Goal: Information Seeking & Learning: Learn about a topic

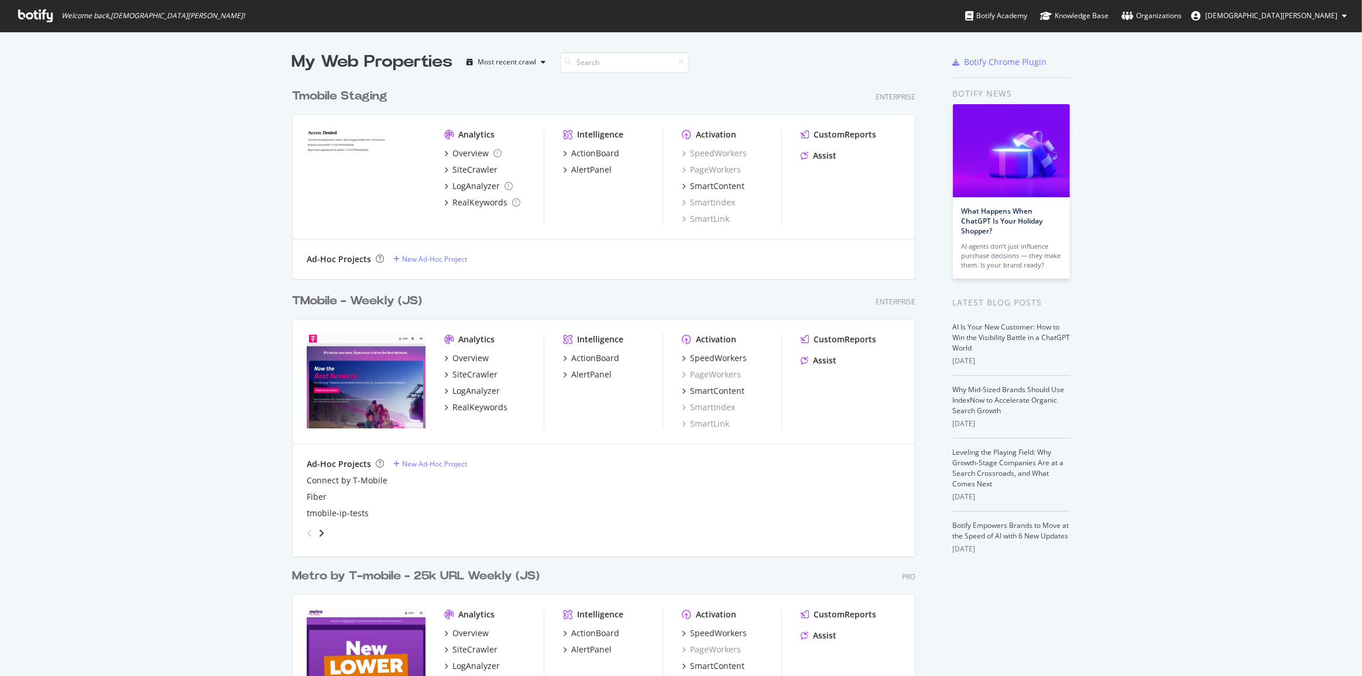
scroll to position [668, 1346]
click at [412, 306] on div "TMobile - Weekly (JS)" at bounding box center [357, 301] width 130 height 17
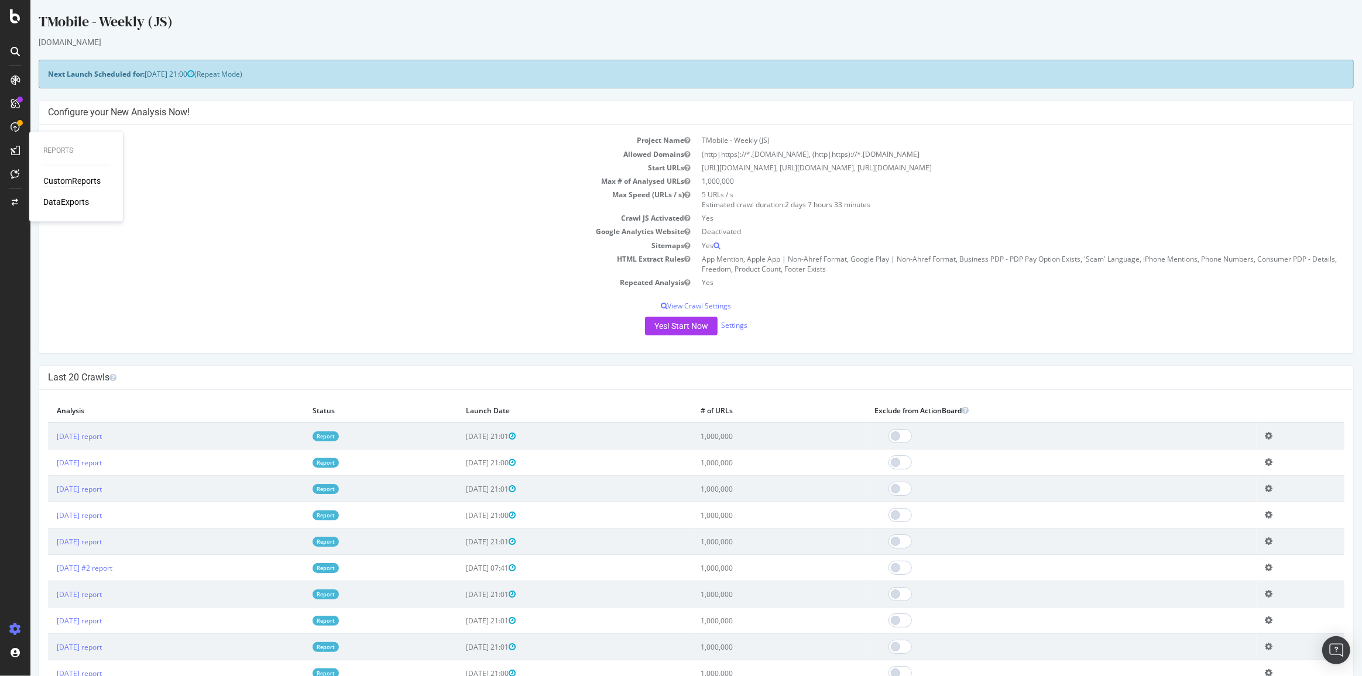
click at [47, 176] on div "CustomReports" at bounding box center [71, 181] width 57 height 12
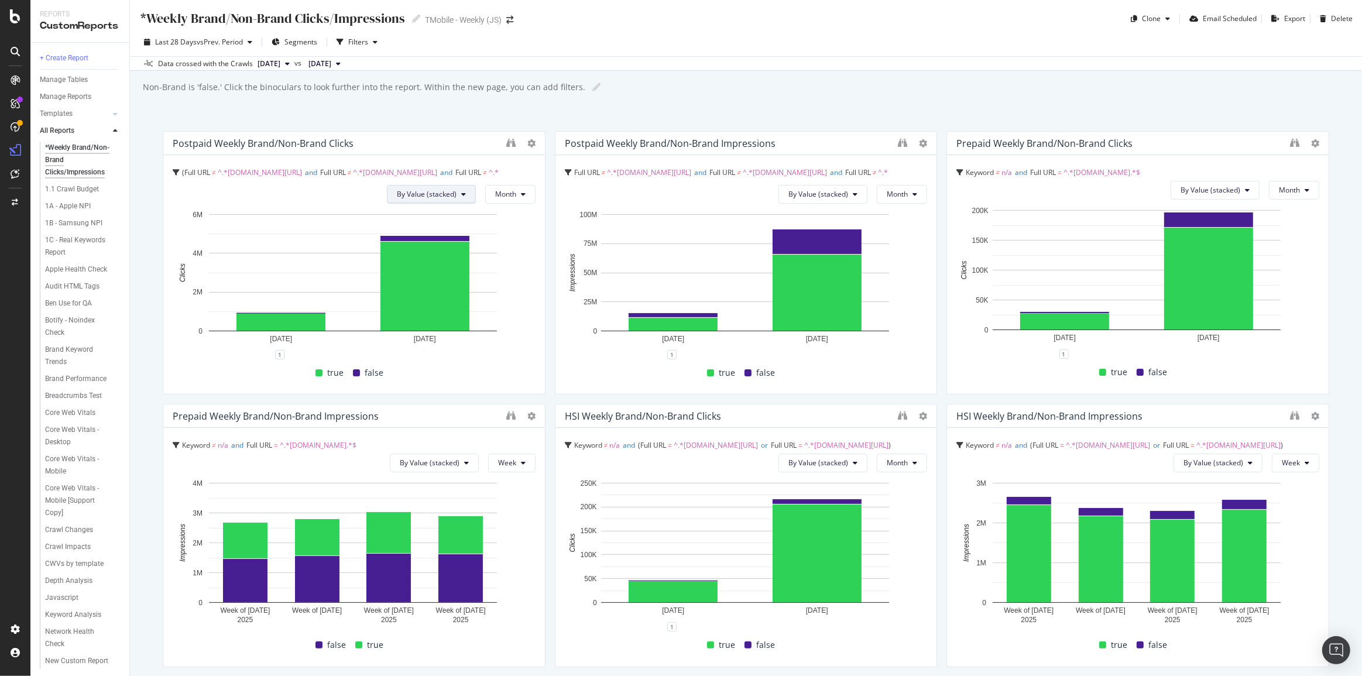
click at [434, 193] on span "By Value (stacked)" at bounding box center [427, 194] width 60 height 10
click at [427, 212] on span "By Value" at bounding box center [434, 217] width 79 height 11
click at [454, 196] on button "By Value" at bounding box center [446, 194] width 57 height 19
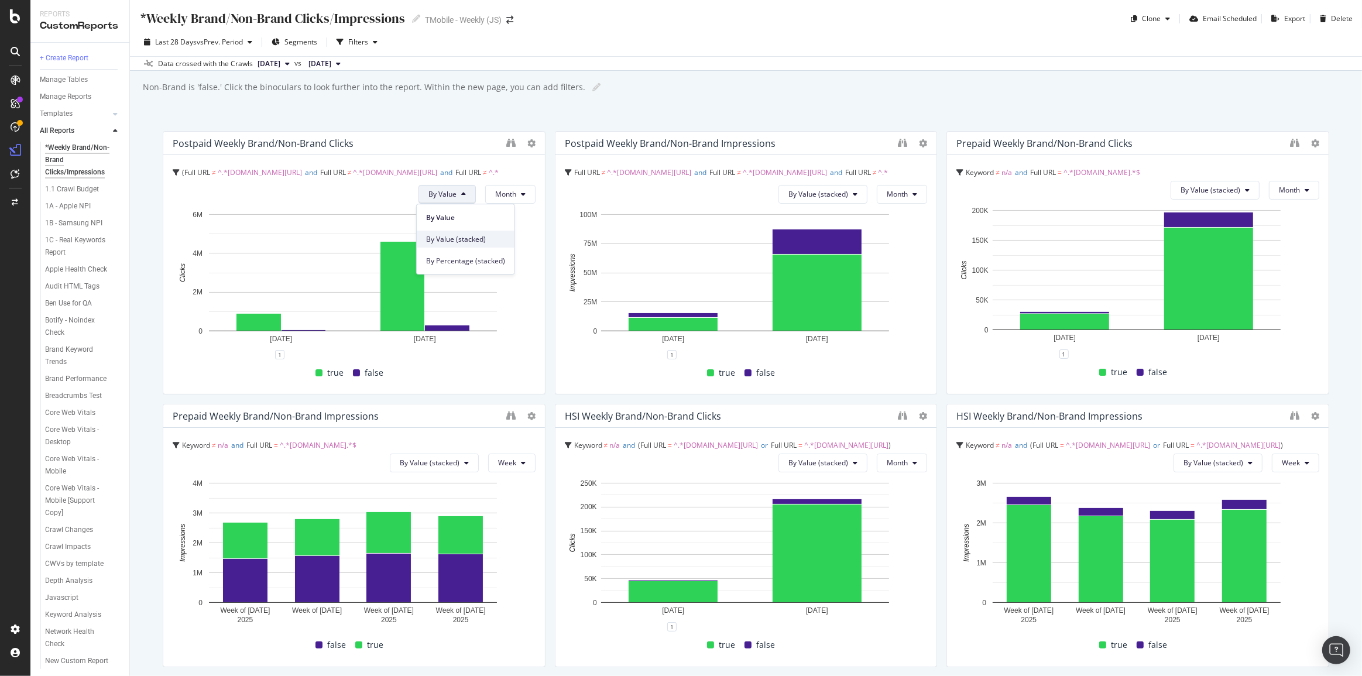
click at [454, 236] on span "By Value (stacked)" at bounding box center [465, 239] width 79 height 11
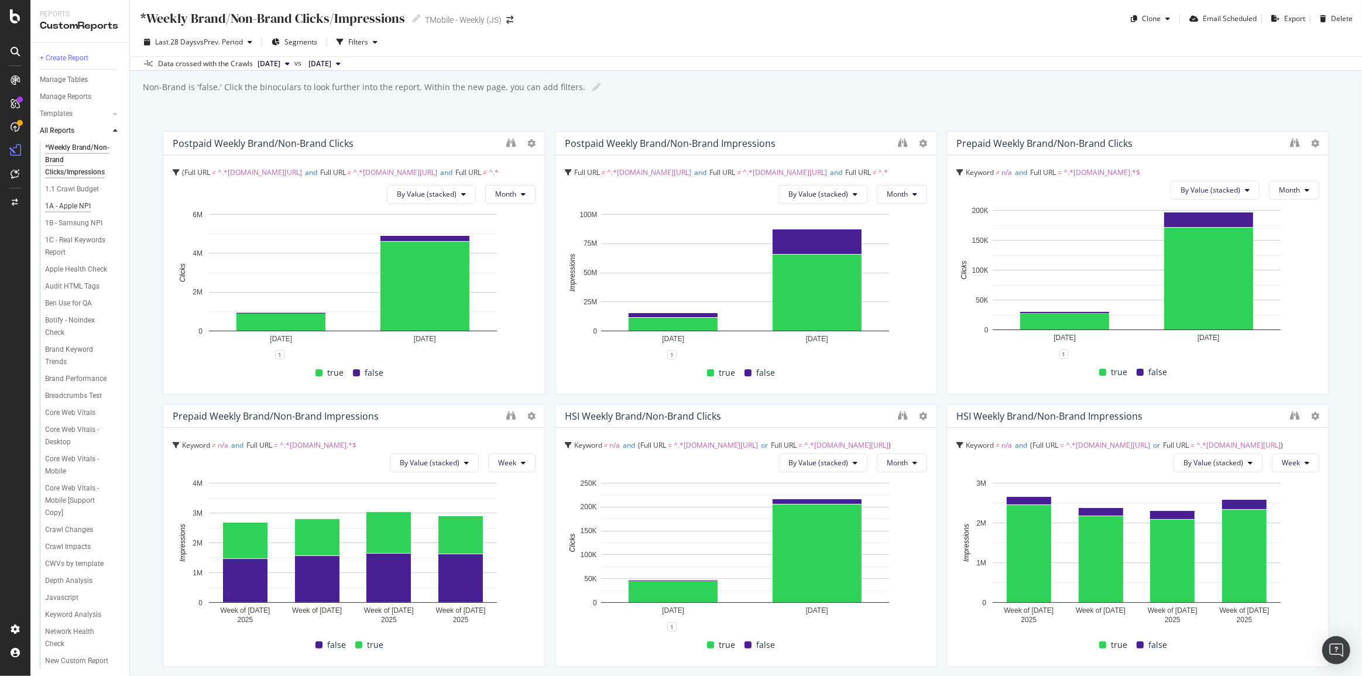
click at [75, 207] on div "1A - Apple NPI" at bounding box center [68, 206] width 46 height 12
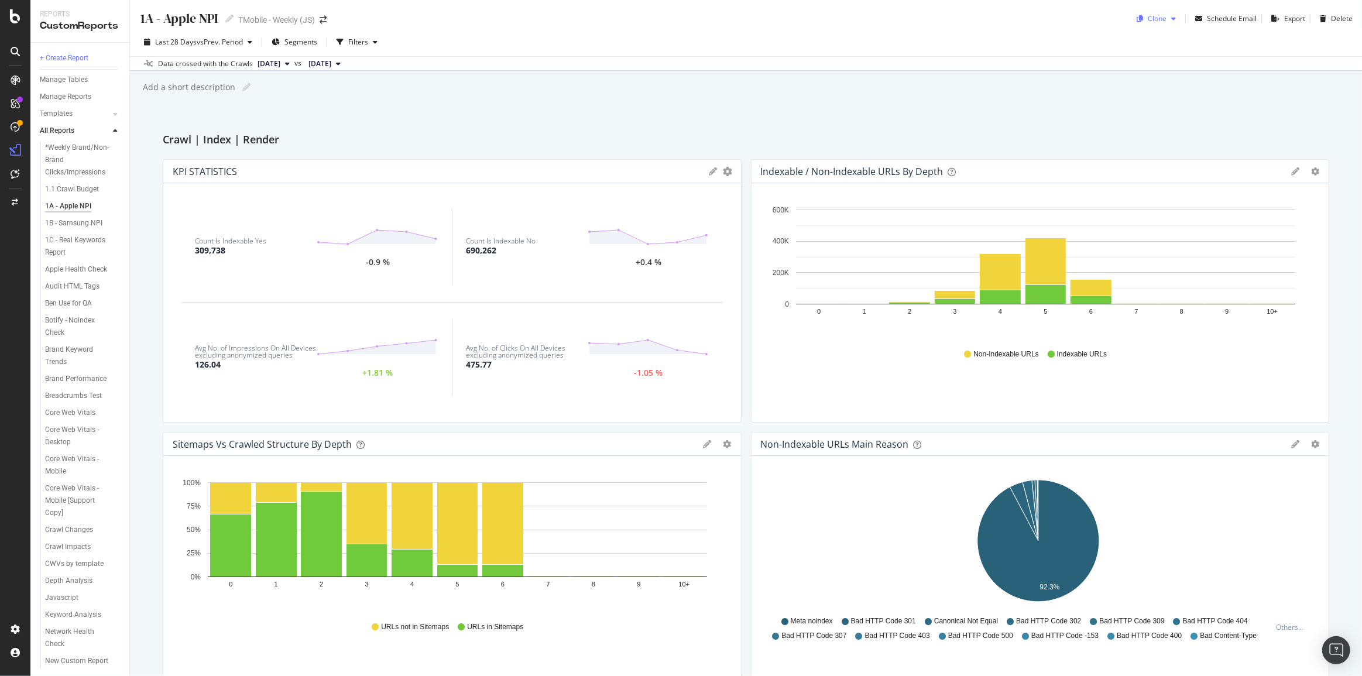
click at [1148, 20] on div "Clone" at bounding box center [1157, 18] width 19 height 10
click at [1177, 64] on input at bounding box center [1201, 66] width 139 height 20
click at [1198, 122] on span "TMobile - Weekly (JS)" at bounding box center [1202, 124] width 135 height 12
click at [363, 675] on link "here" at bounding box center [355, 681] width 15 height 10
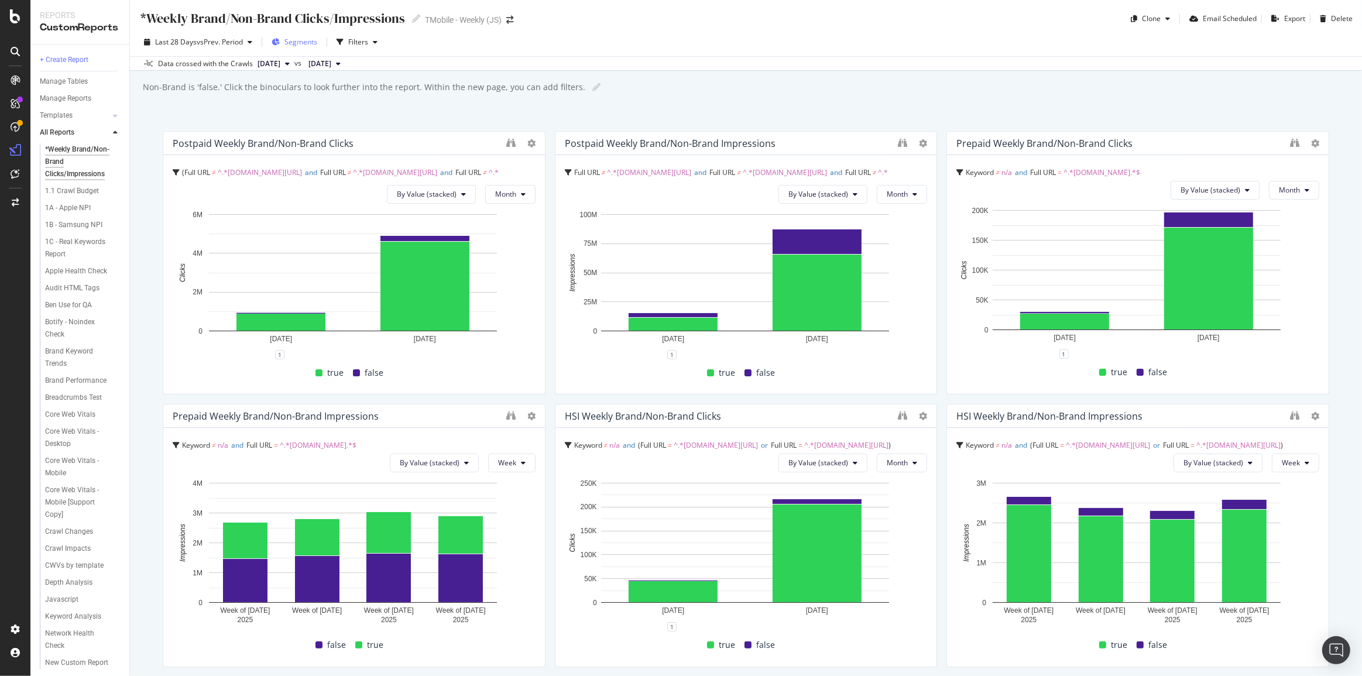
click at [284, 39] on div "Segments" at bounding box center [295, 42] width 46 height 18
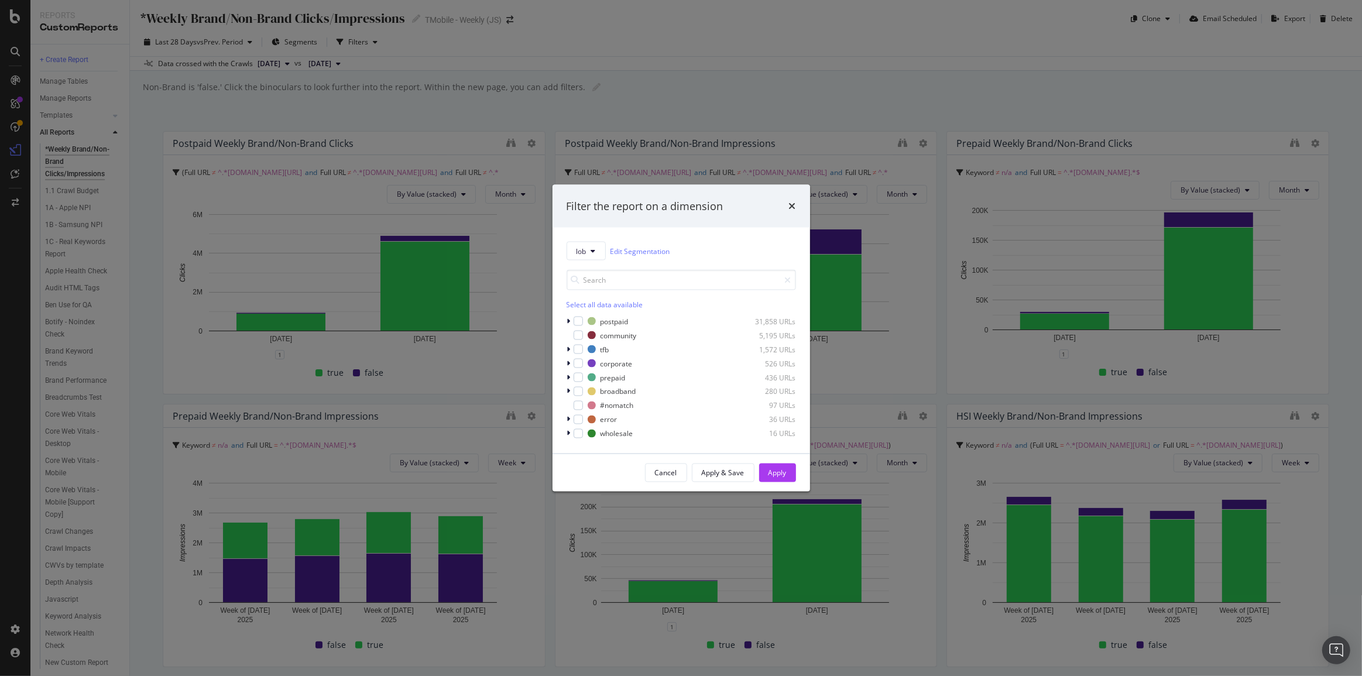
click at [820, 72] on div "Filter the report on a dimension lob Edit Segmentation Select all data availabl…" at bounding box center [681, 338] width 1362 height 676
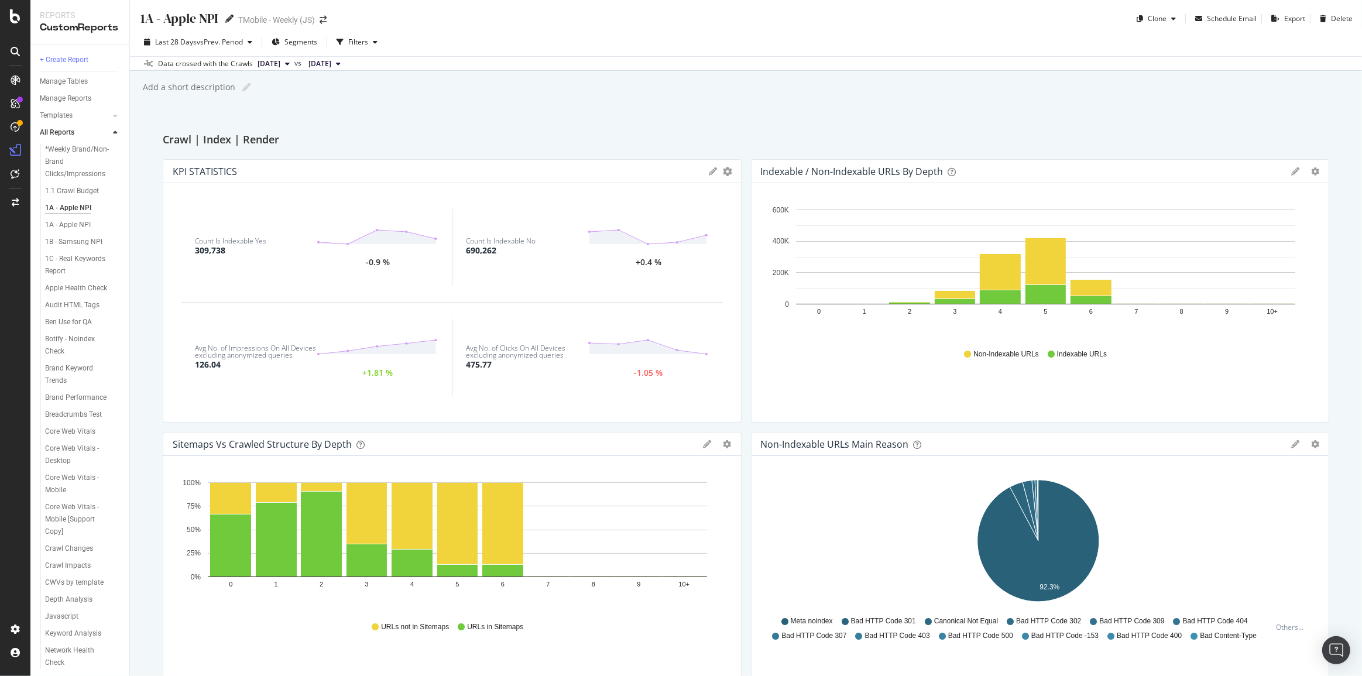
click at [225, 17] on icon at bounding box center [229, 19] width 8 height 8
drag, startPoint x: 218, startPoint y: 17, endPoint x: 136, endPoint y: 14, distance: 82.0
click at [136, 14] on div "1A - Apple NPI 1A - Apple NPI TMobile - Weekly (JS) Clone Schedule Email Export…" at bounding box center [746, 14] width 1232 height 28
type input "Samsung Performance Report - V1"
click at [396, 92] on div "Add a short description Add a short description" at bounding box center [752, 87] width 1220 height 18
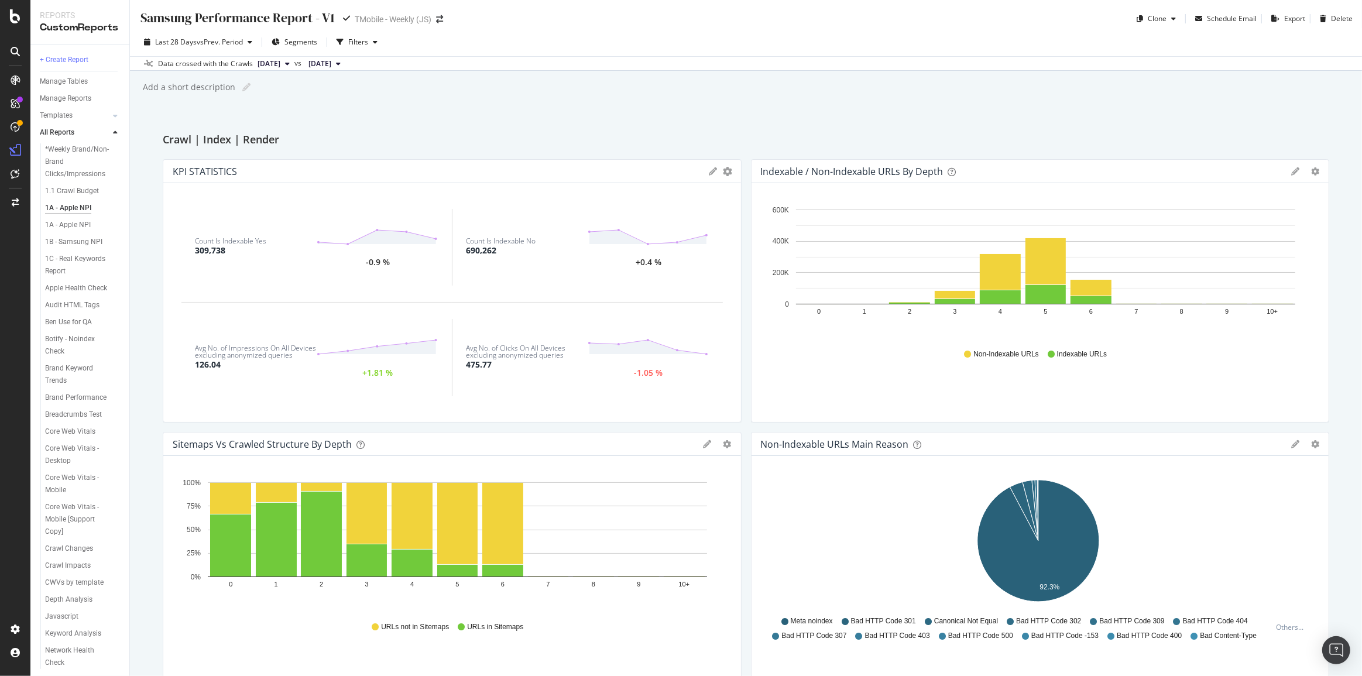
click at [585, 133] on div "Crawl | Index | Render" at bounding box center [746, 140] width 1166 height 19
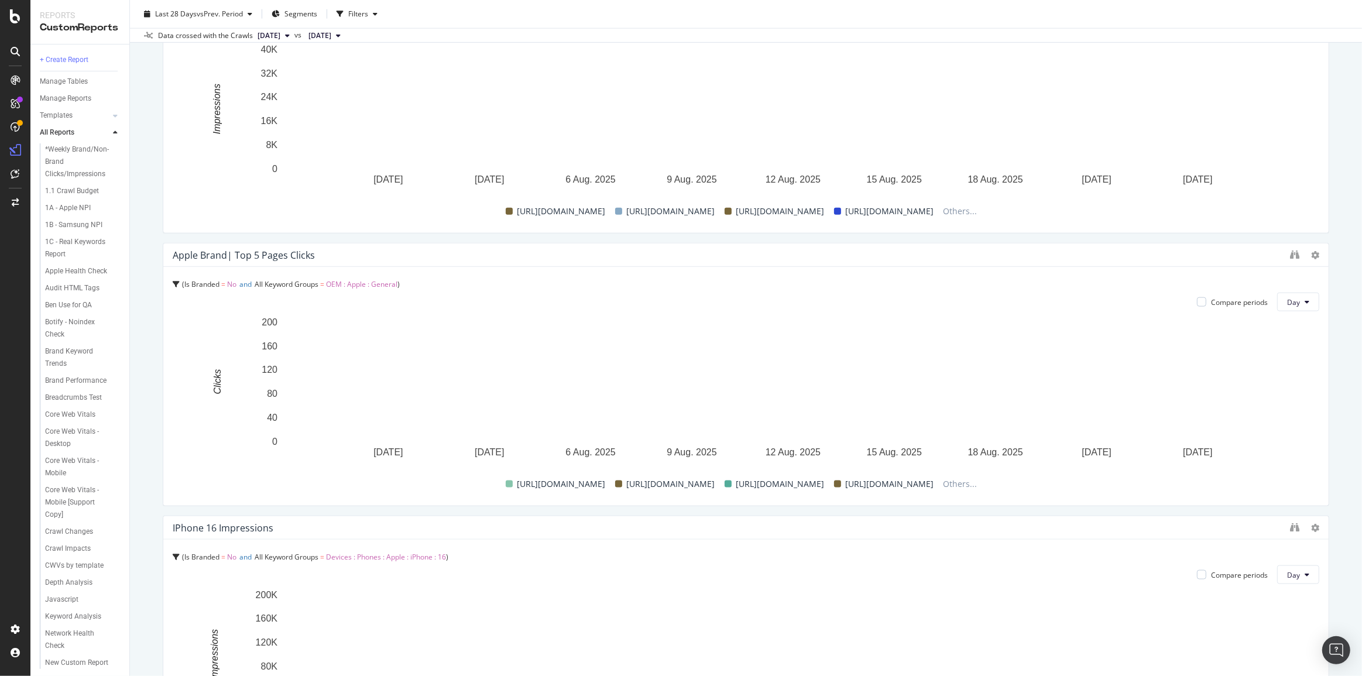
scroll to position [1649, 0]
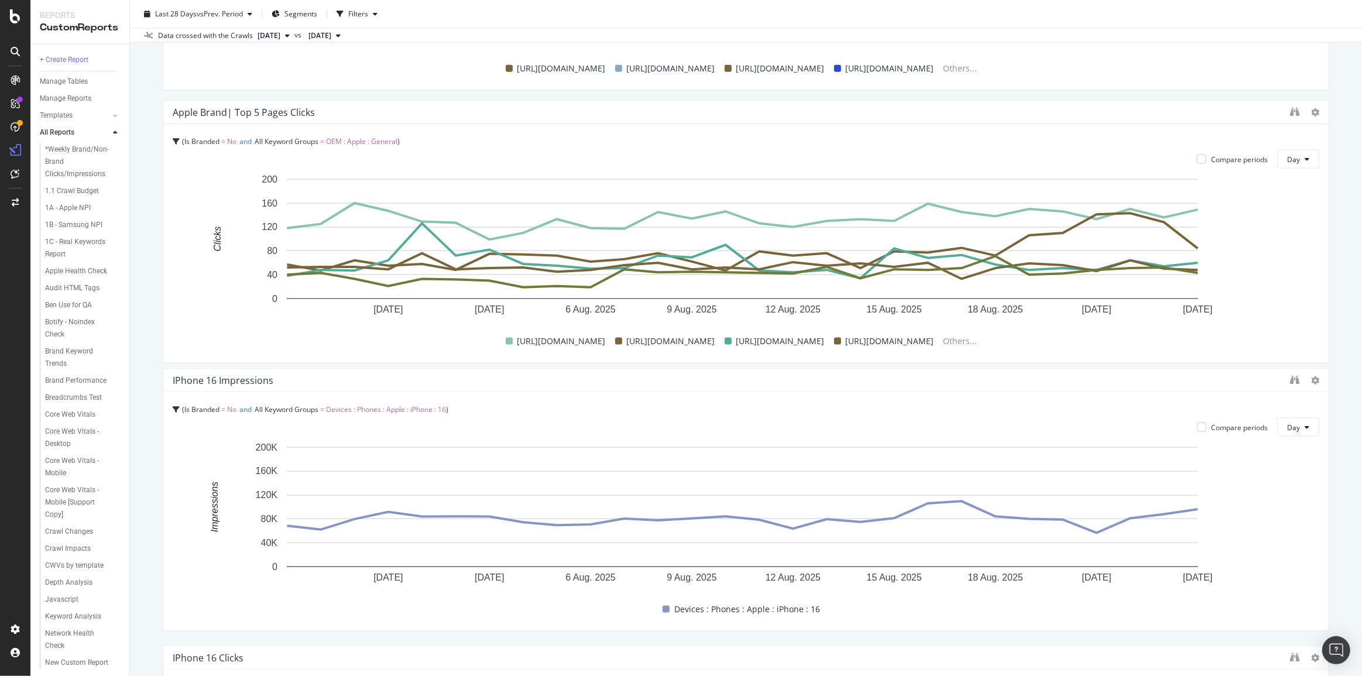
click at [382, 379] on div "iPhone 16 Impressions" at bounding box center [728, 381] width 1111 height 12
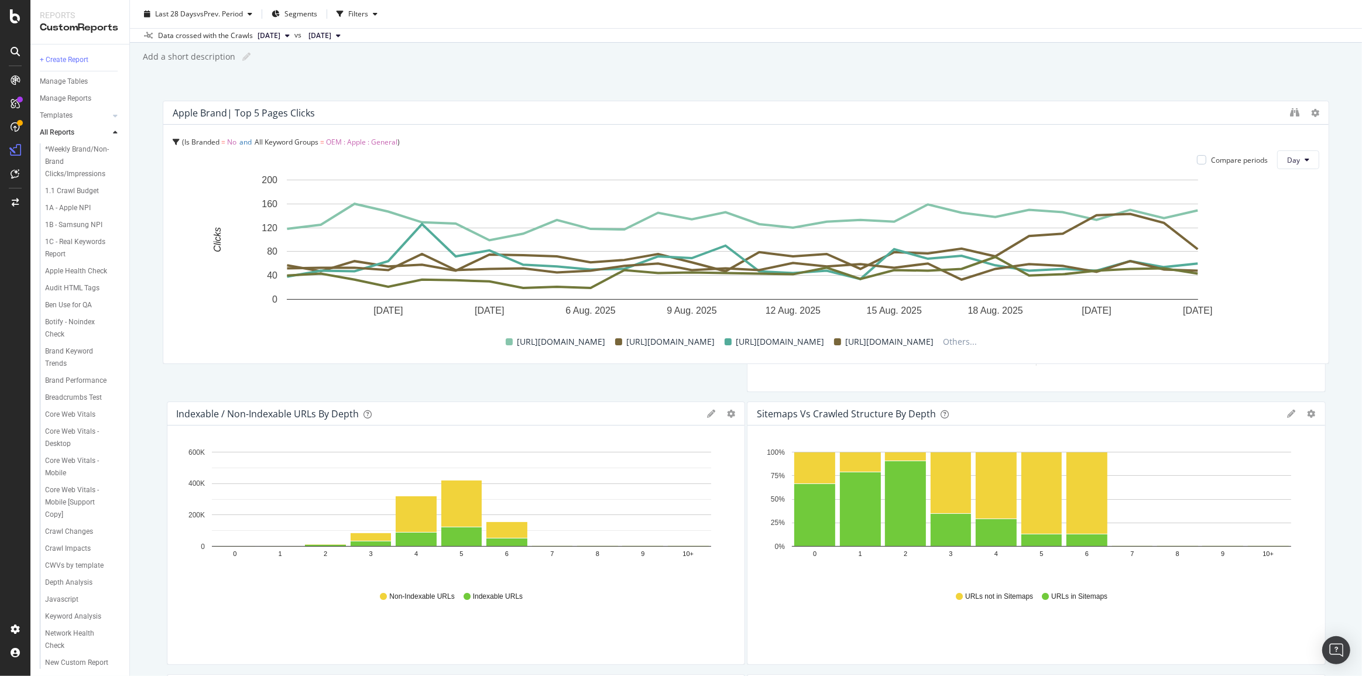
scroll to position [0, 0]
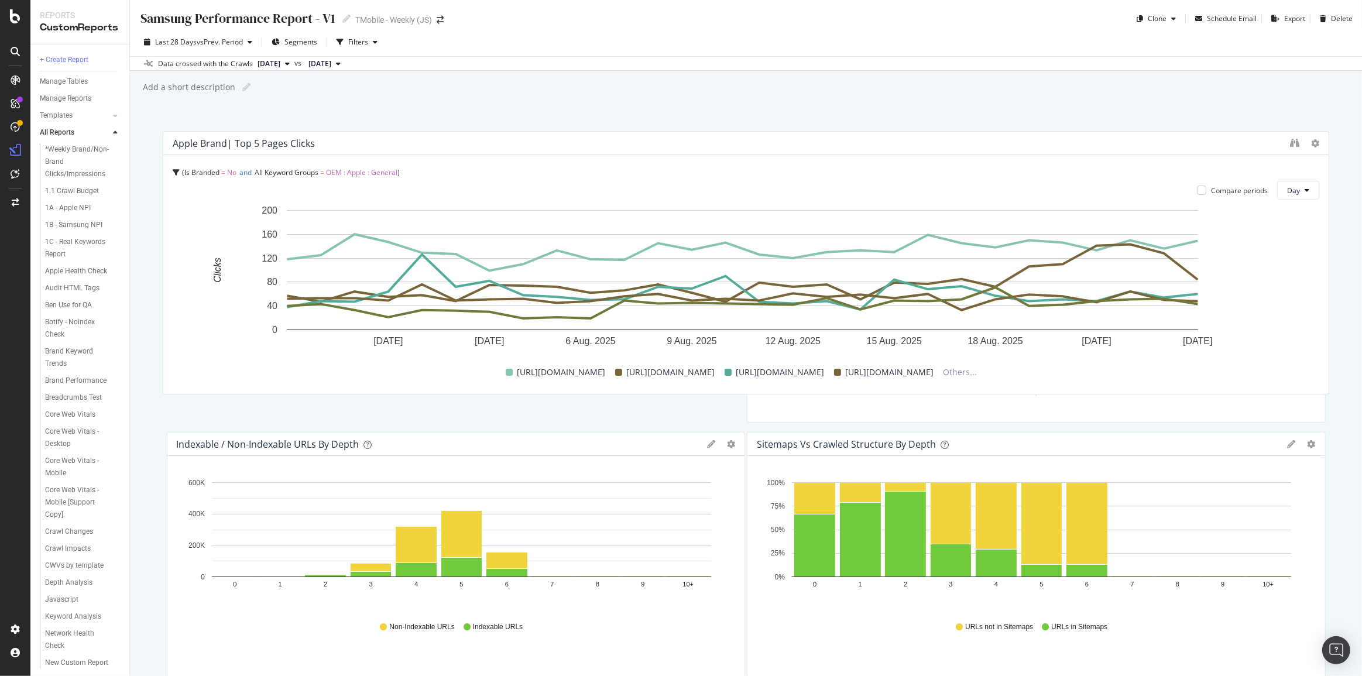
drag, startPoint x: 421, startPoint y: 400, endPoint x: 425, endPoint y: 106, distance: 293.8
click at [425, 106] on div "Samsung Performance Report - V1 Samsung Performance Report - V1 TMobile - Weekl…" at bounding box center [746, 338] width 1232 height 676
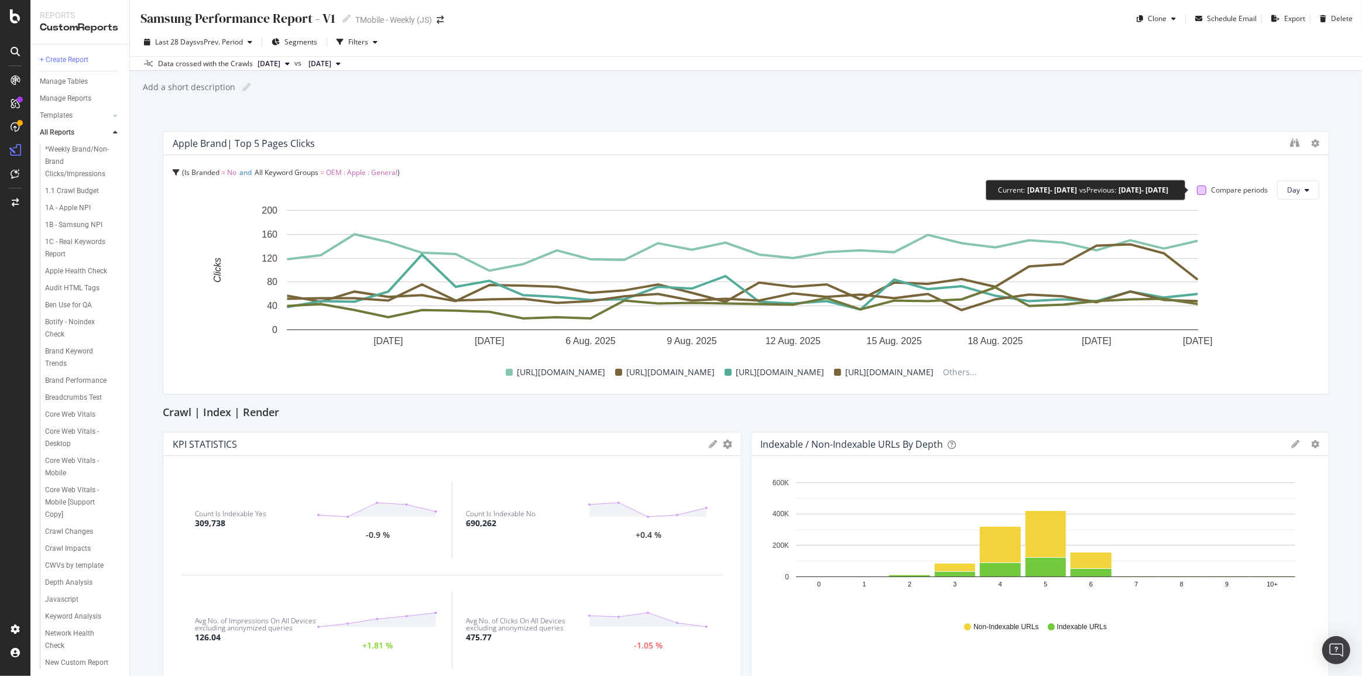
click at [1197, 193] on div at bounding box center [1201, 190] width 9 height 9
click at [862, 82] on div "Add a short description Add a short description" at bounding box center [752, 87] width 1220 height 18
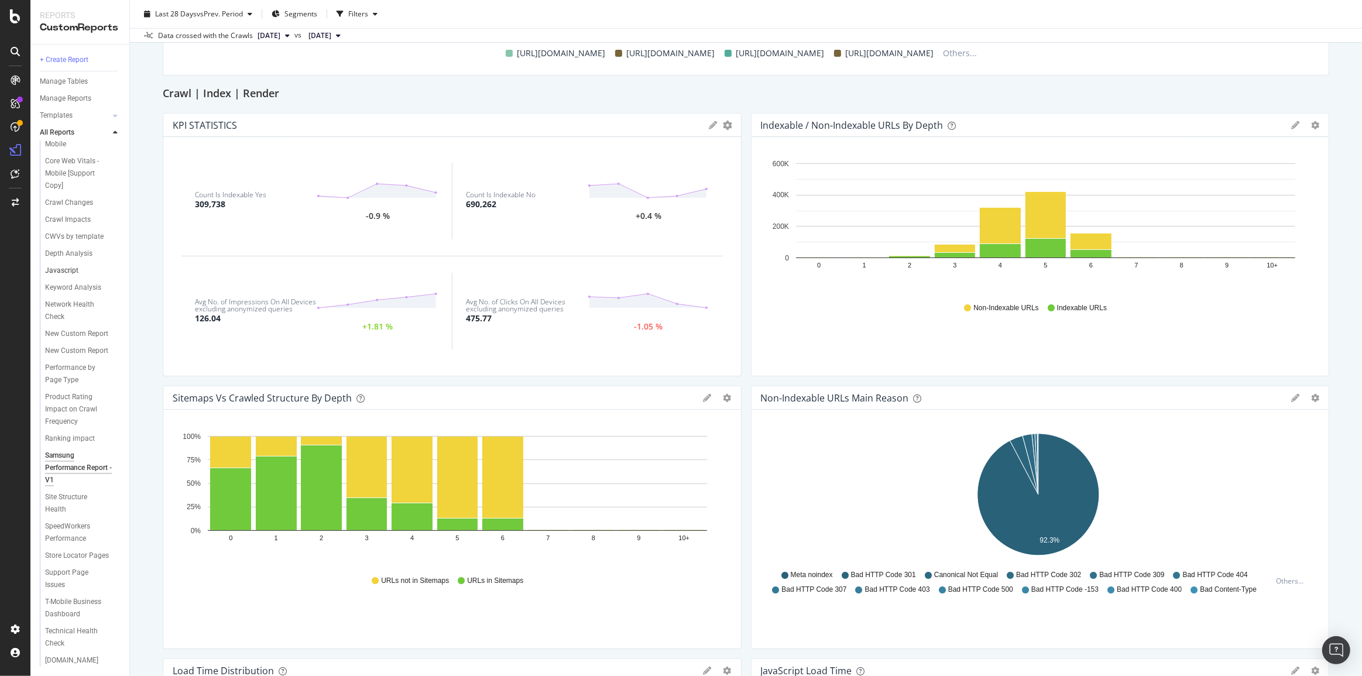
scroll to position [426, 0]
click at [70, 449] on div "Samsung Performance Report - V1" at bounding box center [79, 467] width 68 height 37
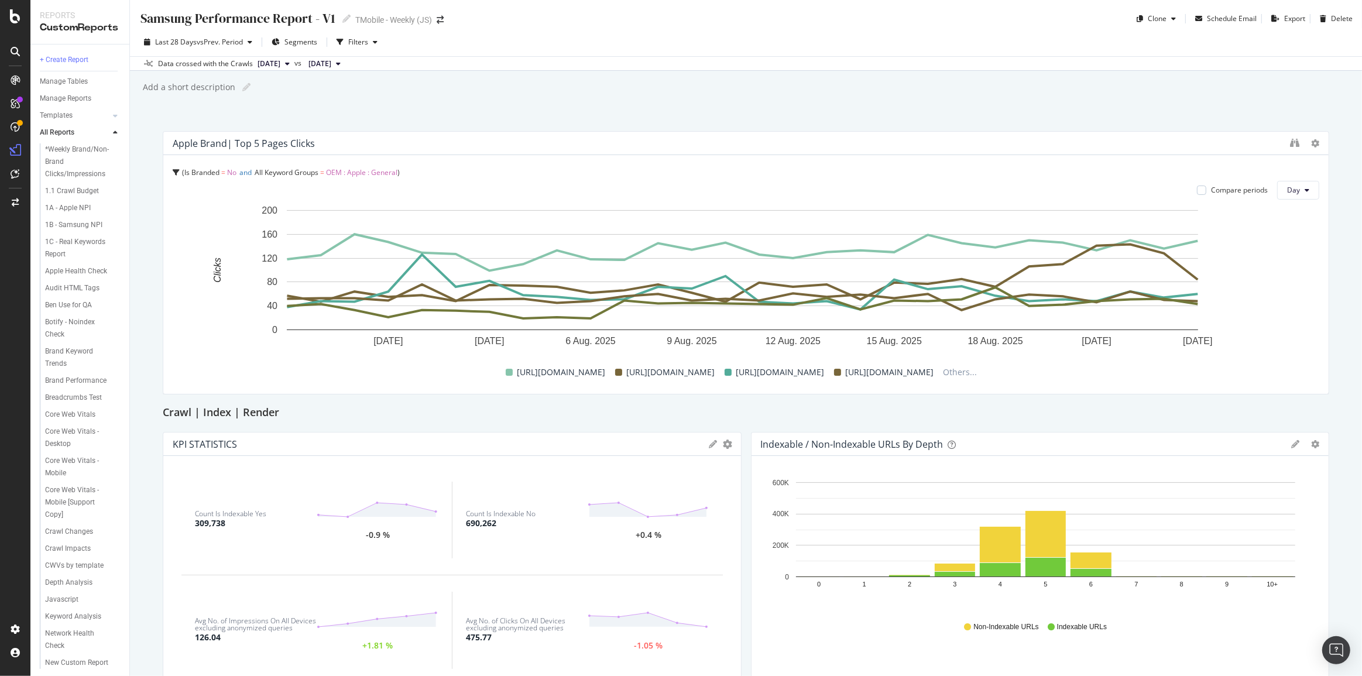
drag, startPoint x: 387, startPoint y: 98, endPoint x: 351, endPoint y: 101, distance: 35.9
click at [351, 101] on div "Samsung Performance Report - V1 Samsung Performance Report - V1 TMobile - Weekl…" at bounding box center [746, 338] width 1232 height 676
click at [358, 44] on div "Filters" at bounding box center [358, 42] width 20 height 10
click at [695, 96] on div "Samsung Performance Report - V1 Samsung Performance Report - V1 TMobile - Weekl…" at bounding box center [746, 338] width 1232 height 676
click at [342, 20] on icon at bounding box center [346, 19] width 8 height 8
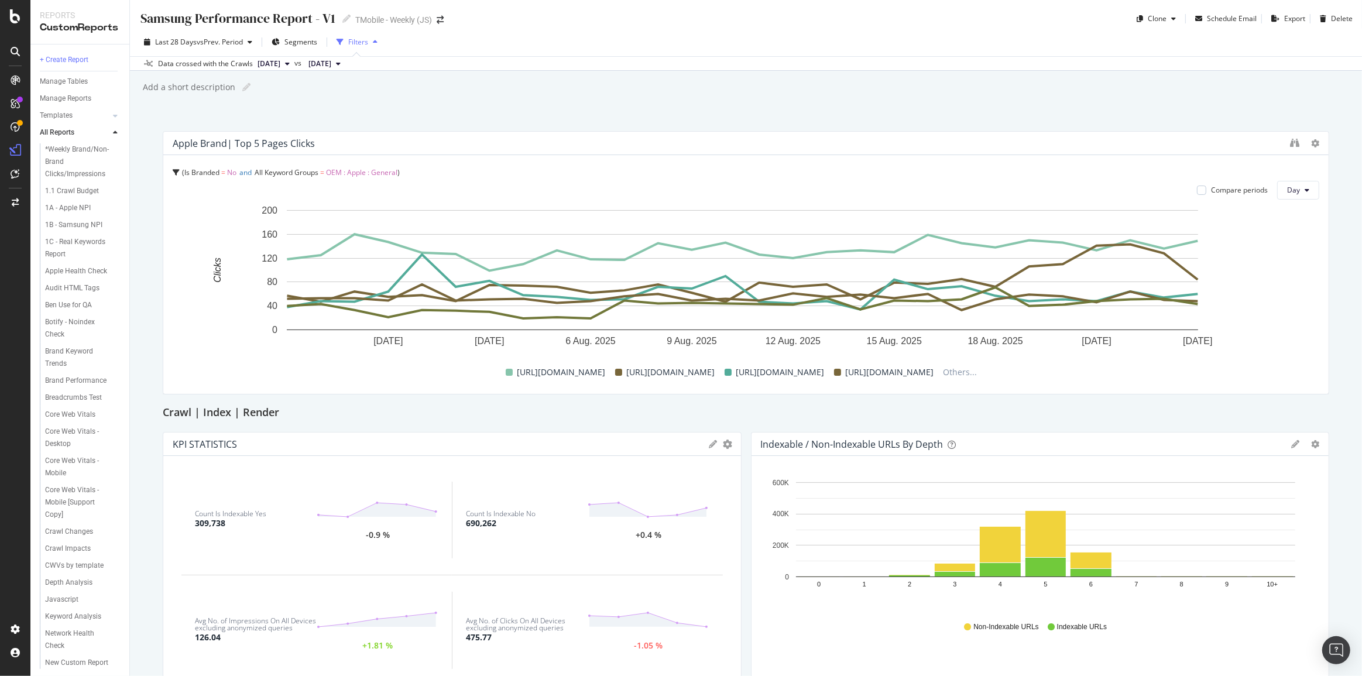
click at [297, 89] on div "Add a short description Add a short description" at bounding box center [752, 87] width 1220 height 18
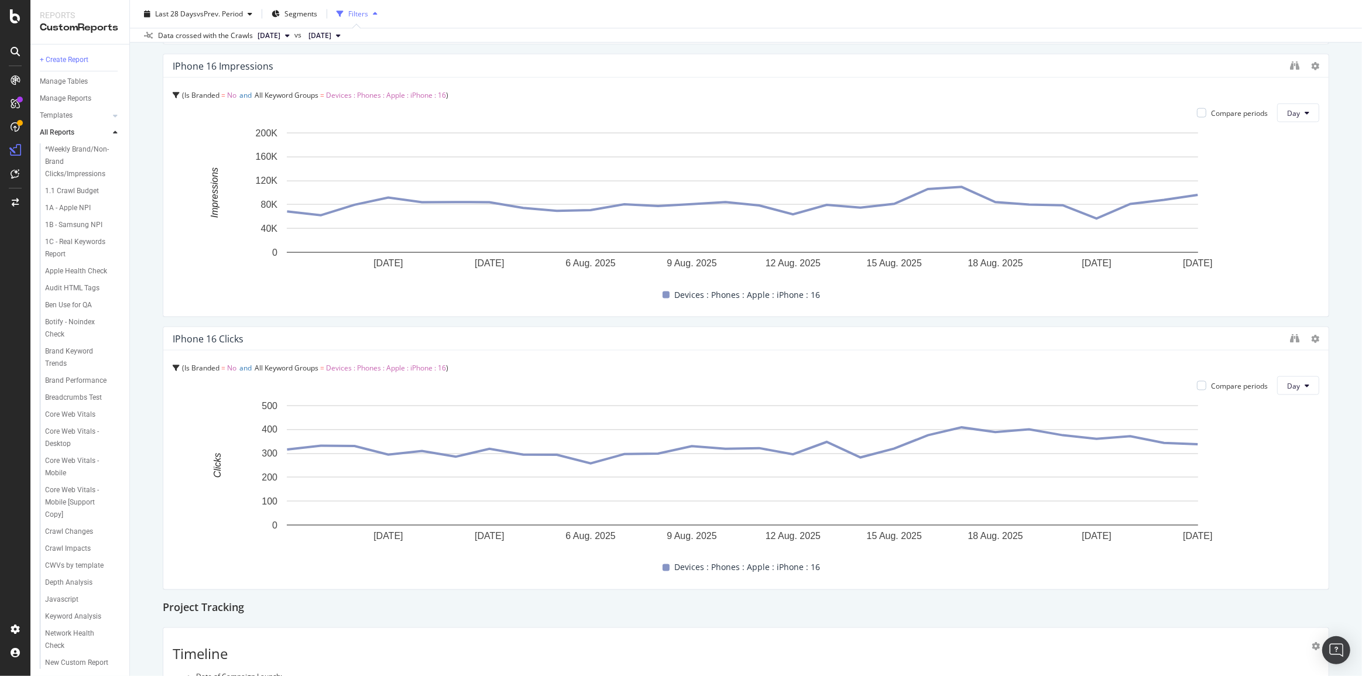
scroll to position [2370, 0]
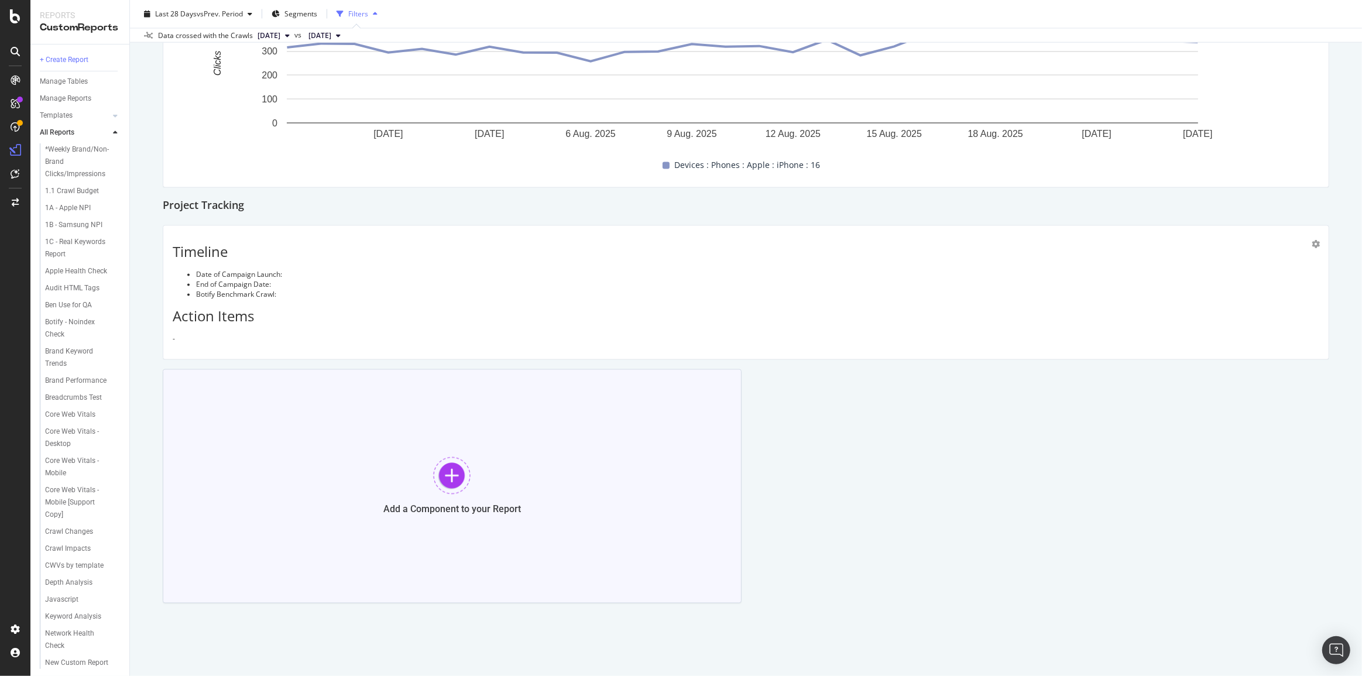
click at [439, 490] on div at bounding box center [451, 475] width 37 height 37
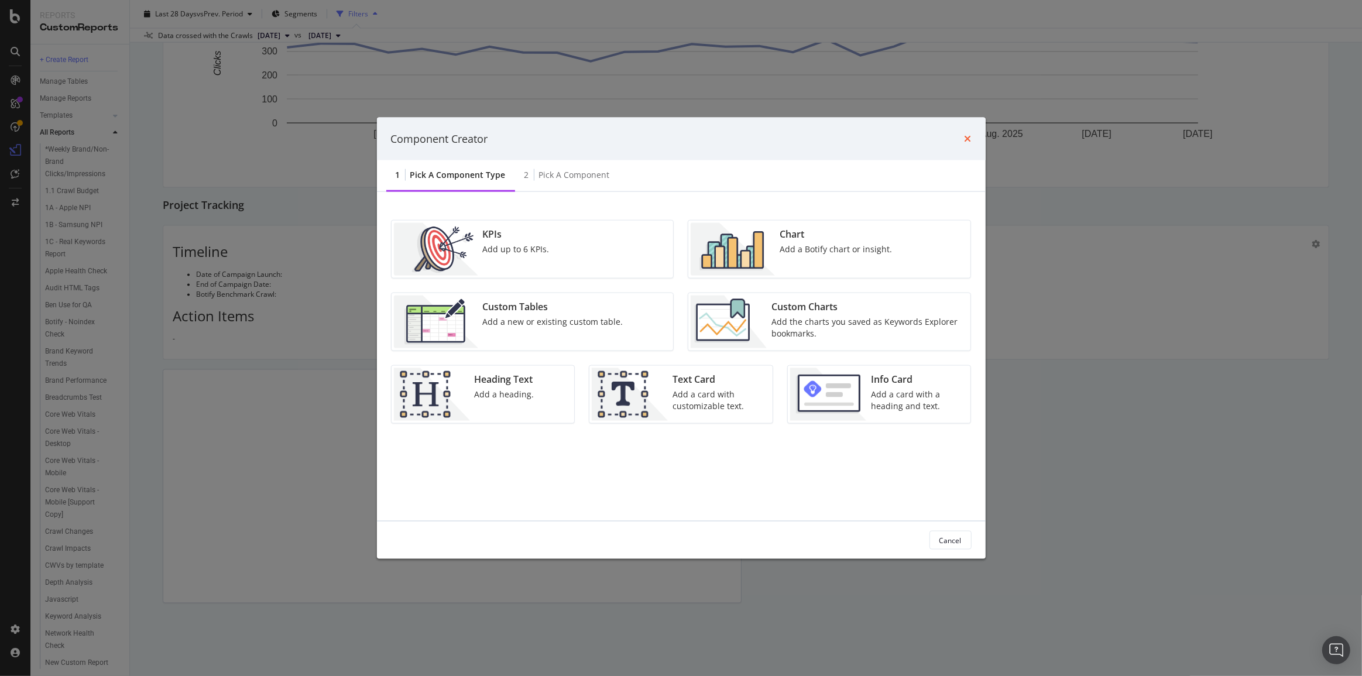
click at [970, 136] on icon "times" at bounding box center [967, 138] width 7 height 9
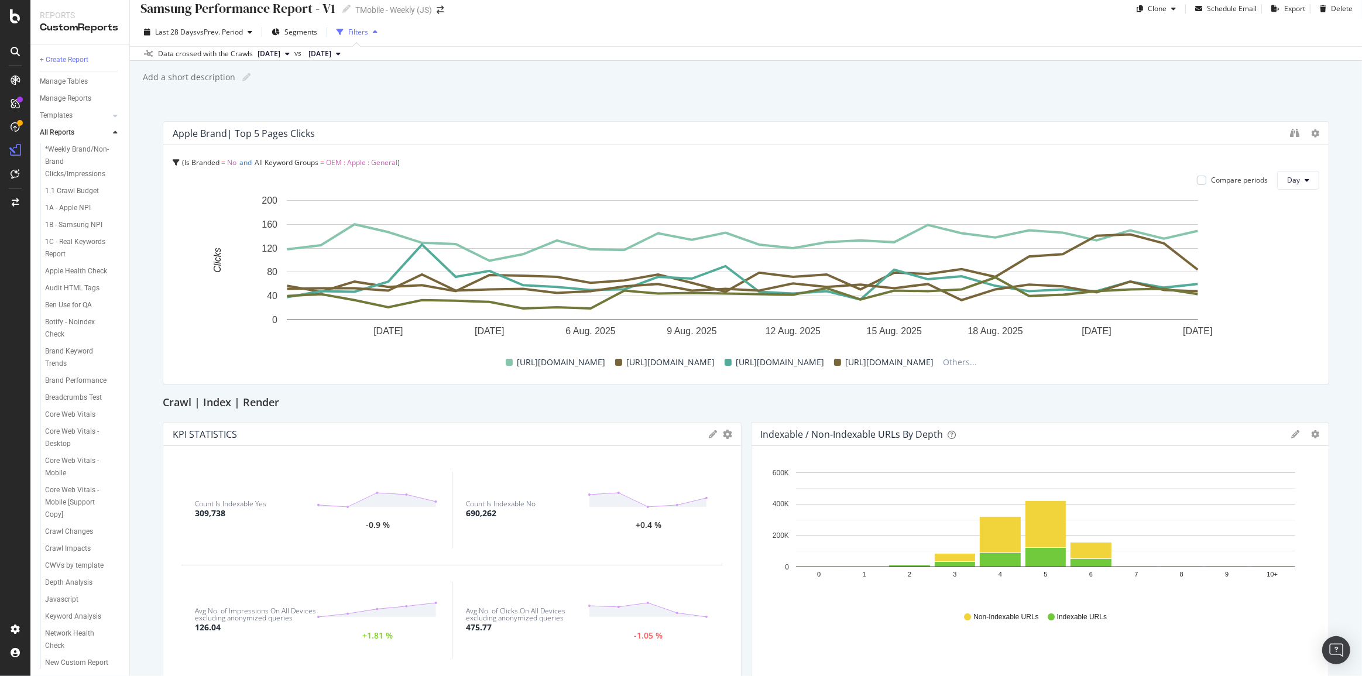
scroll to position [0, 0]
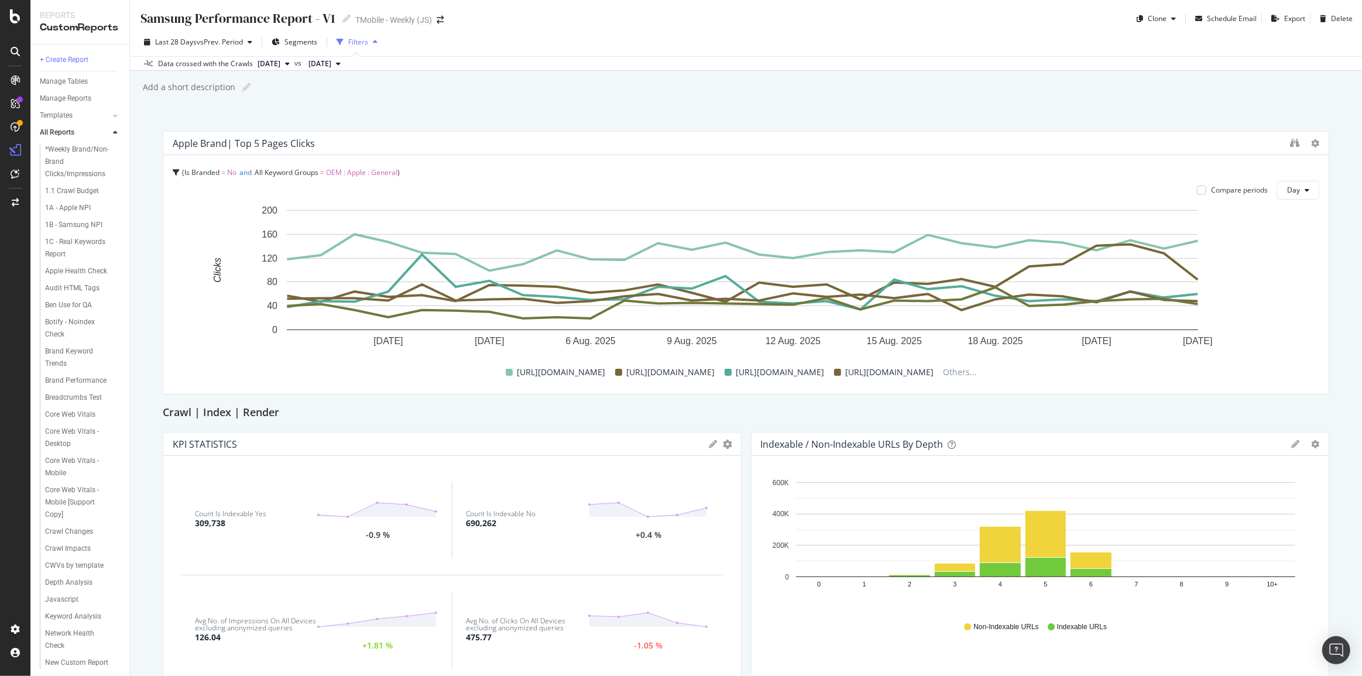
click at [364, 40] on div "Filters" at bounding box center [358, 42] width 20 height 10
click at [364, 43] on div "Filters" at bounding box center [358, 42] width 20 height 10
click at [372, 42] on div "button" at bounding box center [375, 42] width 14 height 7
click at [358, 44] on div "Filters" at bounding box center [358, 42] width 20 height 10
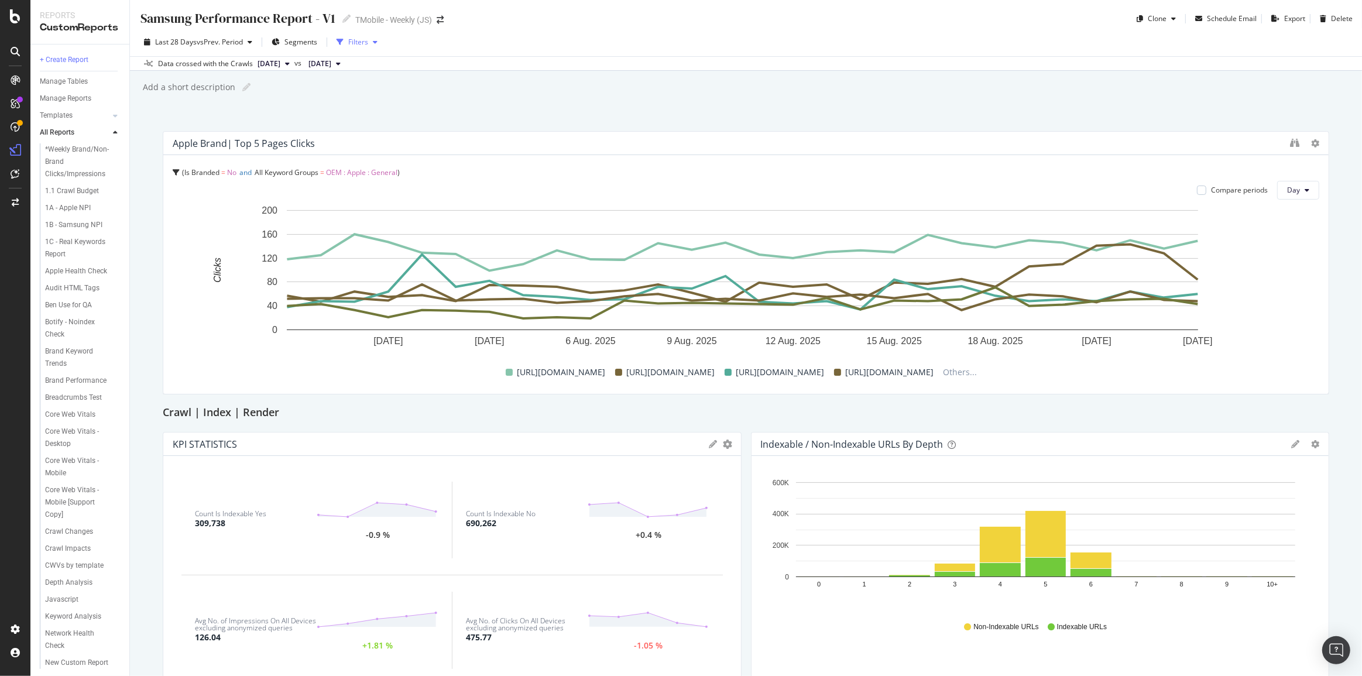
click at [364, 44] on div "Filters" at bounding box center [358, 42] width 20 height 10
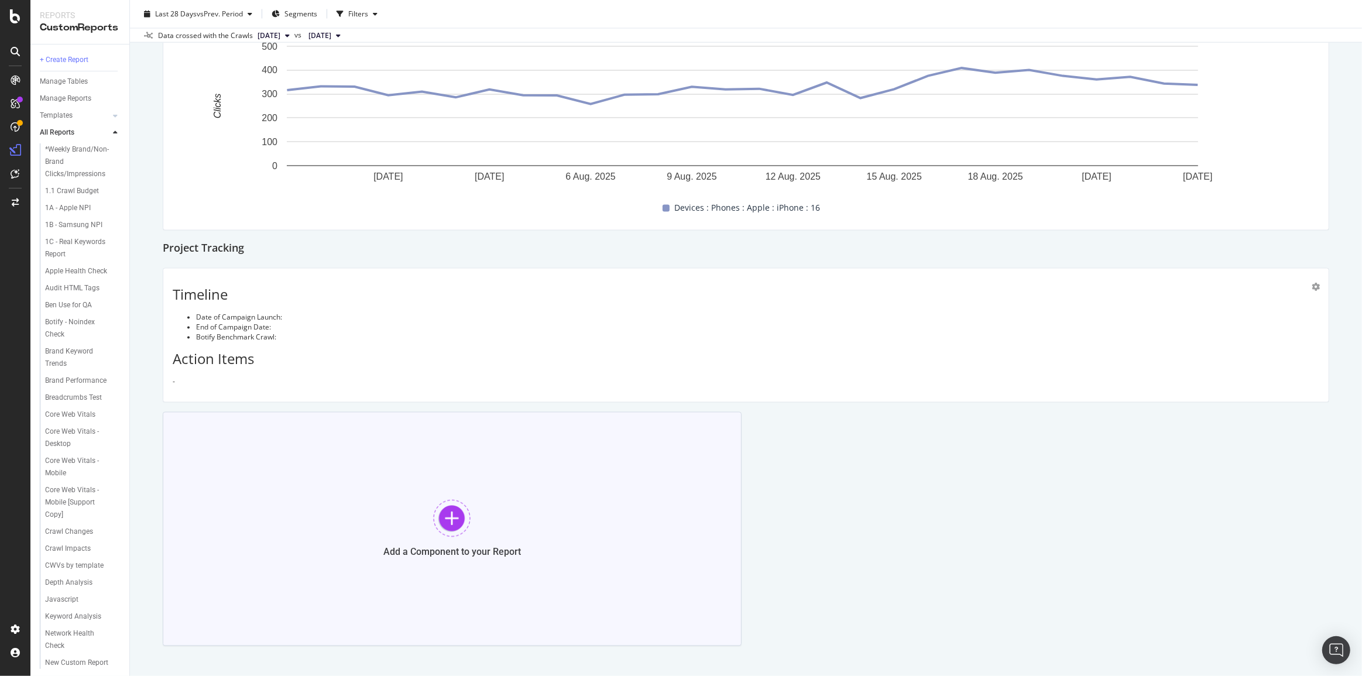
scroll to position [2370, 0]
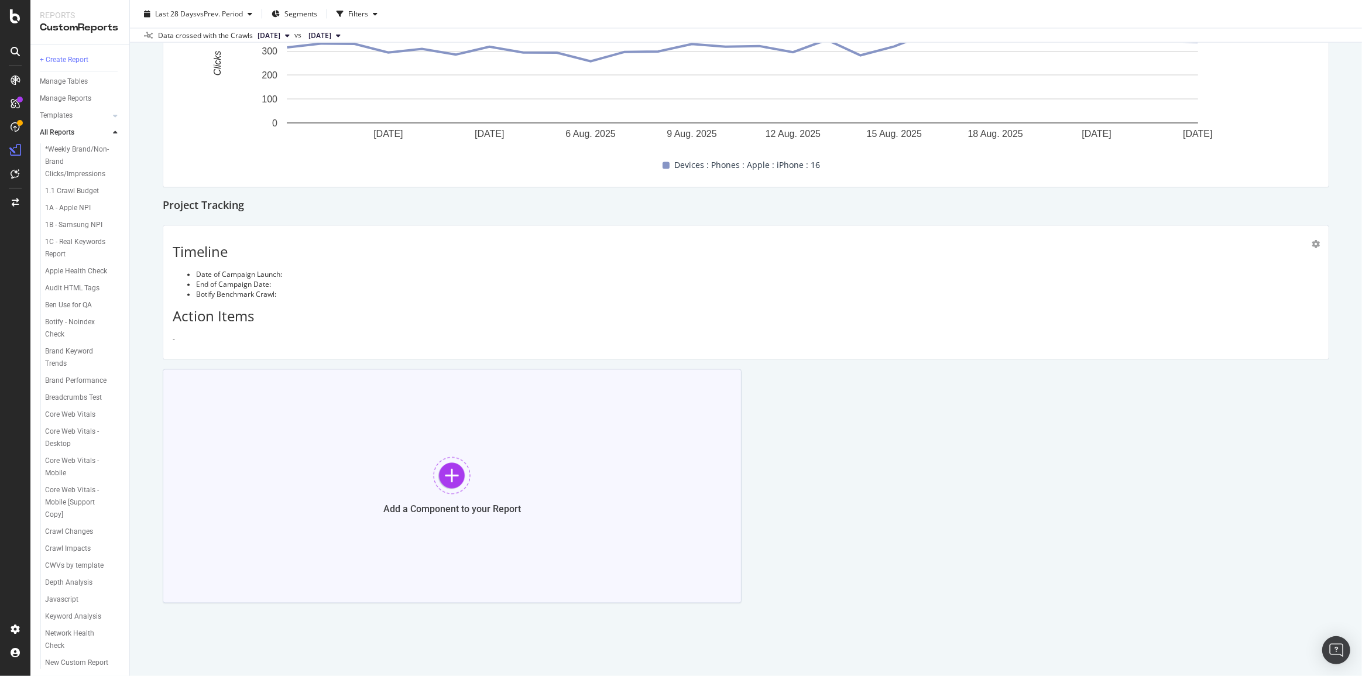
click at [468, 462] on div at bounding box center [451, 475] width 37 height 37
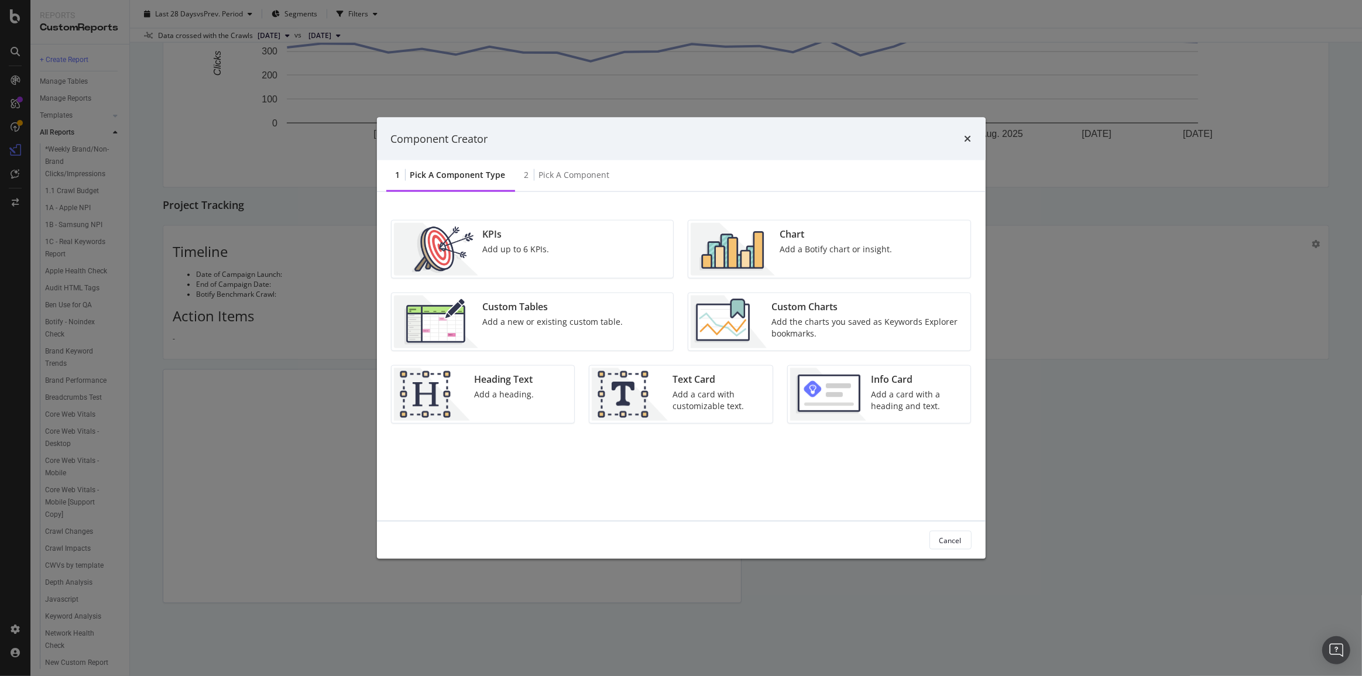
click at [565, 241] on div "KPIs Add up to 6 KPIs." at bounding box center [532, 249] width 282 height 57
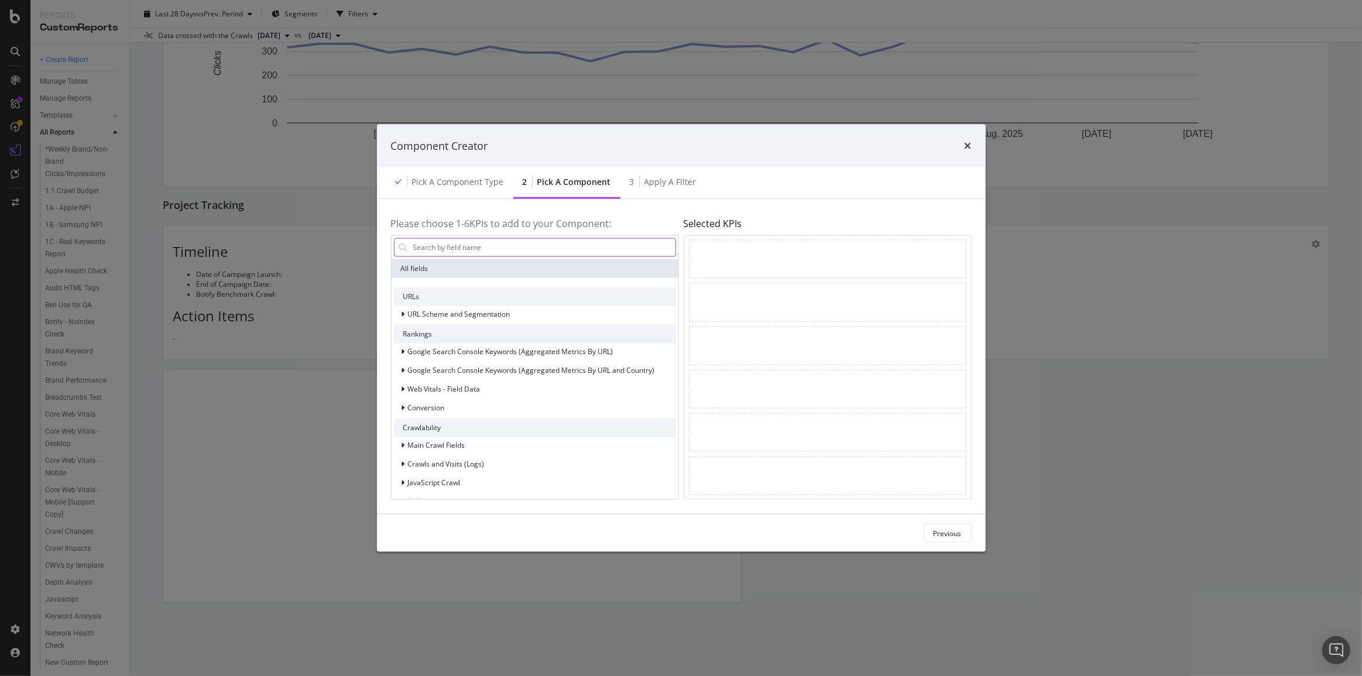
click at [566, 247] on input "modal" at bounding box center [543, 247] width 263 height 18
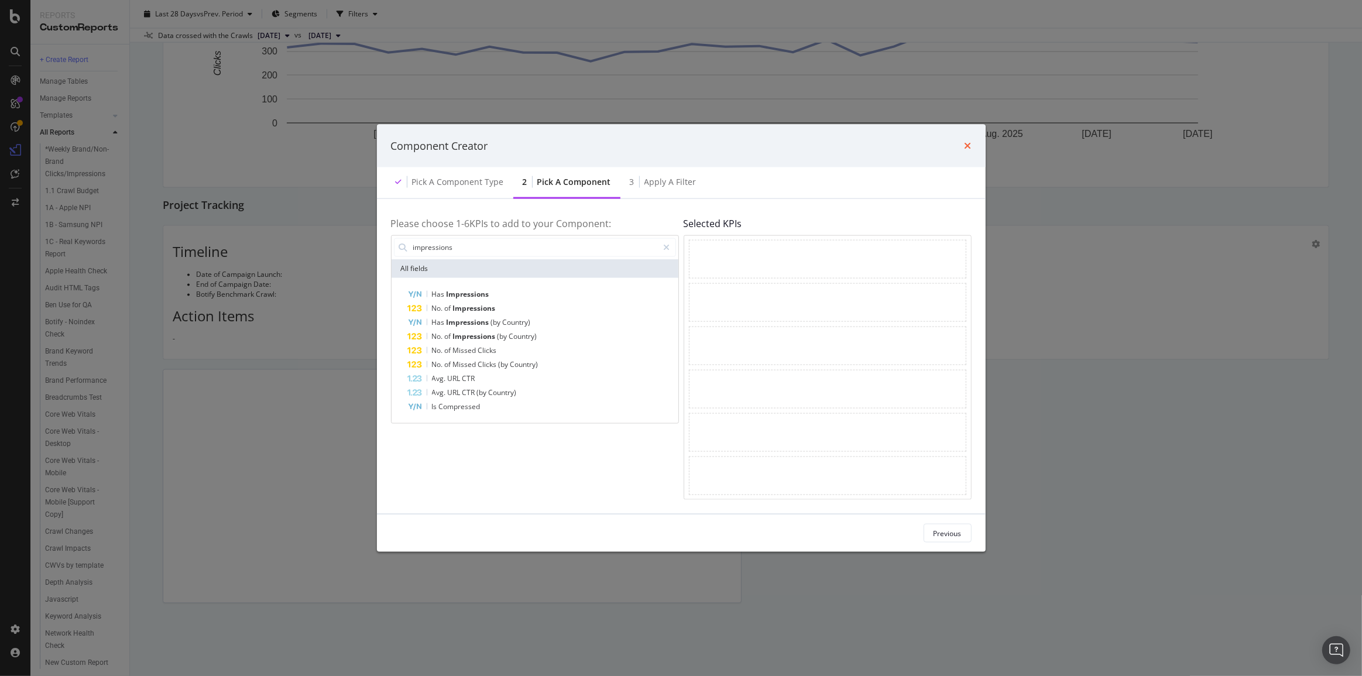
type input "impressions"
click at [964, 143] on icon "times" at bounding box center [967, 145] width 7 height 9
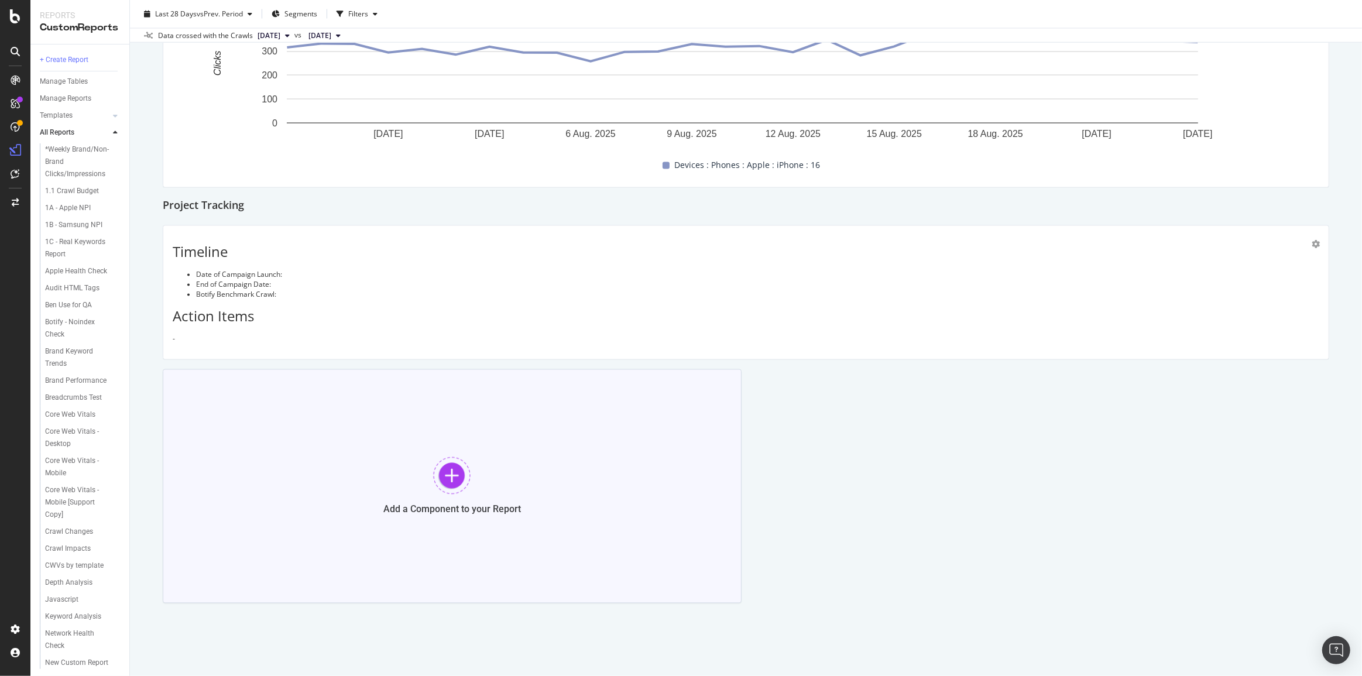
click at [456, 490] on div at bounding box center [451, 475] width 37 height 37
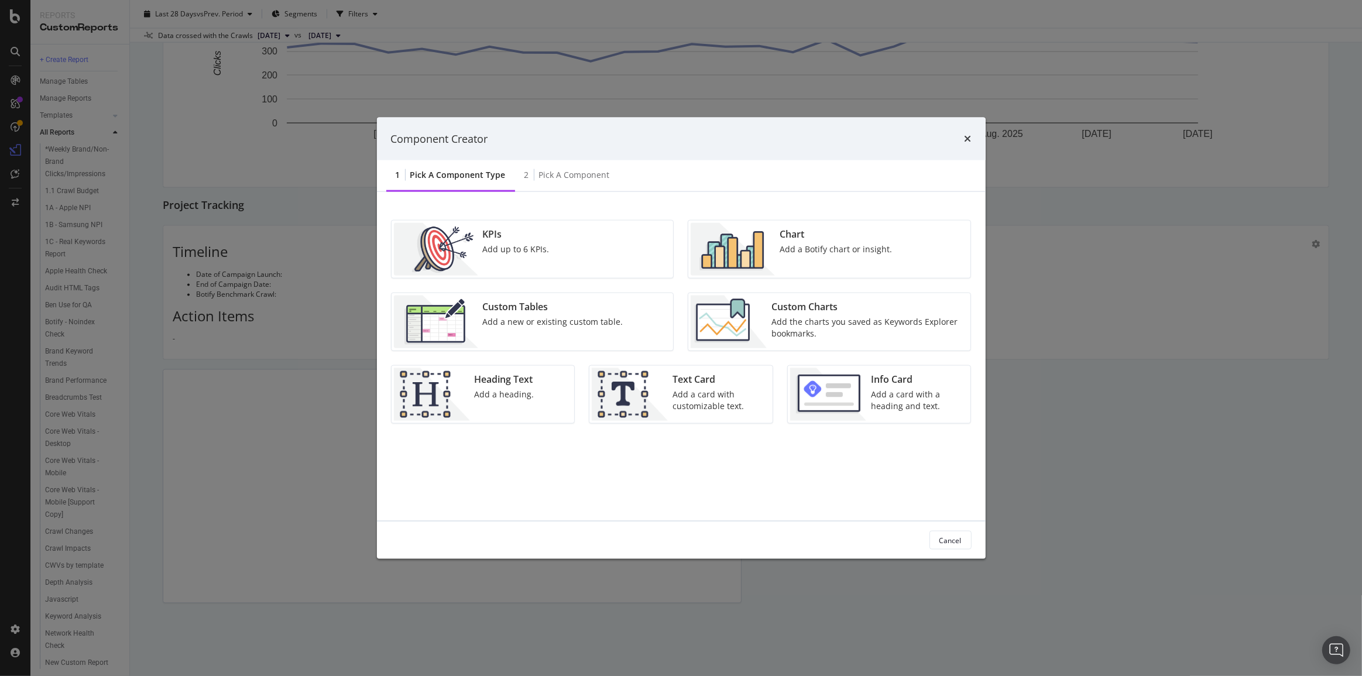
click at [552, 325] on div "Add a new or existing custom table." at bounding box center [553, 322] width 140 height 12
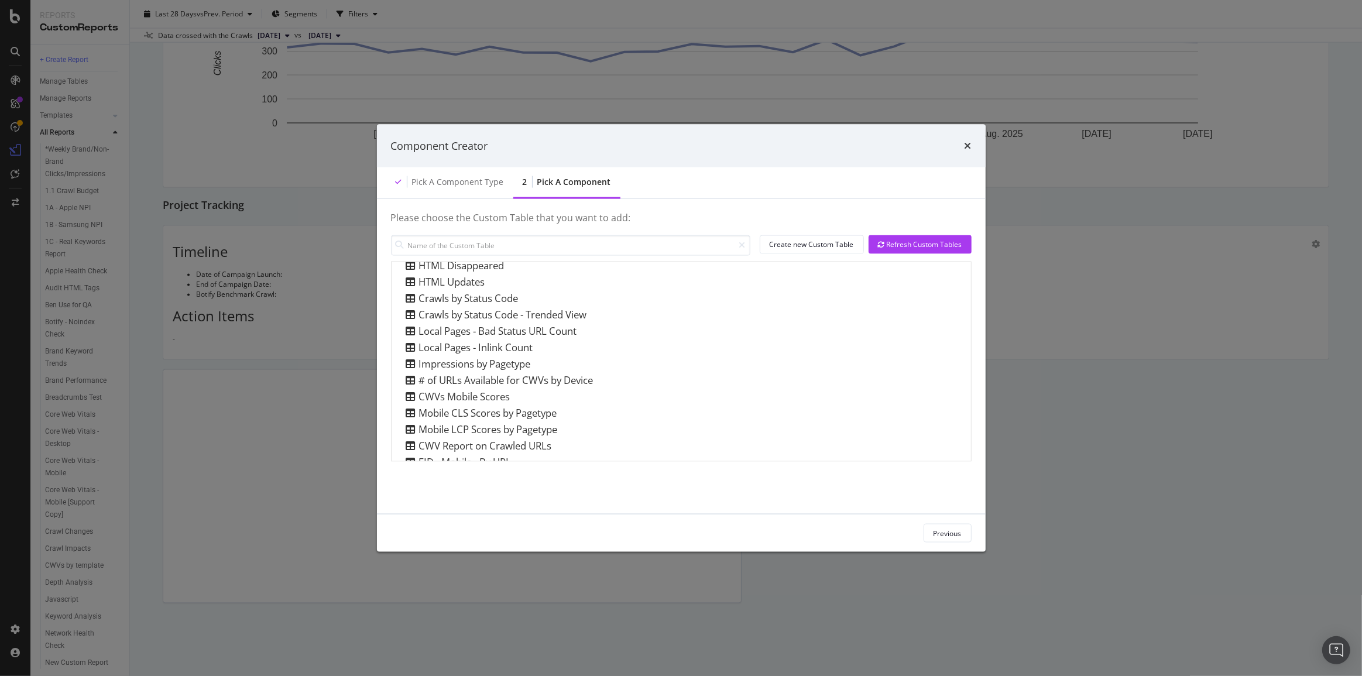
scroll to position [0, 0]
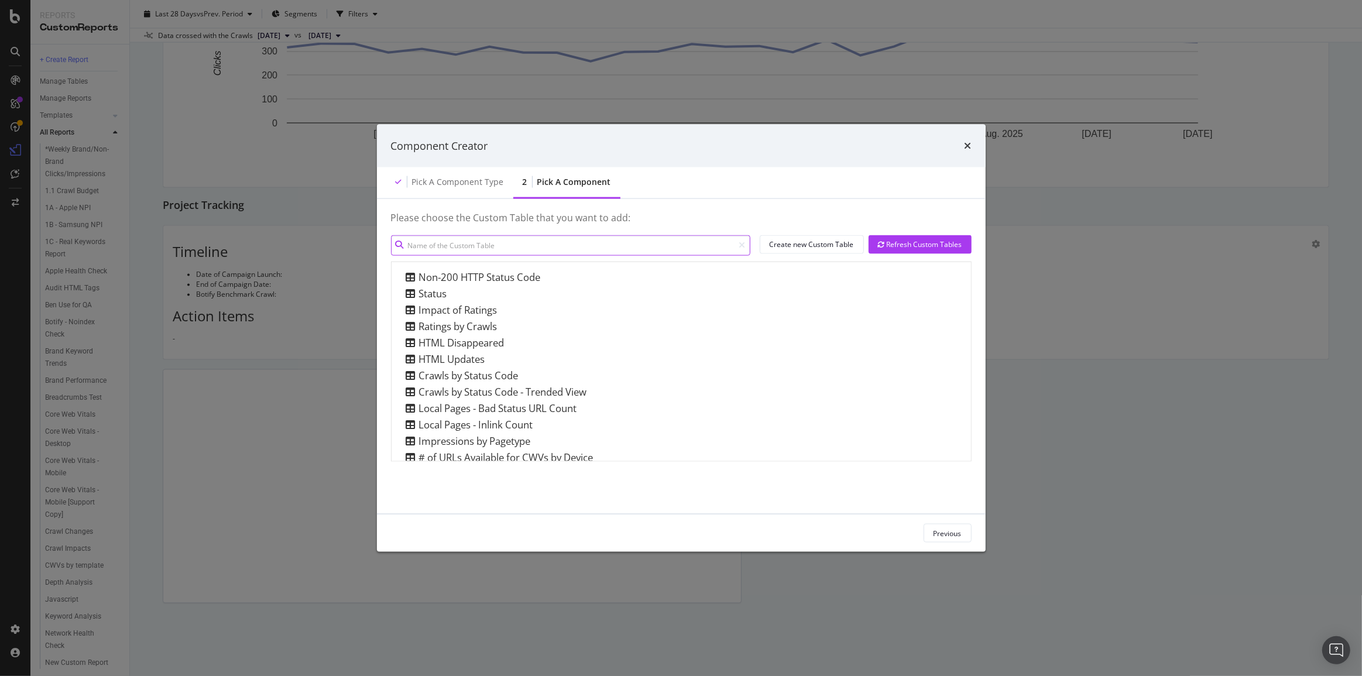
click at [650, 248] on input "modal" at bounding box center [570, 245] width 359 height 20
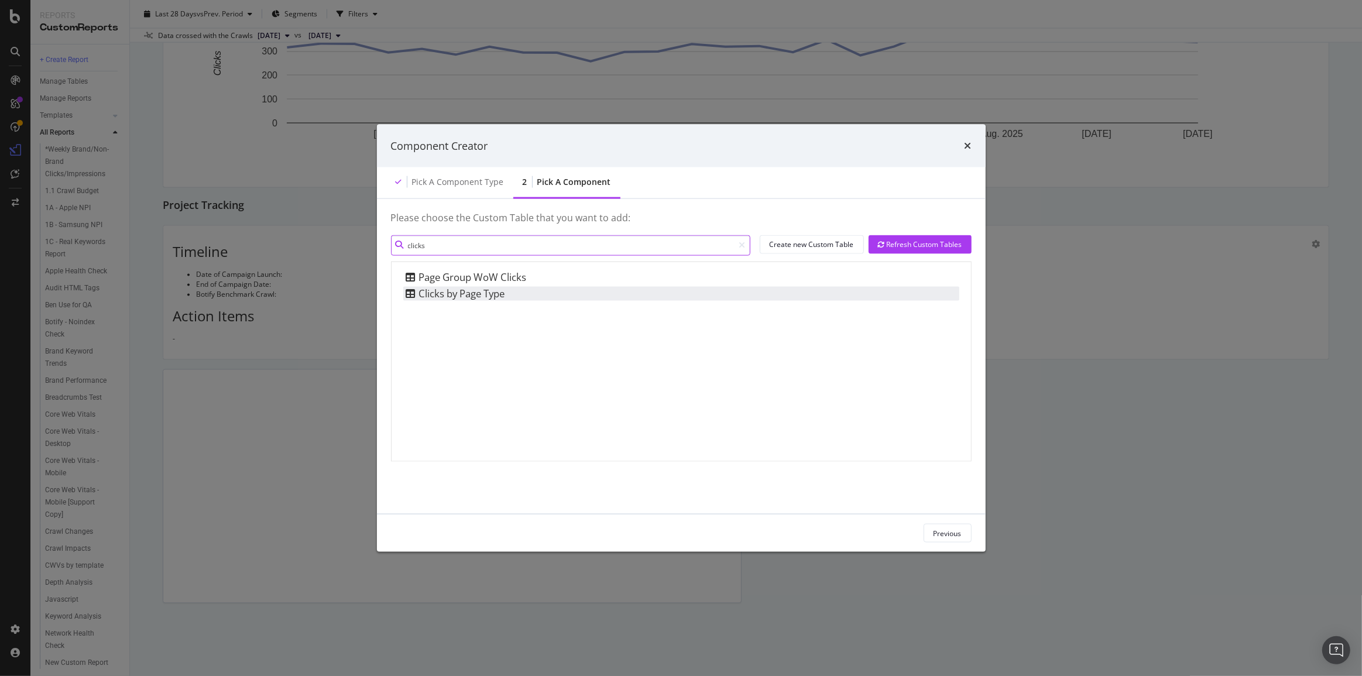
type input "clicks"
click at [502, 296] on div "Clicks by Page Type" at bounding box center [454, 293] width 102 height 14
click at [933, 535] on div "Add Component" at bounding box center [935, 533] width 53 height 10
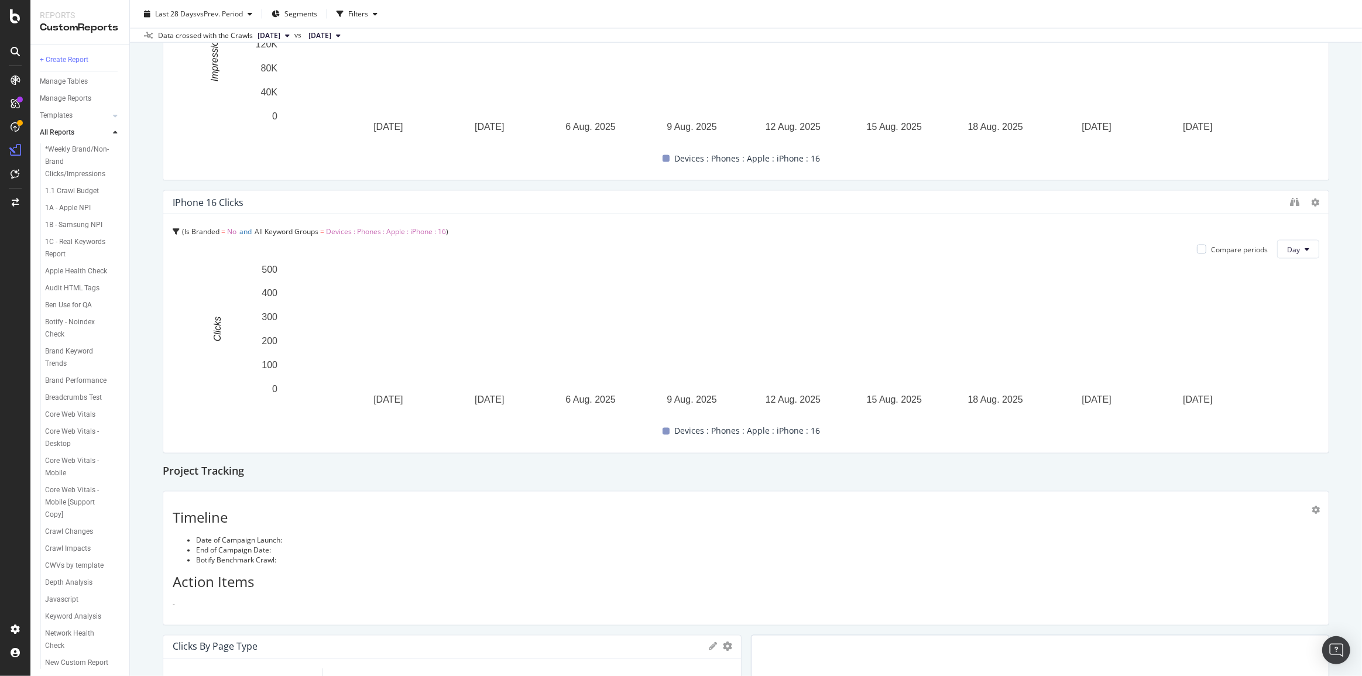
scroll to position [2399, 0]
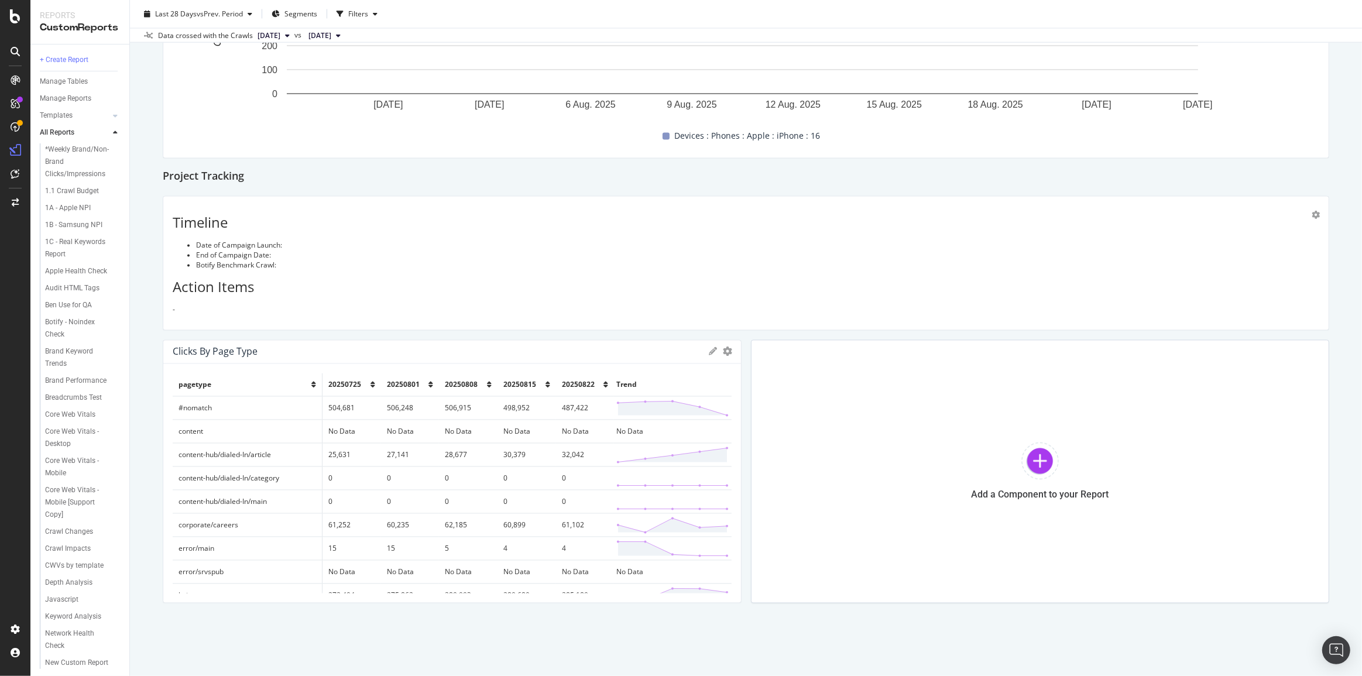
click at [709, 350] on icon at bounding box center [713, 352] width 8 height 8
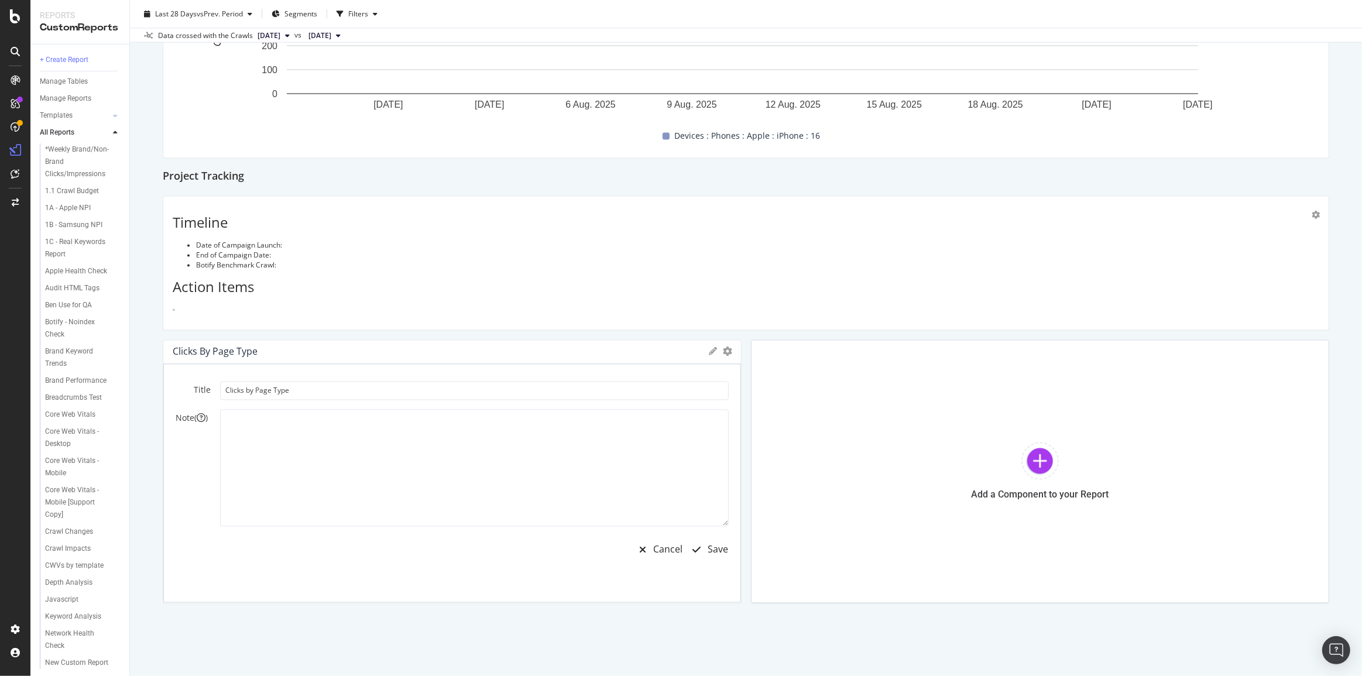
click at [709, 350] on icon at bounding box center [713, 352] width 8 height 8
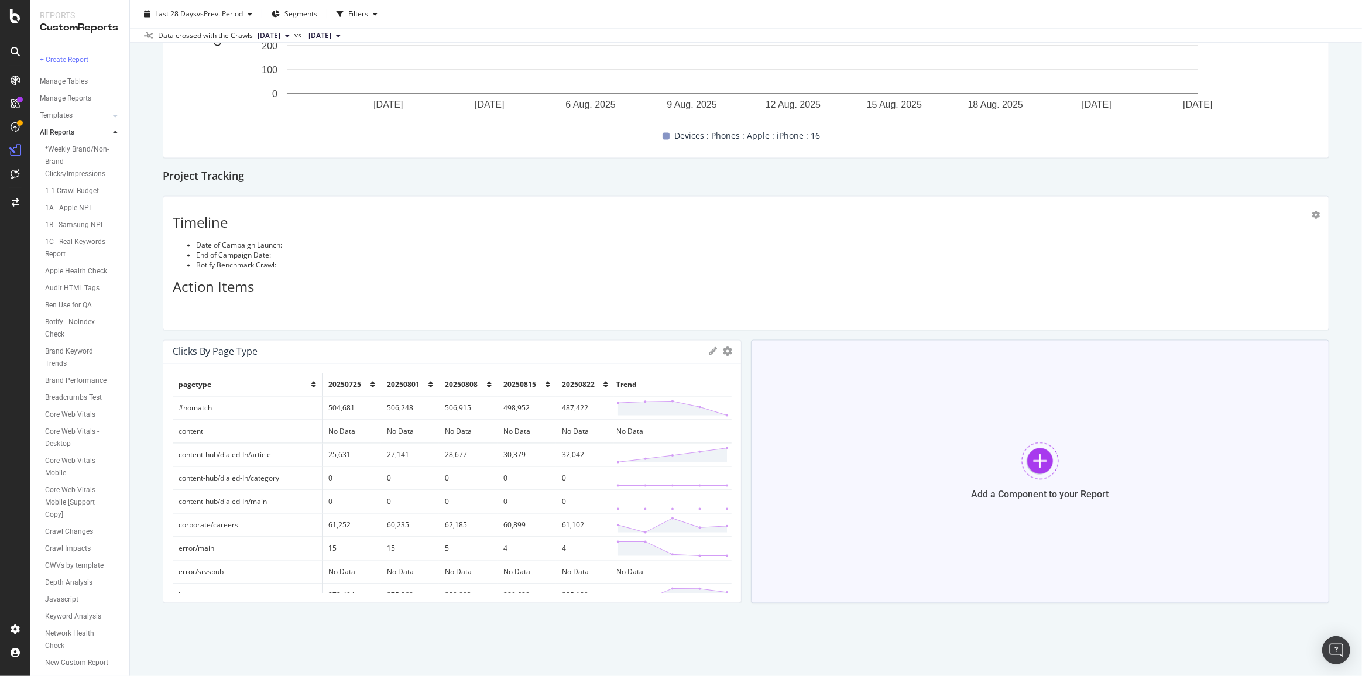
click at [1070, 444] on div "Add a Component to your Report" at bounding box center [1040, 471] width 579 height 263
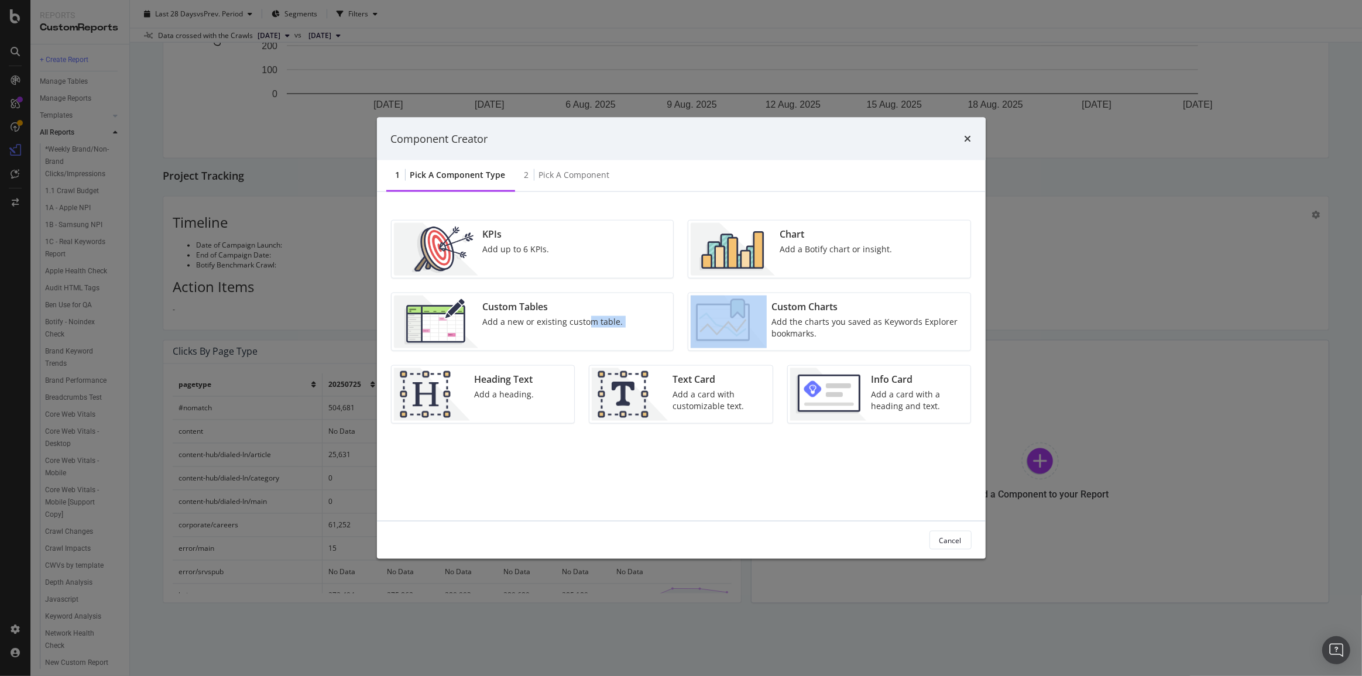
drag, startPoint x: 586, startPoint y: 330, endPoint x: 699, endPoint y: 322, distance: 113.2
click at [696, 322] on div "KPIs Add up to 6 KPIs. Chart Add a Botify chart or insight. Custom Tables Add a…" at bounding box center [681, 322] width 581 height 204
click at [756, 321] on img "modal" at bounding box center [729, 322] width 76 height 53
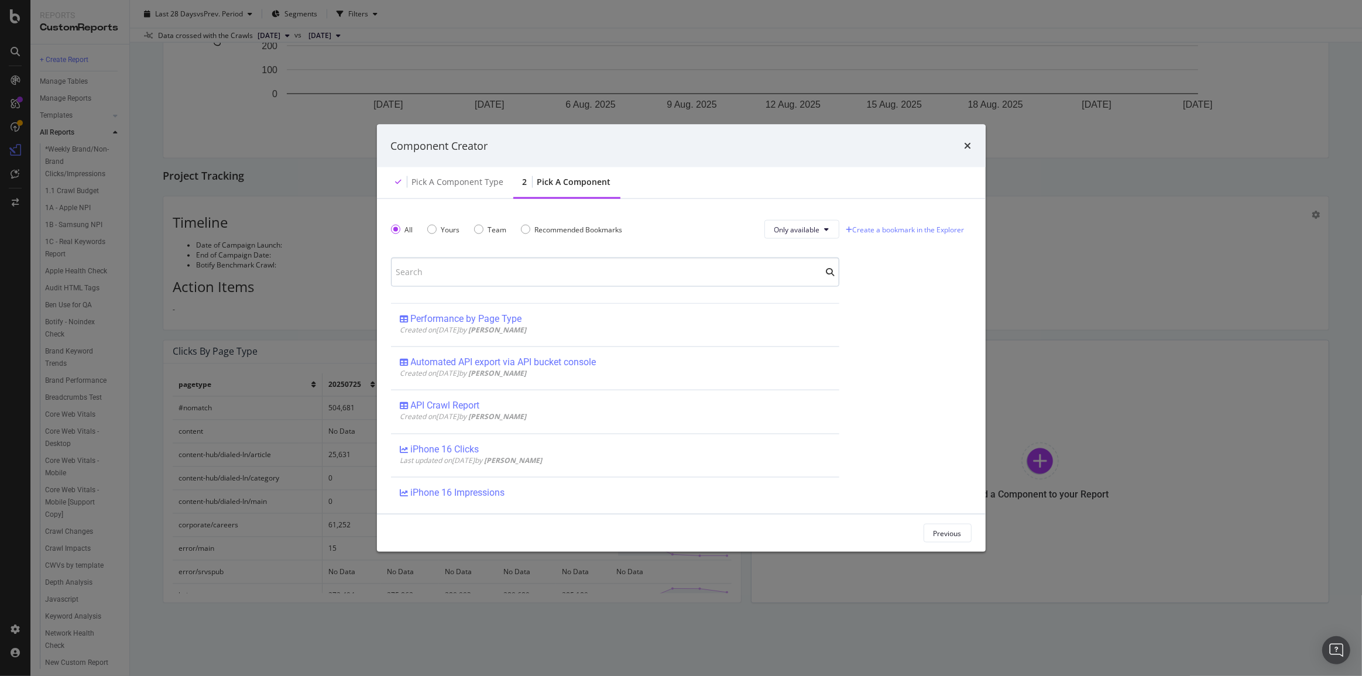
click at [586, 269] on input "modal" at bounding box center [615, 271] width 448 height 29
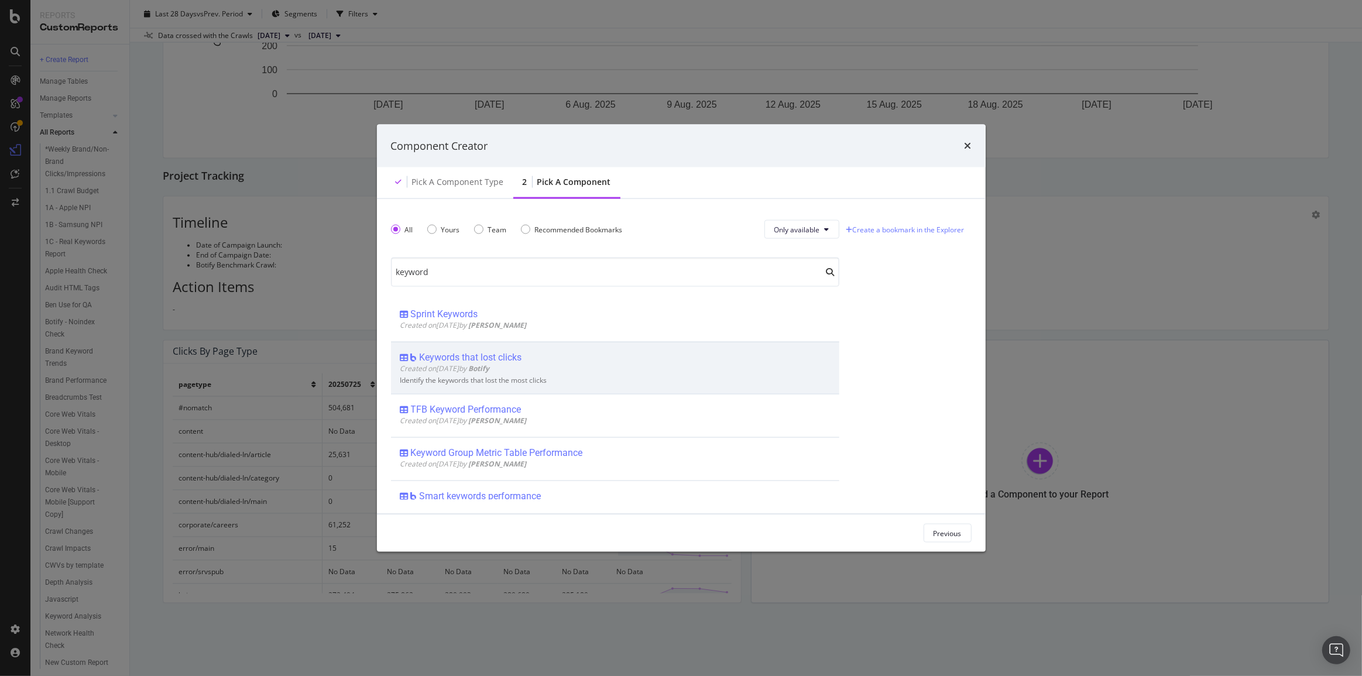
scroll to position [0, 0]
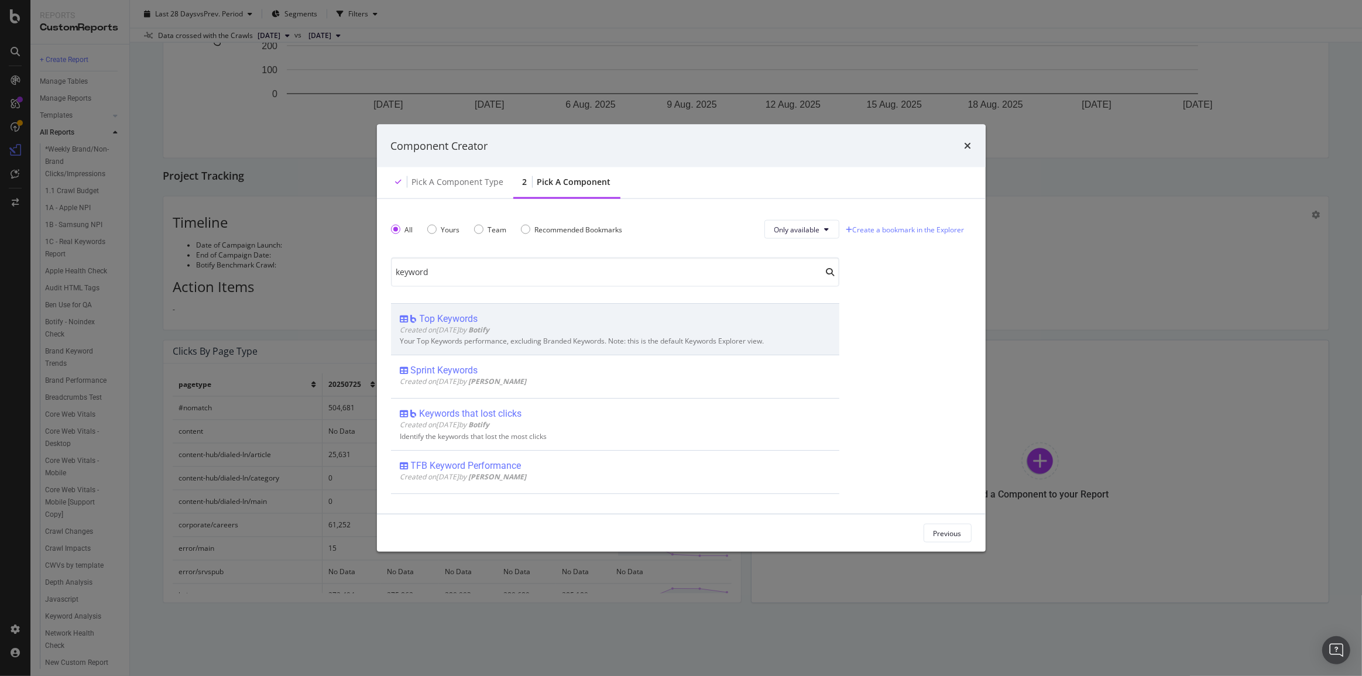
type input "keyword"
click at [686, 329] on div "Created on 2020 Jul 15th by Botify" at bounding box center [615, 330] width 430 height 10
click at [915, 526] on div "Add Component" at bounding box center [935, 533] width 53 height 18
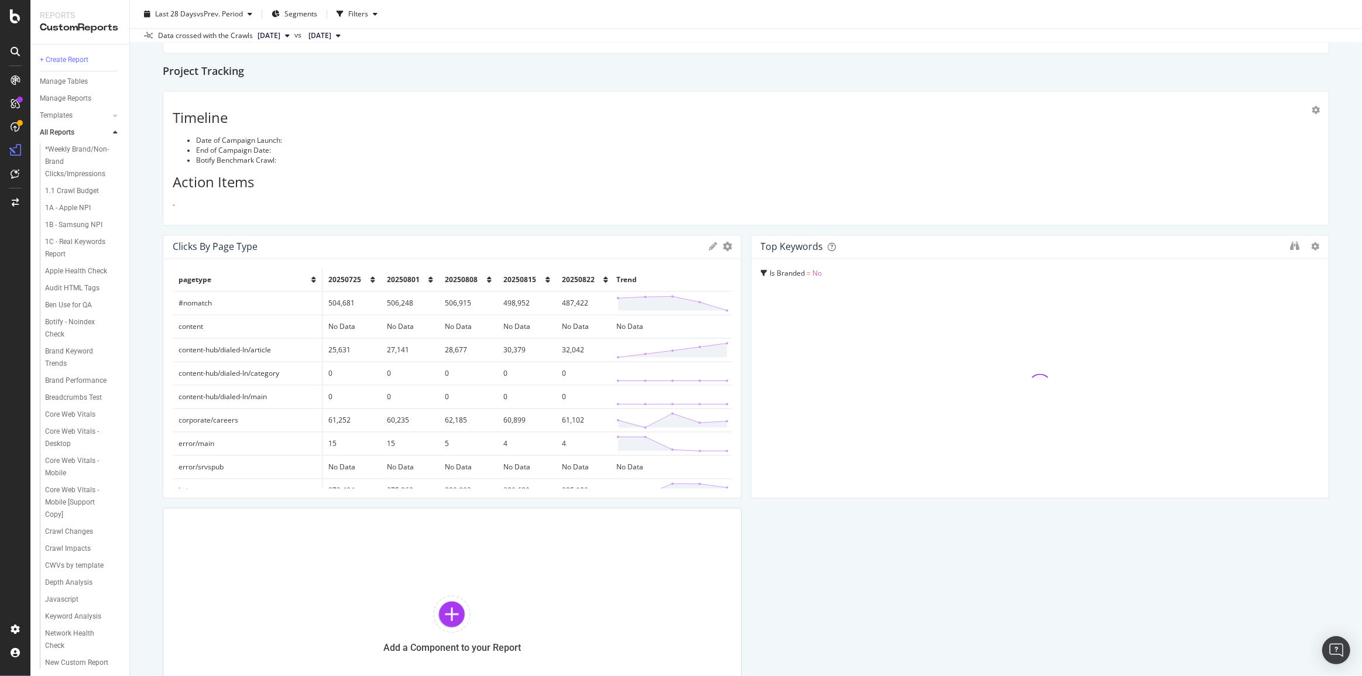
scroll to position [2506, 0]
click at [813, 269] on span "No" at bounding box center [817, 272] width 9 height 10
click at [434, 602] on div at bounding box center [451, 612] width 37 height 37
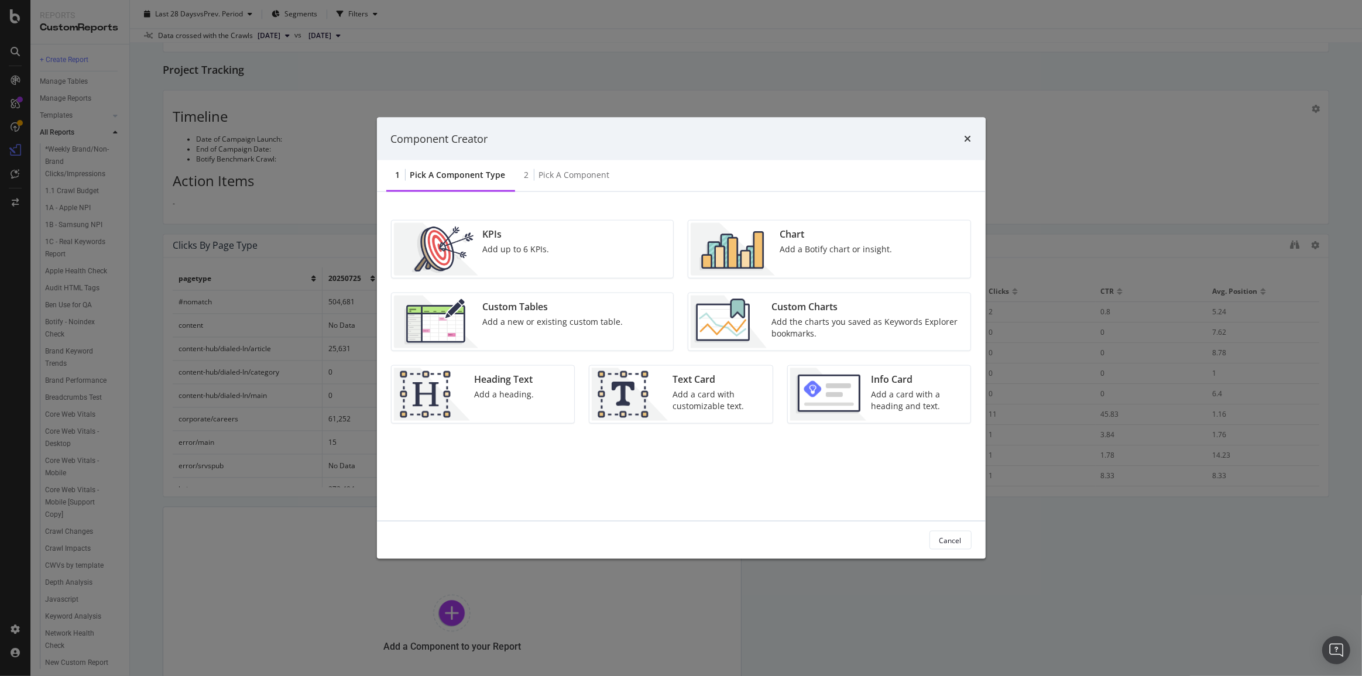
click at [818, 327] on div "Add the charts you saved as Keywords Explorer bookmarks." at bounding box center [867, 327] width 192 height 23
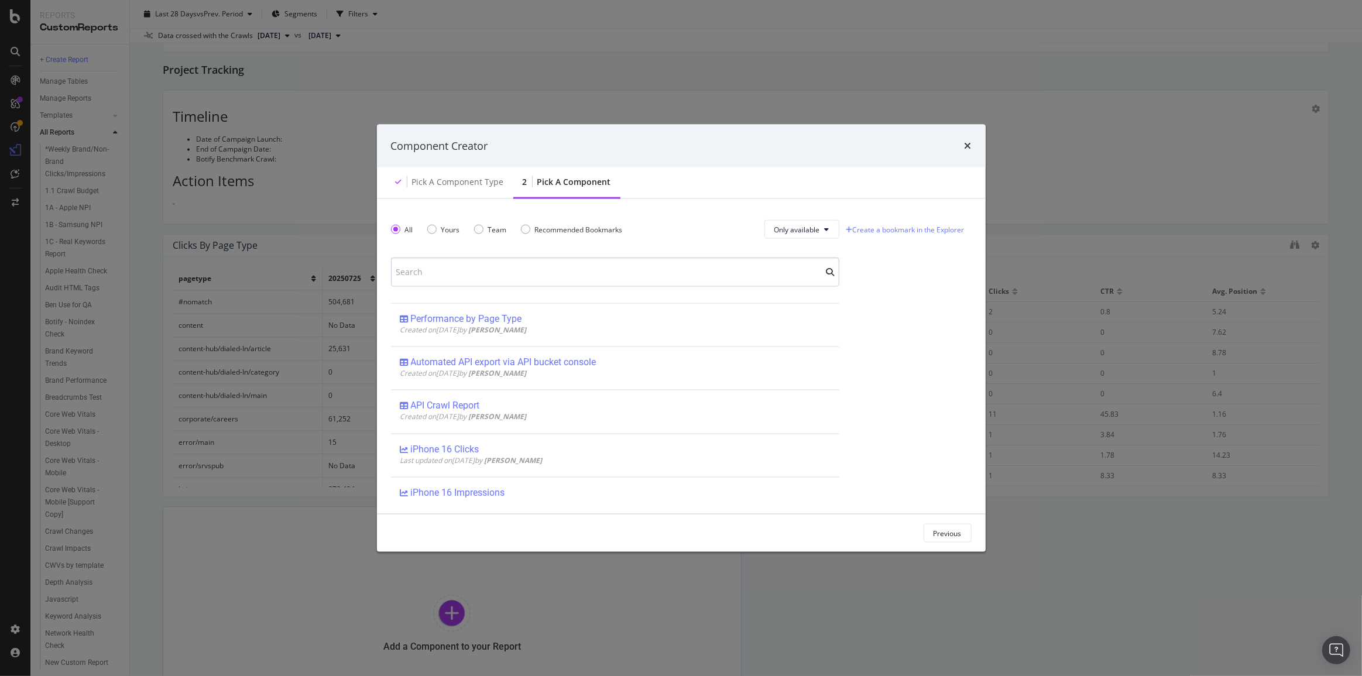
click at [498, 270] on input "modal" at bounding box center [615, 271] width 448 height 29
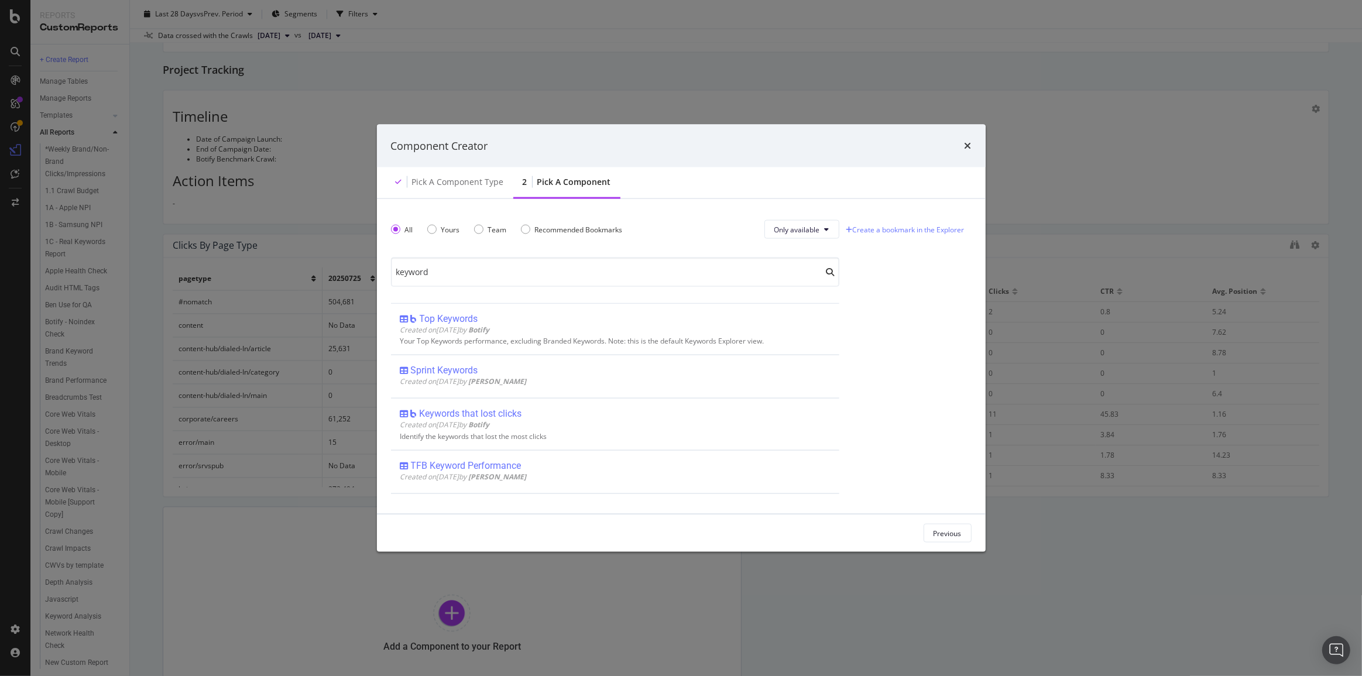
type input "keyword"
click at [955, 146] on div "Component Creator" at bounding box center [681, 145] width 581 height 15
drag, startPoint x: 970, startPoint y: 146, endPoint x: 769, endPoint y: 35, distance: 230.0
click at [970, 146] on icon "times" at bounding box center [967, 145] width 7 height 9
click at [943, 544] on div "Previous" at bounding box center [681, 532] width 609 height 37
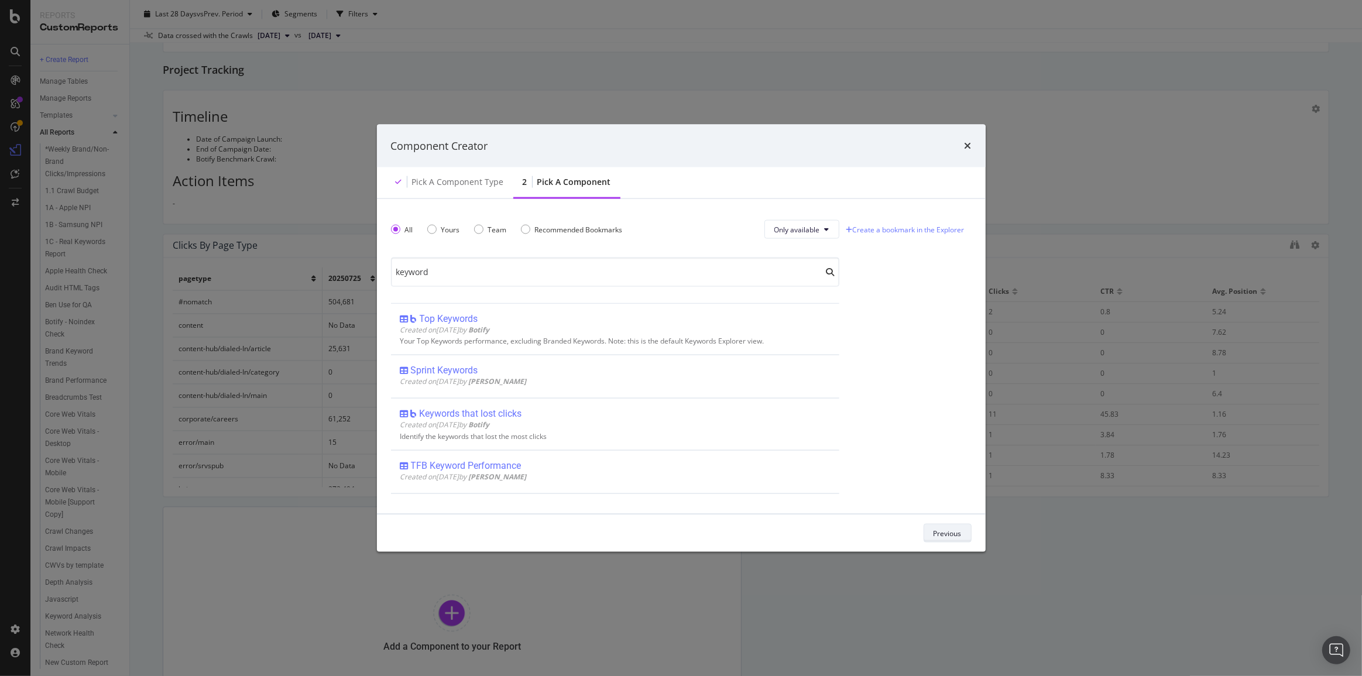
click at [943, 537] on div "Previous" at bounding box center [947, 533] width 28 height 10
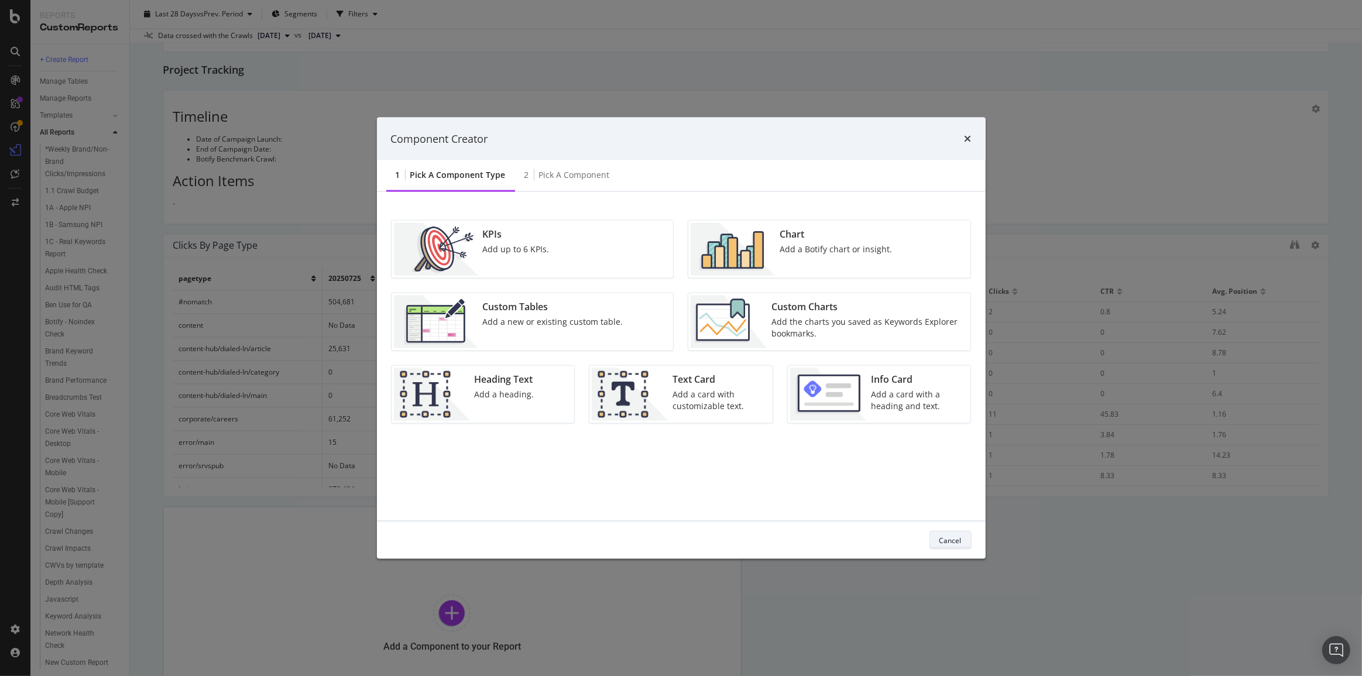
click at [943, 535] on div "Cancel" at bounding box center [950, 540] width 22 height 10
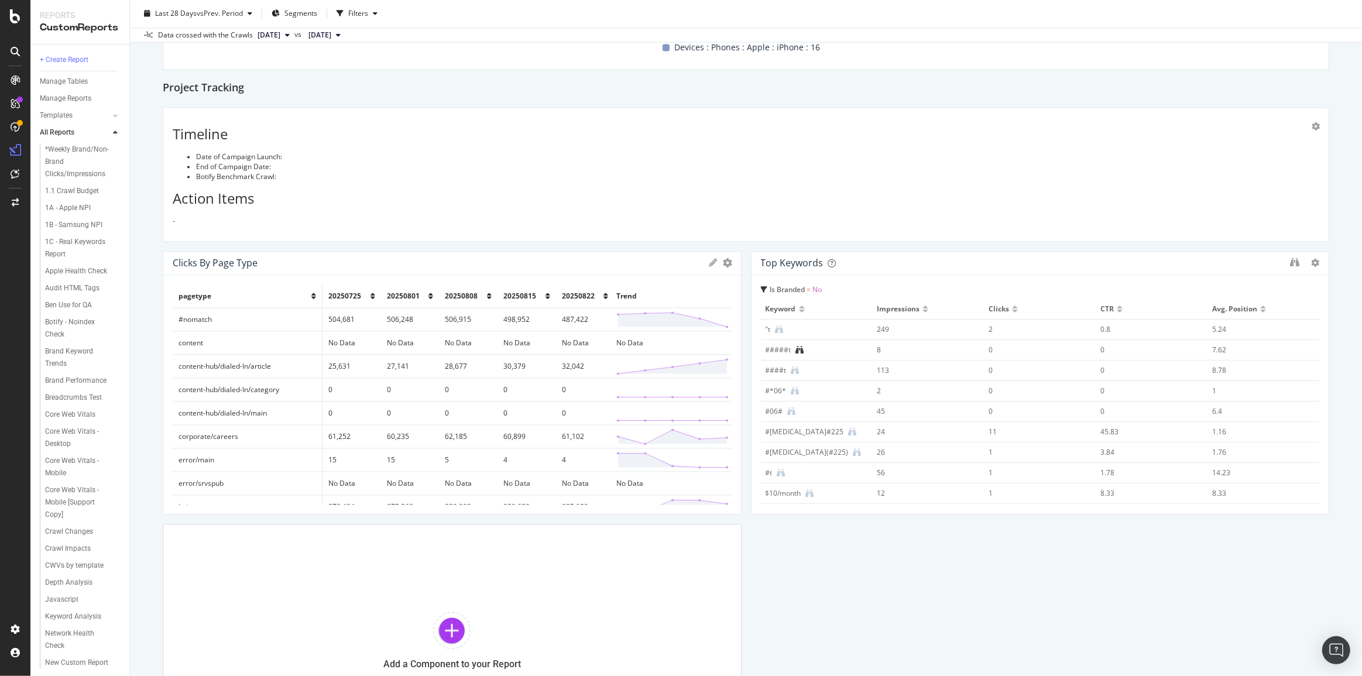
scroll to position [2506, 0]
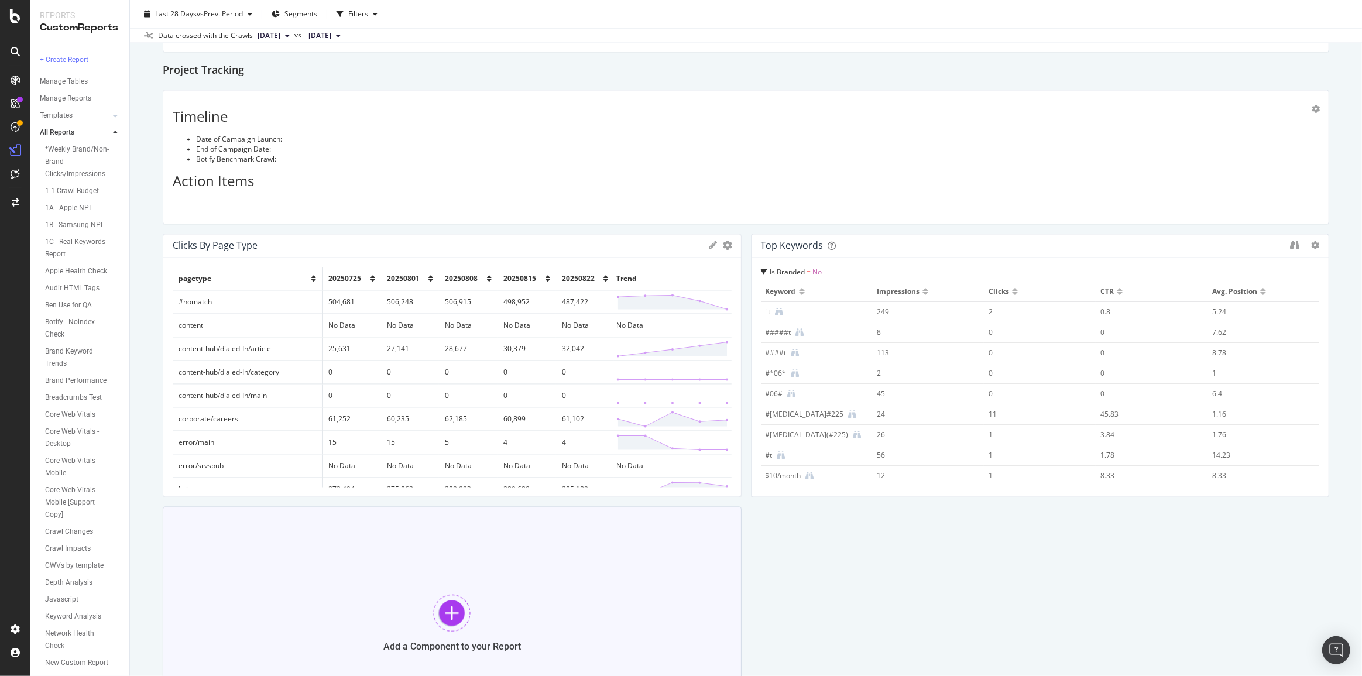
click at [437, 612] on div at bounding box center [451, 612] width 37 height 37
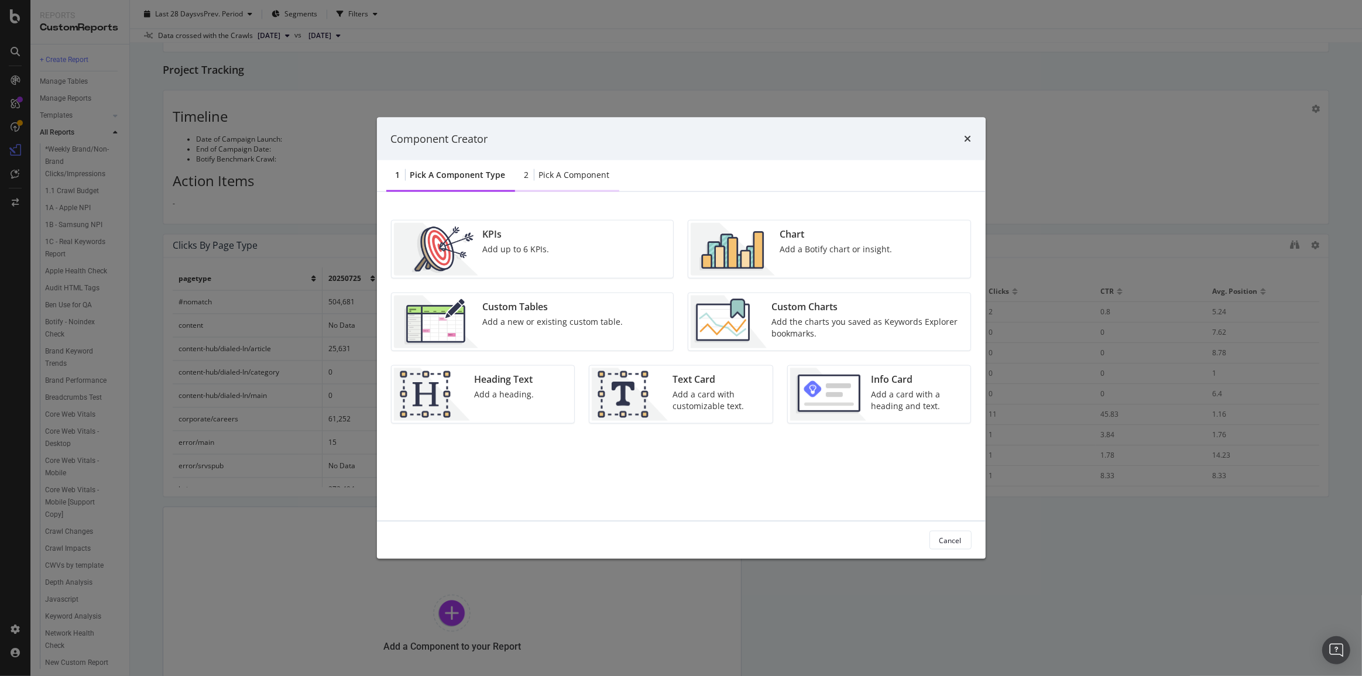
click at [568, 176] on div "Pick a Component" at bounding box center [574, 175] width 71 height 12
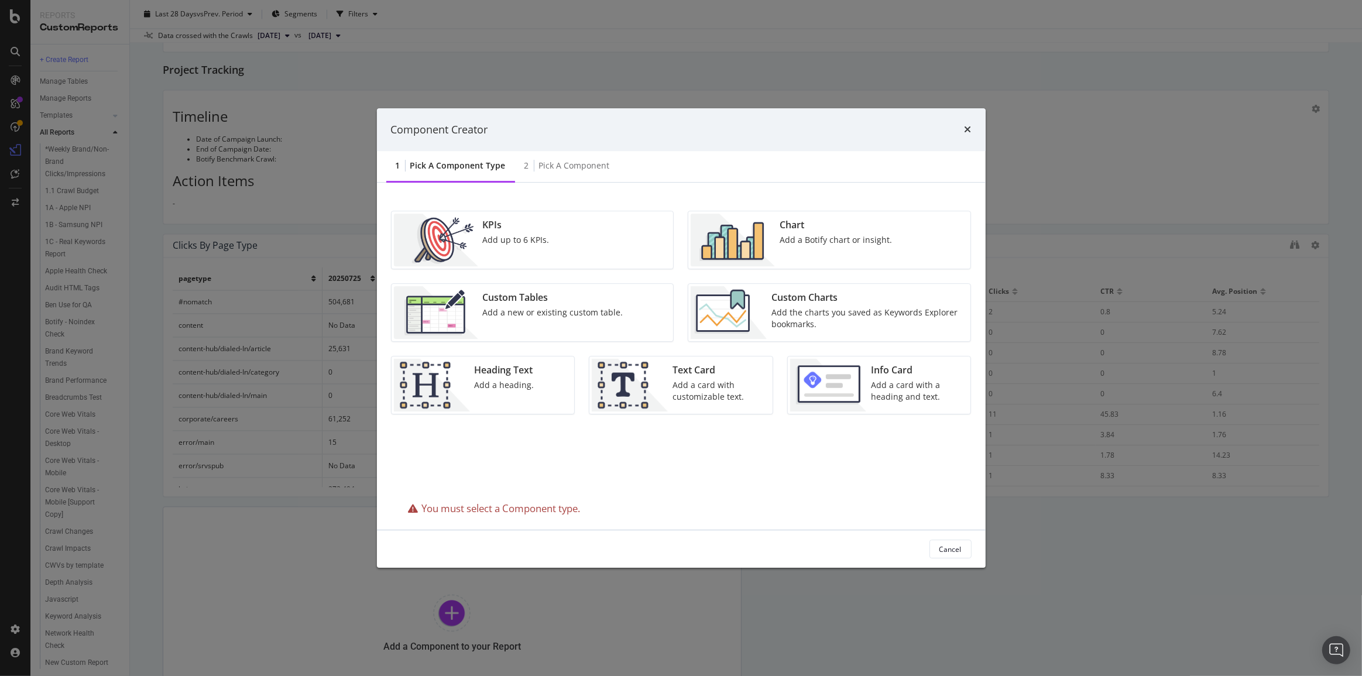
click at [607, 253] on div "KPIs Add up to 6 KPIs." at bounding box center [532, 239] width 282 height 57
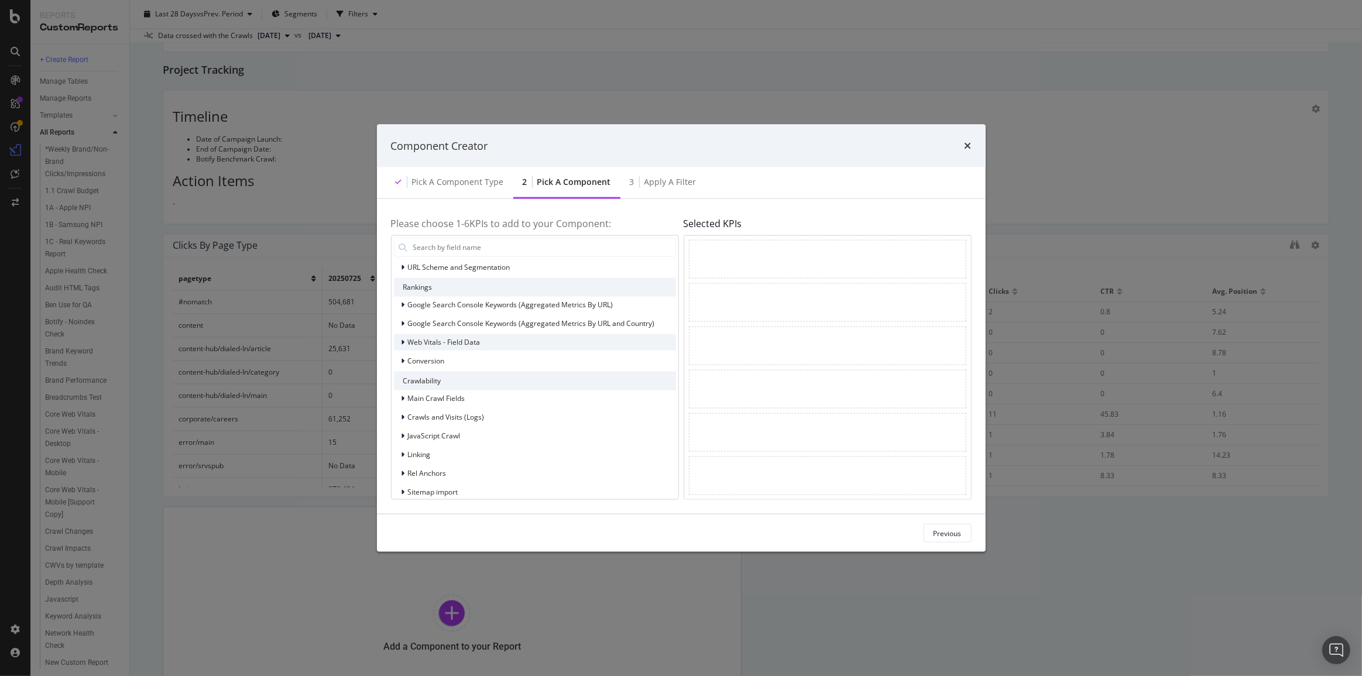
scroll to position [0, 0]
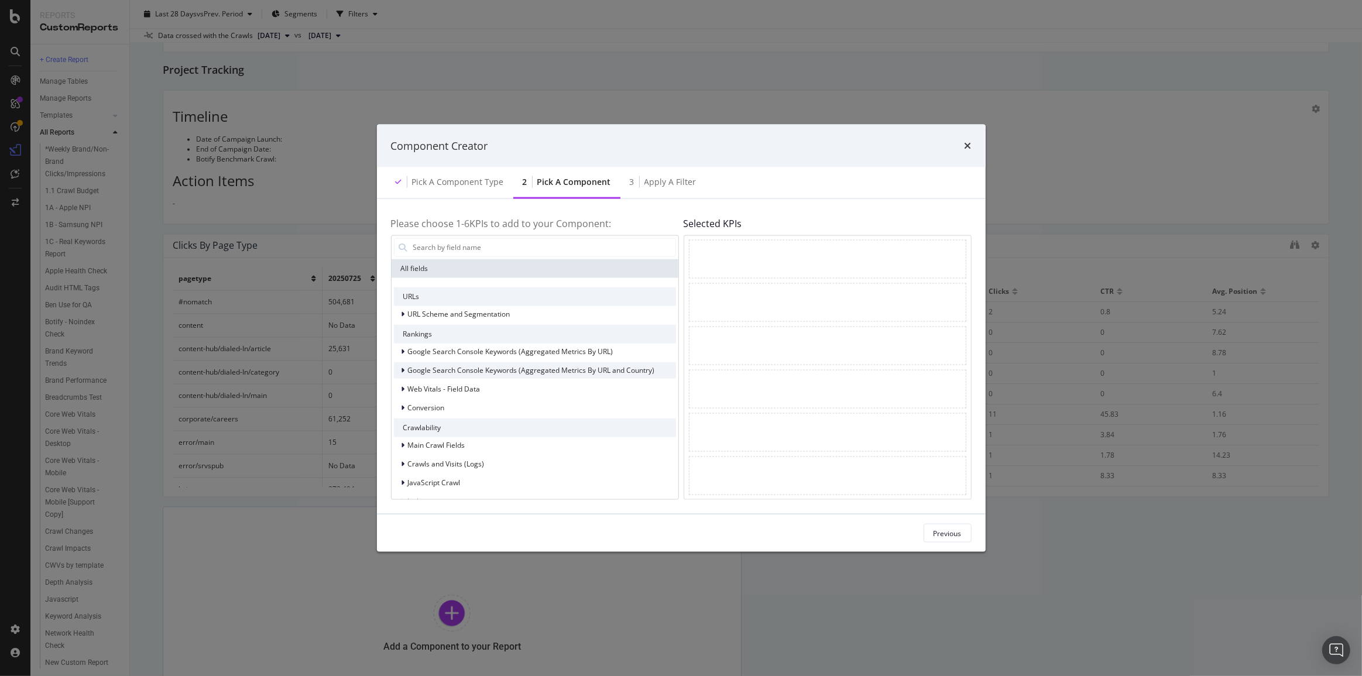
click at [401, 370] on div "modal" at bounding box center [404, 370] width 7 height 12
click at [401, 369] on icon "modal" at bounding box center [403, 369] width 5 height 7
click at [408, 390] on span "Web Vitals - Field Data" at bounding box center [444, 389] width 73 height 10
click at [401, 410] on icon "modal" at bounding box center [403, 407] width 4 height 7
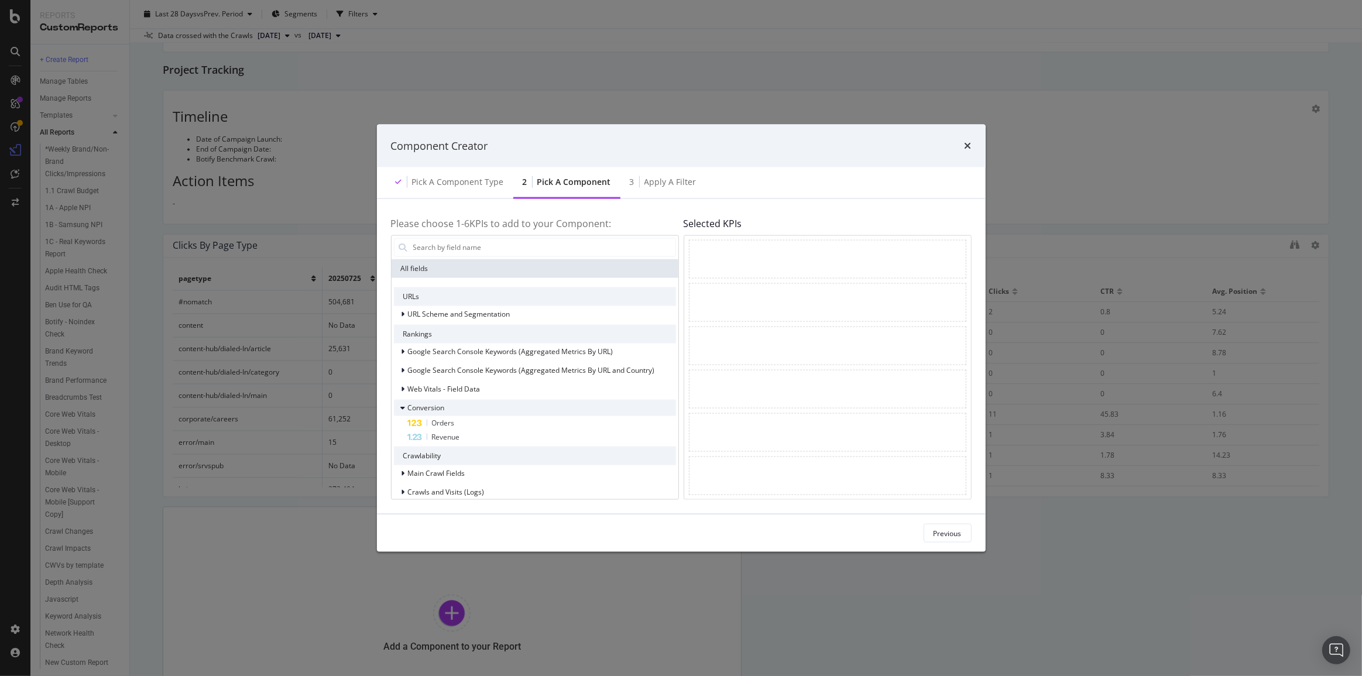
click at [401, 410] on icon "modal" at bounding box center [403, 407] width 5 height 7
click at [401, 394] on div "Web Vitals - Field Data" at bounding box center [535, 388] width 282 height 16
click at [401, 394] on div "modal" at bounding box center [404, 389] width 7 height 12
click at [492, 251] on input "modal" at bounding box center [543, 247] width 263 height 18
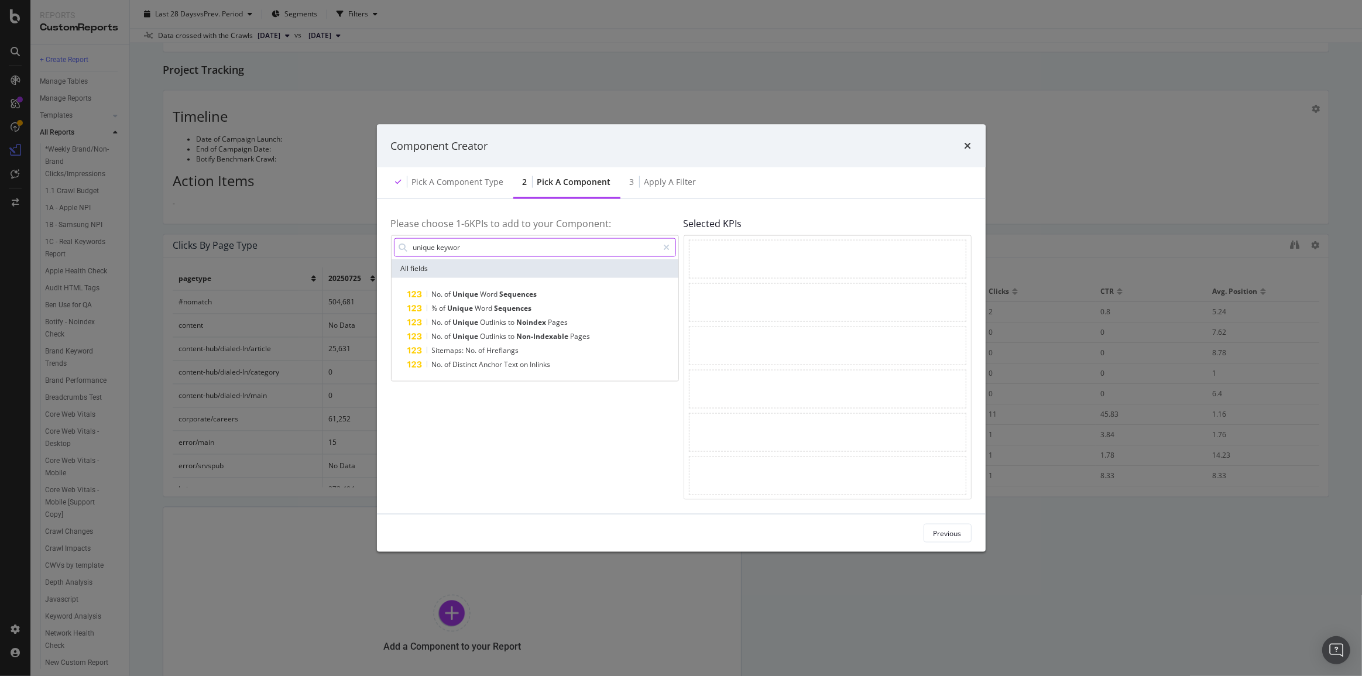
type input "unique keyword"
drag, startPoint x: 544, startPoint y: 248, endPoint x: 370, endPoint y: 242, distance: 173.3
click at [370, 242] on div "Component Creator Pick a Component type 2 Pick a Component 3 Apply a Filter Ple…" at bounding box center [681, 338] width 1362 height 676
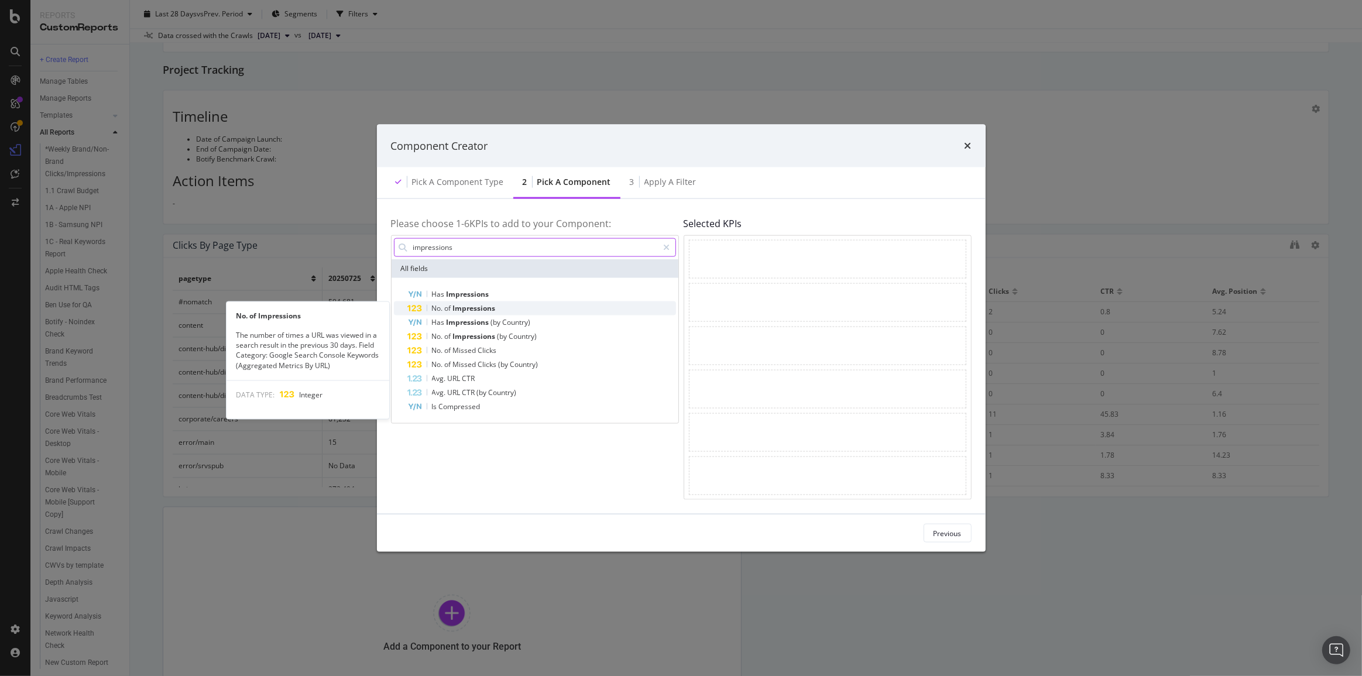
type input "impressions"
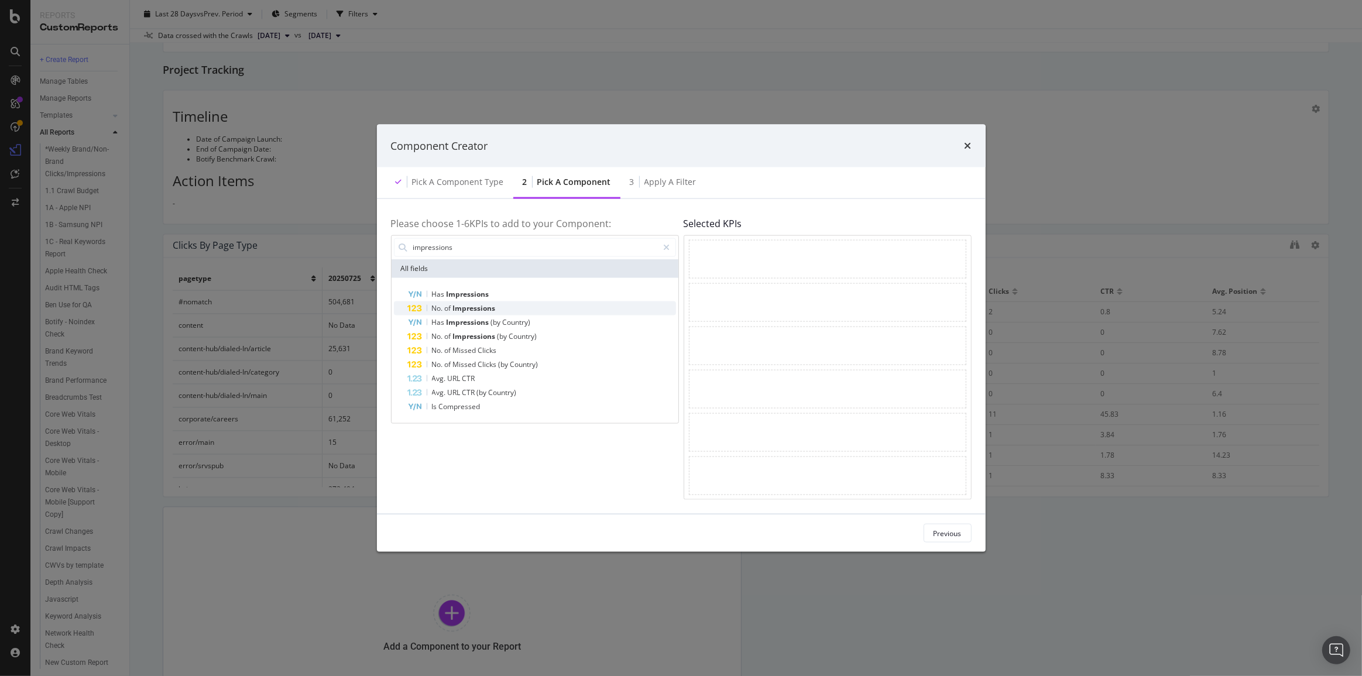
click at [502, 307] on div "No. of Impressions" at bounding box center [542, 308] width 268 height 14
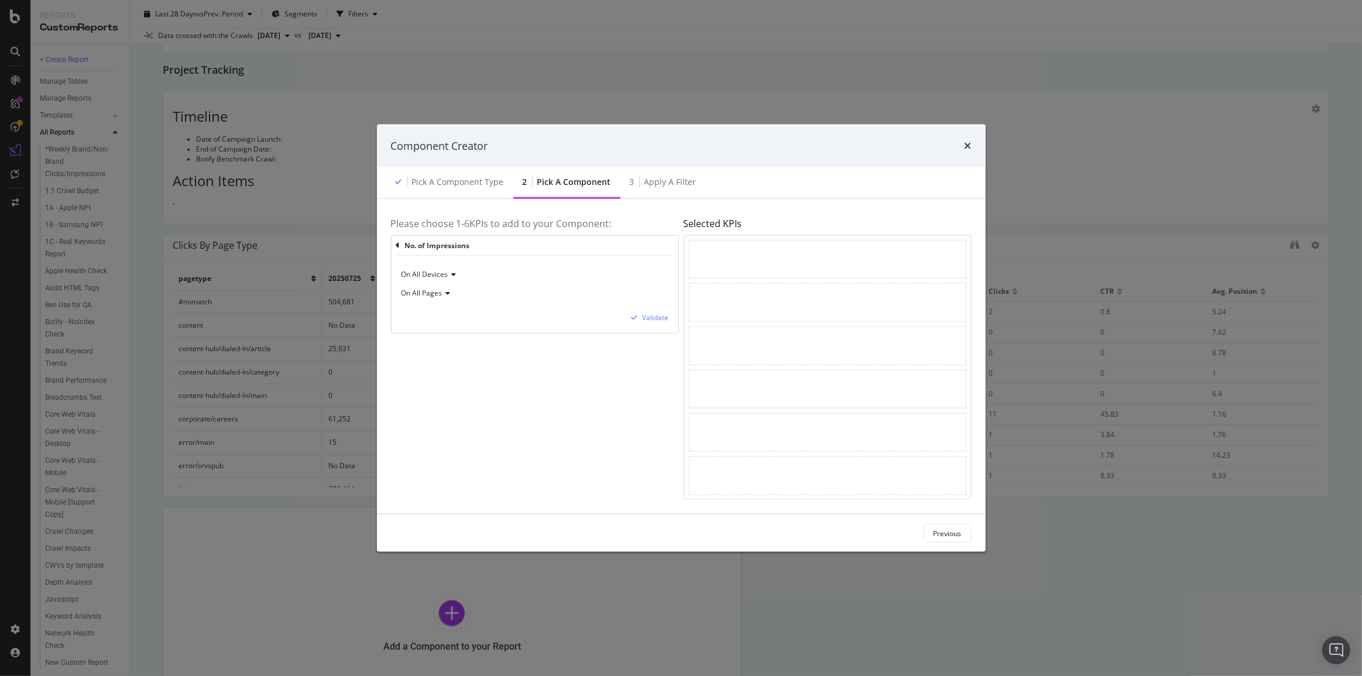
click at [450, 292] on div "On All Pages" at bounding box center [535, 293] width 268 height 19
click at [449, 292] on icon "modal" at bounding box center [446, 293] width 8 height 7
click at [451, 280] on div "On All Devices" at bounding box center [535, 274] width 268 height 19
click at [451, 276] on icon "modal" at bounding box center [452, 274] width 8 height 7
click at [445, 294] on icon "modal" at bounding box center [446, 293] width 8 height 7
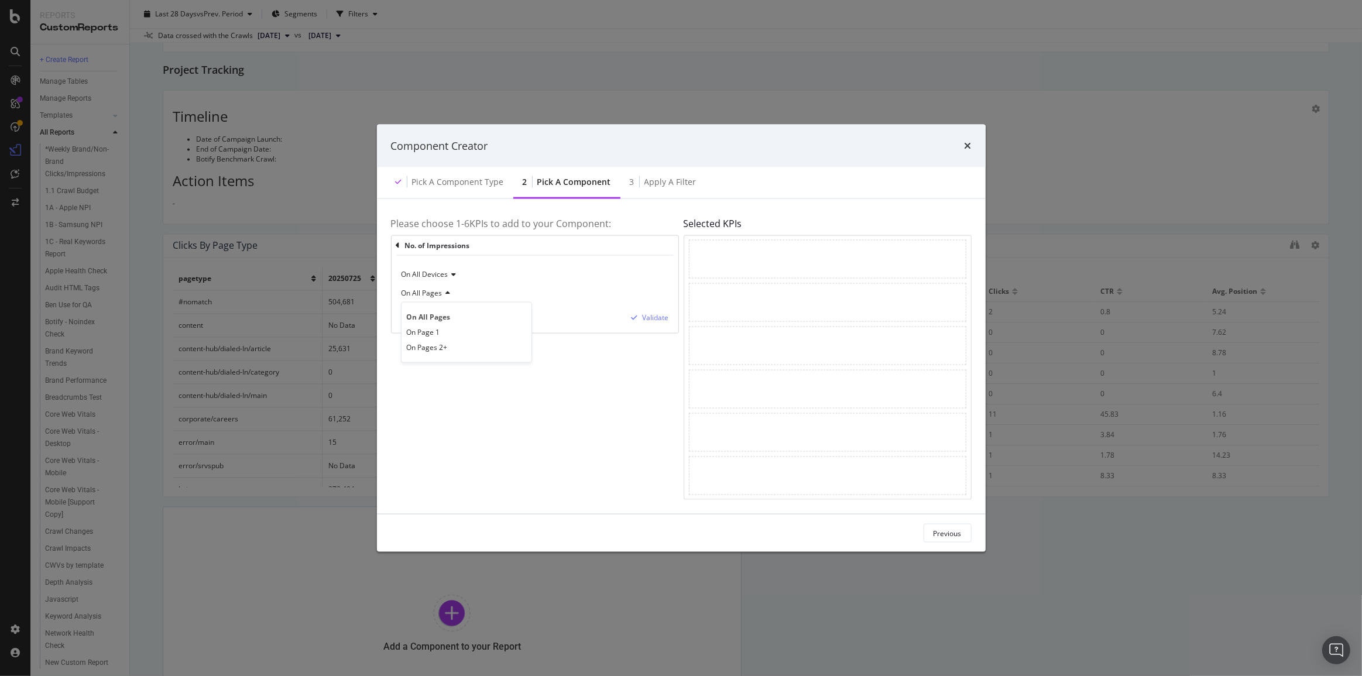
click at [445, 294] on icon "modal" at bounding box center [446, 293] width 8 height 7
click at [650, 316] on div "Validate" at bounding box center [656, 317] width 26 height 10
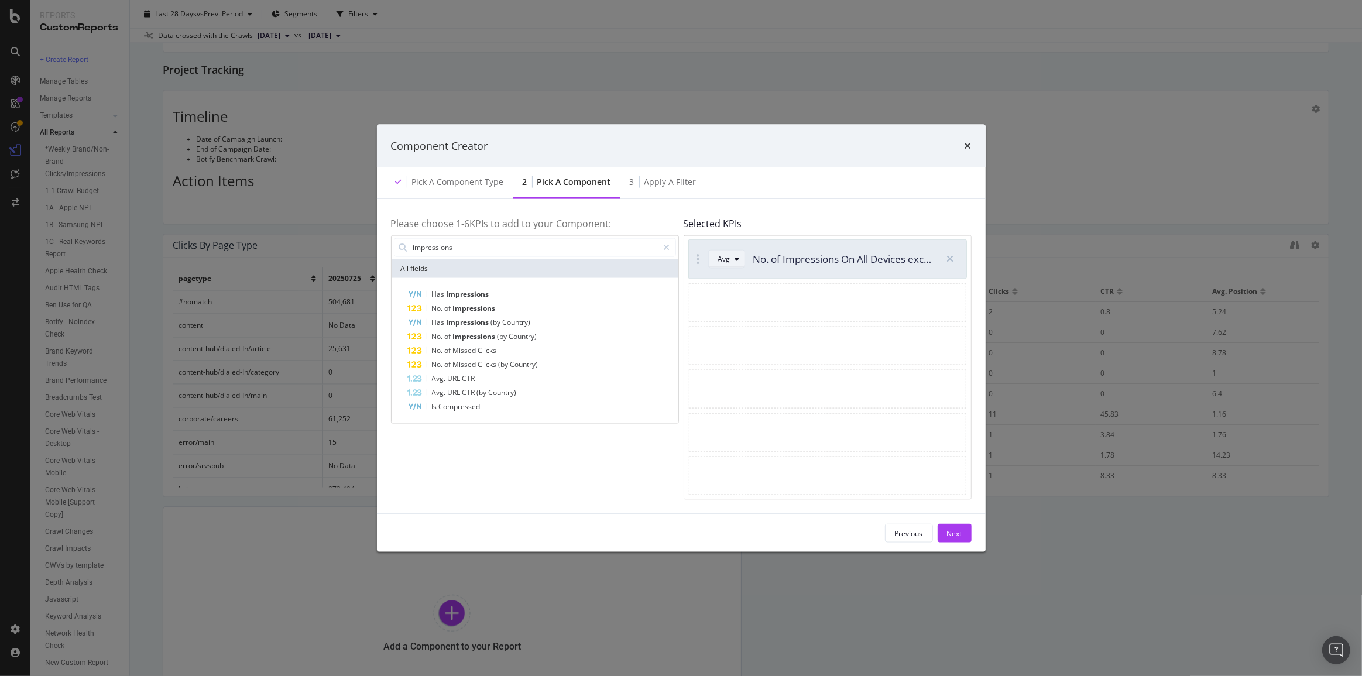
click at [734, 263] on div "Avg" at bounding box center [731, 258] width 26 height 16
click at [731, 297] on div "Sum" at bounding box center [729, 298] width 15 height 10
click at [664, 249] on icon "modal" at bounding box center [667, 247] width 6 height 8
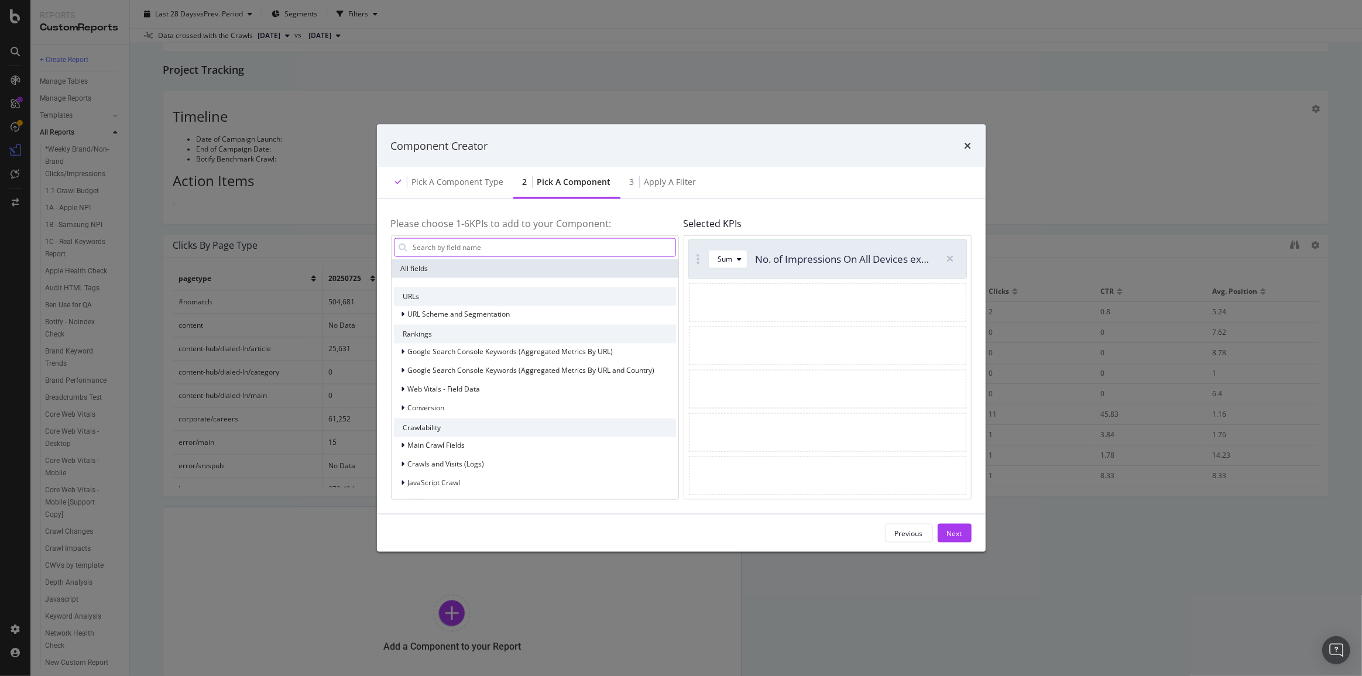
click at [605, 250] on input "modal" at bounding box center [543, 247] width 263 height 18
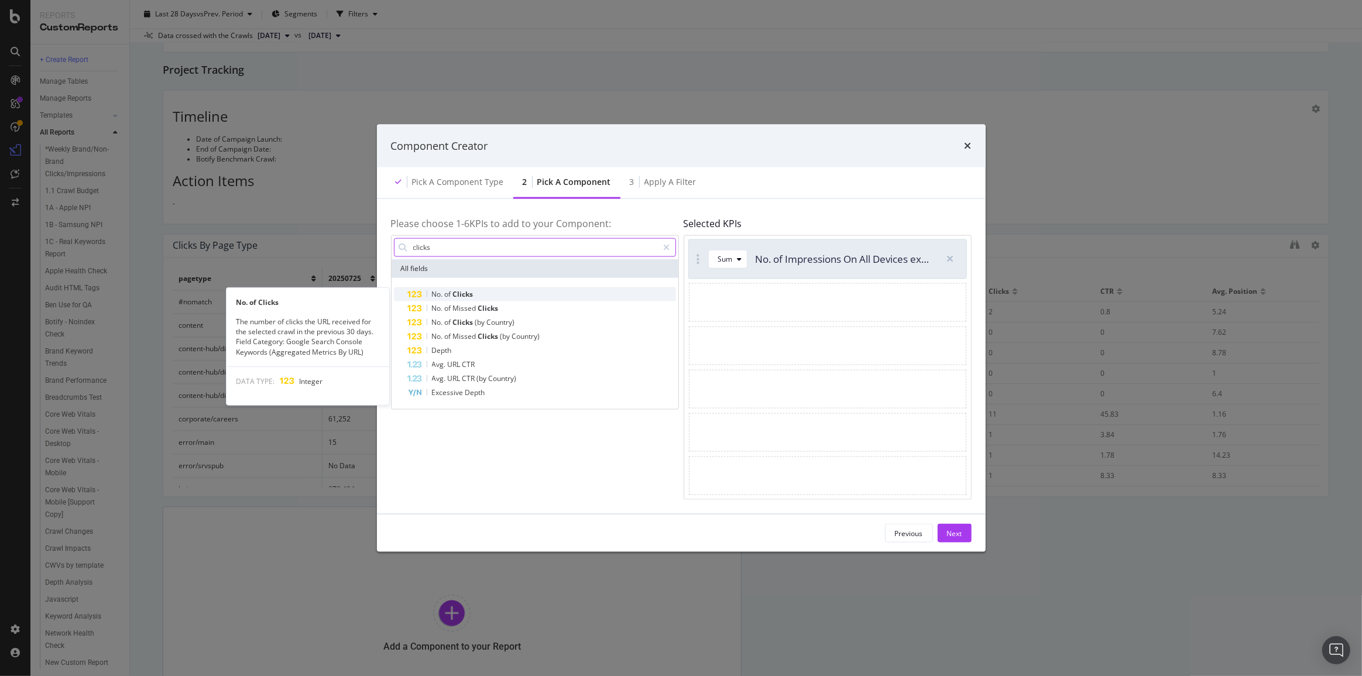
type input "clicks"
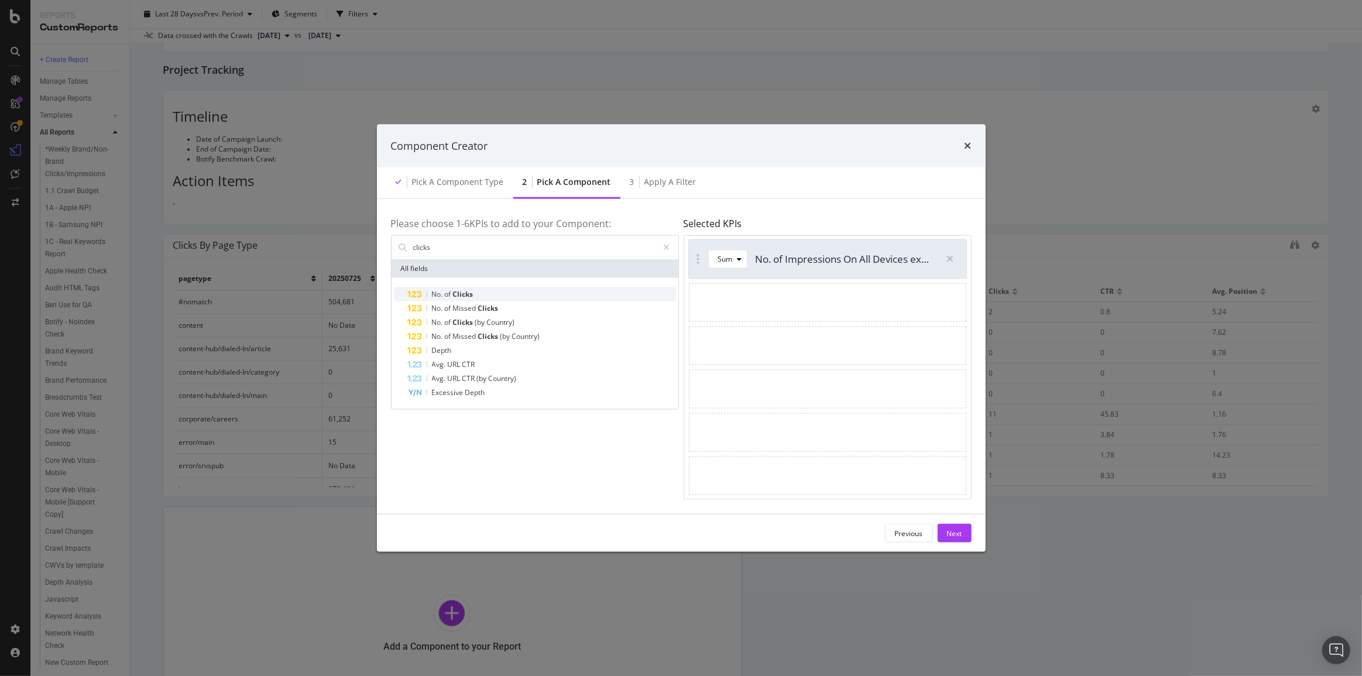
click at [501, 290] on div "No. of Clicks" at bounding box center [542, 294] width 268 height 14
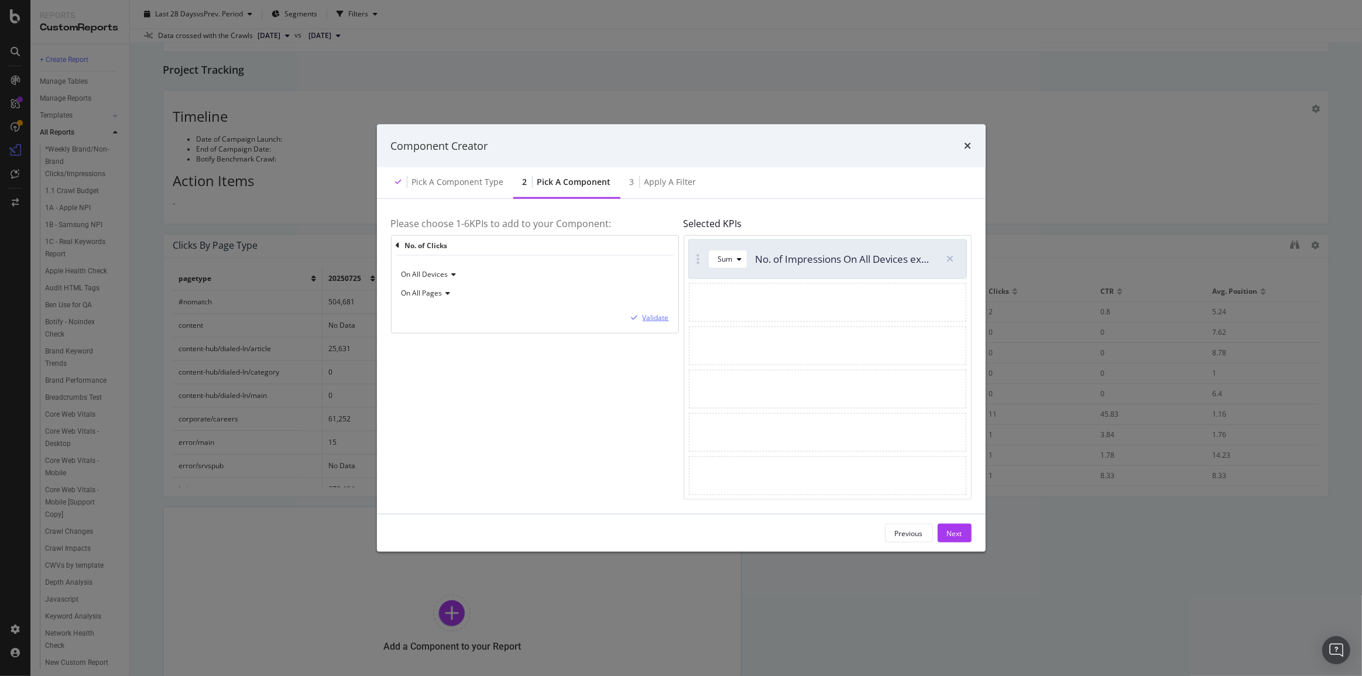
click at [645, 317] on div "Validate" at bounding box center [656, 317] width 26 height 10
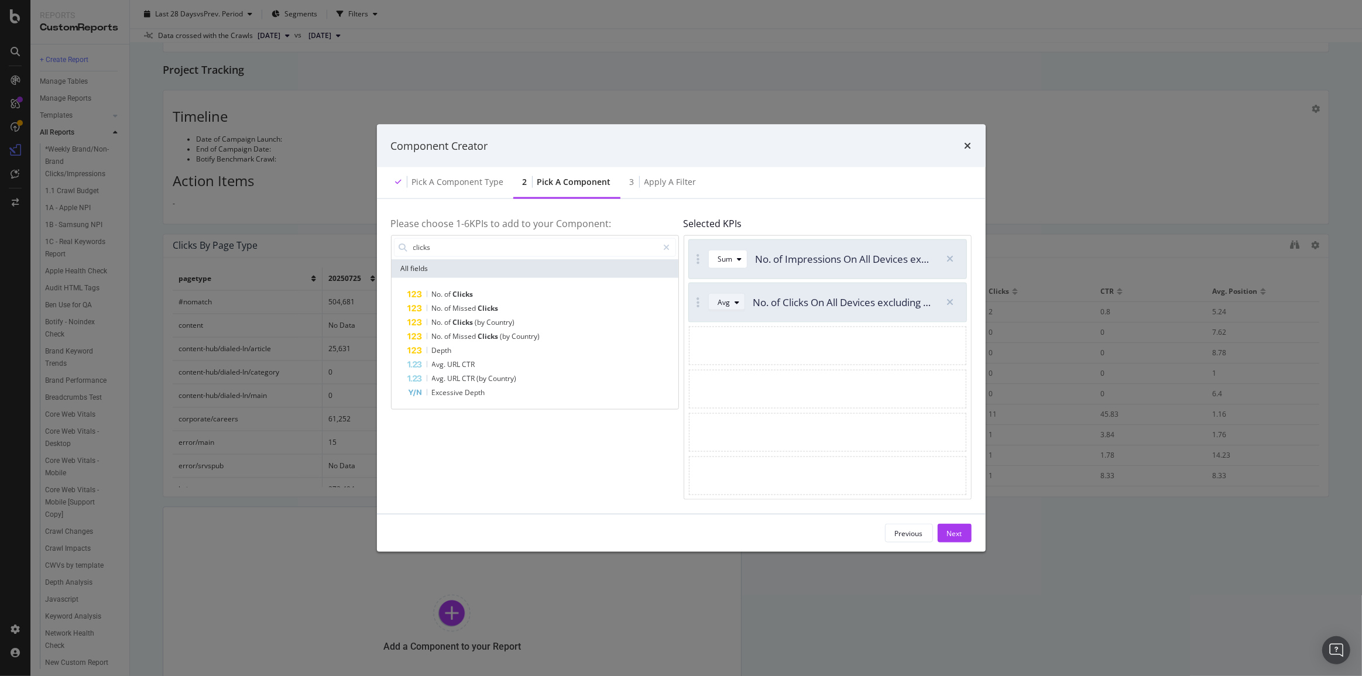
click at [721, 311] on button "Avg" at bounding box center [726, 302] width 37 height 19
click at [721, 338] on div "Sum" at bounding box center [729, 341] width 33 height 15
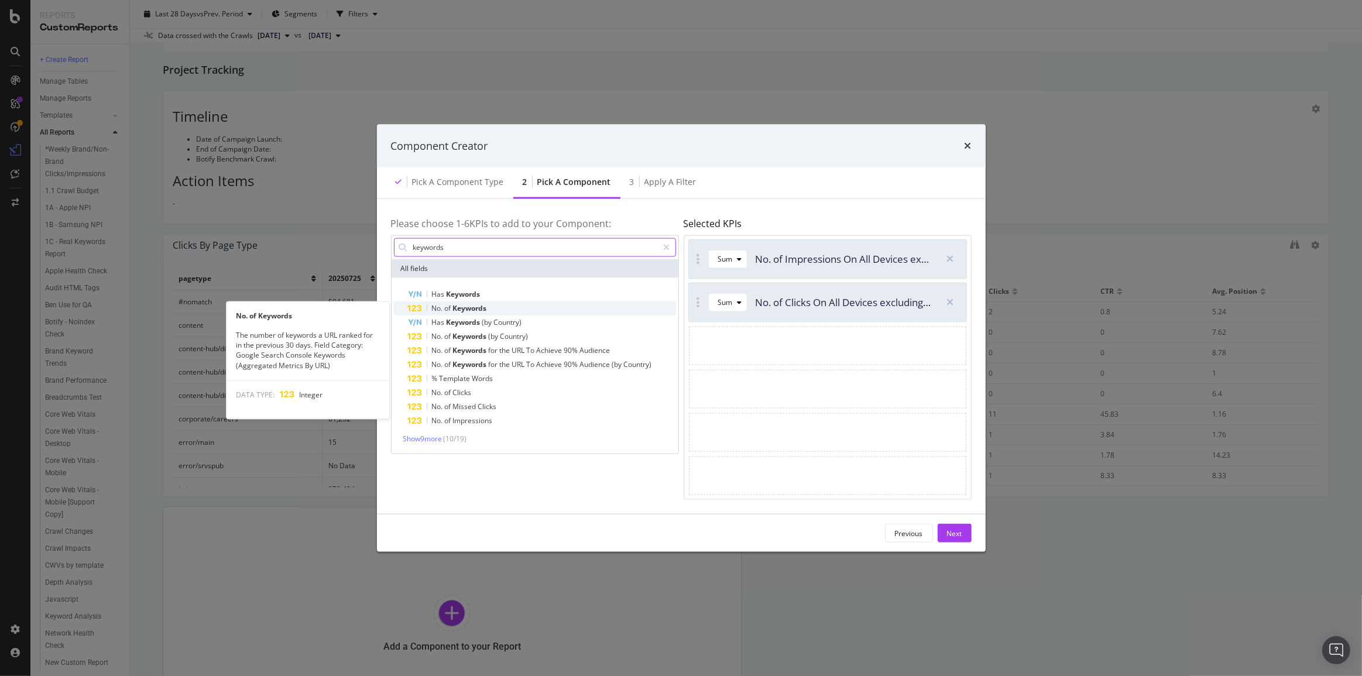
type input "keywords"
click at [488, 308] on div "No. of Keywords" at bounding box center [542, 308] width 268 height 14
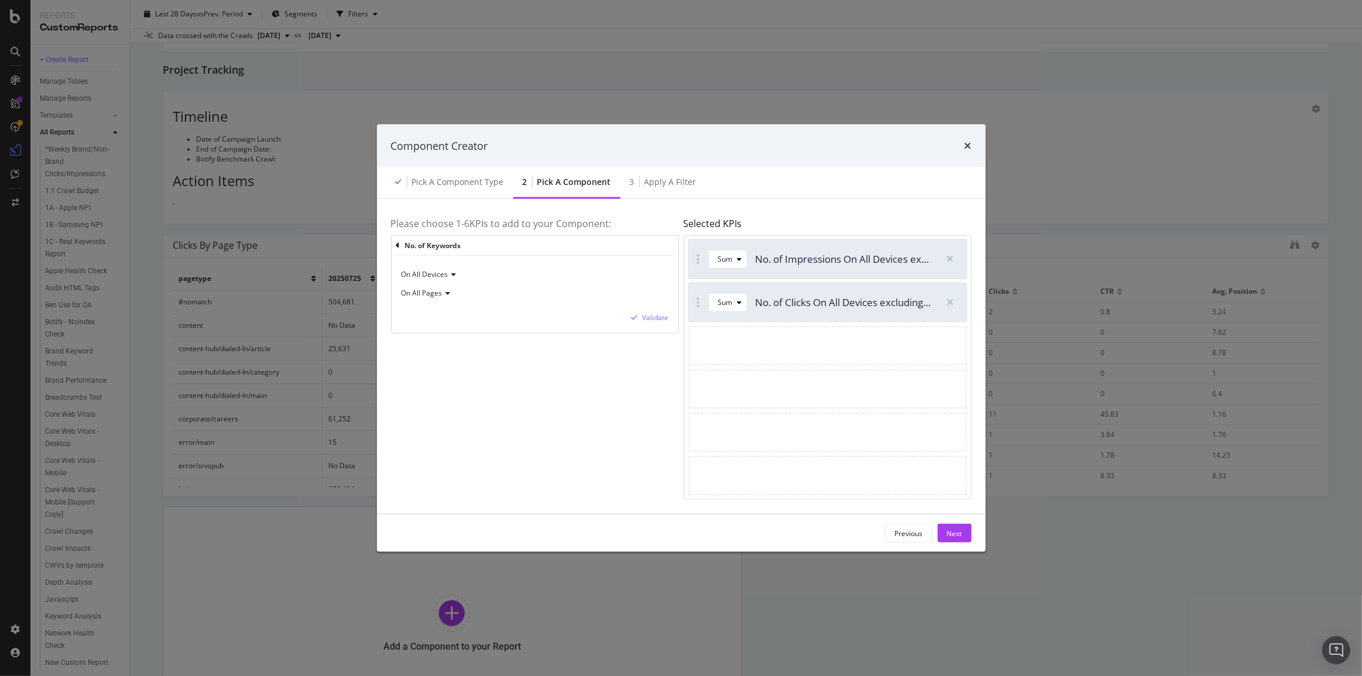
click at [395, 243] on div "No. of Keywords On All Devices On All Pages Validate" at bounding box center [534, 283] width 287 height 97
click at [396, 246] on icon "modal" at bounding box center [398, 245] width 4 height 8
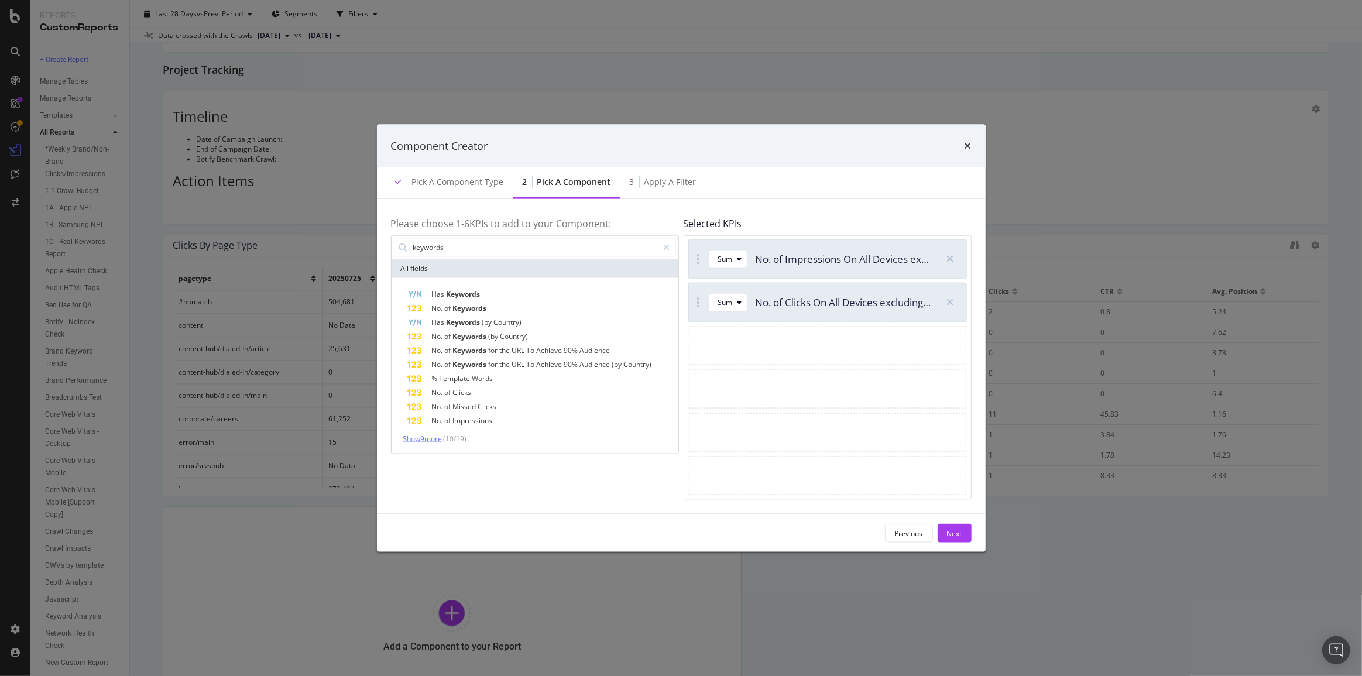
click at [435, 438] on span "Show 9 more" at bounding box center [422, 438] width 39 height 10
click at [549, 298] on div "Has Keywords" at bounding box center [542, 294] width 268 height 14
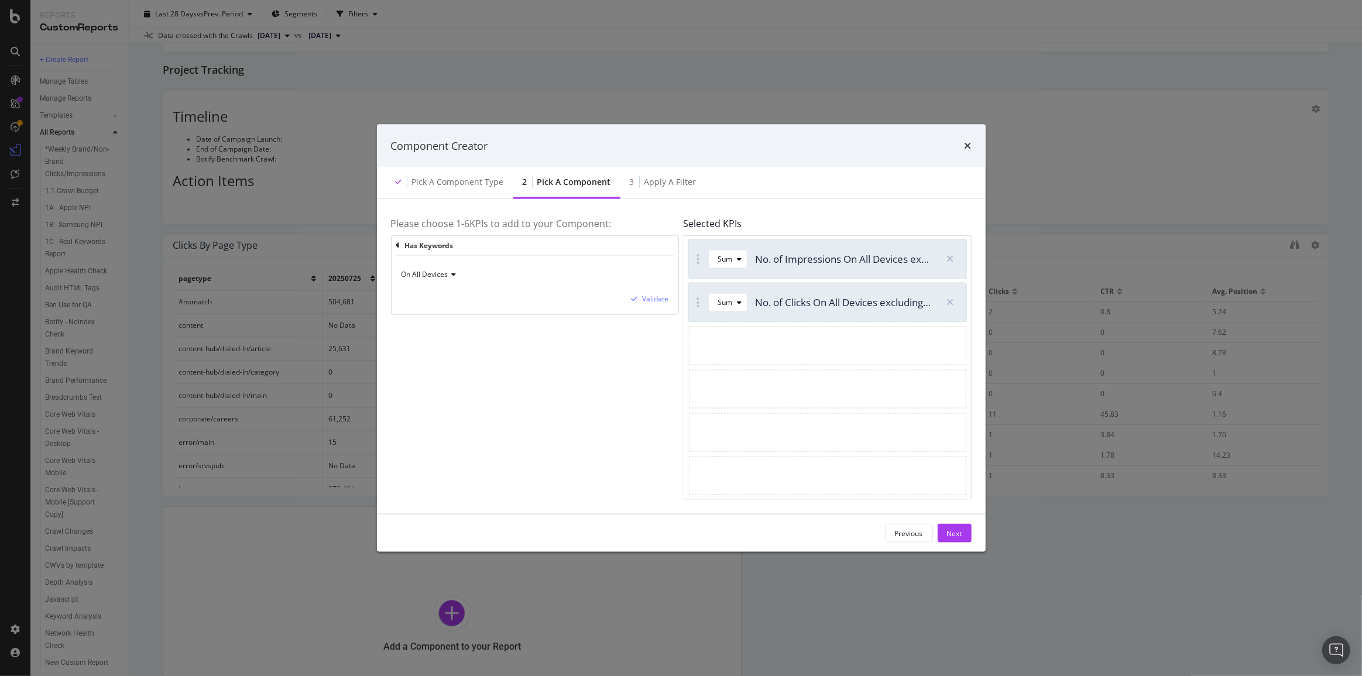
click at [394, 244] on div "Has Keywords On All Devices Validate" at bounding box center [534, 274] width 287 height 78
click at [397, 243] on icon "modal" at bounding box center [398, 245] width 4 height 8
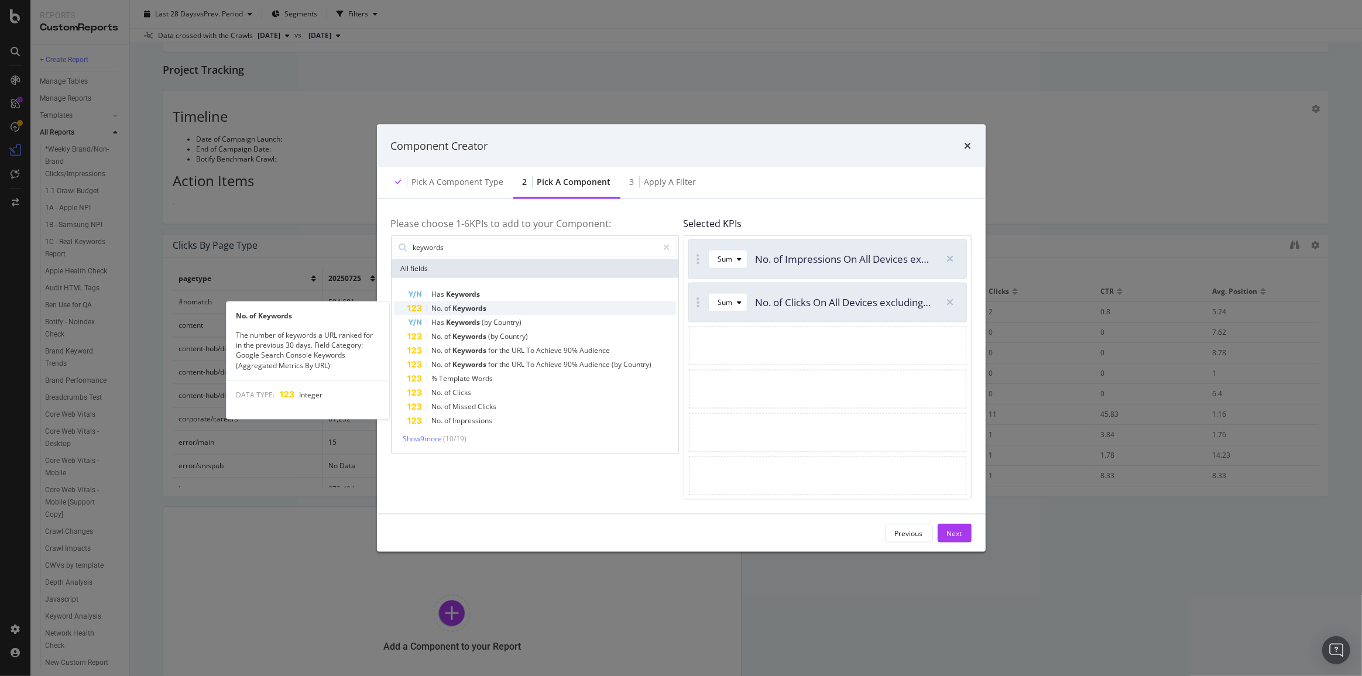
click at [451, 309] on span "of" at bounding box center [449, 308] width 8 height 10
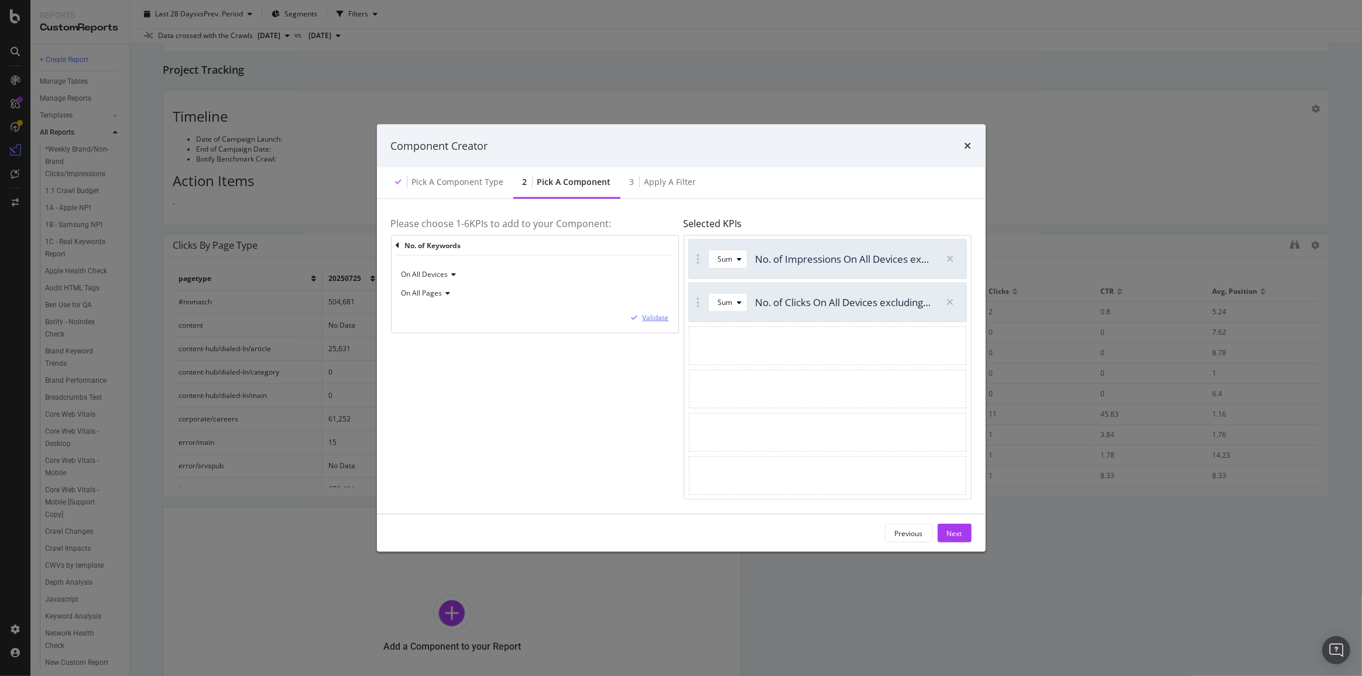
click at [644, 315] on div "Validate" at bounding box center [656, 317] width 26 height 10
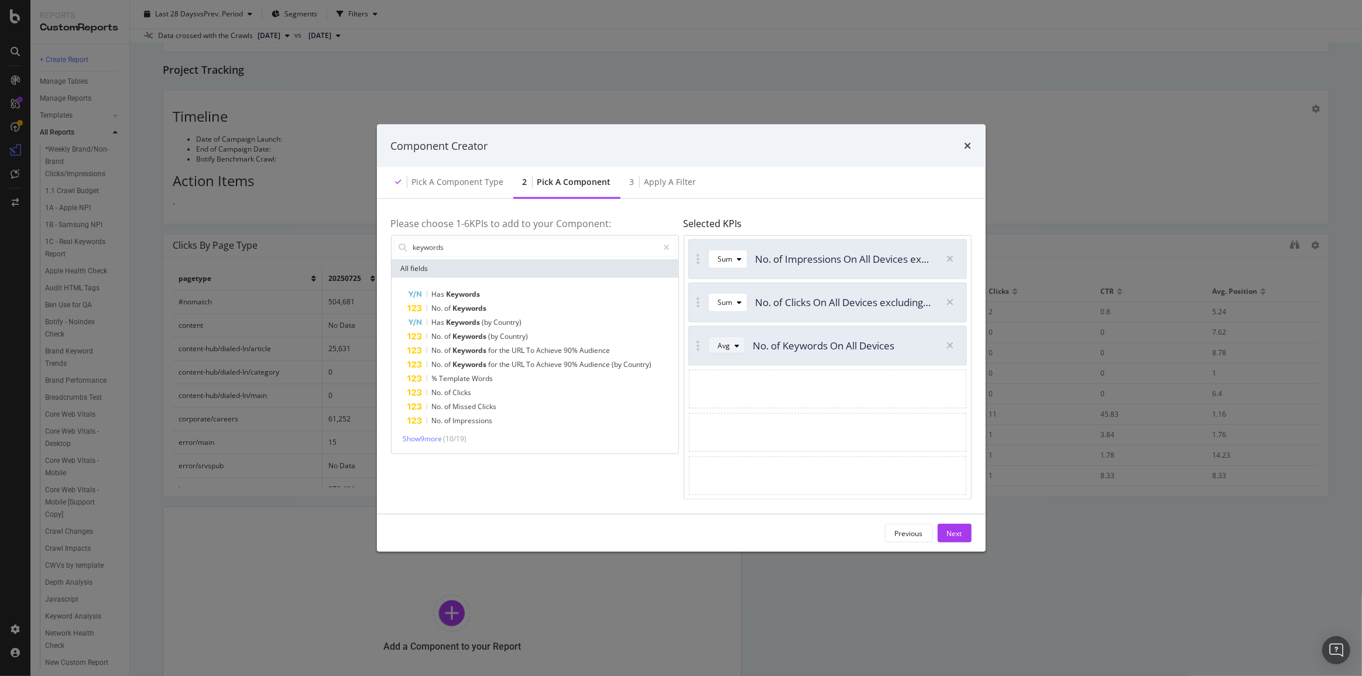
click at [735, 345] on icon "modal" at bounding box center [737, 345] width 5 height 7
click at [729, 381] on div "Sum" at bounding box center [729, 385] width 15 height 10
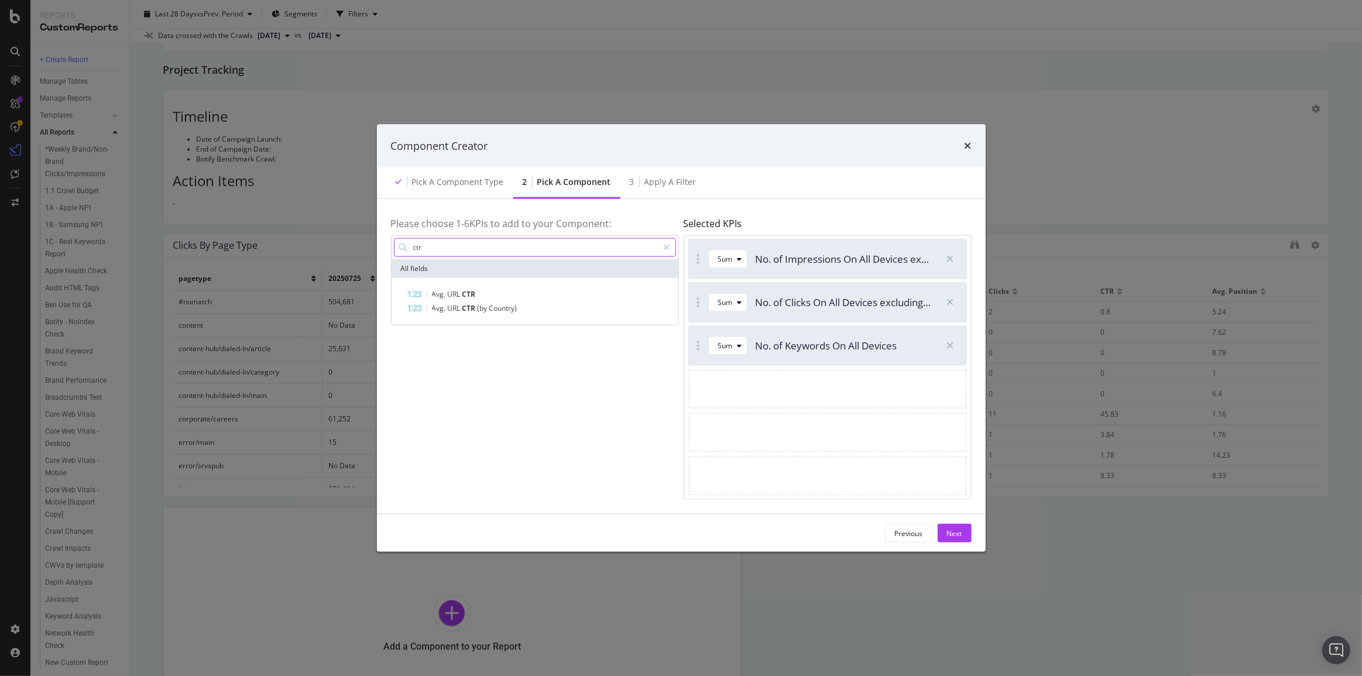
drag, startPoint x: 469, startPoint y: 252, endPoint x: 431, endPoint y: 251, distance: 38.1
click at [431, 251] on input "ctr" at bounding box center [535, 247] width 246 height 18
type input "c"
type input "a"
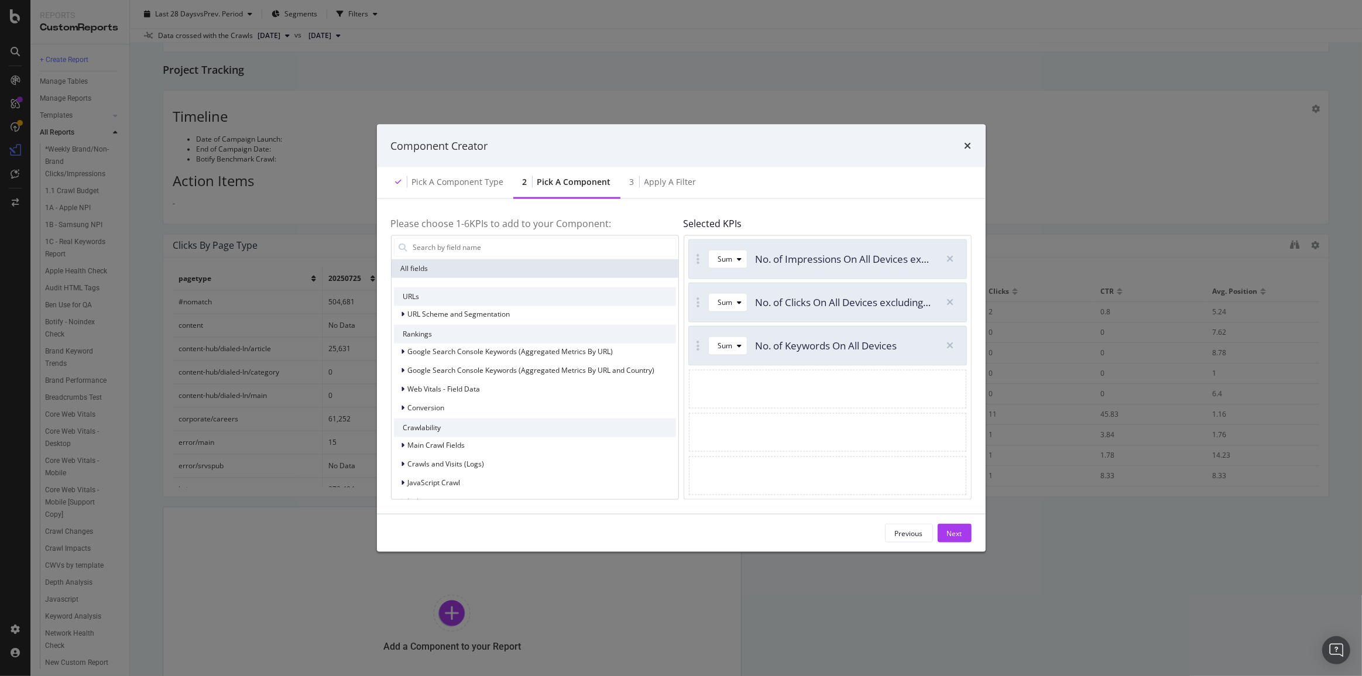
click at [935, 524] on div "Previous Next" at bounding box center [928, 533] width 87 height 19
click at [949, 526] on div "Next" at bounding box center [954, 533] width 15 height 18
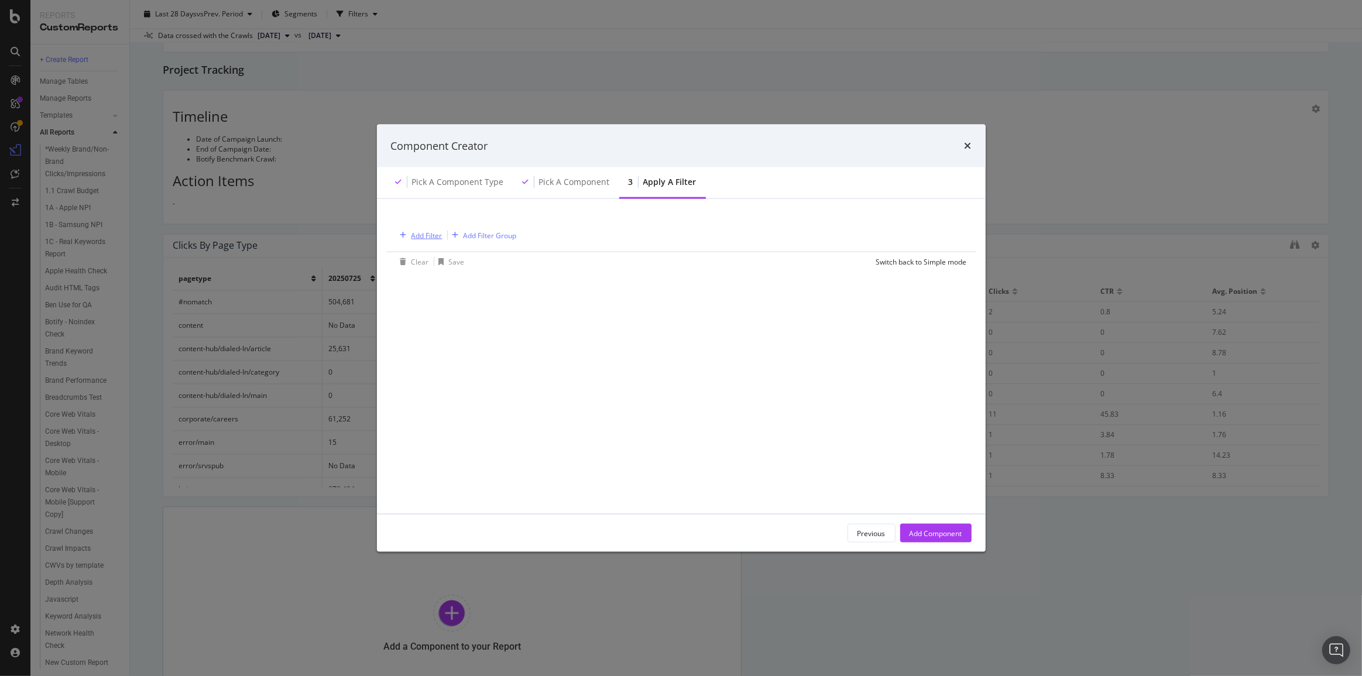
click at [431, 238] on div "Add Filter" at bounding box center [426, 235] width 31 height 10
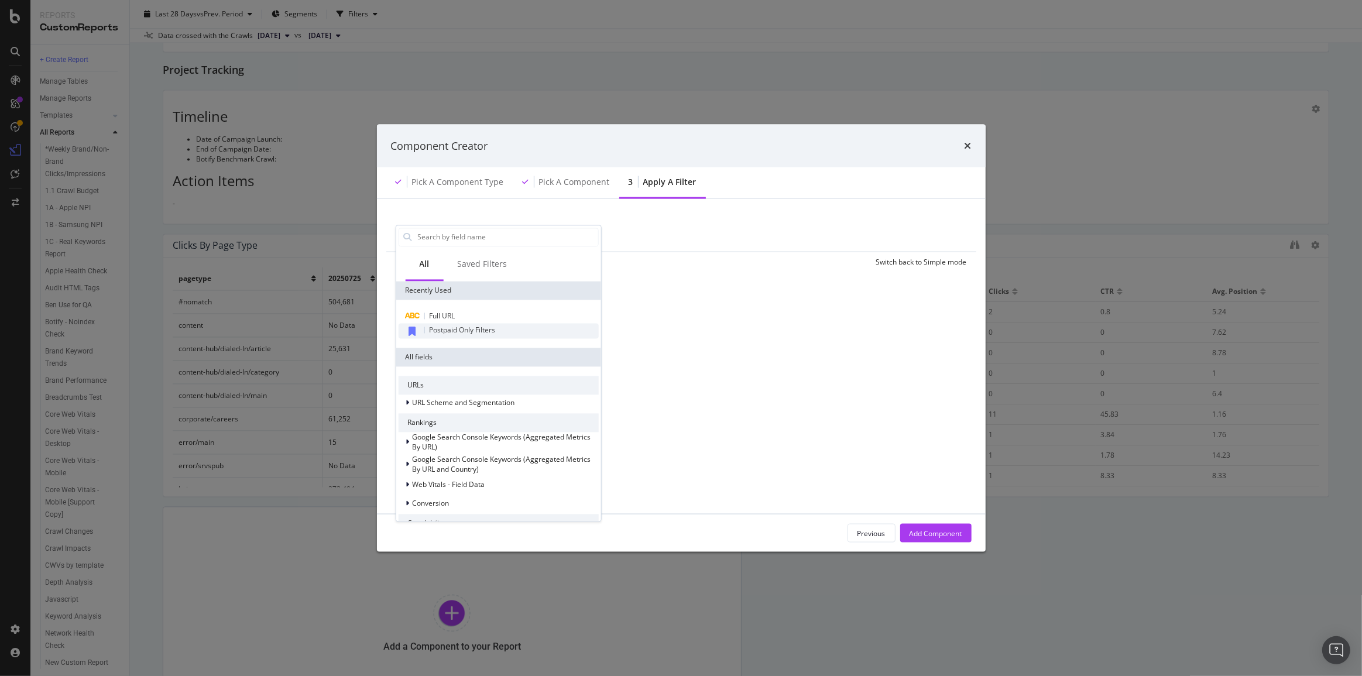
click at [456, 328] on span "Postpaid Only Filters" at bounding box center [462, 330] width 66 height 10
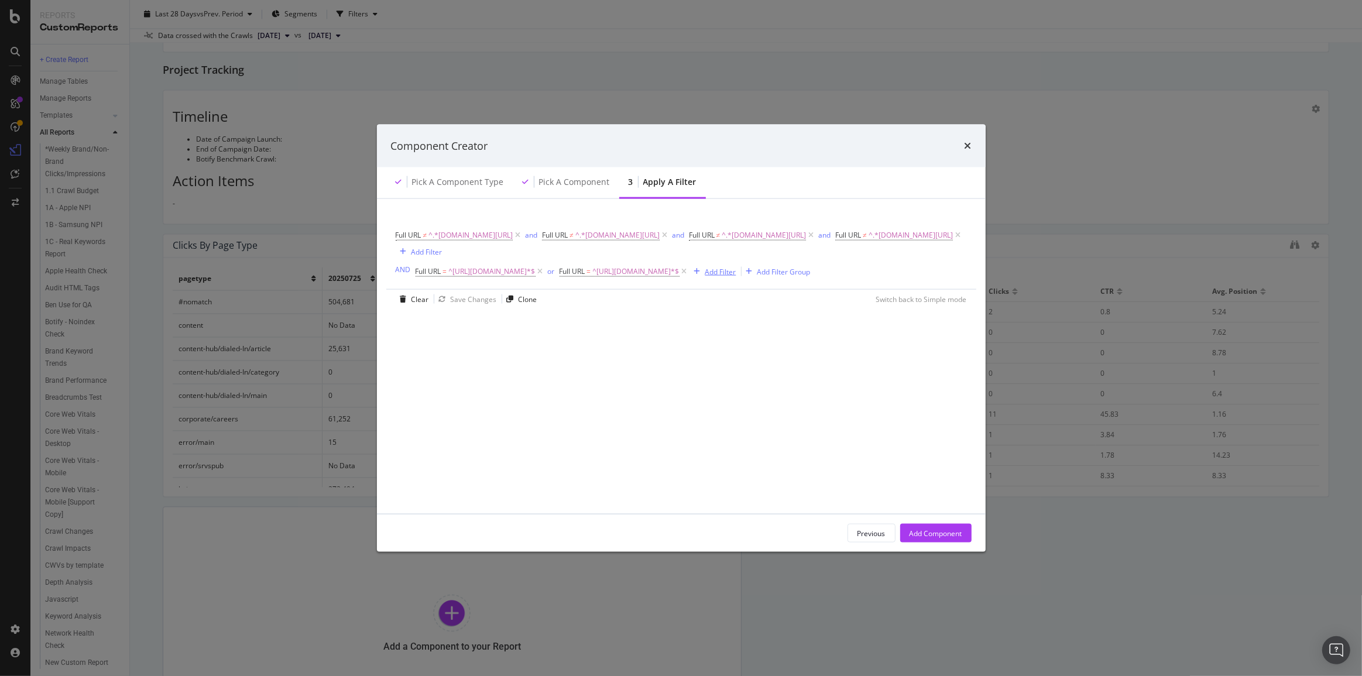
click at [729, 273] on div "Add Filter" at bounding box center [720, 271] width 31 height 10
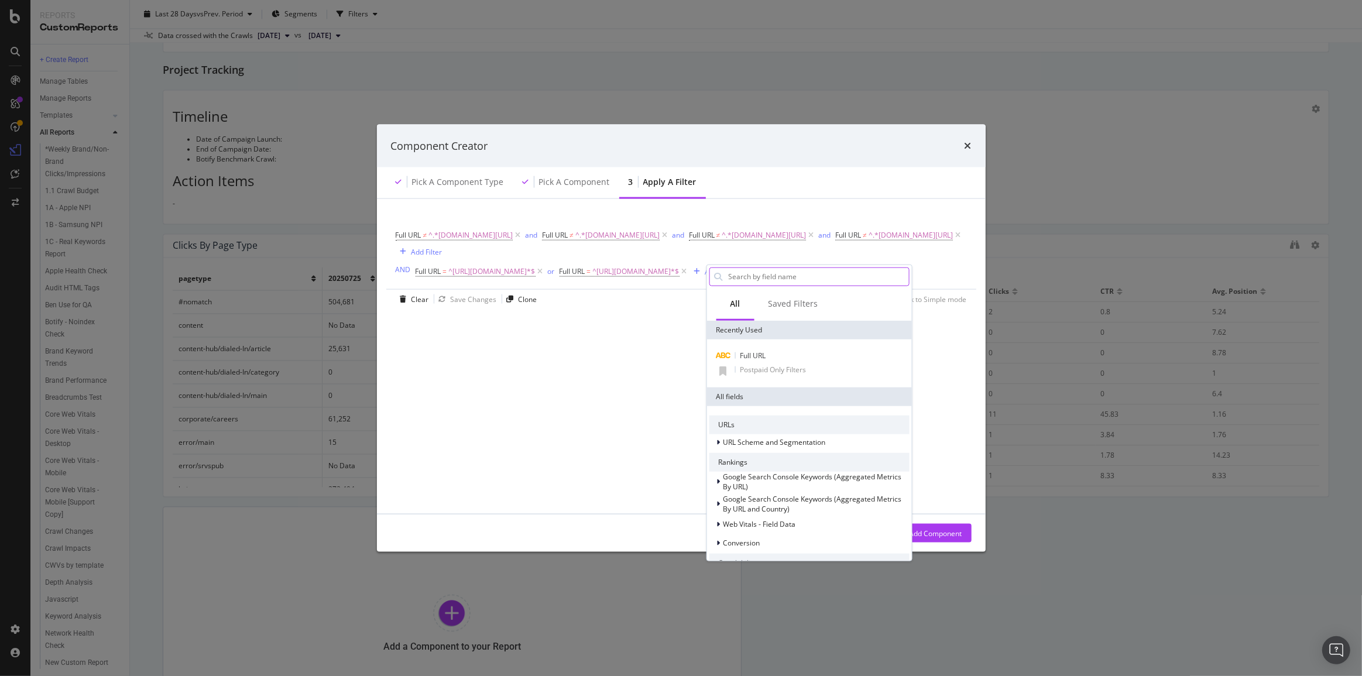
click at [778, 274] on input "modal" at bounding box center [817, 276] width 181 height 18
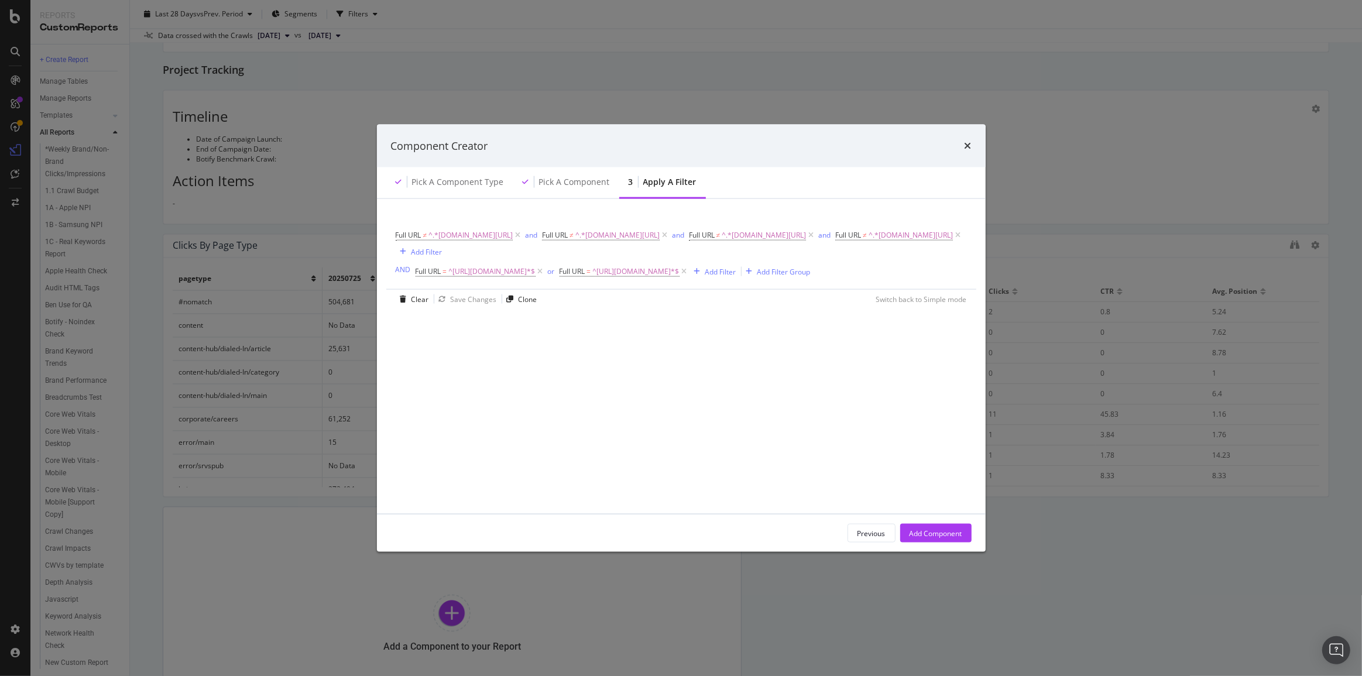
click at [940, 252] on div "Full URL ≠ ^.*t-mobile.com/home-internet.*$ and Full URL ≠ ^.*t-mobile.com/isp.…" at bounding box center [681, 243] width 571 height 32
click at [736, 274] on div "Add Filter" at bounding box center [720, 271] width 31 height 10
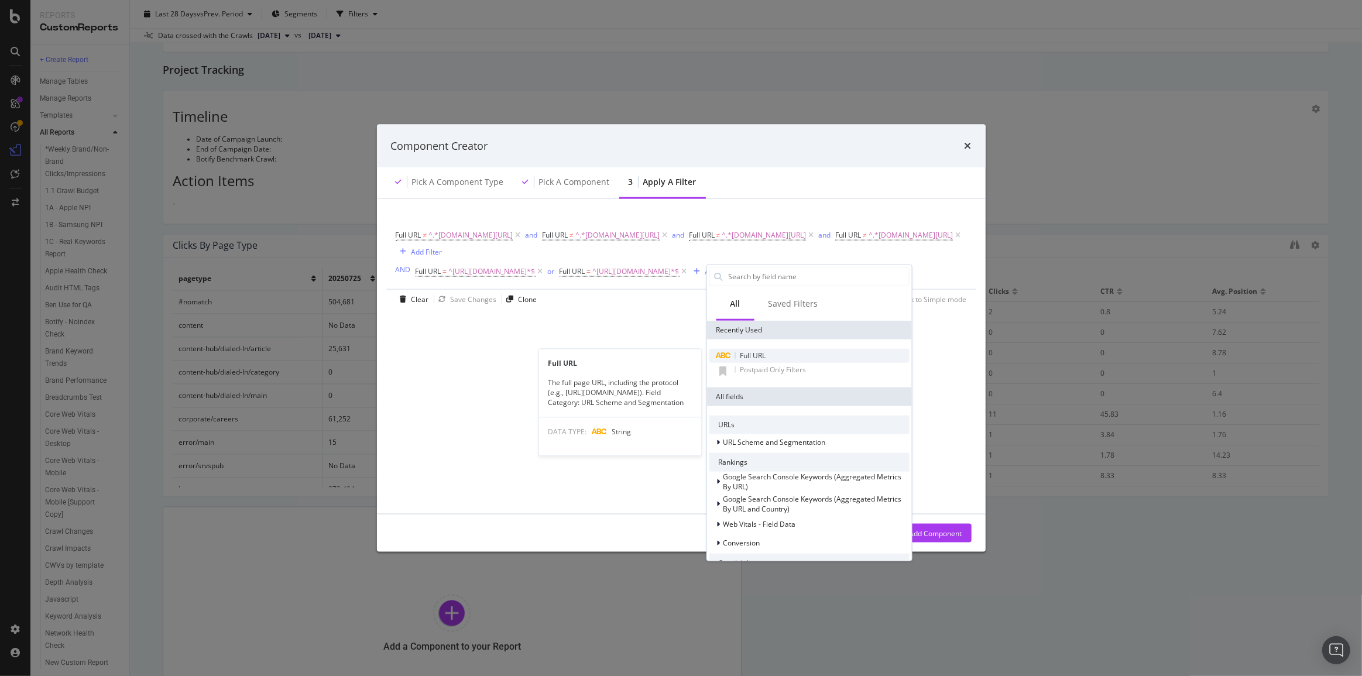
click at [770, 356] on div "Full URL" at bounding box center [809, 355] width 200 height 14
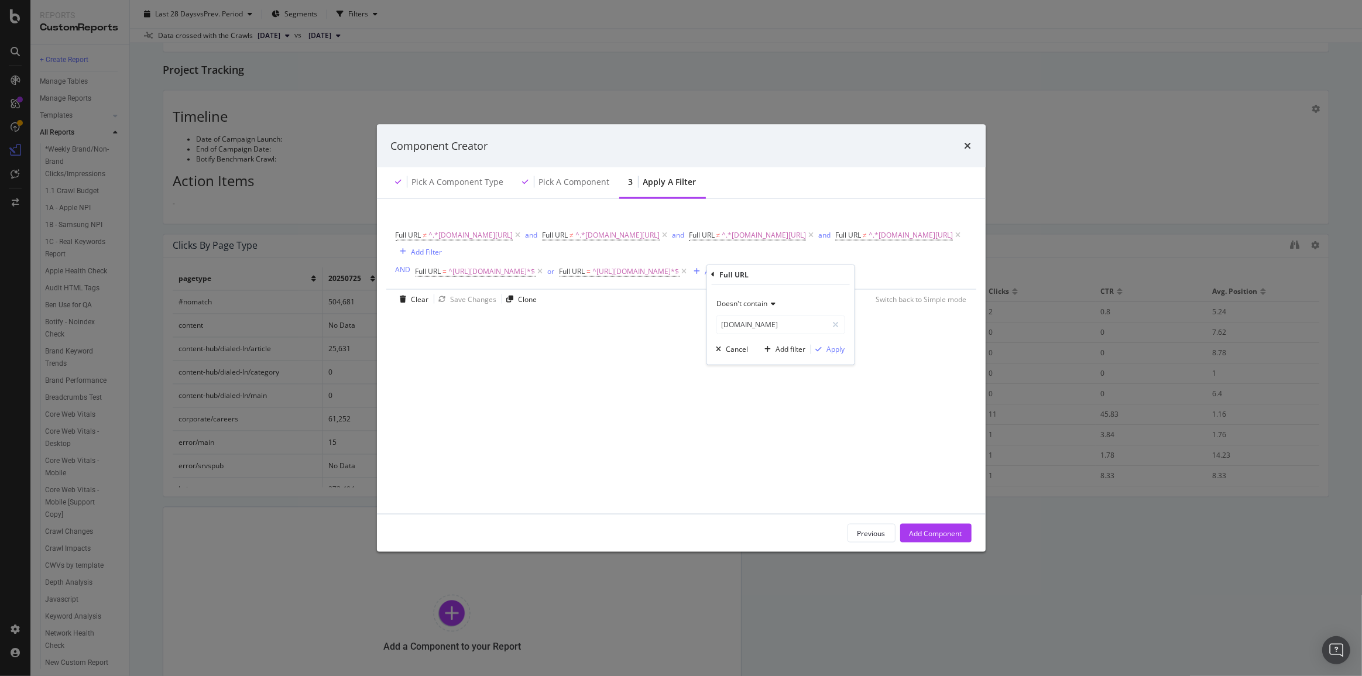
click at [765, 301] on span "Doesn't contain" at bounding box center [741, 303] width 51 height 10
click at [817, 295] on div "Doesn't contain" at bounding box center [780, 303] width 129 height 19
click at [744, 347] on div "Cancel" at bounding box center [737, 349] width 22 height 10
click at [788, 276] on div "Add Filter Group" at bounding box center [783, 271] width 53 height 10
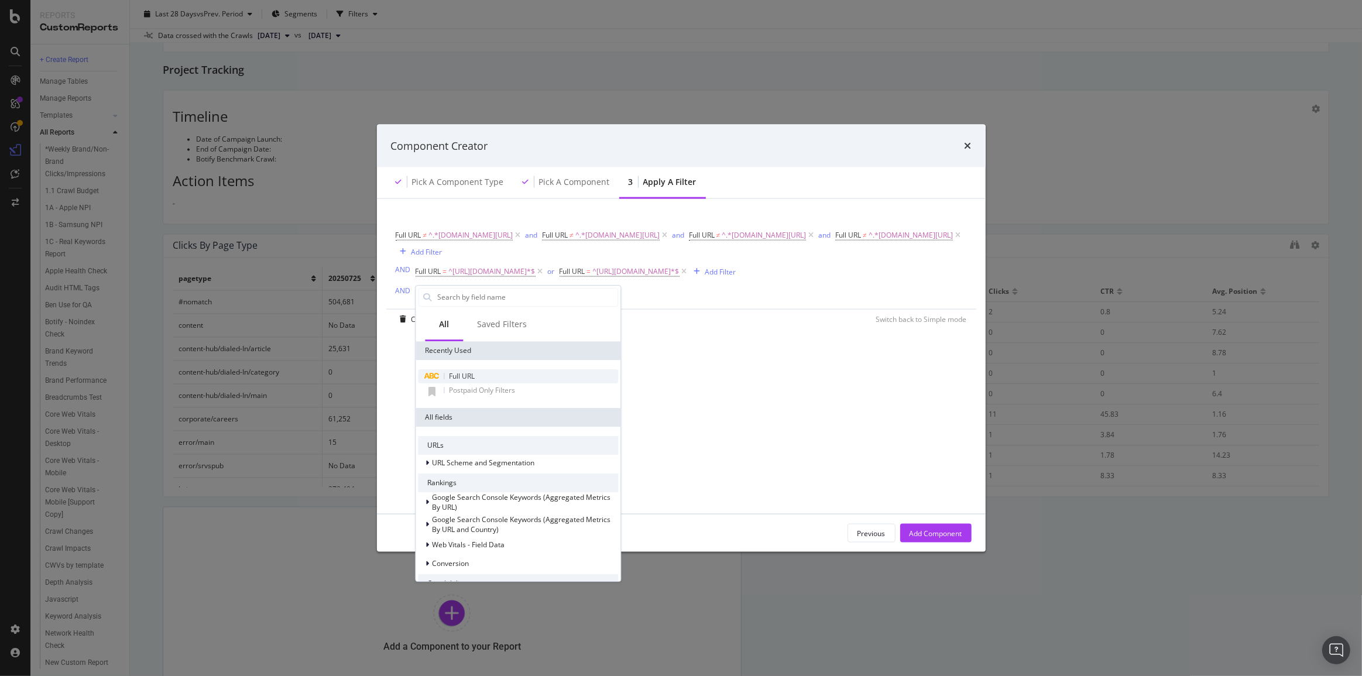
click at [481, 373] on div "Full URL" at bounding box center [518, 376] width 200 height 14
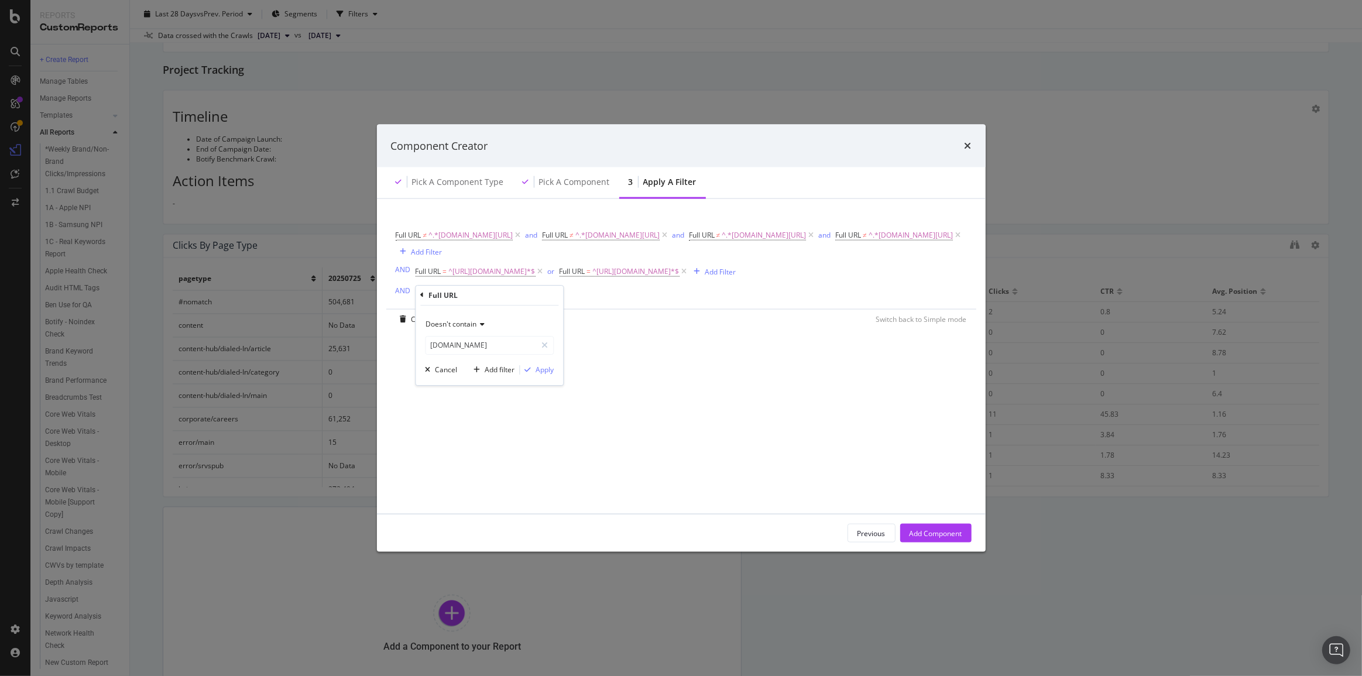
click at [481, 327] on icon "modal" at bounding box center [480, 324] width 8 height 7
drag, startPoint x: 471, startPoint y: 429, endPoint x: 469, endPoint y: 435, distance: 6.8
click at [469, 435] on div "Equal to Not equal to Starts with Doesn't start with Ends with Doesn't end with…" at bounding box center [490, 416] width 131 height 167
click at [469, 435] on div "Contains" at bounding box center [490, 439] width 125 height 15
type input "samsung"
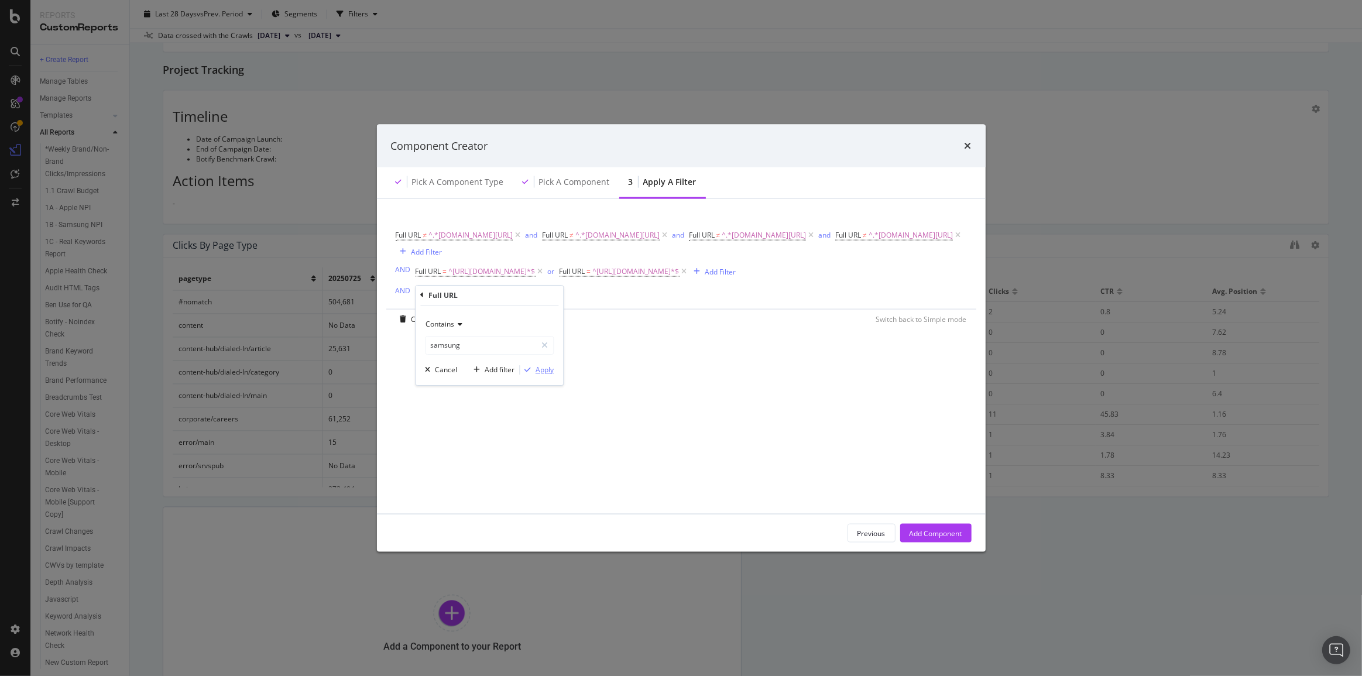
click at [539, 369] on div "Apply" at bounding box center [544, 370] width 18 height 10
click at [933, 531] on div "Add Component" at bounding box center [935, 533] width 53 height 10
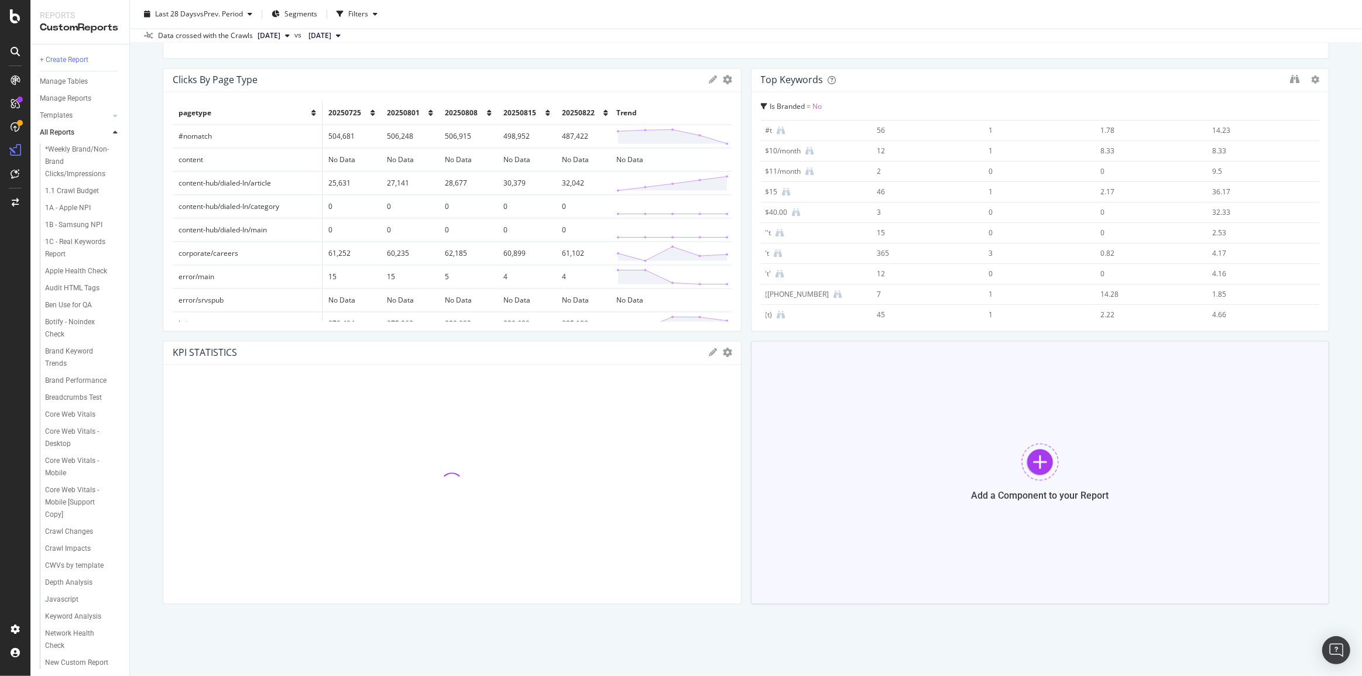
scroll to position [2673, 0]
click at [1026, 459] on div at bounding box center [1039, 460] width 37 height 37
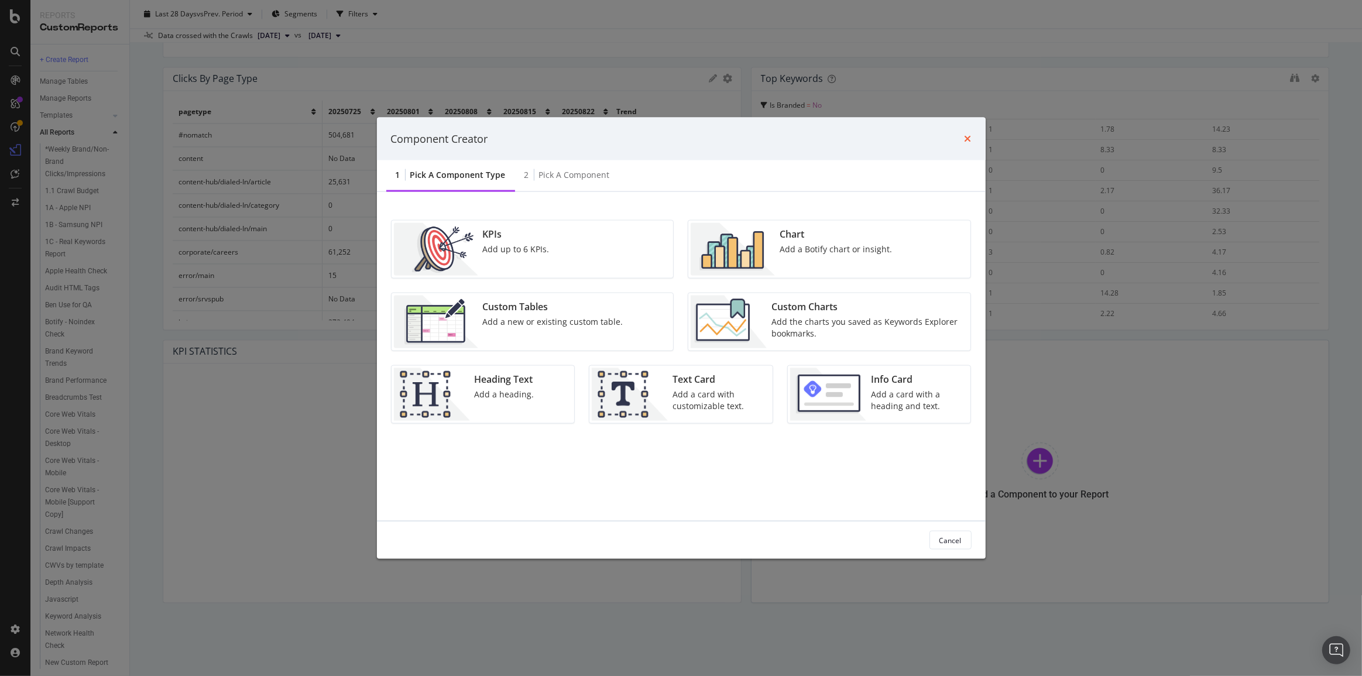
click at [966, 138] on icon "times" at bounding box center [967, 138] width 7 height 9
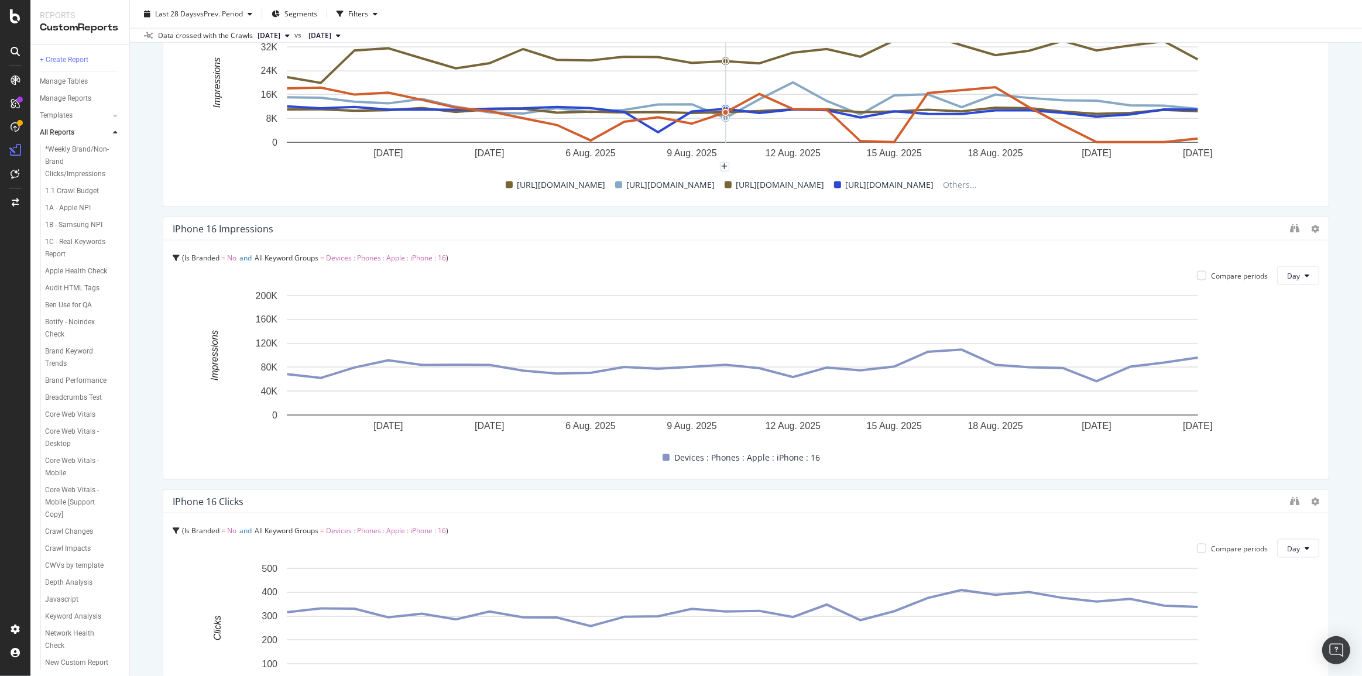
scroll to position [1715, 0]
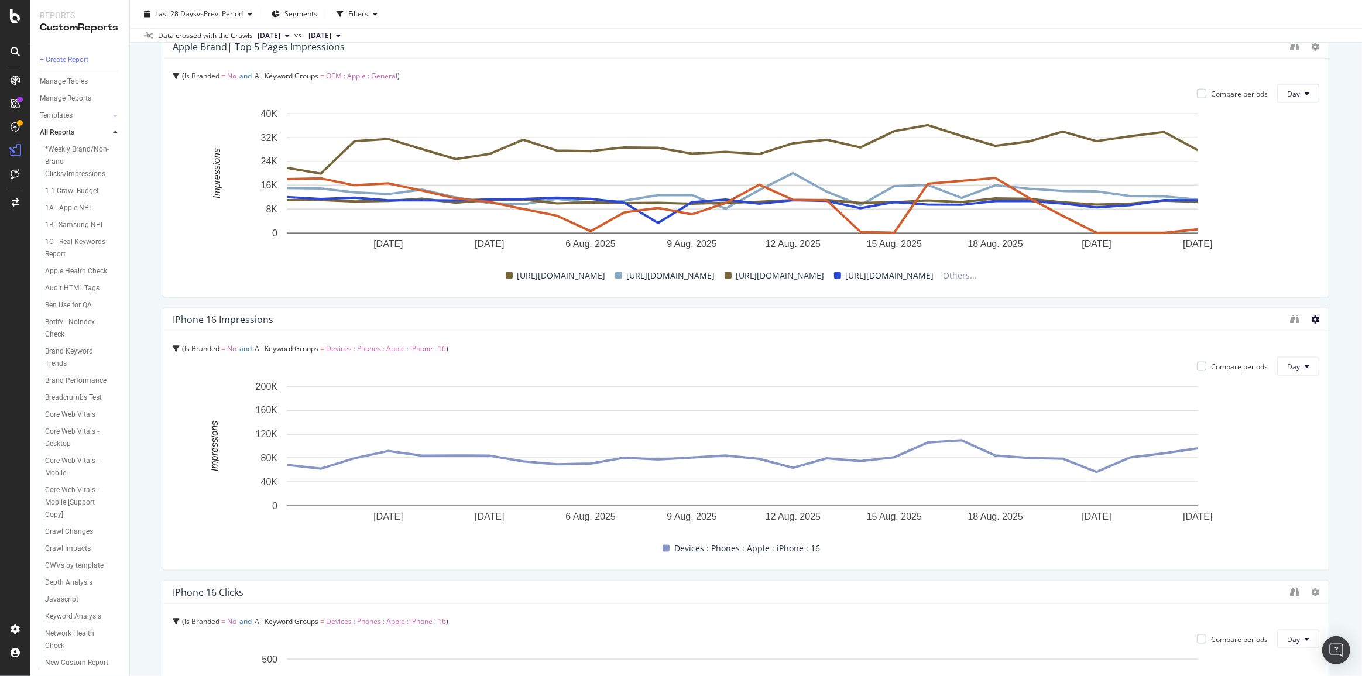
click at [1311, 318] on icon at bounding box center [1315, 319] width 8 height 8
click at [1317, 315] on div at bounding box center [1323, 438] width 12 height 263
click at [1311, 317] on icon at bounding box center [1315, 319] width 8 height 8
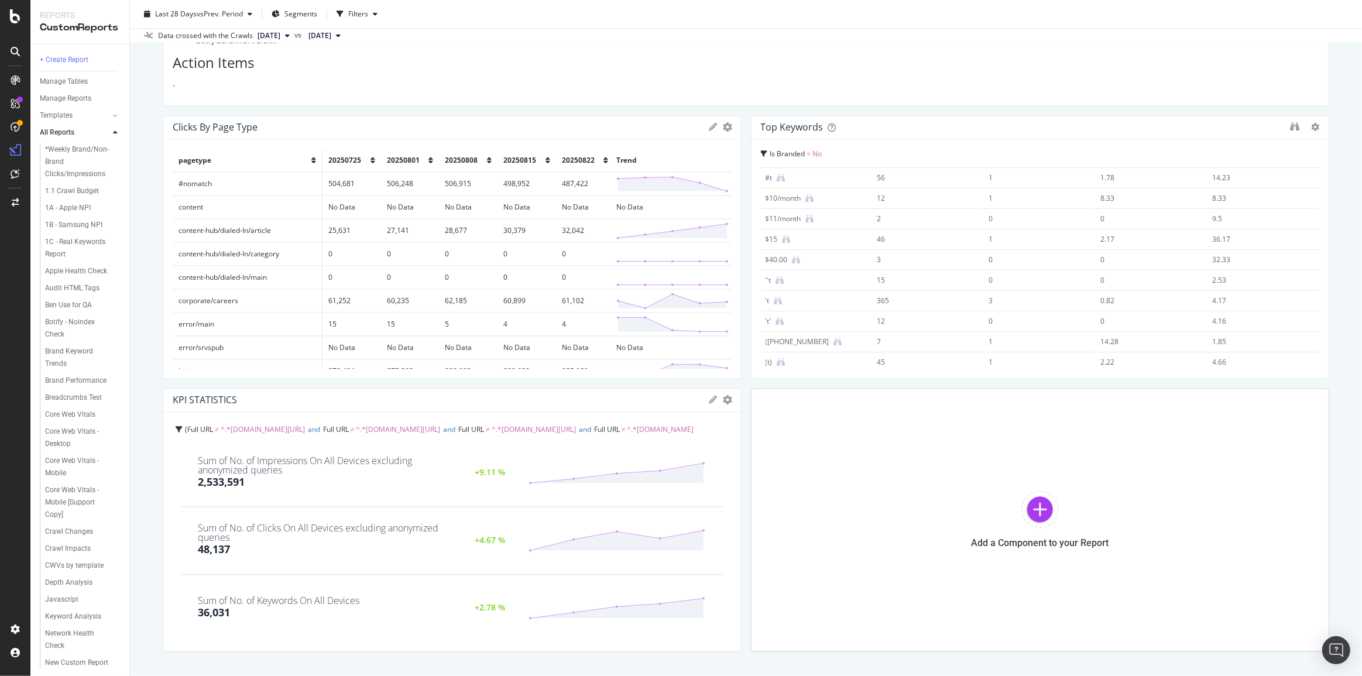
scroll to position [2673, 0]
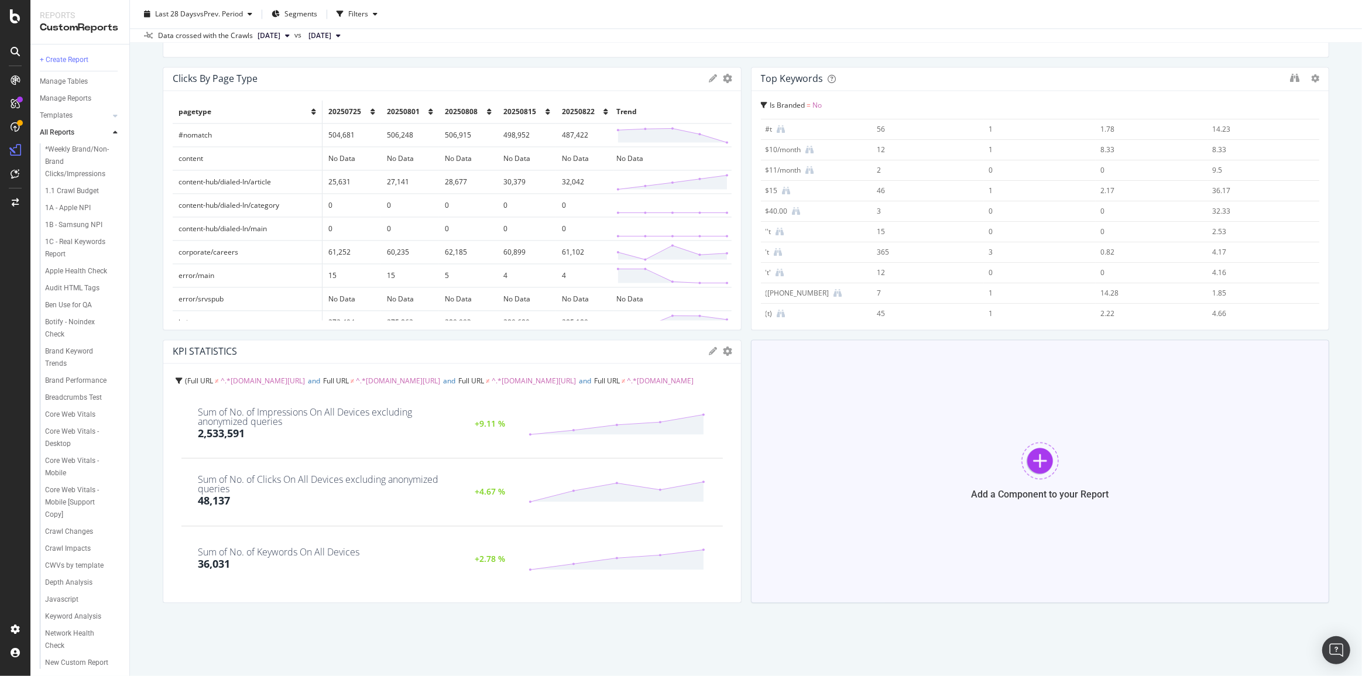
click at [1046, 471] on div at bounding box center [1039, 460] width 37 height 37
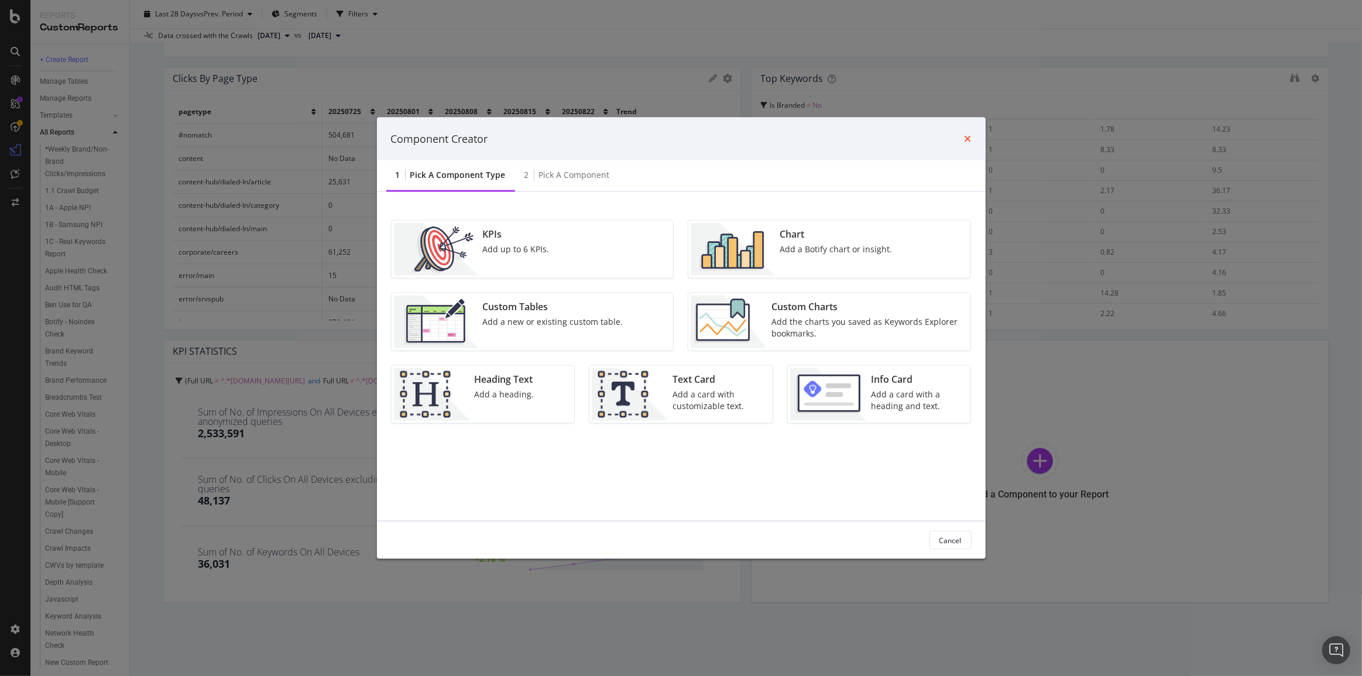
click at [971, 139] on icon "times" at bounding box center [967, 138] width 7 height 9
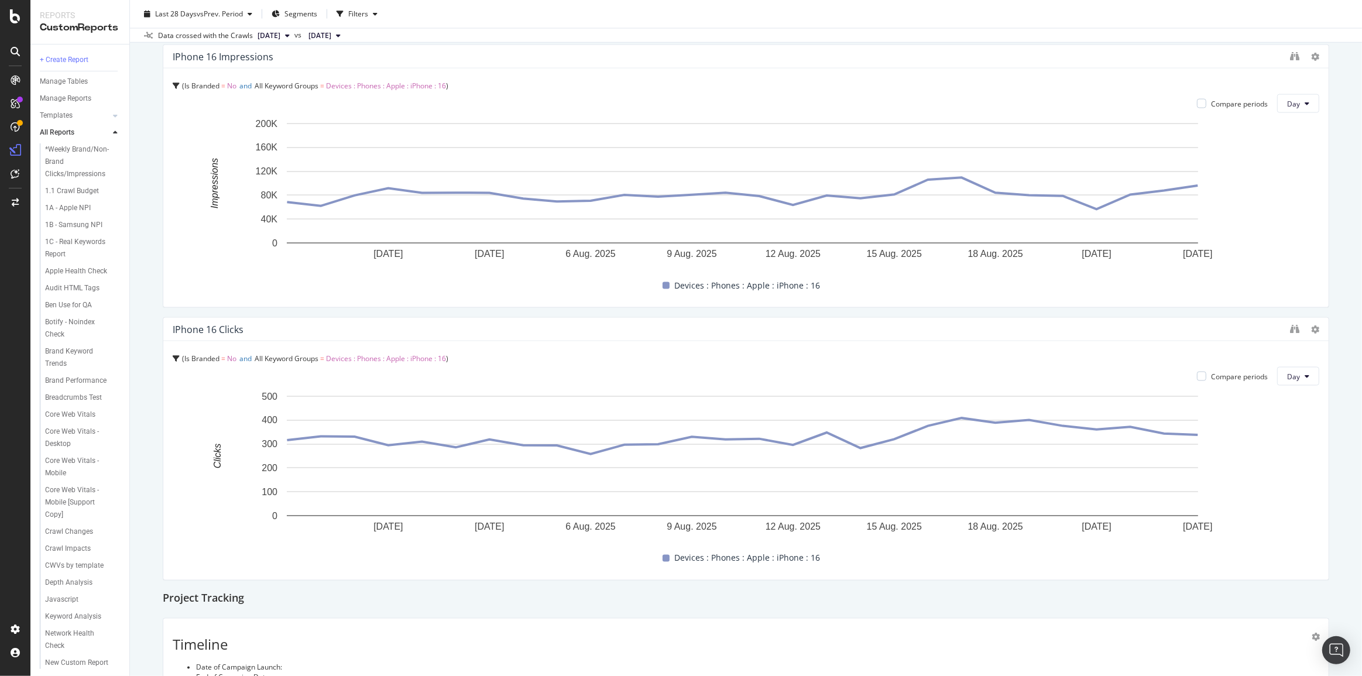
scroll to position [1928, 0]
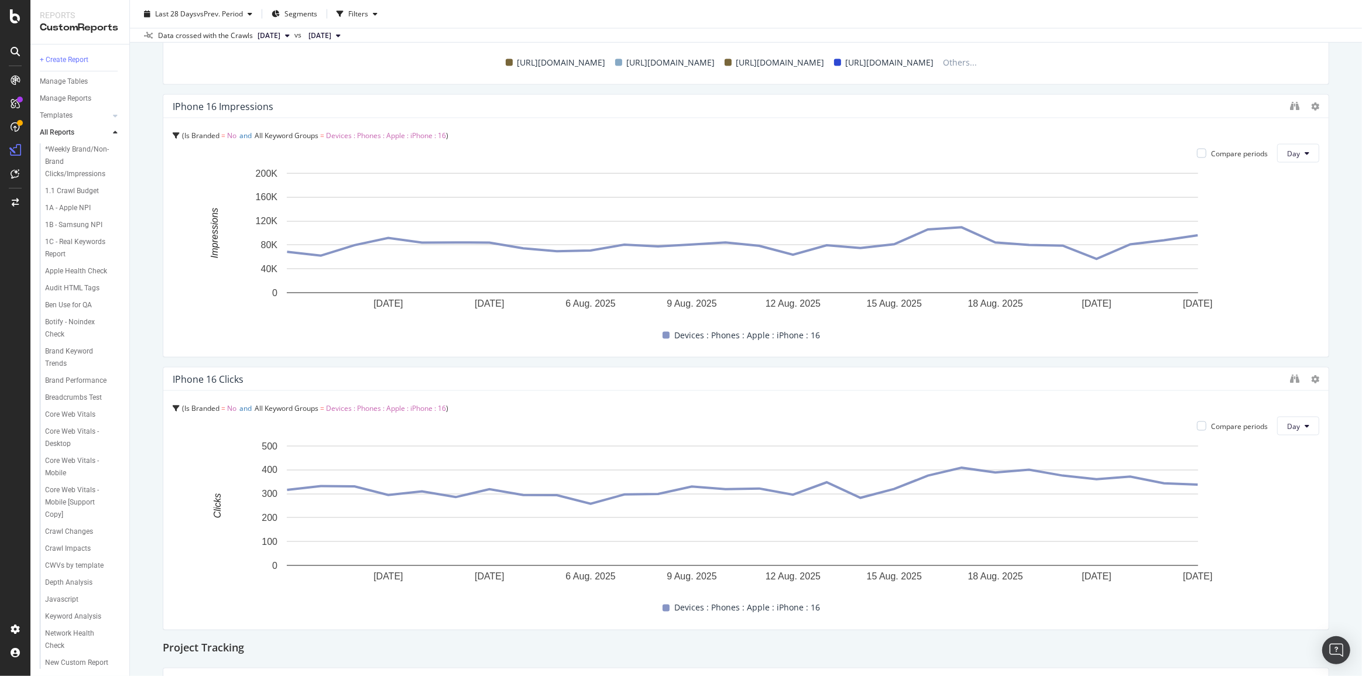
click at [213, 380] on div "iPhone 16 Clicks" at bounding box center [208, 379] width 71 height 12
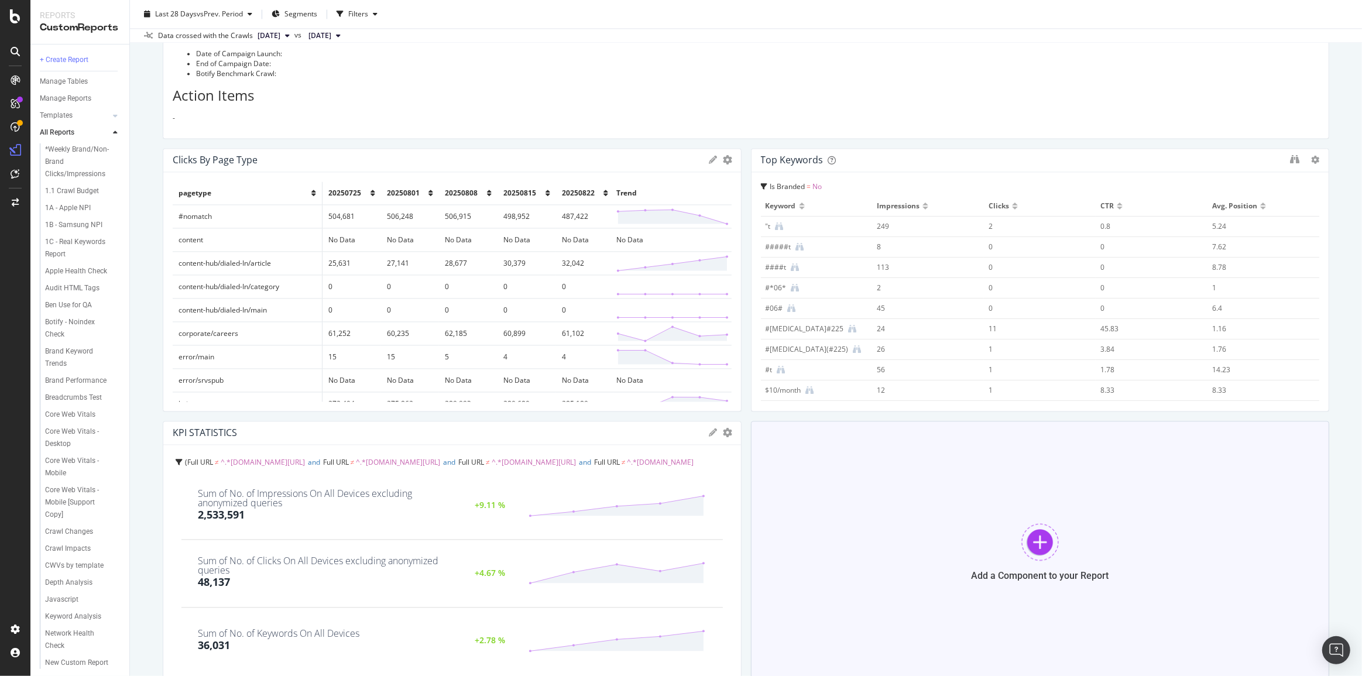
scroll to position [2619, 0]
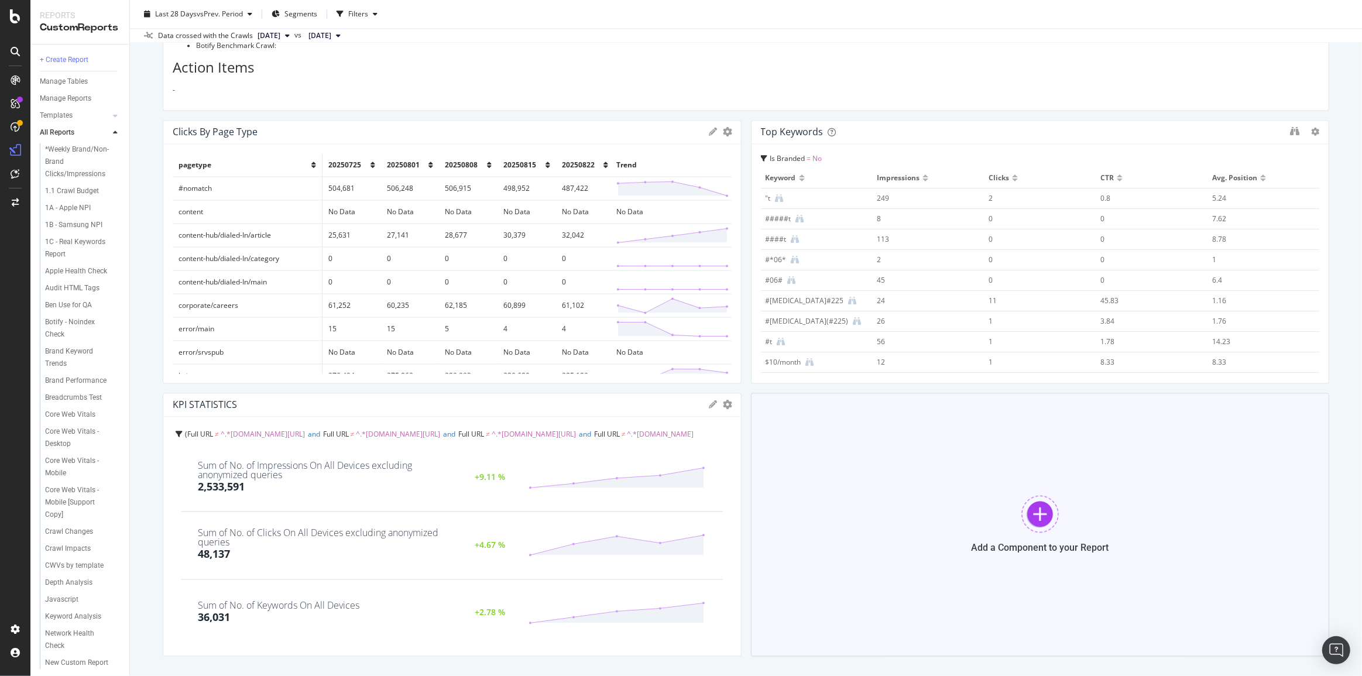
click at [1033, 536] on div "Add a Component to your Report" at bounding box center [1040, 524] width 579 height 263
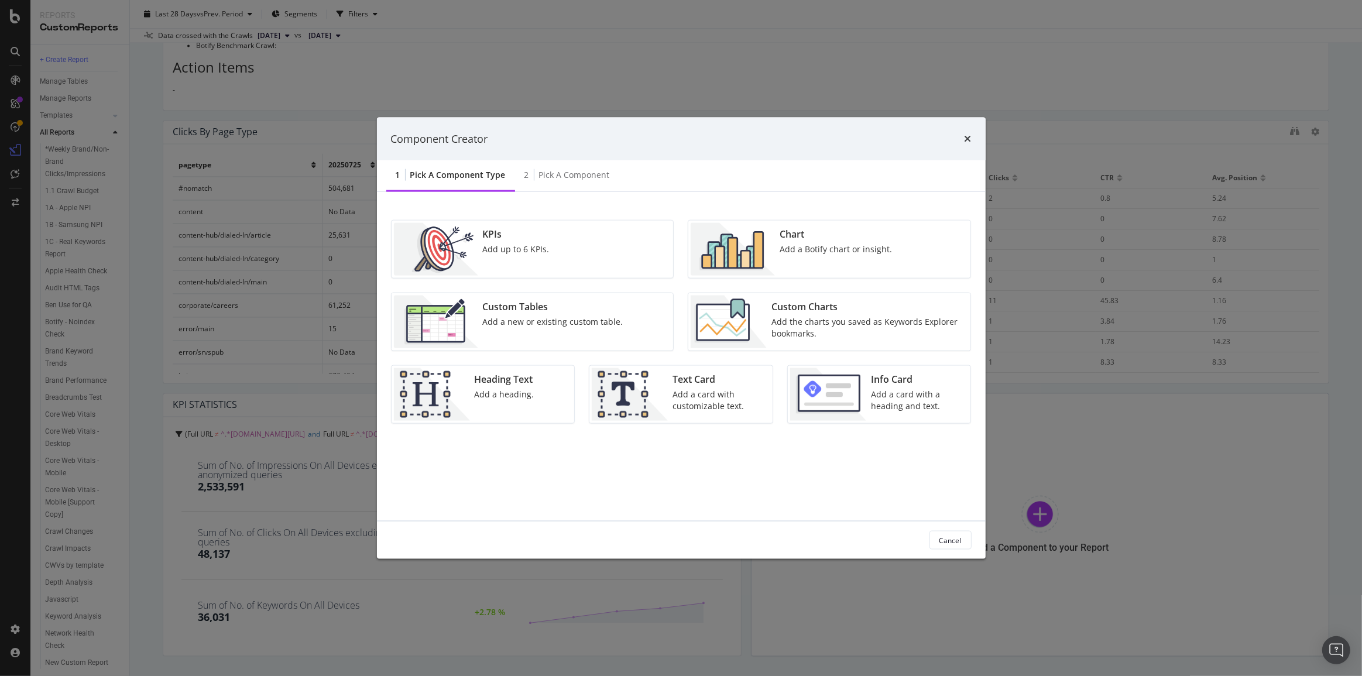
click at [557, 248] on div "KPIs Add up to 6 KPIs." at bounding box center [532, 249] width 282 height 57
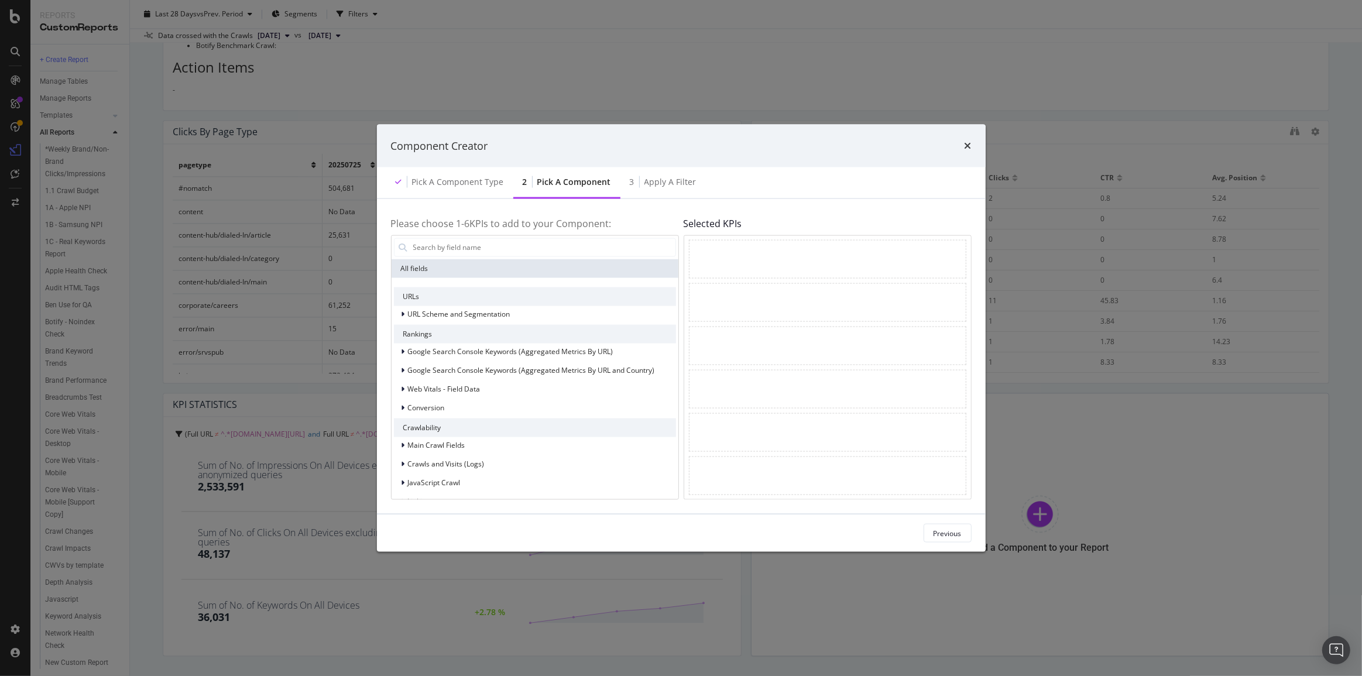
click at [557, 248] on input "modal" at bounding box center [543, 247] width 263 height 18
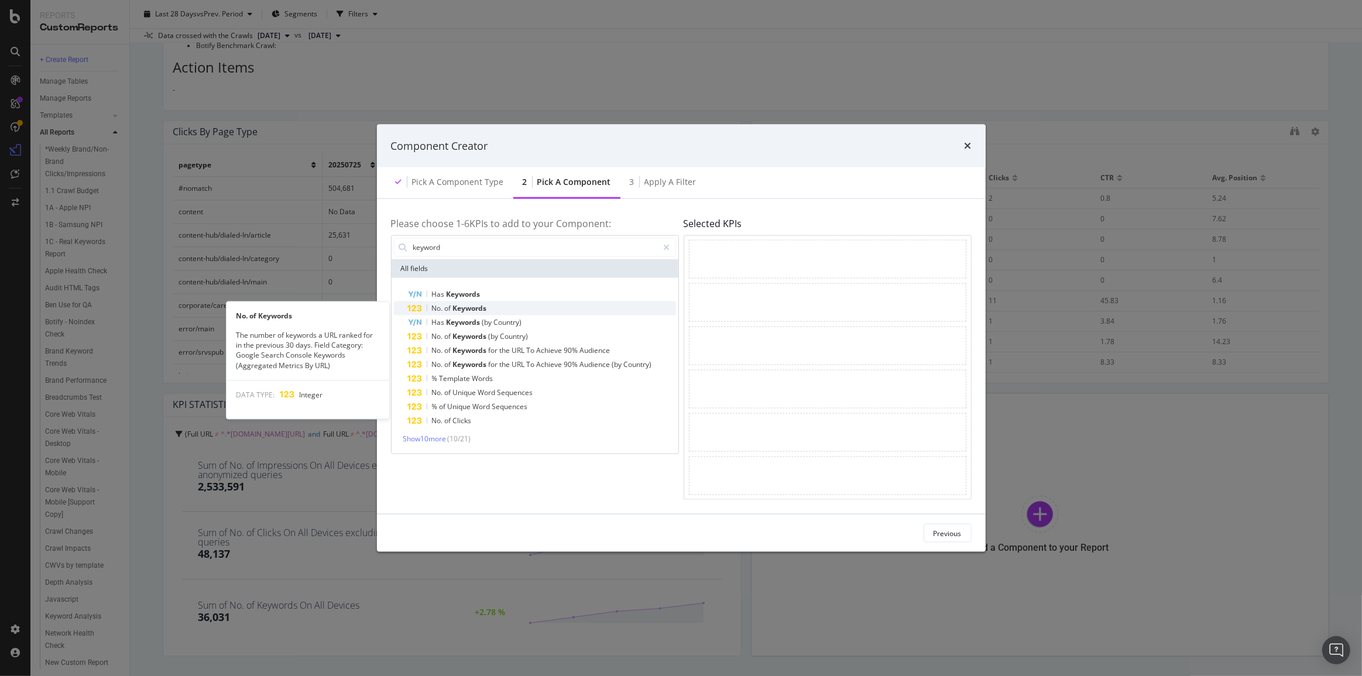
type input "keyword"
click at [528, 305] on div "No. of Keywords" at bounding box center [542, 308] width 268 height 14
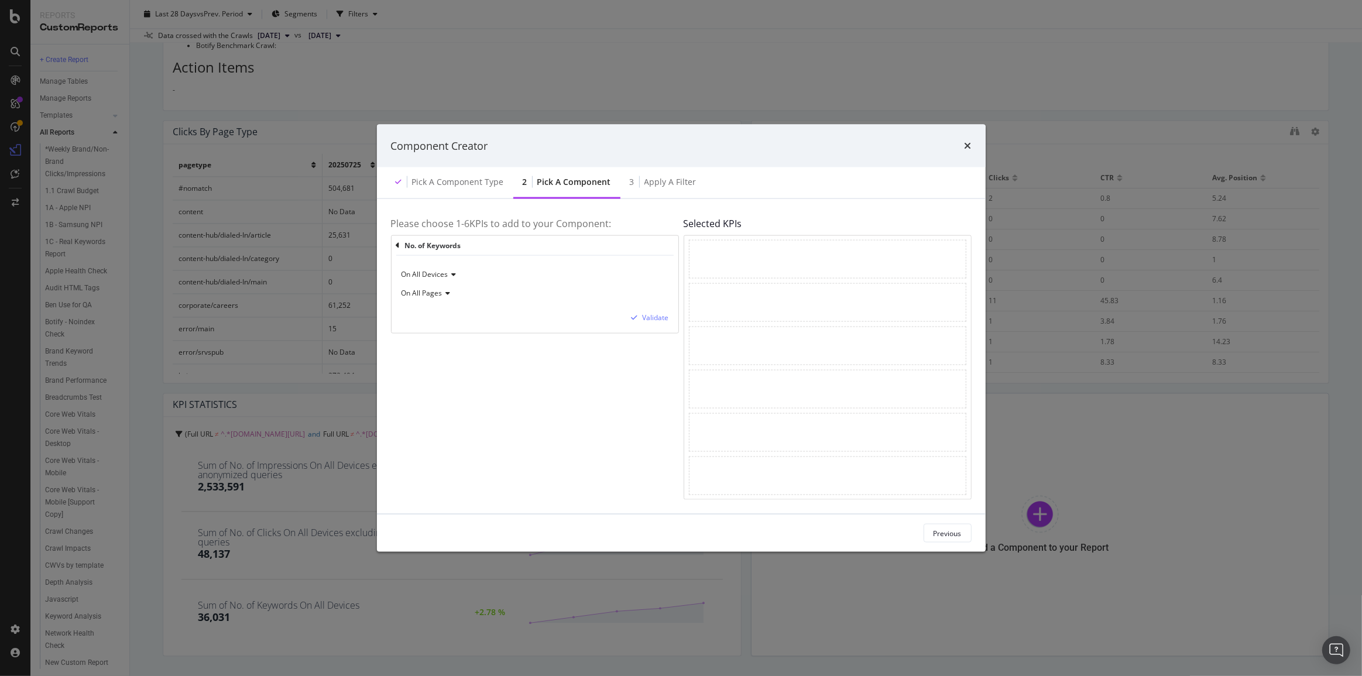
click at [960, 143] on div "Component Creator" at bounding box center [681, 145] width 581 height 15
click at [965, 143] on icon "times" at bounding box center [967, 145] width 7 height 9
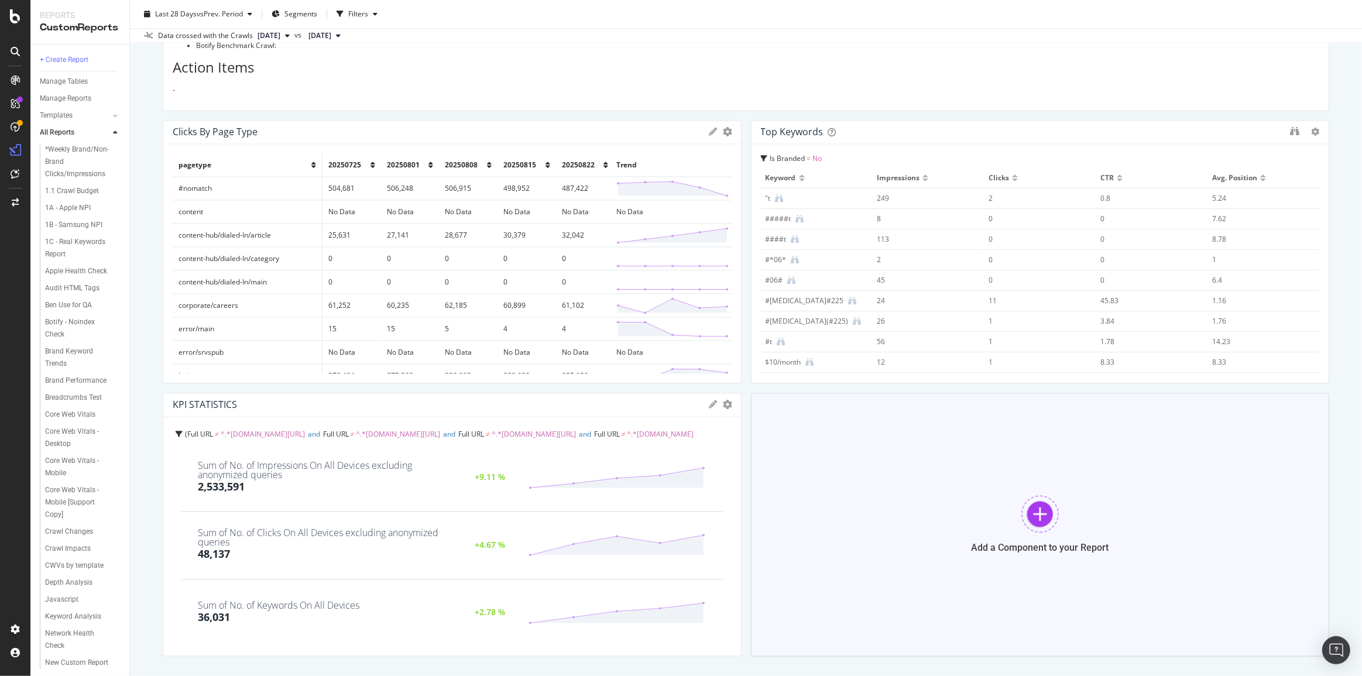
click at [1035, 523] on div at bounding box center [1039, 513] width 37 height 37
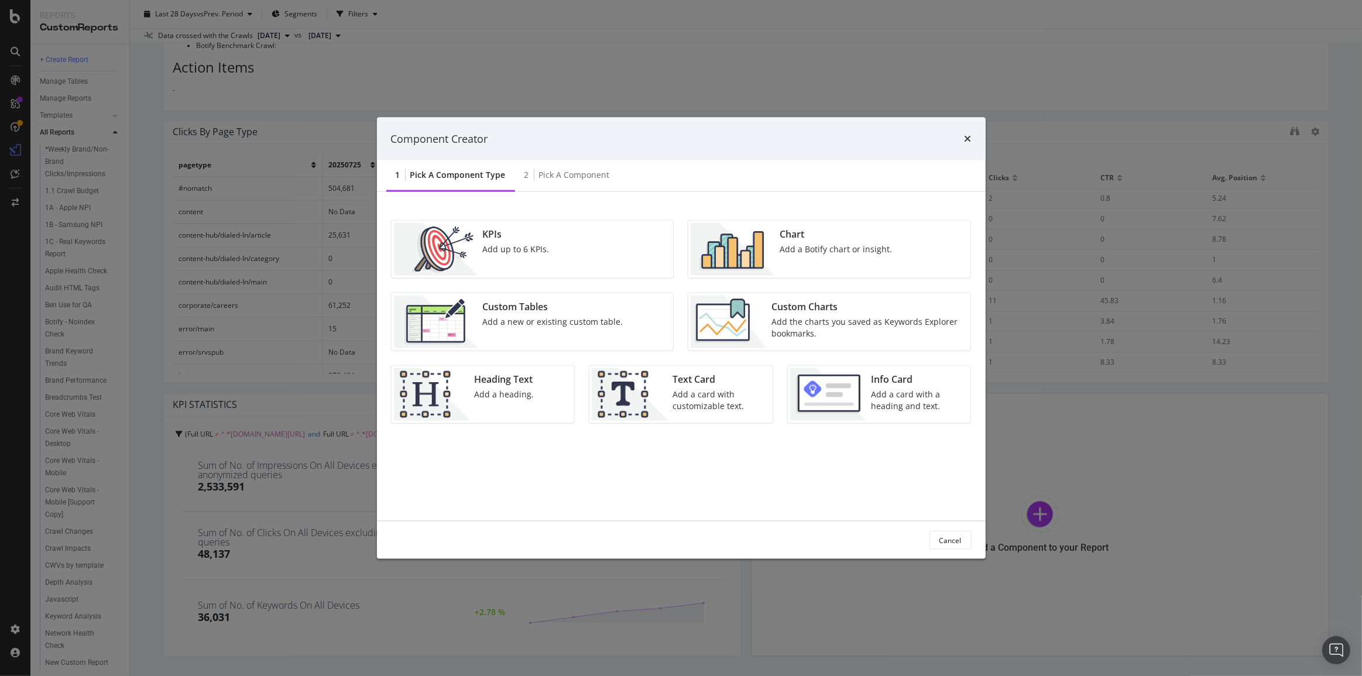
click at [798, 248] on div "Add a Botify chart or insight." at bounding box center [835, 249] width 112 height 12
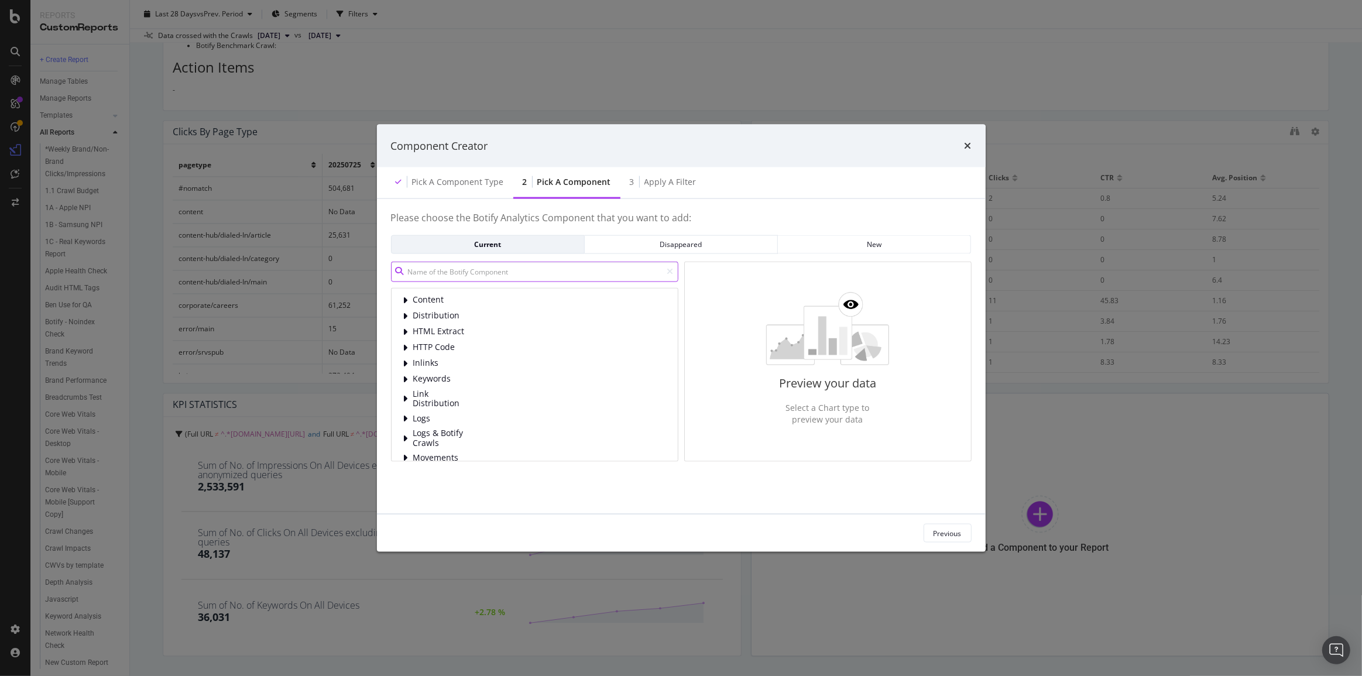
click at [538, 275] on input "modal" at bounding box center [534, 271] width 287 height 20
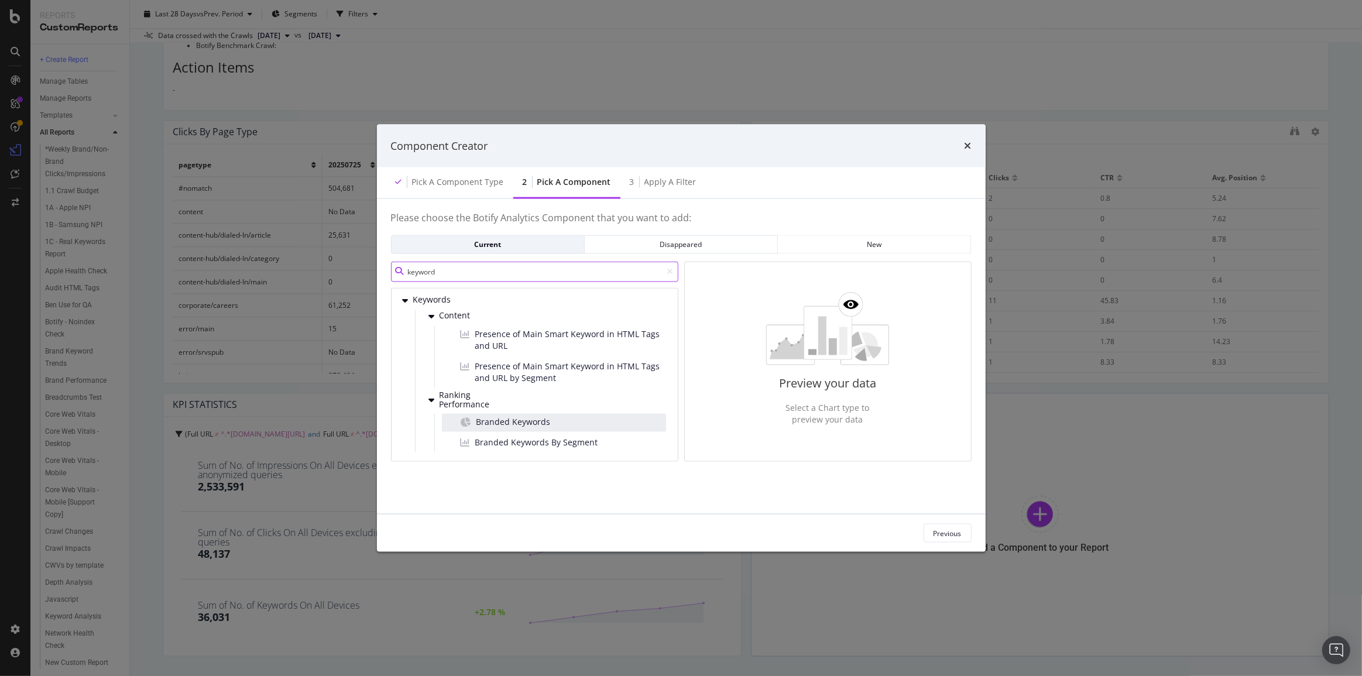
type input "keyword"
click at [561, 424] on div "Branded Keywords" at bounding box center [554, 423] width 224 height 18
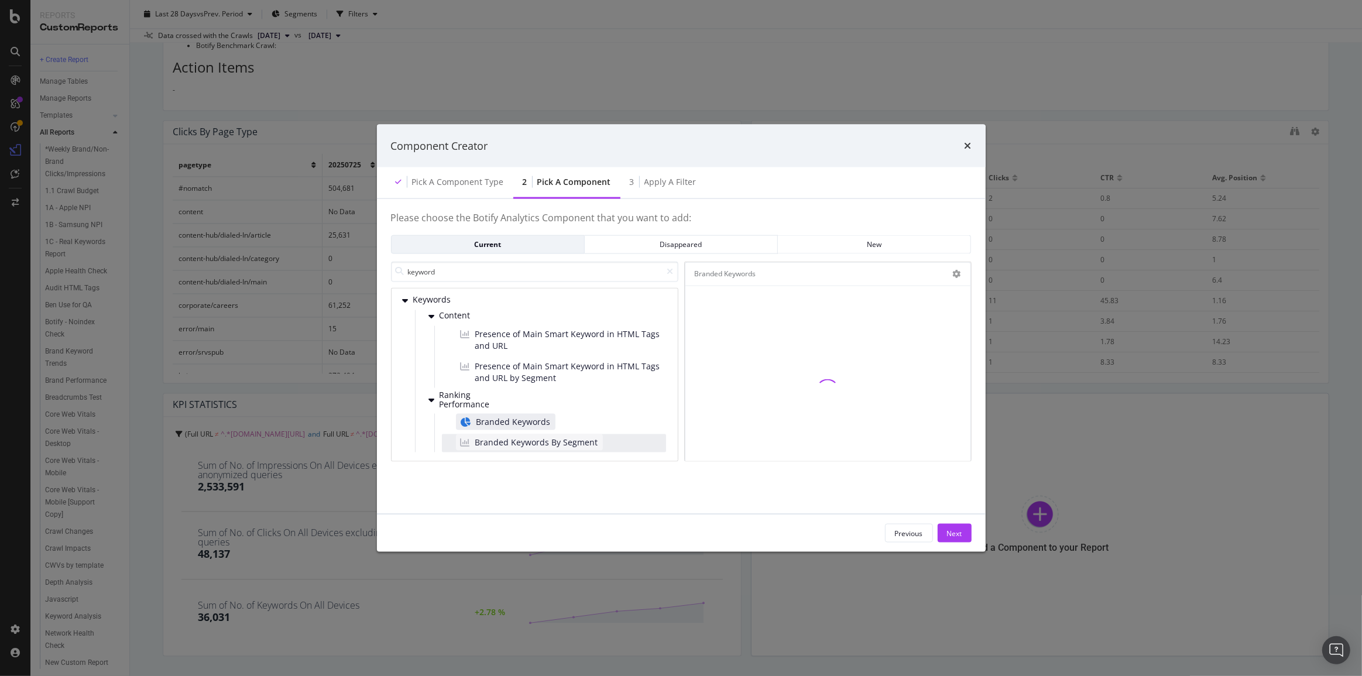
click at [533, 444] on span "Branded Keywords By Segment" at bounding box center [536, 443] width 123 height 12
click at [902, 534] on div "Previous" at bounding box center [909, 533] width 28 height 10
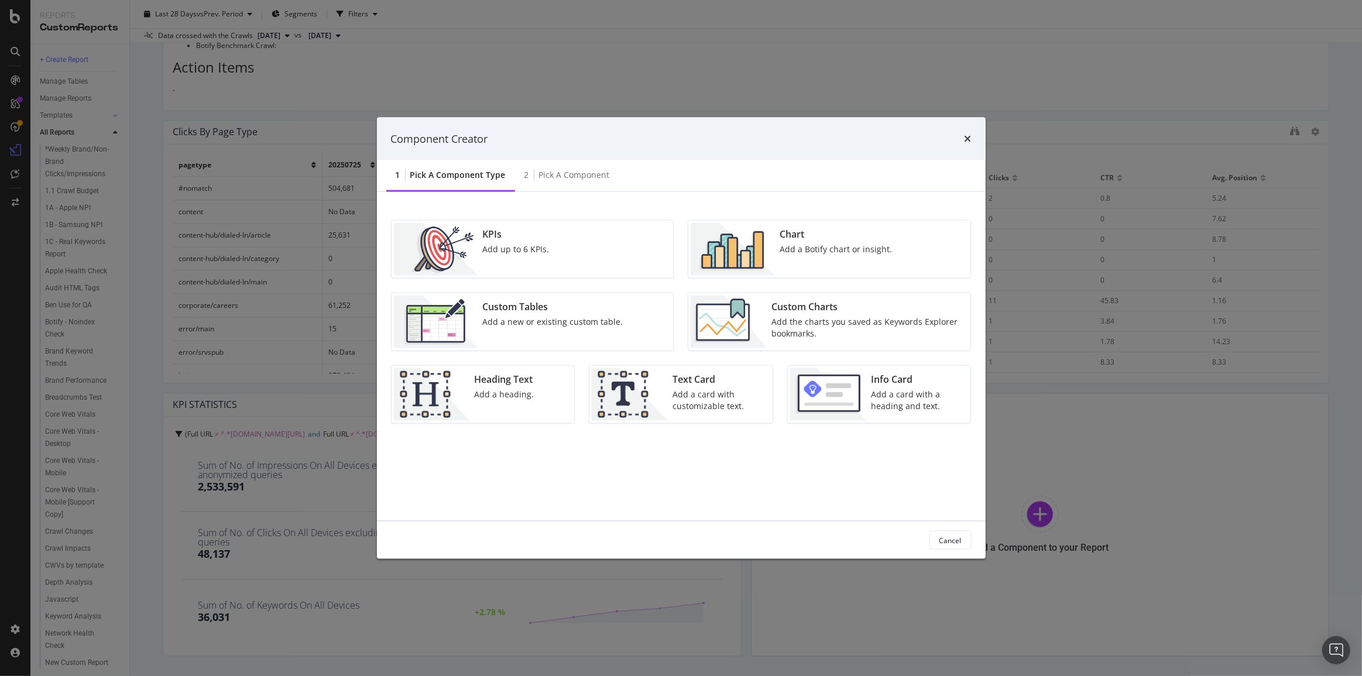
click at [586, 324] on div "Add a new or existing custom table." at bounding box center [553, 322] width 140 height 12
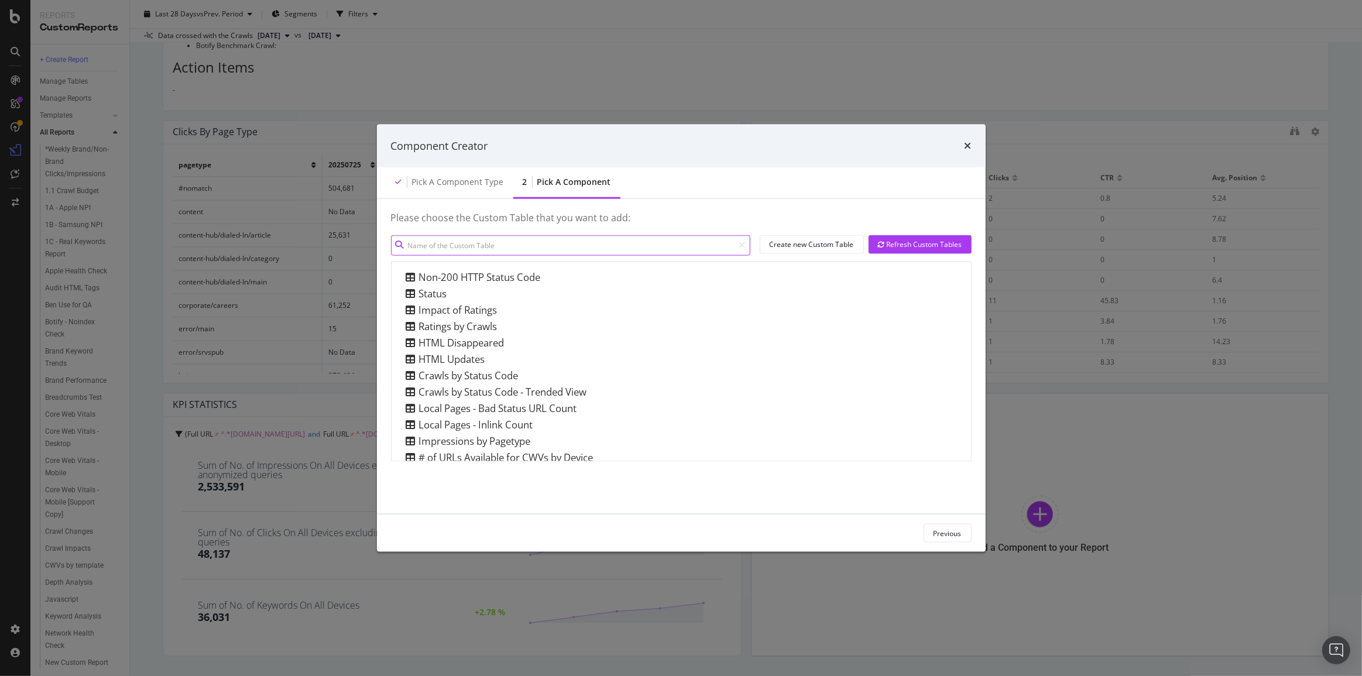
click at [595, 248] on input "modal" at bounding box center [570, 245] width 359 height 20
click at [789, 248] on div "Create new Custom Table" at bounding box center [812, 244] width 84 height 10
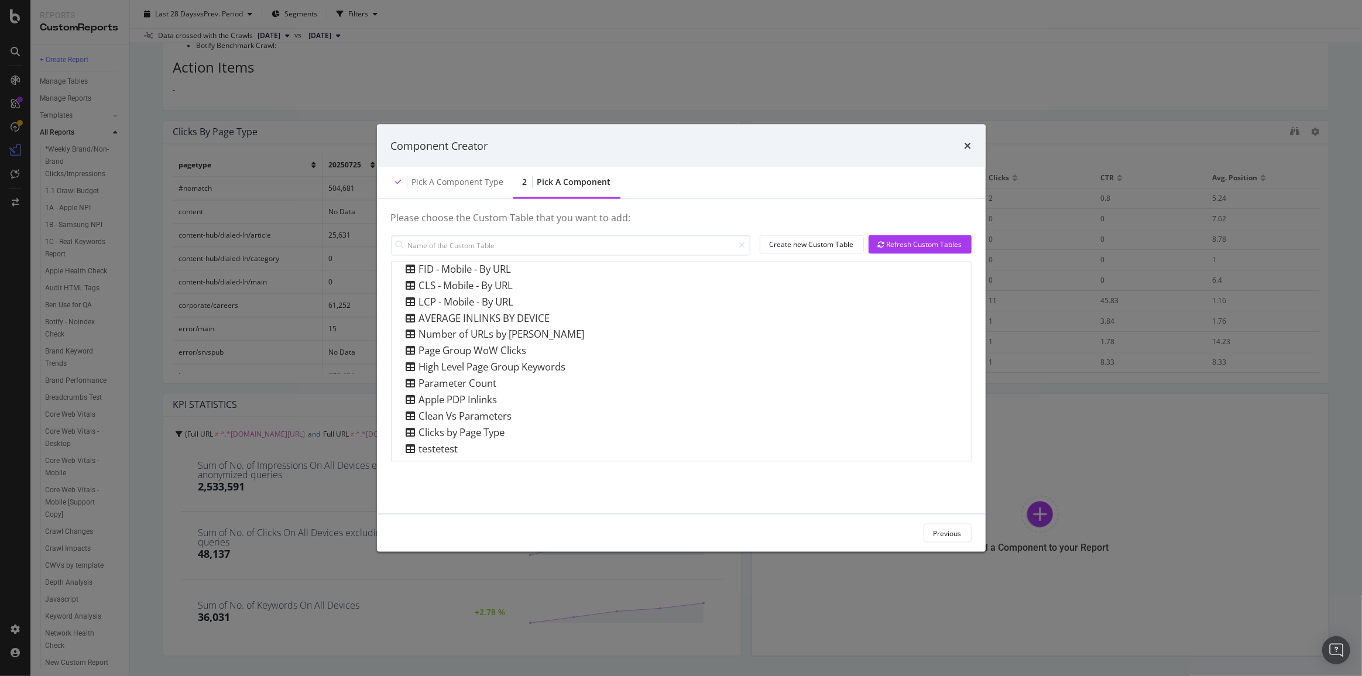
scroll to position [0, 0]
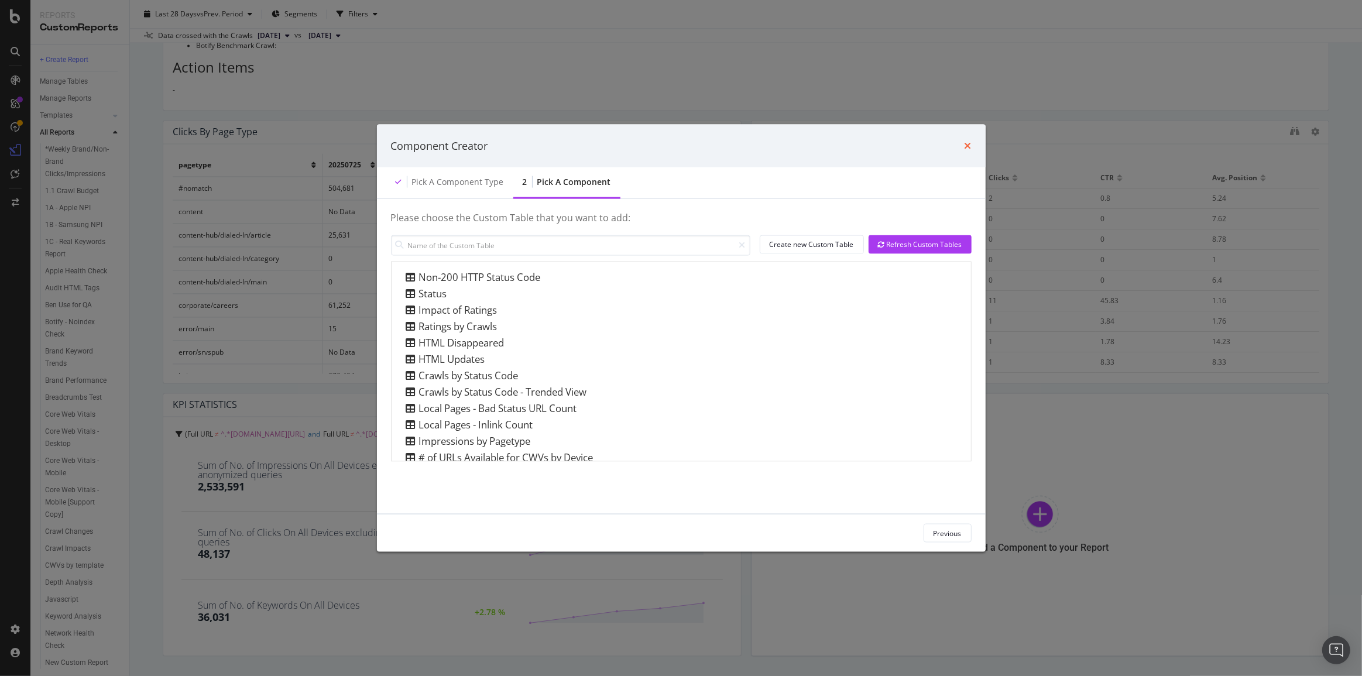
click at [971, 144] on icon "times" at bounding box center [967, 145] width 7 height 9
click at [947, 530] on div "Previous" at bounding box center [947, 533] width 28 height 10
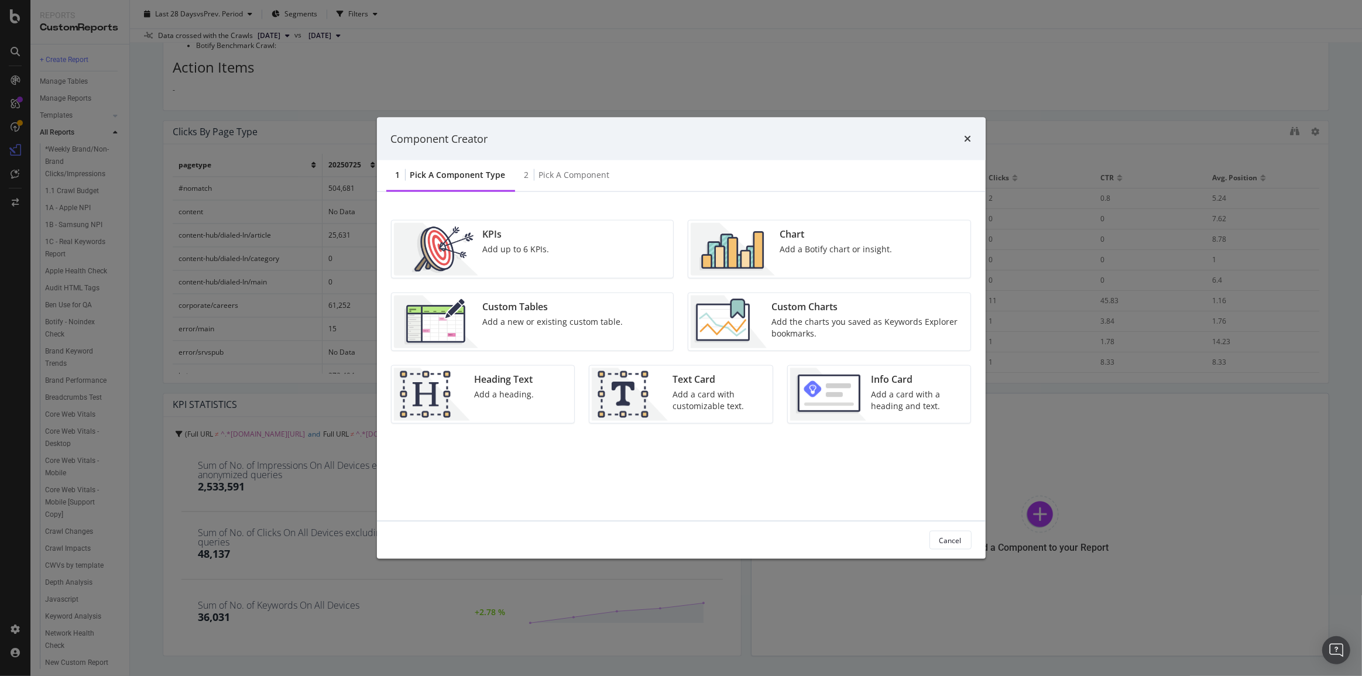
click at [914, 407] on div "Add a card with a heading and text." at bounding box center [917, 400] width 93 height 23
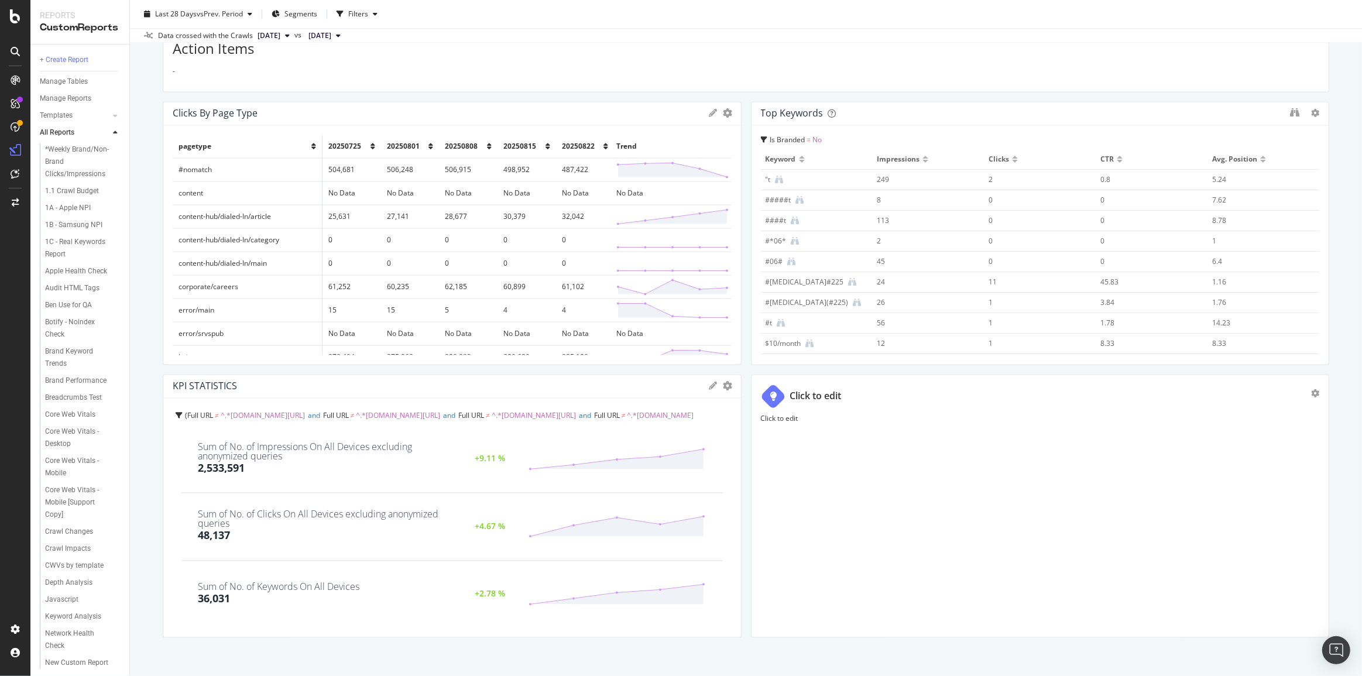
scroll to position [2619, 0]
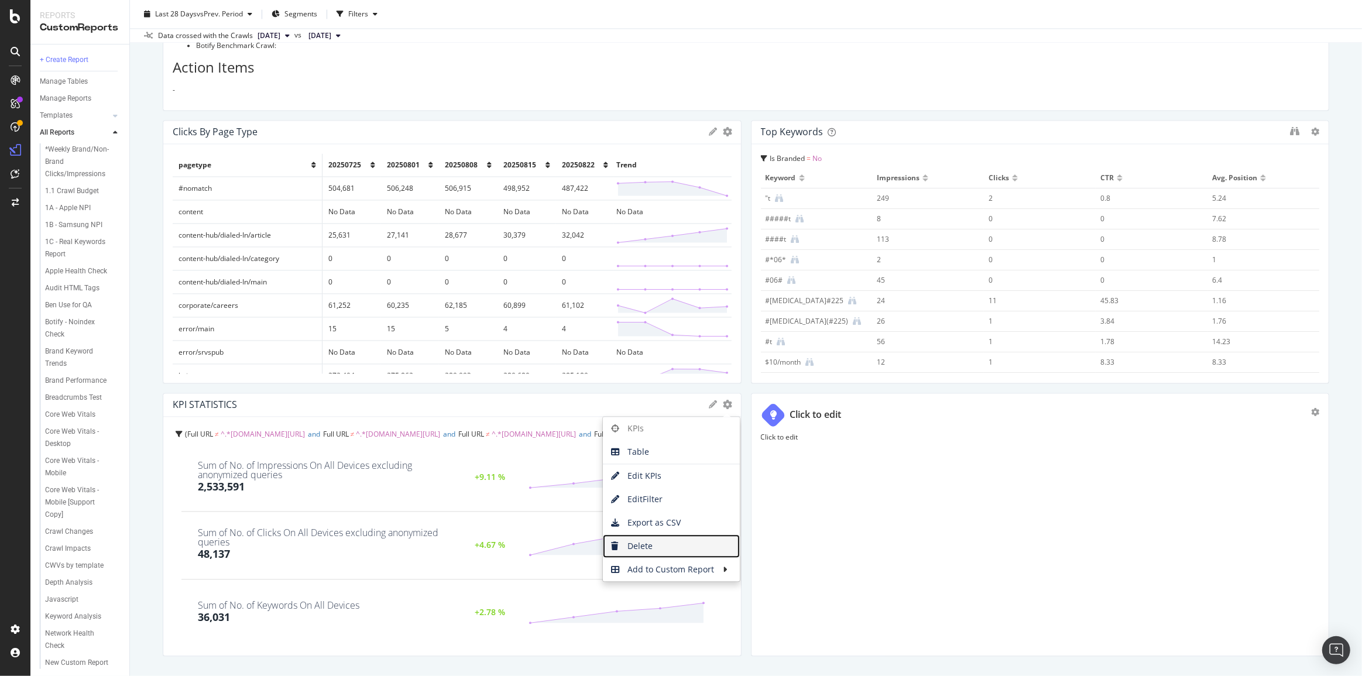
click at [667, 549] on span "Delete" at bounding box center [671, 546] width 137 height 18
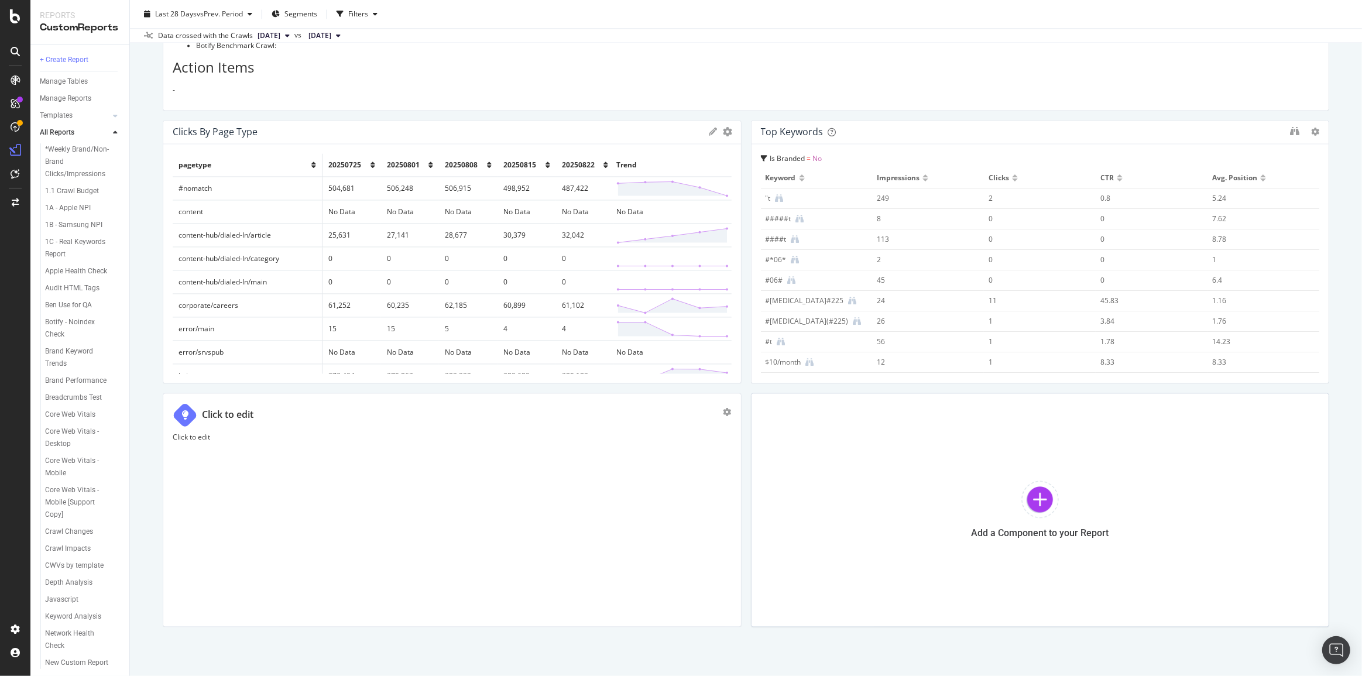
click at [717, 407] on div "Click to edit" at bounding box center [448, 415] width 551 height 25
click at [733, 398] on div at bounding box center [736, 510] width 12 height 234
click at [1027, 493] on div at bounding box center [1039, 498] width 37 height 37
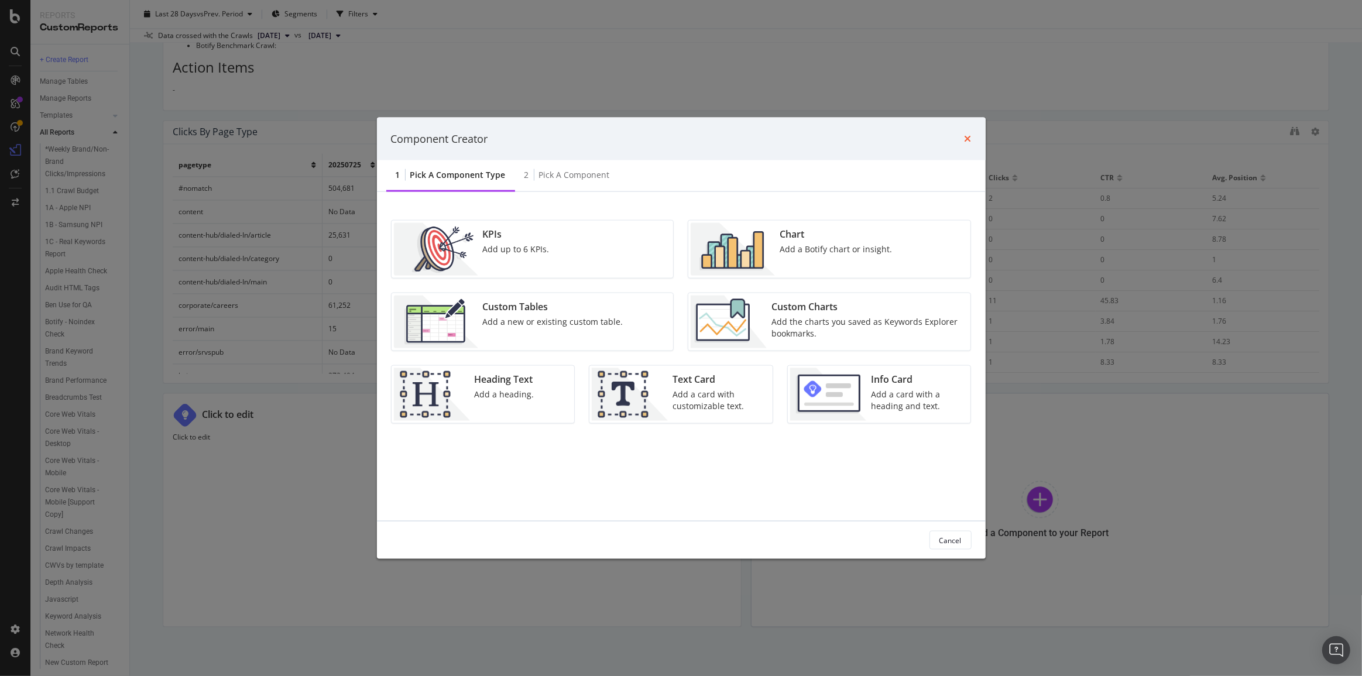
click at [970, 137] on icon "times" at bounding box center [967, 138] width 7 height 9
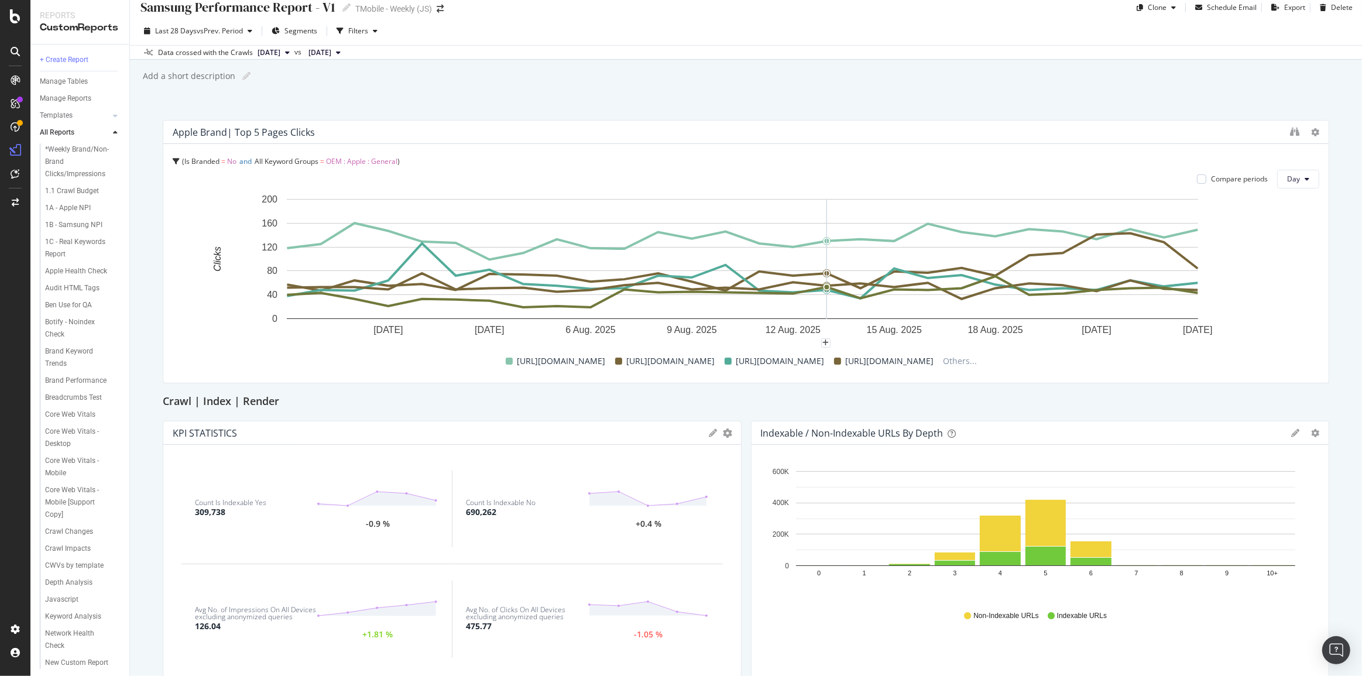
scroll to position [0, 0]
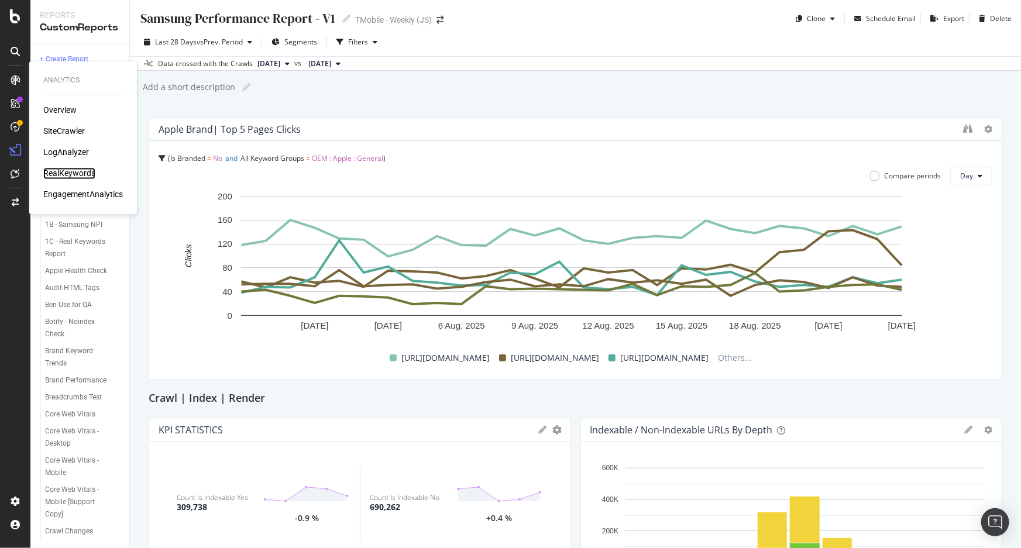
click at [57, 170] on div "RealKeywords" at bounding box center [69, 174] width 52 height 12
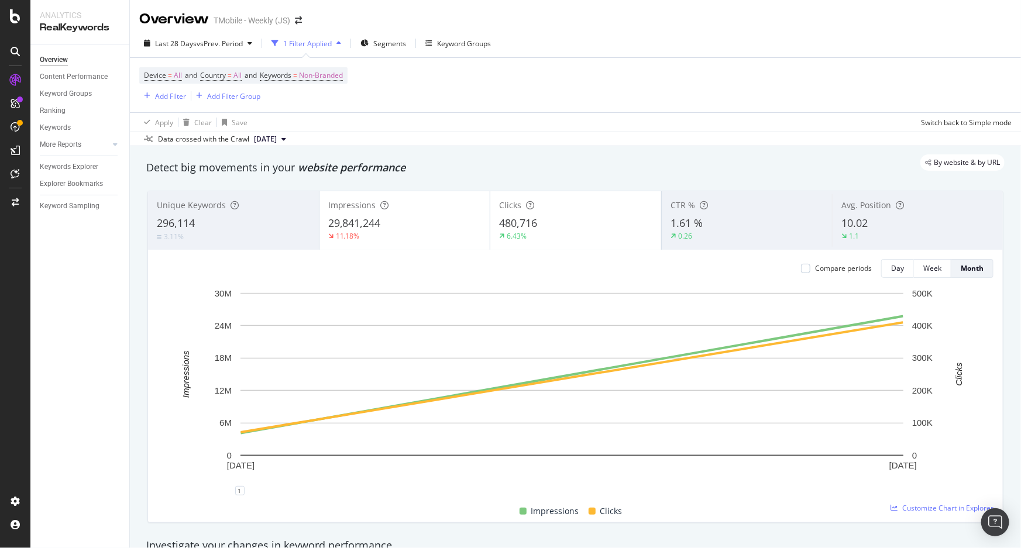
click at [281, 170] on div "By website & by URL" at bounding box center [570, 162] width 870 height 16
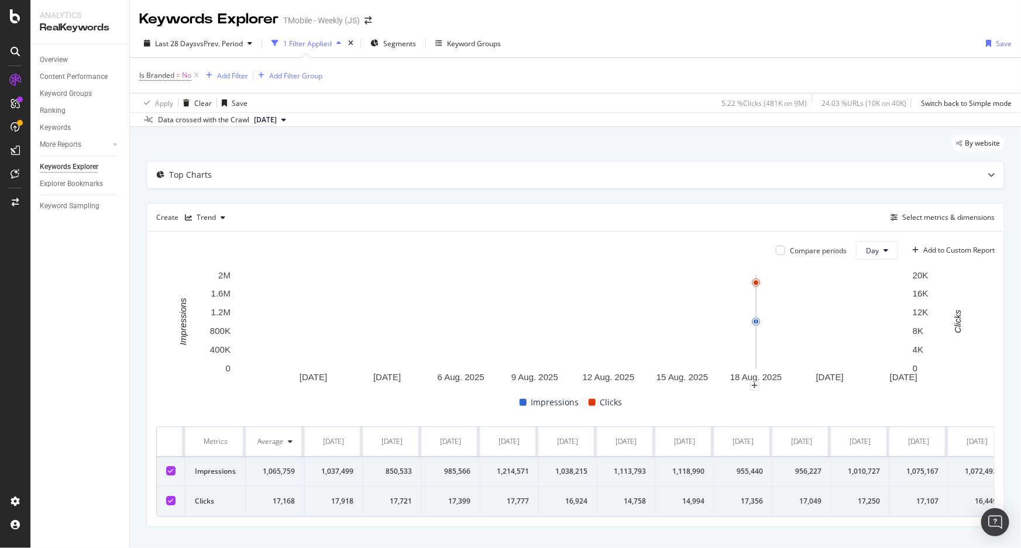
scroll to position [25, 0]
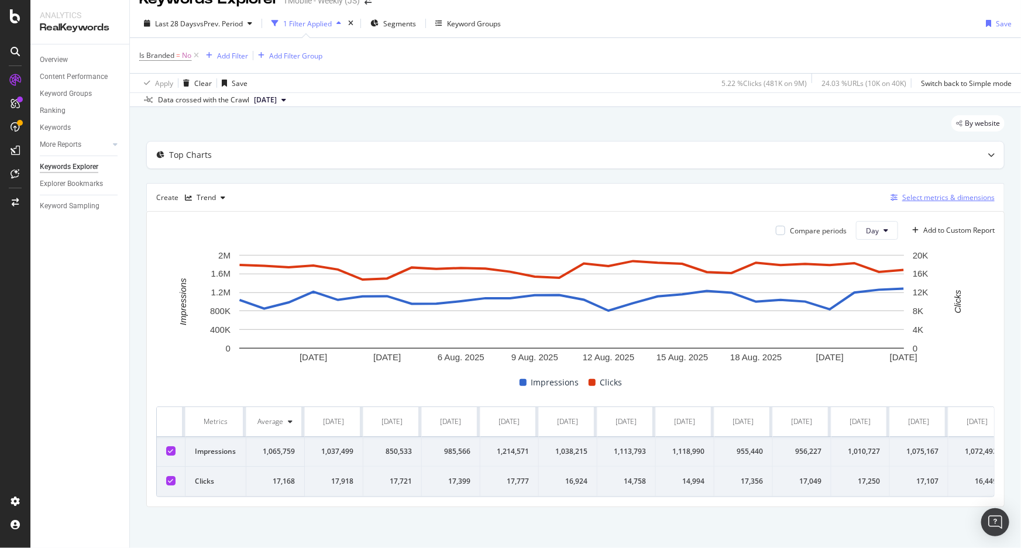
click at [937, 193] on div "Select metrics & dimensions" at bounding box center [948, 198] width 92 height 10
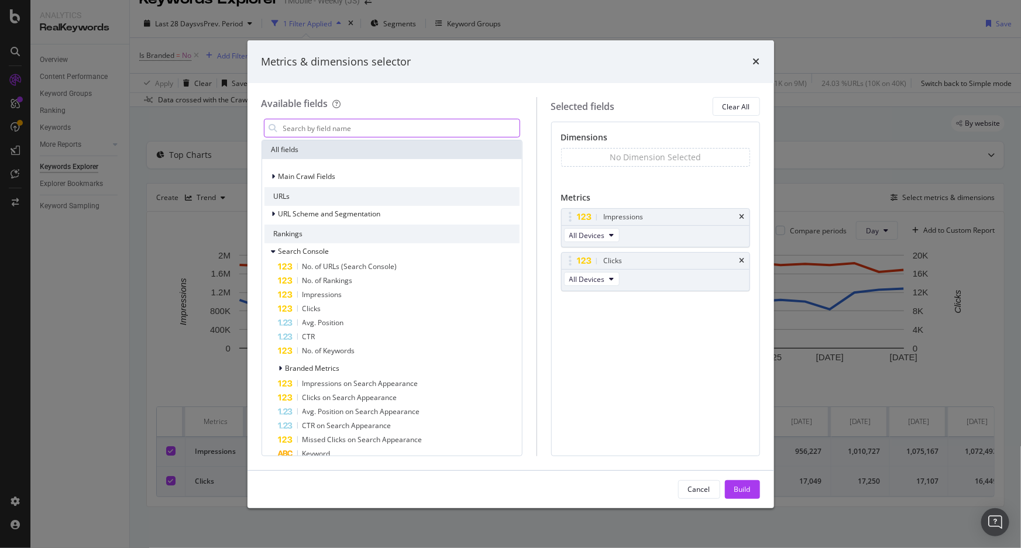
click at [438, 130] on input "modal" at bounding box center [401, 128] width 238 height 18
click at [436, 130] on input "modal" at bounding box center [401, 128] width 238 height 18
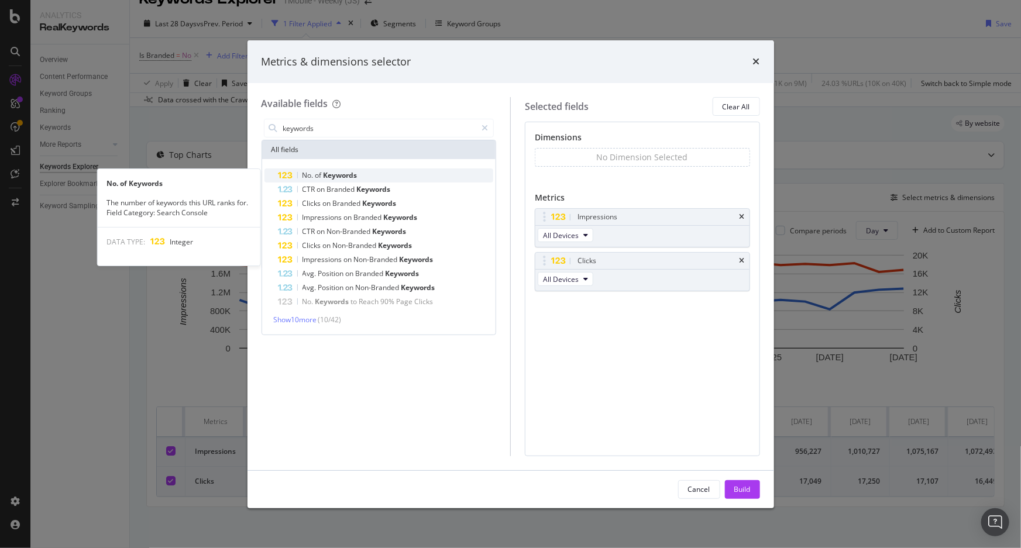
type input "keywords"
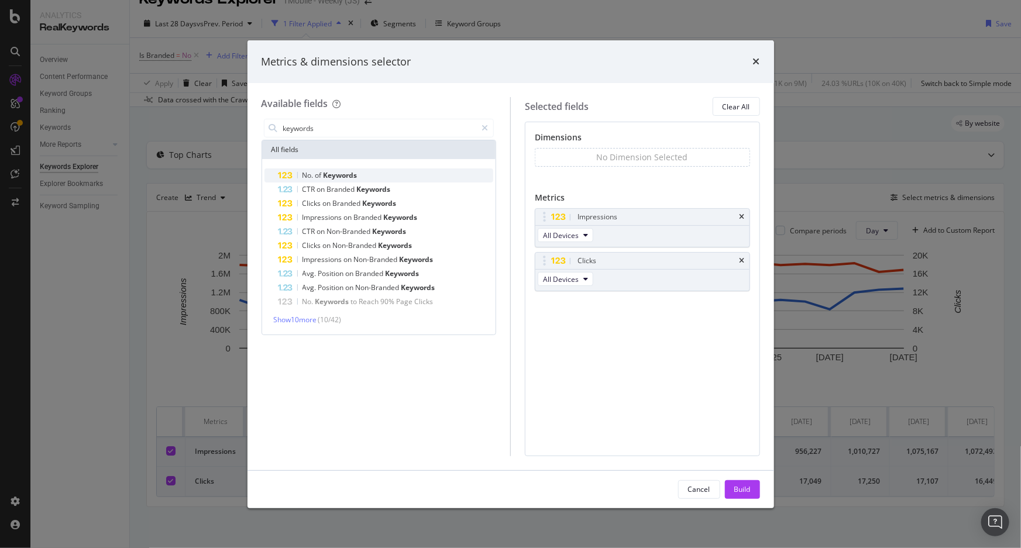
click at [433, 171] on div "No. of Keywords" at bounding box center [386, 176] width 215 height 14
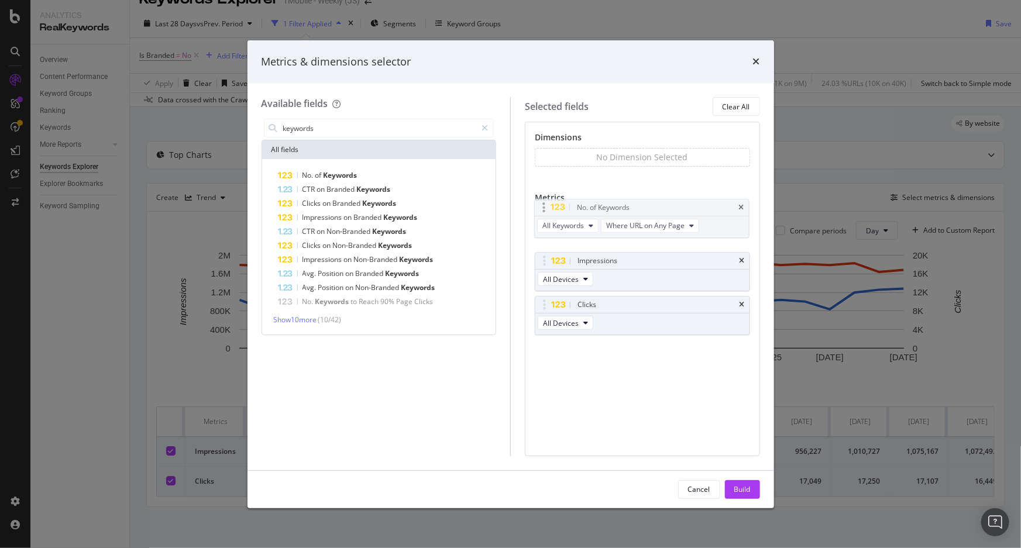
drag, startPoint x: 544, startPoint y: 303, endPoint x: 543, endPoint y: 206, distance: 97.1
click at [543, 206] on body "Analytics RealKeywords Overview Content Performance Keyword Groups Ranking Keyw…" at bounding box center [510, 274] width 1021 height 548
click at [398, 126] on input "keywords" at bounding box center [379, 128] width 195 height 18
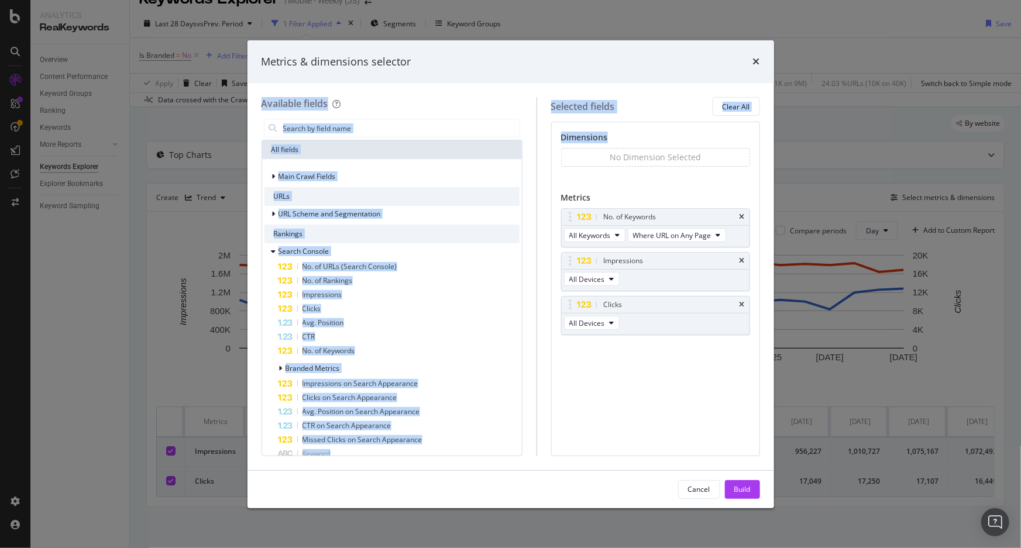
drag, startPoint x: 527, startPoint y: 59, endPoint x: 694, endPoint y: 122, distance: 178.9
click at [694, 122] on div "Metrics & dimensions selector Available fields All fields Main Crawl Fields URL…" at bounding box center [511, 274] width 527 height 468
click at [510, 59] on div "Metrics & dimensions selector" at bounding box center [511, 61] width 499 height 15
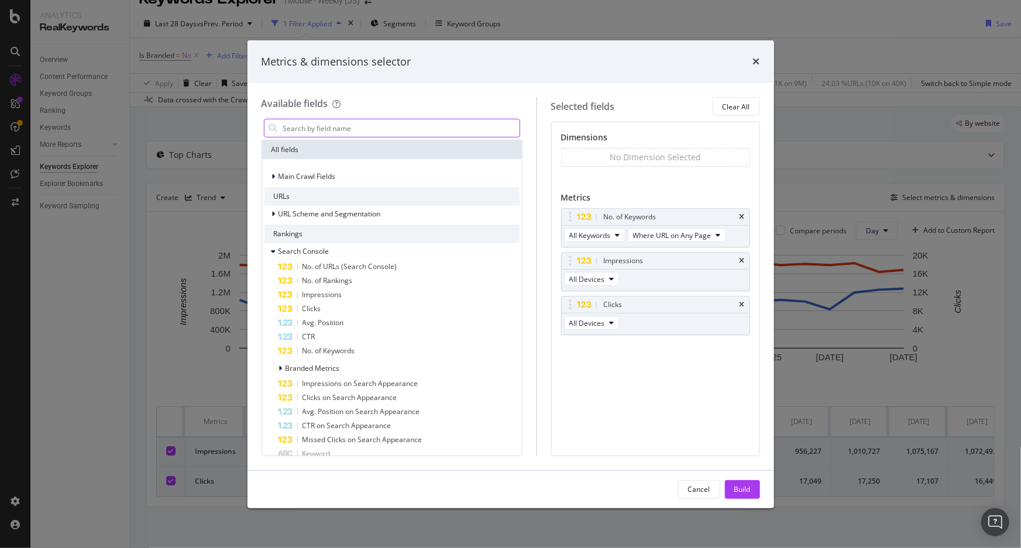
click at [432, 131] on input "modal" at bounding box center [401, 128] width 238 height 18
click at [337, 126] on input "modal" at bounding box center [401, 128] width 238 height 18
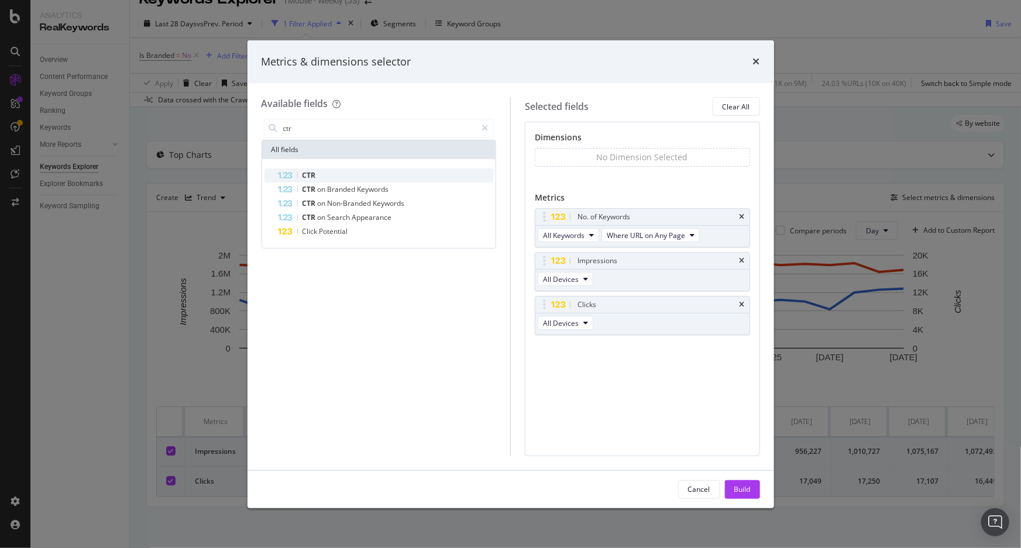
click at [345, 174] on div "CTR" at bounding box center [386, 176] width 215 height 14
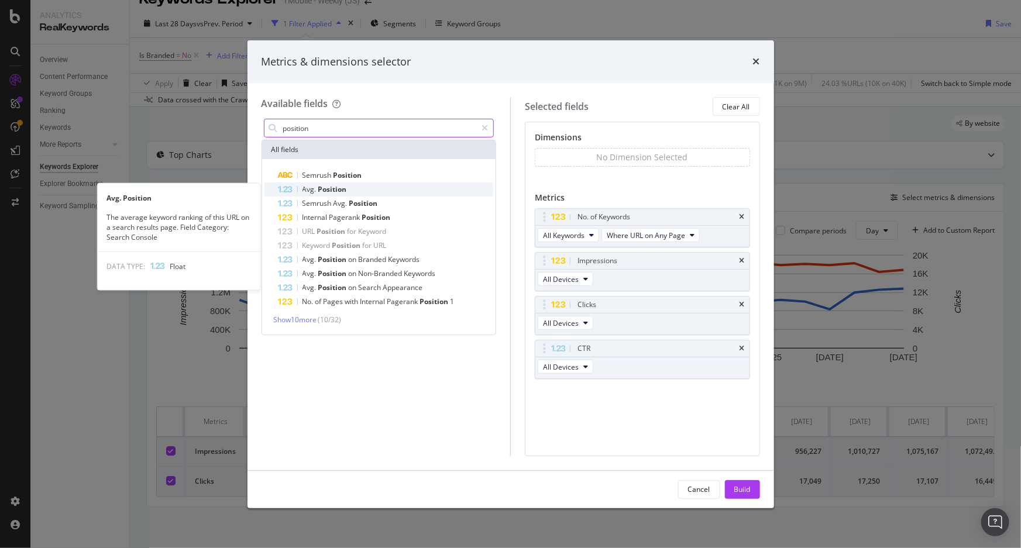
type input "position"
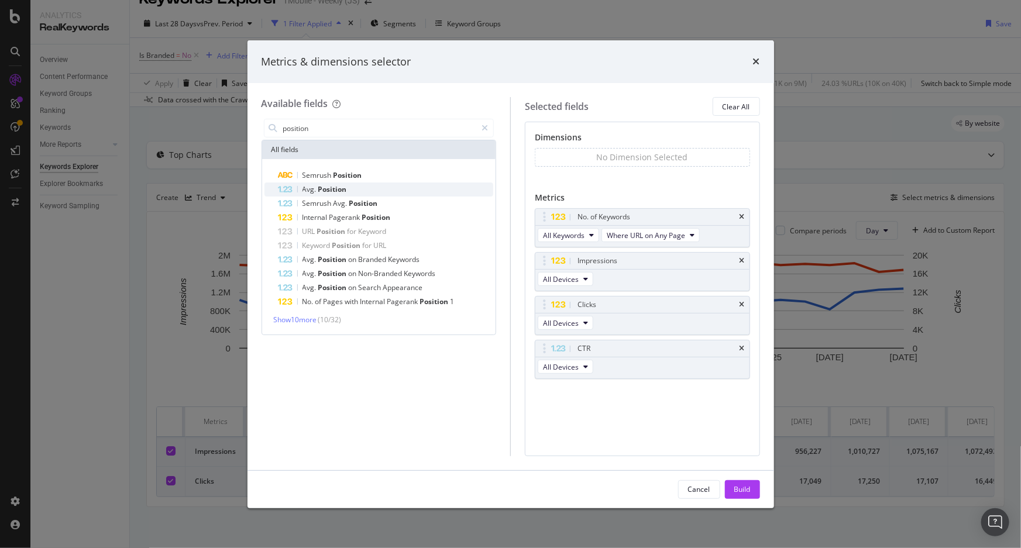
click at [357, 190] on div "Avg. Position" at bounding box center [386, 190] width 215 height 14
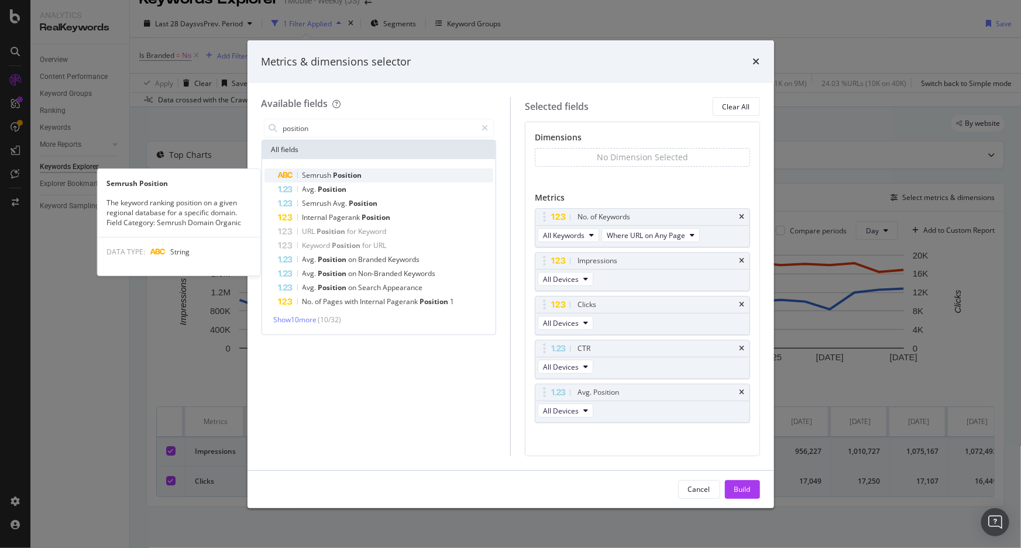
click at [360, 176] on span "Position" at bounding box center [348, 175] width 29 height 10
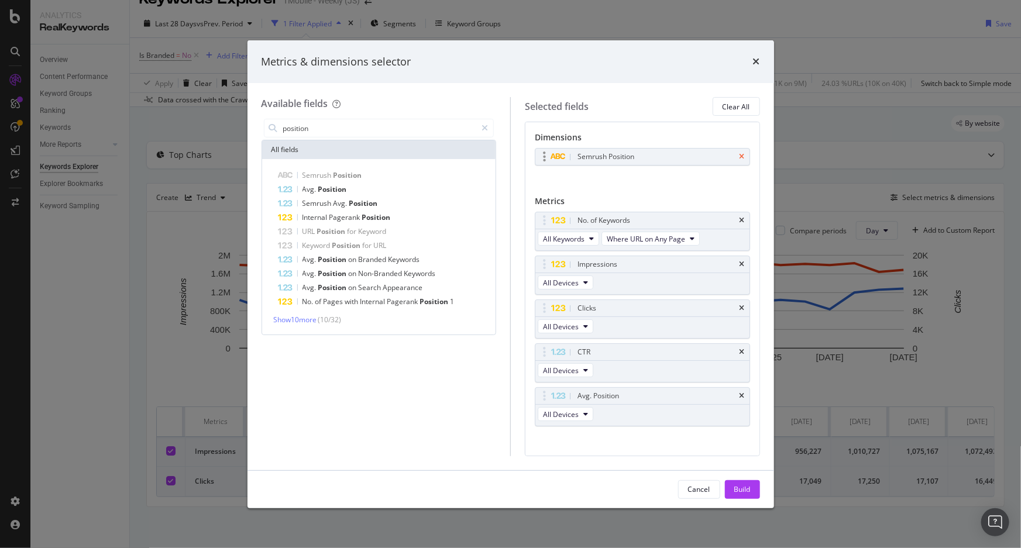
click at [740, 154] on icon "times" at bounding box center [742, 156] width 5 height 7
click at [748, 493] on div "Build" at bounding box center [742, 490] width 16 height 10
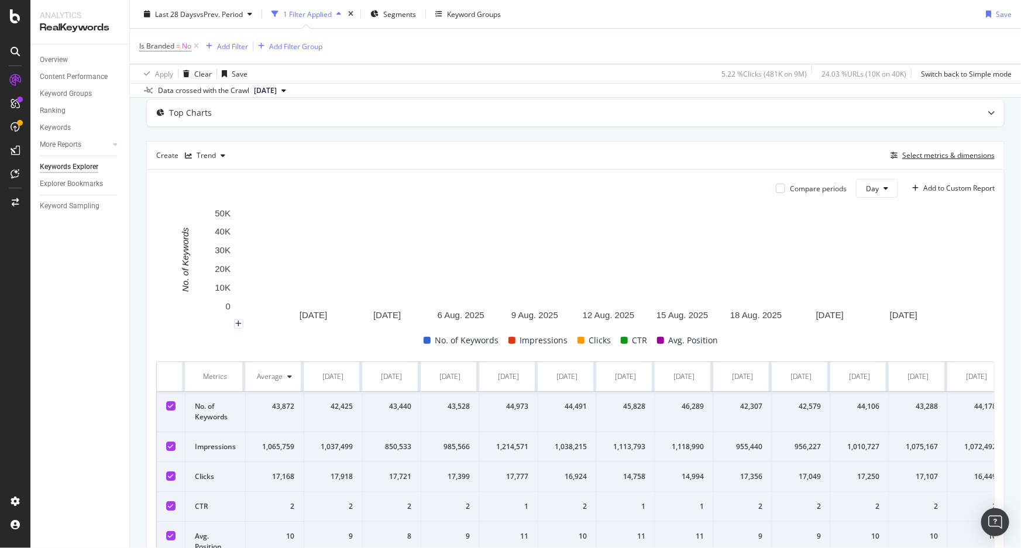
scroll to position [39, 0]
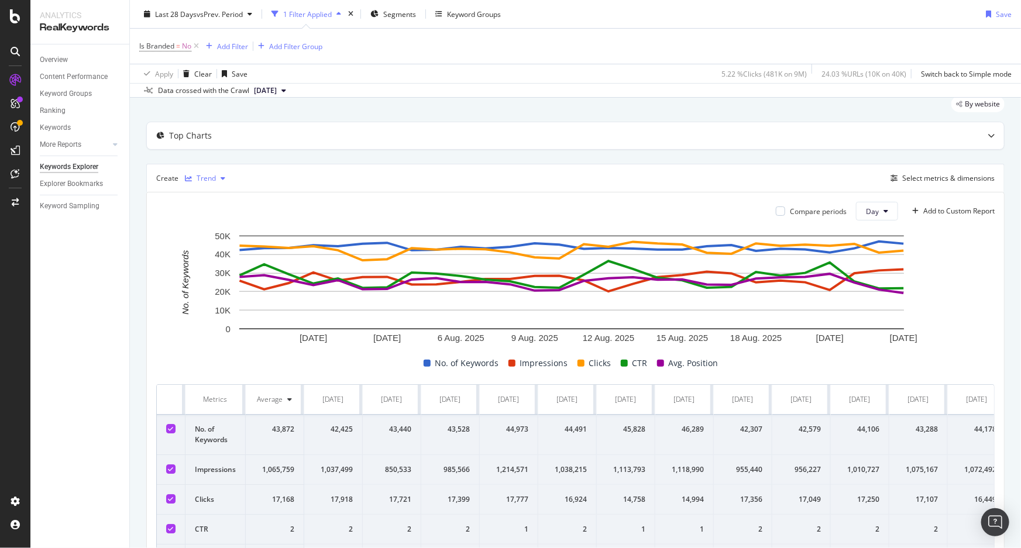
click at [209, 175] on div "Trend" at bounding box center [206, 178] width 19 height 7
click at [224, 201] on div "Table" at bounding box center [217, 198] width 18 height 10
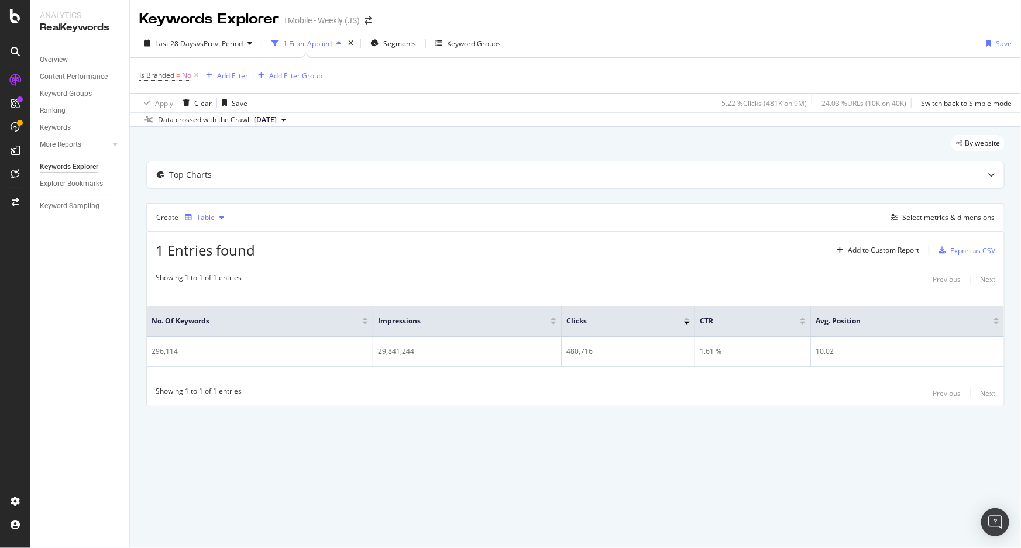
click at [211, 217] on div "Table" at bounding box center [206, 217] width 18 height 7
click at [214, 333] on div "KPI" at bounding box center [213, 334] width 10 height 10
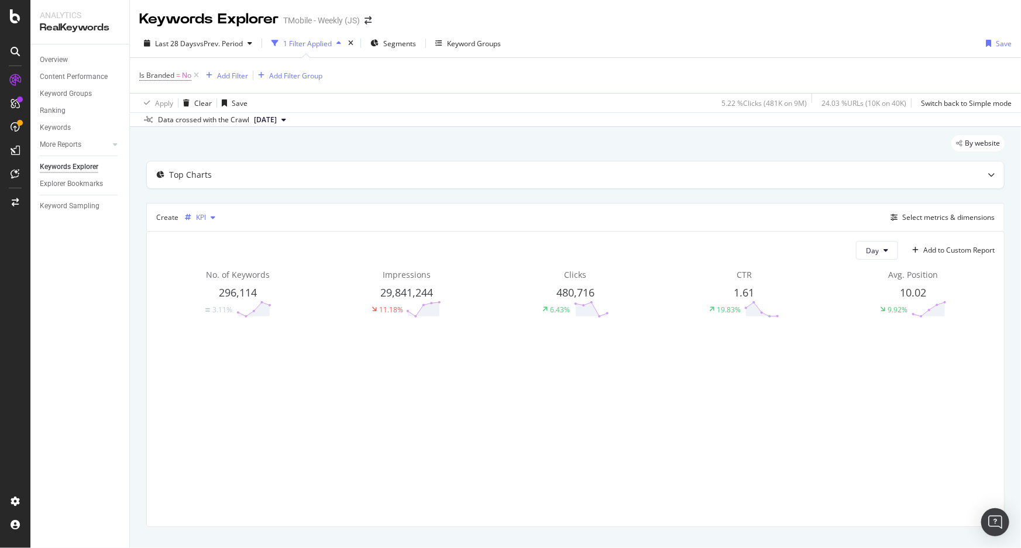
click at [200, 219] on div "KPI" at bounding box center [201, 217] width 10 height 7
click at [218, 239] on div "Table" at bounding box center [217, 237] width 18 height 10
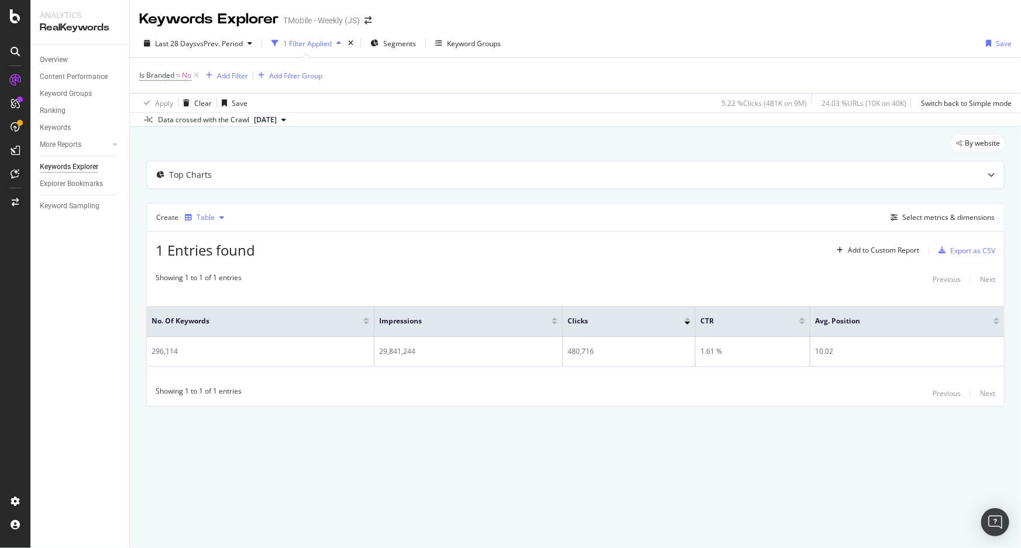
click at [208, 218] on div "Table" at bounding box center [206, 217] width 18 height 7
click at [212, 257] on div "Trend" at bounding box center [217, 257] width 19 height 10
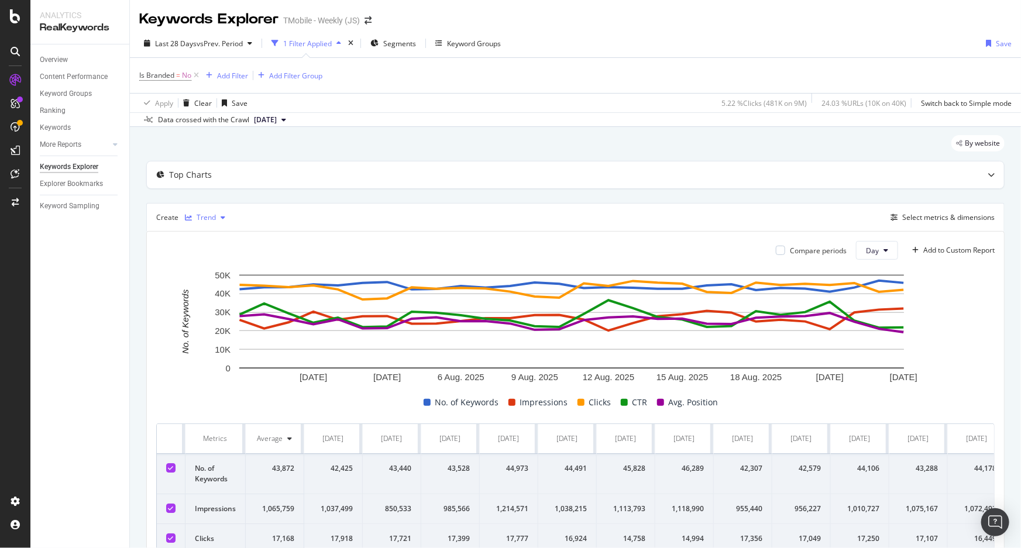
click at [205, 215] on div "Trend" at bounding box center [206, 217] width 19 height 7
click at [218, 277] on div "Series" at bounding box center [218, 276] width 20 height 10
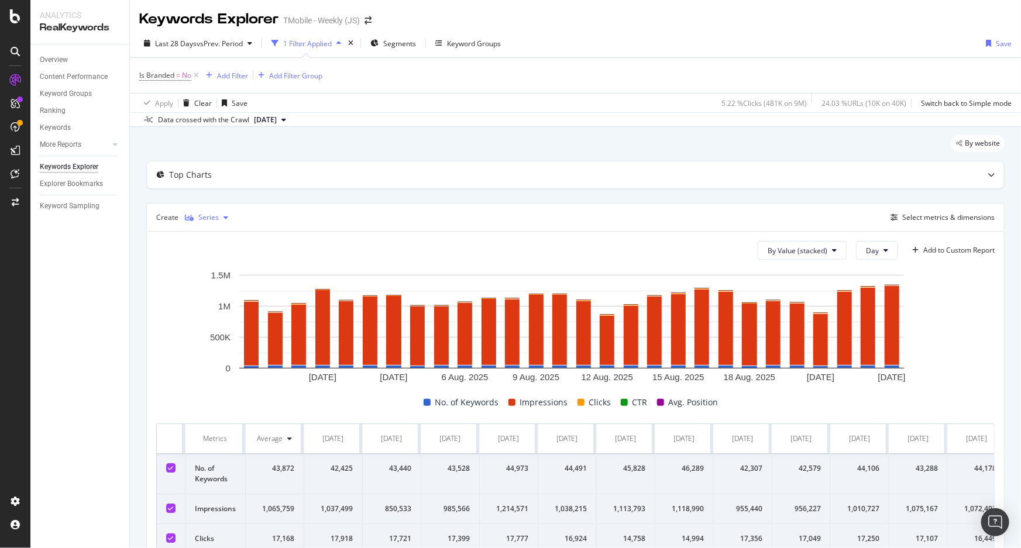
click at [206, 214] on div "Series" at bounding box center [208, 217] width 20 height 7
click at [214, 295] on div "Bar" at bounding box center [214, 296] width 12 height 10
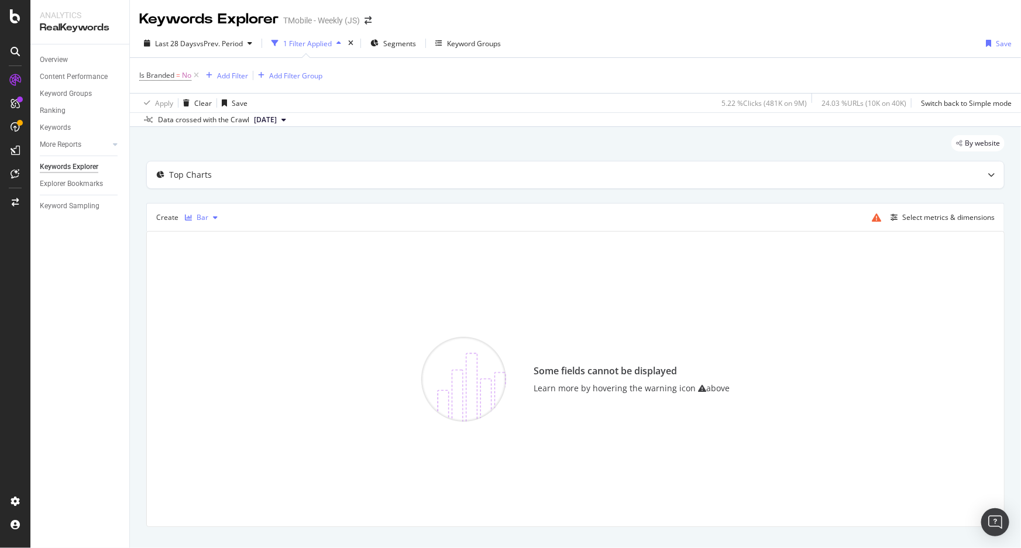
click at [207, 211] on div "Bar" at bounding box center [201, 218] width 42 height 18
click at [204, 314] on div "Pie" at bounding box center [211, 315] width 53 height 15
click at [205, 217] on div "Pie" at bounding box center [203, 217] width 10 height 7
click at [204, 334] on div "KPI" at bounding box center [211, 334] width 53 height 15
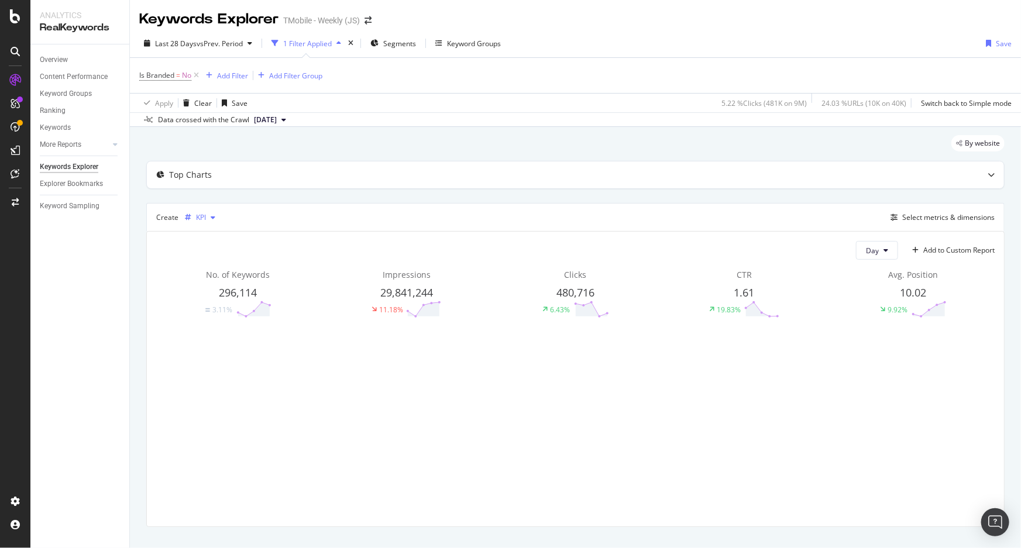
click at [199, 216] on div "KPI" at bounding box center [201, 217] width 10 height 7
click at [537, 222] on div "Create KPI Select metrics & dimensions" at bounding box center [575, 217] width 858 height 28
drag, startPoint x: 235, startPoint y: 75, endPoint x: 259, endPoint y: 69, distance: 24.8
click at [259, 69] on div "Add Filter Add Filter Group" at bounding box center [261, 75] width 121 height 14
click at [242, 77] on div "Add Filter" at bounding box center [232, 76] width 31 height 10
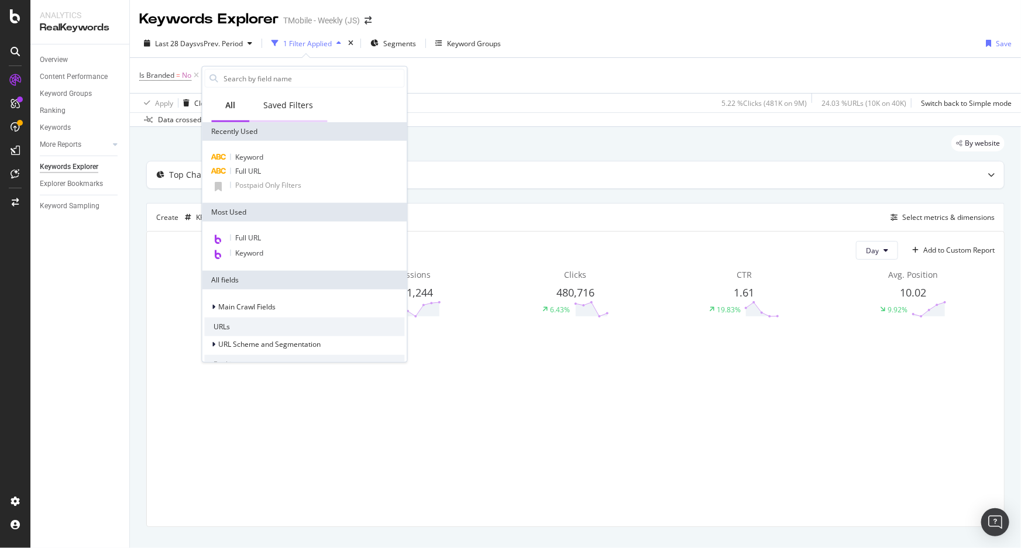
click at [286, 105] on div "Saved Filters" at bounding box center [289, 105] width 50 height 12
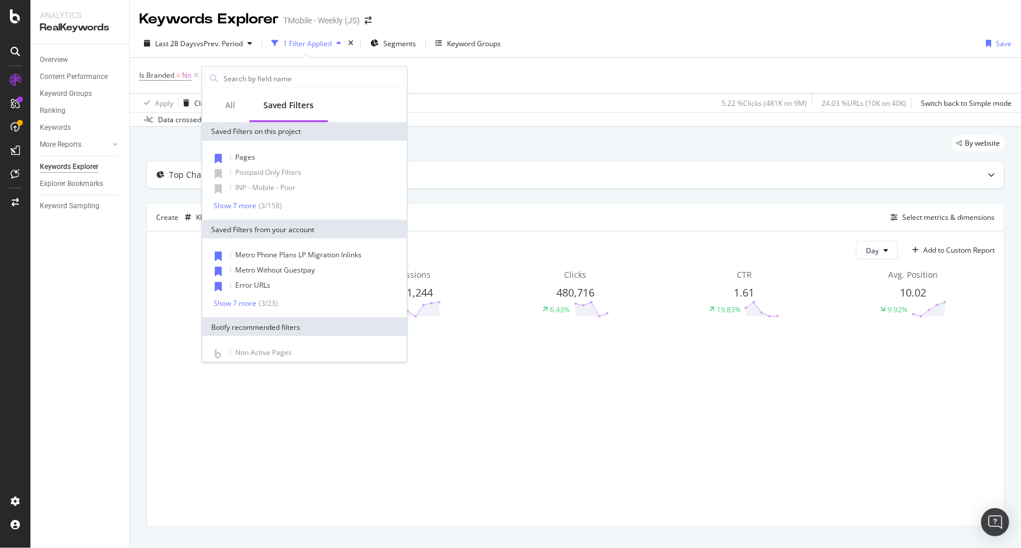
click at [446, 77] on div "Is Branded = No Add Filter Add Filter Group" at bounding box center [575, 75] width 873 height 35
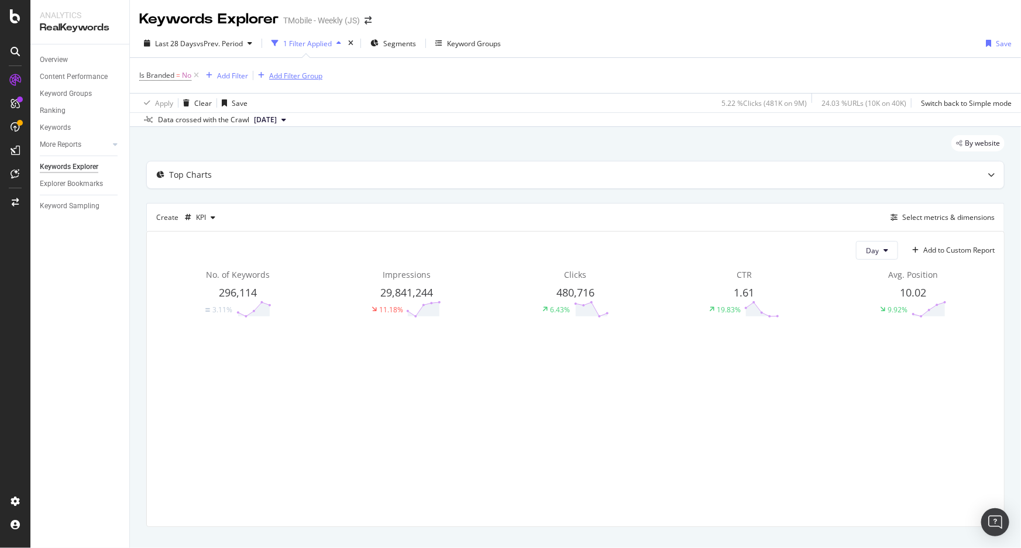
click at [290, 75] on div "Add Filter Group" at bounding box center [295, 76] width 53 height 10
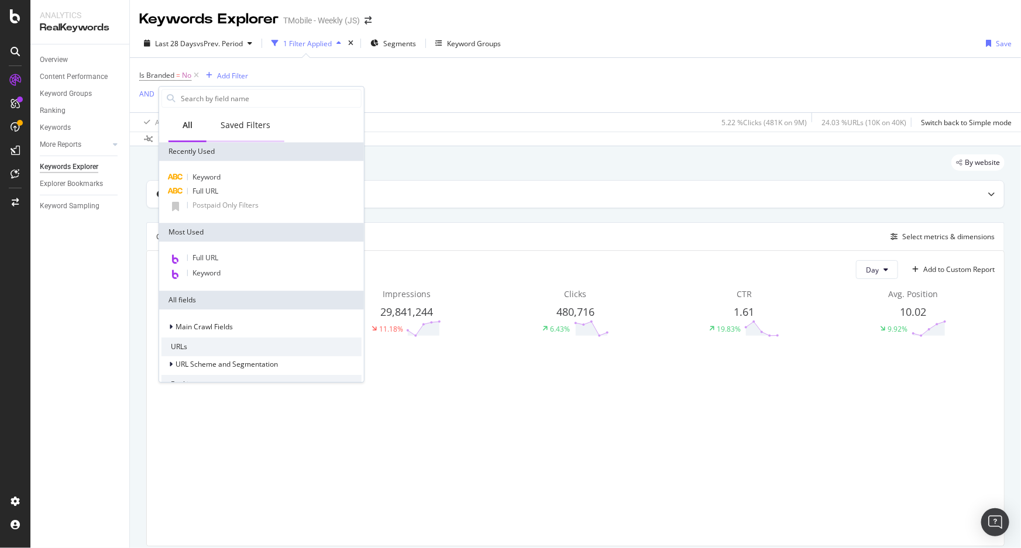
click at [248, 130] on div "Saved Filters" at bounding box center [246, 125] width 50 height 12
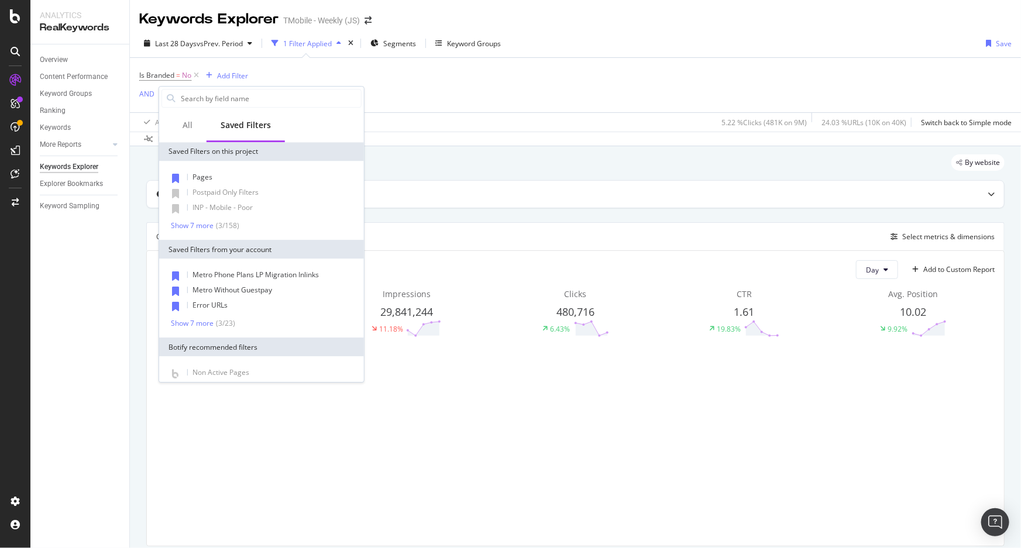
click at [462, 102] on div "Is Branded = No Add Filter AND Add Filter Apply Clear Save 5.22 % Clicks ( 481K…" at bounding box center [575, 95] width 873 height 74
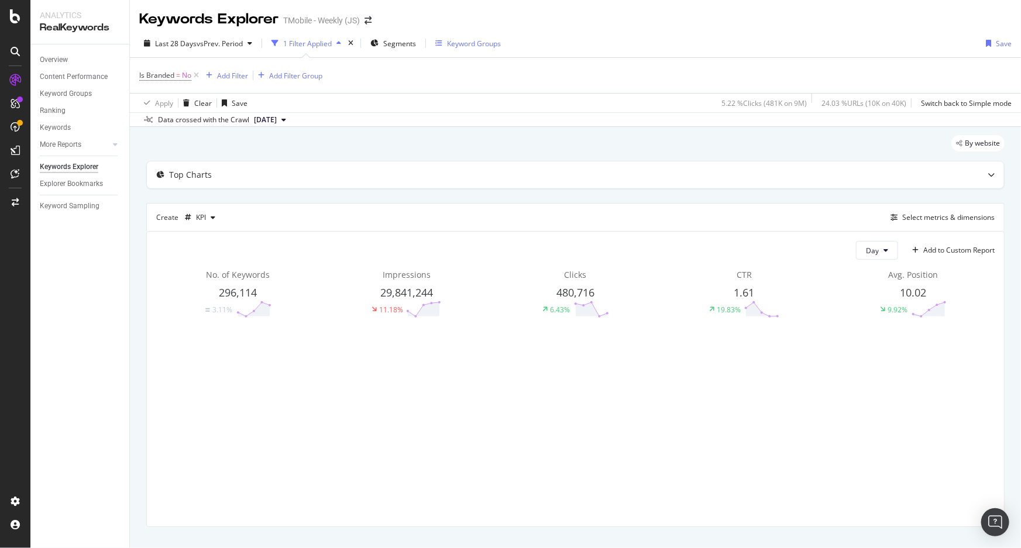
click at [456, 40] on div "Keyword Groups" at bounding box center [474, 44] width 54 height 10
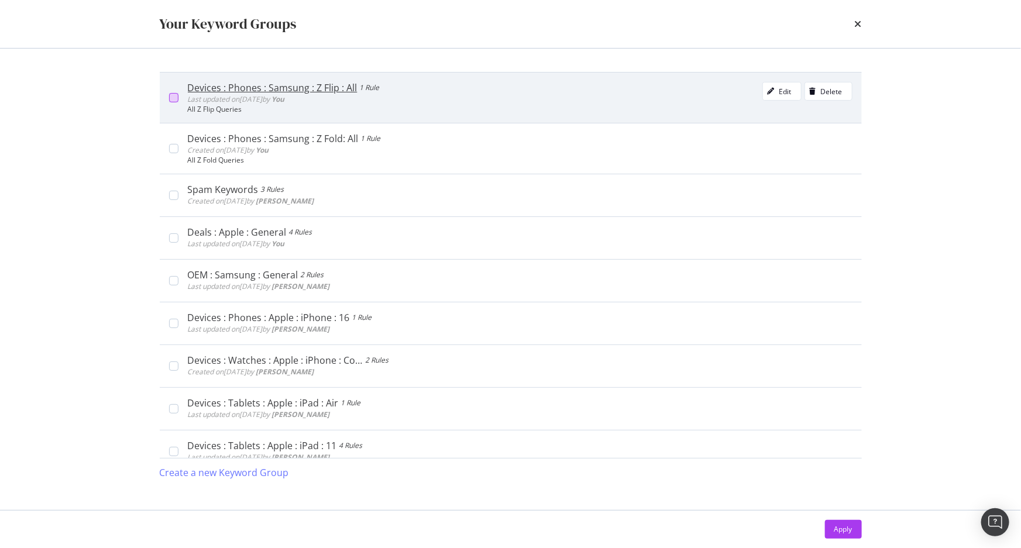
click at [171, 98] on div "modal" at bounding box center [173, 97] width 9 height 9
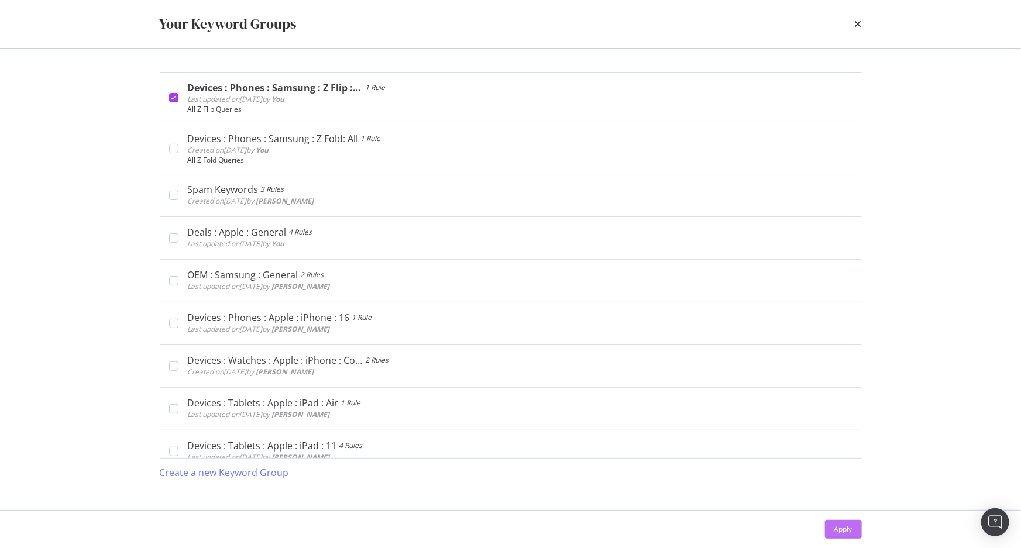
click at [837, 527] on div "Apply" at bounding box center [843, 529] width 18 height 10
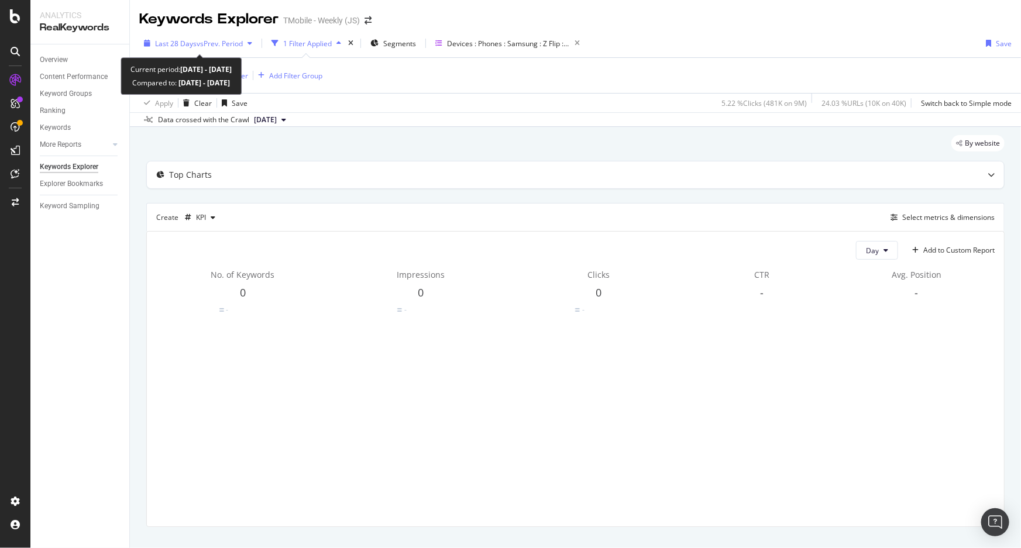
click at [211, 41] on span "vs Prev. Period" at bounding box center [220, 44] width 46 height 10
click at [523, 81] on div "Is Branded = No Add Filter Add Filter Group" at bounding box center [575, 75] width 873 height 35
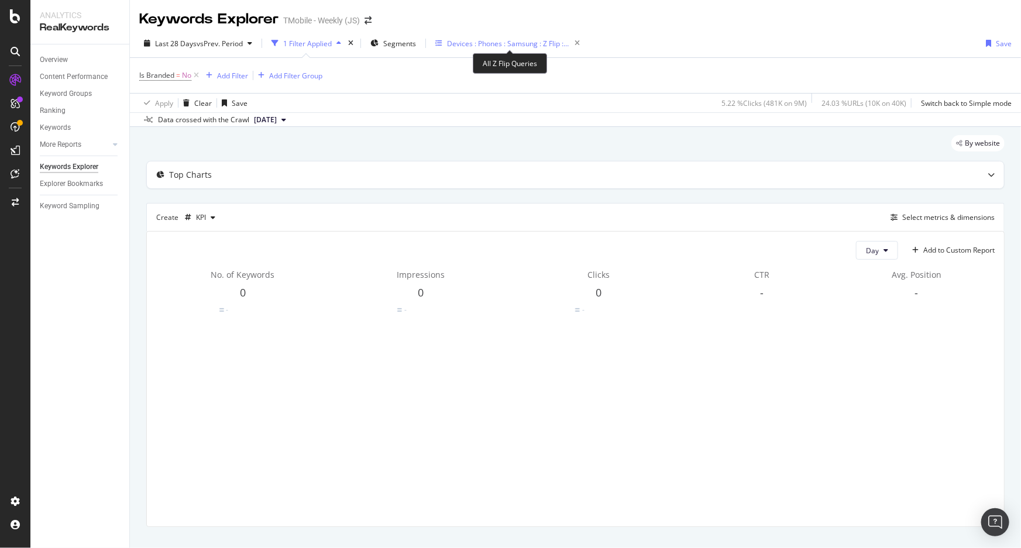
click at [480, 45] on div "Devices : Phones : Samsung : Z Flip : All" at bounding box center [508, 44] width 123 height 10
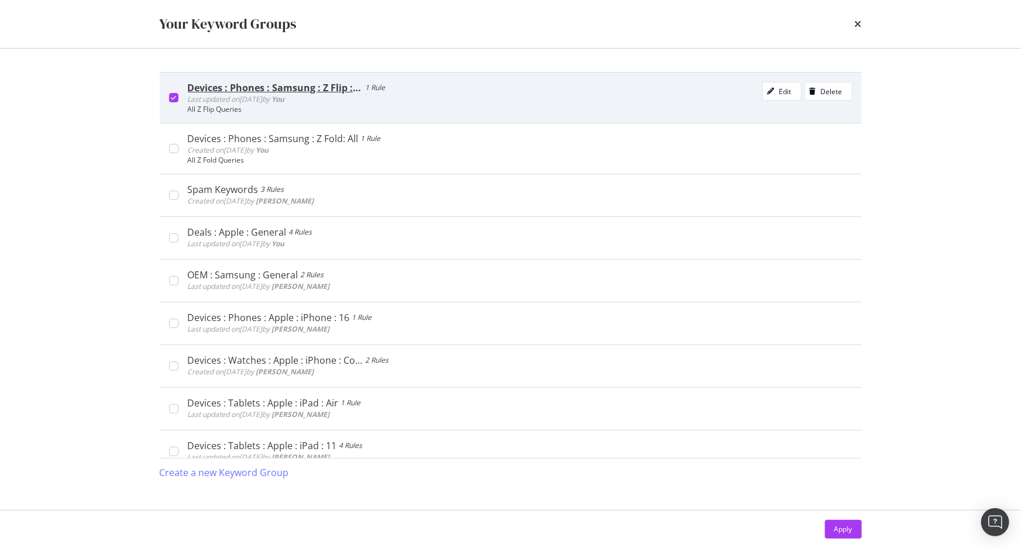
click at [171, 98] on icon "modal" at bounding box center [173, 98] width 5 height 6
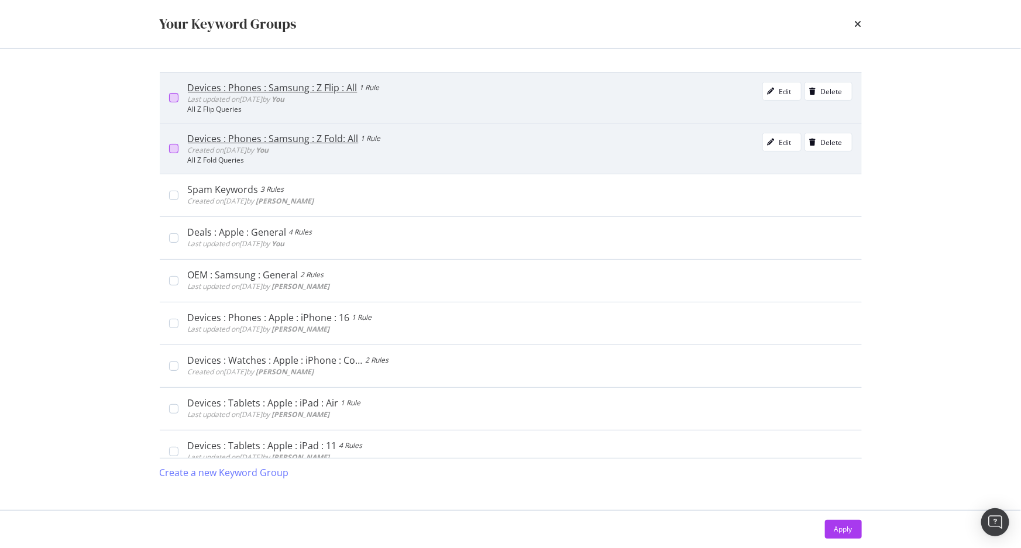
click at [175, 150] on div "modal" at bounding box center [173, 148] width 9 height 9
click at [779, 142] on div "Edit" at bounding box center [785, 143] width 12 height 10
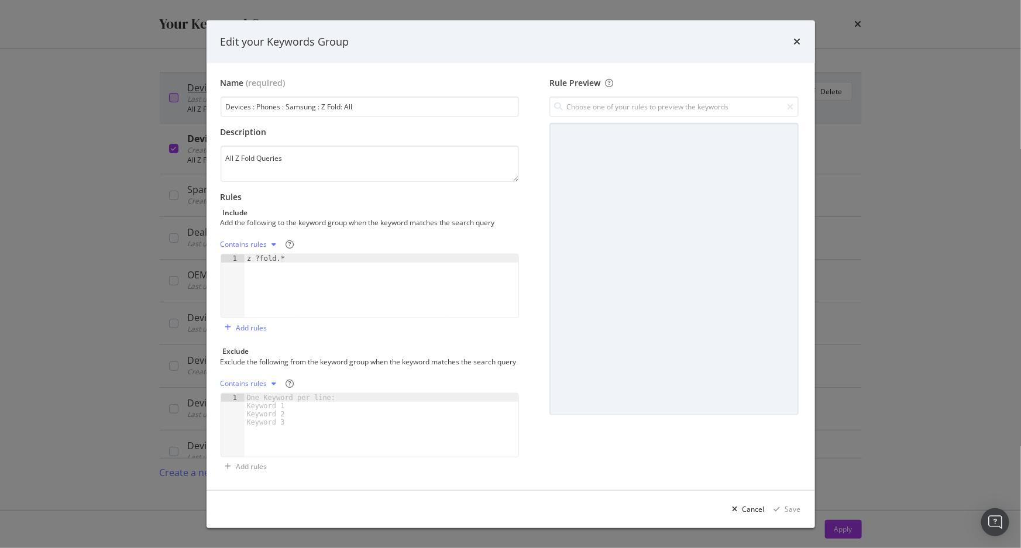
click at [274, 245] on icon "modal" at bounding box center [274, 244] width 5 height 7
click at [273, 243] on icon "modal" at bounding box center [274, 244] width 5 height 7
click at [257, 300] on div "Regex rules" at bounding box center [254, 302] width 38 height 10
click at [786, 509] on div "Save" at bounding box center [793, 509] width 16 height 10
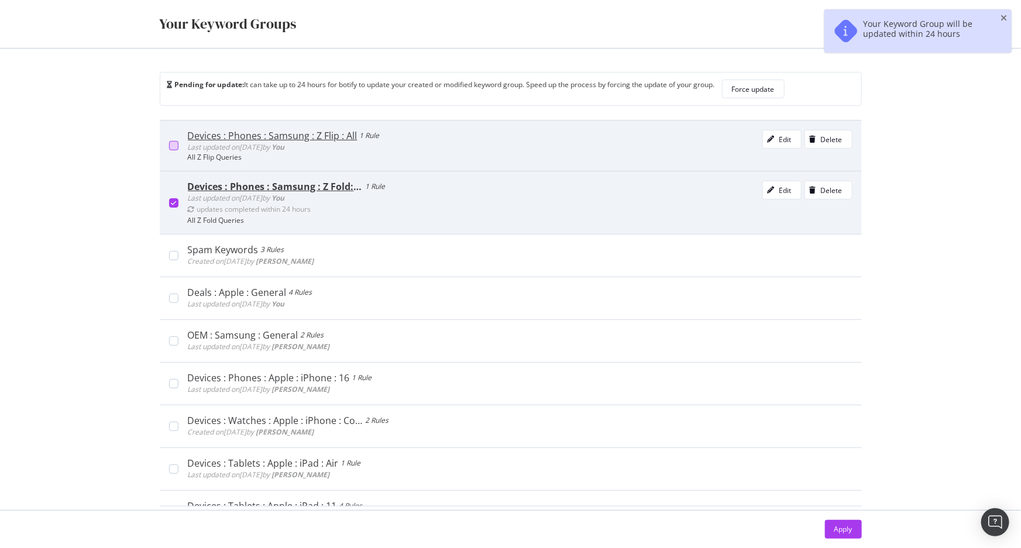
click at [176, 199] on div "modal" at bounding box center [173, 202] width 9 height 9
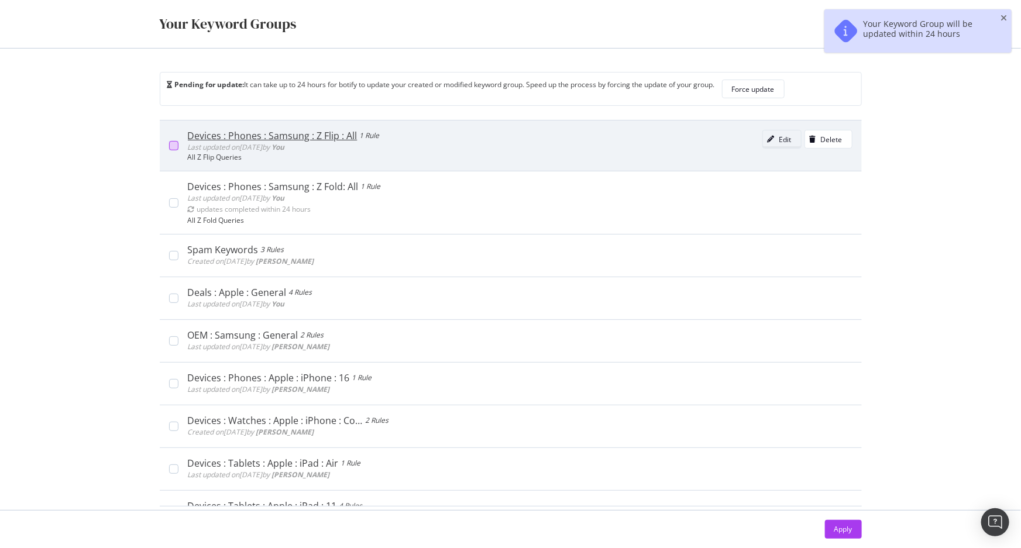
click at [763, 138] on div "modal" at bounding box center [771, 139] width 16 height 7
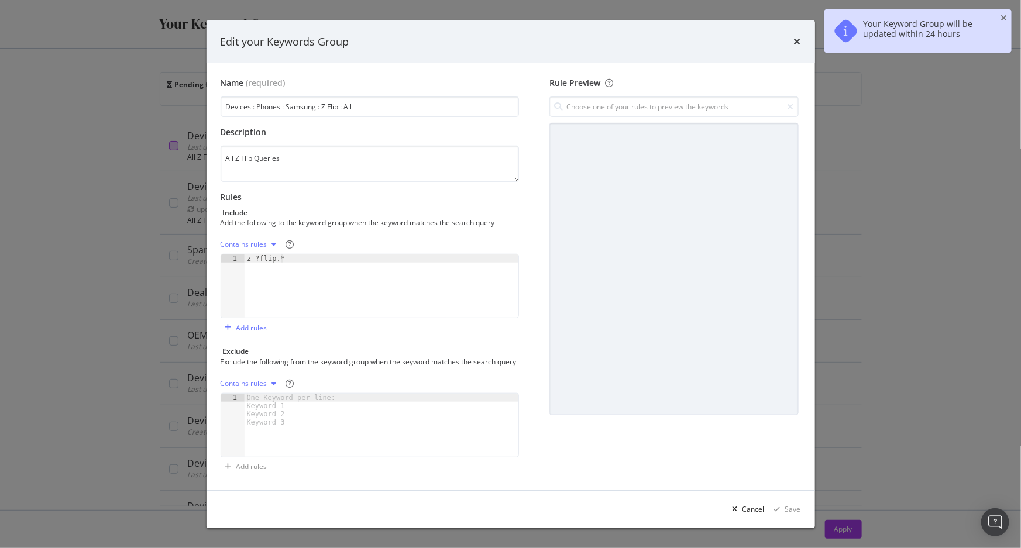
click at [263, 245] on div "Contains rules" at bounding box center [244, 244] width 47 height 7
click at [257, 297] on div "Regex rules" at bounding box center [254, 302] width 38 height 10
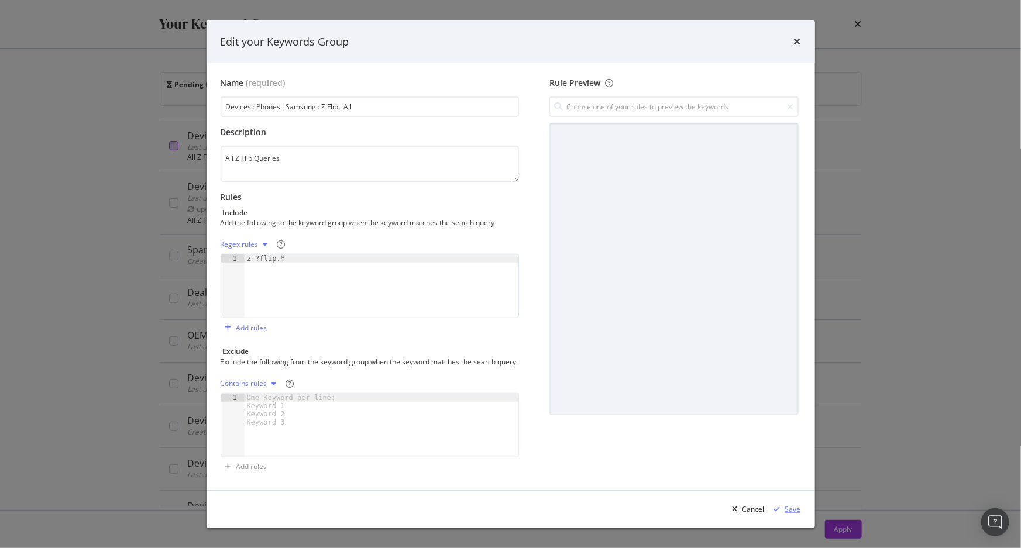
click at [793, 509] on div "Save" at bounding box center [793, 509] width 16 height 10
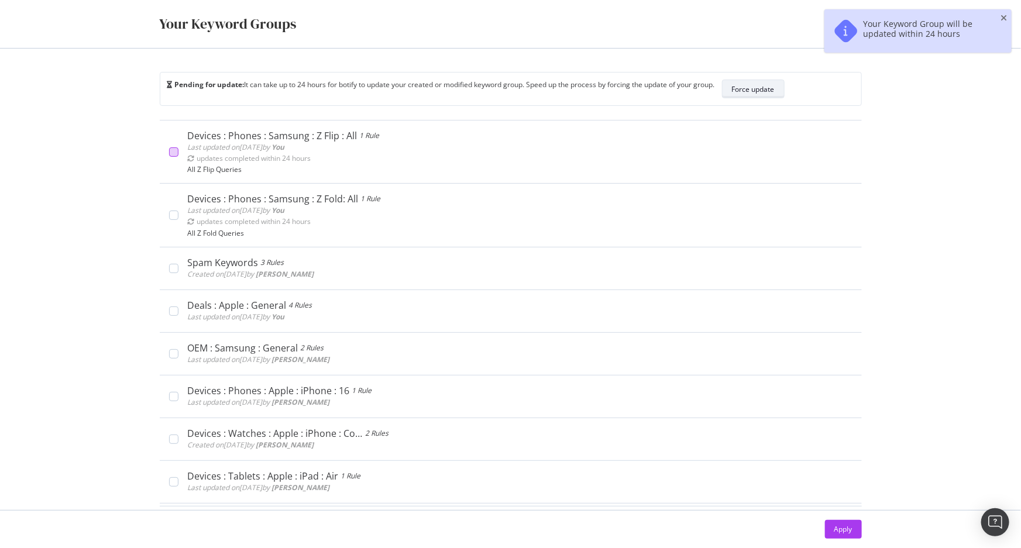
click at [767, 88] on div "Force update" at bounding box center [753, 89] width 43 height 10
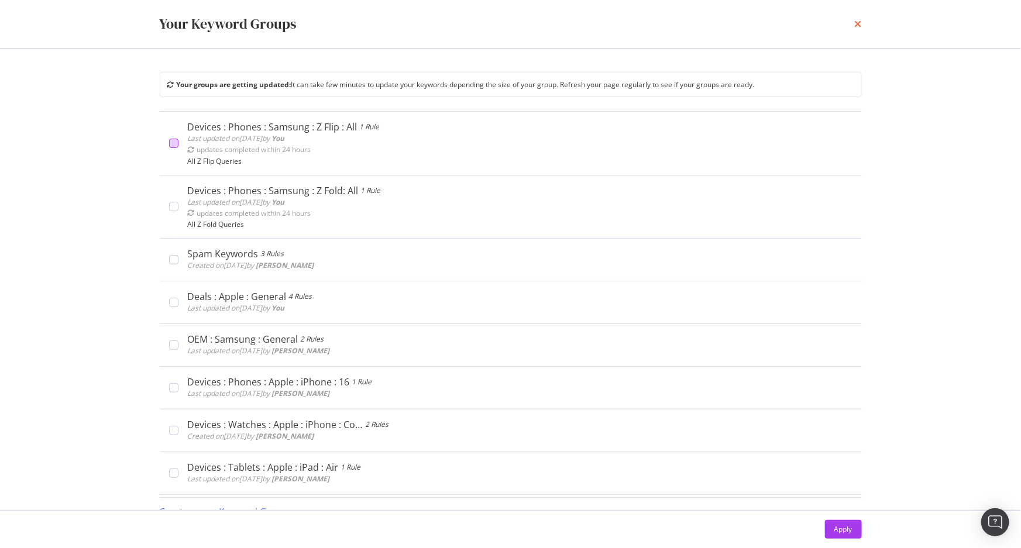
click at [860, 25] on icon "times" at bounding box center [858, 23] width 7 height 9
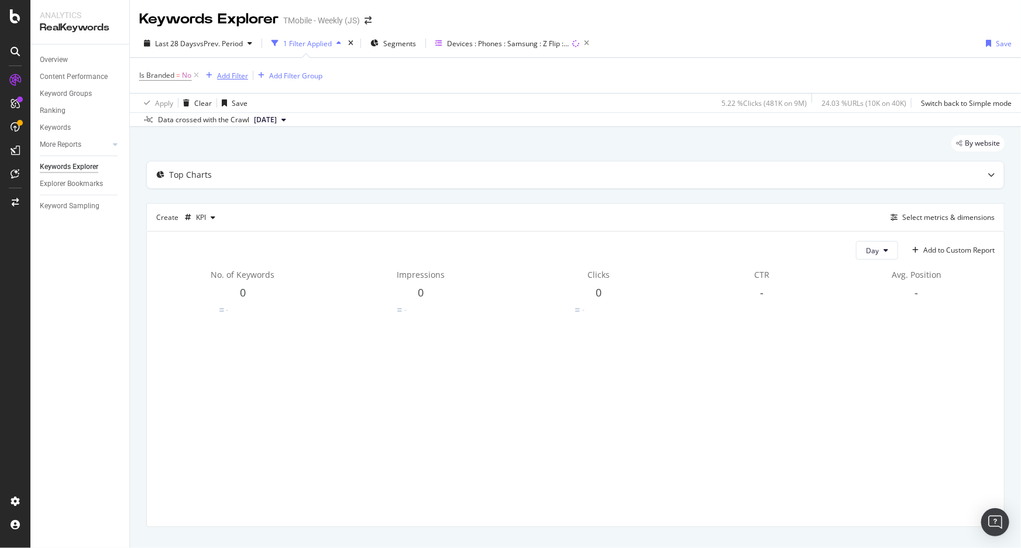
click at [239, 71] on div "Add Filter" at bounding box center [232, 76] width 31 height 10
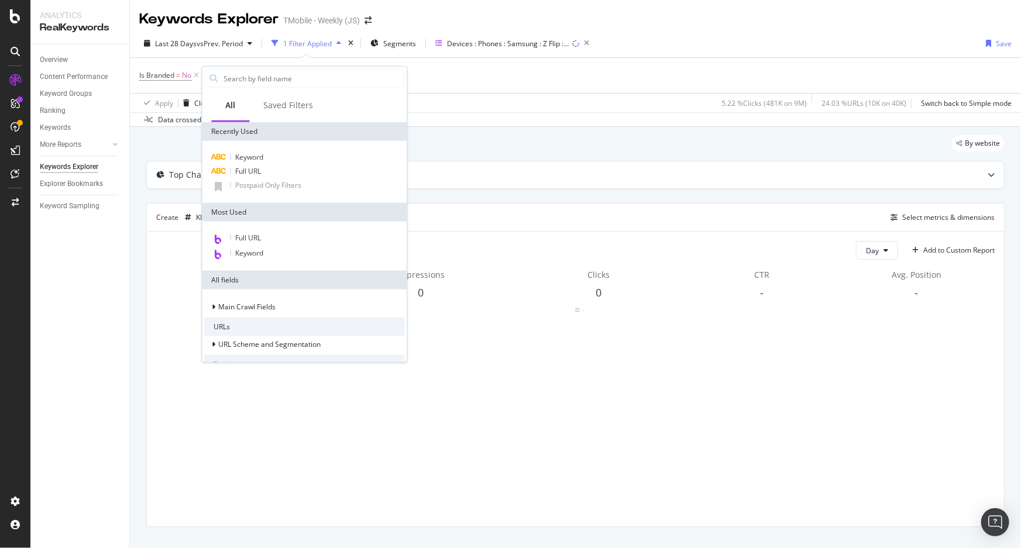
click at [530, 71] on div "Is Branded = No Add Filter Add Filter Group" at bounding box center [575, 75] width 873 height 35
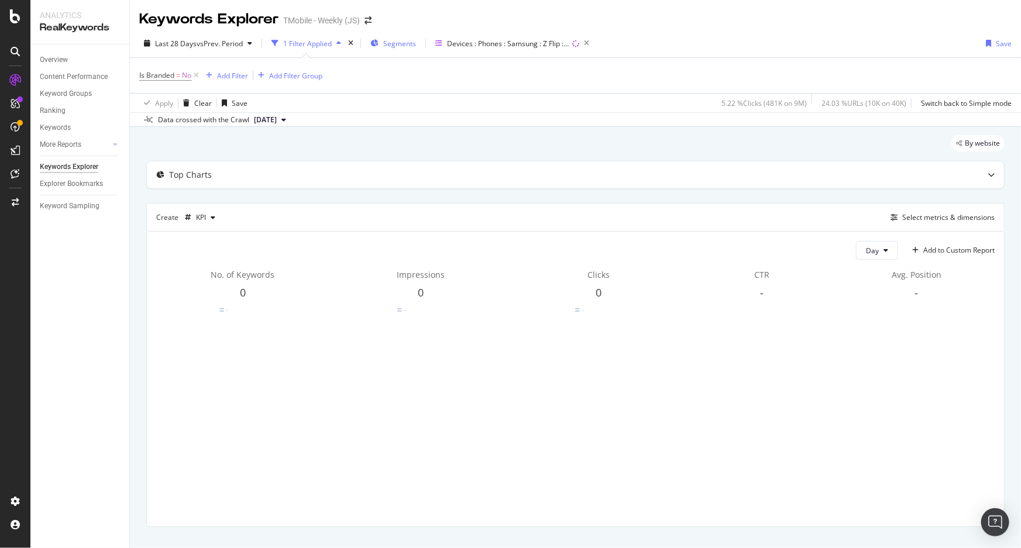
click at [410, 44] on span "Segments" at bounding box center [399, 44] width 33 height 10
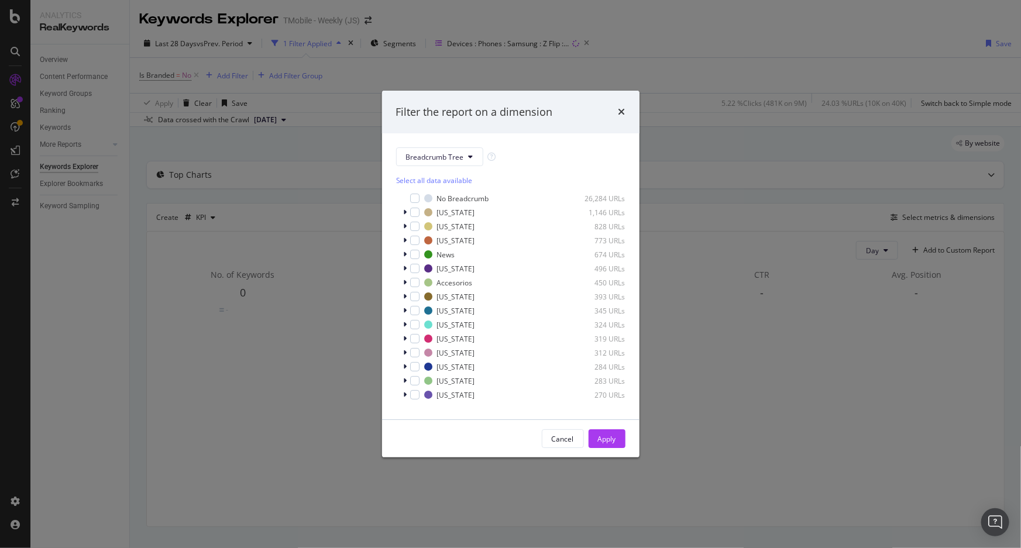
click at [484, 42] on div "Filter the report on a dimension Breadcrumb Tree Select all data available No B…" at bounding box center [510, 274] width 1021 height 548
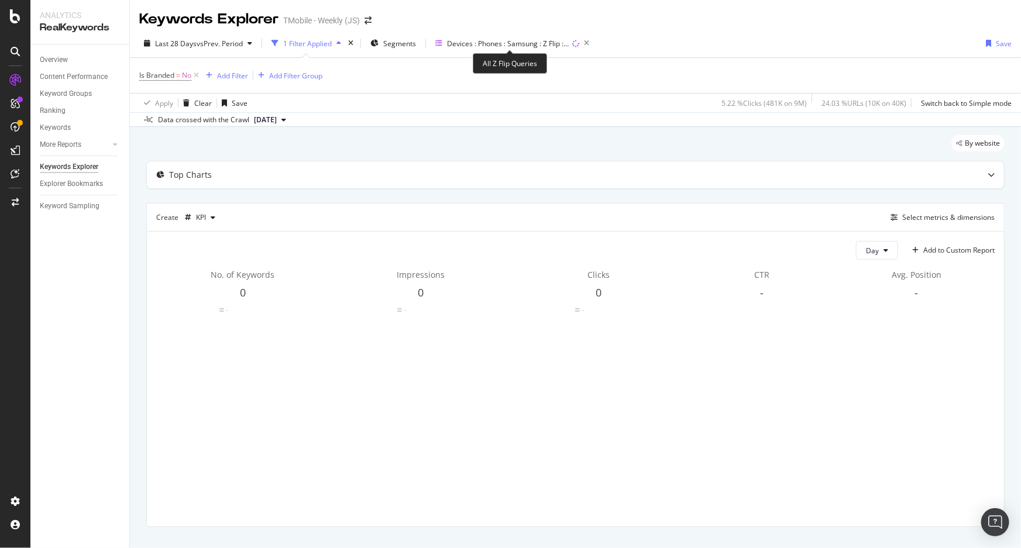
click at [484, 42] on div "Devices : Phones : Samsung : Z Flip : All" at bounding box center [508, 44] width 123 height 10
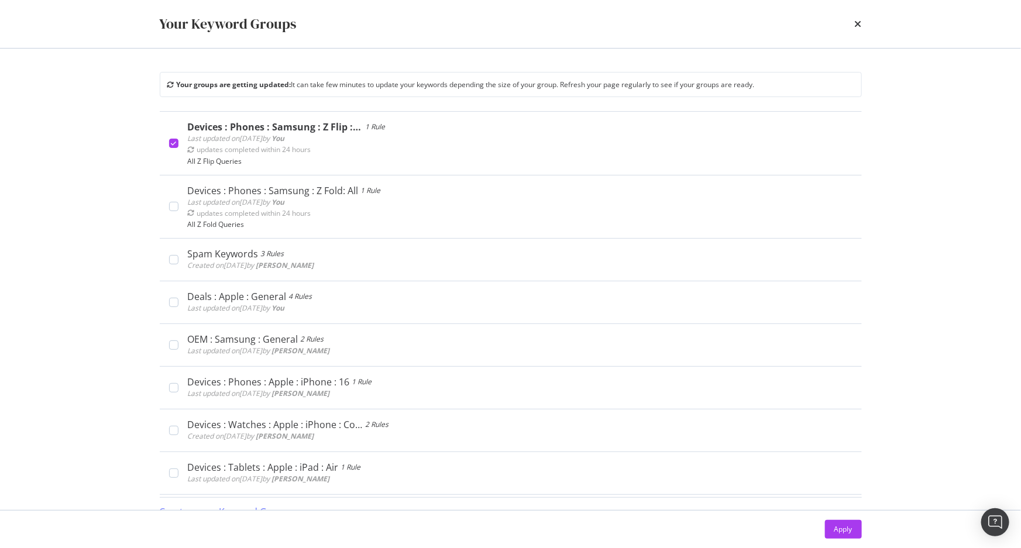
scroll to position [16, 0]
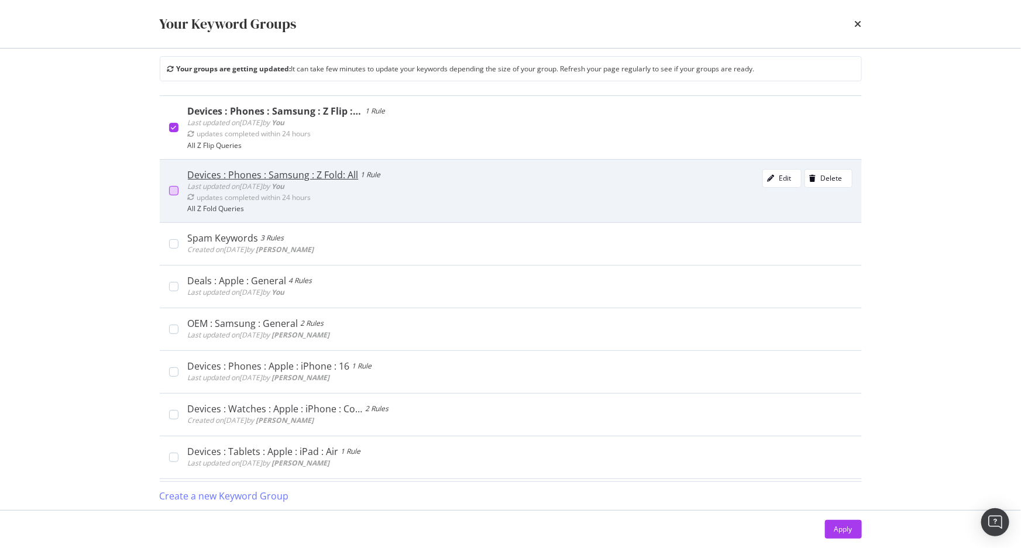
click at [171, 191] on div "modal" at bounding box center [173, 190] width 9 height 9
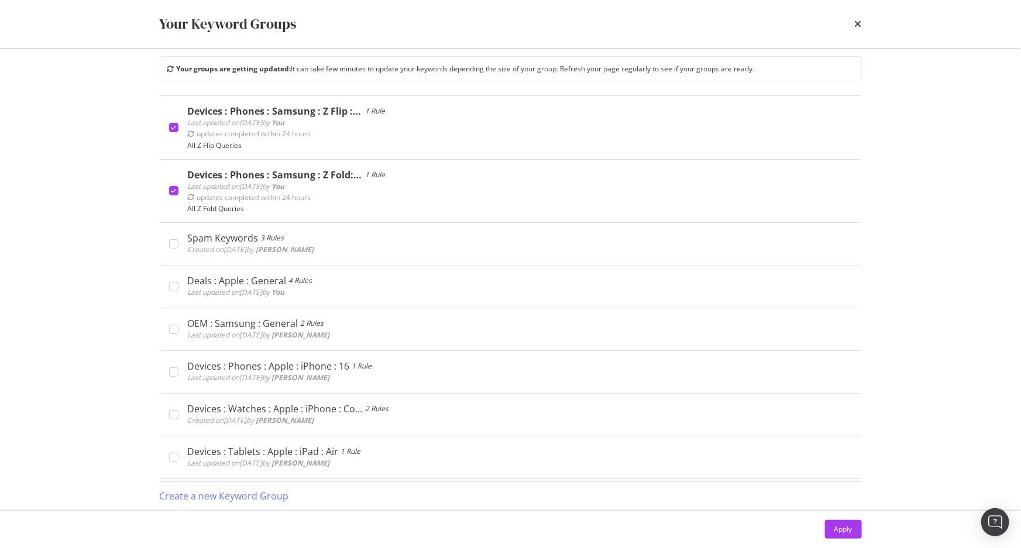
click at [840, 528] on div "Apply" at bounding box center [843, 529] width 18 height 10
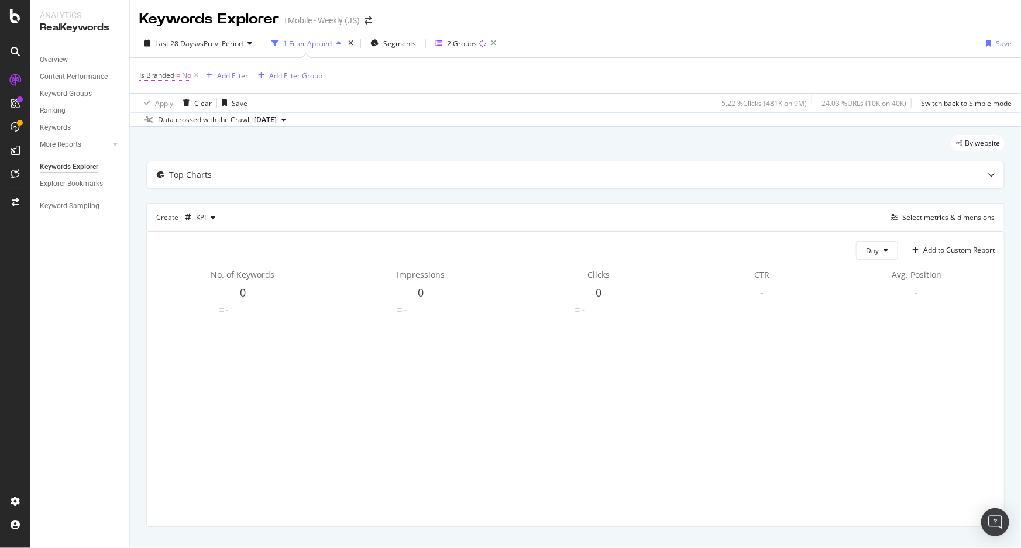
click at [176, 78] on span "=" at bounding box center [178, 75] width 4 height 10
click at [162, 101] on icon at bounding box center [163, 102] width 8 height 7
click at [246, 76] on div "Is Branded" at bounding box center [214, 74] width 138 height 20
click at [531, 115] on div "Data crossed with the Crawl 2025 Aug. 22nd" at bounding box center [575, 119] width 891 height 14
click at [332, 39] on div "1 Filter Applied" at bounding box center [307, 44] width 49 height 10
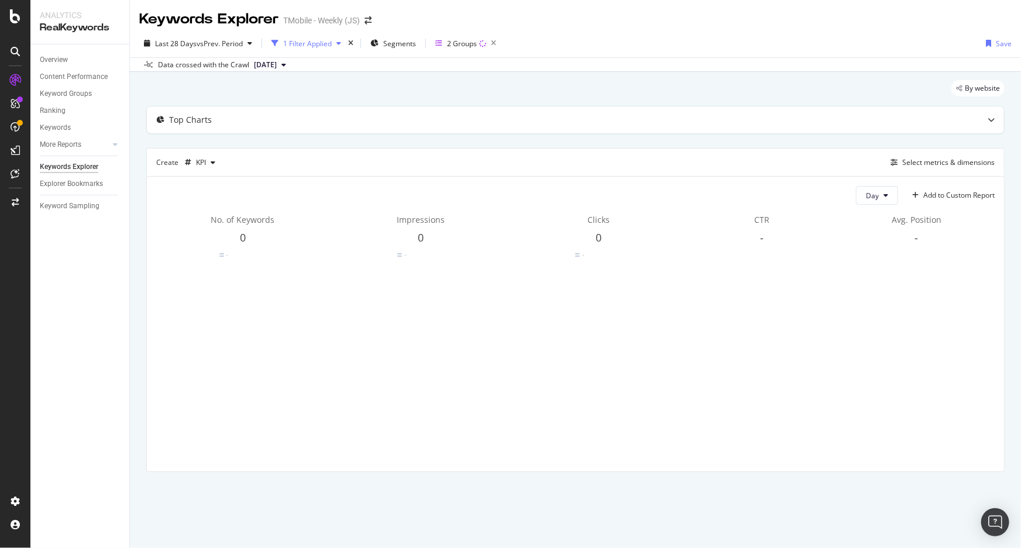
click at [332, 40] on div "1 Filter Applied" at bounding box center [307, 44] width 49 height 10
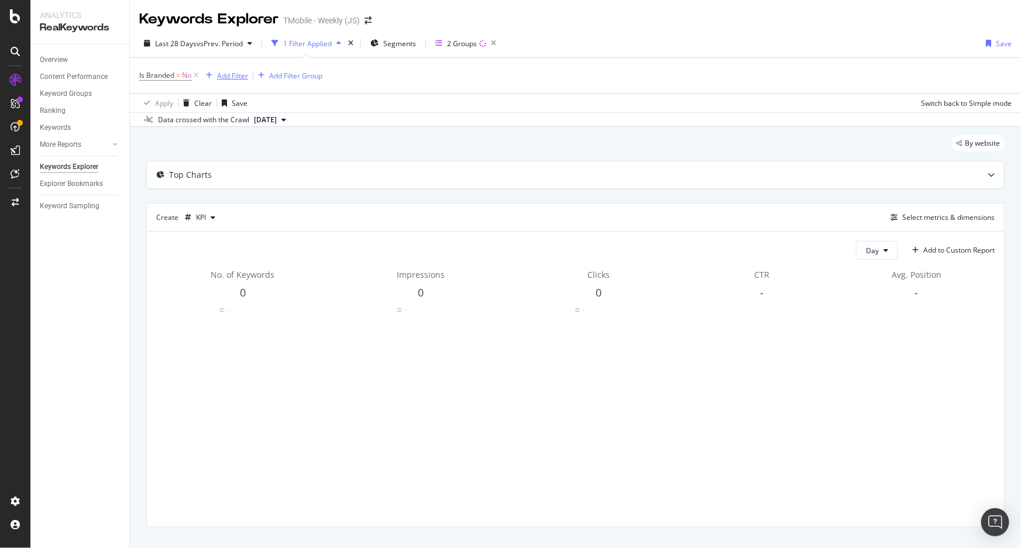
click at [238, 75] on div "Add Filter" at bounding box center [232, 76] width 31 height 10
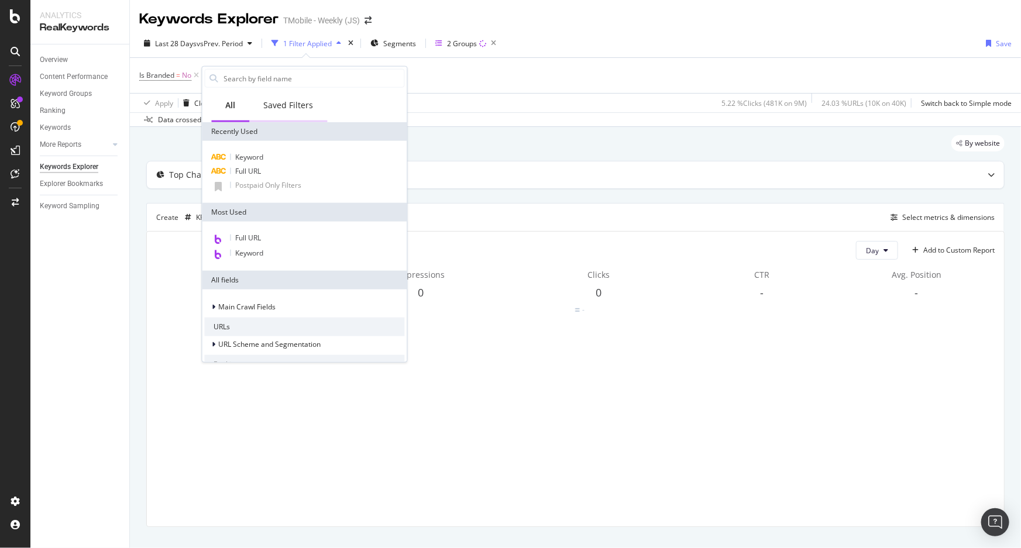
click at [283, 105] on div "Saved Filters" at bounding box center [289, 105] width 50 height 12
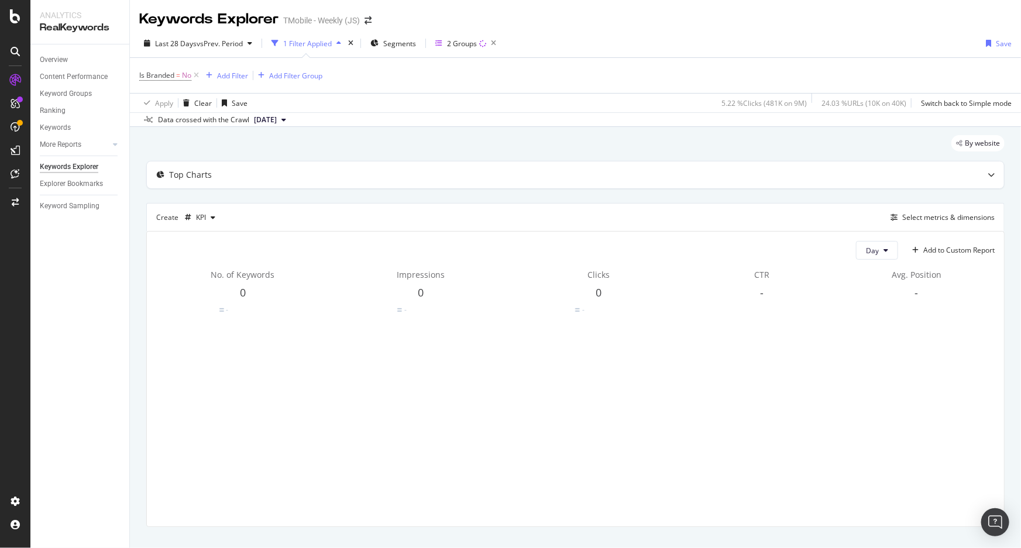
click at [514, 78] on div "Is Branded = No Add Filter Add Filter Group" at bounding box center [575, 75] width 873 height 35
click at [238, 77] on div "Add Filter" at bounding box center [232, 76] width 31 height 10
click at [531, 69] on div "Is Branded = No Add Filter Add Filter Group" at bounding box center [575, 75] width 873 height 35
click at [280, 184] on div "Top Charts" at bounding box center [575, 175] width 857 height 27
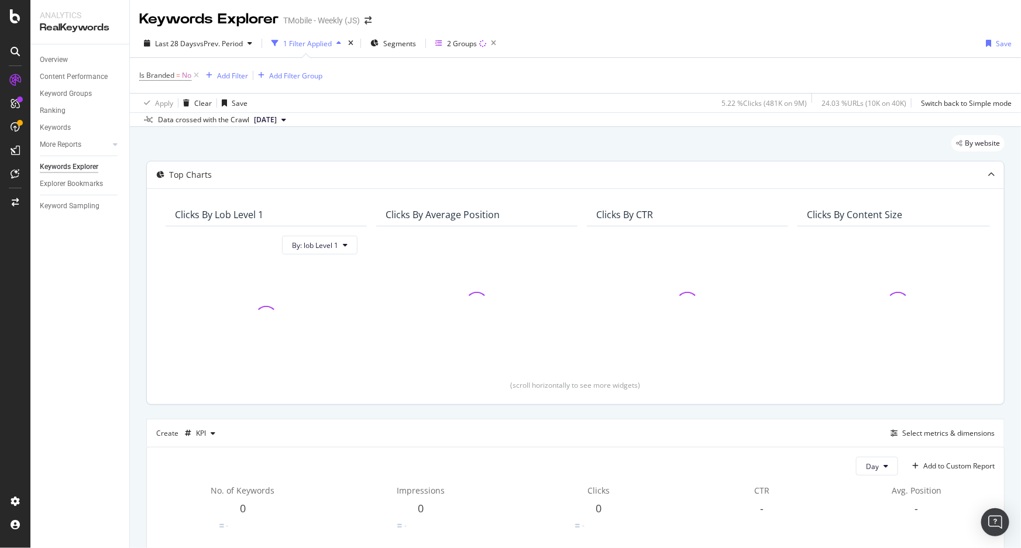
click at [280, 182] on div "Top Charts" at bounding box center [575, 175] width 857 height 27
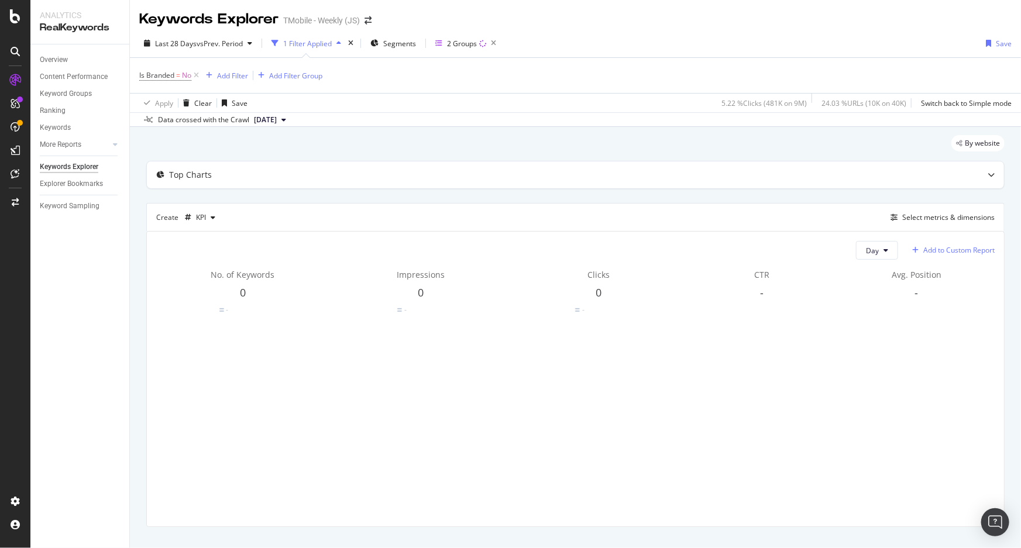
click at [942, 254] on div "Add to Custom Report" at bounding box center [958, 250] width 71 height 7
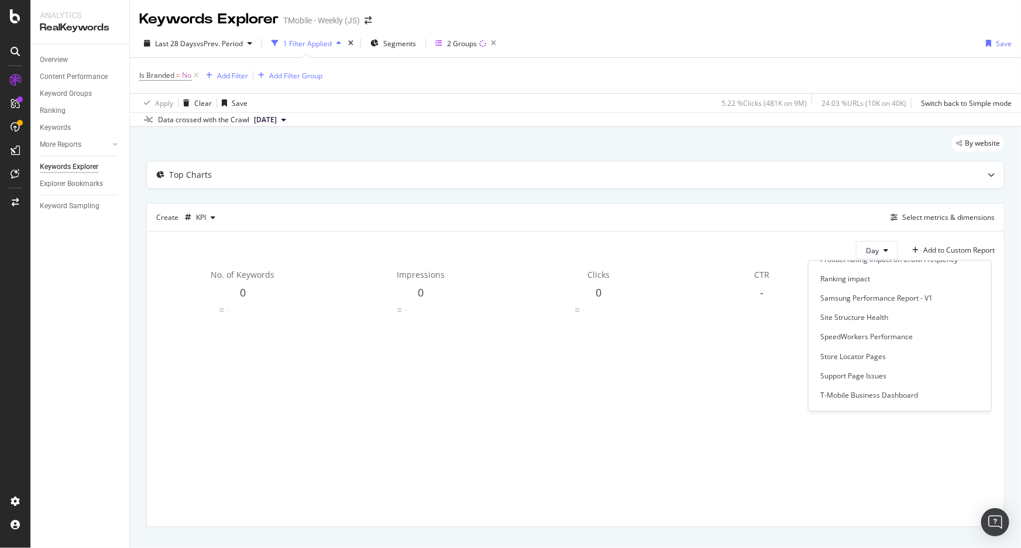
scroll to position [518, 0]
click at [904, 315] on div "Samsung Performance Report - V1" at bounding box center [876, 317] width 112 height 10
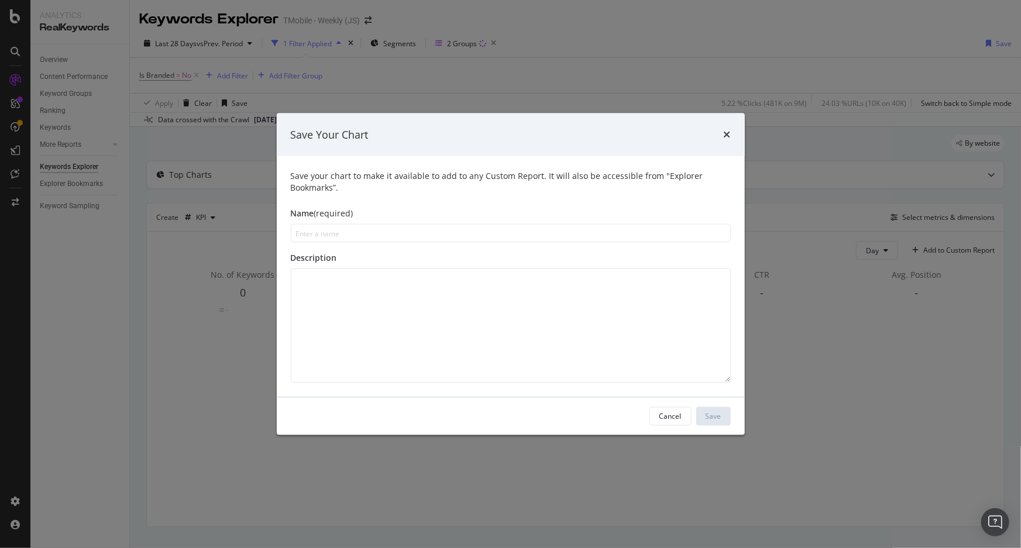
click at [398, 234] on input "modal" at bounding box center [511, 233] width 440 height 19
type input "Main KPI's Draft 1"
click at [573, 340] on textarea "modal" at bounding box center [511, 326] width 440 height 115
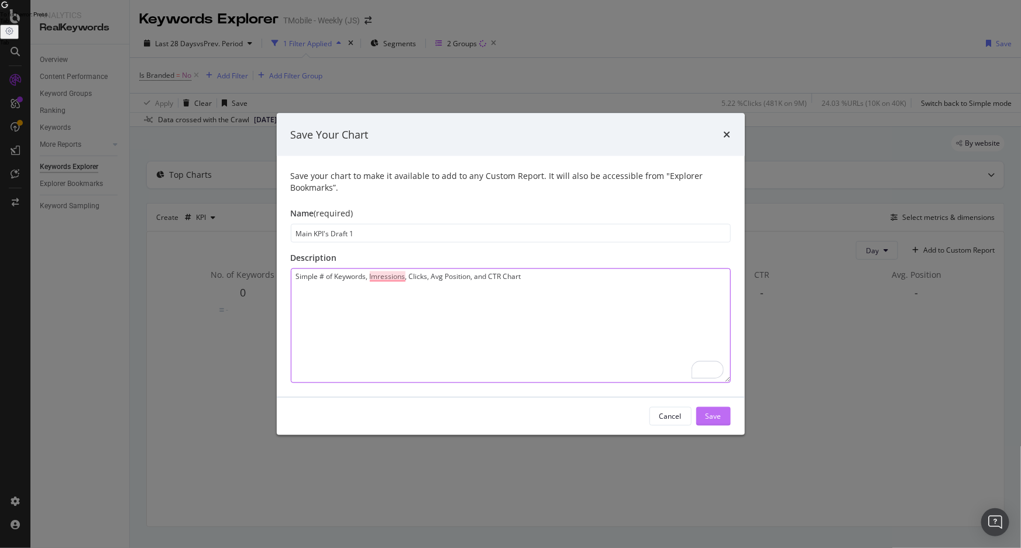
type textarea "Simple # of Keywords, Imressions, Clicks, Avg Position, and CTR Chart"
click at [715, 420] on div "Save" at bounding box center [714, 416] width 16 height 10
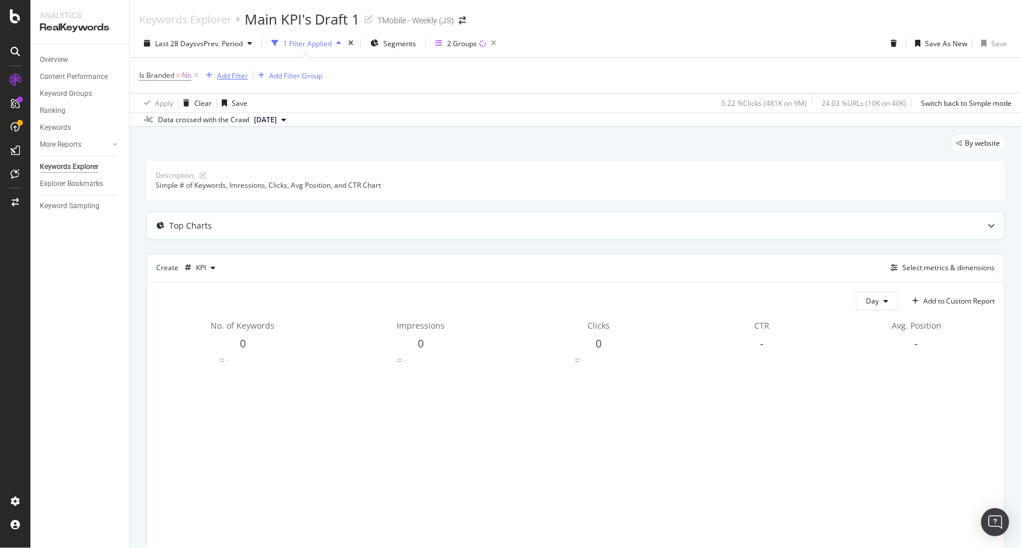
click at [241, 76] on div "Add Filter" at bounding box center [232, 76] width 31 height 10
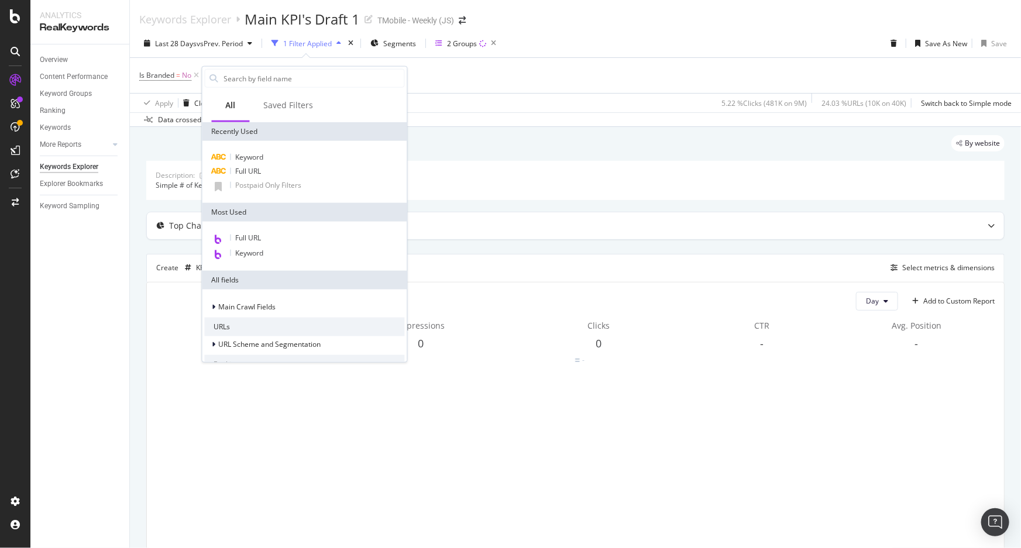
click at [461, 88] on div "Is Branded = No Add Filter Add Filter Group" at bounding box center [575, 75] width 873 height 35
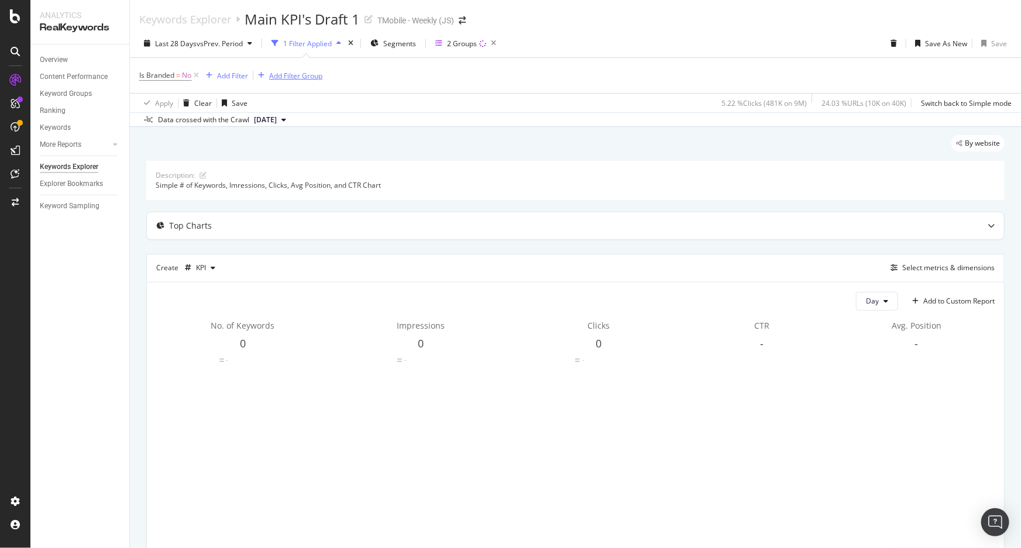
click at [292, 80] on div "Add Filter Group" at bounding box center [295, 76] width 53 height 10
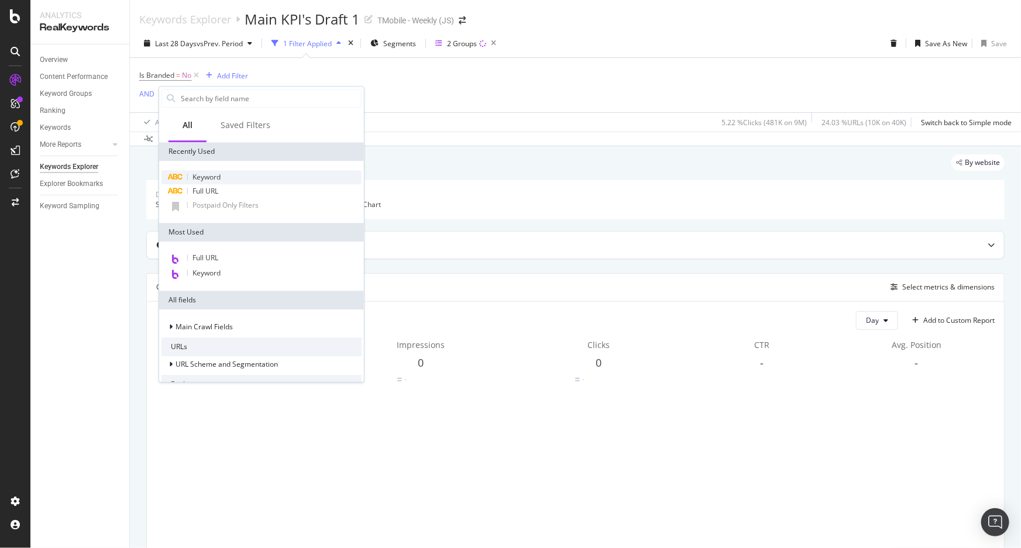
click at [218, 180] on span "Keyword" at bounding box center [207, 177] width 28 height 10
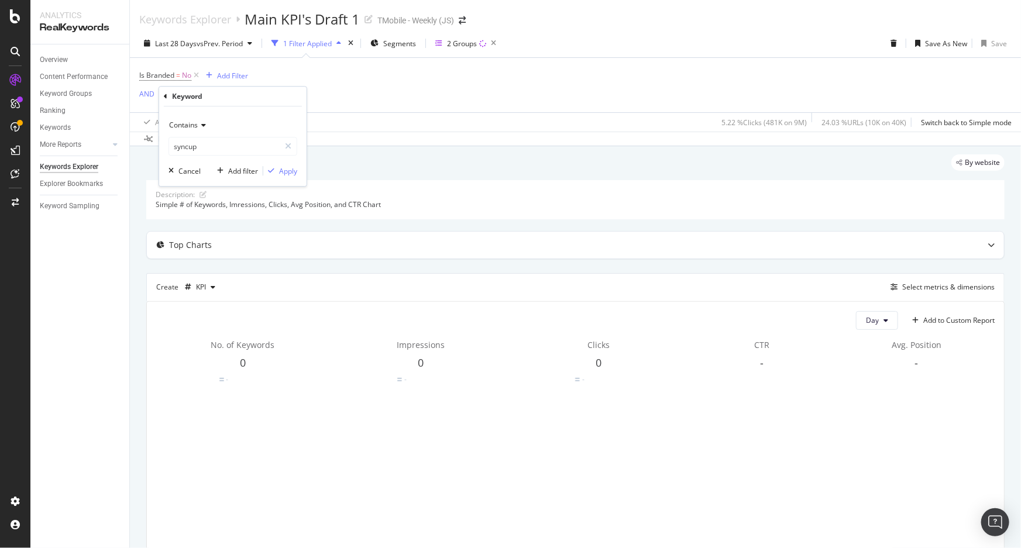
click at [197, 129] on span "Contains" at bounding box center [183, 125] width 29 height 10
click at [216, 268] on span "Matches regex" at bounding box center [198, 271] width 49 height 10
click at [466, 43] on div "2 Groups" at bounding box center [462, 44] width 30 height 10
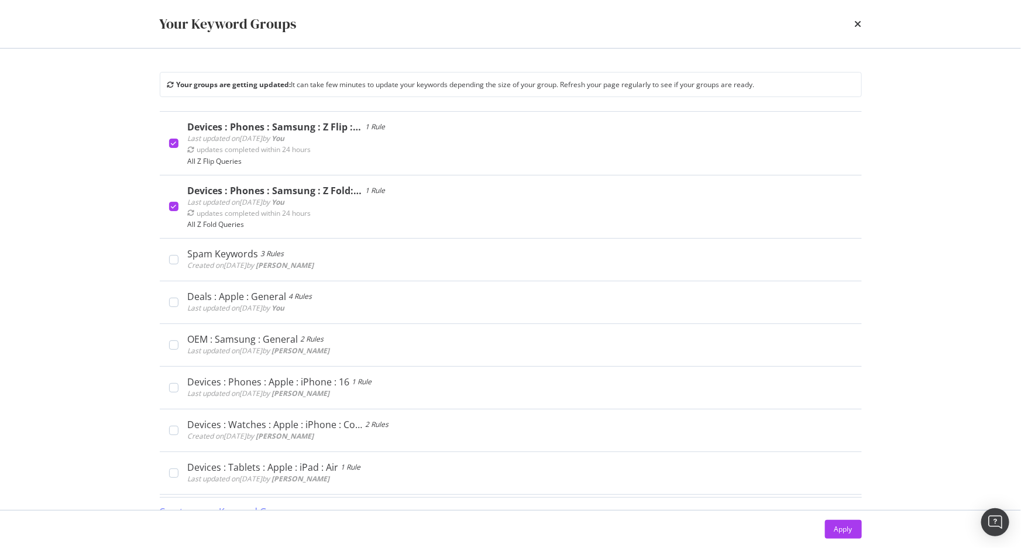
scroll to position [16, 0]
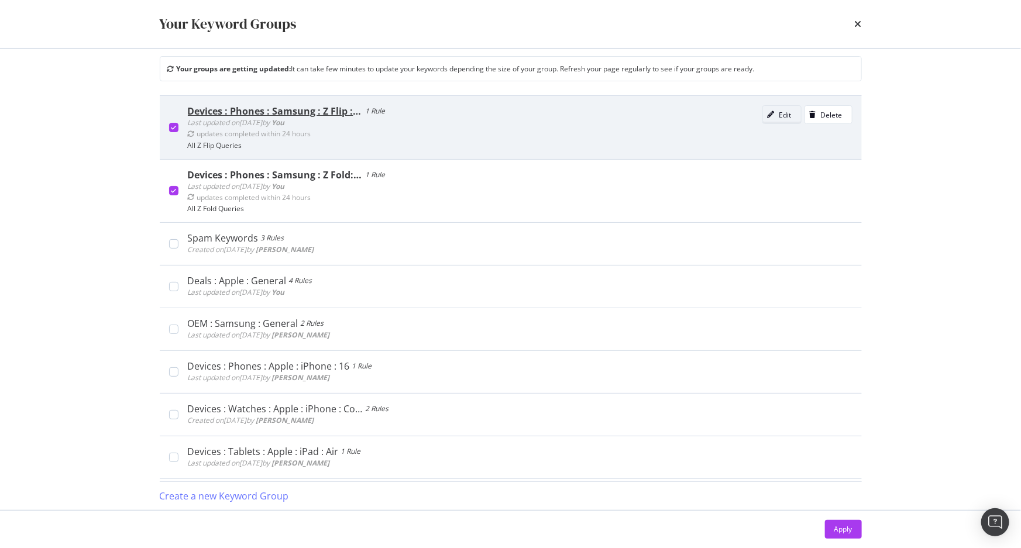
click at [763, 116] on div "modal" at bounding box center [771, 114] width 16 height 7
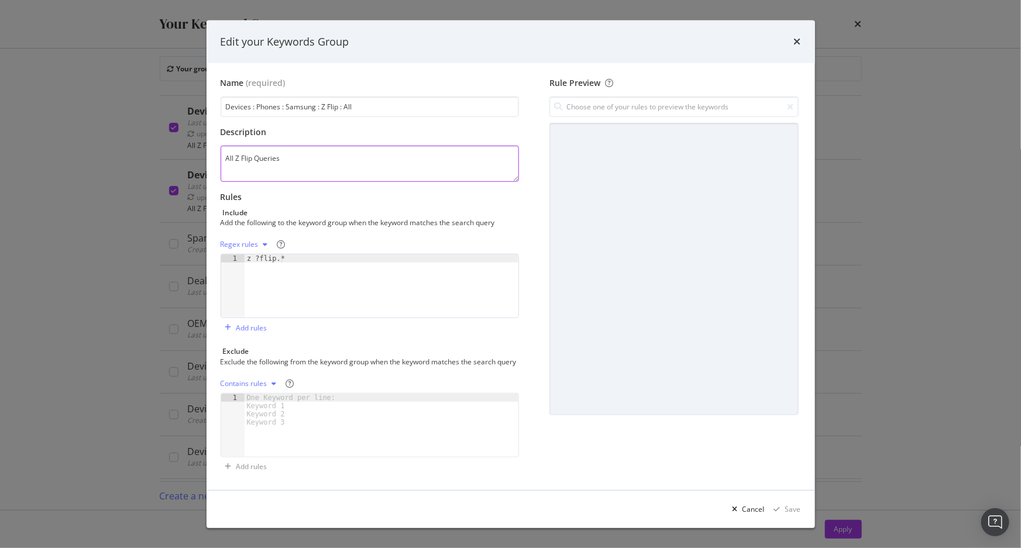
click at [283, 169] on textarea "All Z Flip Queries" at bounding box center [370, 164] width 299 height 36
type textarea "z ?flip.*"
click at [314, 257] on div "z ?flip.*" at bounding box center [382, 295] width 274 height 80
click at [751, 511] on div "Cancel" at bounding box center [754, 509] width 22 height 10
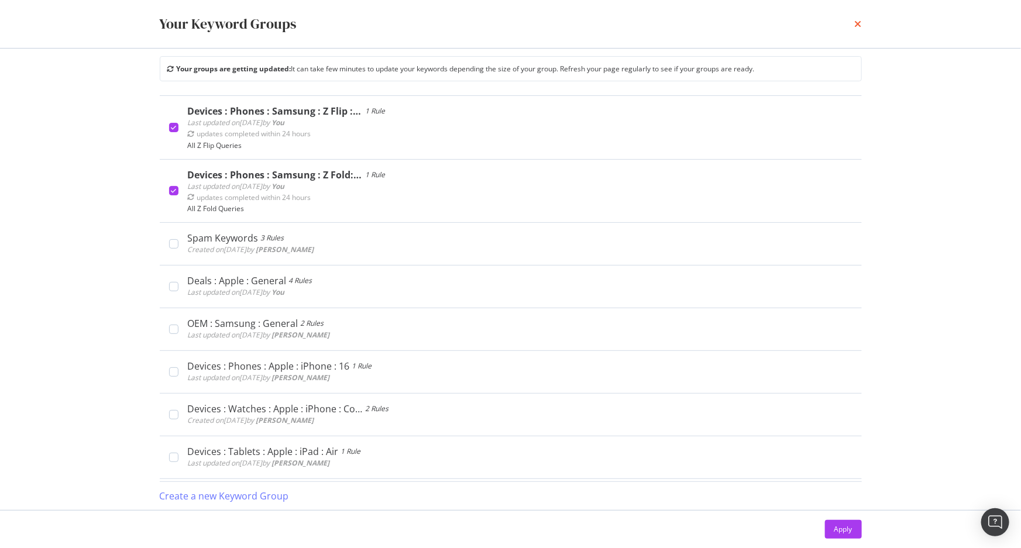
click at [860, 23] on icon "times" at bounding box center [858, 23] width 7 height 9
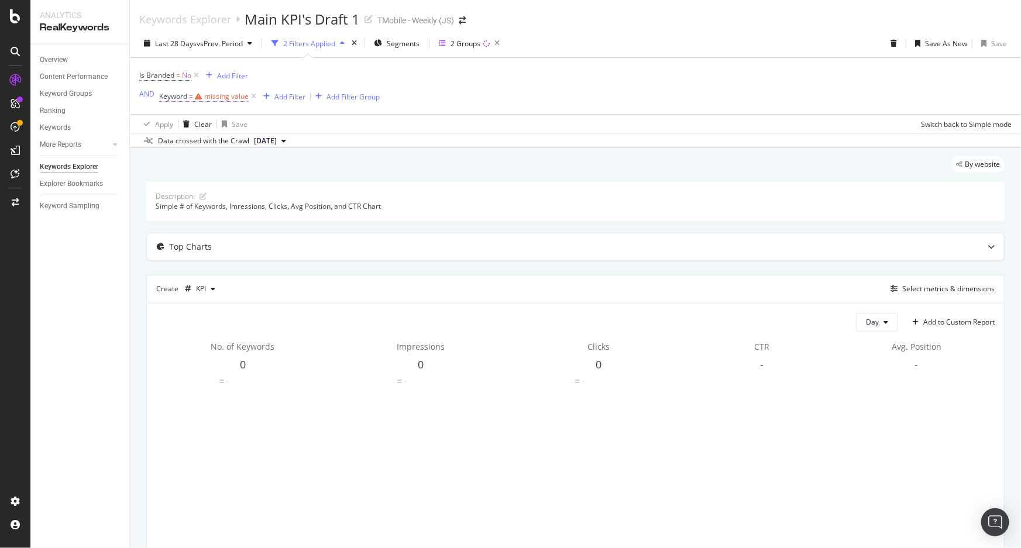
click at [217, 93] on div "missing value" at bounding box center [226, 96] width 44 height 10
click at [197, 123] on icon at bounding box center [199, 124] width 8 height 7
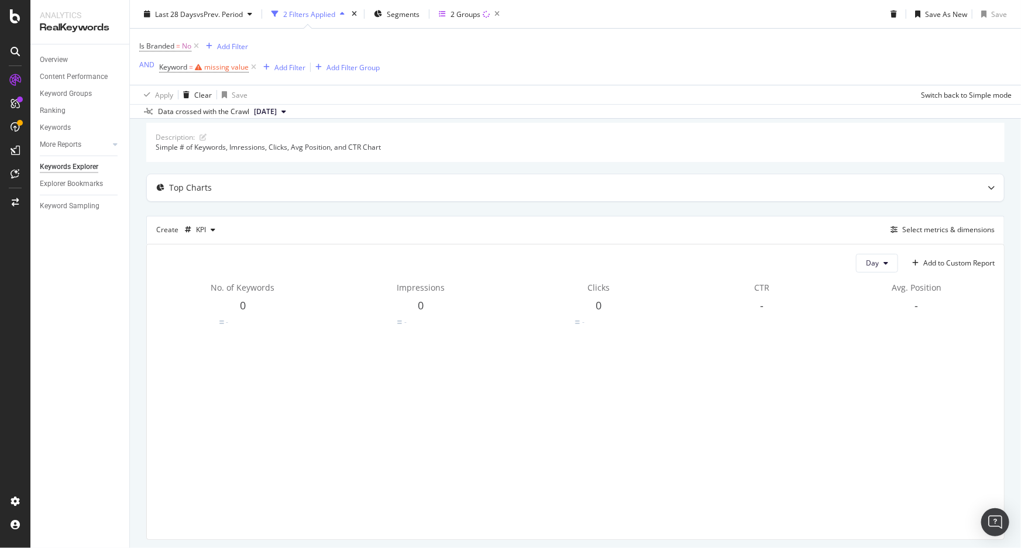
scroll to position [91, 0]
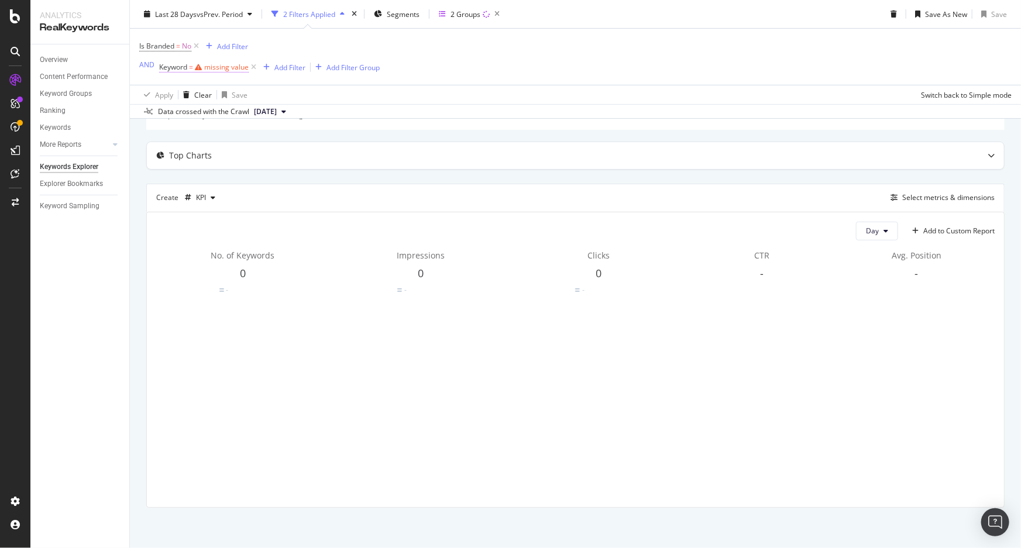
click at [214, 69] on div "missing value" at bounding box center [226, 67] width 44 height 10
click at [199, 92] on icon at bounding box center [199, 95] width 8 height 7
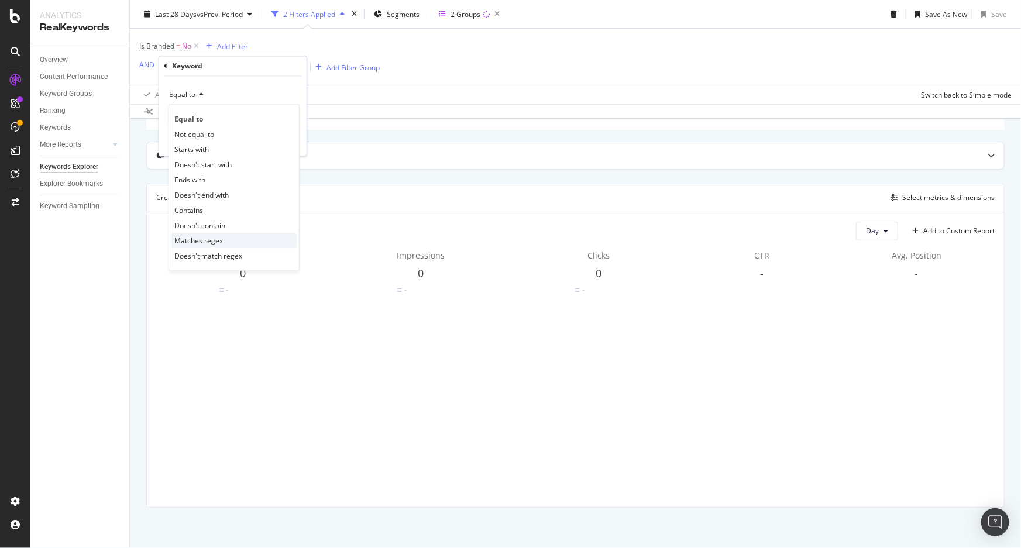
click at [214, 243] on span "Matches regex" at bounding box center [198, 241] width 49 height 10
click at [214, 115] on input "text" at bounding box center [233, 116] width 128 height 19
paste input "z ?flip.*"
click at [185, 115] on input "z ?flip.*" at bounding box center [224, 116] width 111 height 19
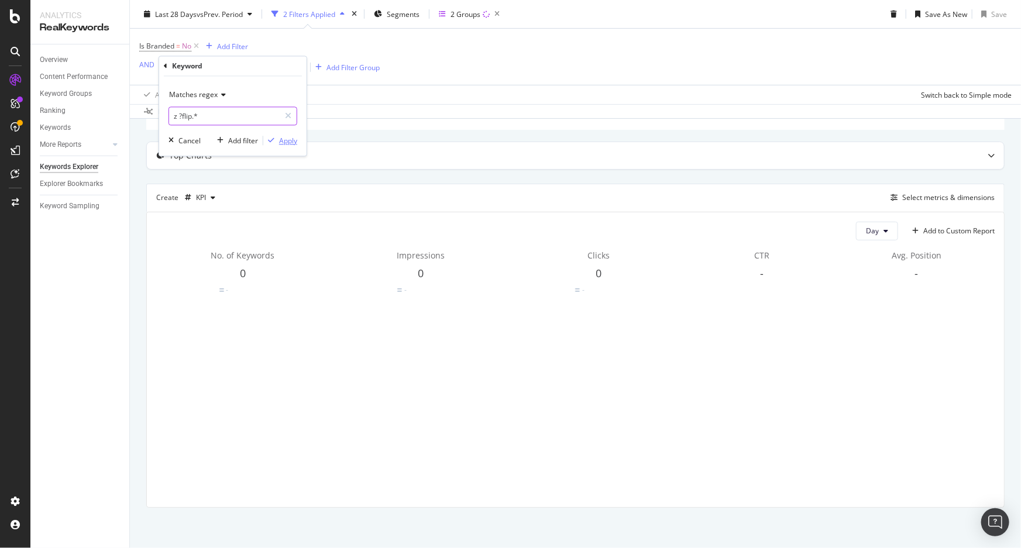
type input "z ?flip.*"
click at [281, 141] on div "Apply" at bounding box center [288, 141] width 18 height 10
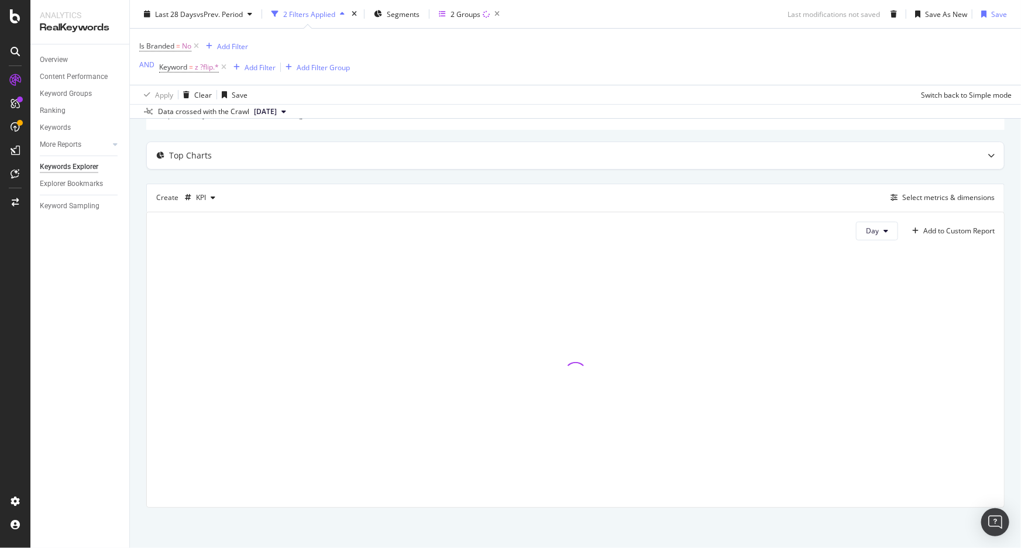
scroll to position [92, 0]
click at [258, 67] on div "Add Filter" at bounding box center [260, 67] width 31 height 10
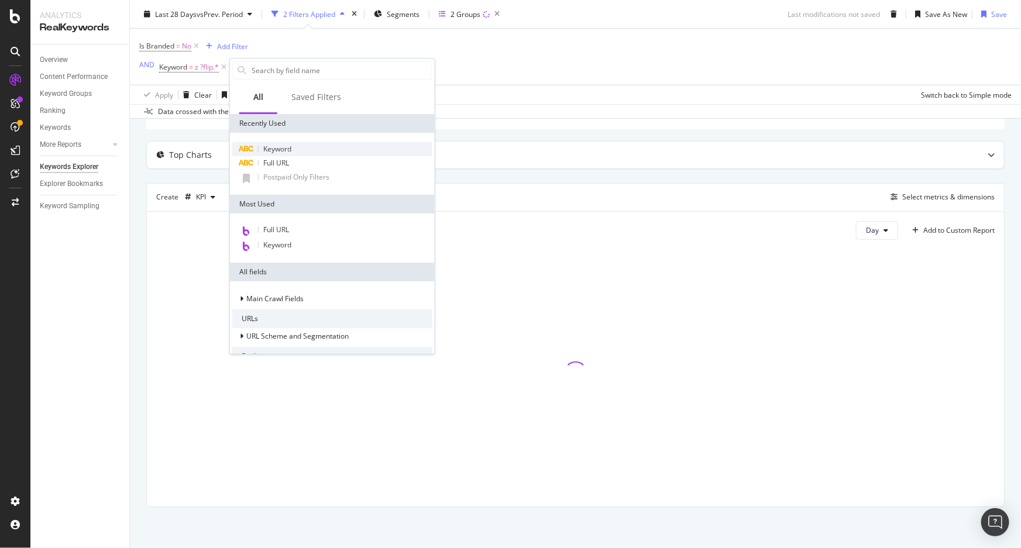
click at [280, 150] on span "Keyword" at bounding box center [277, 149] width 28 height 10
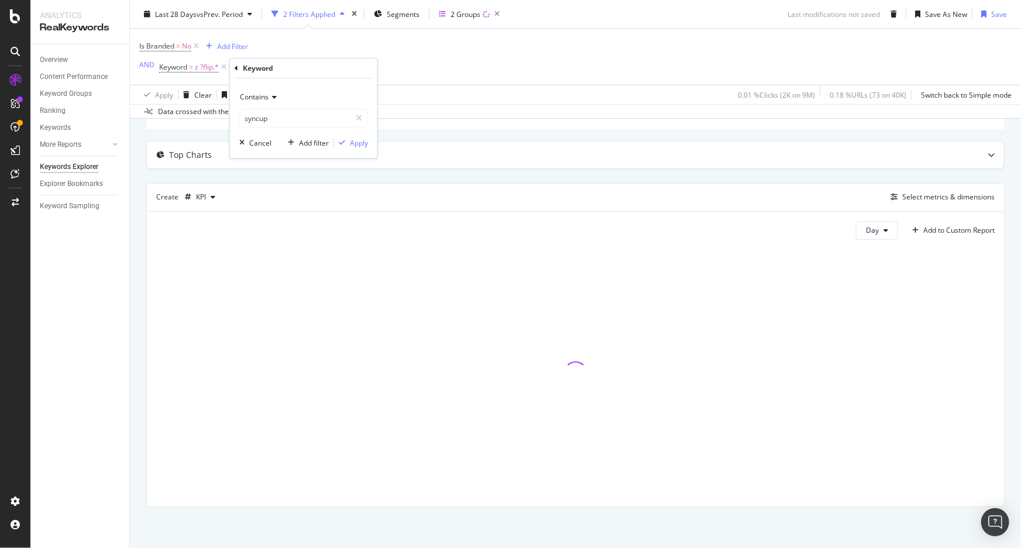
click at [270, 100] on icon at bounding box center [273, 97] width 8 height 7
click at [307, 243] on div "Matches regex" at bounding box center [304, 242] width 125 height 15
click at [278, 122] on input "syncup" at bounding box center [295, 118] width 111 height 19
paste input "z ?flip.*"
type input "z ?flip.*"
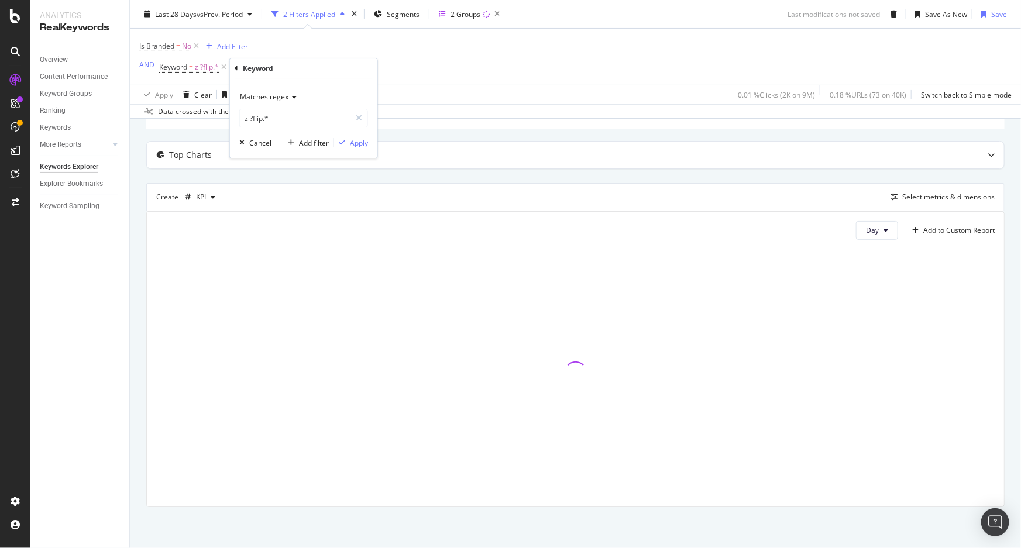
click at [257, 121] on input "z ?flip.*" at bounding box center [295, 118] width 111 height 19
type input "z ?fold.*"
click at [357, 142] on div "Apply" at bounding box center [359, 143] width 18 height 10
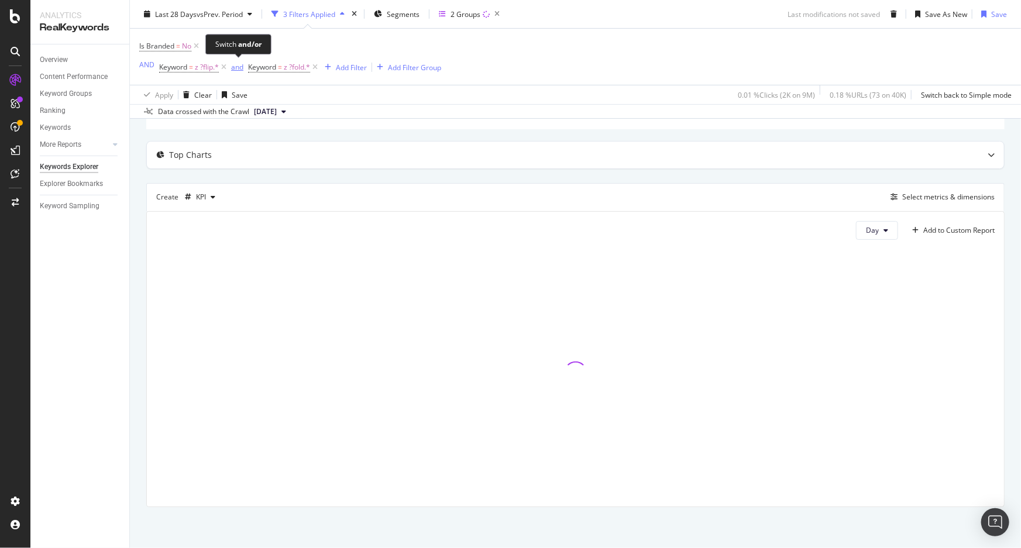
click at [240, 67] on div "and" at bounding box center [237, 67] width 12 height 10
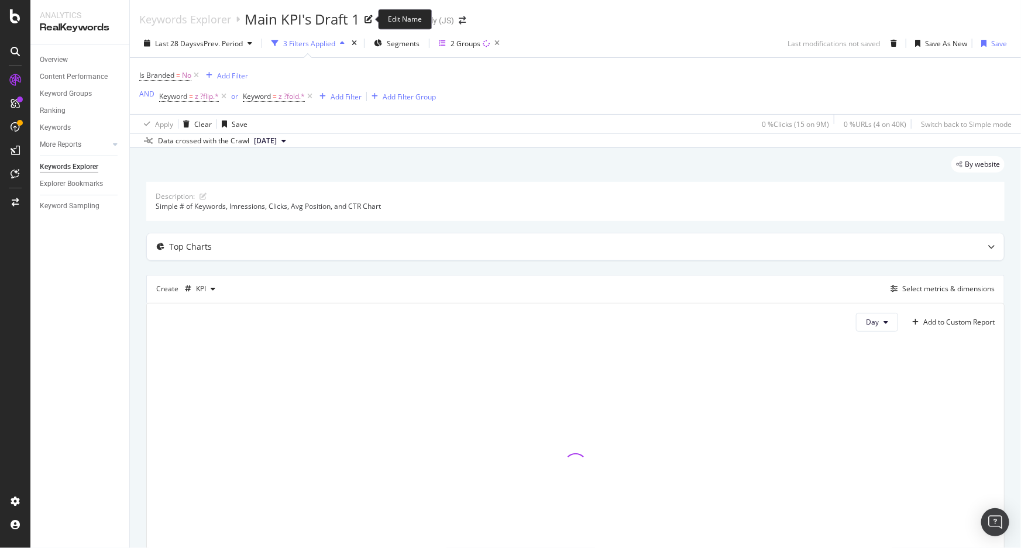
click at [317, 17] on div "Main KPI's Draft 1" at bounding box center [302, 19] width 115 height 20
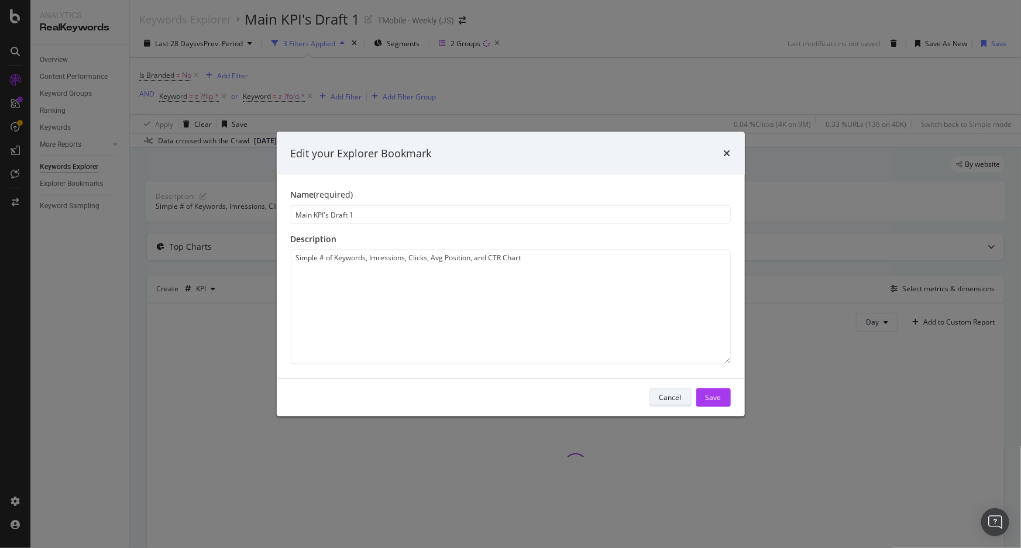
click at [677, 394] on div "Cancel" at bounding box center [671, 398] width 22 height 10
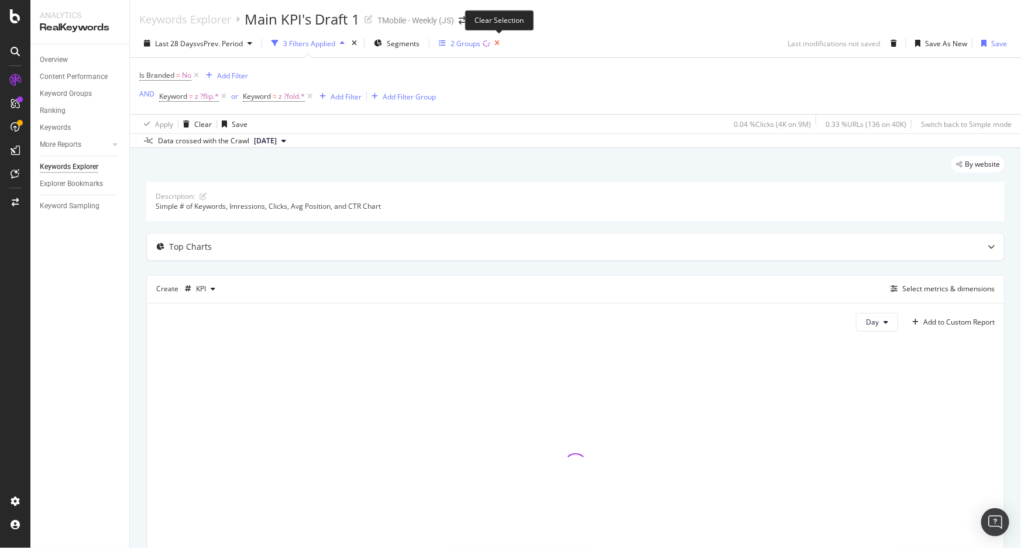
click at [502, 41] on icon "button" at bounding box center [497, 43] width 15 height 16
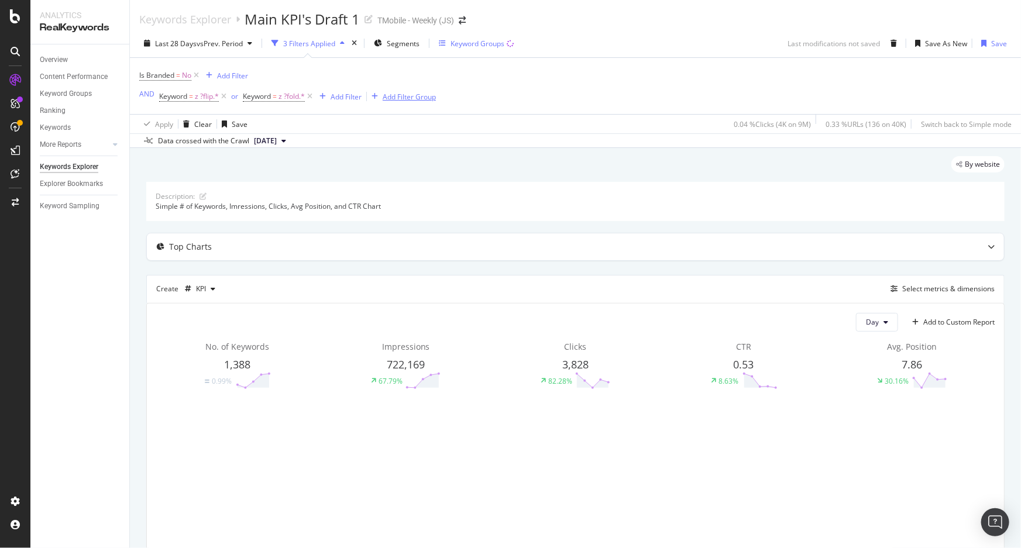
click at [405, 95] on div "Add Filter Group" at bounding box center [409, 97] width 53 height 10
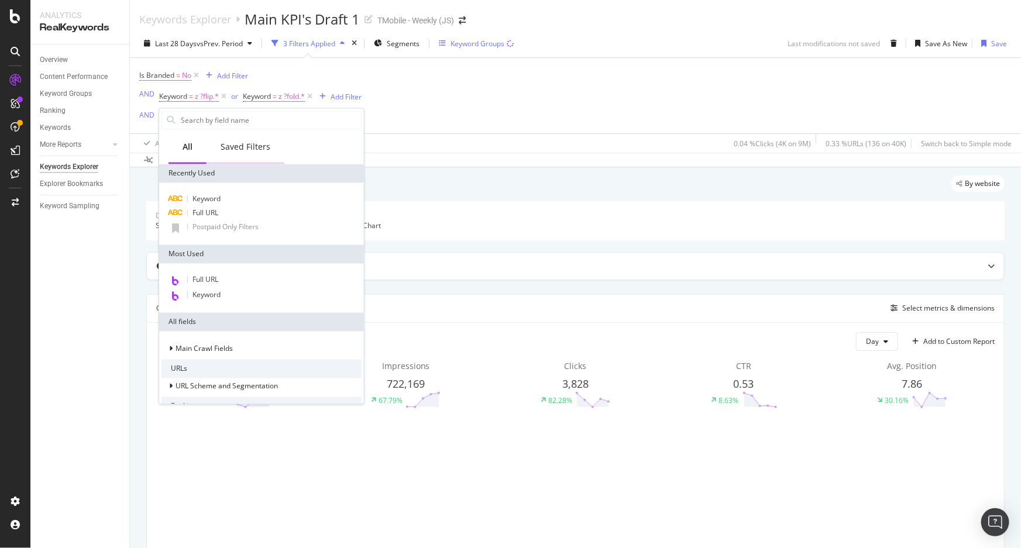
click at [237, 144] on div "Saved Filters" at bounding box center [246, 148] width 50 height 12
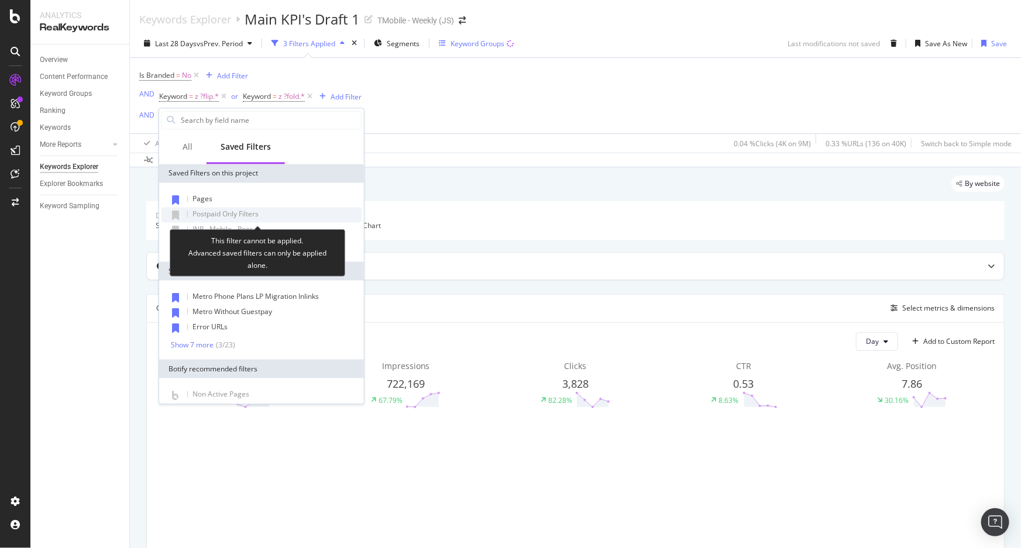
drag, startPoint x: 273, startPoint y: 215, endPoint x: 266, endPoint y: 215, distance: 7.0
click at [266, 215] on div "Postpaid Only Filters" at bounding box center [262, 215] width 200 height 15
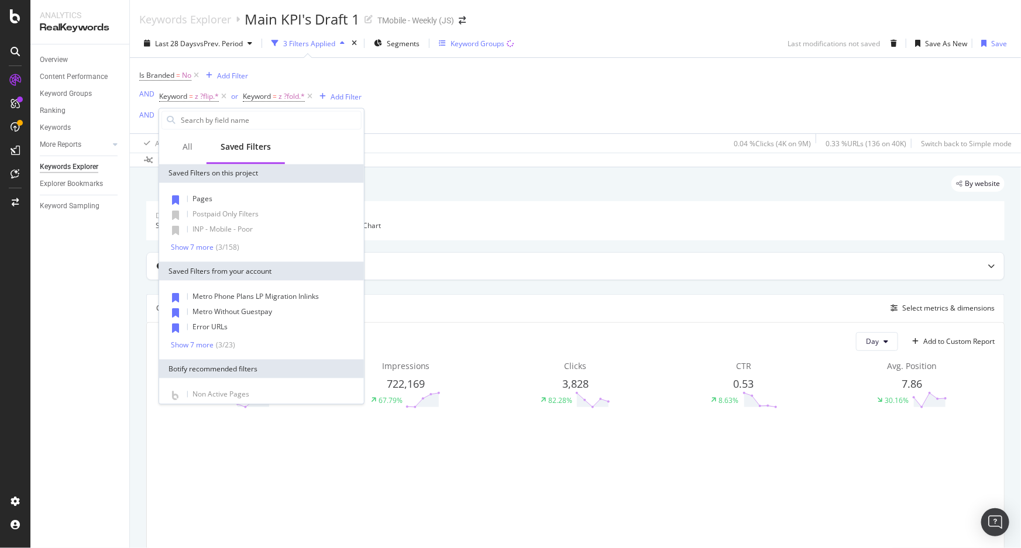
drag, startPoint x: 432, startPoint y: 126, endPoint x: 418, endPoint y: 125, distance: 14.1
click at [432, 126] on div "Is Branded = No Add Filter AND Keyword = z ?flip.* or Keyword = z ?fold.* Add F…" at bounding box center [575, 105] width 873 height 95
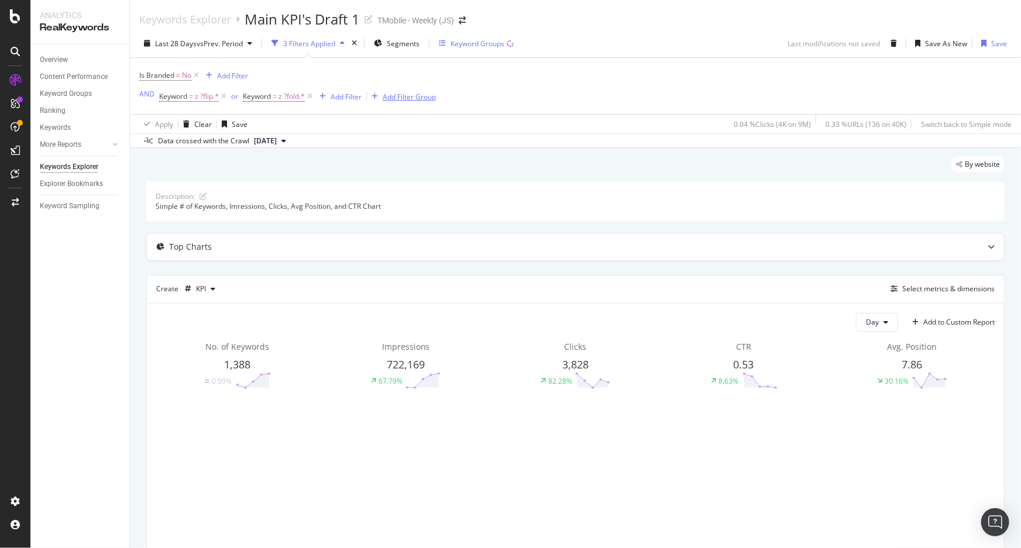
click at [388, 98] on div "Add Filter Group" at bounding box center [409, 97] width 53 height 10
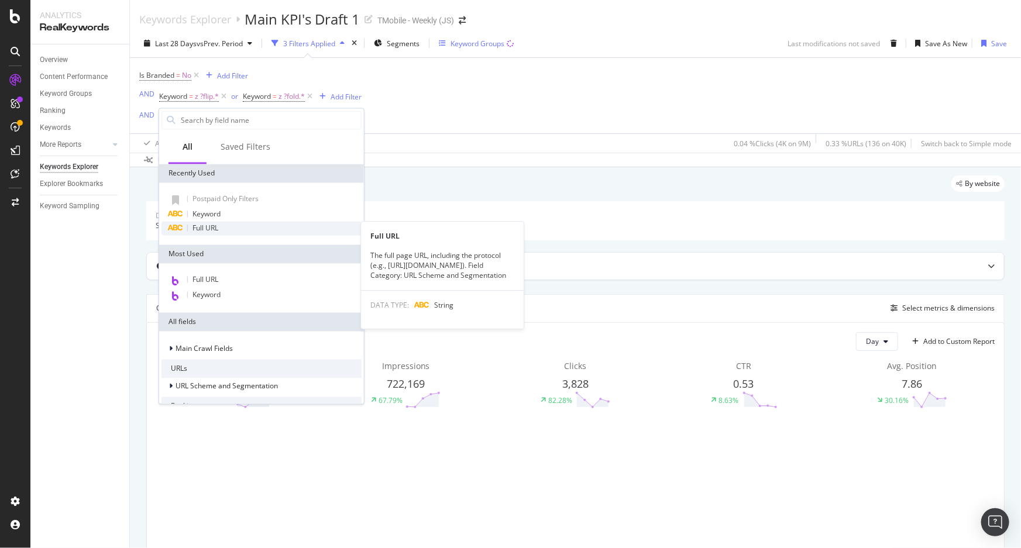
click at [212, 224] on span "Full URL" at bounding box center [206, 229] width 26 height 10
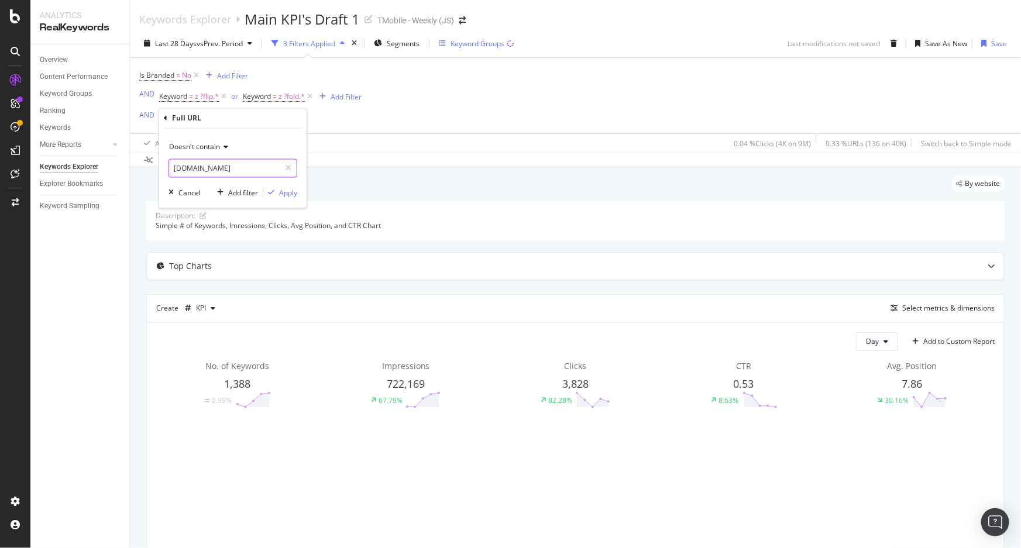
click at [231, 170] on input "prepaid.t-mobile.com" at bounding box center [224, 168] width 111 height 19
paste input "t-mobile.com/home-internet"
type input "t-mobile.com/home-internet"
click at [290, 193] on div "Apply" at bounding box center [288, 193] width 18 height 10
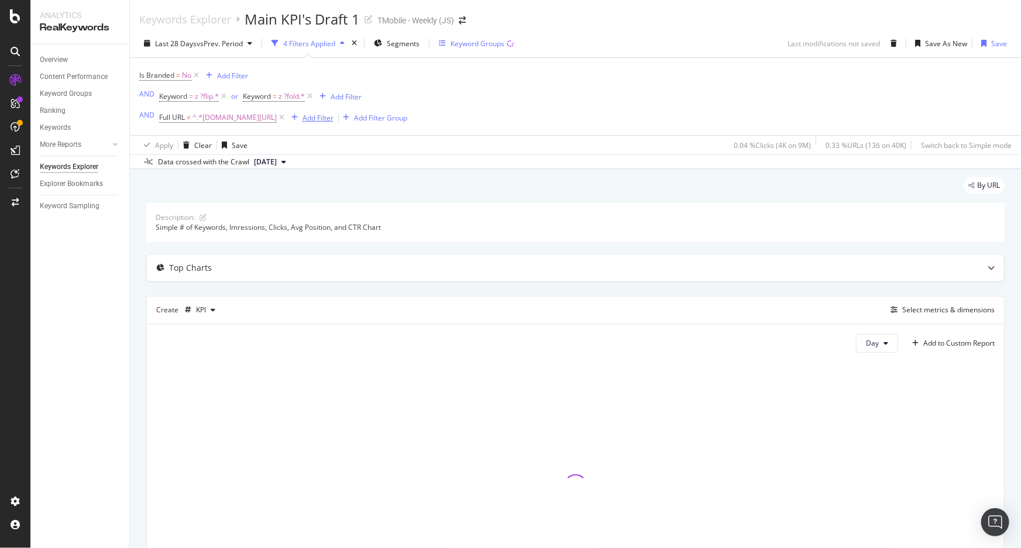
click at [334, 118] on div "Add Filter" at bounding box center [318, 118] width 31 height 10
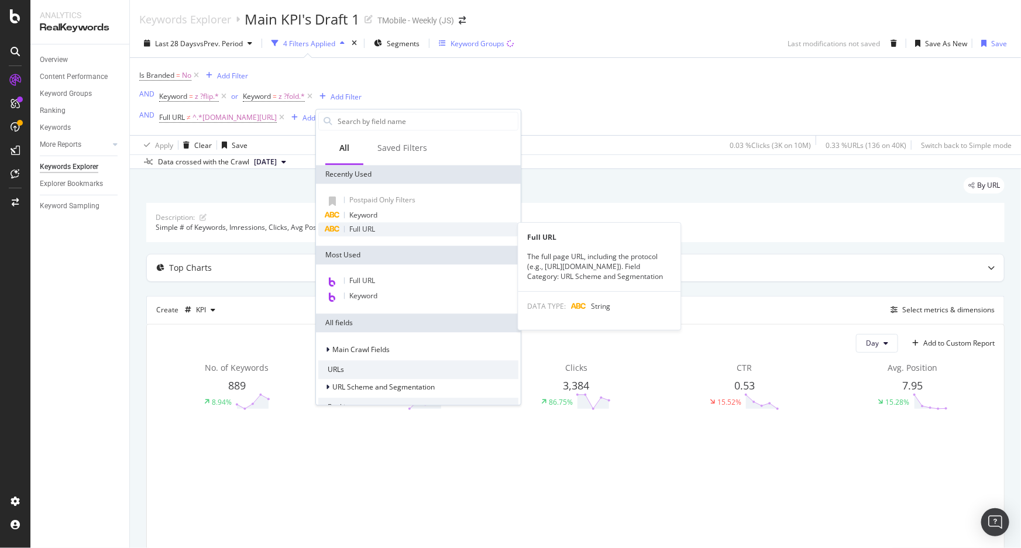
click at [369, 229] on span "Full URL" at bounding box center [362, 229] width 26 height 10
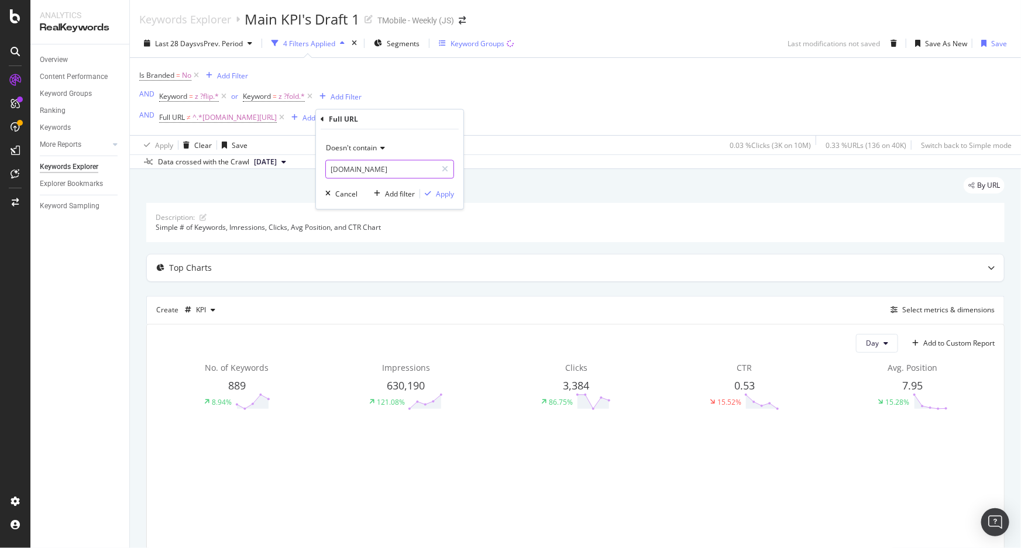
click at [375, 166] on input "prepaid.t-mobile.com" at bounding box center [381, 169] width 111 height 19
paste input "t-mobile.com/isp"
type input "t-mobile.com/isp"
click at [447, 197] on div "Apply" at bounding box center [445, 194] width 18 height 10
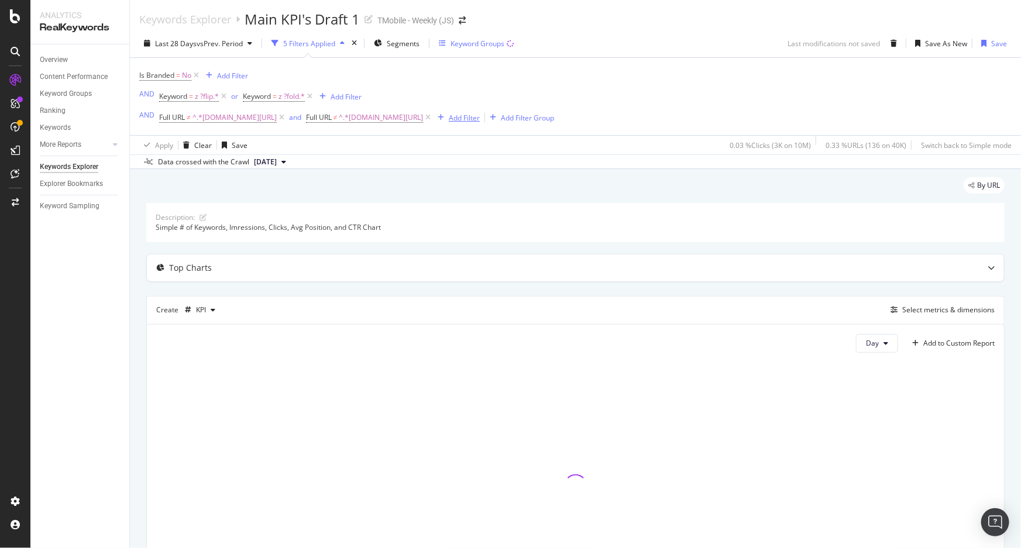
click at [473, 119] on div "Add Filter" at bounding box center [464, 118] width 31 height 10
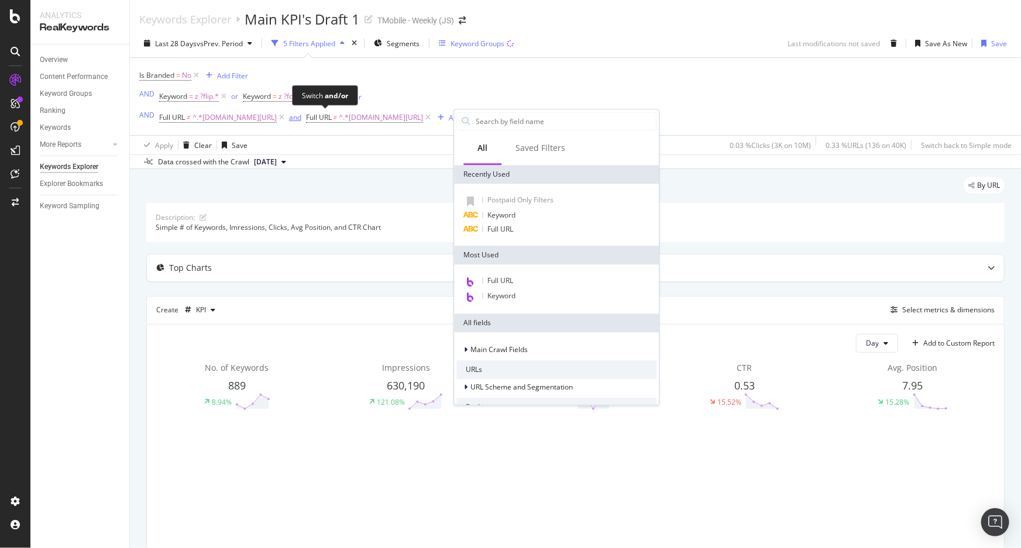
click at [301, 119] on div "and" at bounding box center [295, 117] width 12 height 10
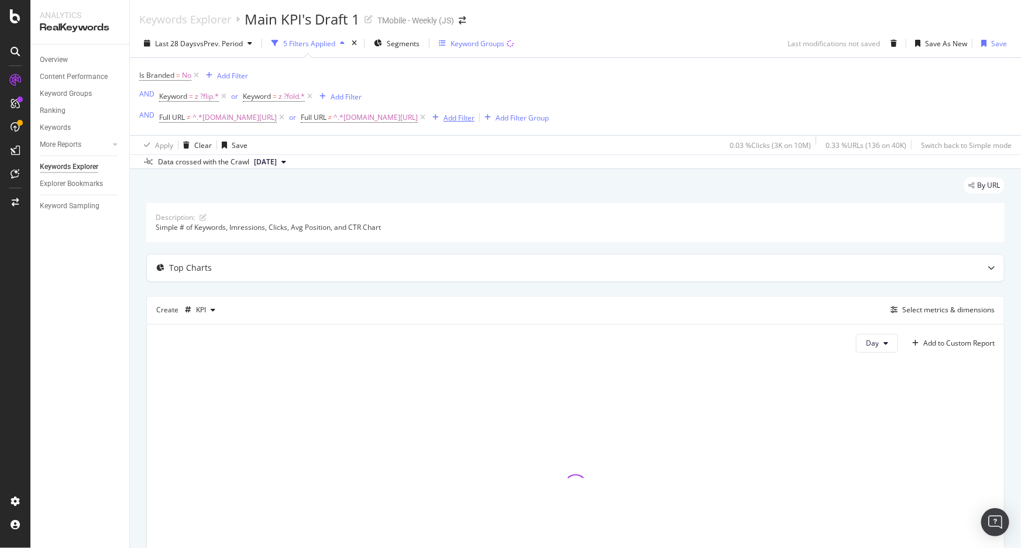
click at [474, 119] on div "Add Filter" at bounding box center [459, 118] width 31 height 10
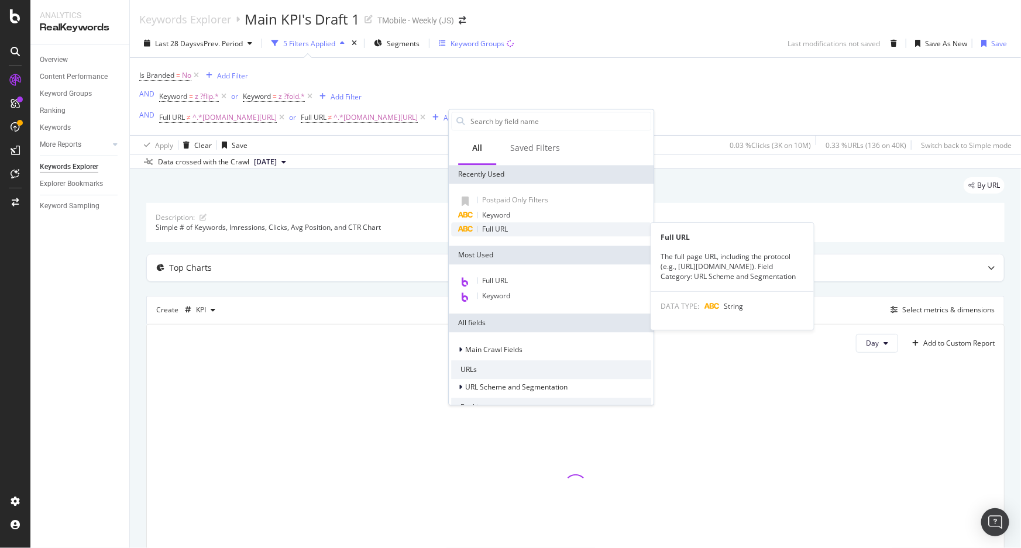
click at [500, 228] on span "Full URL" at bounding box center [495, 229] width 26 height 10
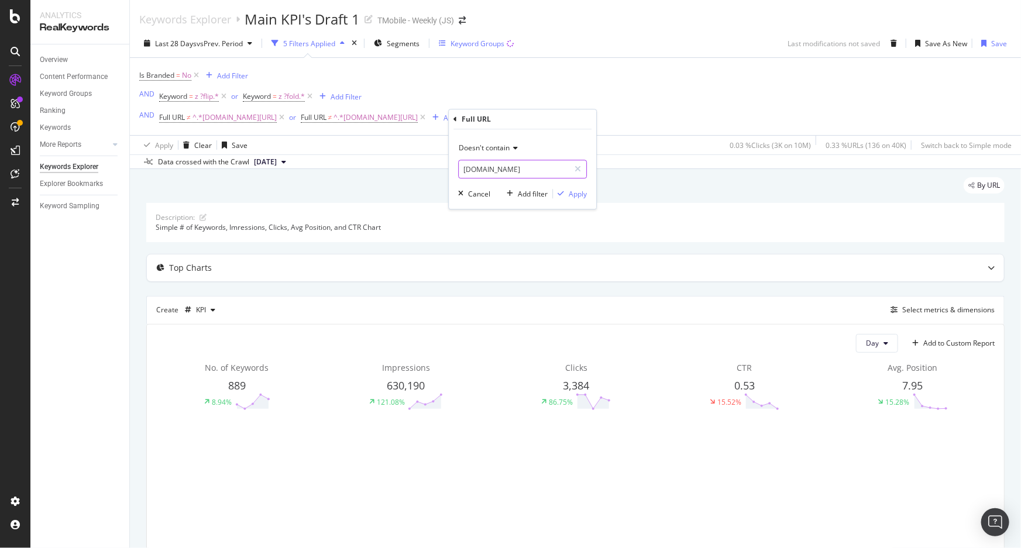
click at [541, 164] on input "prepaid.t-mobile.com" at bounding box center [514, 169] width 111 height 19
paste input "t-mobile.com/business"
type input "t-mobile.com/business"
click at [575, 195] on div "Apply" at bounding box center [578, 194] width 18 height 10
click at [616, 117] on div "Add Filter" at bounding box center [600, 118] width 31 height 10
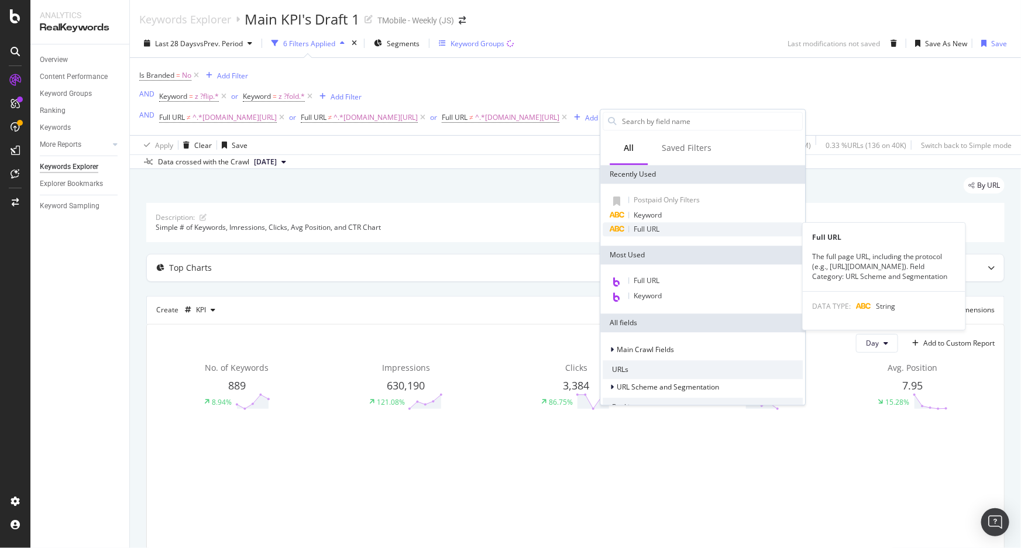
click at [658, 229] on span "Full URL" at bounding box center [647, 229] width 26 height 10
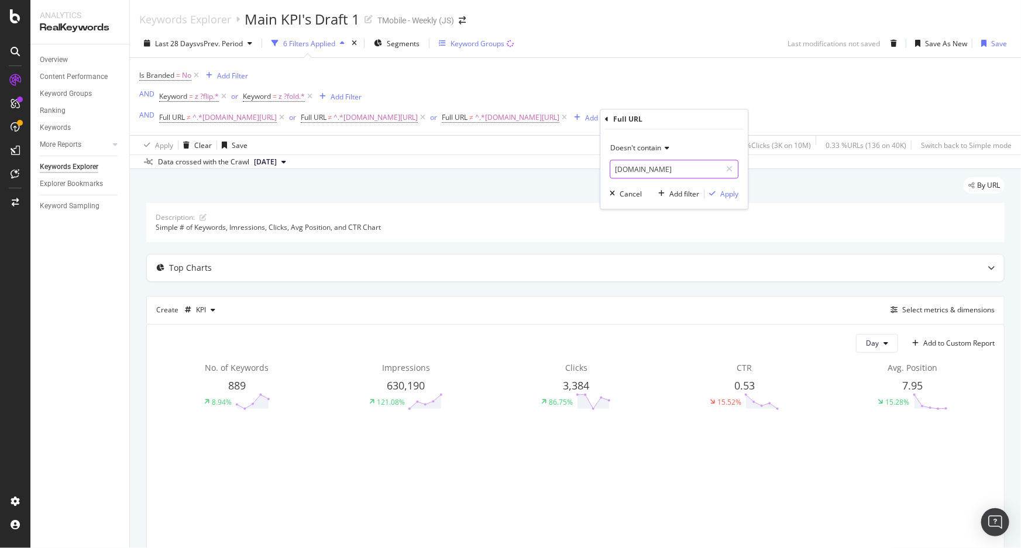
click at [671, 167] on input "prepaid.t-mobile.com" at bounding box center [665, 169] width 111 height 19
paste input "t-mobile.com/community"
type input "t-mobile.com/community"
click at [732, 194] on div "Apply" at bounding box center [729, 194] width 18 height 10
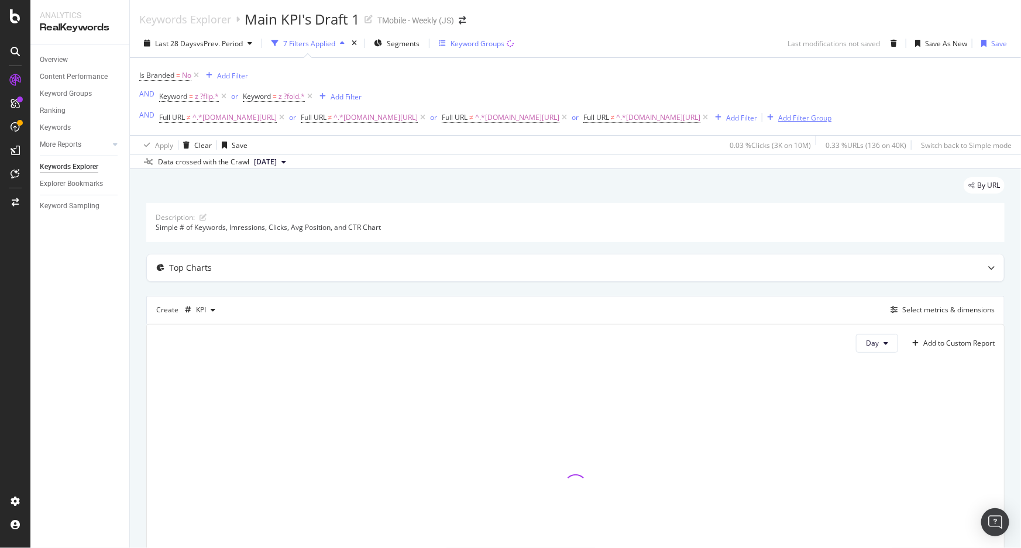
click at [832, 119] on div "Add Filter Group" at bounding box center [804, 118] width 53 height 10
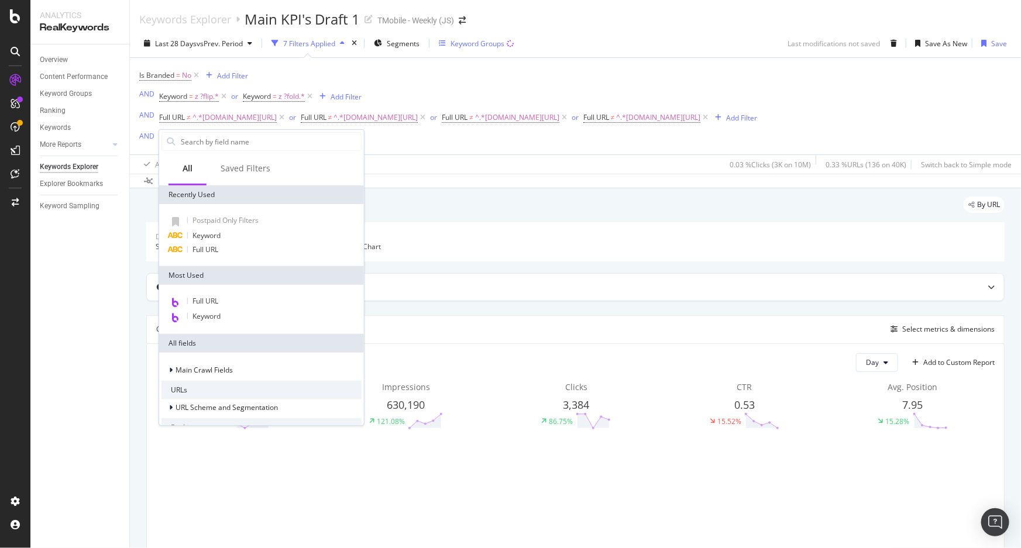
click at [234, 246] on div "Full URL" at bounding box center [262, 250] width 200 height 14
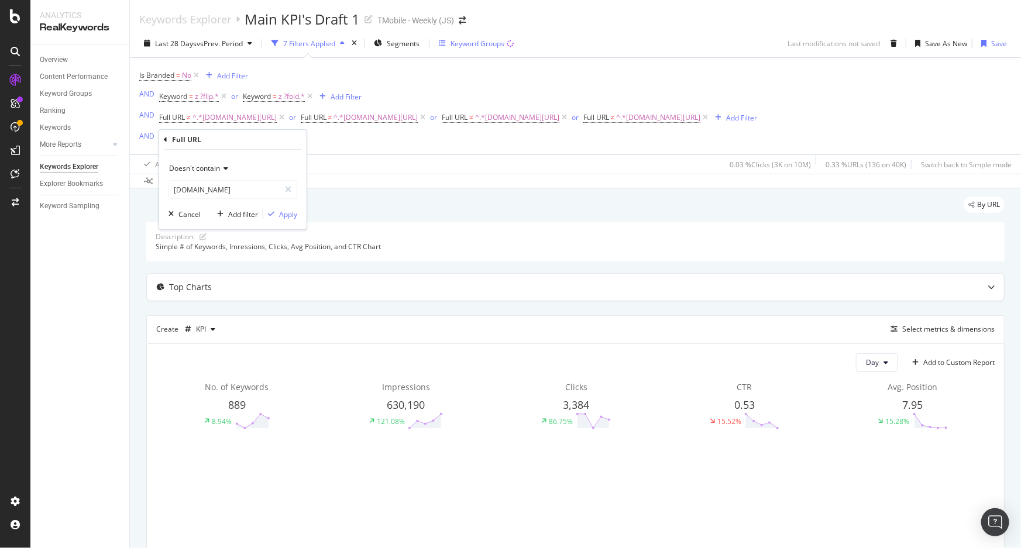
click at [216, 170] on span "Doesn't contain" at bounding box center [194, 168] width 51 height 10
click at [228, 217] on div "Starts with" at bounding box center [233, 222] width 125 height 15
click at [235, 190] on input "prepaid.t-mobile.com" at bounding box center [224, 189] width 111 height 19
paste input "https://www"
type input "https://www.t-mobile.com"
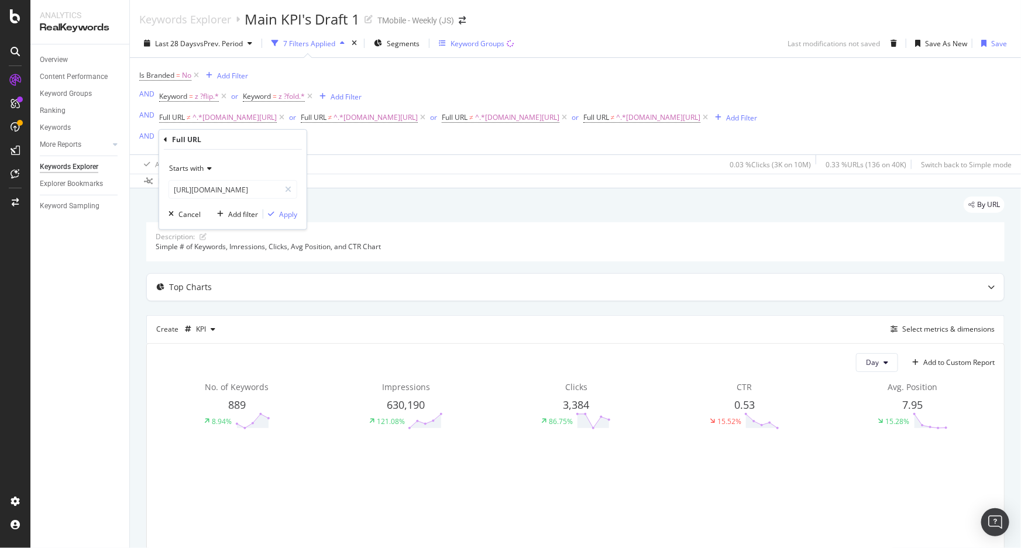
click at [291, 220] on div "Starts with https://www.t-mobile.com Cancel Add filter Apply" at bounding box center [232, 190] width 147 height 80
drag, startPoint x: 286, startPoint y: 213, endPoint x: 280, endPoint y: 195, distance: 18.7
click at [286, 213] on div "Apply" at bounding box center [288, 214] width 18 height 10
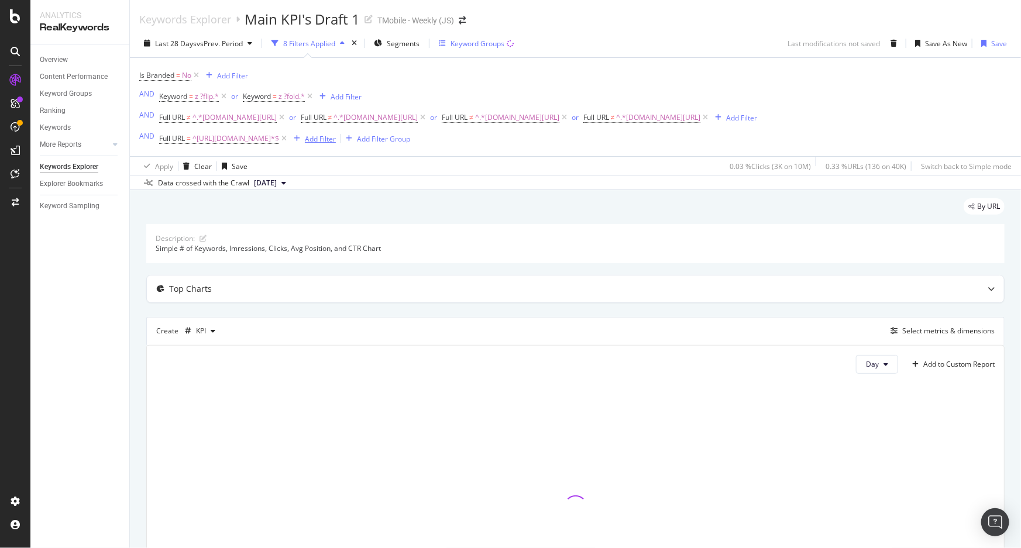
click at [336, 140] on div "Add Filter" at bounding box center [320, 139] width 31 height 10
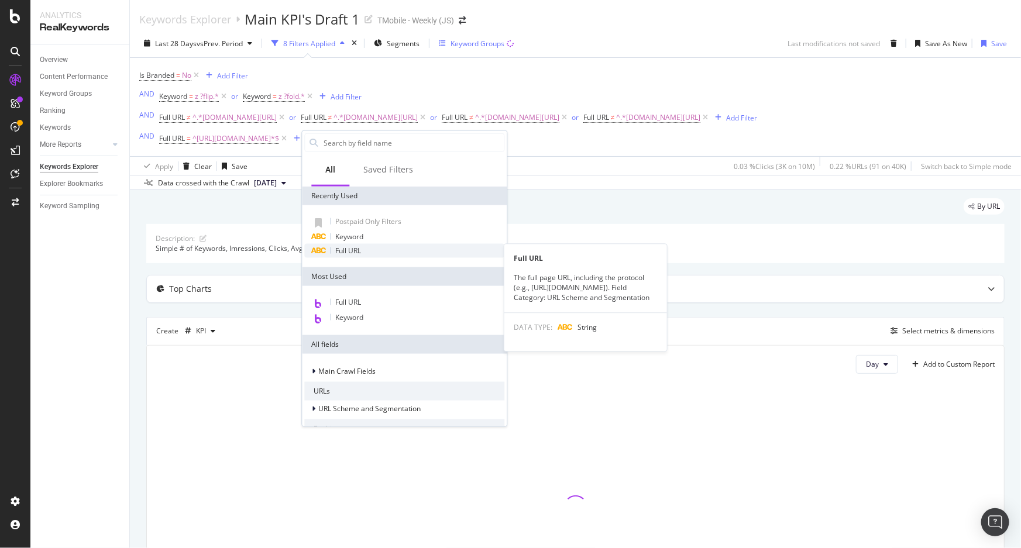
click at [356, 248] on span "Full URL" at bounding box center [348, 251] width 26 height 10
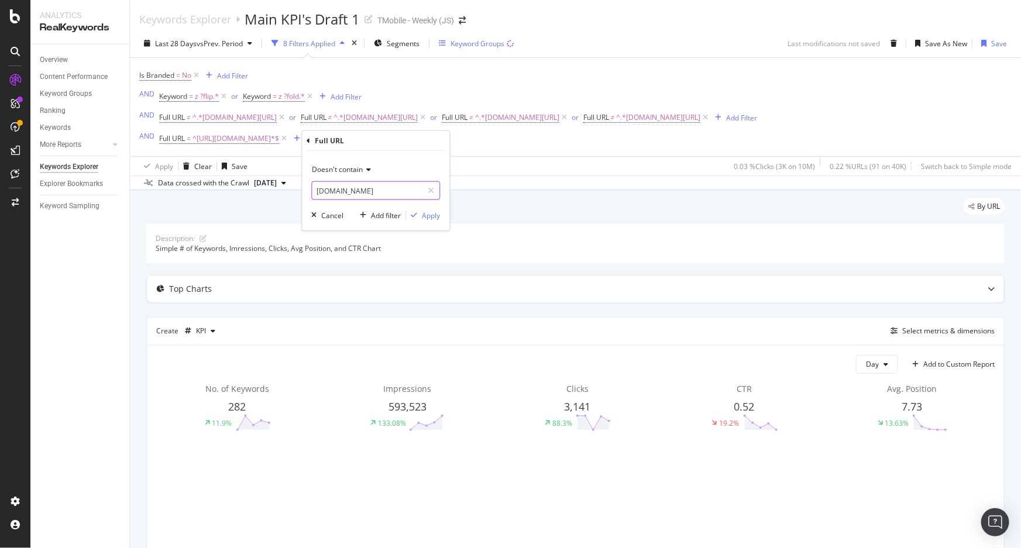
click at [366, 190] on input "prepaid.t-mobile.com" at bounding box center [367, 190] width 111 height 19
paste input "https://es"
type input "https://es.t-mobile.com"
click at [351, 167] on span "Doesn't contain" at bounding box center [337, 169] width 51 height 10
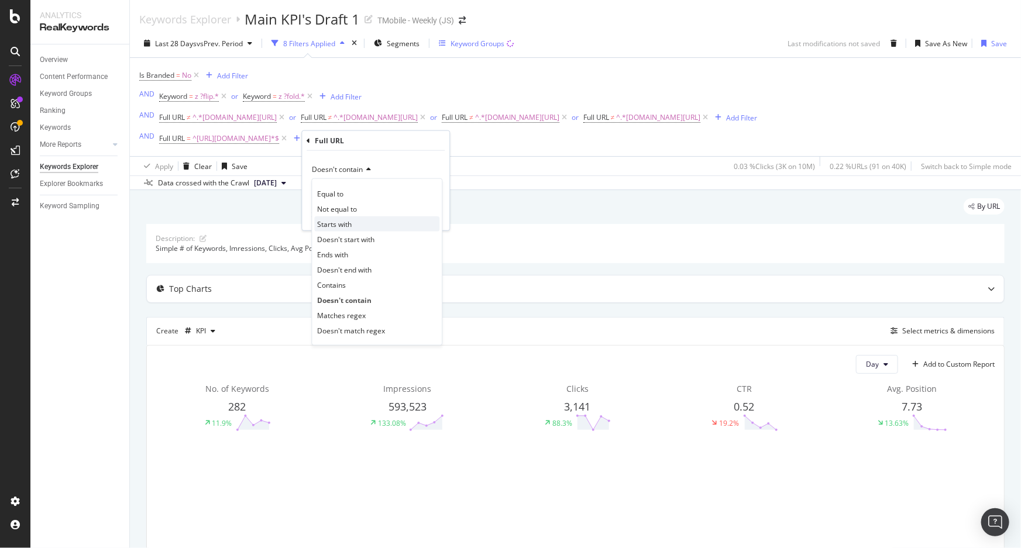
click at [349, 222] on span "Starts with" at bounding box center [334, 224] width 35 height 10
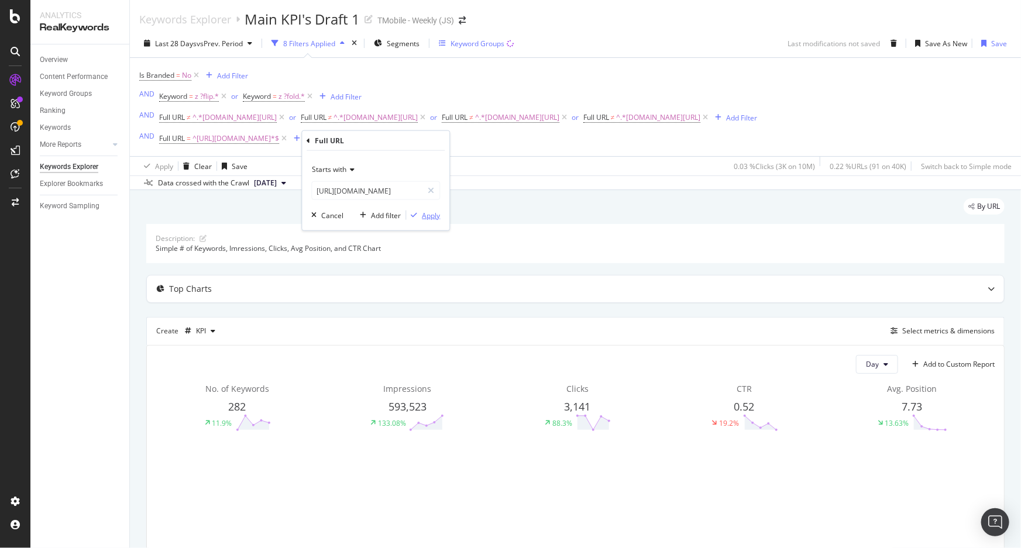
click at [427, 216] on div "Apply" at bounding box center [431, 215] width 18 height 10
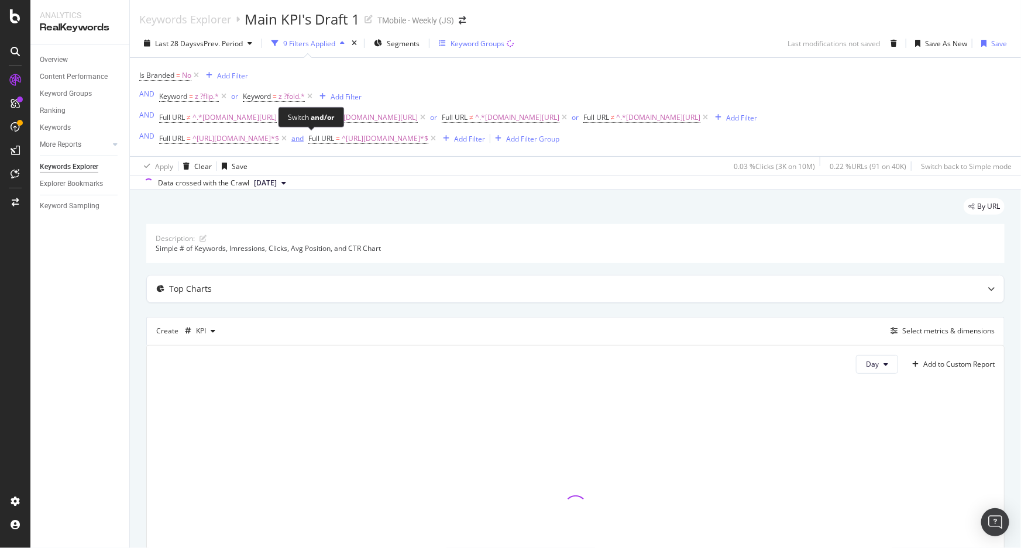
click at [304, 140] on div "and" at bounding box center [297, 138] width 12 height 10
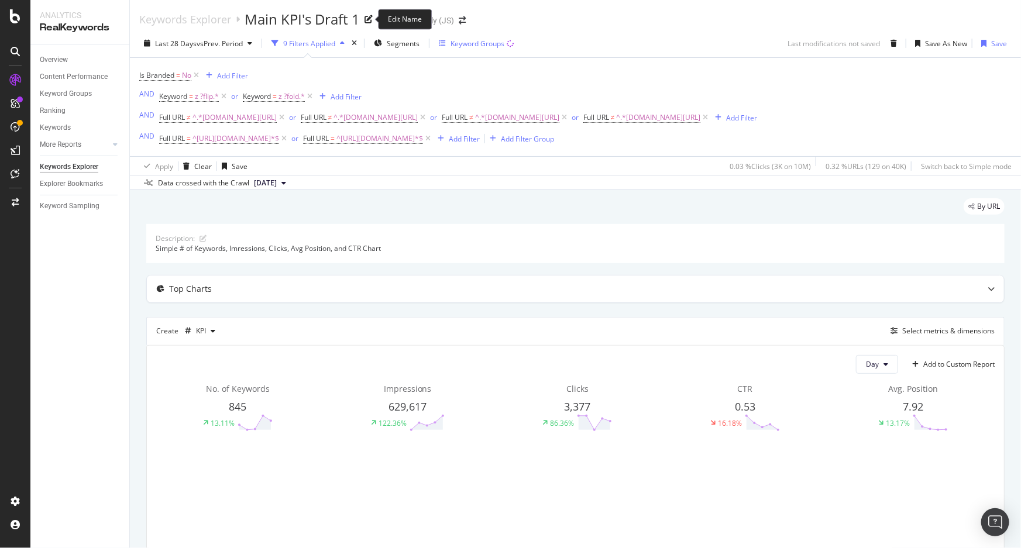
click at [368, 18] on icon at bounding box center [369, 19] width 8 height 8
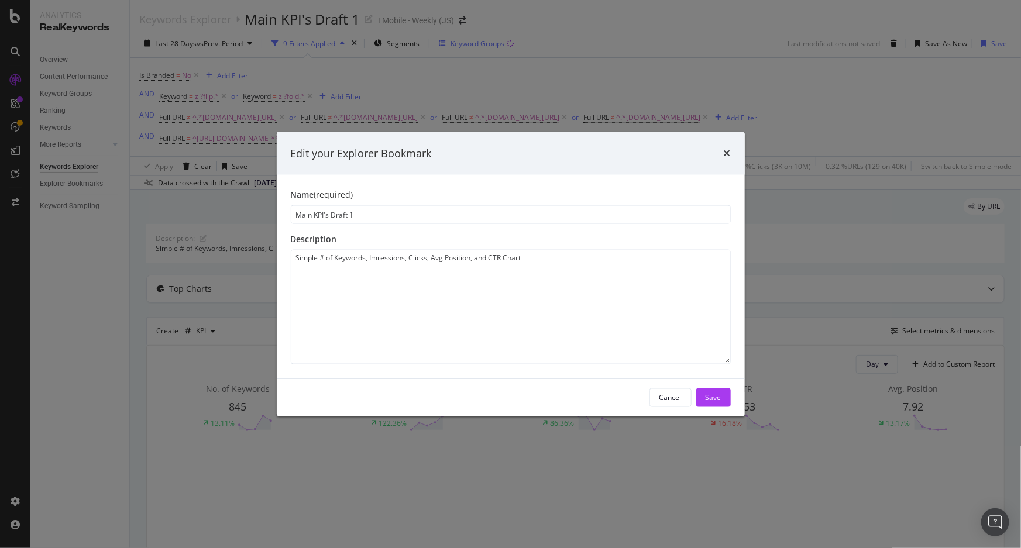
drag, startPoint x: 357, startPoint y: 214, endPoint x: 222, endPoint y: 187, distance: 137.1
click at [224, 187] on div "Edit your Explorer Bookmark Name (required) Main KPI's Draft 1 Description Simp…" at bounding box center [510, 274] width 1021 height 548
type input "S"
type input "Samsung Galaxy Z Flip & Fold Broad KPIs"
click at [720, 400] on div "Save" at bounding box center [714, 398] width 16 height 10
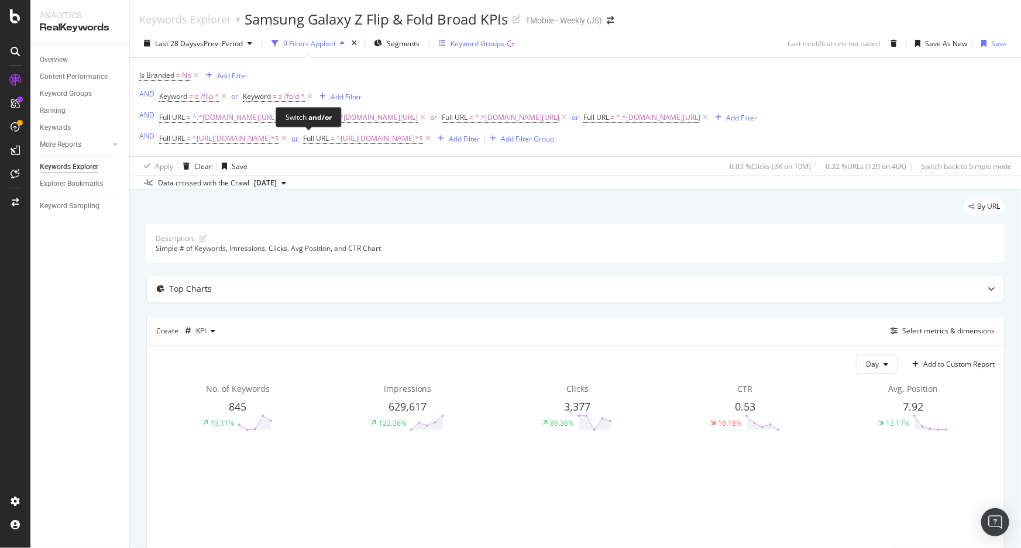
click at [298, 140] on div "or" at bounding box center [294, 138] width 7 height 10
click at [304, 140] on div "and" at bounding box center [297, 138] width 12 height 10
click at [991, 43] on div "Save" at bounding box center [999, 44] width 16 height 10
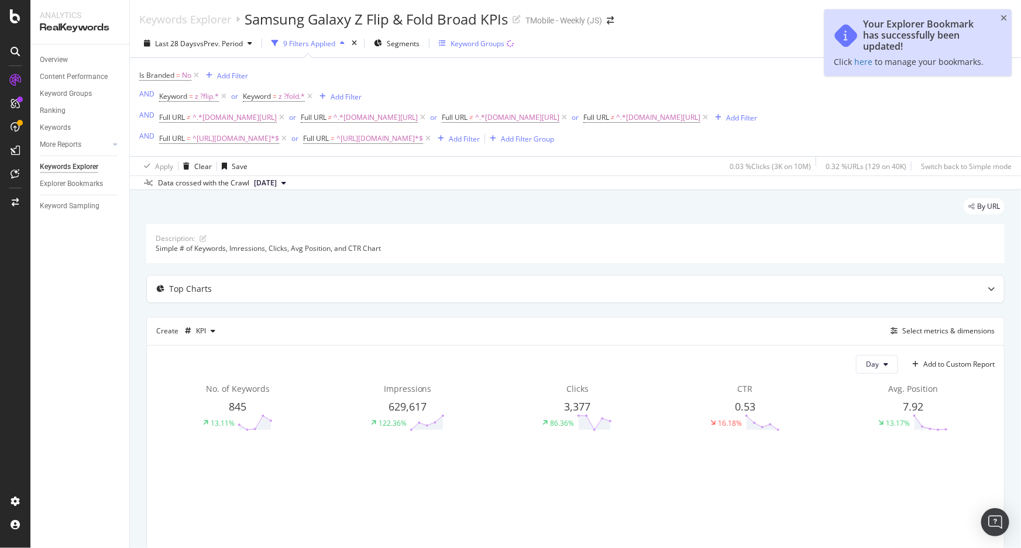
click at [933, 116] on div "Is Branded = No Add Filter AND Keyword = z ?flip.* or Keyword = z ?fold.* Add F…" at bounding box center [575, 107] width 873 height 98
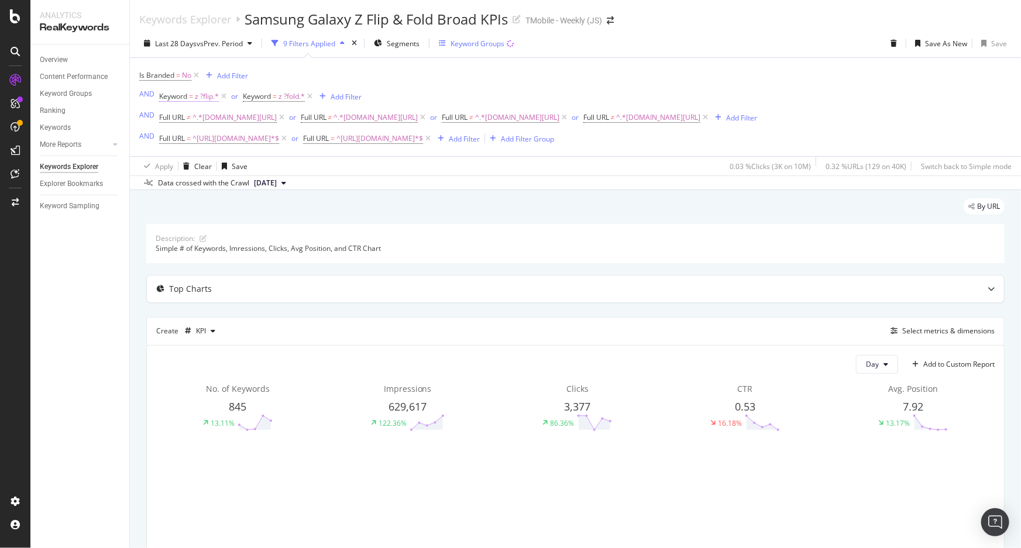
click at [199, 100] on span "z ?flip.*" at bounding box center [207, 96] width 24 height 16
click at [205, 142] on input "z ?flip.*" at bounding box center [224, 145] width 111 height 19
click at [453, 67] on div "Is Branded = No Add Filter AND Keyword = z ?flip.* or Keyword = z ?fold.* Add F…" at bounding box center [448, 107] width 618 height 80
click at [225, 95] on icon at bounding box center [224, 97] width 10 height 12
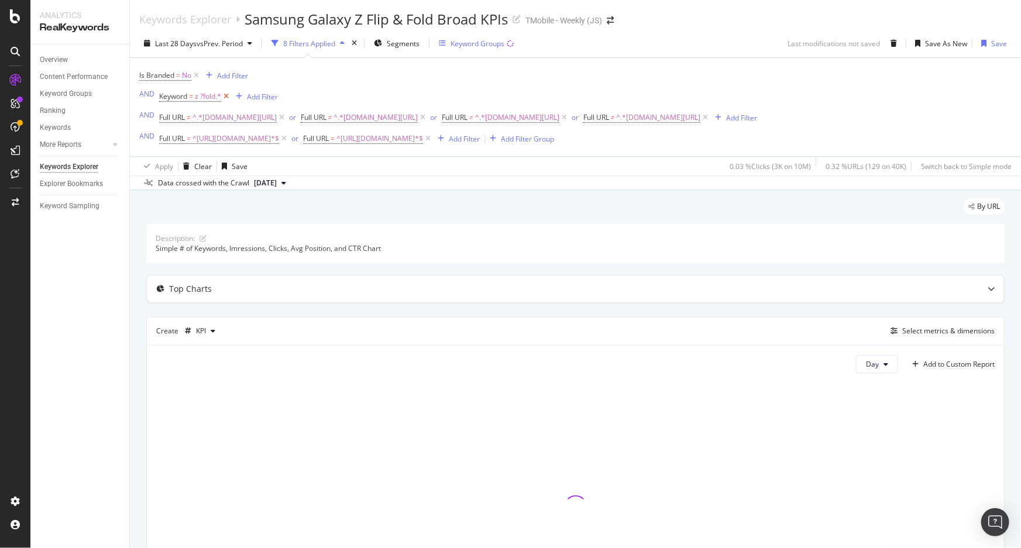
click at [227, 96] on icon at bounding box center [226, 97] width 10 height 12
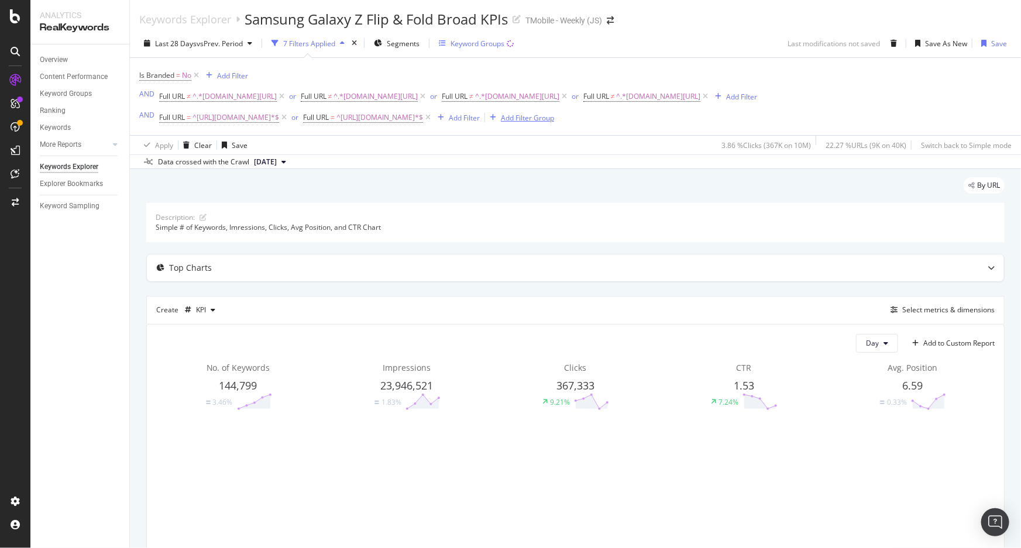
click at [526, 116] on div "Add Filter Group" at bounding box center [527, 118] width 53 height 10
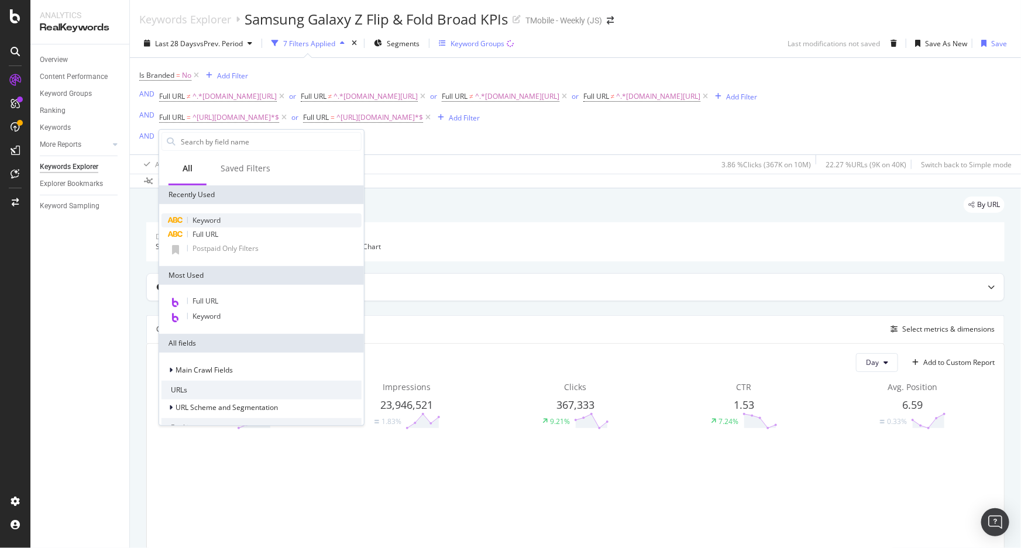
click at [217, 221] on span "Keyword" at bounding box center [207, 220] width 28 height 10
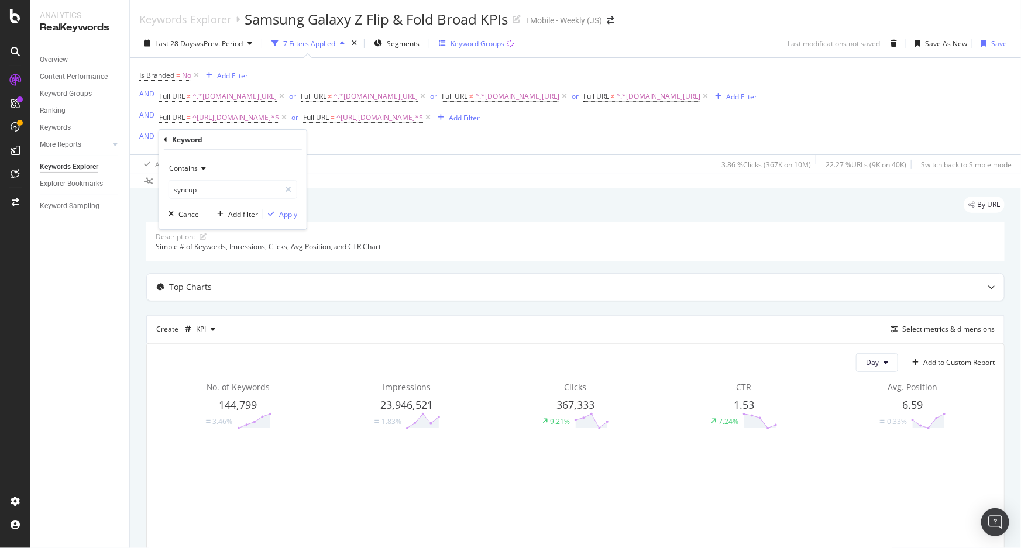
click at [200, 169] on icon at bounding box center [202, 168] width 8 height 7
click at [209, 314] on span "Matches regex" at bounding box center [198, 314] width 49 height 10
click at [214, 186] on input "syncup" at bounding box center [224, 189] width 111 height 19
paste input "z ?flip.*"
type input "z ?flip.*"
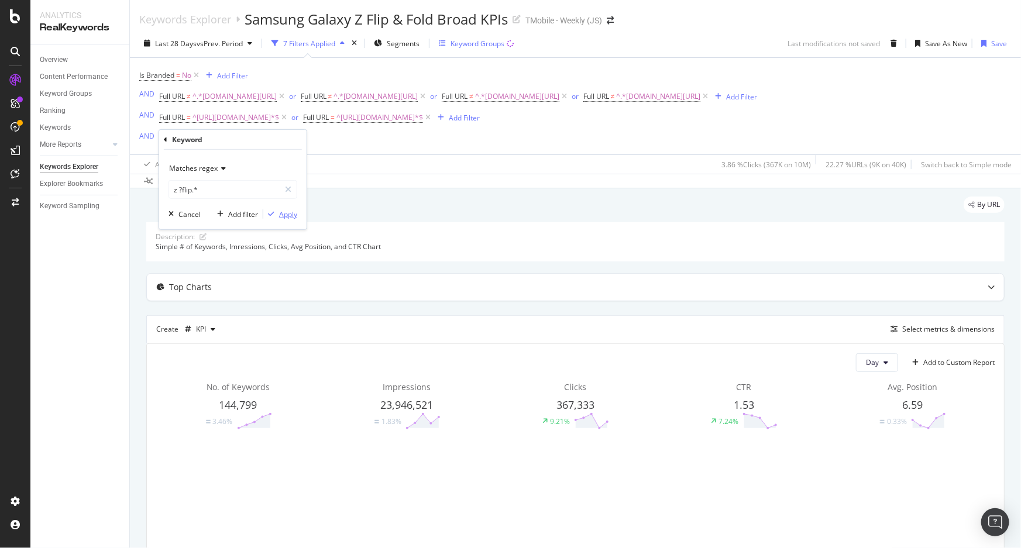
click at [286, 214] on div "Apply" at bounding box center [288, 214] width 18 height 10
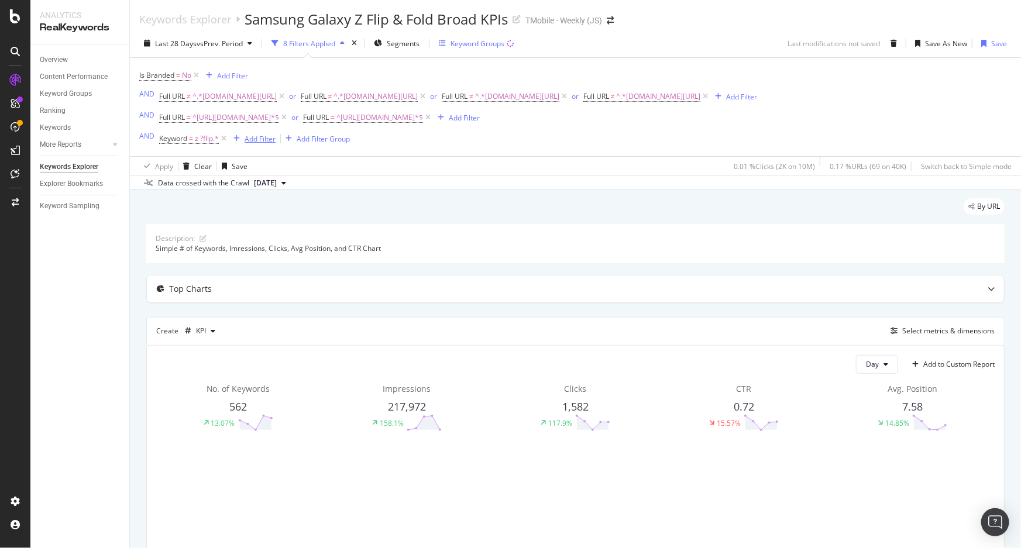
click at [262, 140] on div "Add Filter" at bounding box center [260, 139] width 31 height 10
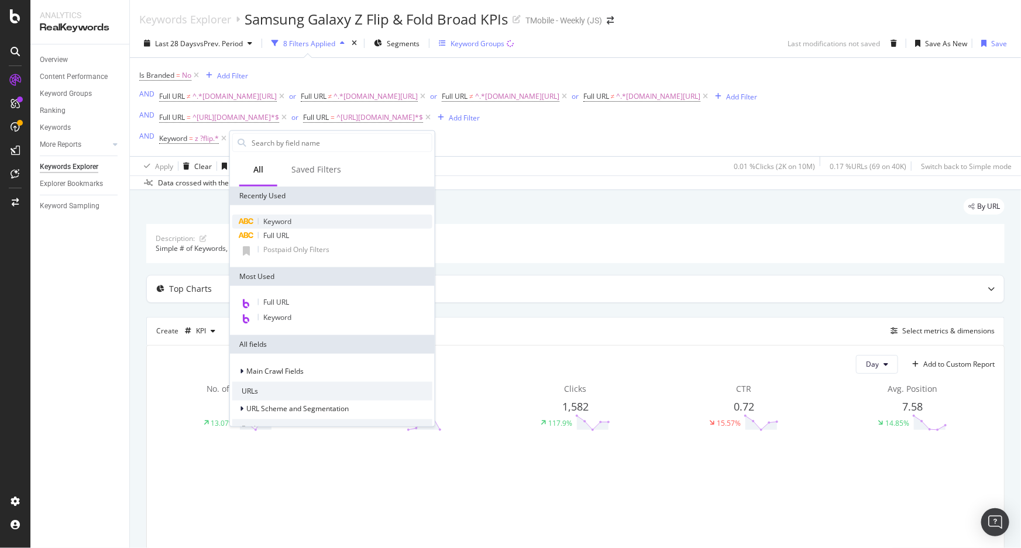
click at [289, 223] on span "Keyword" at bounding box center [277, 222] width 28 height 10
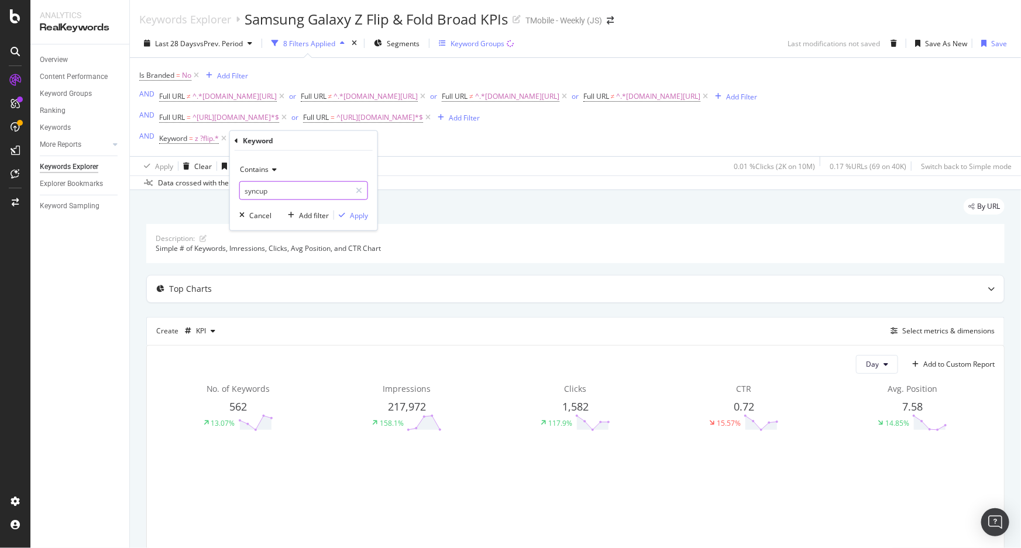
click at [276, 197] on input "syncup" at bounding box center [295, 190] width 111 height 19
paste input "z ?fold.*"
type input "z ?fold.*"
click at [258, 167] on span "Contains" at bounding box center [254, 169] width 29 height 10
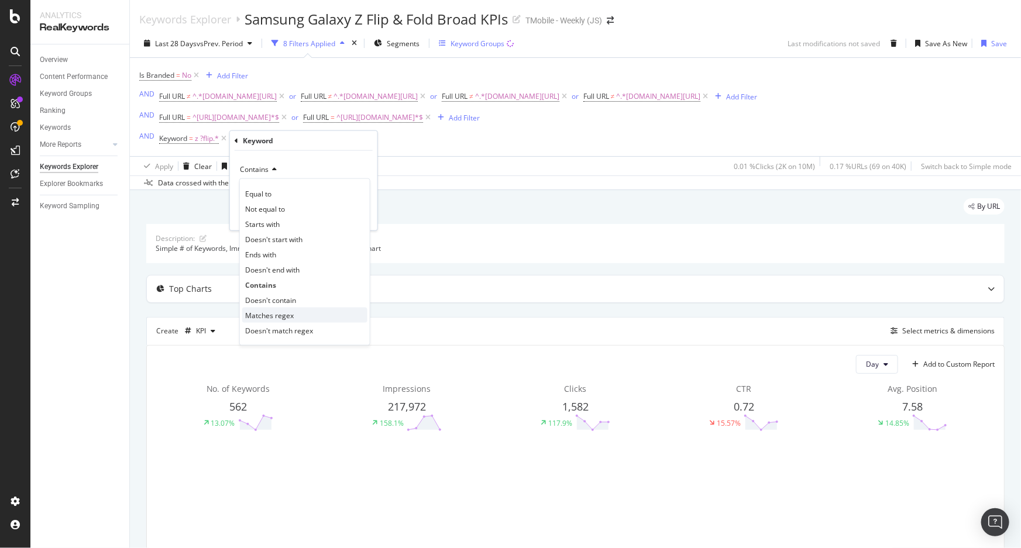
click at [297, 311] on div "Matches regex" at bounding box center [304, 315] width 125 height 15
click at [356, 215] on div "Apply" at bounding box center [359, 215] width 18 height 10
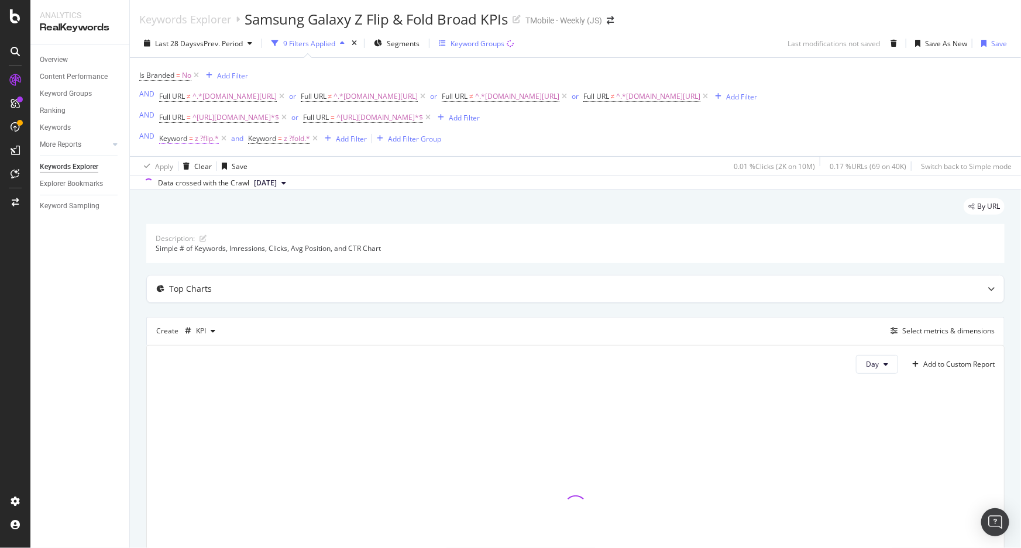
click at [201, 143] on span "z ?flip.*" at bounding box center [207, 138] width 24 height 16
click at [197, 166] on span "Matches regex" at bounding box center [193, 168] width 49 height 10
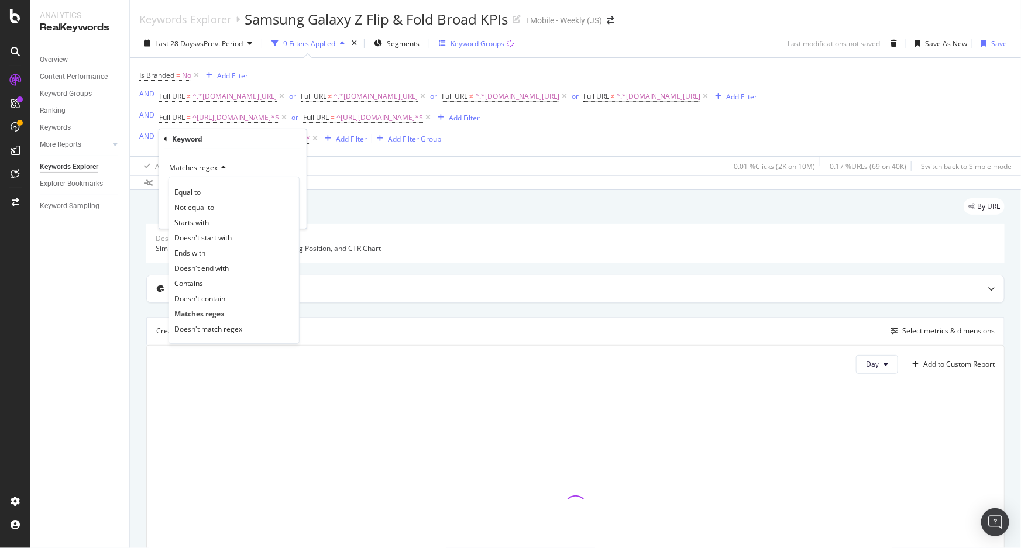
click at [407, 170] on div "Apply Clear Save 0.01 % Clicks ( 2K on 10M ) 0.17 % URLs ( 69 on 40K ) Switch b…" at bounding box center [575, 165] width 891 height 19
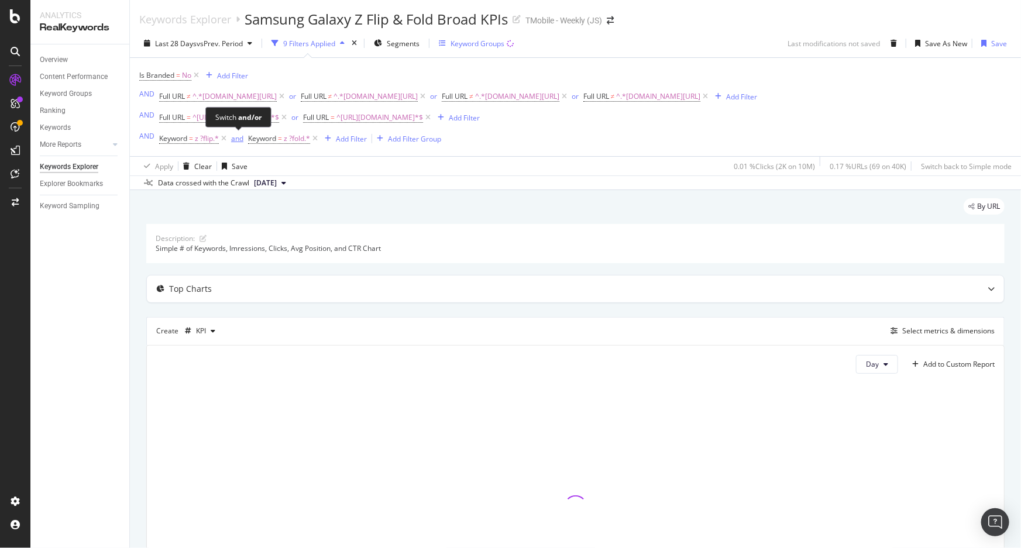
click at [241, 140] on div "and" at bounding box center [237, 138] width 12 height 10
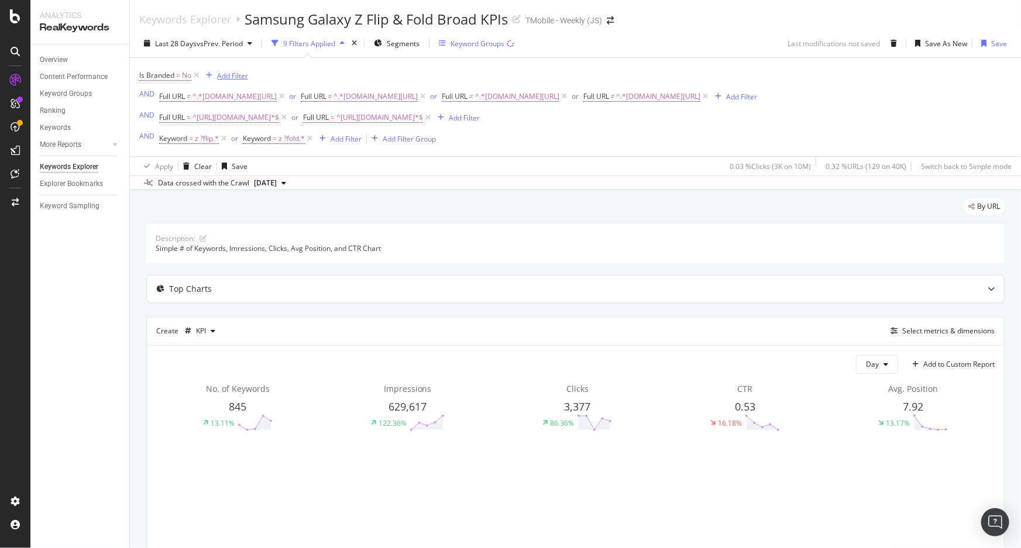
click at [245, 77] on div "Add Filter" at bounding box center [232, 76] width 31 height 10
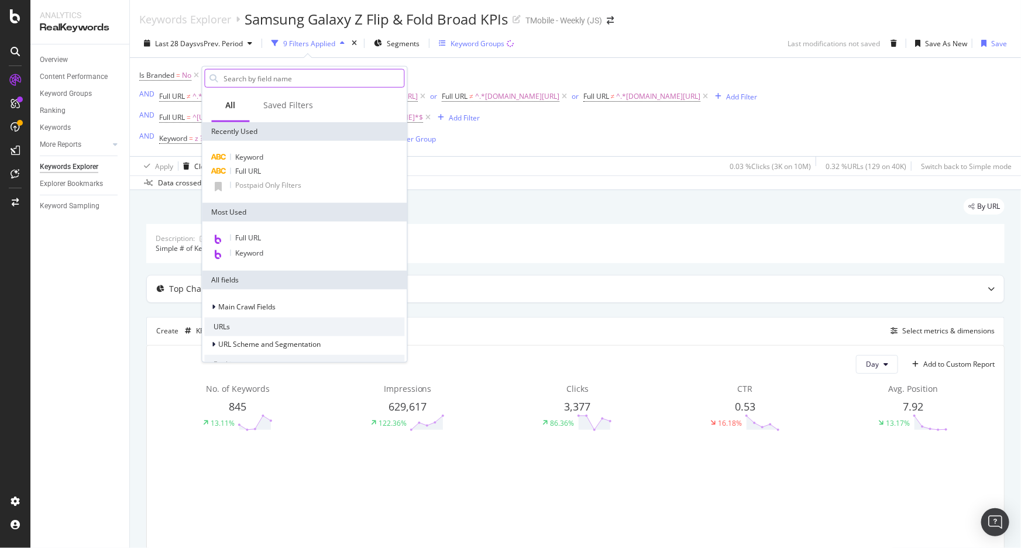
click at [292, 82] on input "text" at bounding box center [313, 79] width 181 height 18
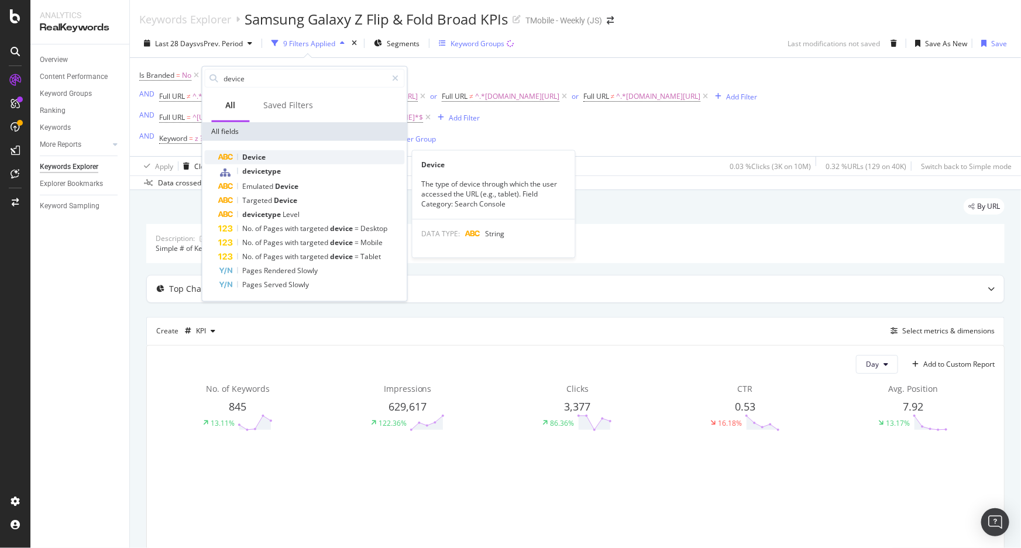
type input "device"
click at [287, 158] on div "Device" at bounding box center [312, 157] width 186 height 14
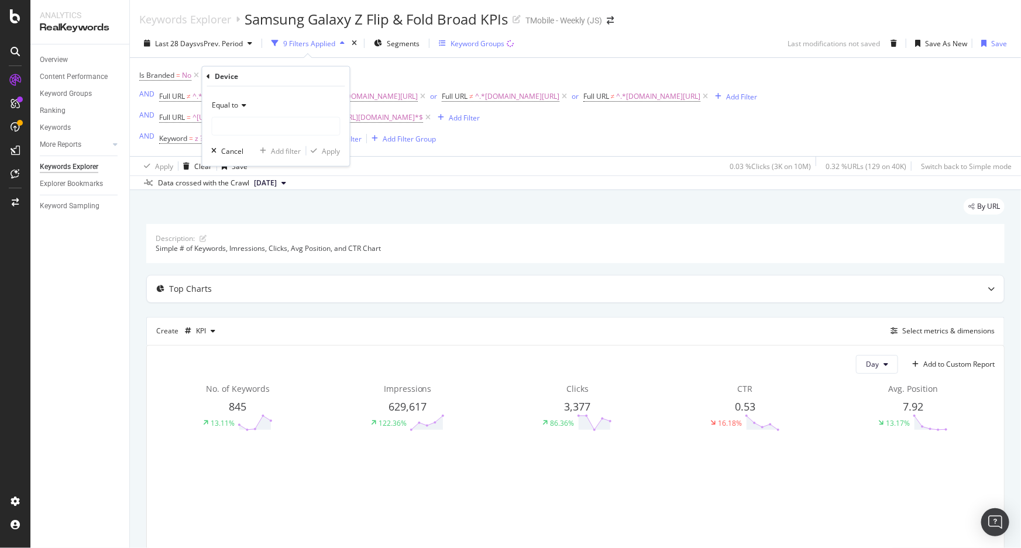
click at [240, 105] on icon at bounding box center [243, 105] width 8 height 7
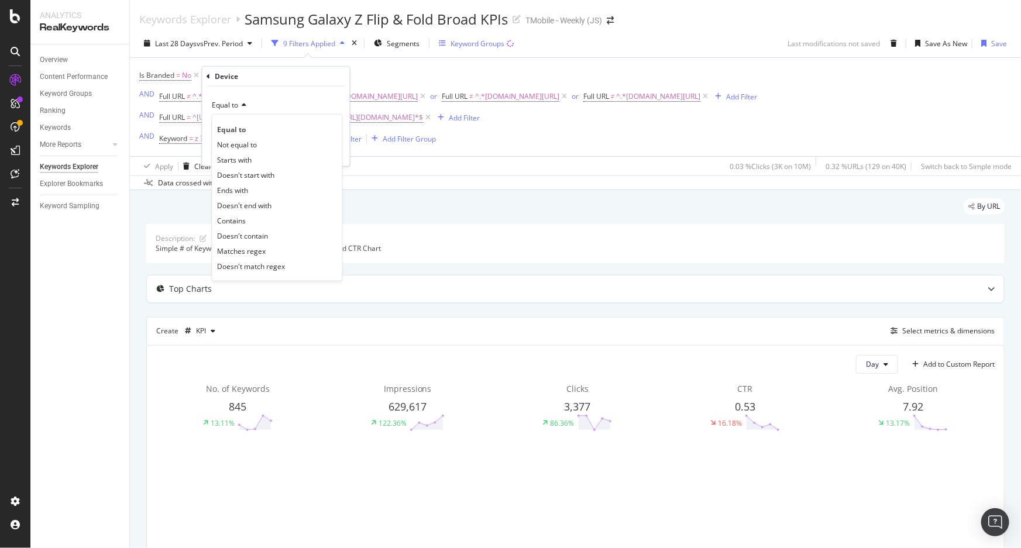
click at [325, 80] on div "Device" at bounding box center [276, 77] width 138 height 20
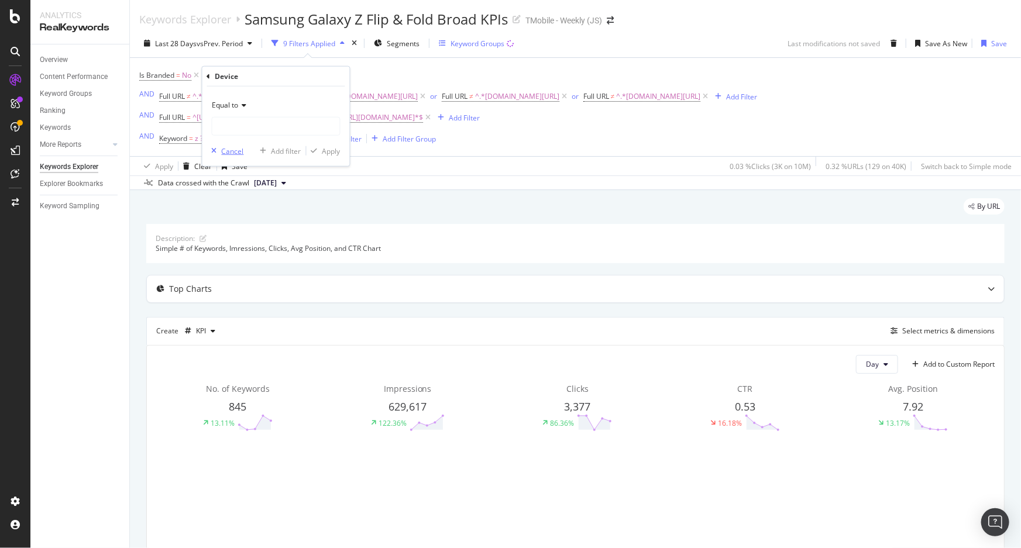
click at [231, 153] on div "Cancel" at bounding box center [233, 151] width 22 height 10
click at [240, 76] on div "Add Filter" at bounding box center [232, 76] width 31 height 10
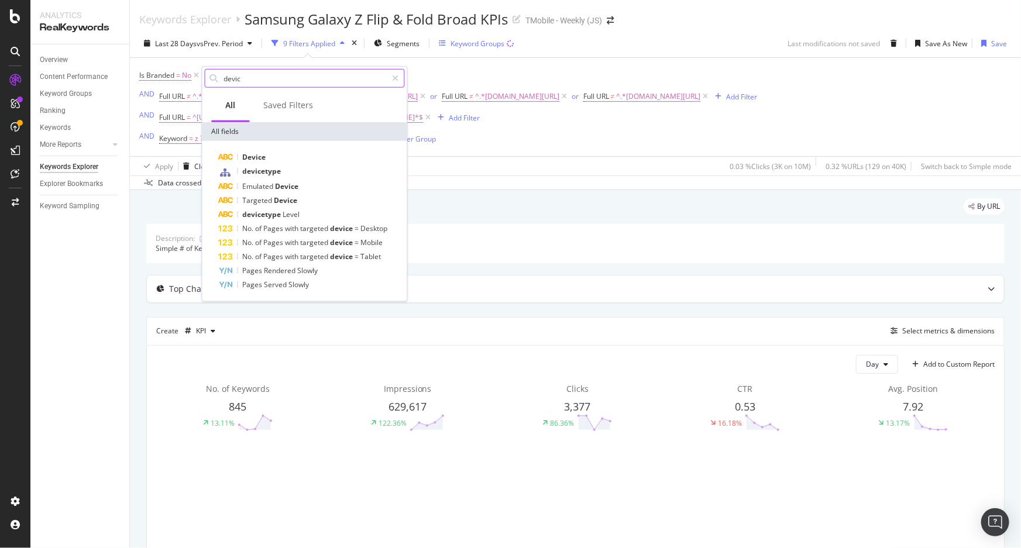
type input "device"
click at [276, 177] on div "devicetype" at bounding box center [312, 171] width 186 height 15
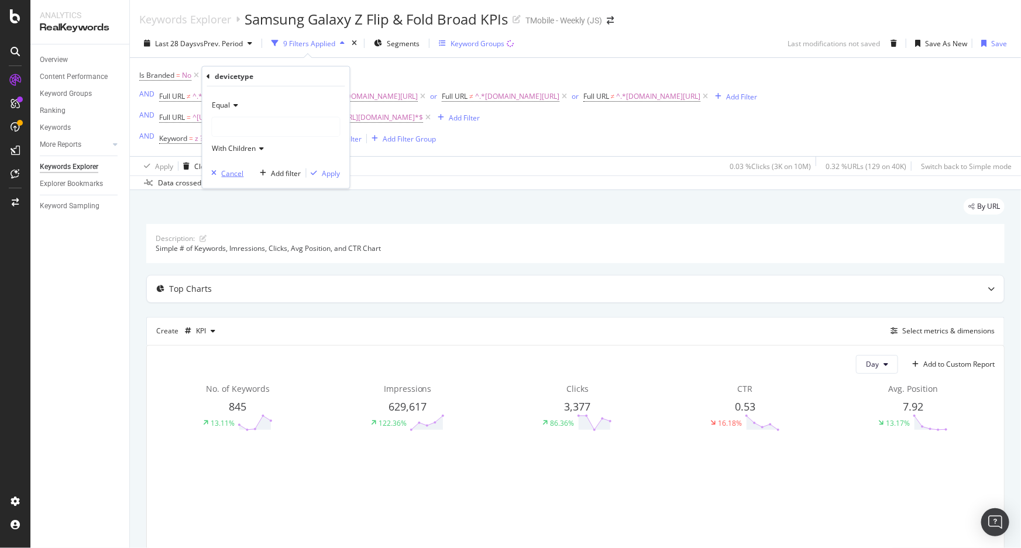
click at [237, 171] on div "Cancel" at bounding box center [233, 173] width 22 height 10
click at [233, 75] on div "Add Filter" at bounding box center [232, 76] width 31 height 10
click at [235, 77] on div "Add Filter" at bounding box center [232, 76] width 31 height 10
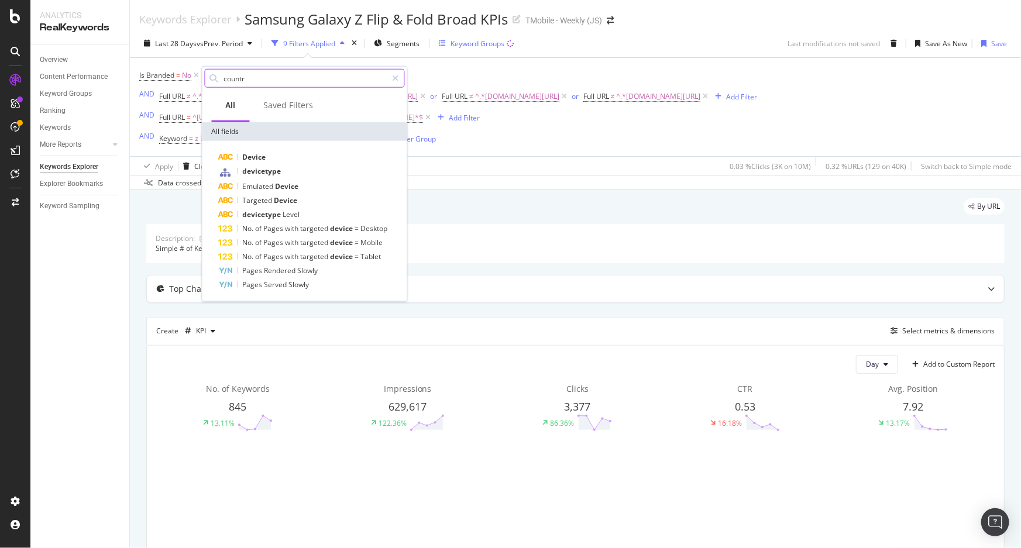
type input "country"
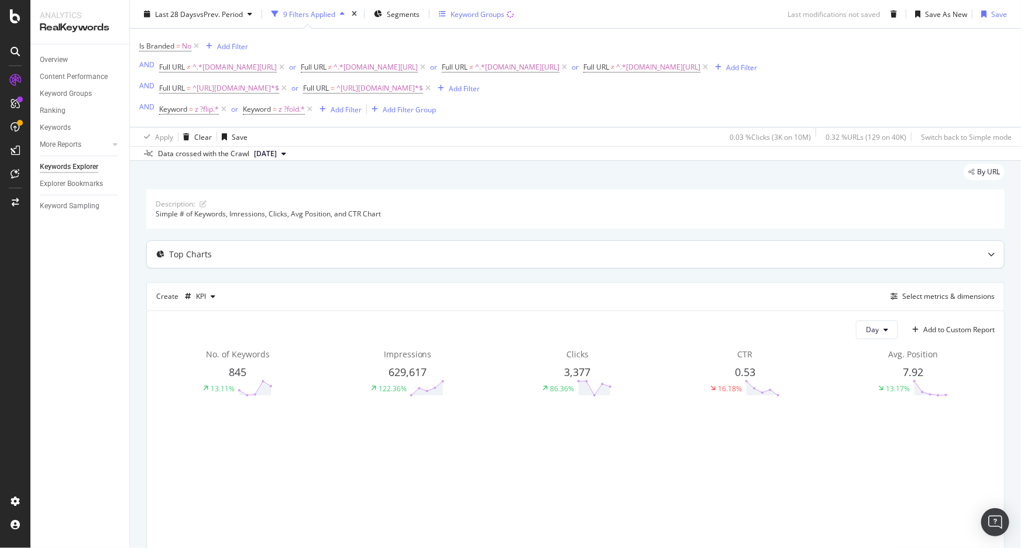
scroll to position [53, 0]
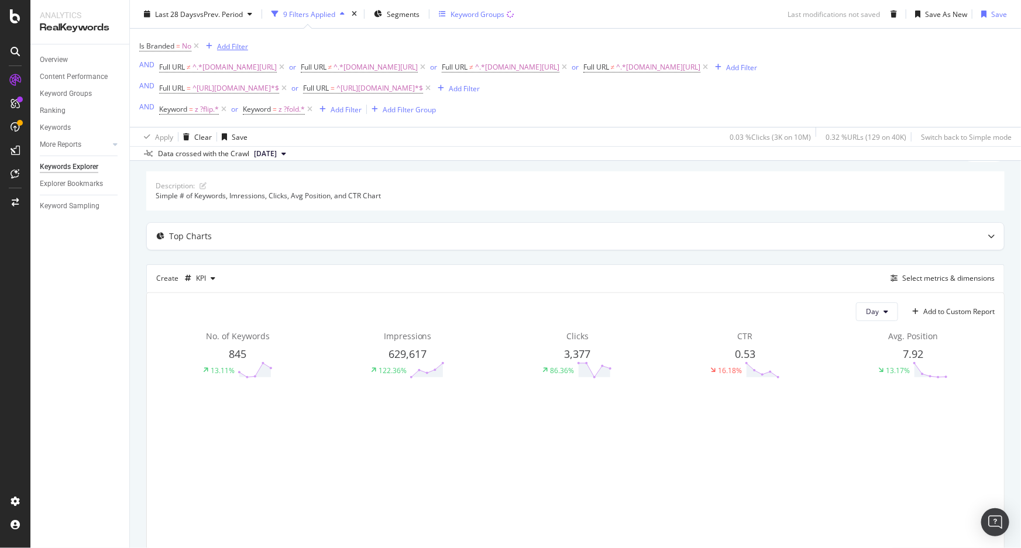
click at [235, 43] on div "Add Filter" at bounding box center [232, 46] width 31 height 10
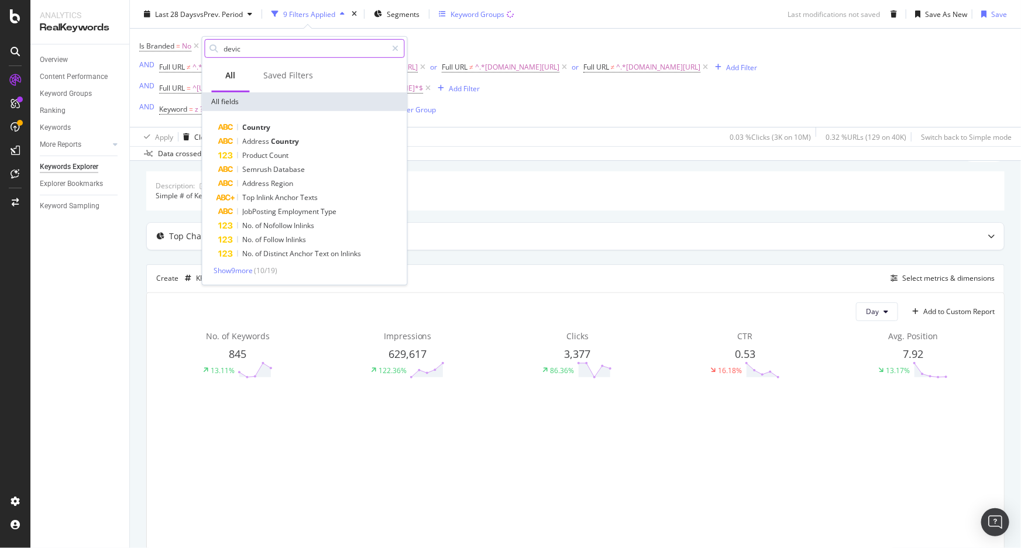
type input "device"
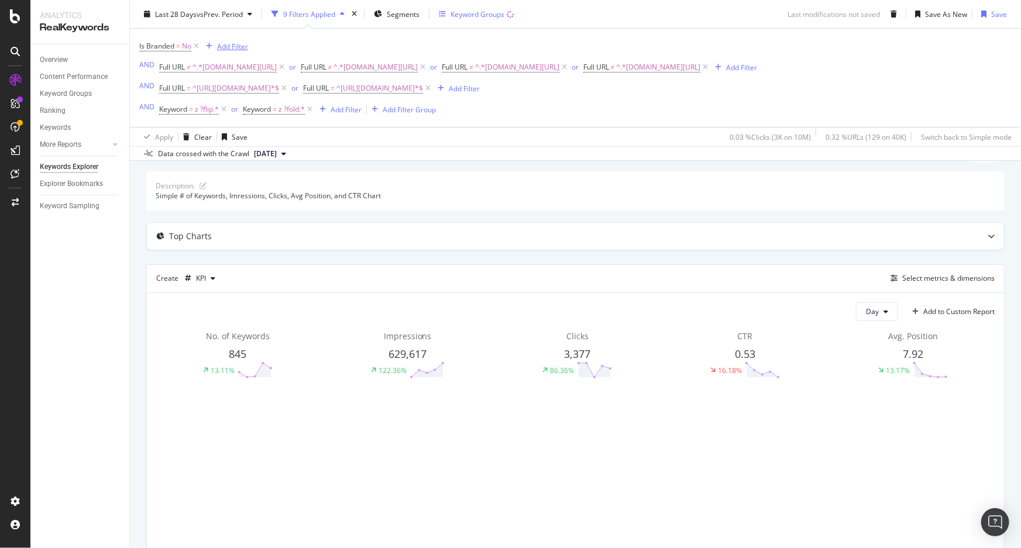
click at [226, 42] on div "Add Filter" at bounding box center [232, 46] width 31 height 10
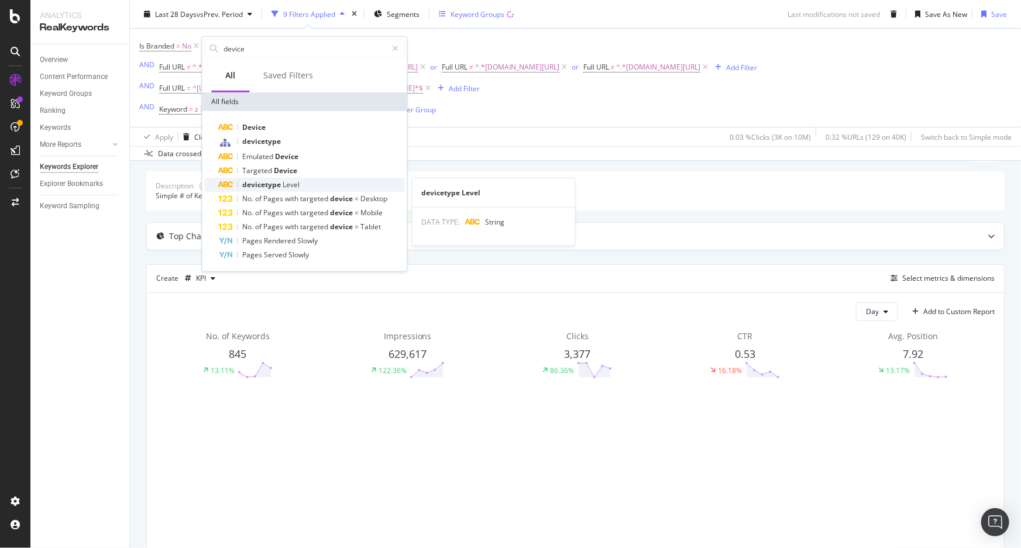
click at [325, 185] on div "devicetype Level" at bounding box center [312, 185] width 186 height 14
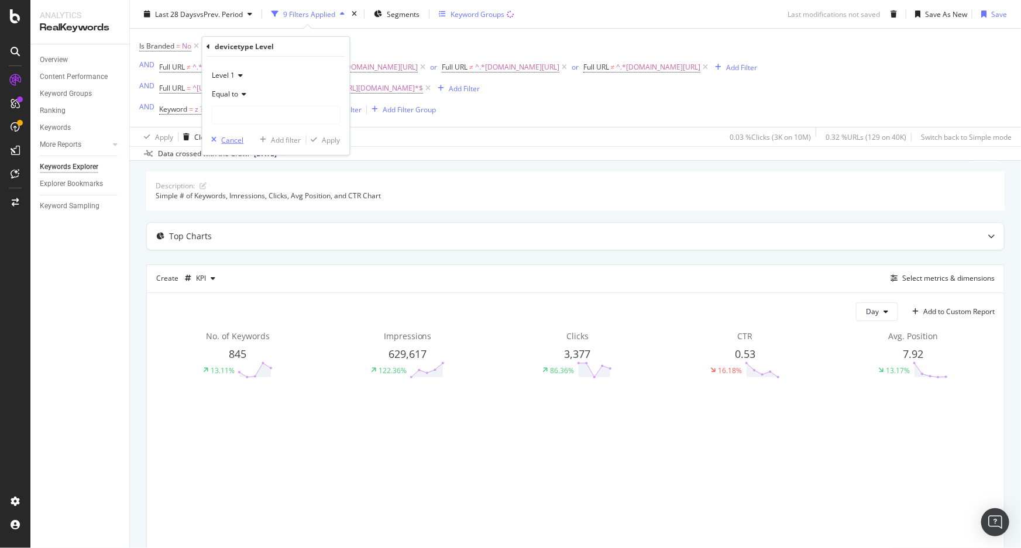
click at [241, 138] on div "Cancel" at bounding box center [233, 140] width 22 height 10
click at [230, 46] on div "Add Filter" at bounding box center [232, 46] width 31 height 10
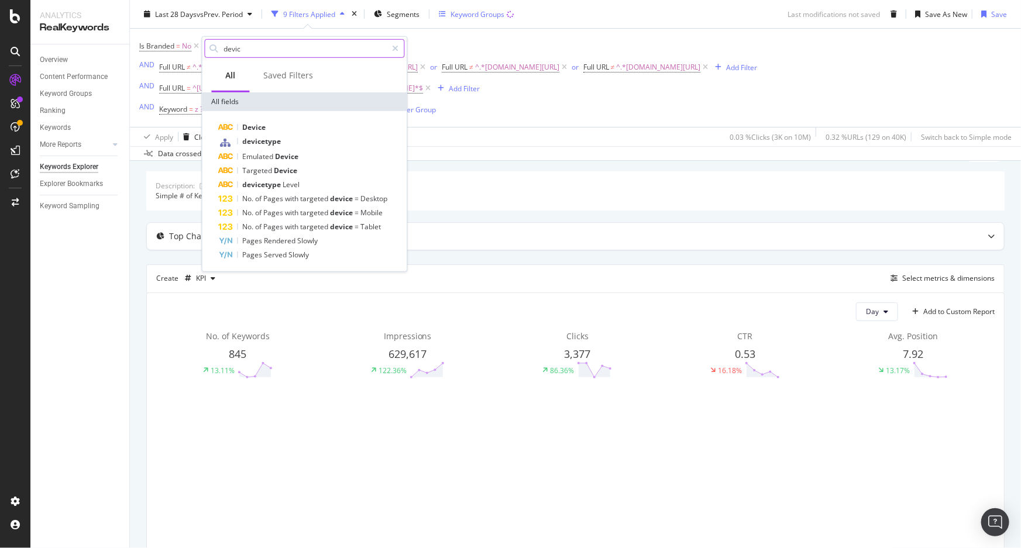
type input "device"
click at [289, 142] on div "devicetype" at bounding box center [312, 142] width 186 height 15
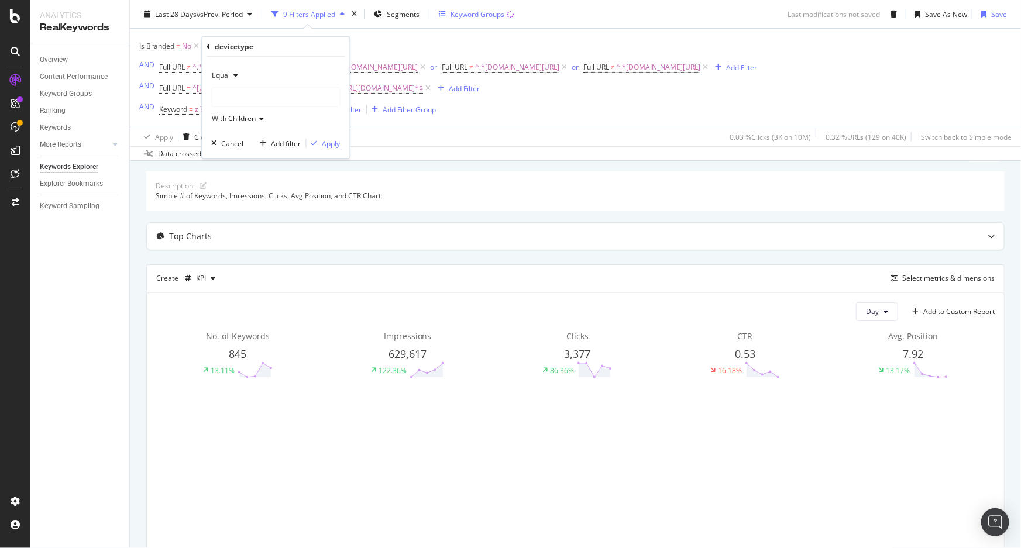
click at [231, 75] on icon at bounding box center [235, 75] width 8 height 7
click at [244, 102] on div "Equal" at bounding box center [277, 99] width 125 height 15
click at [248, 117] on span "With Children" at bounding box center [234, 119] width 44 height 10
click at [255, 99] on div at bounding box center [276, 97] width 128 height 19
click at [297, 86] on div "Equal With Children" at bounding box center [276, 97] width 129 height 62
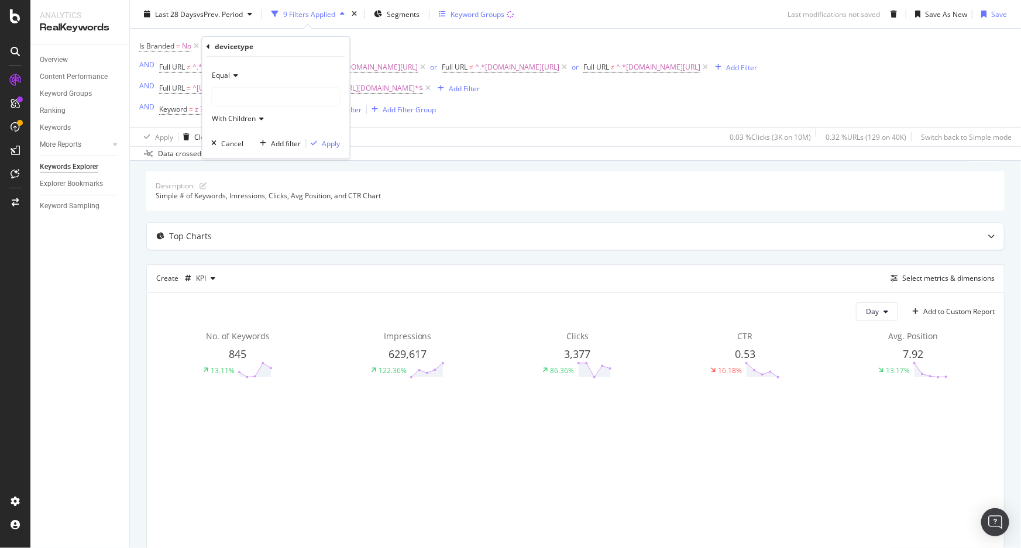
click at [208, 44] on icon at bounding box center [209, 46] width 4 height 7
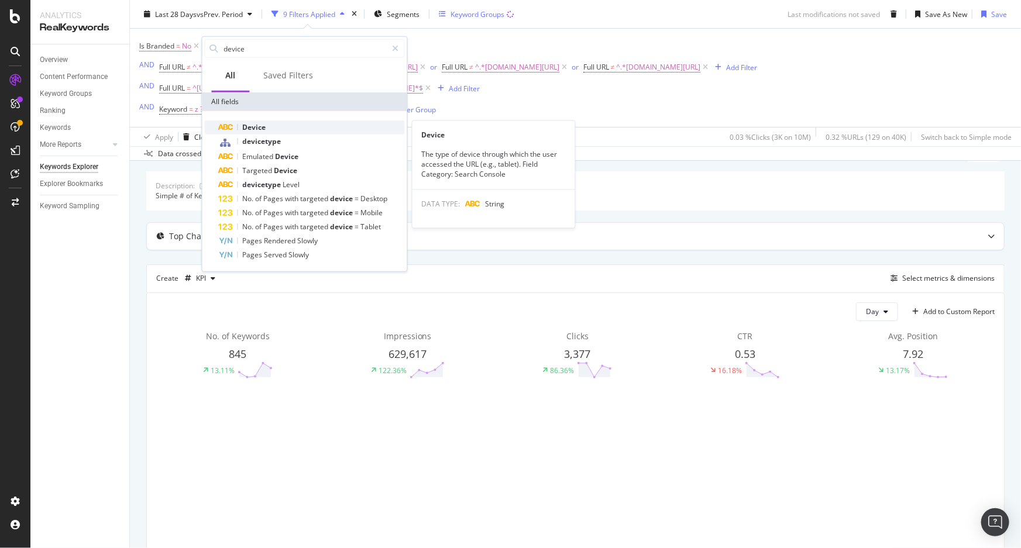
click at [265, 126] on span "Device" at bounding box center [254, 127] width 23 height 10
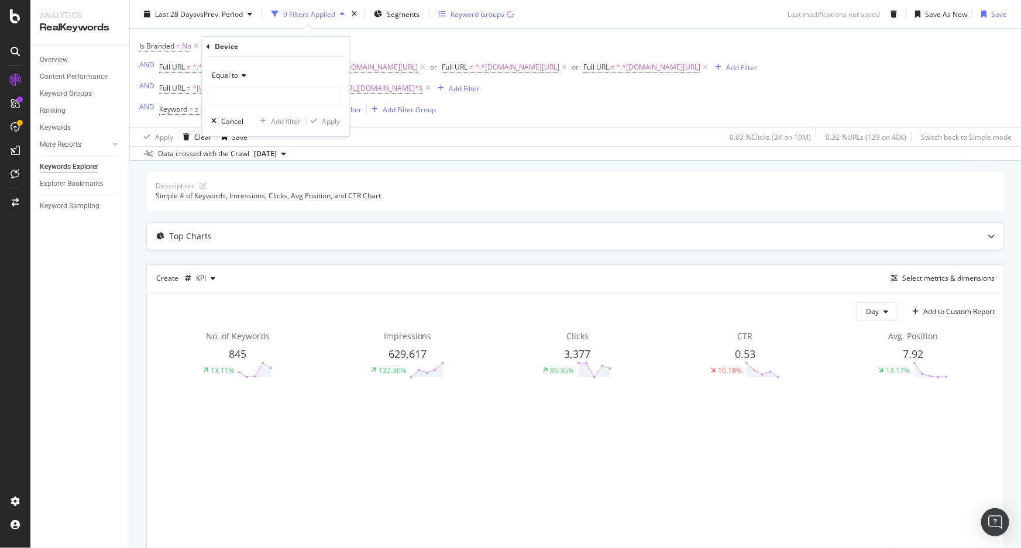
click at [239, 76] on icon at bounding box center [243, 75] width 8 height 7
click at [298, 71] on div "Equal to" at bounding box center [276, 75] width 129 height 19
click at [273, 99] on input "text" at bounding box center [276, 96] width 128 height 19
click at [255, 126] on span "mobile" at bounding box center [256, 124] width 82 height 10
type input "mobile"
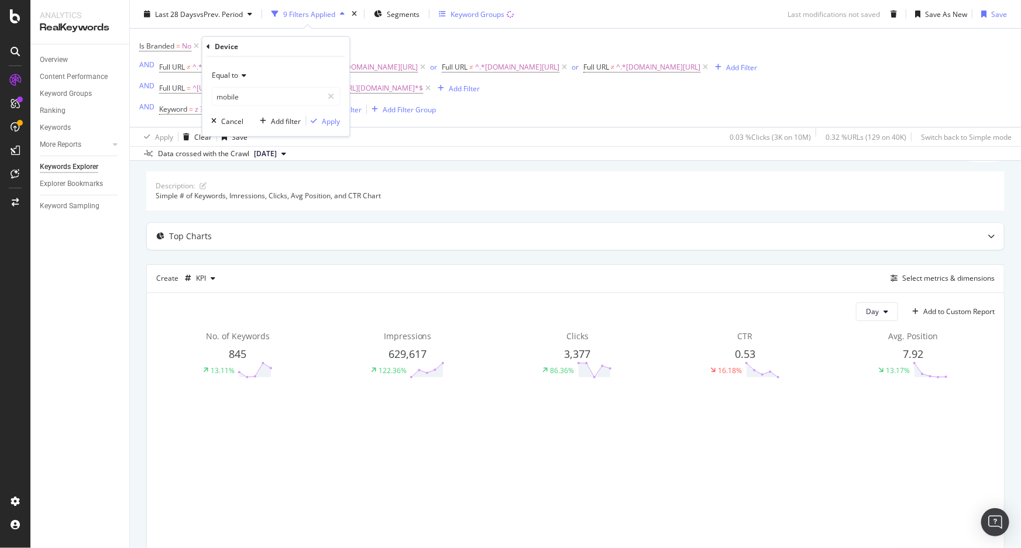
click at [240, 78] on icon at bounding box center [243, 75] width 8 height 7
click at [286, 64] on div "Equal to mobile mobile Cancel Add filter Apply" at bounding box center [275, 97] width 147 height 80
click at [332, 94] on icon at bounding box center [331, 96] width 6 height 8
click at [230, 74] on span "Equal to" at bounding box center [225, 75] width 26 height 10
click at [212, 50] on div "Device" at bounding box center [276, 47] width 138 height 20
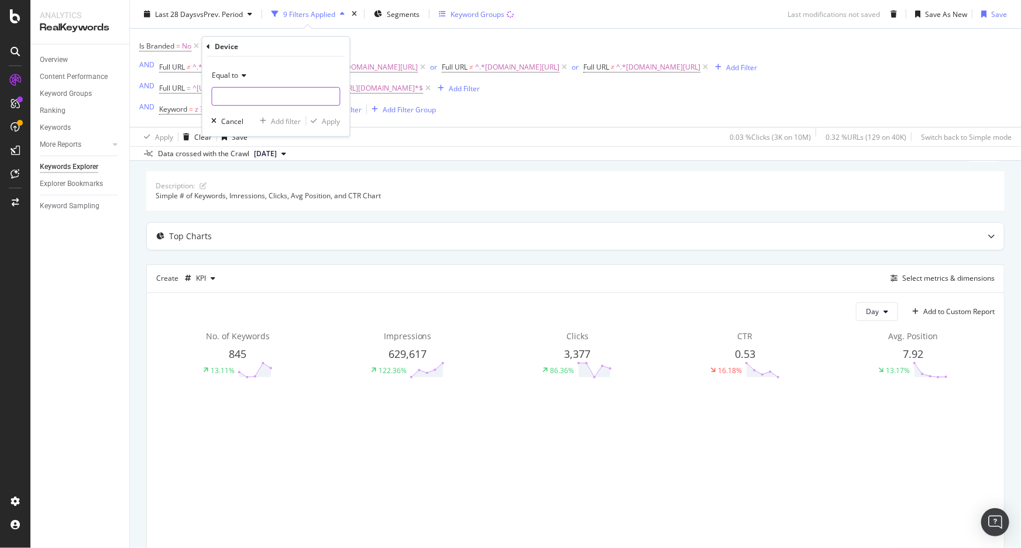
click at [209, 47] on icon at bounding box center [209, 46] width 4 height 7
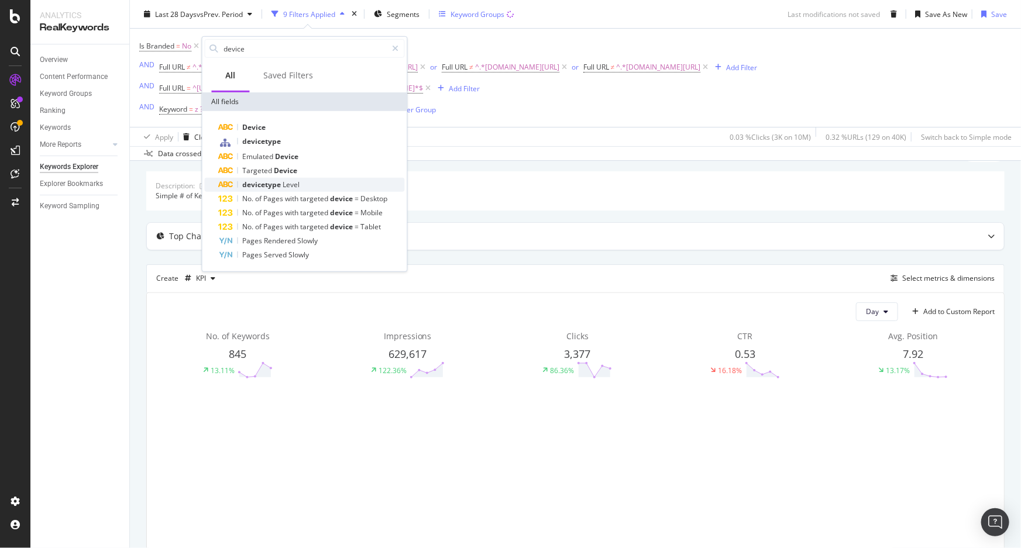
click at [321, 181] on div "devicetype Level" at bounding box center [312, 185] width 186 height 14
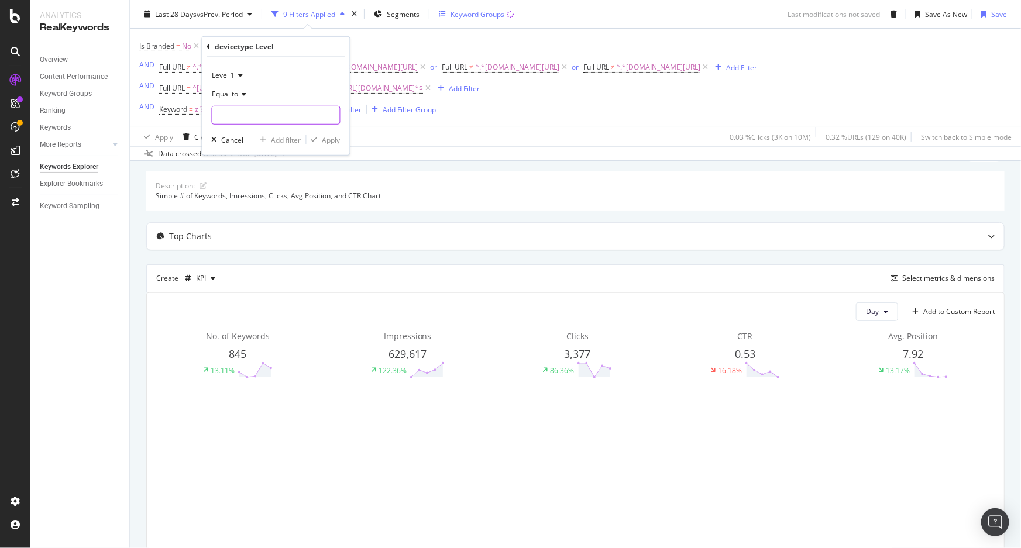
click at [235, 123] on div at bounding box center [276, 115] width 129 height 19
click at [244, 108] on input "text" at bounding box center [276, 115] width 128 height 19
click at [202, 44] on div "devicetype Level Level 1 Equal to #nomatch 30,554 URLS phones 5,075 URLS access…" at bounding box center [275, 96] width 147 height 118
click at [205, 46] on div "devicetype Level Level 1 Equal to Cancel Add filter Apply" at bounding box center [275, 96] width 147 height 118
click at [207, 46] on icon at bounding box center [209, 46] width 4 height 7
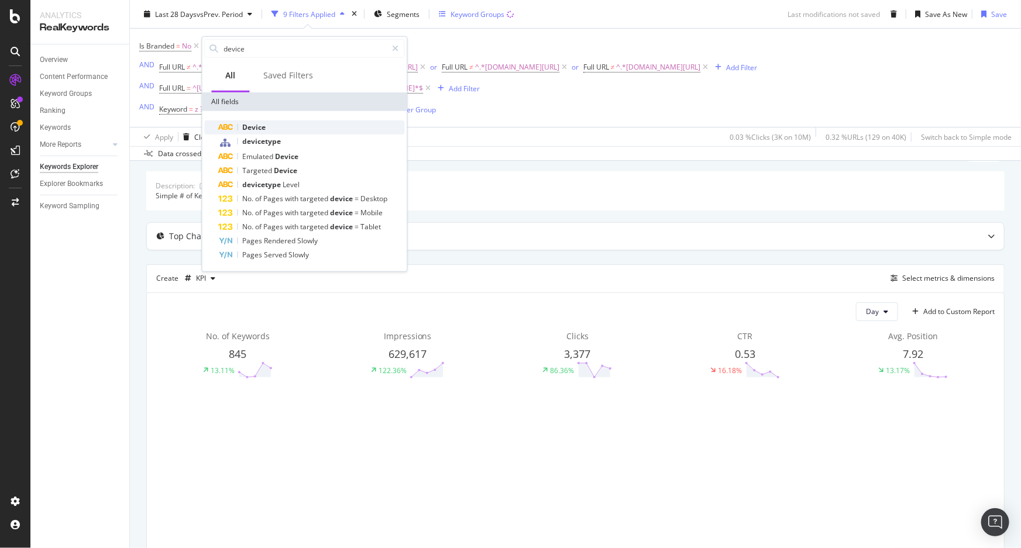
click at [290, 122] on div "Device" at bounding box center [312, 128] width 186 height 14
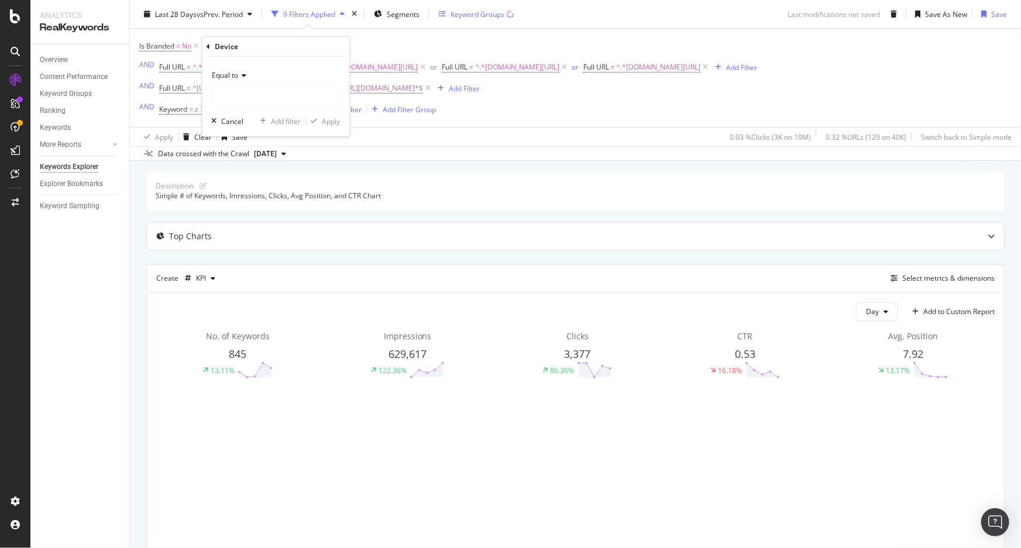
click at [236, 76] on span "Equal to" at bounding box center [225, 75] width 26 height 10
click at [273, 53] on div "Device" at bounding box center [276, 47] width 138 height 20
click at [259, 95] on input "text" at bounding box center [276, 96] width 128 height 19
click at [255, 122] on span "mobile" at bounding box center [256, 124] width 82 height 10
click at [263, 89] on input "mobile" at bounding box center [267, 96] width 111 height 19
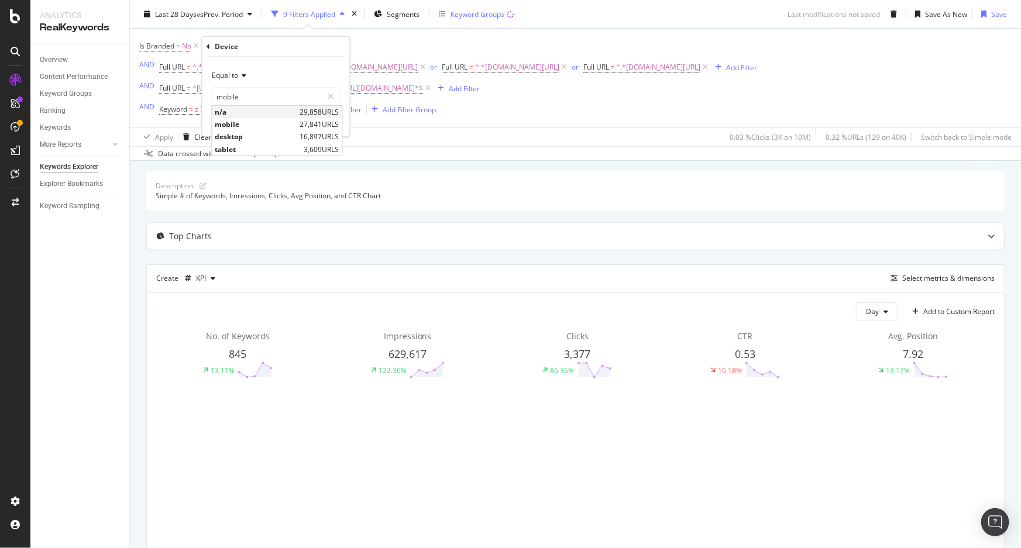
click at [274, 116] on span "n/a" at bounding box center [256, 112] width 82 height 10
type input "n/a"
click at [331, 96] on icon at bounding box center [331, 96] width 6 height 8
click at [232, 119] on div "Cancel" at bounding box center [233, 121] width 22 height 10
click at [229, 46] on div "Add Filter" at bounding box center [232, 46] width 31 height 10
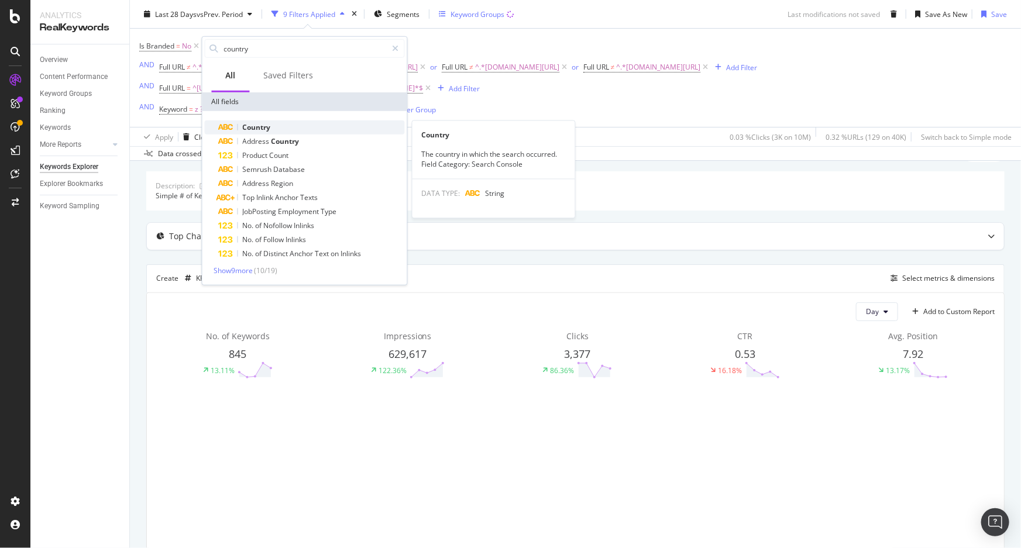
type input "country"
click at [297, 129] on div "Country" at bounding box center [312, 128] width 186 height 14
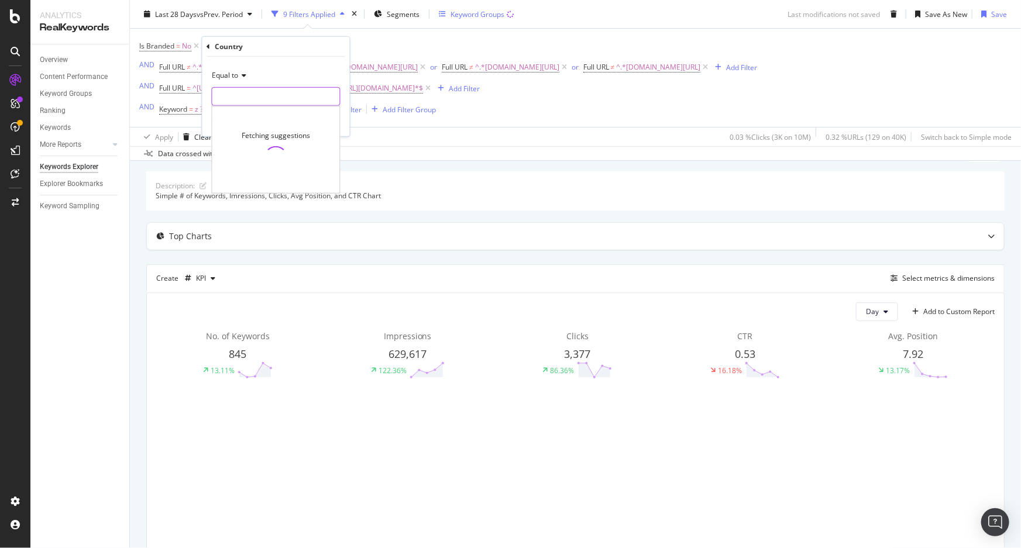
click at [266, 91] on input "text" at bounding box center [276, 96] width 128 height 19
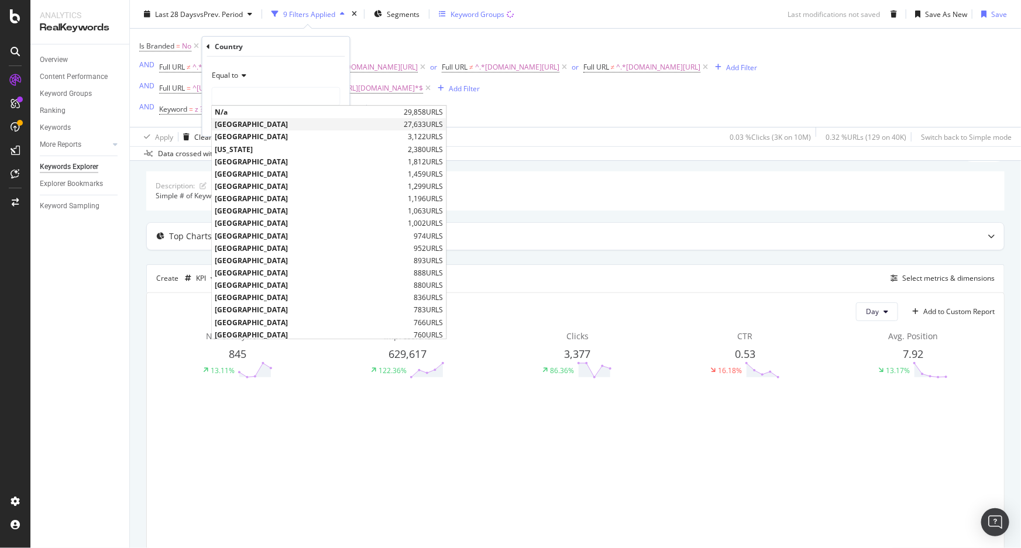
click at [302, 122] on span "United States of America" at bounding box center [308, 124] width 186 height 10
type input "United States of America"
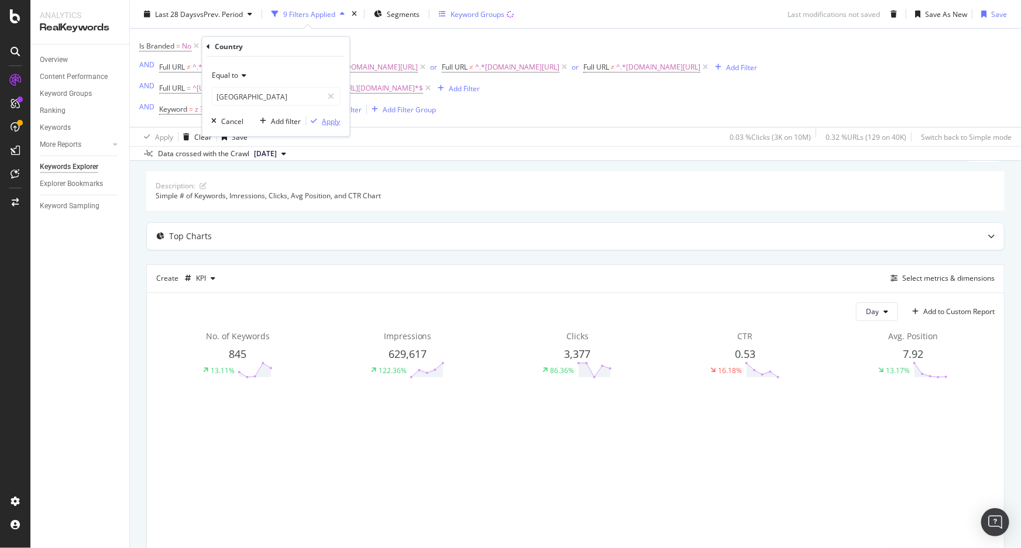
click at [325, 123] on div "Apply" at bounding box center [331, 121] width 18 height 10
click at [991, 14] on div "Save" at bounding box center [999, 14] width 16 height 10
click at [175, 45] on span "Is Branded = No" at bounding box center [165, 46] width 52 height 11
click at [155, 71] on span "No" at bounding box center [154, 73] width 9 height 10
click at [166, 100] on div "Yes" at bounding box center [214, 97] width 125 height 15
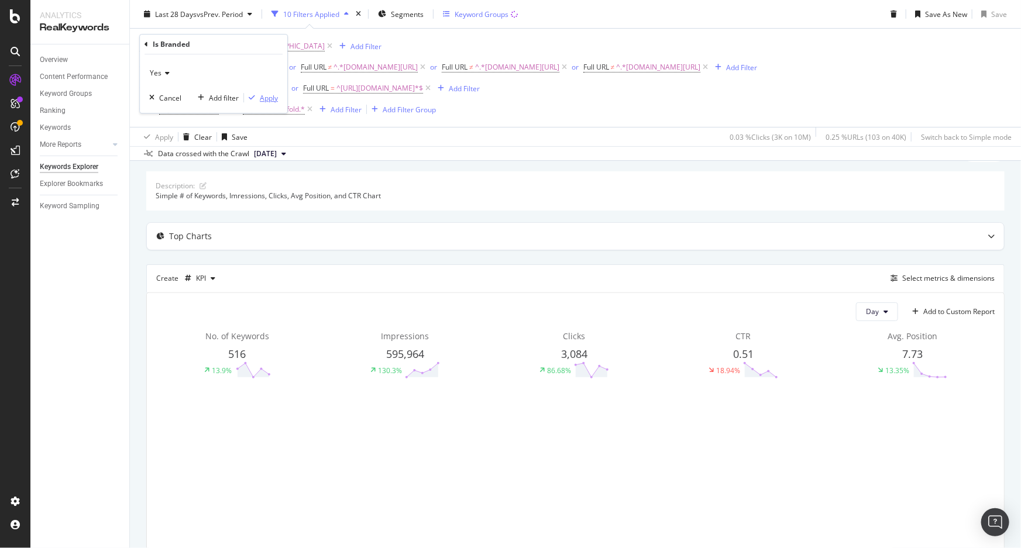
click at [264, 99] on div "Apply" at bounding box center [269, 98] width 18 height 10
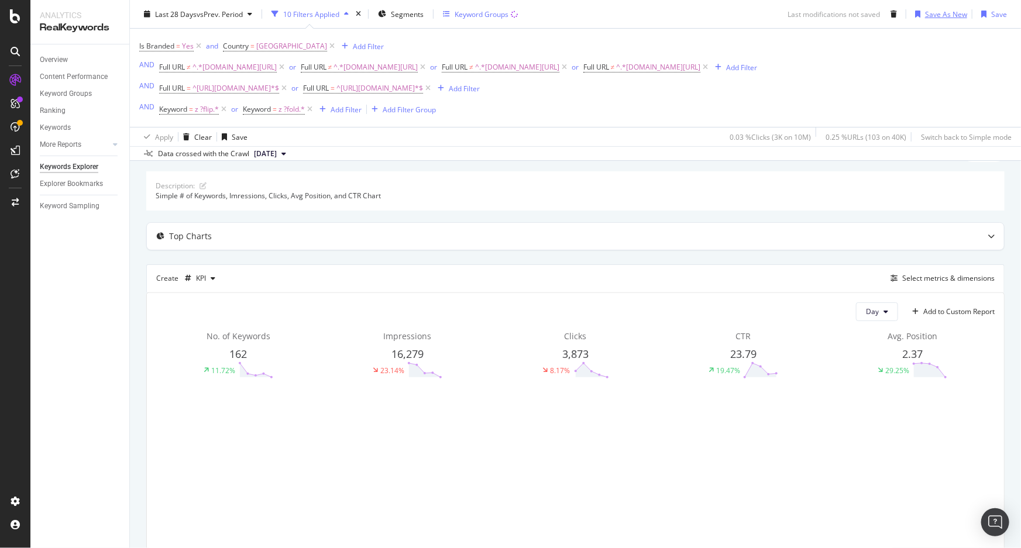
click at [942, 12] on div "Save As New" at bounding box center [946, 14] width 42 height 10
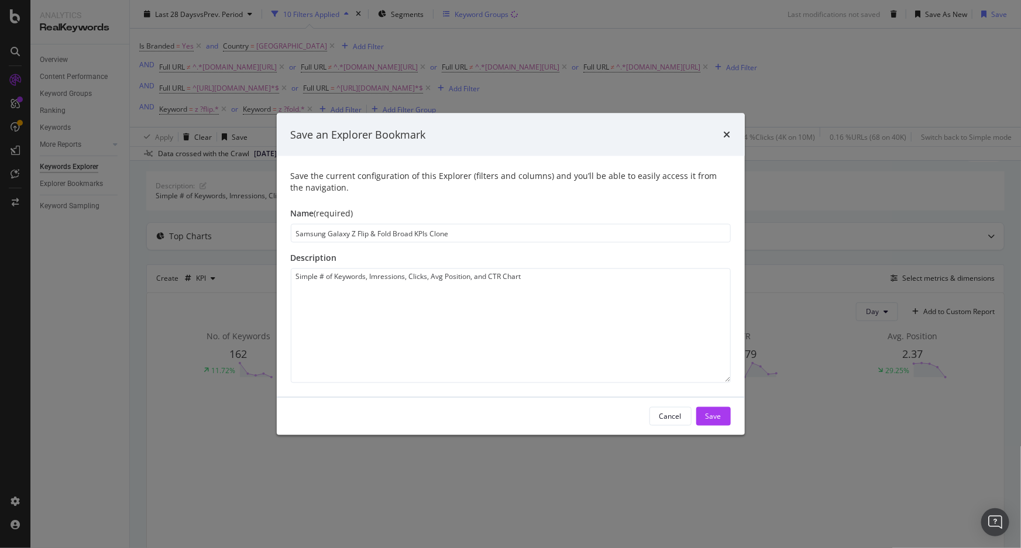
click at [295, 236] on input "Samsung Galaxy Z Flip & Fold Broad KPIs Clone" at bounding box center [511, 233] width 440 height 19
type input "Branded - Samsung Galaxy Z Flip & Fold Broad KPIs Clone"
click at [710, 414] on div "Save" at bounding box center [714, 416] width 16 height 10
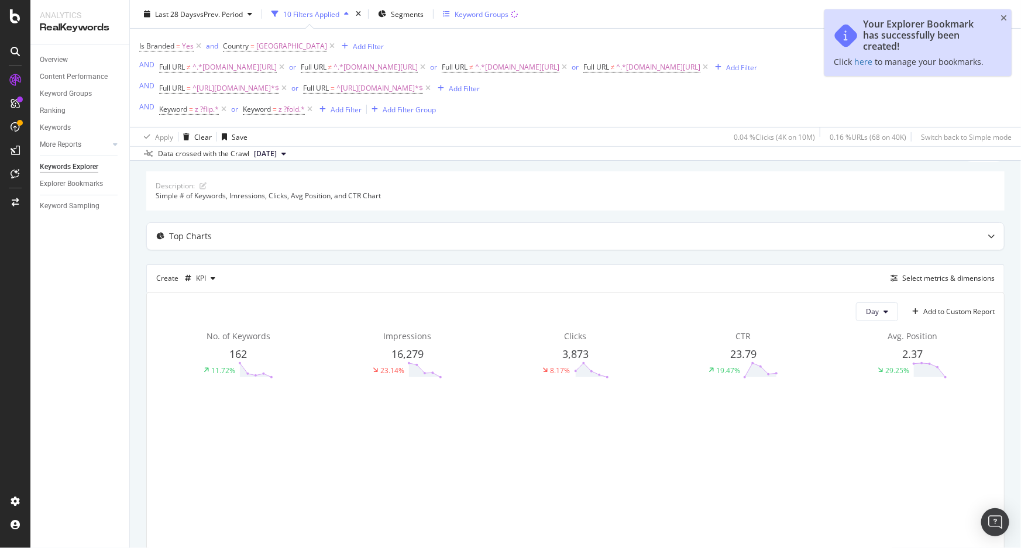
click at [650, 134] on div "Apply Clear Save 0.04 % Clicks ( 4K on 10M ) 0.16 % URLs ( 68 on 40K ) Switch b…" at bounding box center [575, 136] width 891 height 19
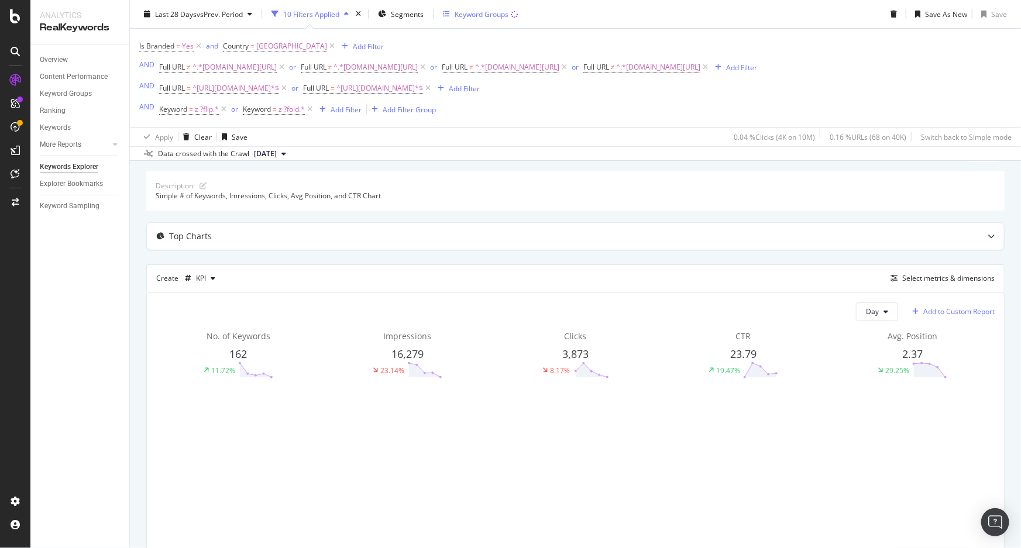
click at [929, 311] on div "Add to Custom Report" at bounding box center [958, 311] width 71 height 7
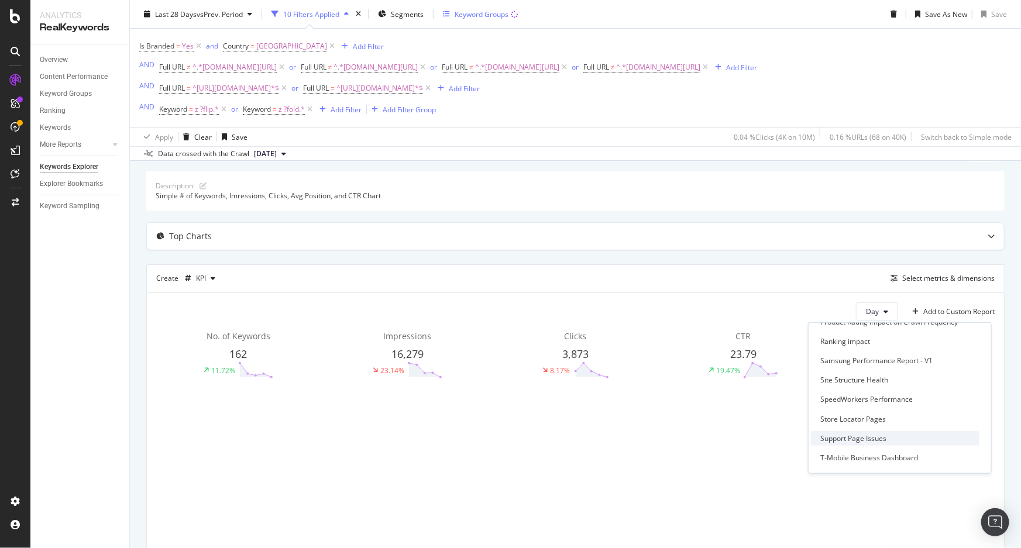
scroll to position [518, 0]
click at [898, 377] on div "Samsung Performance Report - V1" at bounding box center [876, 380] width 112 height 10
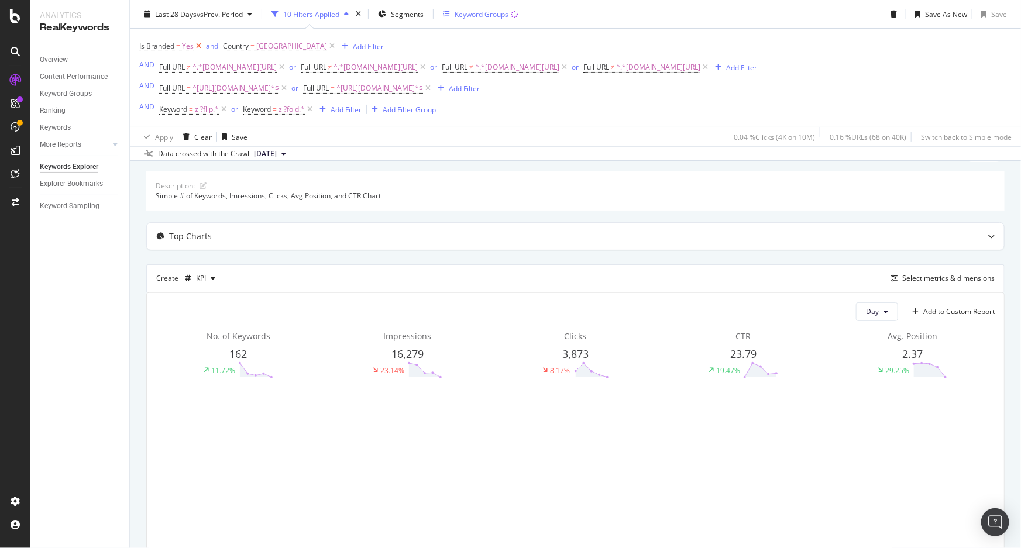
click at [197, 44] on icon at bounding box center [199, 46] width 10 height 12
click at [927, 16] on div "Save As New" at bounding box center [946, 14] width 42 height 10
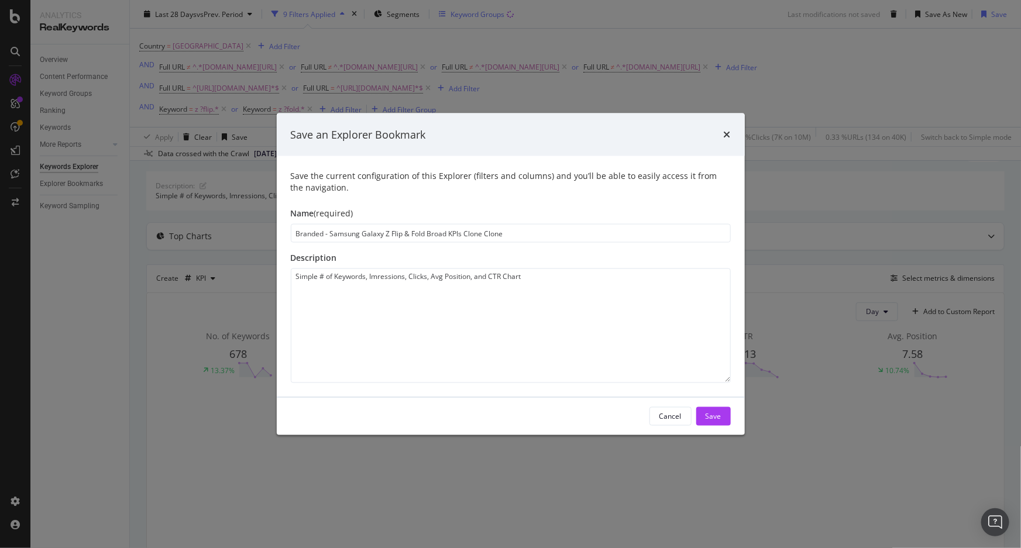
drag, startPoint x: 323, startPoint y: 235, endPoint x: 199, endPoint y: 225, distance: 124.4
click at [200, 225] on div "Save an Explorer Bookmark Save the current configuration of this Explorer (filt…" at bounding box center [510, 274] width 1021 height 548
drag, startPoint x: 456, startPoint y: 234, endPoint x: 707, endPoint y: 238, distance: 251.1
click at [698, 237] on input "All Up - Samsung Galaxy Z Flip & Fold Broad KPIs Clone Clone" at bounding box center [511, 233] width 440 height 19
type input "All Up - Samsung Galaxy Z Flip & Fold Broad KPIs"
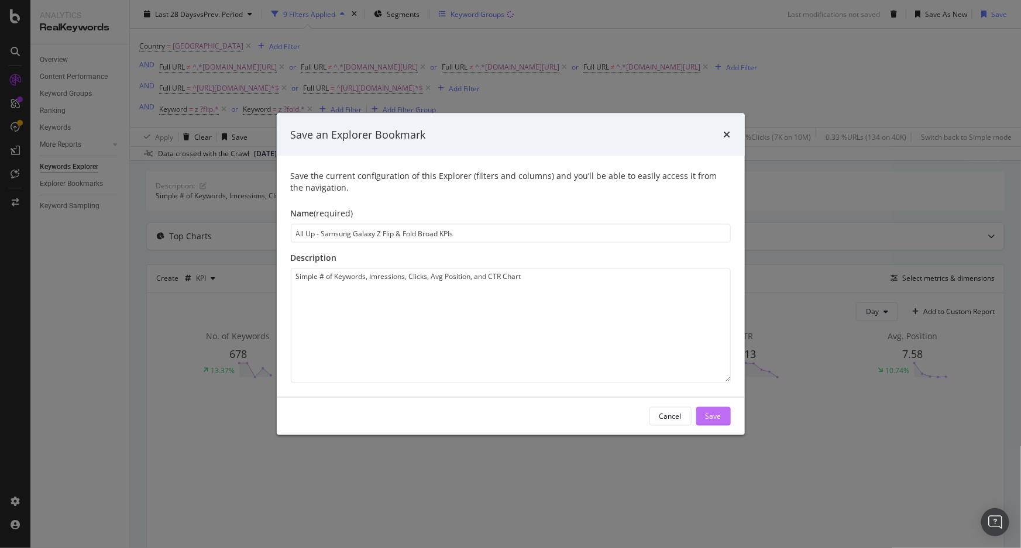
click at [719, 410] on div "Save" at bounding box center [714, 417] width 16 height 18
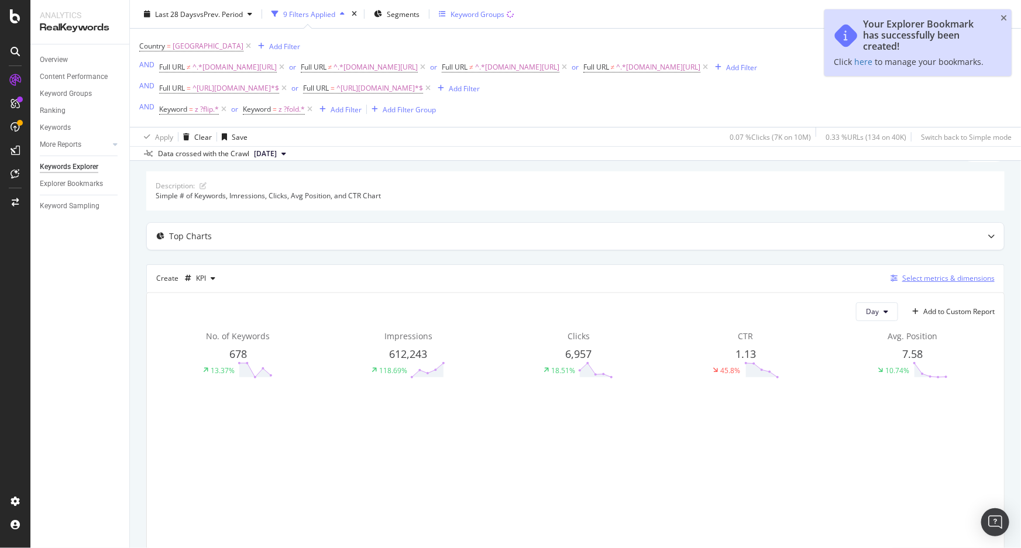
click at [949, 277] on div "Select metrics & dimensions" at bounding box center [948, 278] width 92 height 10
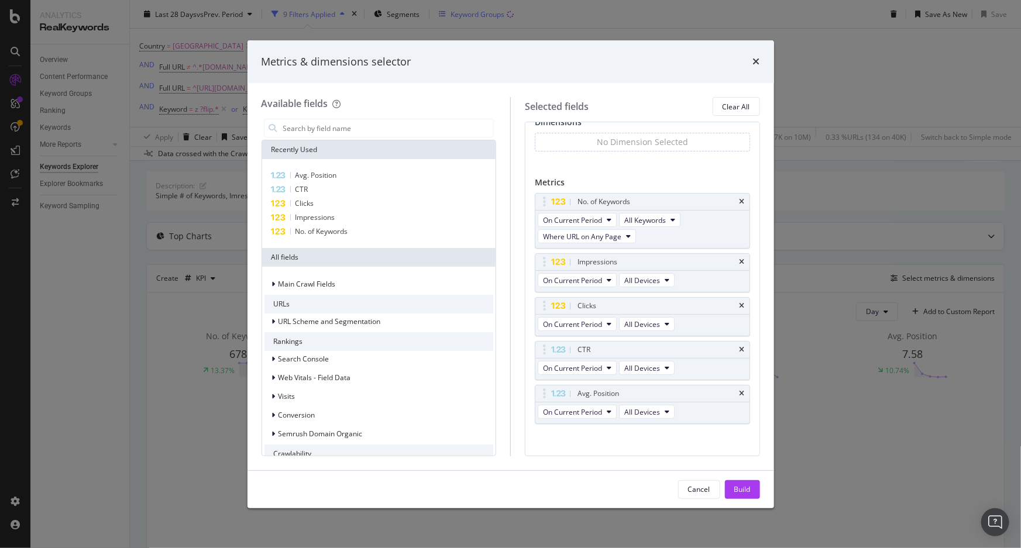
scroll to position [22, 0]
click at [759, 59] on icon "times" at bounding box center [756, 61] width 7 height 9
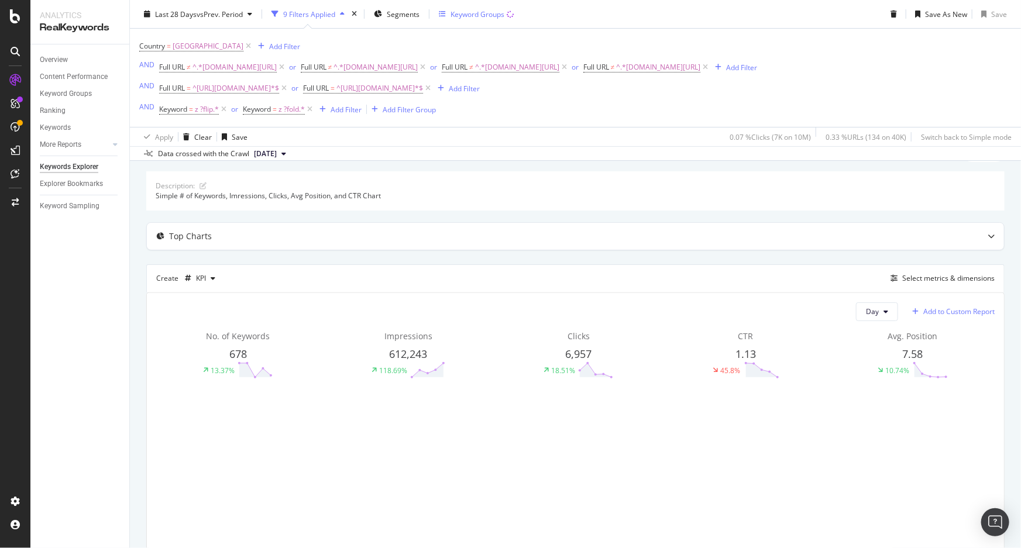
click at [937, 310] on div "Add to Custom Report" at bounding box center [958, 311] width 71 height 7
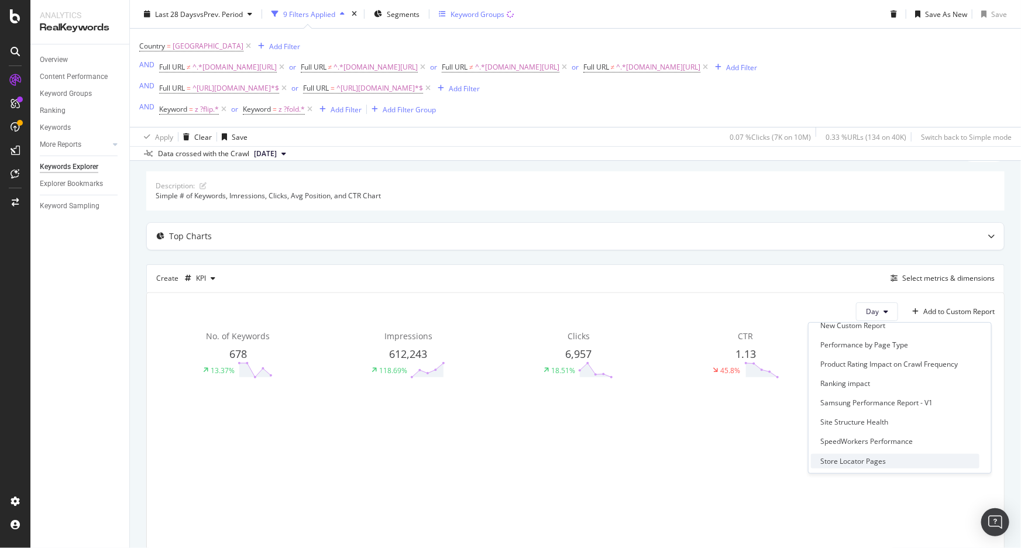
scroll to position [465, 0]
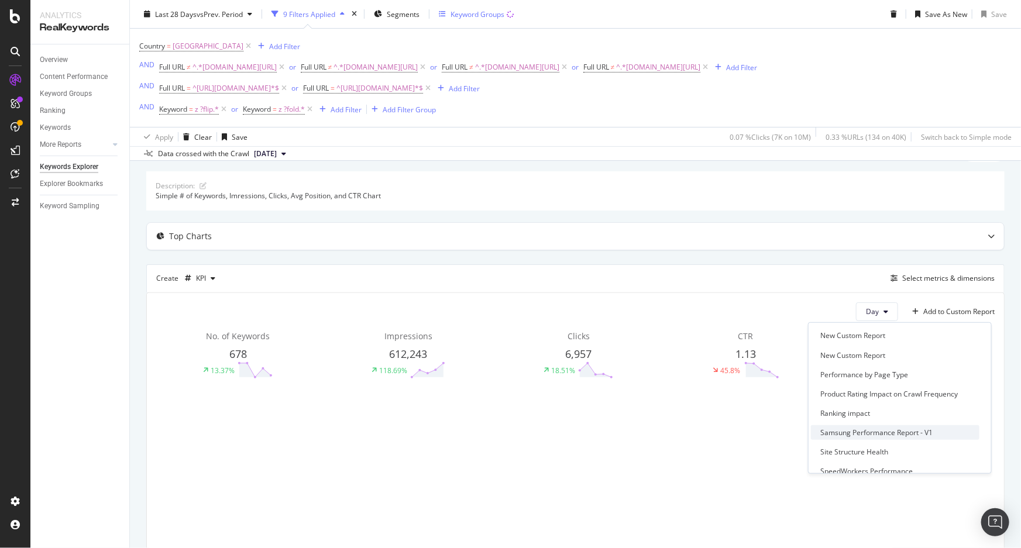
click at [892, 428] on div "Samsung Performance Report - V1" at bounding box center [876, 433] width 112 height 10
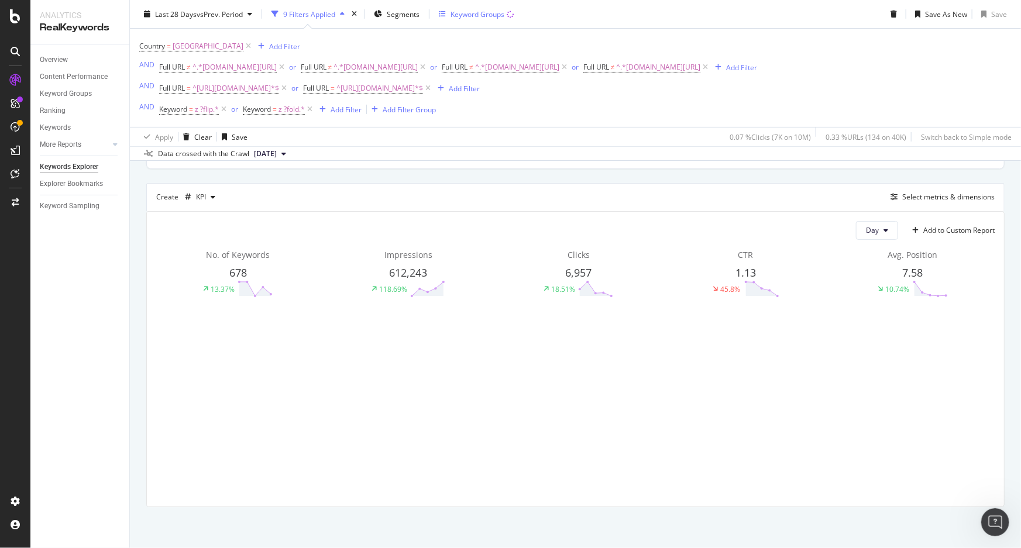
scroll to position [135, 0]
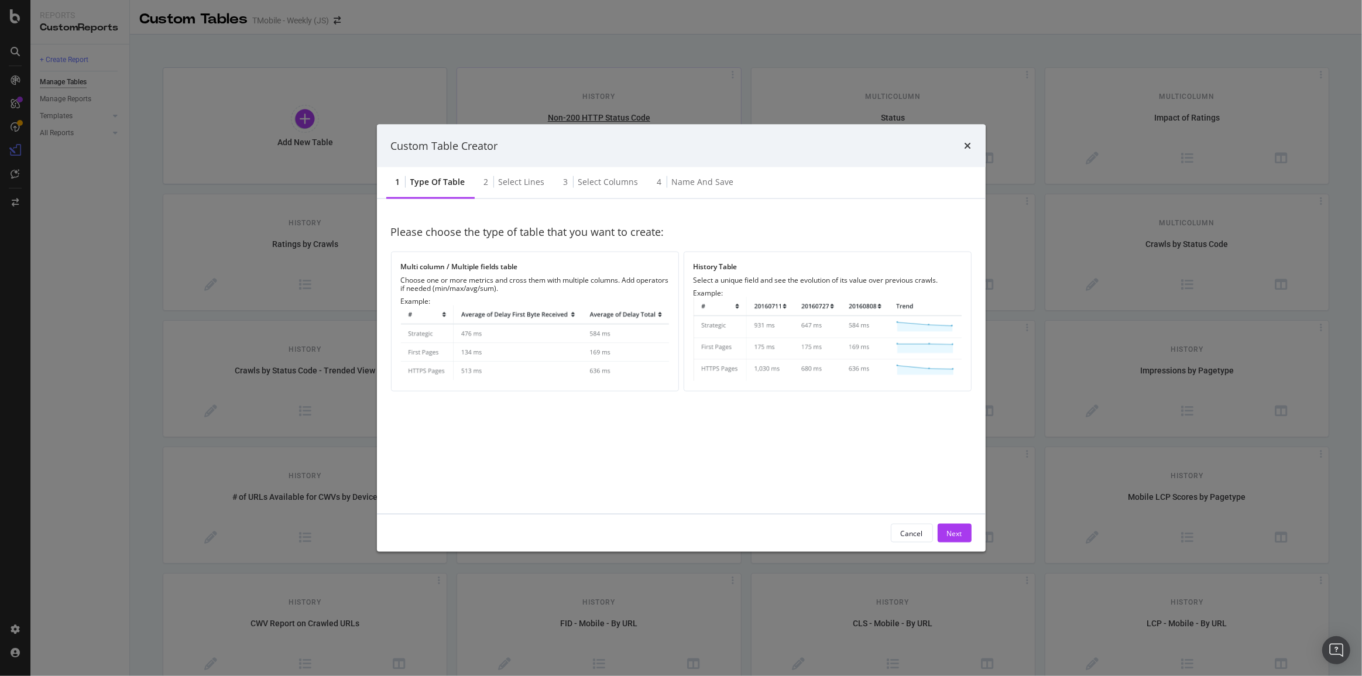
click at [964, 145] on icon "times" at bounding box center [967, 145] width 7 height 9
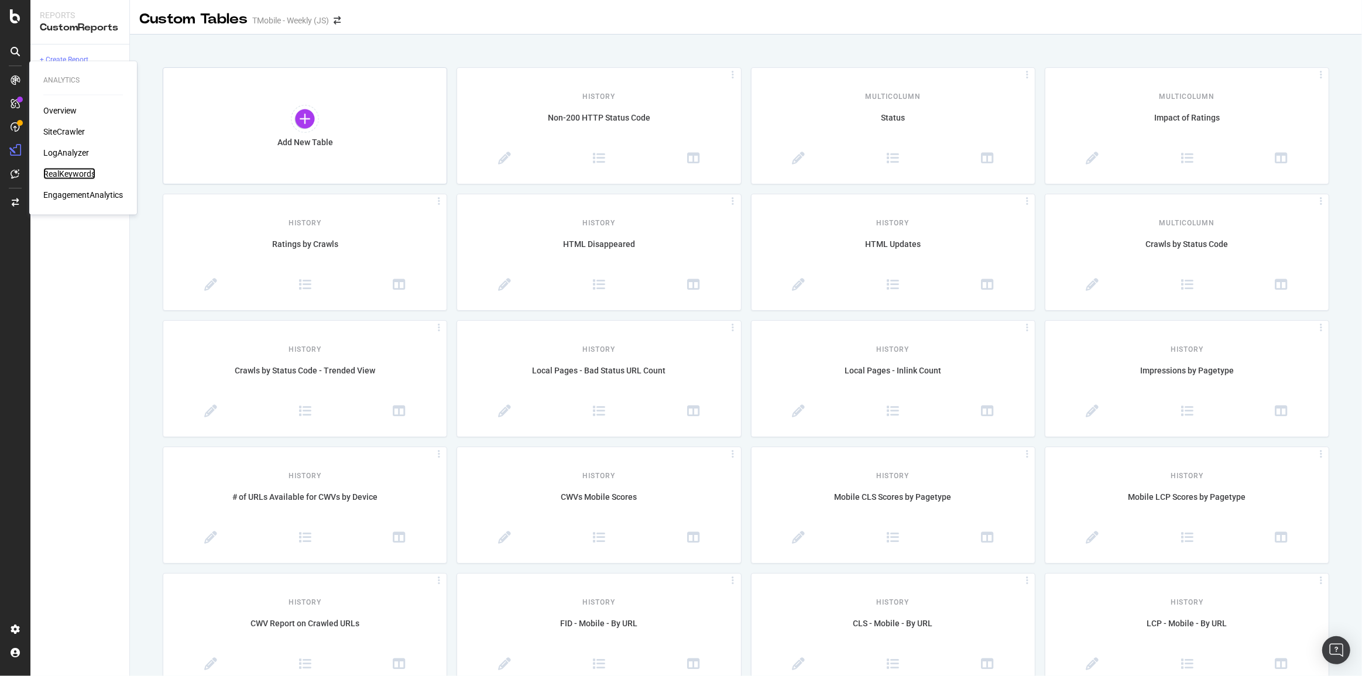
click at [62, 171] on div "RealKeywords" at bounding box center [69, 174] width 52 height 12
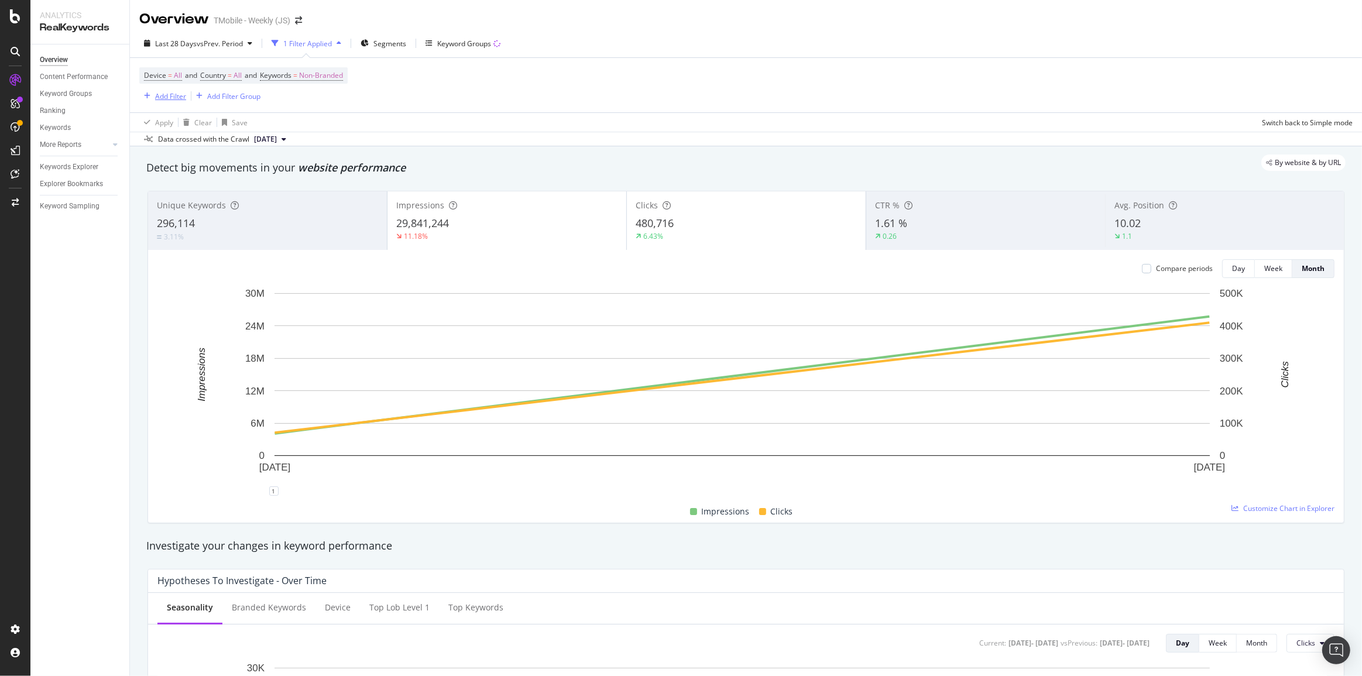
click at [150, 95] on div "button" at bounding box center [147, 95] width 16 height 7
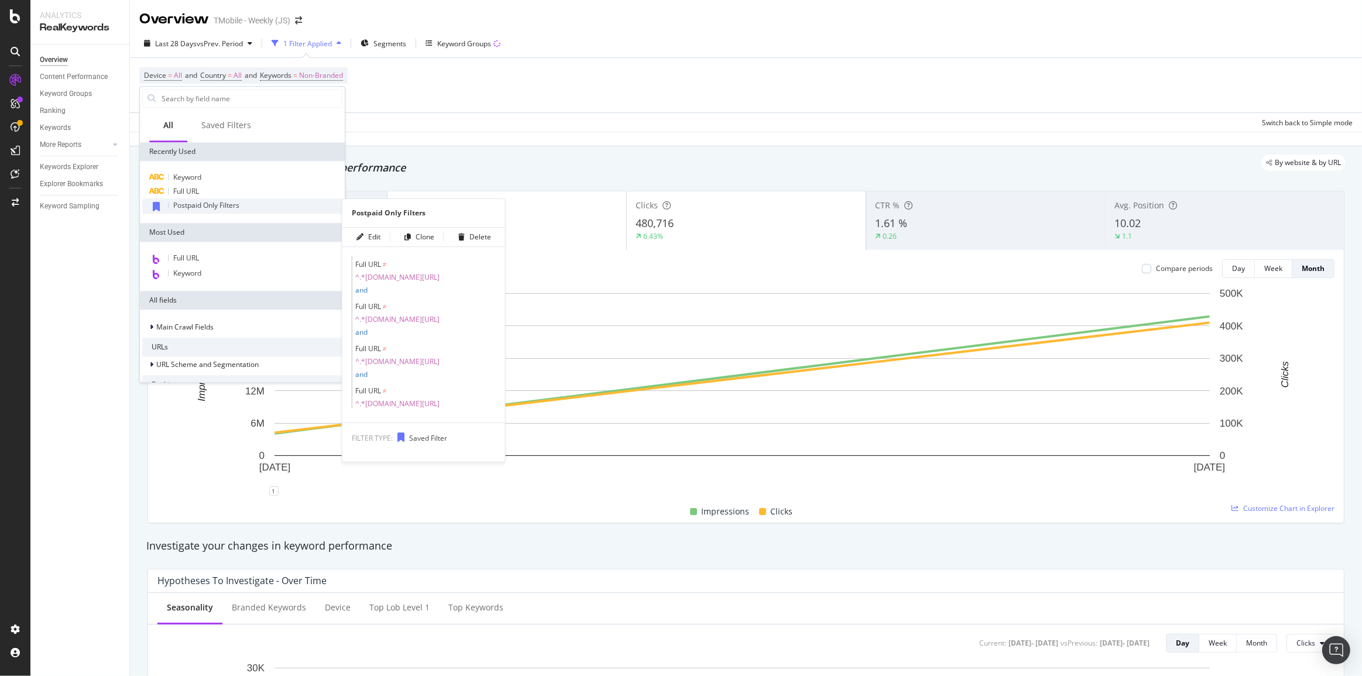
click at [199, 201] on span "Postpaid Only Filters" at bounding box center [206, 205] width 66 height 10
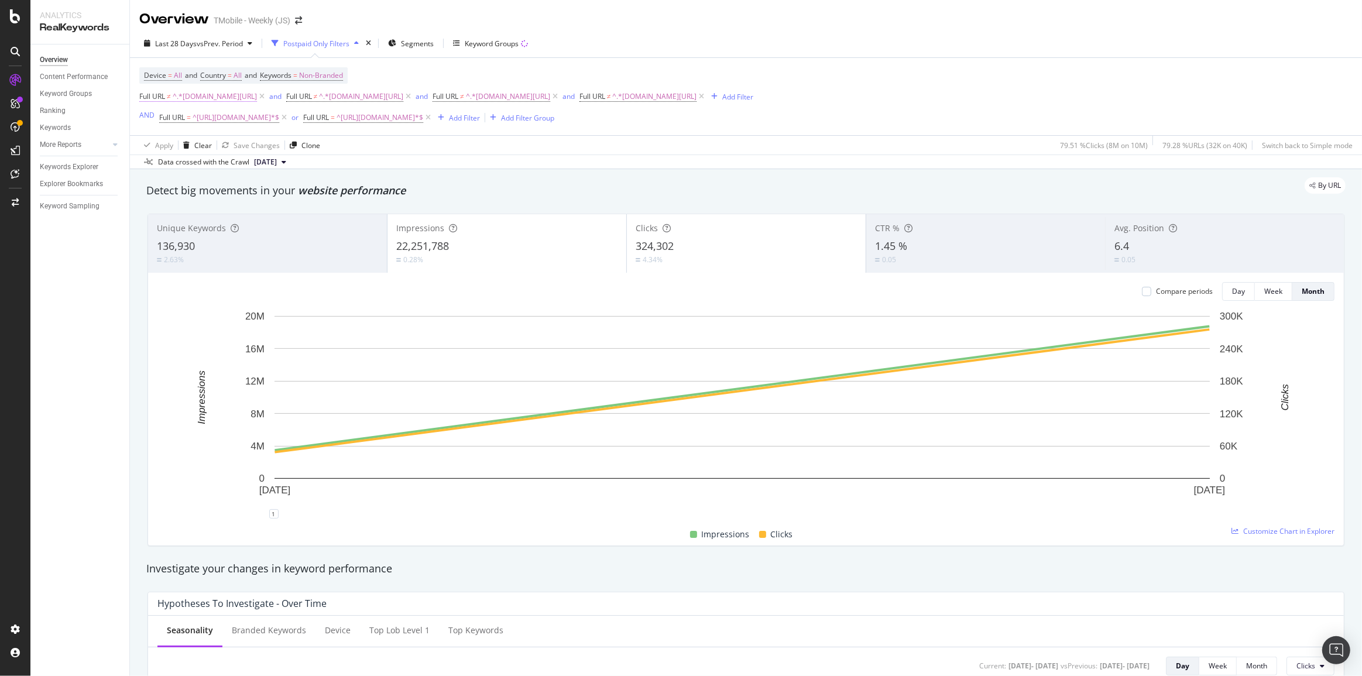
click at [242, 100] on span "^.*t-mobile.com/home-internet.*$" at bounding box center [215, 96] width 84 height 16
click at [225, 146] on input "t-mobile.com/home-internet" at bounding box center [205, 145] width 111 height 19
click at [374, 150] on div "Apply Clear Save Changes Clone 79.51 % Clicks ( 8M on 10M ) 79.28 % URLs ( 32K …" at bounding box center [746, 144] width 1232 height 19
click at [366, 95] on span "^.*t-mobile.com/isp.*$" at bounding box center [361, 96] width 84 height 16
click at [371, 143] on input "t-mobile.com/isp" at bounding box center [381, 145] width 111 height 19
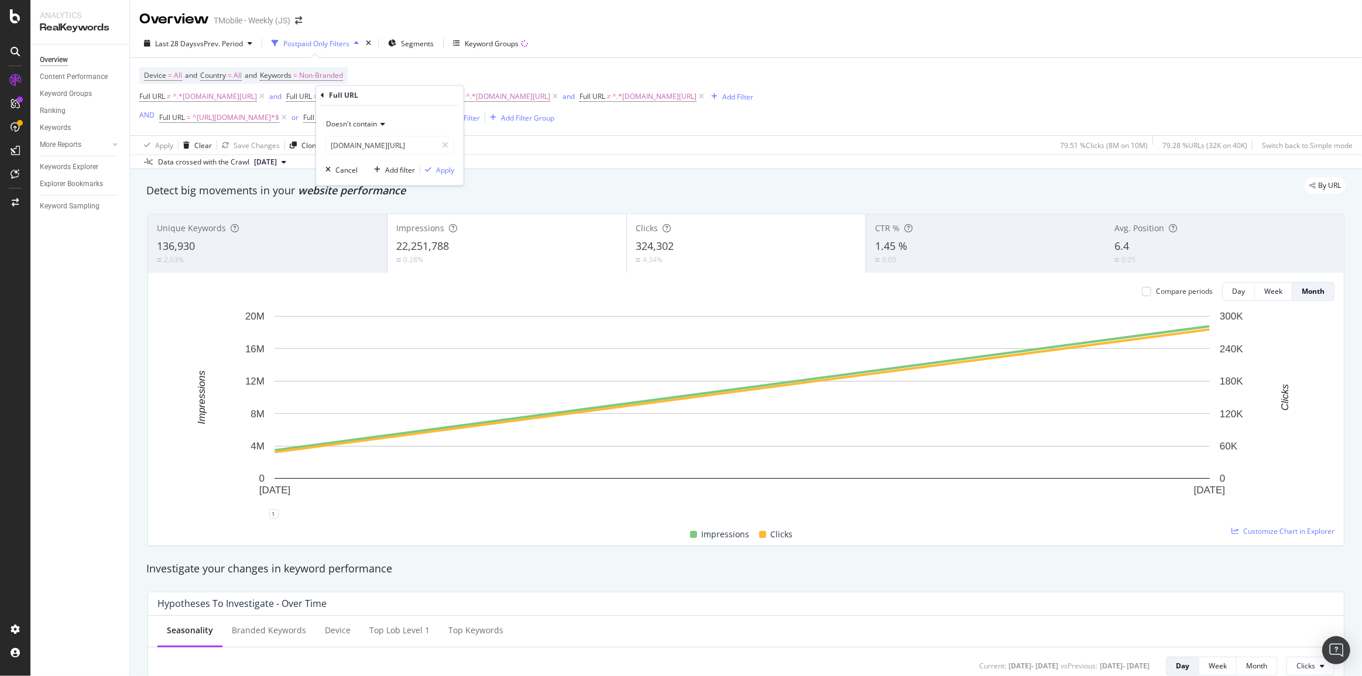
drag, startPoint x: 741, startPoint y: 126, endPoint x: 720, endPoint y: 120, distance: 21.9
click at [740, 126] on div "Device = All and Country = All and Keywords = Non-Branded Full URL ≠ ^.*t-mobil…" at bounding box center [446, 96] width 614 height 59
click at [520, 98] on span "^.*t-mobile.com/business.*$" at bounding box center [508, 96] width 84 height 16
click at [515, 146] on input "t-mobile.com/business" at bounding box center [519, 145] width 111 height 19
click at [665, 131] on div "Device = All and Country = All and Keywords = Non-Branded Full URL ≠ ^.*t-mobil…" at bounding box center [745, 96] width 1213 height 77
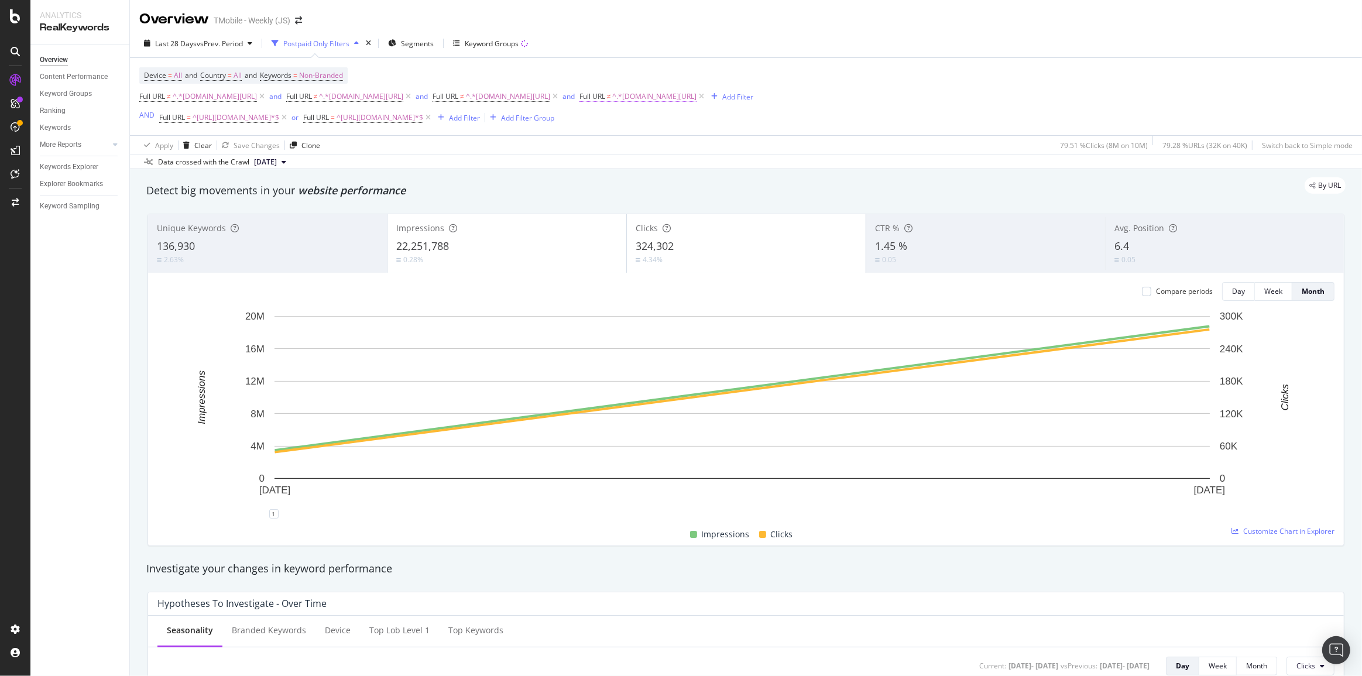
click at [673, 99] on span "^.*t-mobile.com/community.*$" at bounding box center [654, 96] width 84 height 16
click at [660, 149] on input "t-mobile.com/community" at bounding box center [677, 145] width 111 height 19
click at [260, 122] on span "^https://www.t-mobile.com.*$" at bounding box center [236, 117] width 87 height 16
click at [232, 172] on input "https://www.t-mobile.com" at bounding box center [224, 167] width 111 height 19
click at [348, 122] on span "Full URL = ^https://es.t-mobile.com.*$" at bounding box center [363, 117] width 120 height 11
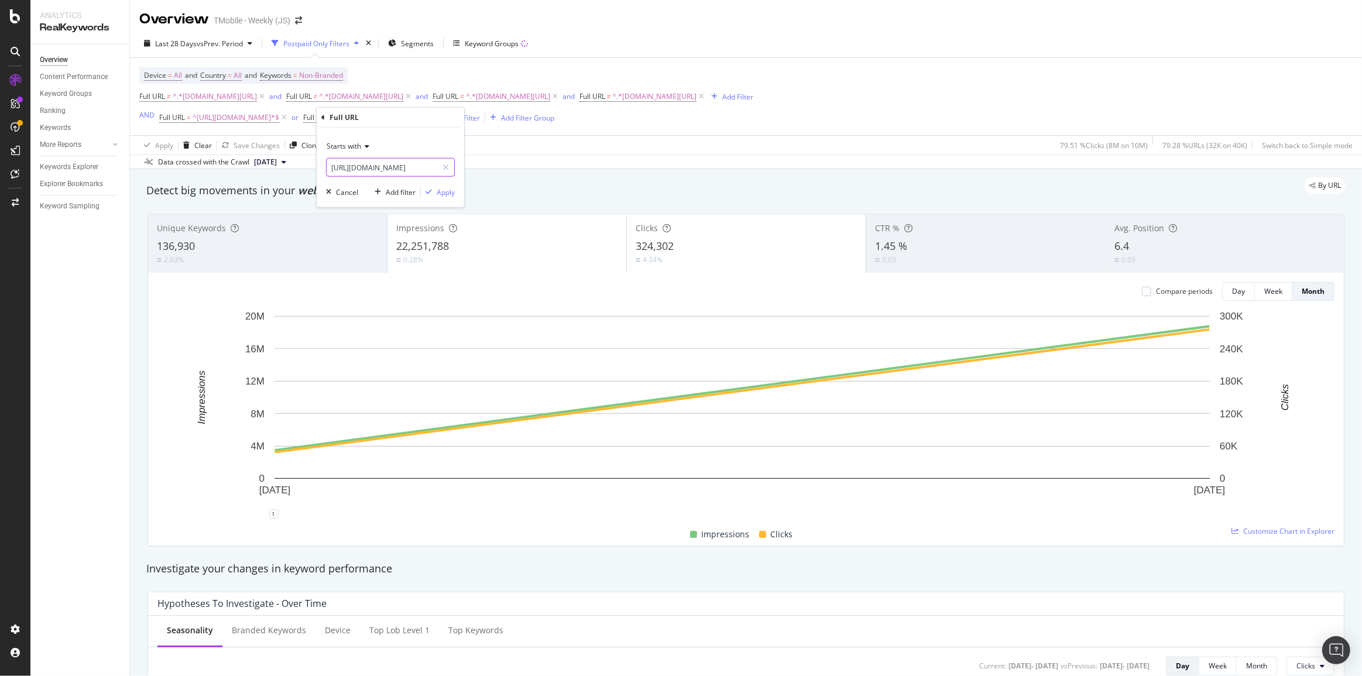
click at [356, 171] on input "https://es.t-mobile.com" at bounding box center [382, 167] width 111 height 19
click at [650, 138] on div "Apply Clear Save Changes Clone 79.51 % Clicks ( 8M on 10M ) 79.28 % URLs ( 32K …" at bounding box center [746, 144] width 1232 height 19
click at [540, 119] on div "Add Filter Group" at bounding box center [527, 118] width 53 height 10
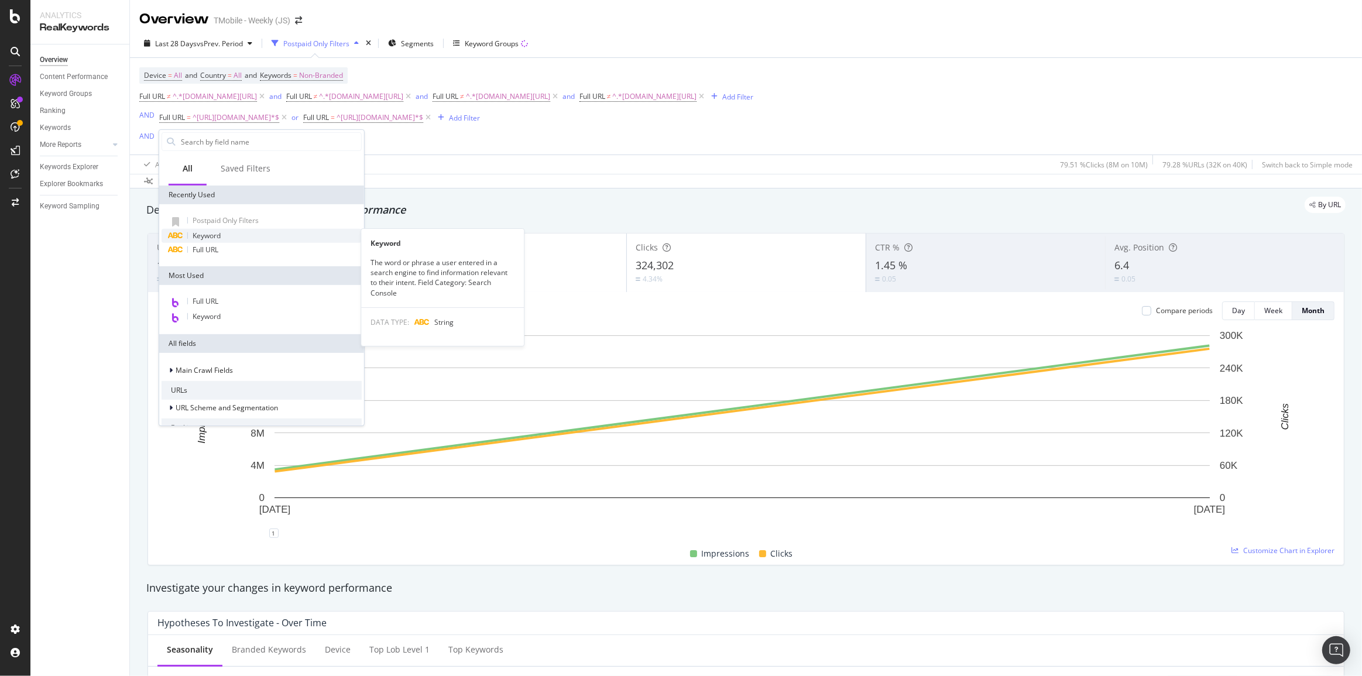
click at [217, 234] on span "Keyword" at bounding box center [207, 236] width 28 height 10
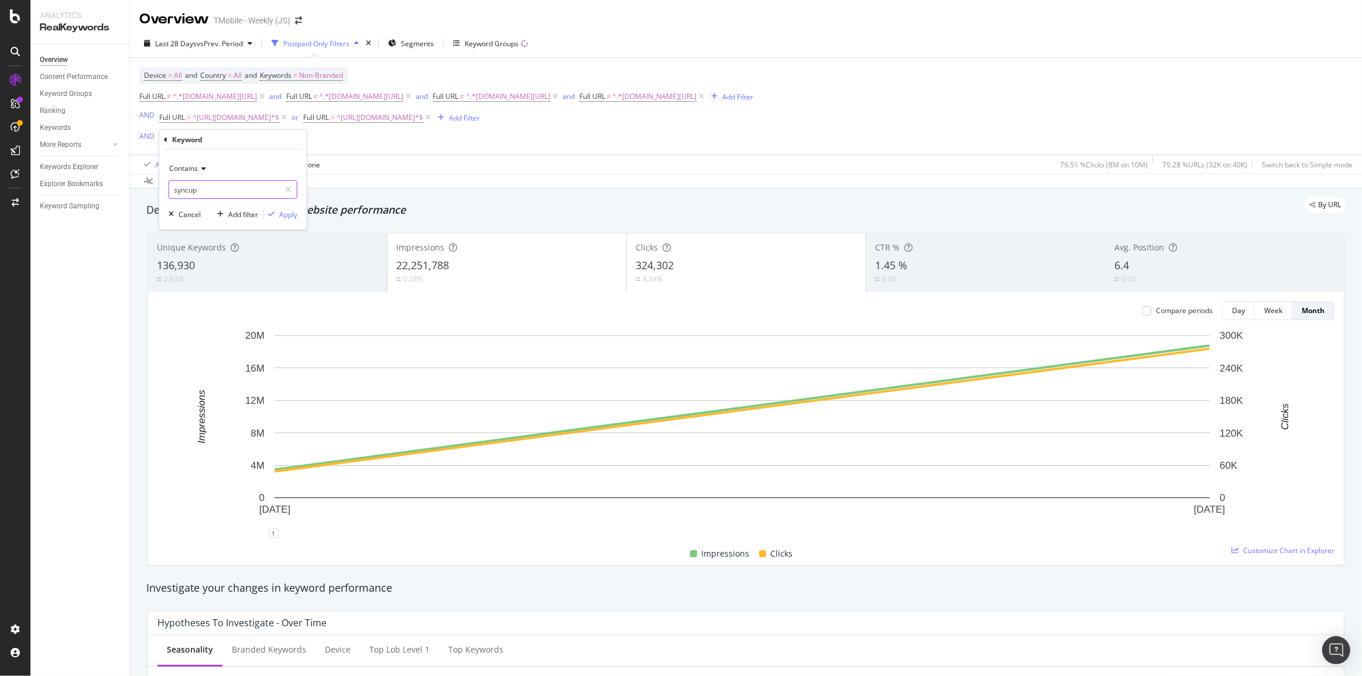
click at [222, 186] on input "syncup" at bounding box center [224, 189] width 111 height 19
paste input "z ?flip.*"
type input "z ?flip.*"
click at [280, 216] on div "Apply" at bounding box center [288, 214] width 18 height 10
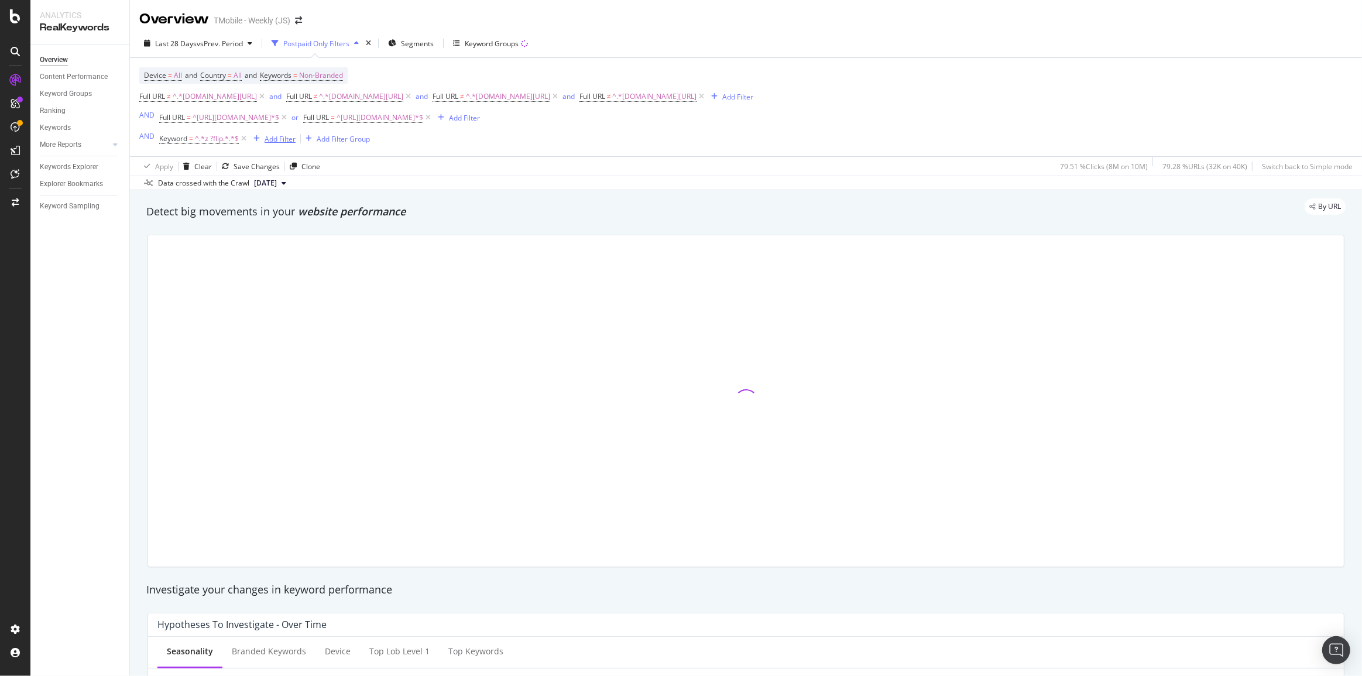
click at [280, 139] on div "Add Filter" at bounding box center [280, 139] width 31 height 10
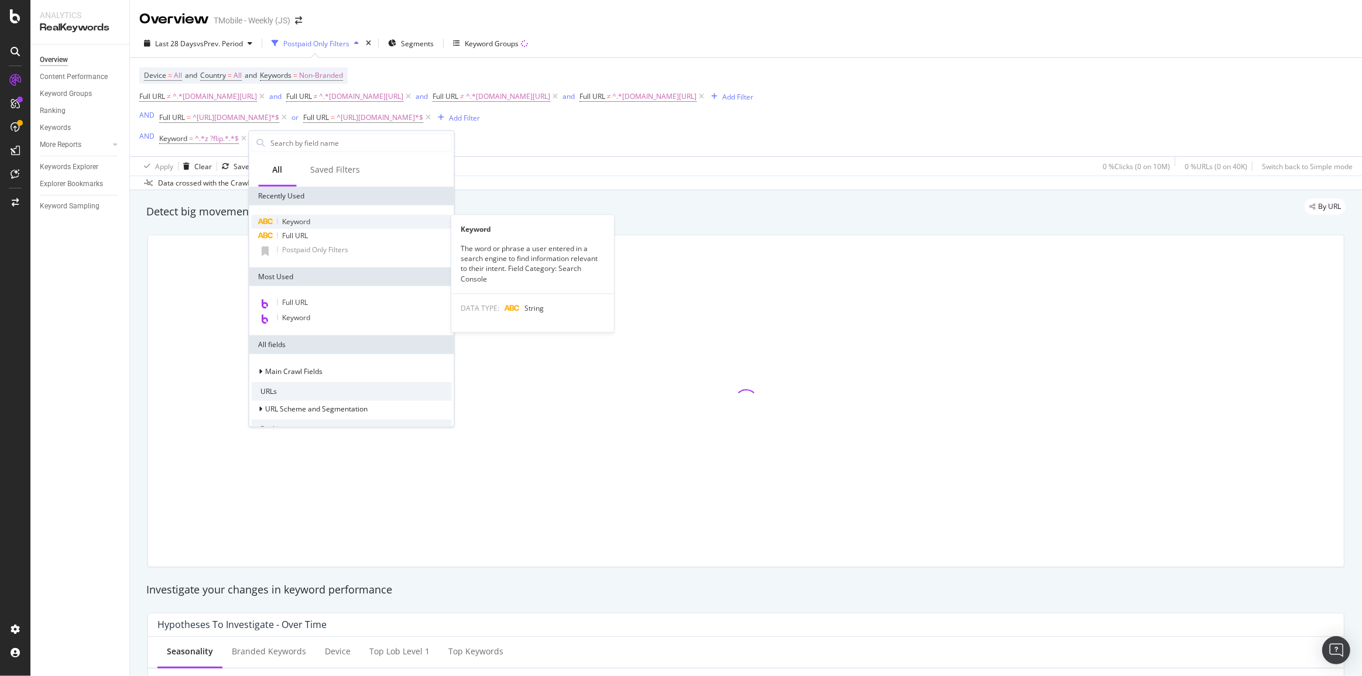
click at [295, 222] on span "Keyword" at bounding box center [297, 222] width 28 height 10
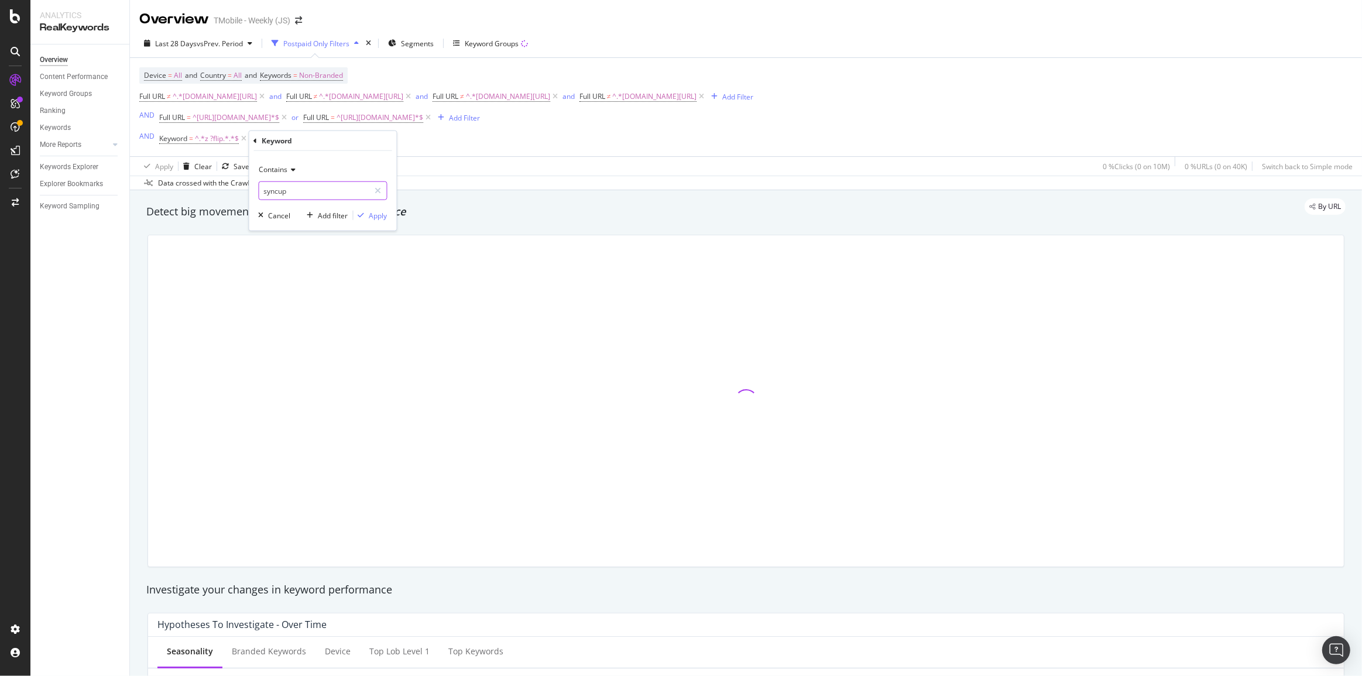
click at [299, 194] on input "syncup" at bounding box center [314, 190] width 111 height 19
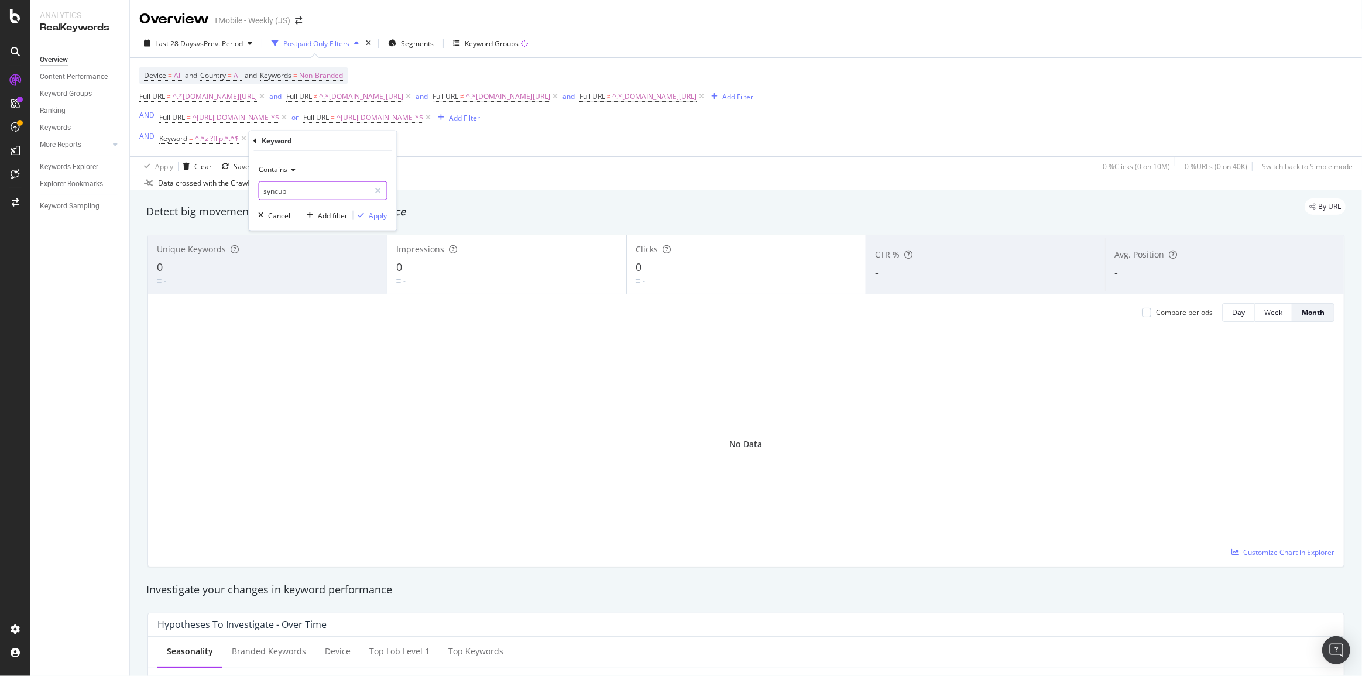
paste input "z ?flip.*"
type input "z ?flip.*"
click at [286, 170] on span "Contains" at bounding box center [273, 169] width 29 height 10
click at [296, 308] on div "Matches regex" at bounding box center [324, 315] width 125 height 15
click at [303, 191] on input "z ?flip.*" at bounding box center [314, 190] width 111 height 19
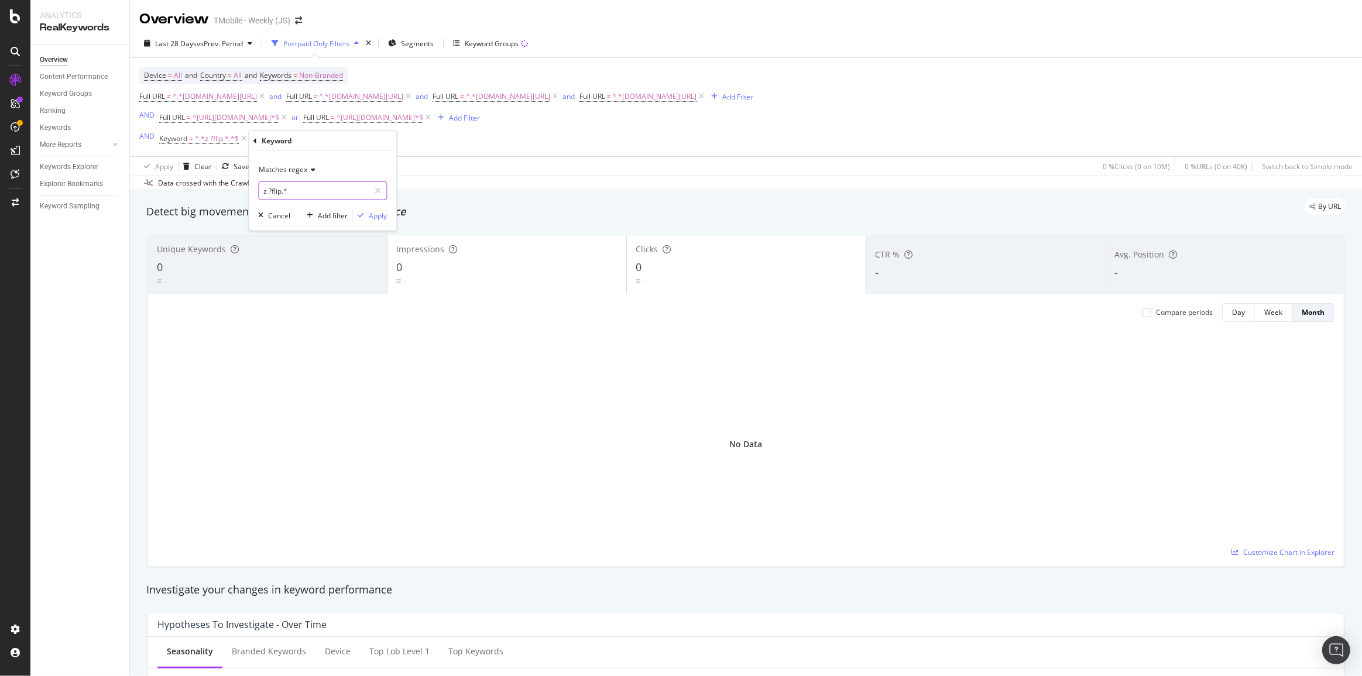
click at [276, 193] on input "z ?flip.*" at bounding box center [314, 190] width 111 height 19
type input "z ?fold.*"
click at [373, 215] on div "Apply" at bounding box center [378, 215] width 18 height 10
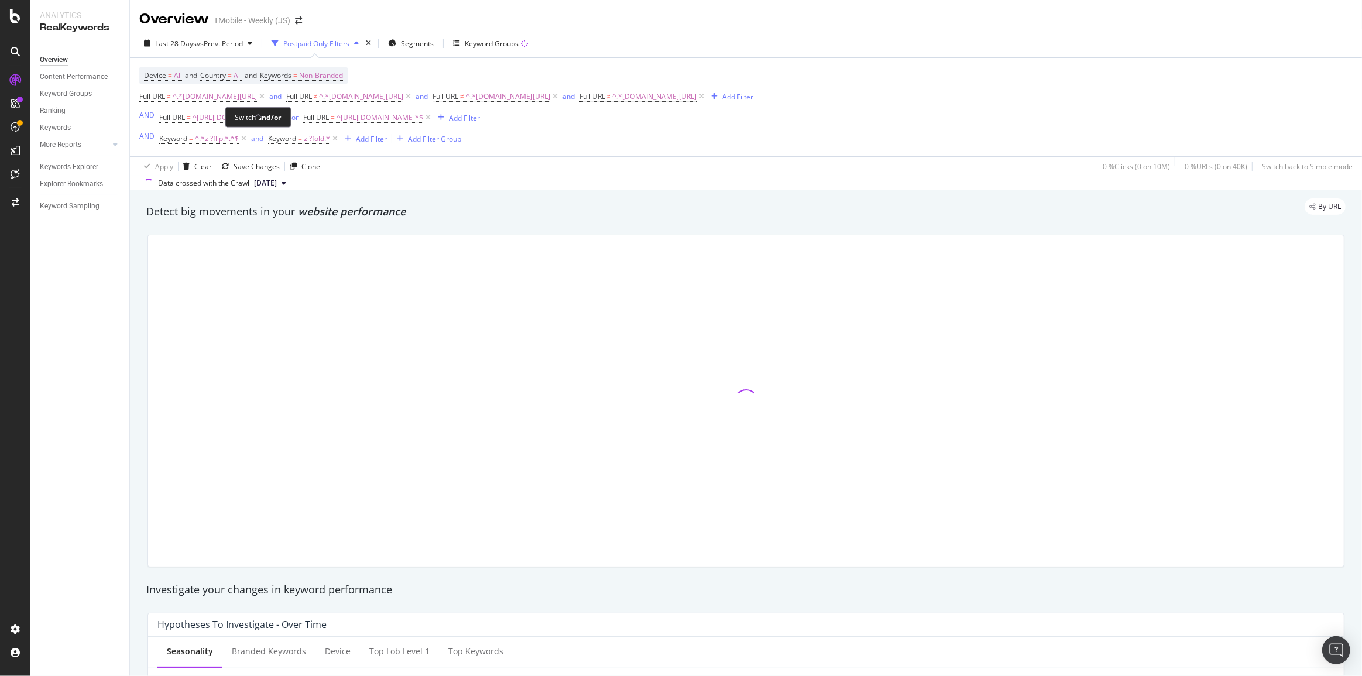
click at [255, 140] on div "and" at bounding box center [257, 138] width 12 height 10
click at [211, 141] on span "^.*z ?flip.*.*$" at bounding box center [217, 138] width 44 height 16
click at [202, 166] on icon at bounding box center [202, 167] width 8 height 7
click at [190, 169] on span "Contains" at bounding box center [183, 168] width 29 height 10
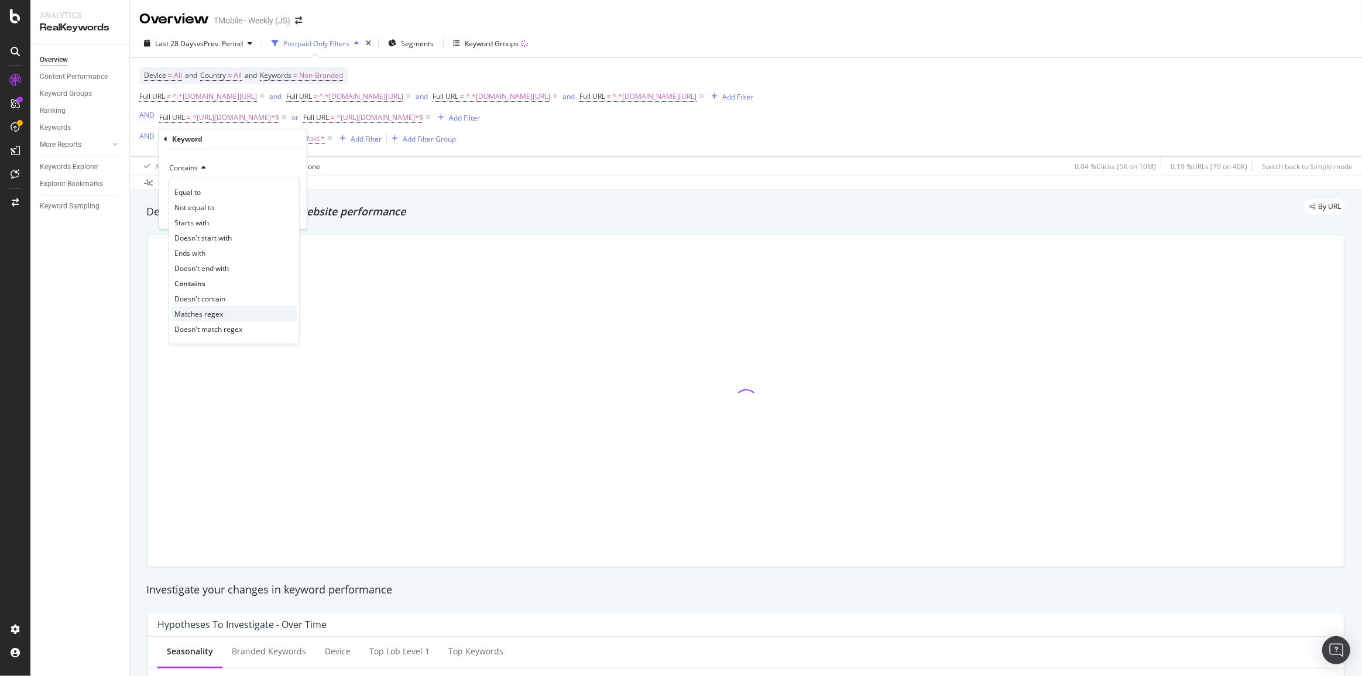
click at [195, 309] on span "Matches regex" at bounding box center [198, 314] width 49 height 10
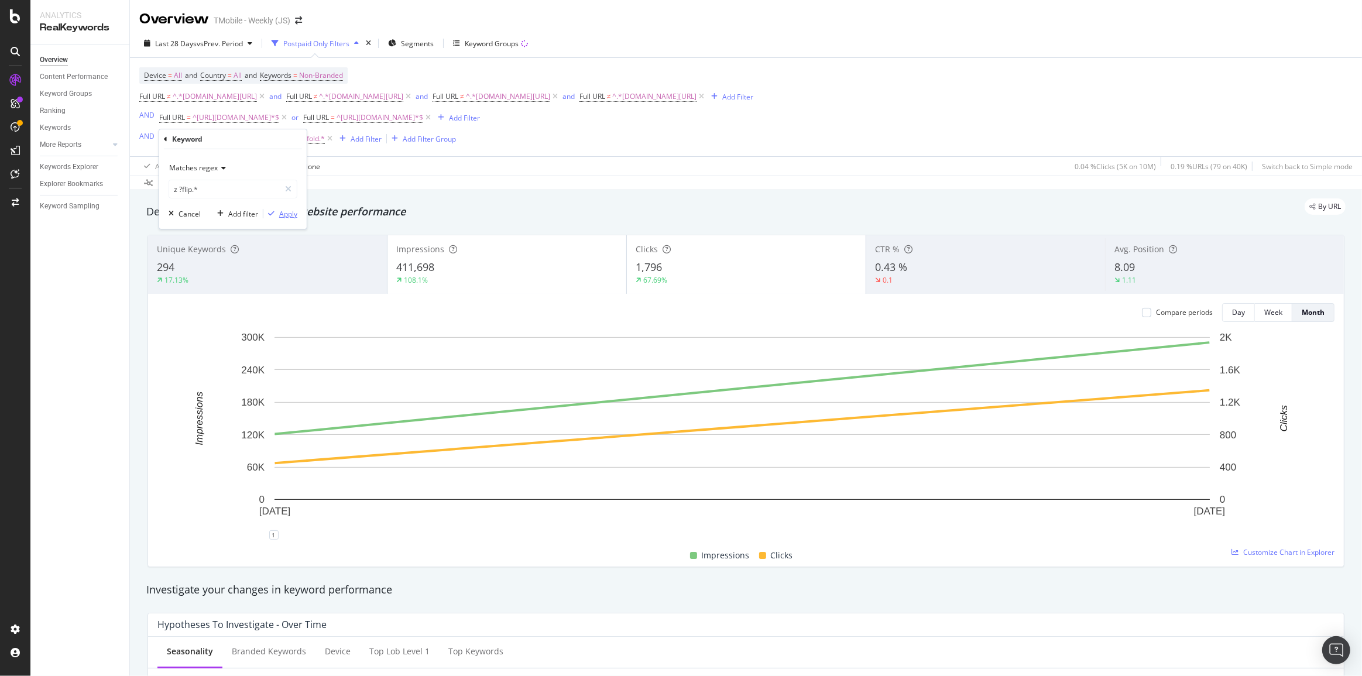
click at [277, 214] on div "button" at bounding box center [271, 213] width 16 height 7
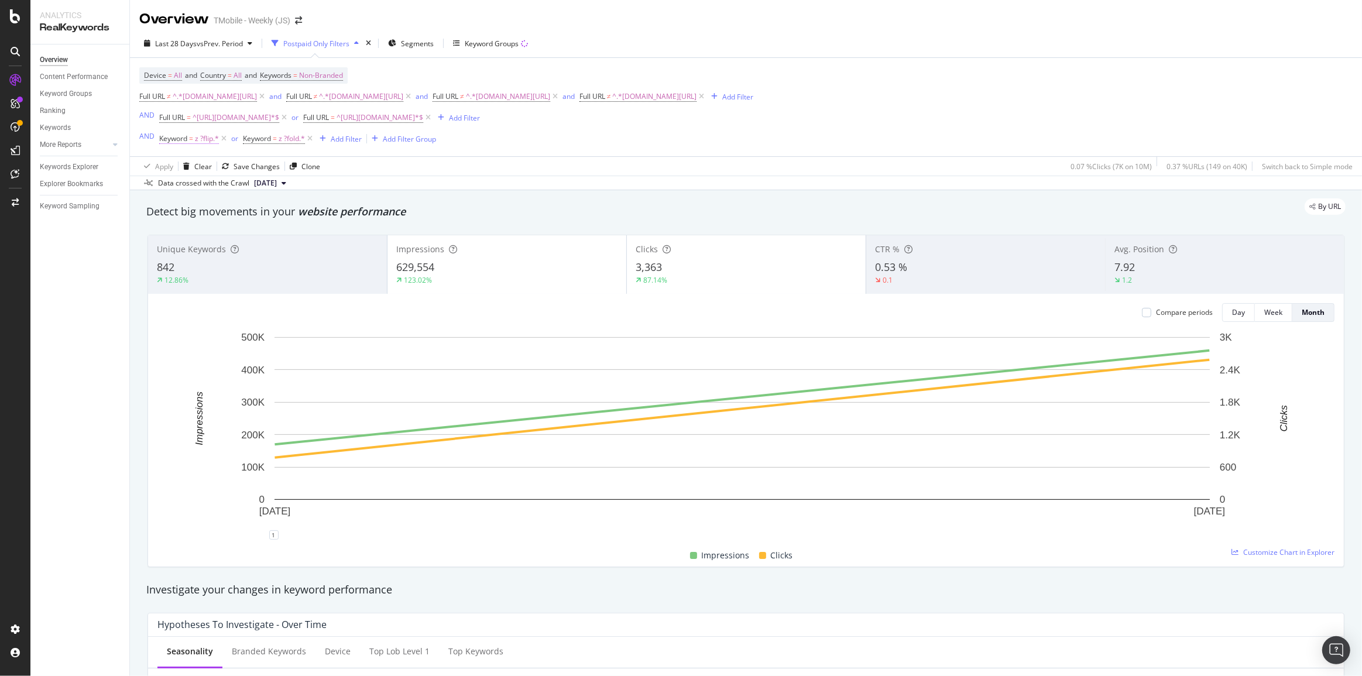
click at [205, 143] on span "z ?flip.*" at bounding box center [207, 138] width 24 height 16
click at [201, 185] on input "z ?flip.*" at bounding box center [224, 189] width 111 height 19
click at [586, 147] on div "Device = All and Country = All and Keywords = Non-Branded Full URL ≠ ^.*t-mobil…" at bounding box center [446, 107] width 614 height 80
click at [267, 139] on span "Keyword" at bounding box center [257, 138] width 28 height 10
click at [297, 190] on input "z ?fold.*" at bounding box center [308, 189] width 111 height 19
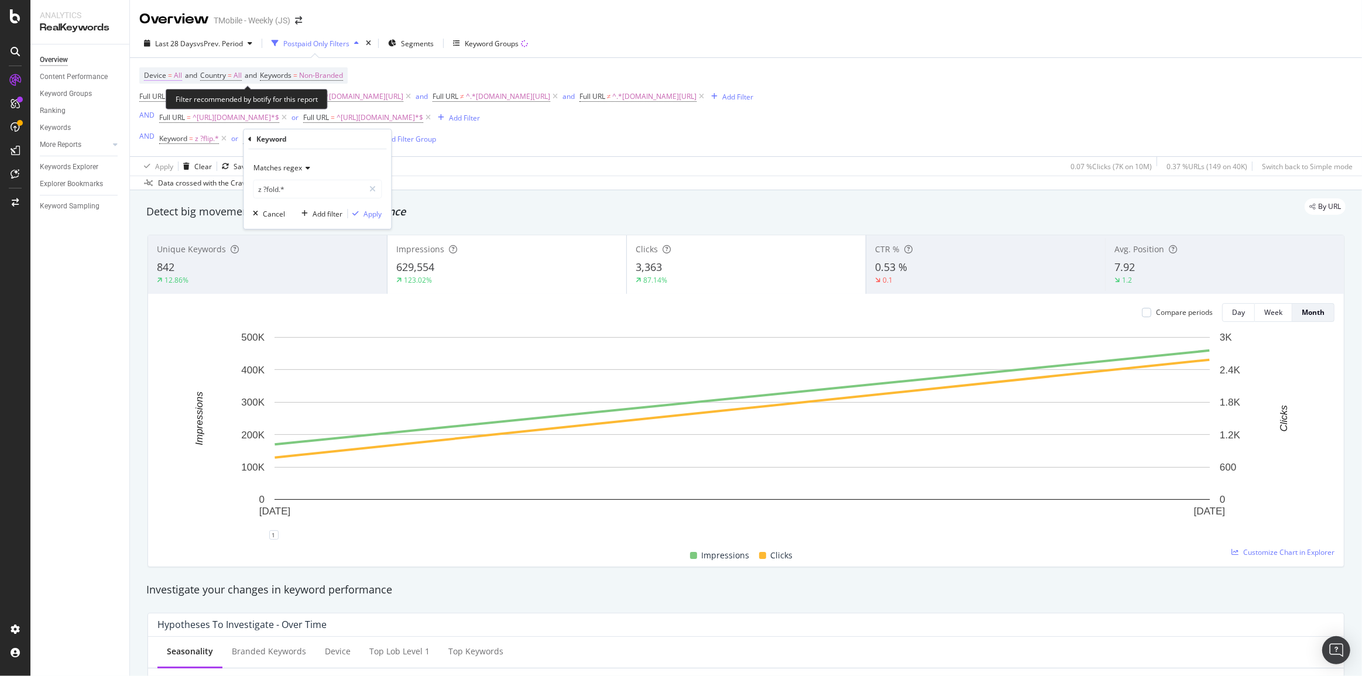
click at [175, 74] on span "All" at bounding box center [178, 75] width 8 height 16
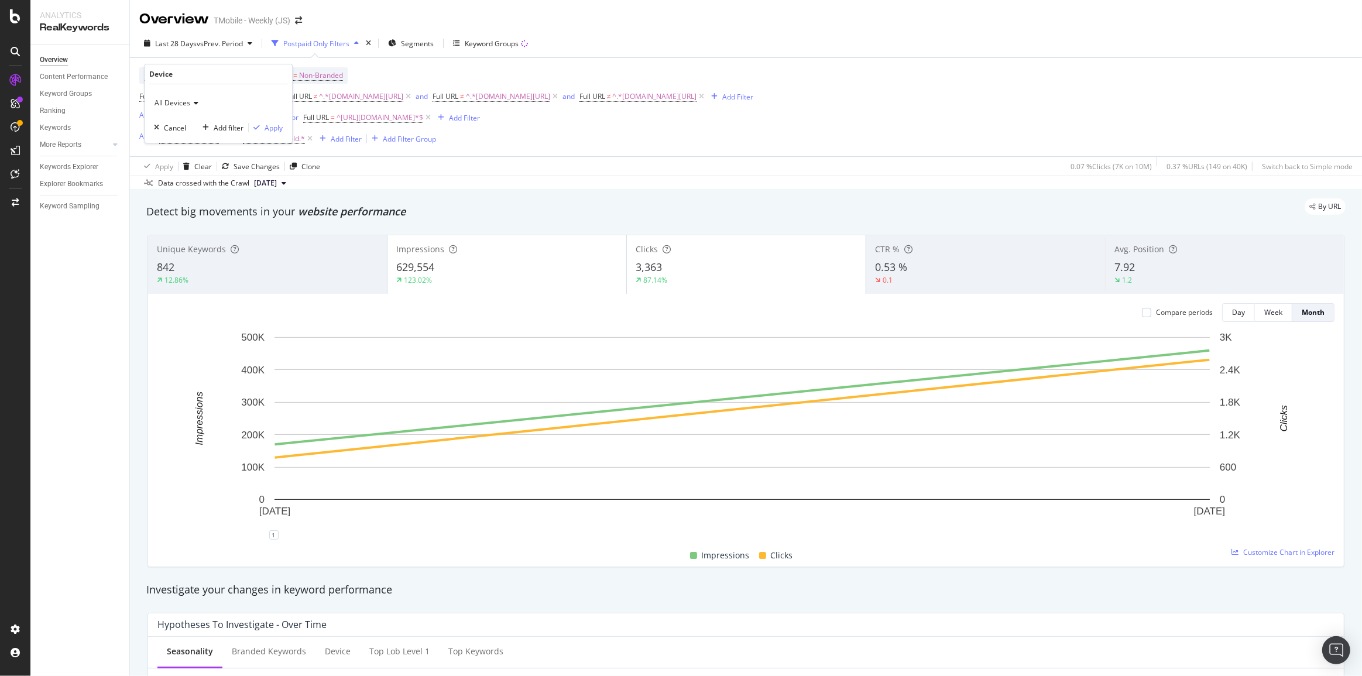
click at [181, 102] on span "All Devices" at bounding box center [172, 103] width 36 height 10
click at [661, 63] on div "Device = All and Country = All and Keywords = Non-Branded Full URL ≠ ^.*t-mobil…" at bounding box center [745, 107] width 1213 height 98
click at [180, 75] on span "All" at bounding box center [178, 75] width 8 height 16
click at [180, 103] on span "All Devices" at bounding box center [172, 103] width 36 height 10
click at [698, 33] on div "Last 28 Days vs Prev. Period Postpaid Only Filters Segments Keyword Groups Devi…" at bounding box center [746, 109] width 1232 height 161
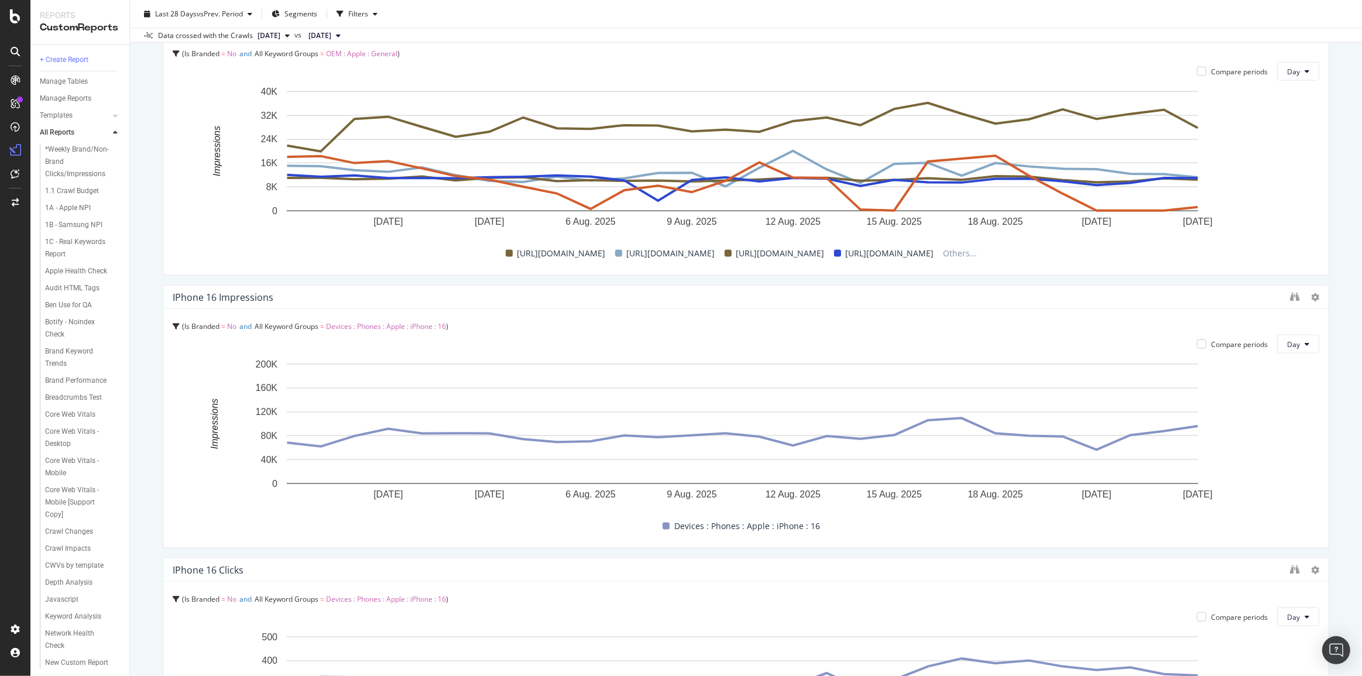
scroll to position [1420, 0]
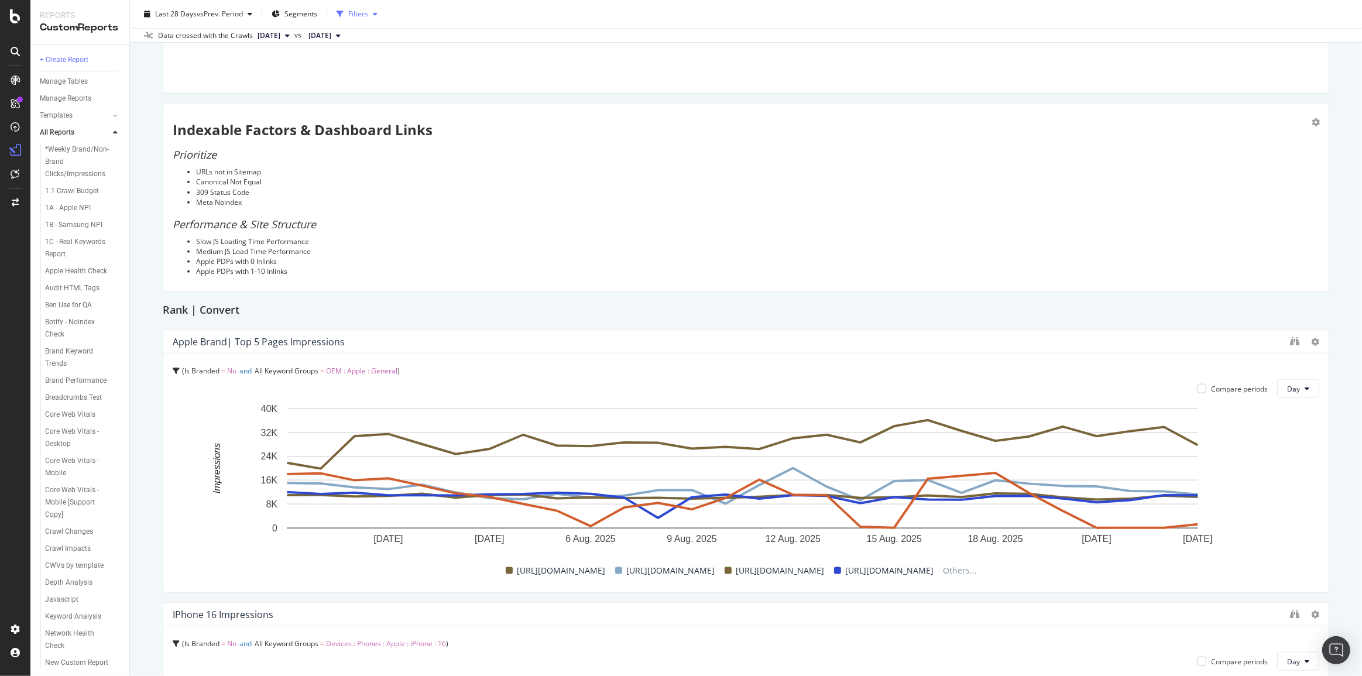
click at [348, 19] on div "button" at bounding box center [340, 14] width 16 height 16
click at [353, 16] on div "Filters" at bounding box center [358, 14] width 20 height 10
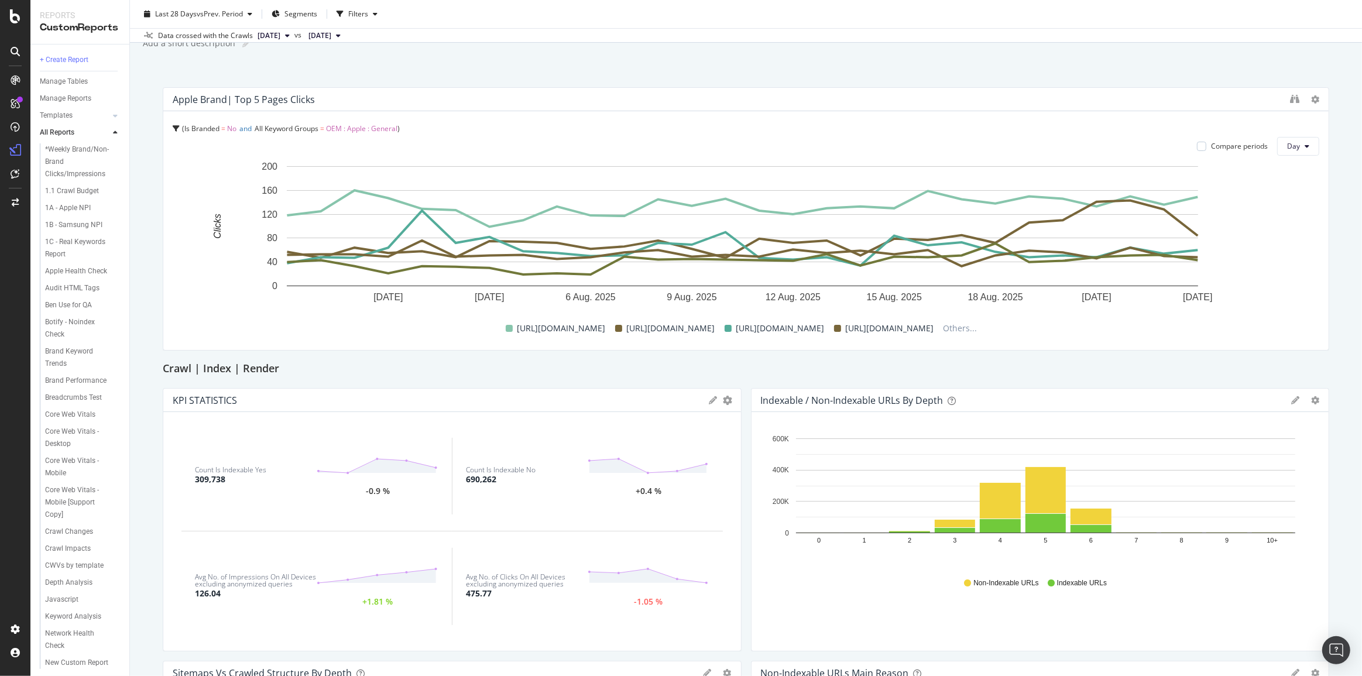
scroll to position [0, 0]
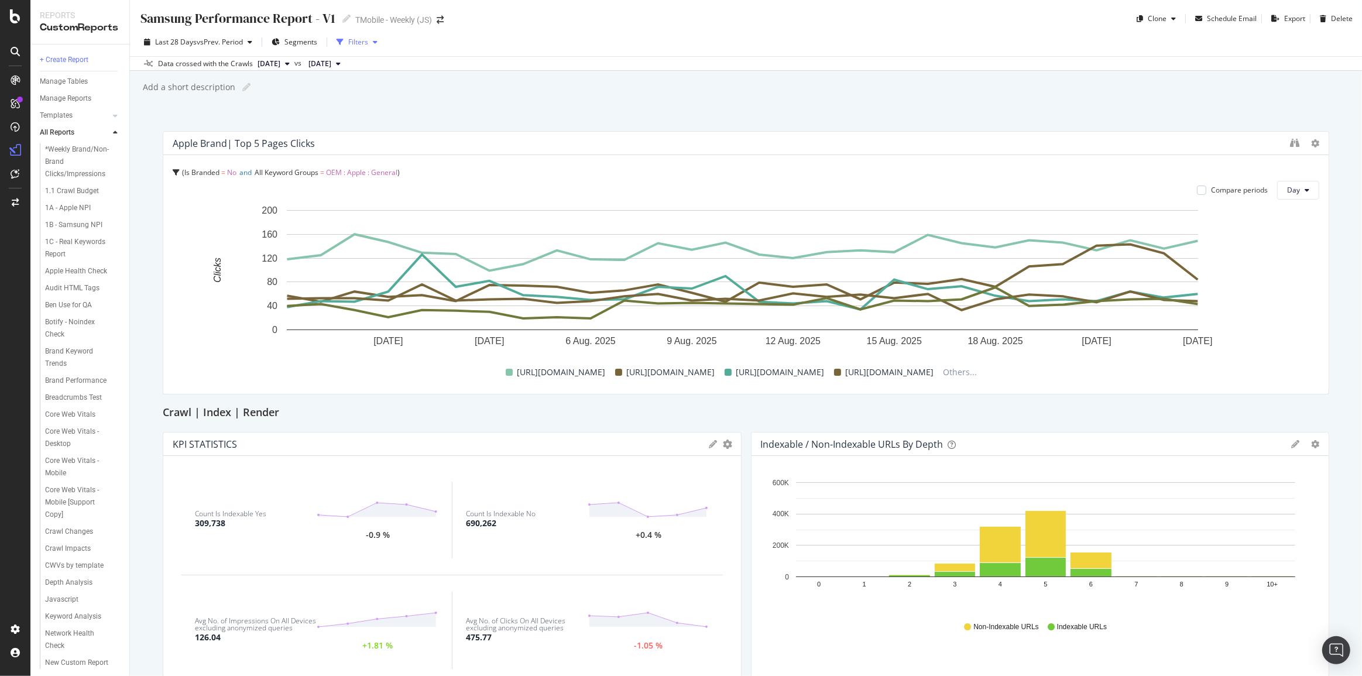
click at [375, 41] on icon "button" at bounding box center [375, 42] width 5 height 7
click at [341, 63] on icon at bounding box center [338, 63] width 5 height 7
click at [919, 93] on div "Add a short description Add a short description" at bounding box center [752, 87] width 1220 height 18
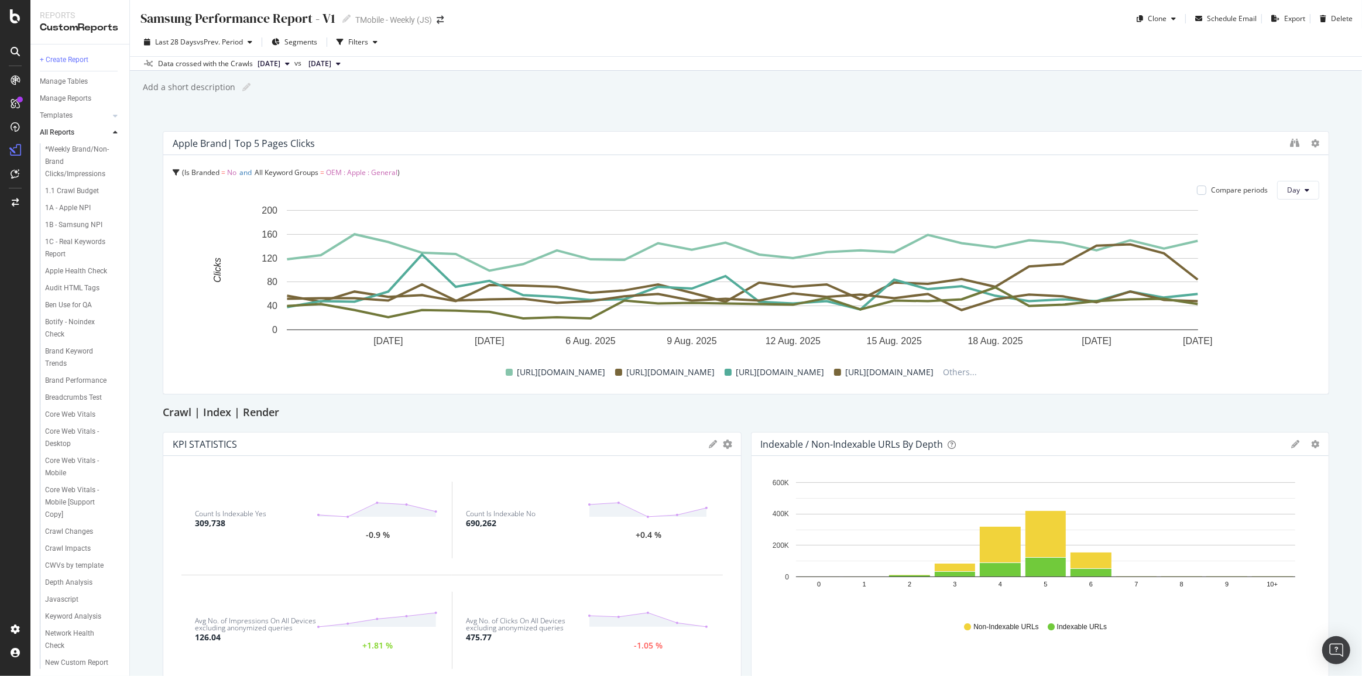
click at [280, 63] on span "[DATE]" at bounding box center [268, 64] width 23 height 11
click at [548, 101] on div "Samsung Performance Report - V1 Samsung Performance Report - V1 TMobile - Weekl…" at bounding box center [746, 338] width 1232 height 676
click at [280, 44] on icon "button" at bounding box center [276, 42] width 8 height 7
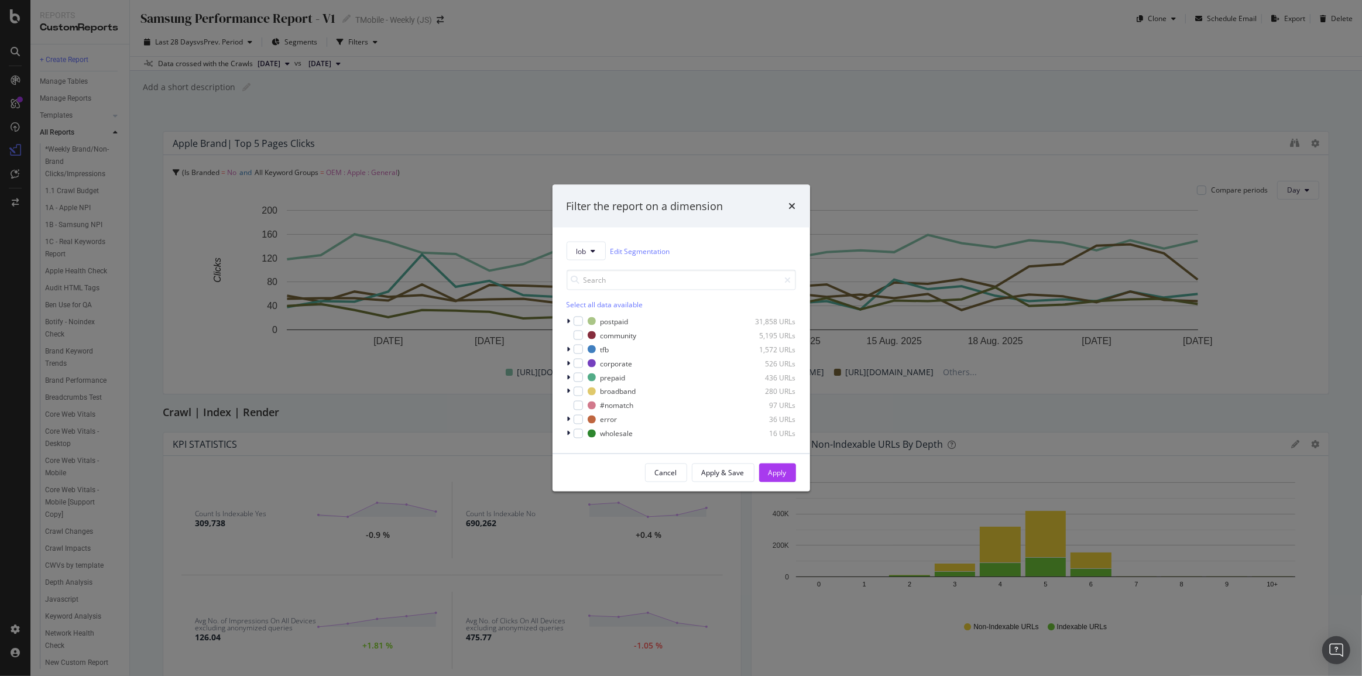
click at [796, 209] on div "Filter the report on a dimension" at bounding box center [680, 205] width 257 height 43
click at [791, 202] on icon "times" at bounding box center [792, 205] width 7 height 9
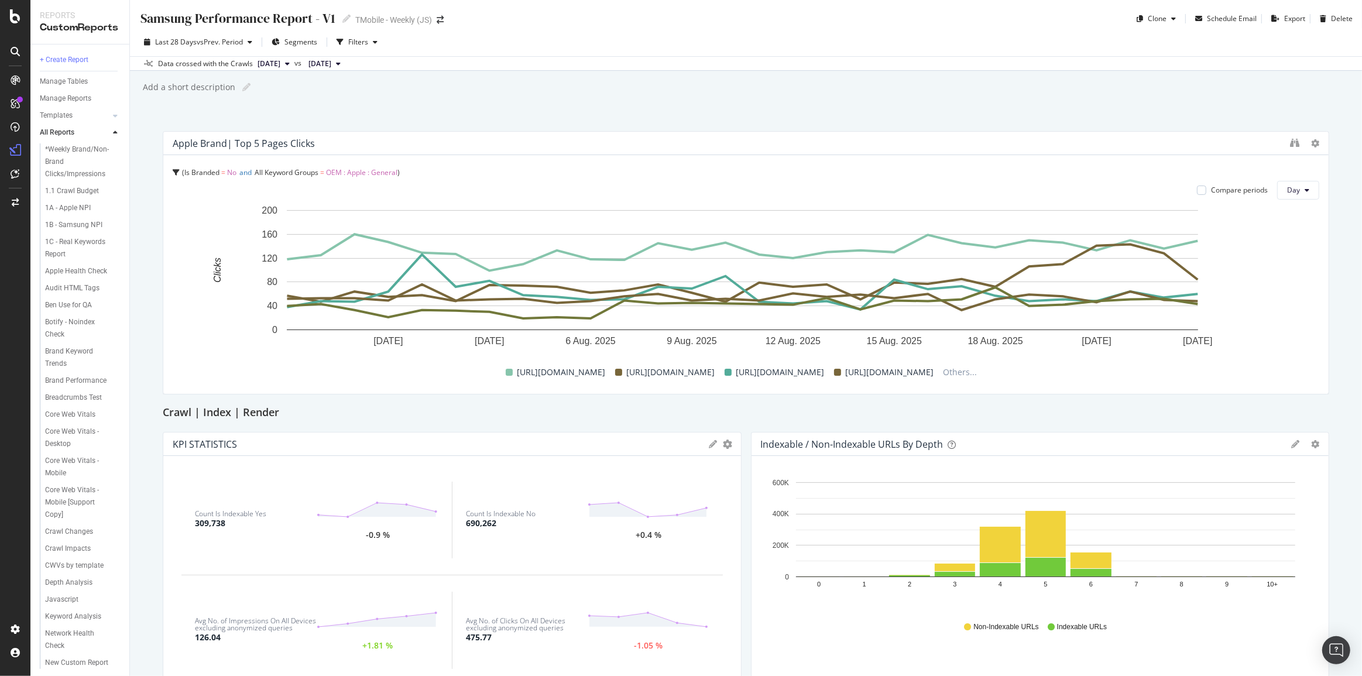
click at [380, 172] on span "OEM : Apple : General" at bounding box center [361, 172] width 71 height 10
click at [223, 170] on span "=" at bounding box center [223, 172] width 4 height 10
click at [982, 374] on span "Others..." at bounding box center [960, 372] width 43 height 14
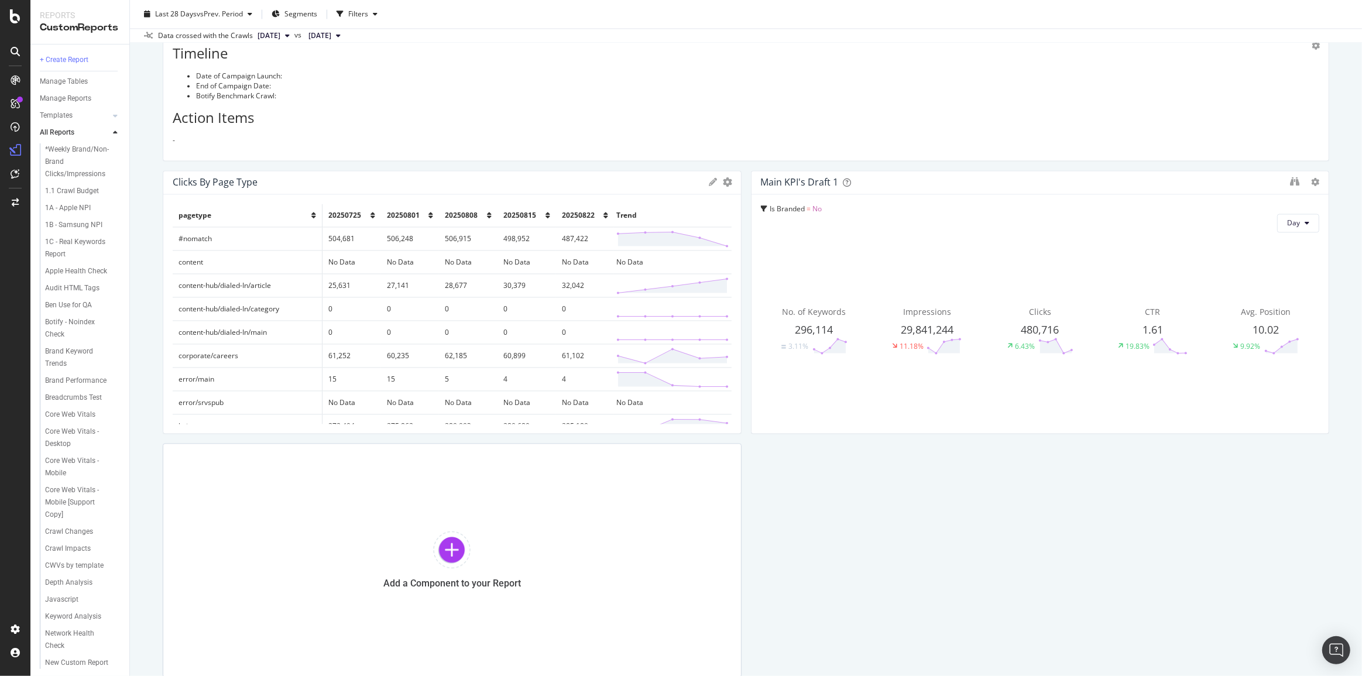
scroll to position [2643, 0]
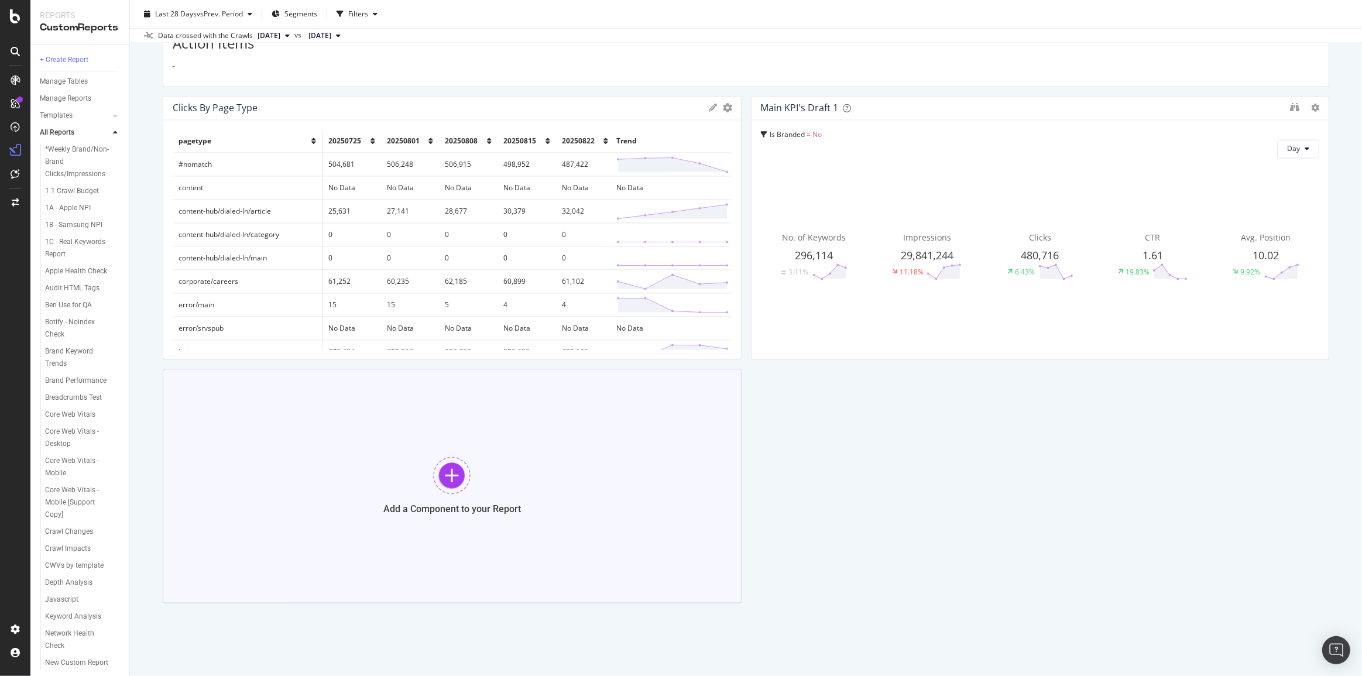
click at [456, 475] on div at bounding box center [451, 474] width 37 height 37
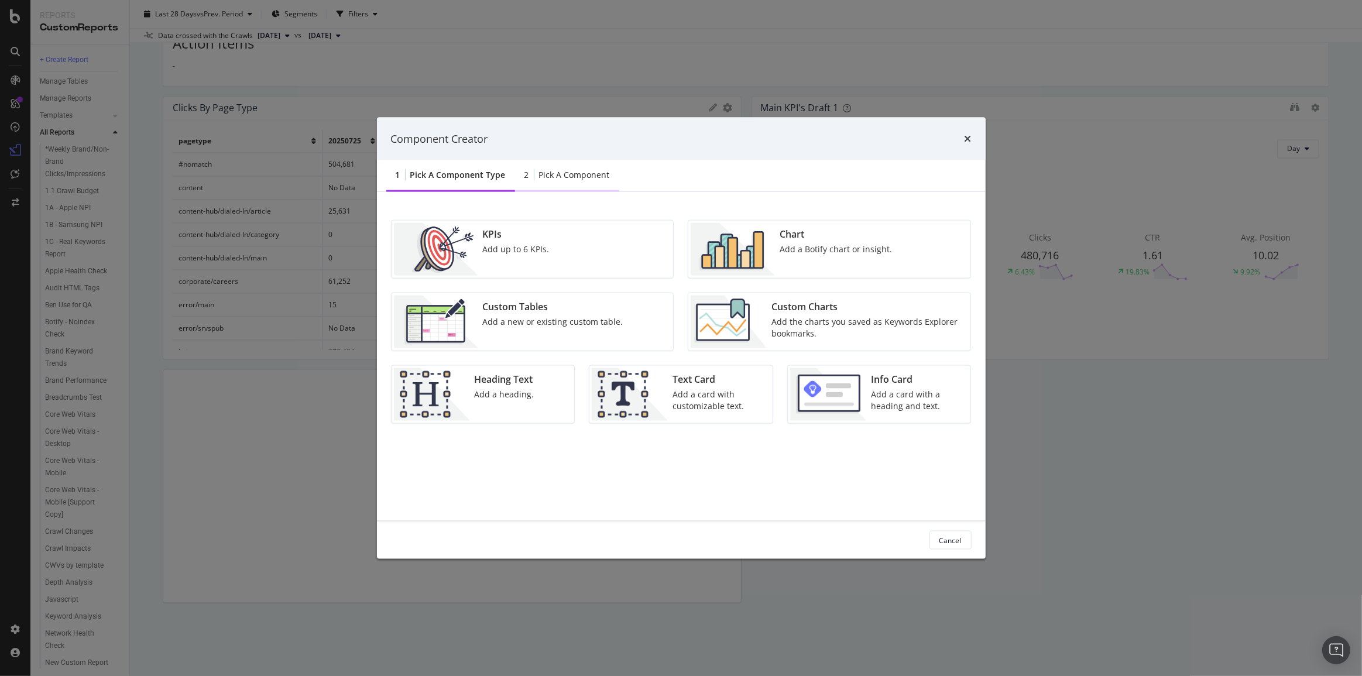
click at [563, 176] on div "Pick a Component" at bounding box center [574, 175] width 71 height 12
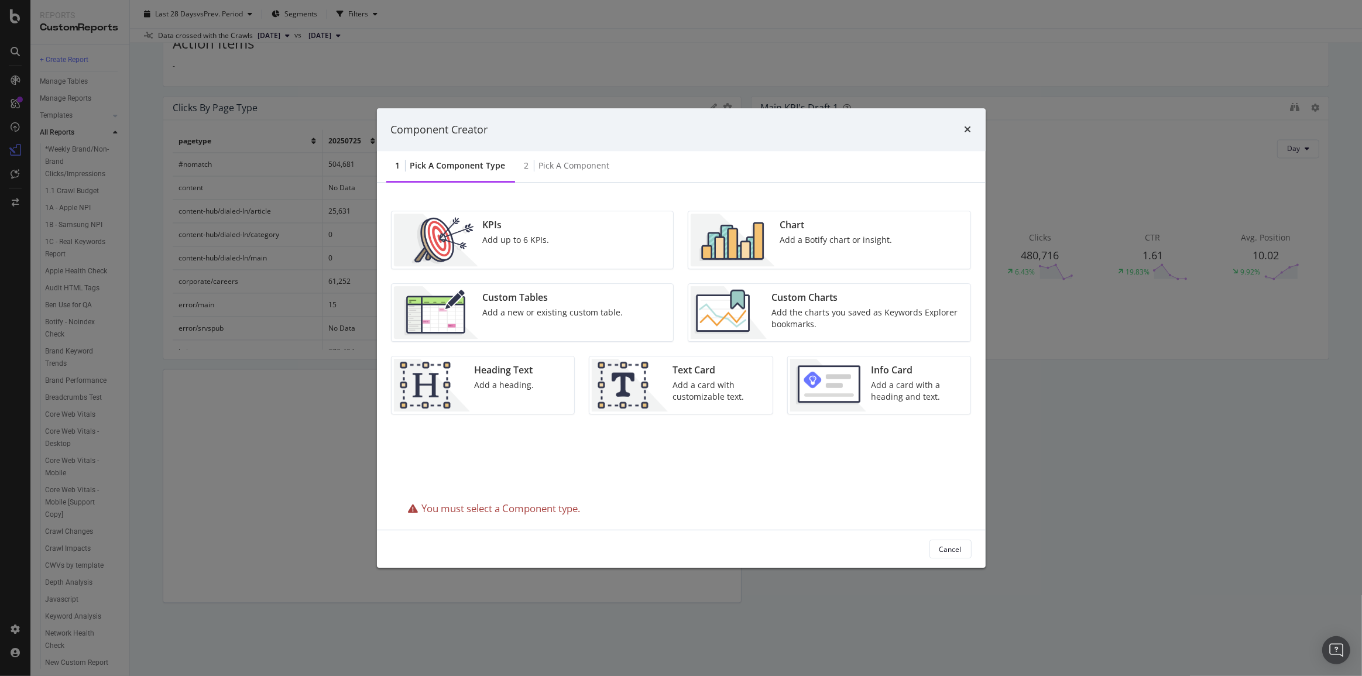
click at [555, 324] on div "Custom Tables Add a new or existing custom table." at bounding box center [553, 312] width 150 height 53
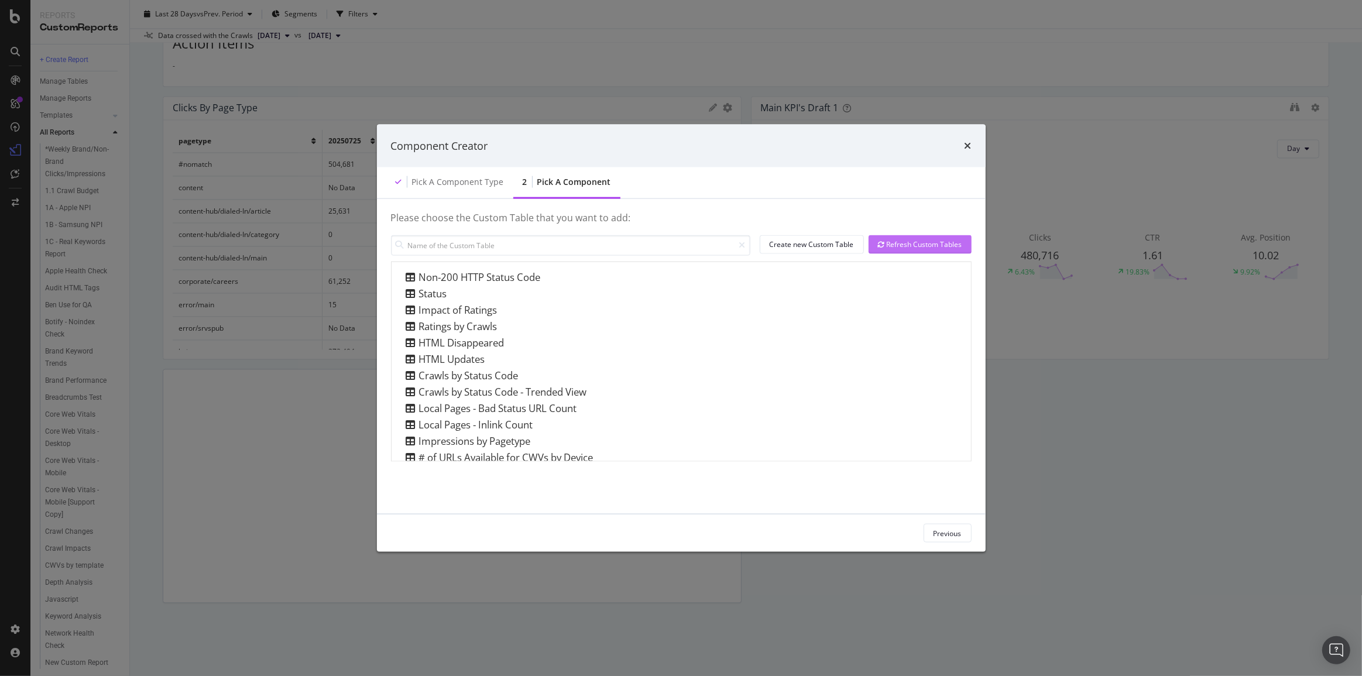
click at [902, 244] on div "Refresh Custom Tables" at bounding box center [920, 244] width 84 height 10
click at [946, 531] on div "Previous" at bounding box center [947, 533] width 28 height 10
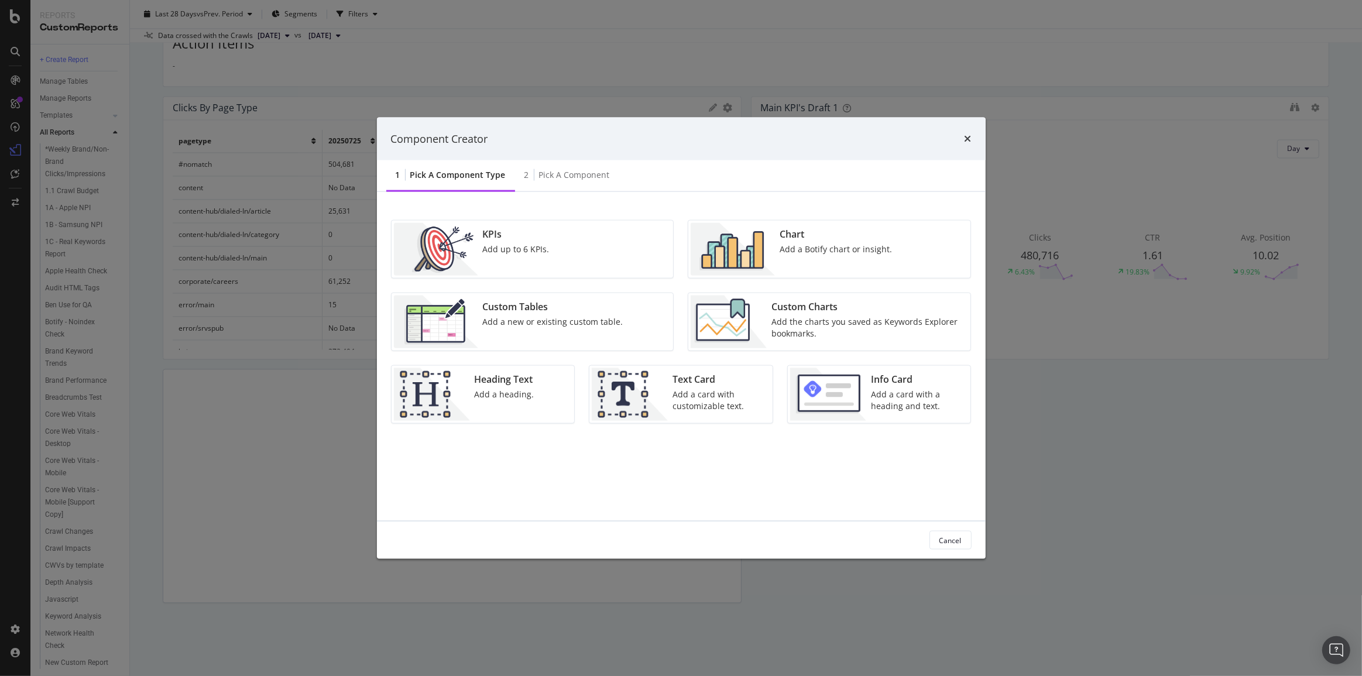
click at [843, 249] on div "Add a Botify chart or insight." at bounding box center [835, 249] width 112 height 12
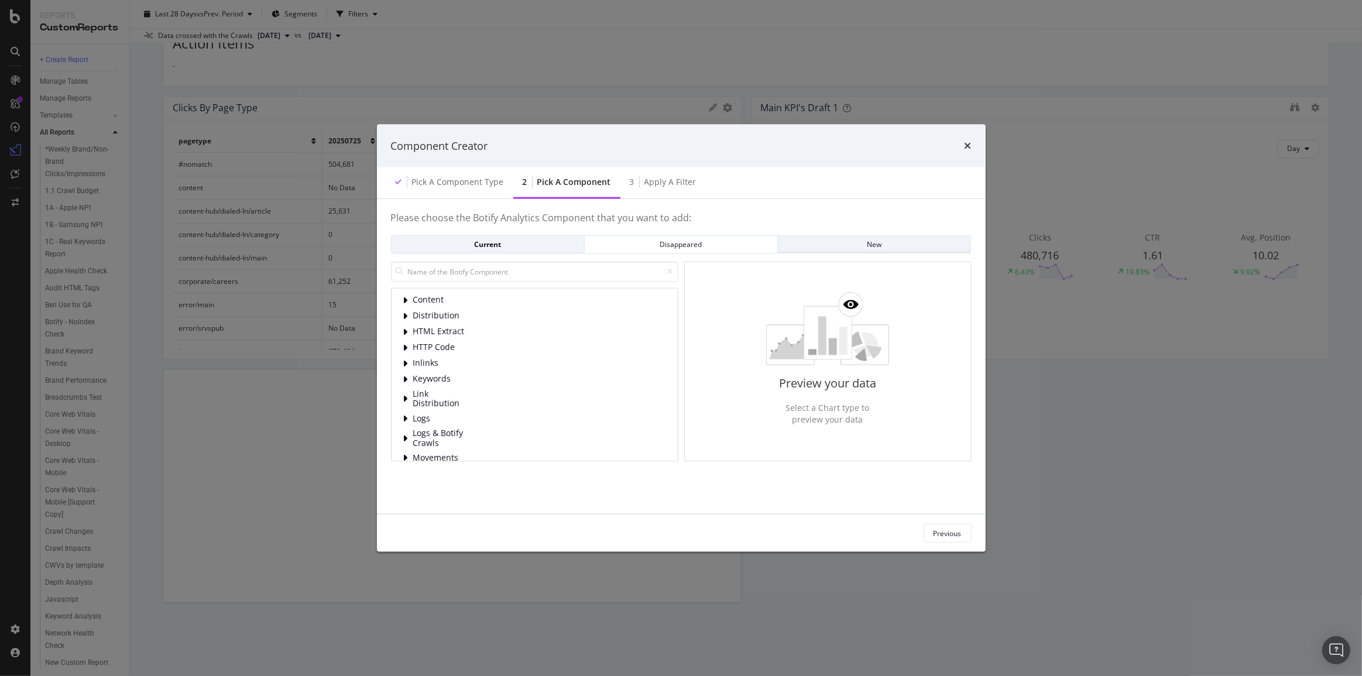
click at [890, 240] on div "New" at bounding box center [874, 244] width 174 height 10
click at [510, 249] on div "Current" at bounding box center [488, 244] width 174 height 10
click at [892, 243] on div "New" at bounding box center [874, 244] width 174 height 10
click at [515, 250] on div "Current" at bounding box center [488, 244] width 174 height 16
click at [885, 249] on div "New" at bounding box center [874, 244] width 174 height 10
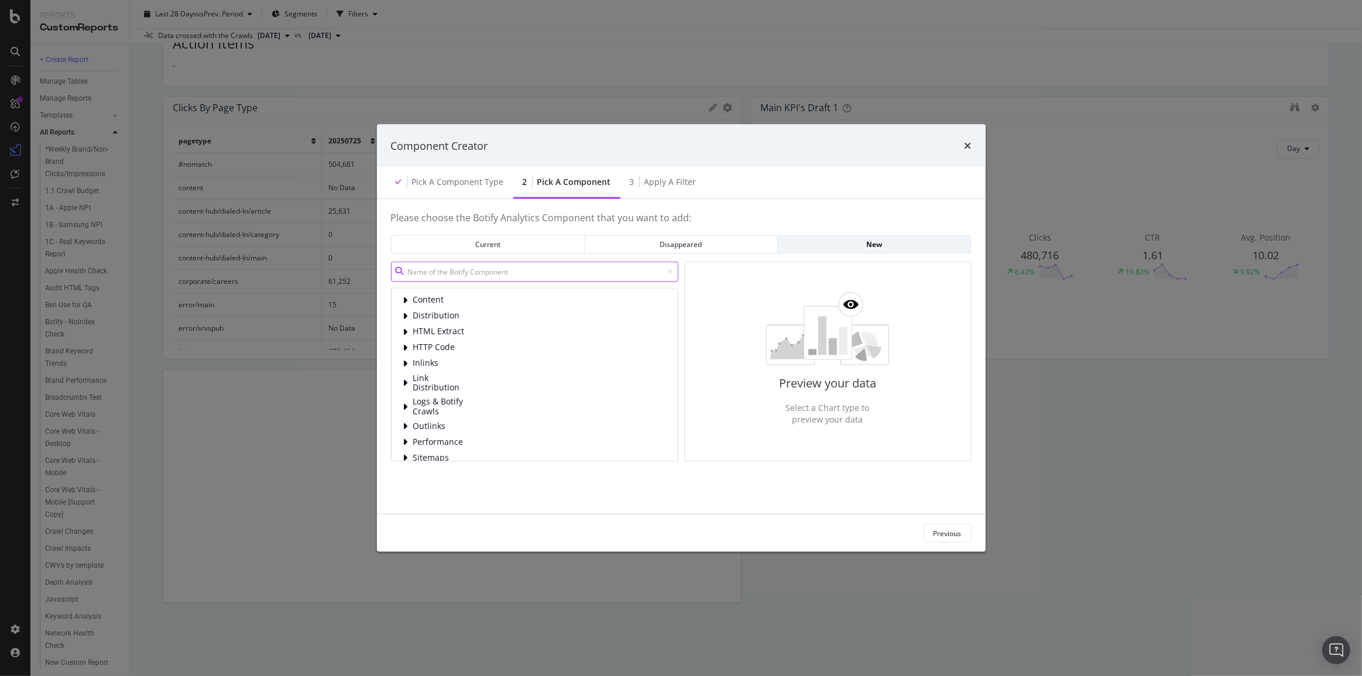
click at [606, 267] on input "modal" at bounding box center [534, 271] width 287 height 20
type input "c"
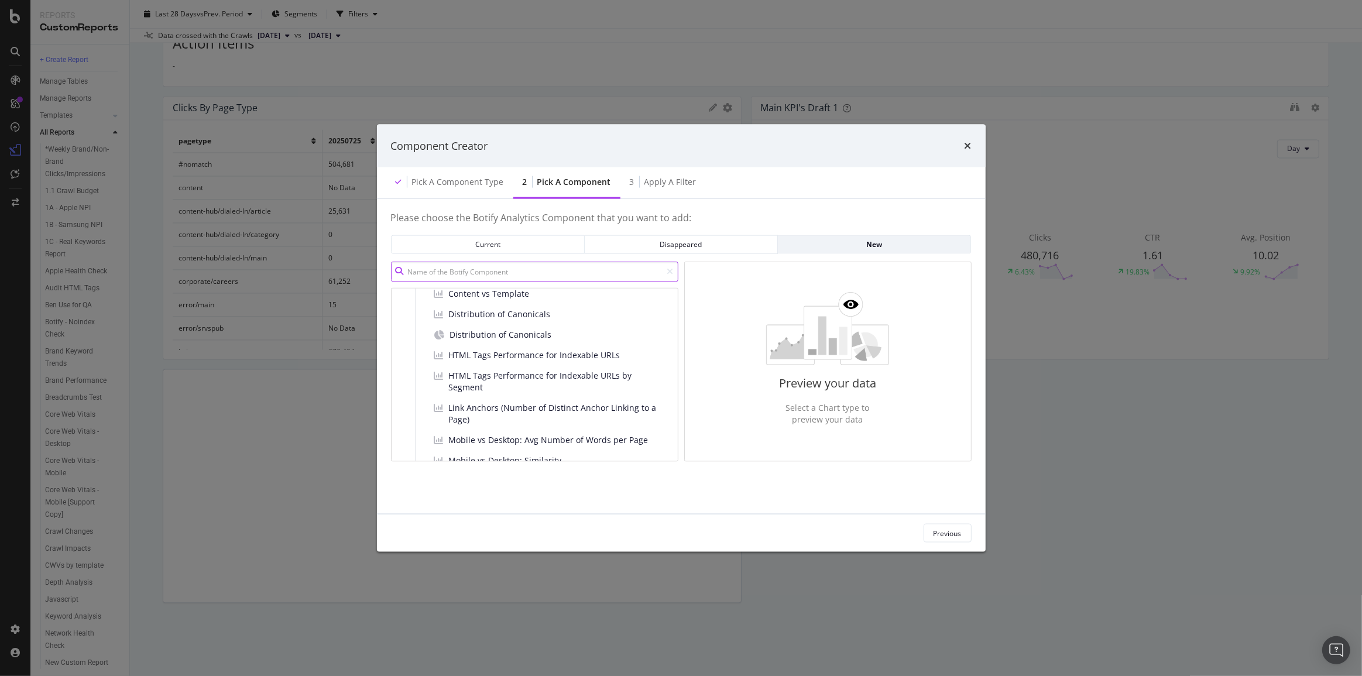
scroll to position [0, 0]
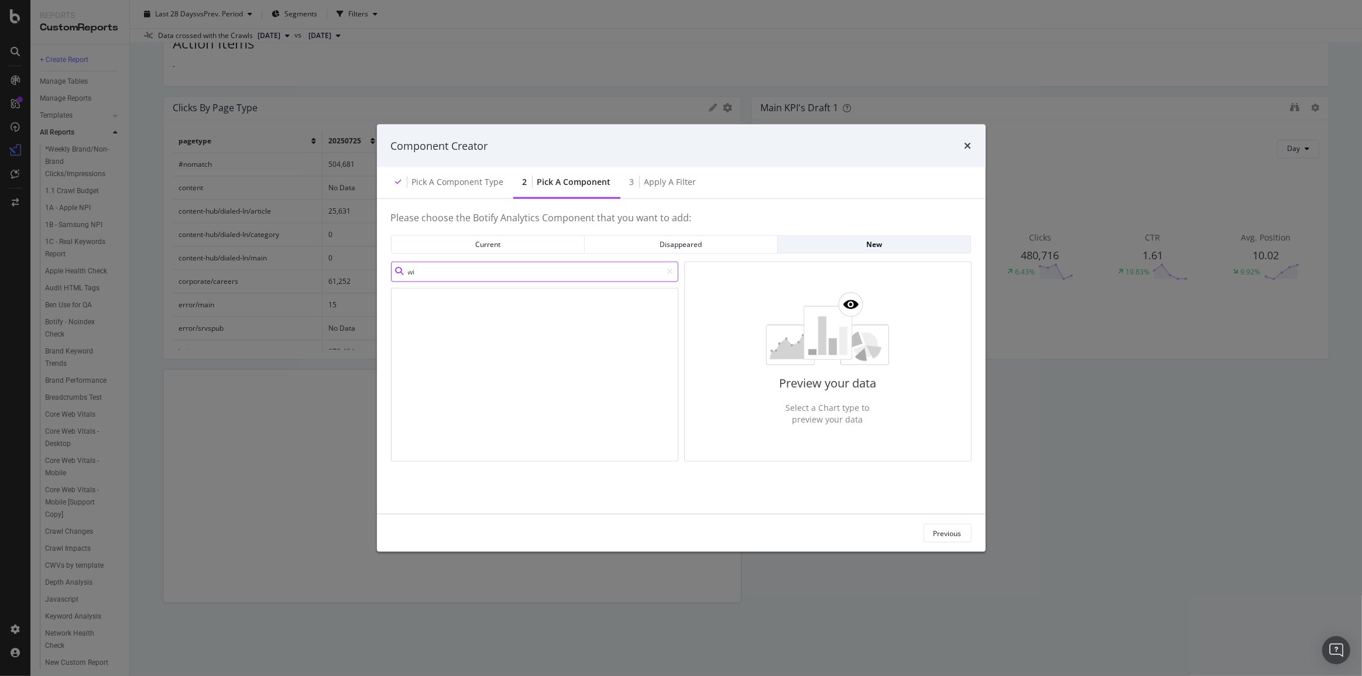
type input "w"
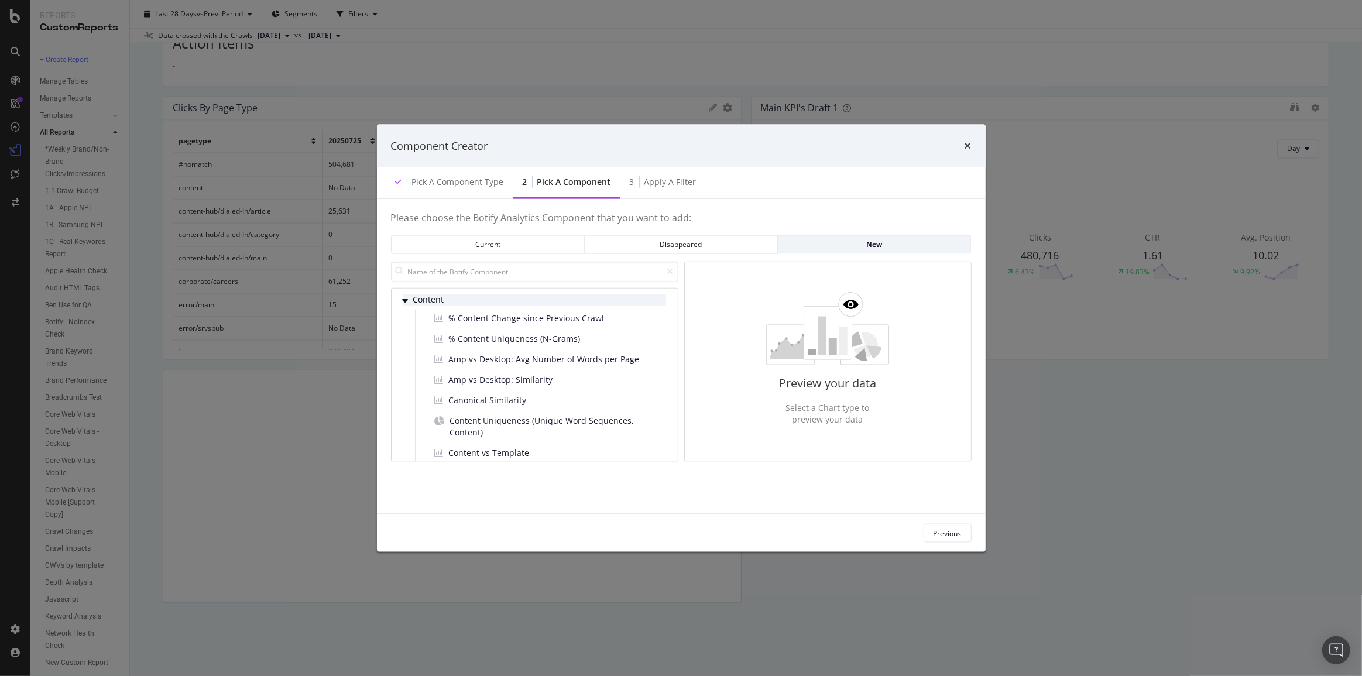
click at [404, 304] on div "modal" at bounding box center [406, 300] width 7 height 12
click at [404, 315] on icon "modal" at bounding box center [406, 315] width 6 height 9
click at [403, 329] on icon "modal" at bounding box center [406, 331] width 6 height 9
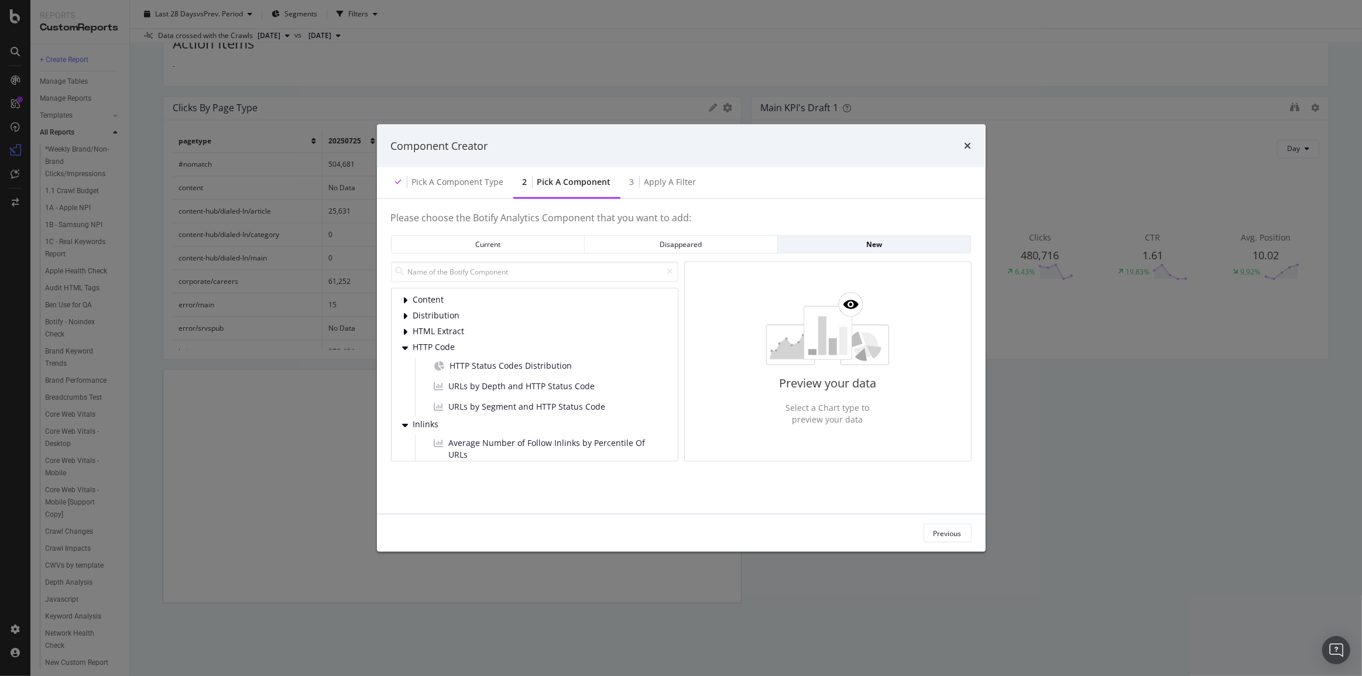
click at [399, 346] on div "Content Distribution HTML Extract HTTP Code HTTP Status Codes Distribution URLs…" at bounding box center [534, 374] width 287 height 174
click at [401, 346] on div "Content Distribution HTML Extract HTTP Code HTTP Status Codes Distribution URLs…" at bounding box center [534, 374] width 287 height 174
click at [404, 348] on icon "modal" at bounding box center [406, 346] width 6 height 9
click at [404, 360] on icon "modal" at bounding box center [406, 362] width 6 height 9
click at [404, 380] on icon "modal" at bounding box center [406, 382] width 6 height 9
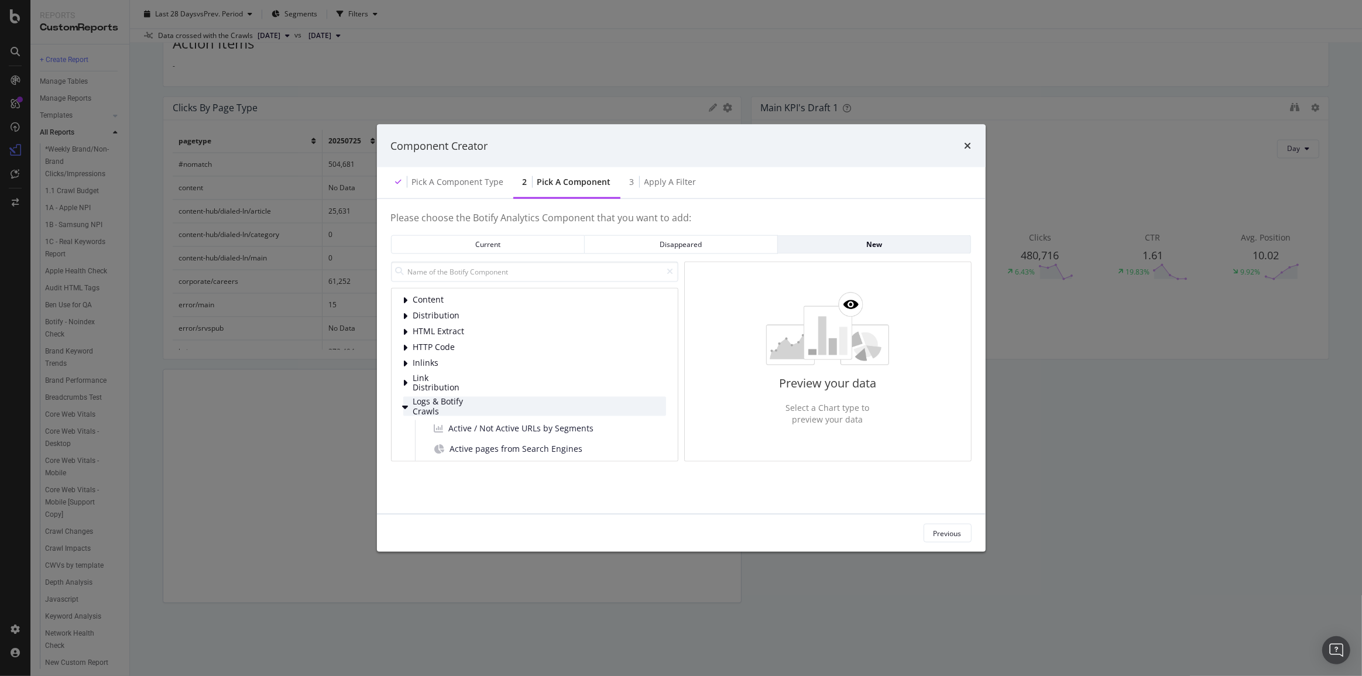
click at [404, 404] on icon "modal" at bounding box center [406, 405] width 6 height 9
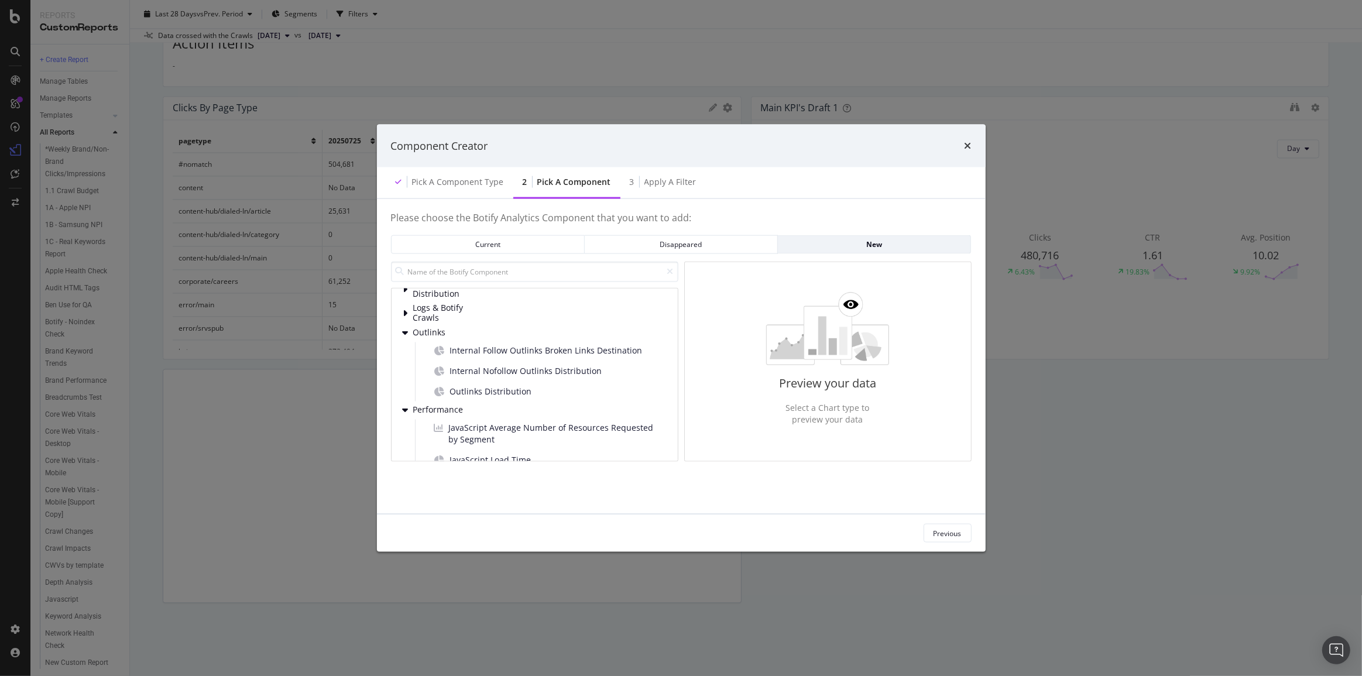
scroll to position [106, 0]
click at [408, 325] on div "modal" at bounding box center [406, 320] width 7 height 12
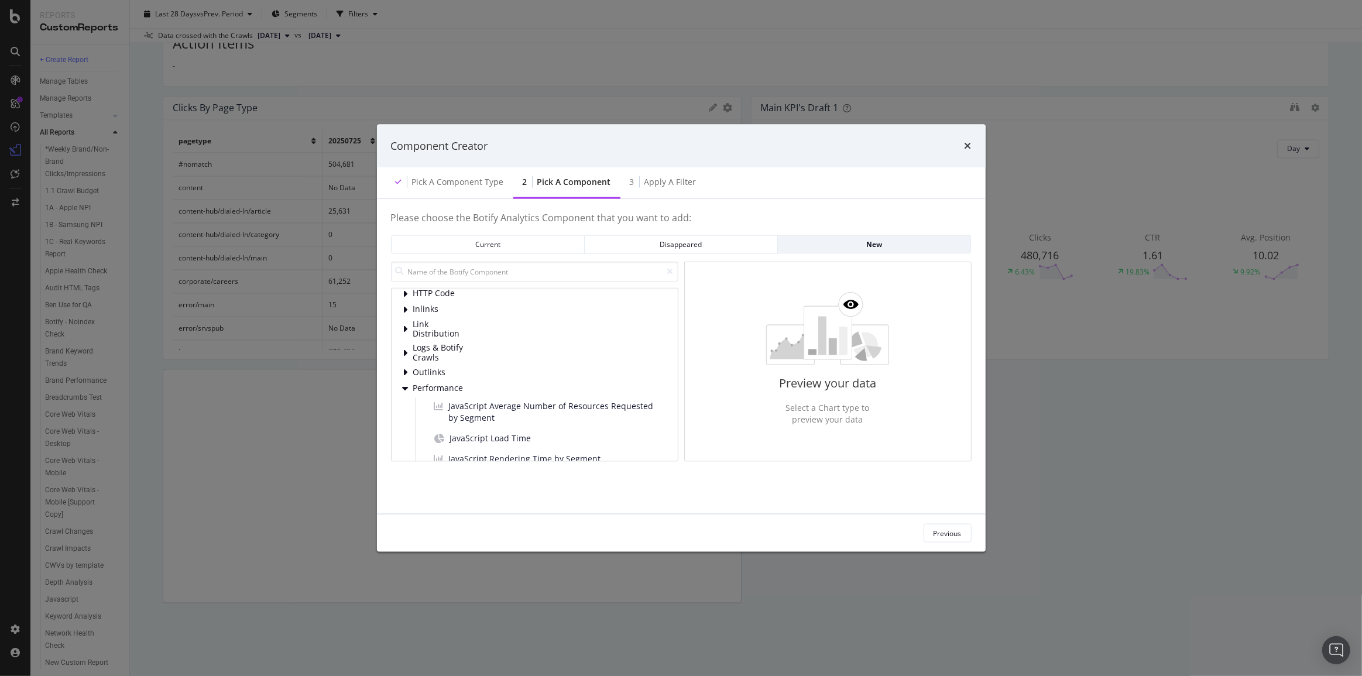
scroll to position [53, 0]
click at [406, 387] on icon "modal" at bounding box center [406, 388] width 6 height 9
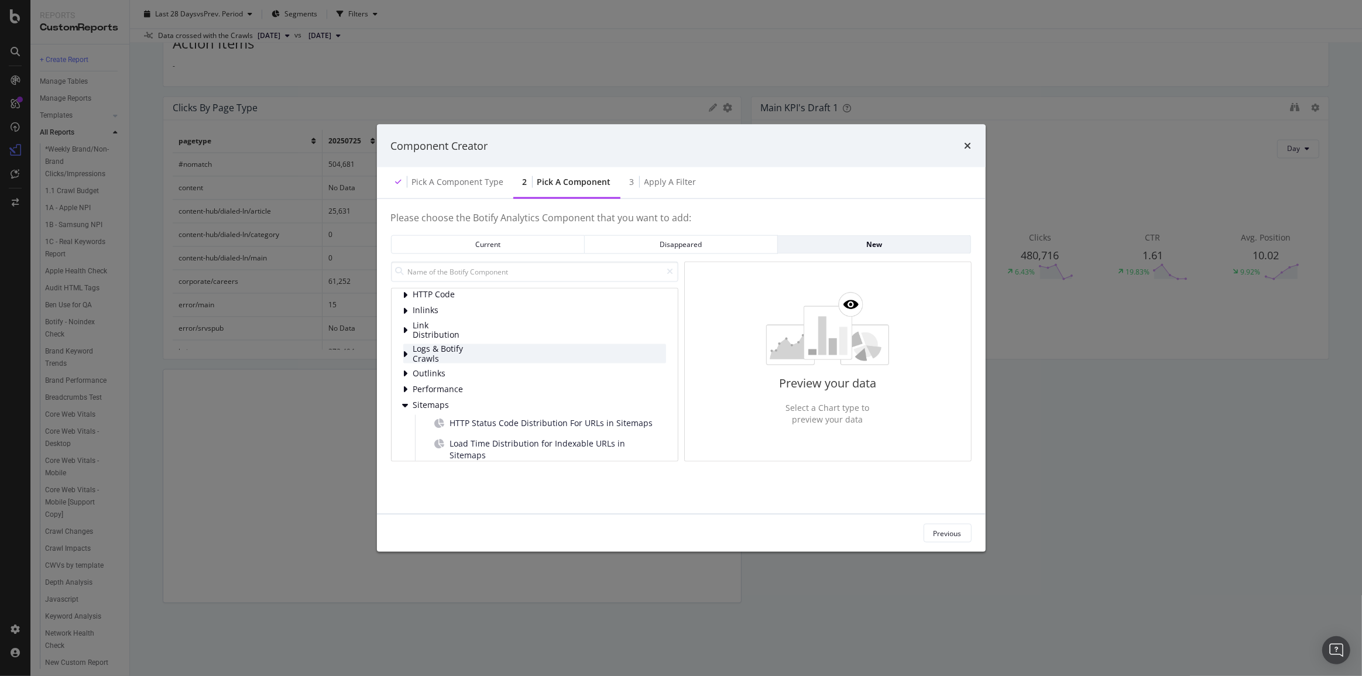
click at [404, 400] on icon "modal" at bounding box center [406, 404] width 6 height 9
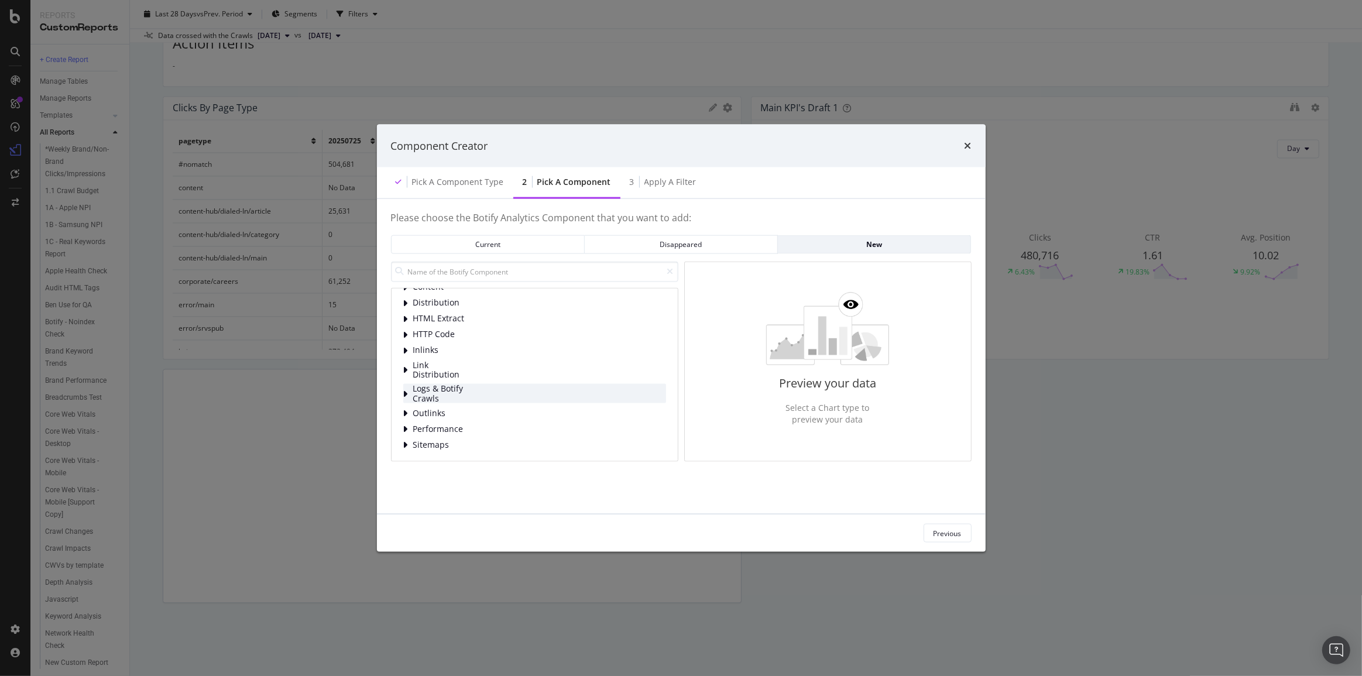
scroll to position [12, 0]
click at [493, 238] on div "Current" at bounding box center [488, 244] width 174 height 16
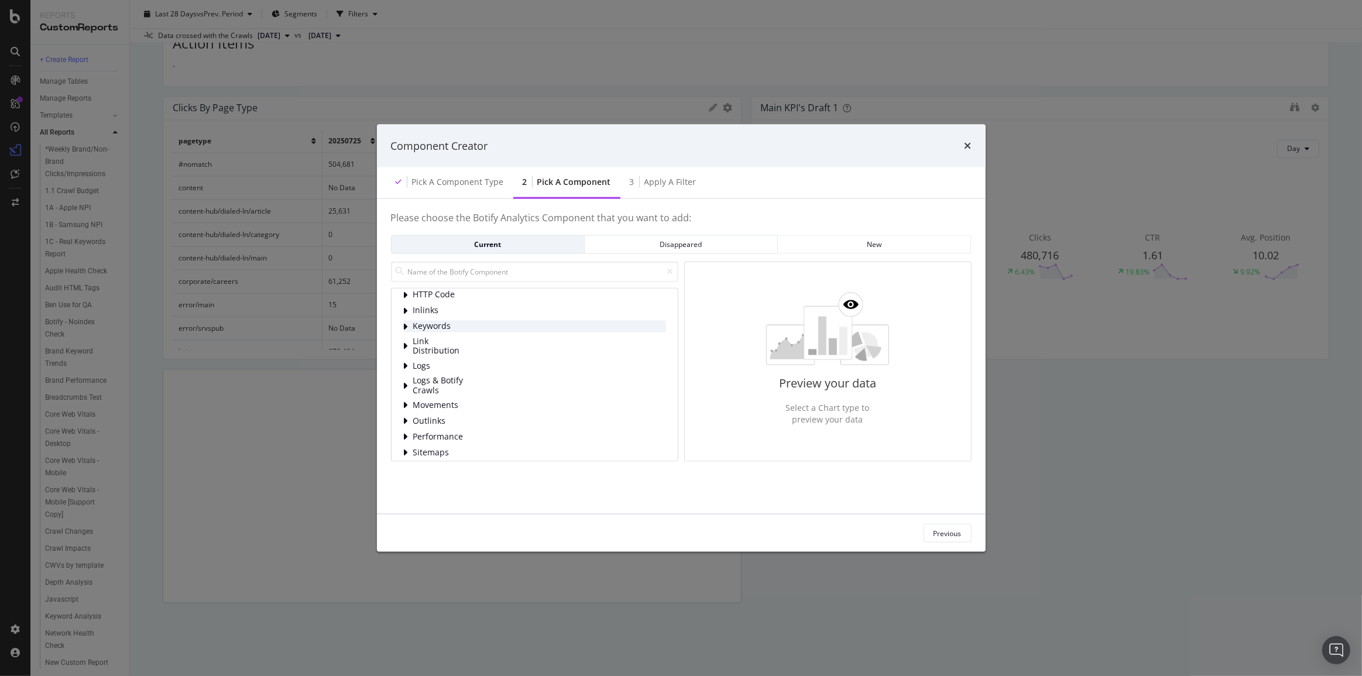
click at [408, 325] on div "modal" at bounding box center [406, 326] width 7 height 12
click at [430, 376] on icon "modal" at bounding box center [432, 377] width 5 height 9
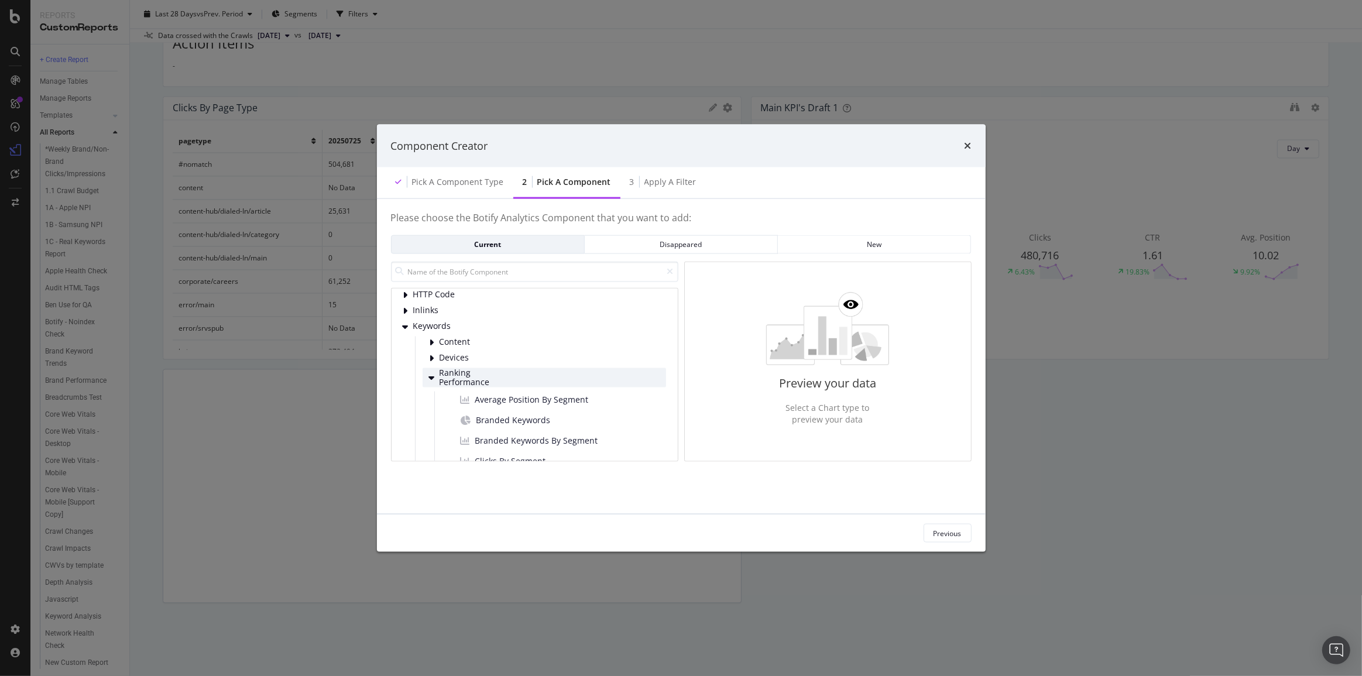
click at [433, 377] on icon "modal" at bounding box center [432, 377] width 6 height 9
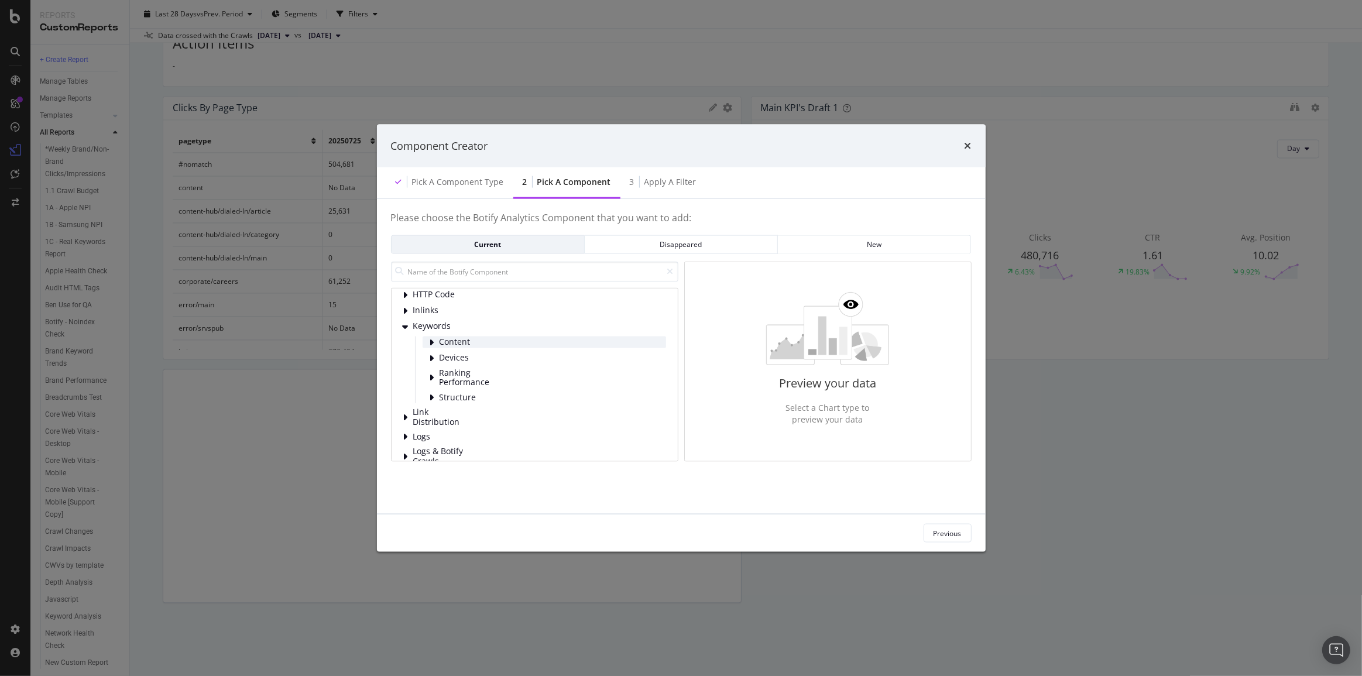
click at [435, 345] on div "modal" at bounding box center [433, 342] width 7 height 12
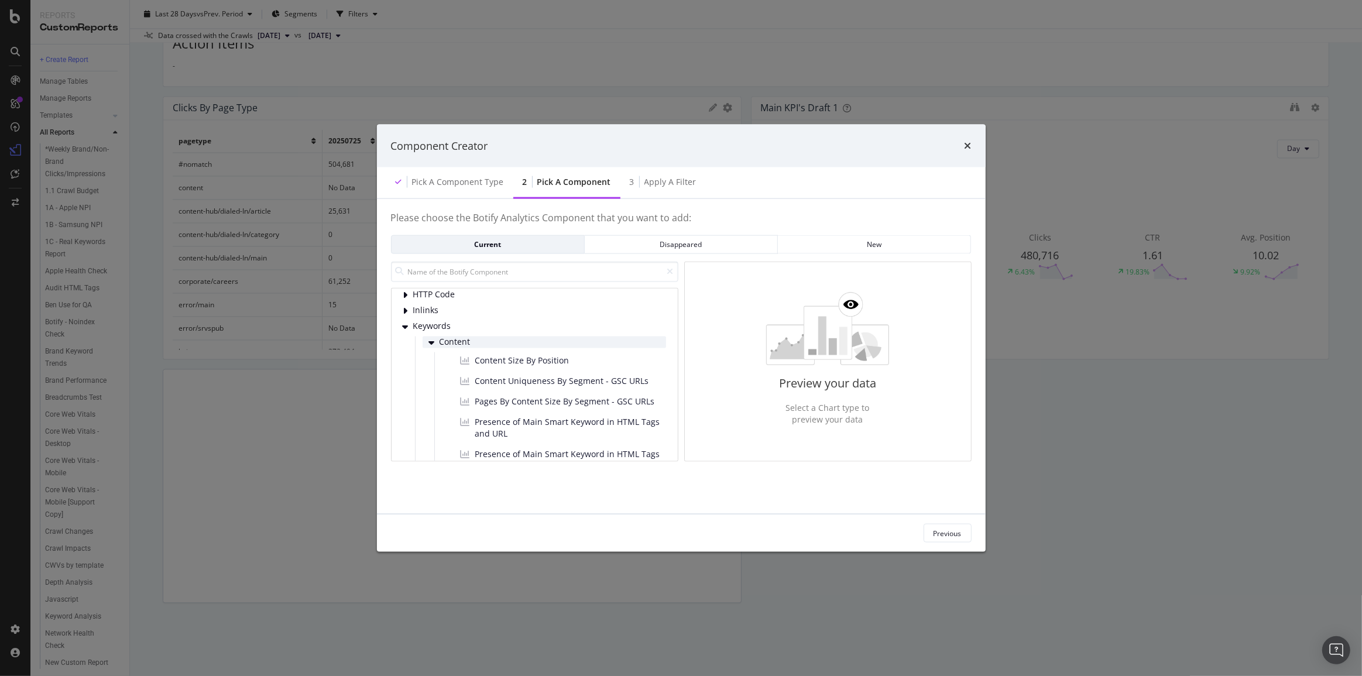
click at [435, 344] on div "modal" at bounding box center [433, 342] width 7 height 12
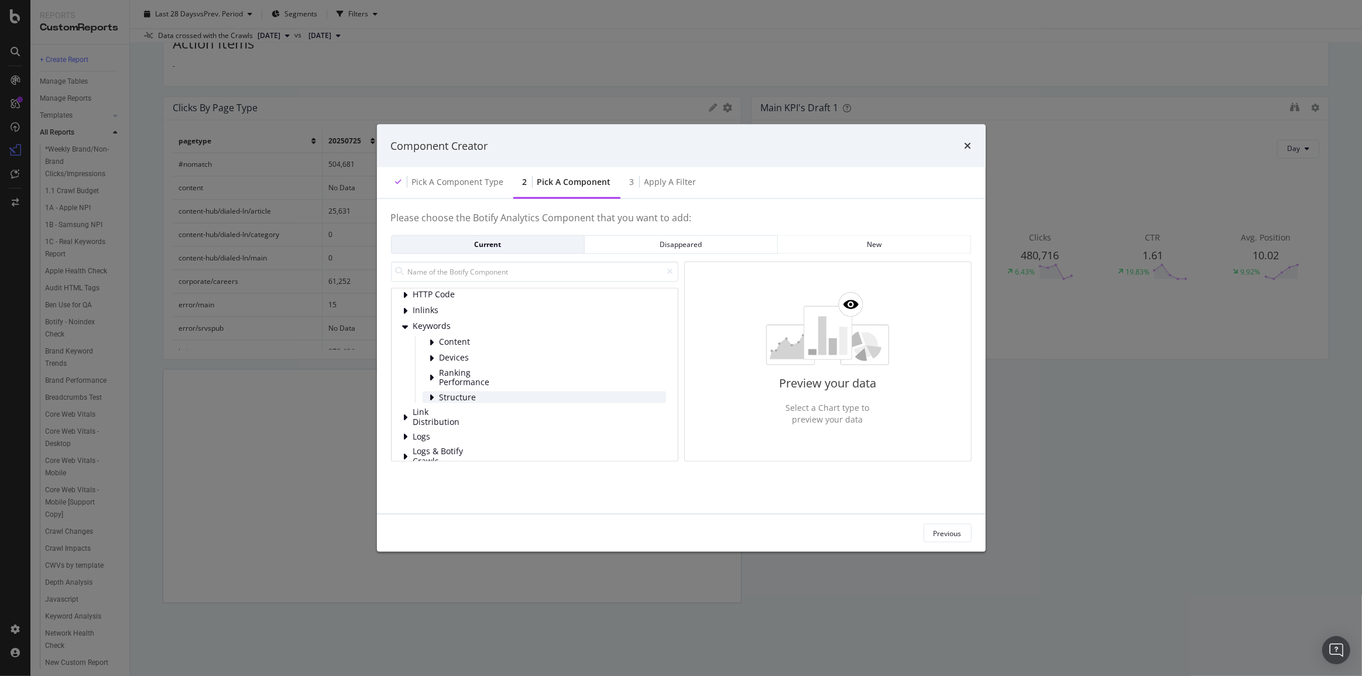
click at [431, 398] on icon "modal" at bounding box center [432, 397] width 5 height 9
click at [431, 398] on icon "modal" at bounding box center [432, 397] width 6 height 9
click at [407, 327] on icon "modal" at bounding box center [406, 325] width 6 height 9
click at [407, 396] on icon "modal" at bounding box center [405, 398] width 5 height 9
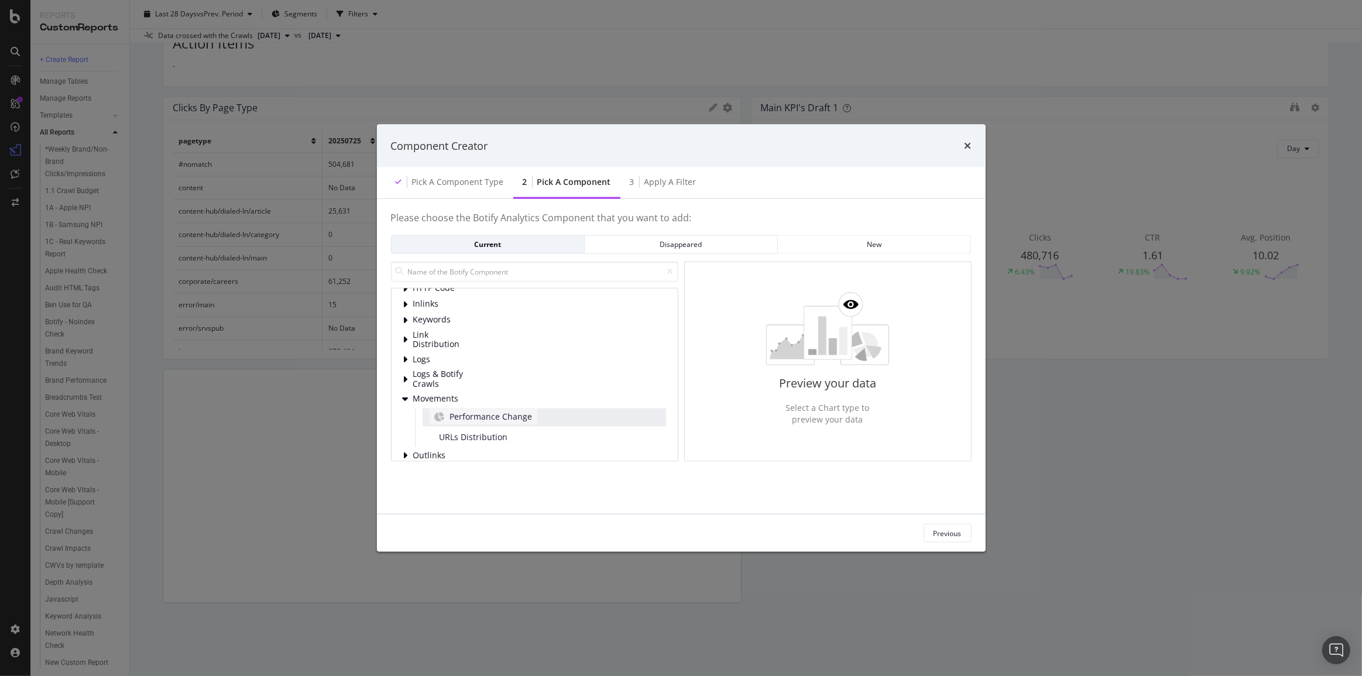
click at [473, 415] on span "Performance Change" at bounding box center [491, 417] width 83 height 12
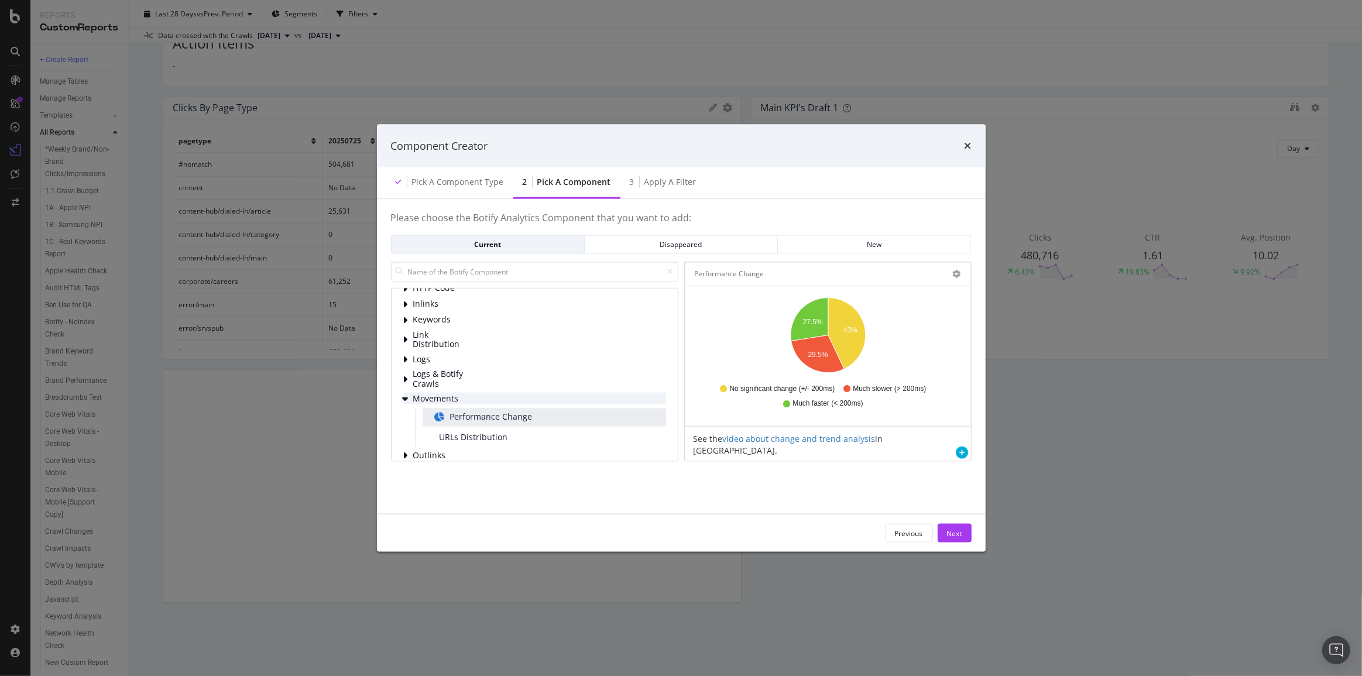
click at [406, 397] on icon "modal" at bounding box center [406, 398] width 6 height 9
click at [407, 430] on icon "modal" at bounding box center [405, 429] width 5 height 9
click at [404, 378] on icon "modal" at bounding box center [406, 381] width 6 height 9
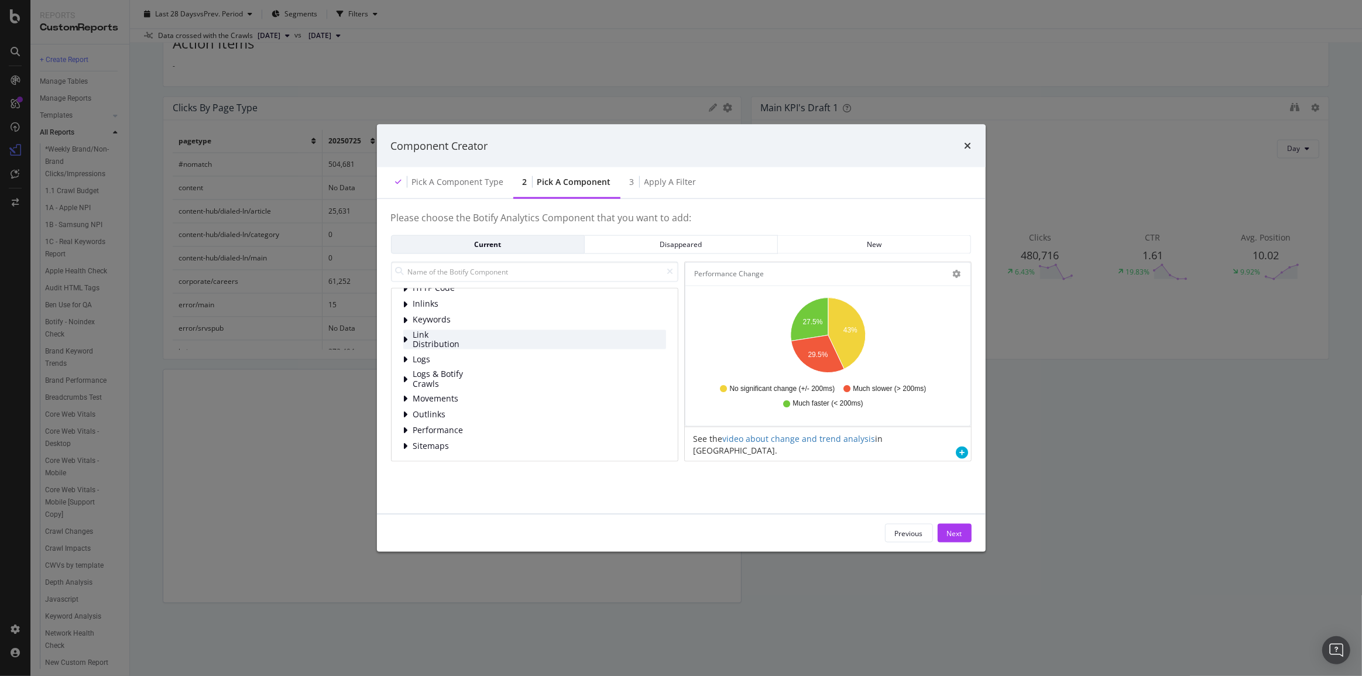
scroll to position [0, 0]
click at [407, 300] on icon "modal" at bounding box center [405, 299] width 5 height 9
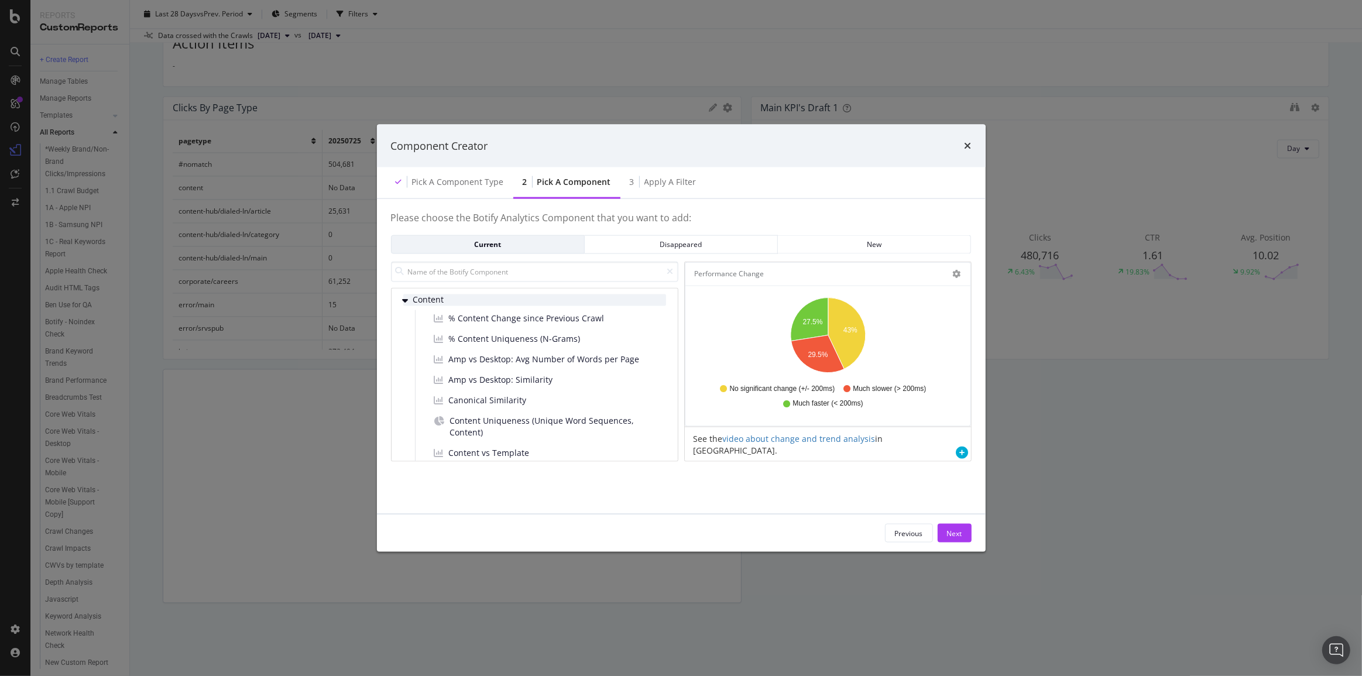
click at [407, 300] on icon "modal" at bounding box center [406, 299] width 6 height 9
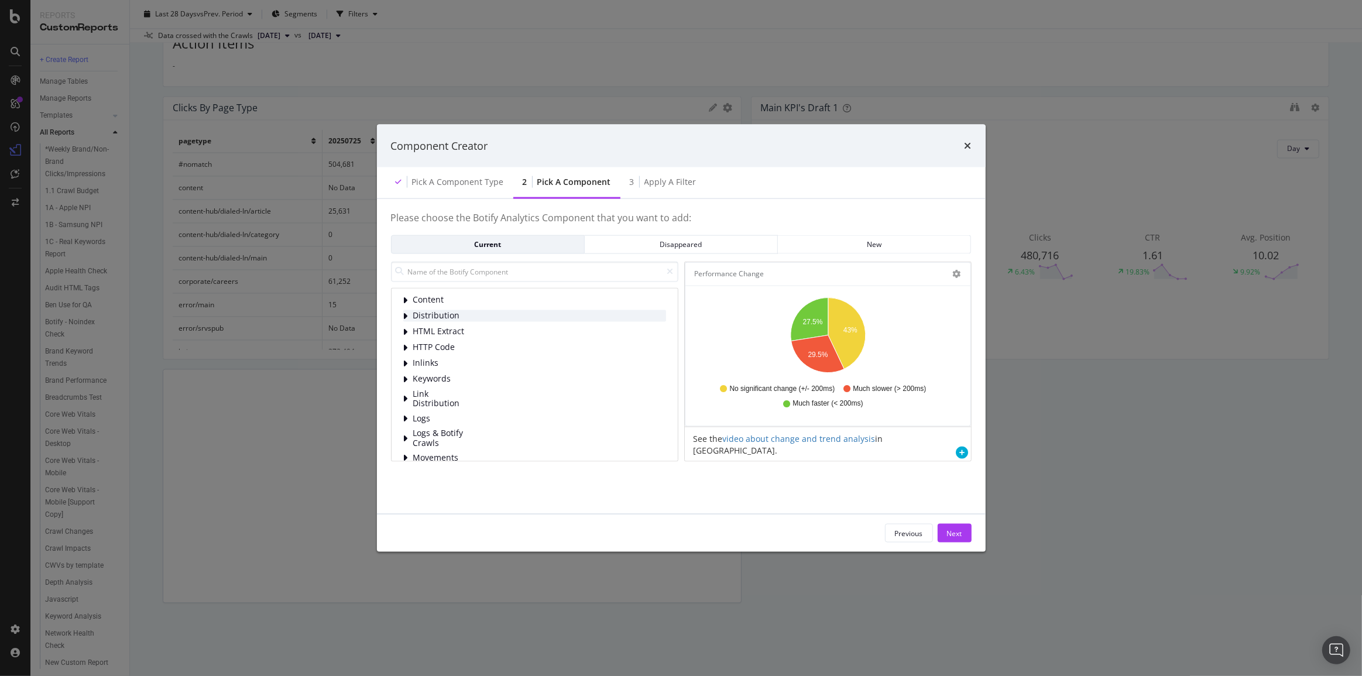
click at [405, 315] on icon "modal" at bounding box center [405, 315] width 5 height 9
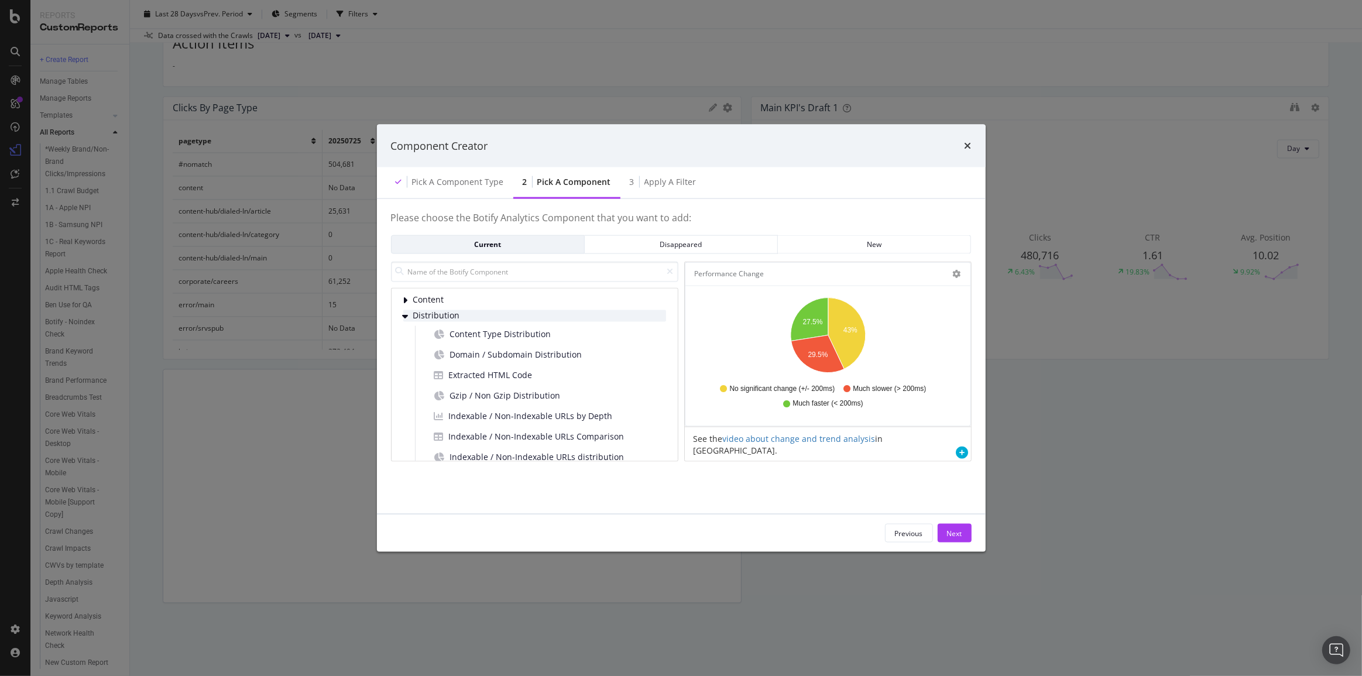
click at [408, 317] on icon "modal" at bounding box center [406, 315] width 6 height 9
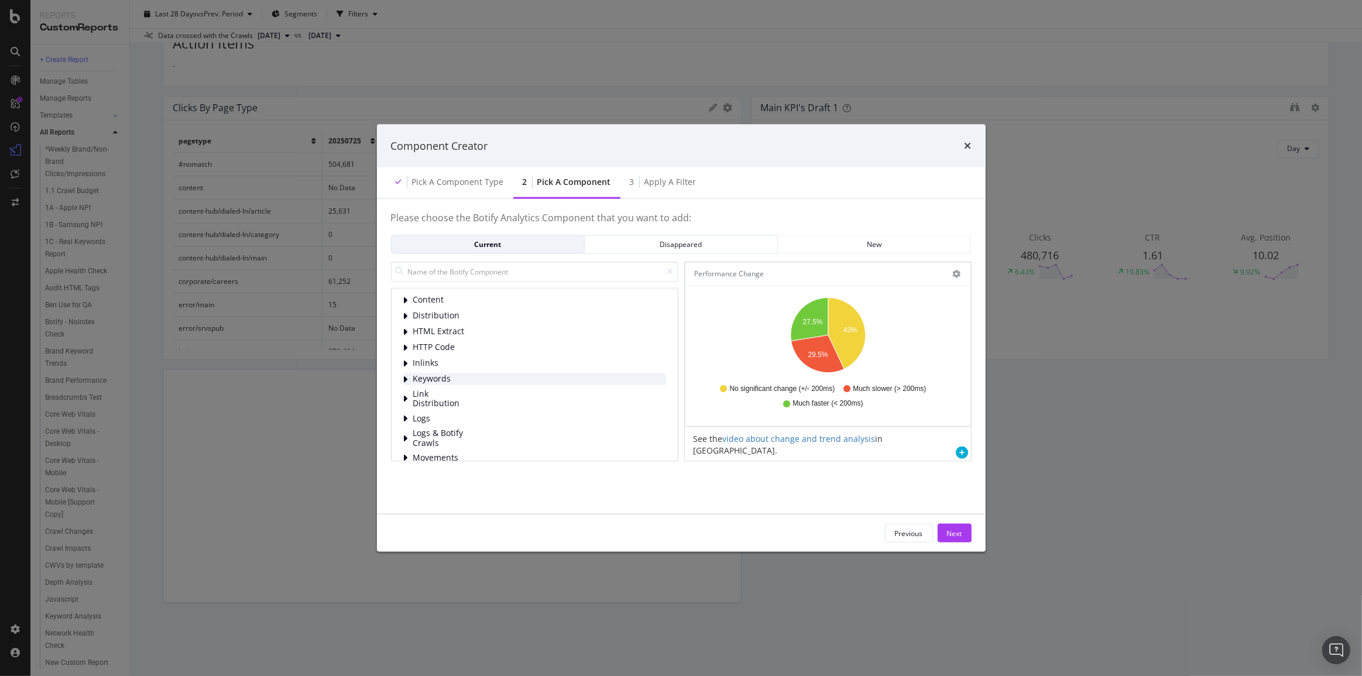
click at [433, 377] on span "Keywords" at bounding box center [439, 379] width 52 height 10
drag, startPoint x: 925, startPoint y: 379, endPoint x: 902, endPoint y: 377, distance: 22.4
click at [925, 379] on div "No significant change (+/- 200ms) Much slower (> 200ms) Much faster (< 200ms)" at bounding box center [828, 392] width 266 height 29
click at [461, 327] on span "Keywords" at bounding box center [439, 326] width 52 height 10
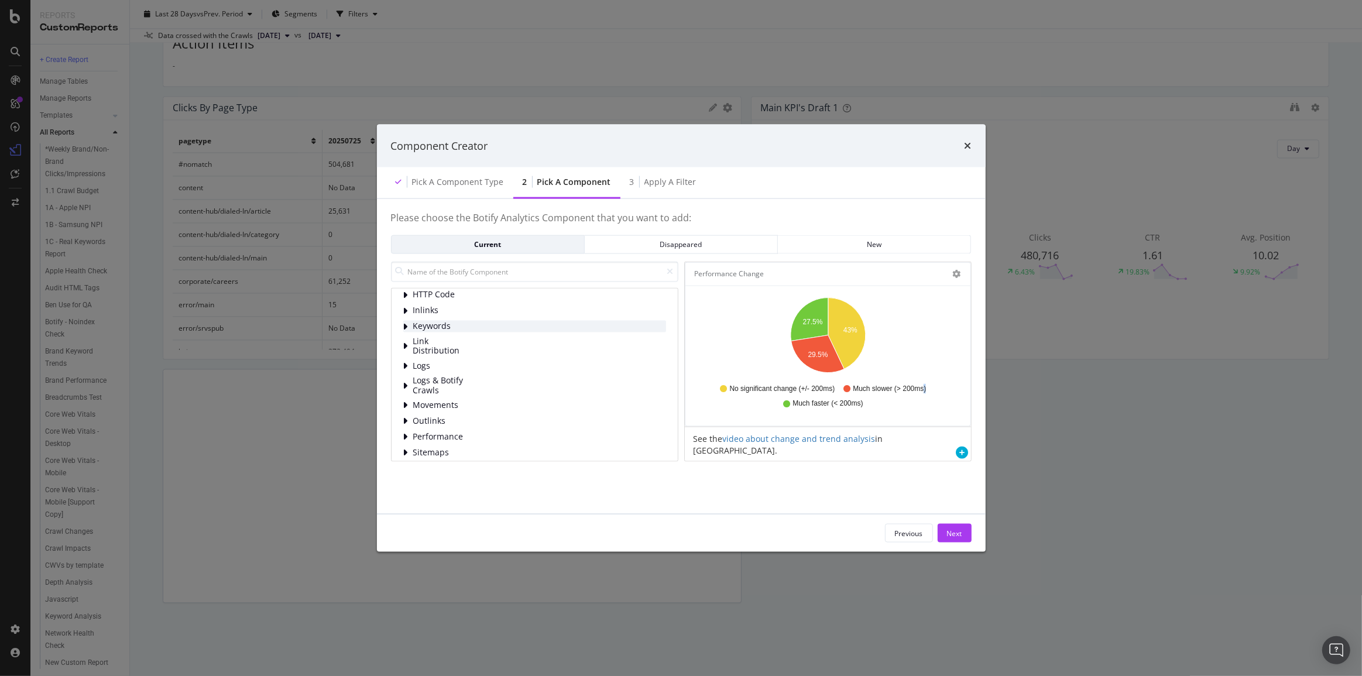
click at [461, 327] on span "Keywords" at bounding box center [439, 326] width 52 height 10
click at [477, 346] on div "Content" at bounding box center [544, 342] width 243 height 12
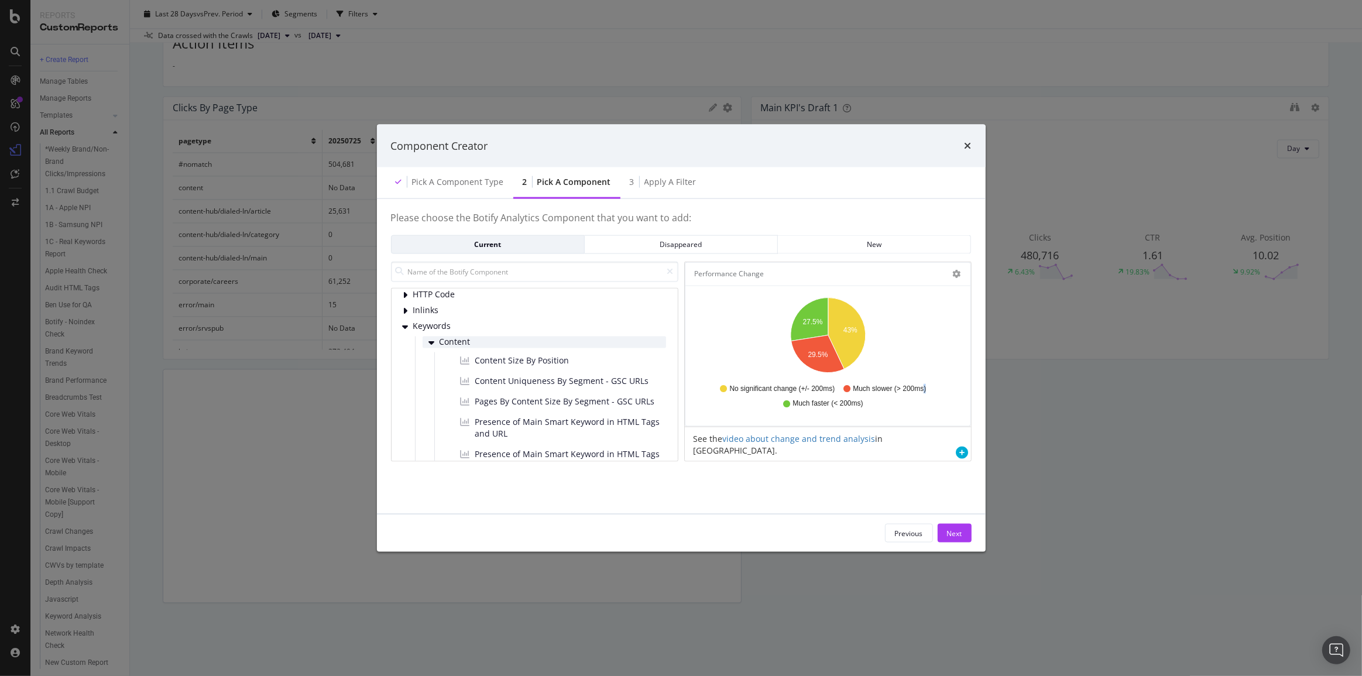
click at [477, 344] on span "Content" at bounding box center [465, 342] width 52 height 10
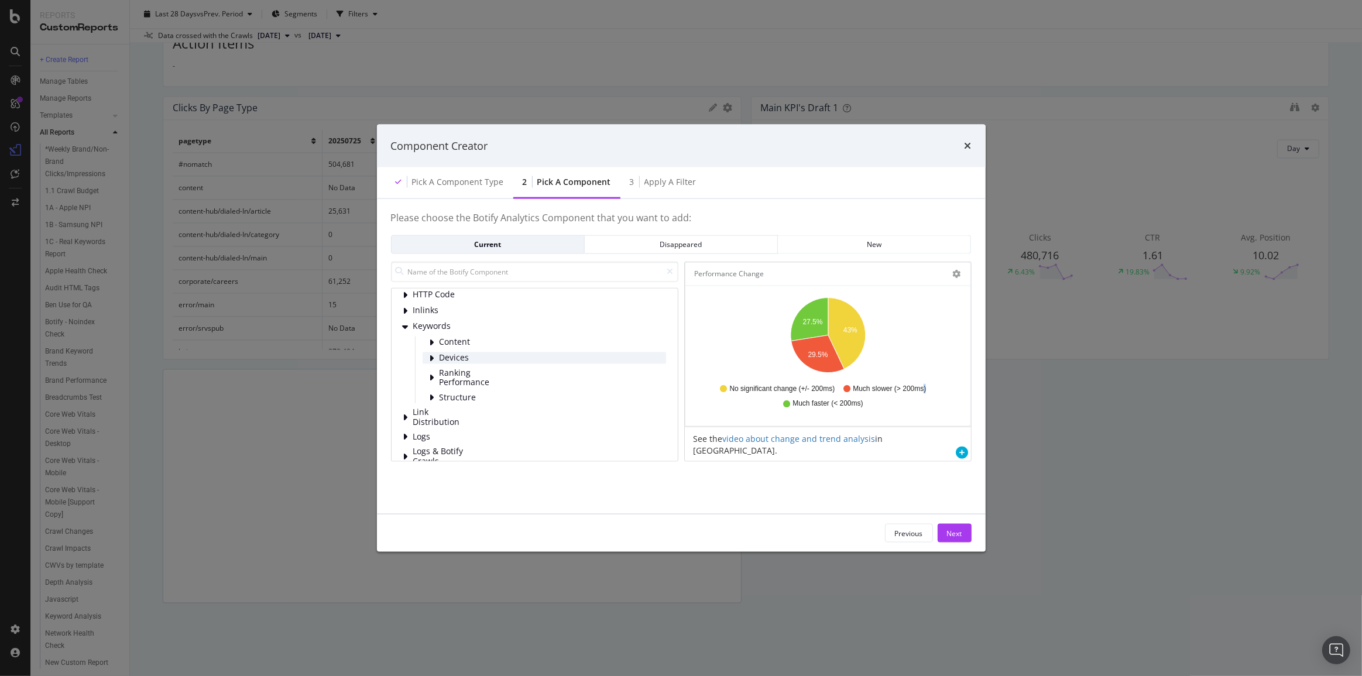
click at [478, 353] on span "Devices" at bounding box center [465, 358] width 52 height 10
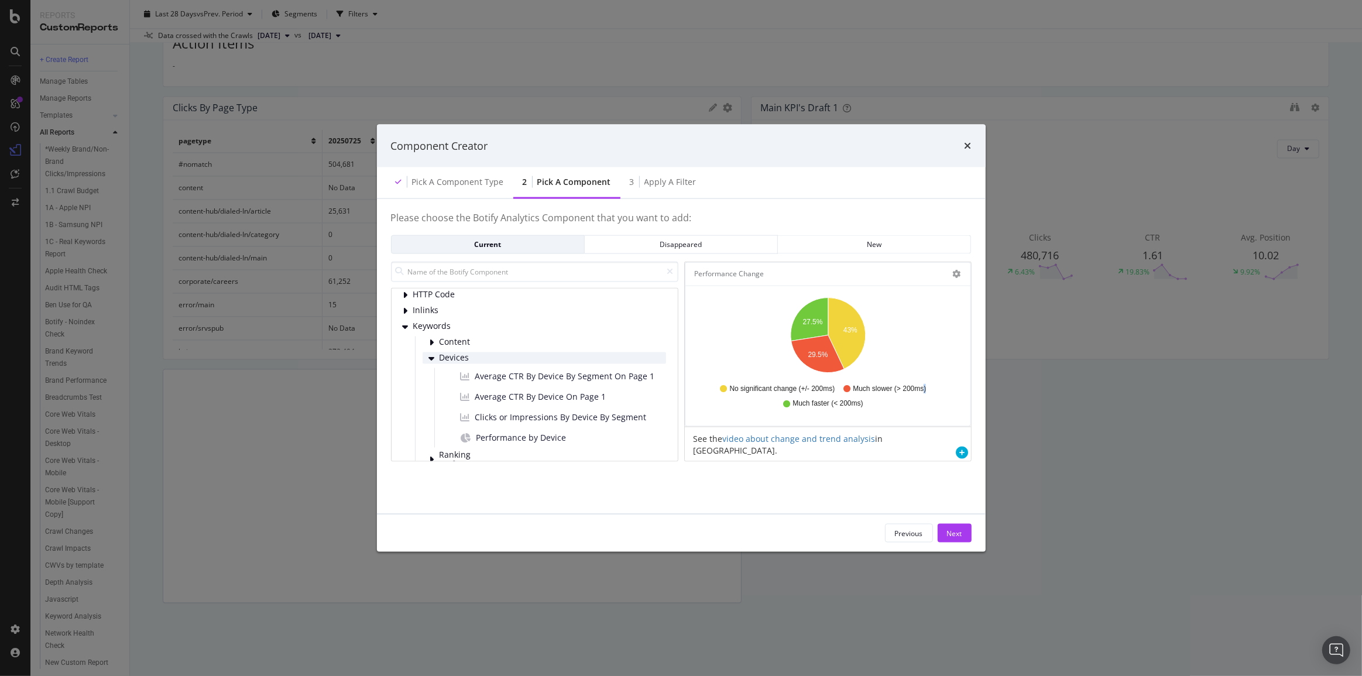
click at [478, 353] on span "Devices" at bounding box center [465, 358] width 52 height 10
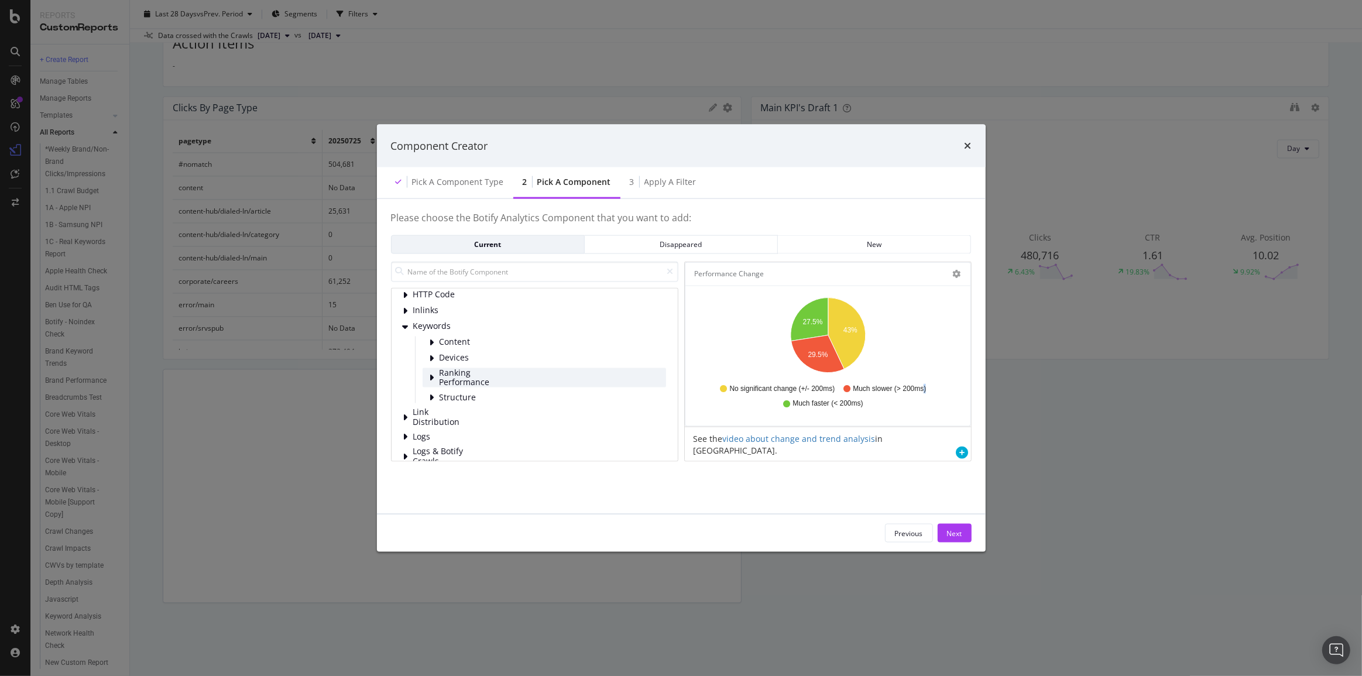
click at [480, 372] on span "Ranking Performance" at bounding box center [465, 377] width 52 height 19
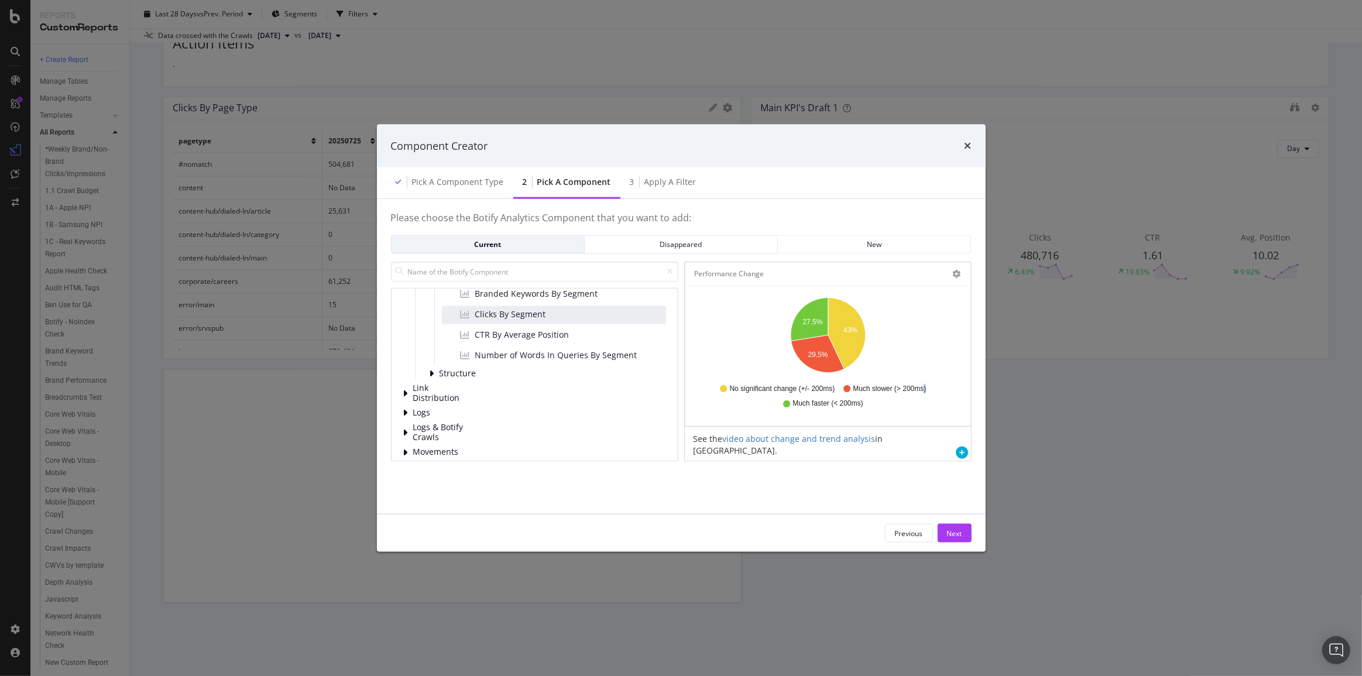
scroll to position [212, 0]
click at [539, 359] on div "Structure" at bounding box center [544, 361] width 243 height 12
click at [443, 186] on div "Pick a Component type" at bounding box center [458, 182] width 92 height 12
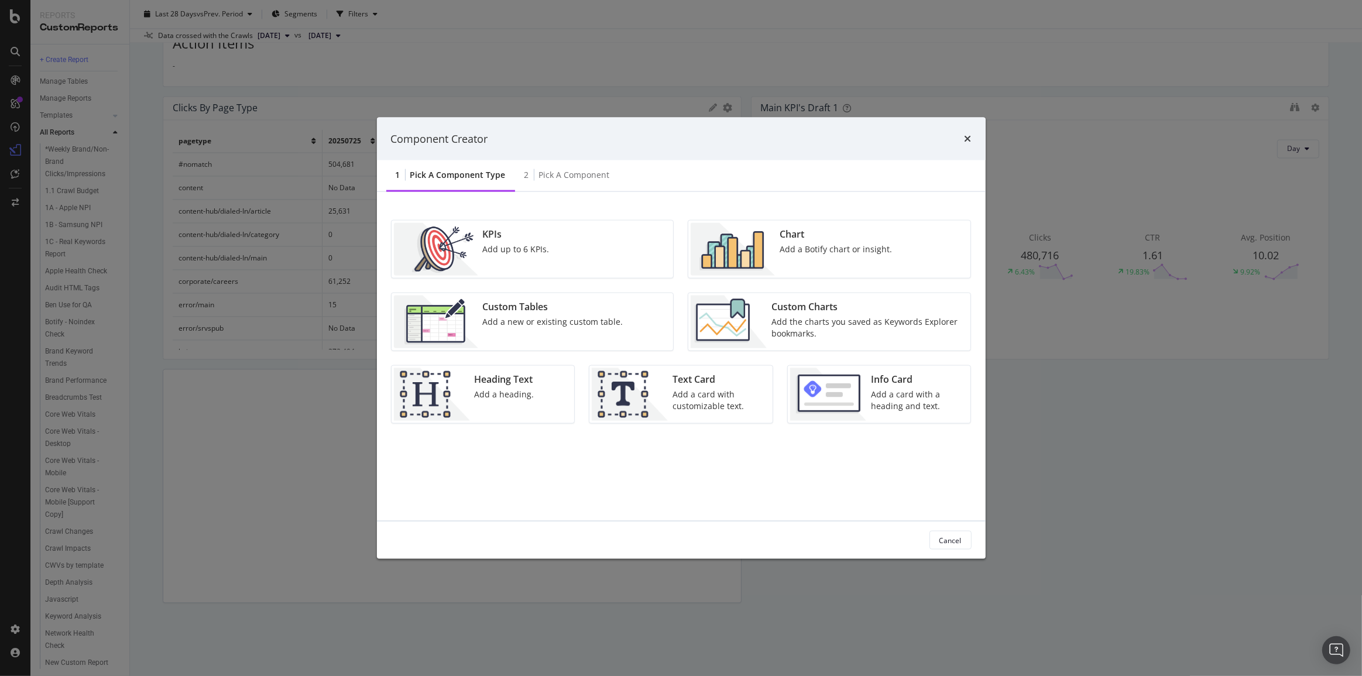
click at [612, 251] on div "KPIs Add up to 6 KPIs." at bounding box center [532, 249] width 282 height 57
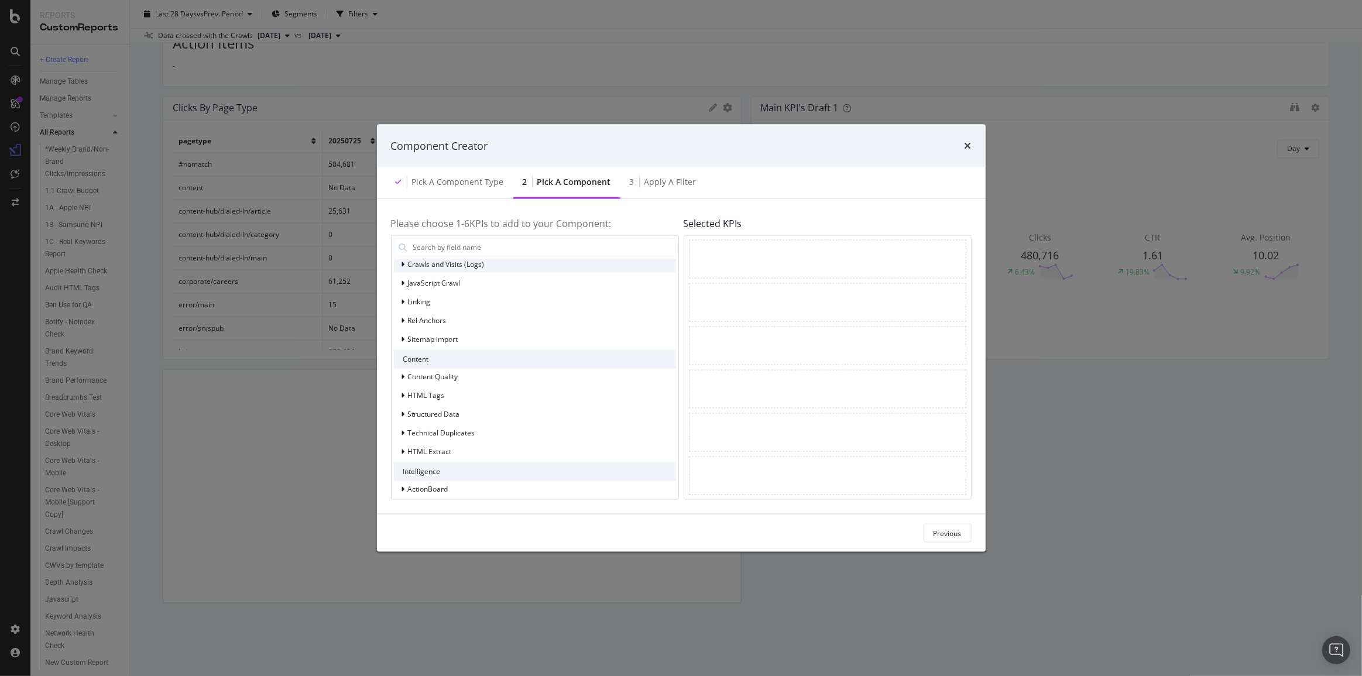
scroll to position [206, 0]
click at [401, 483] on div "modal" at bounding box center [404, 482] width 7 height 12
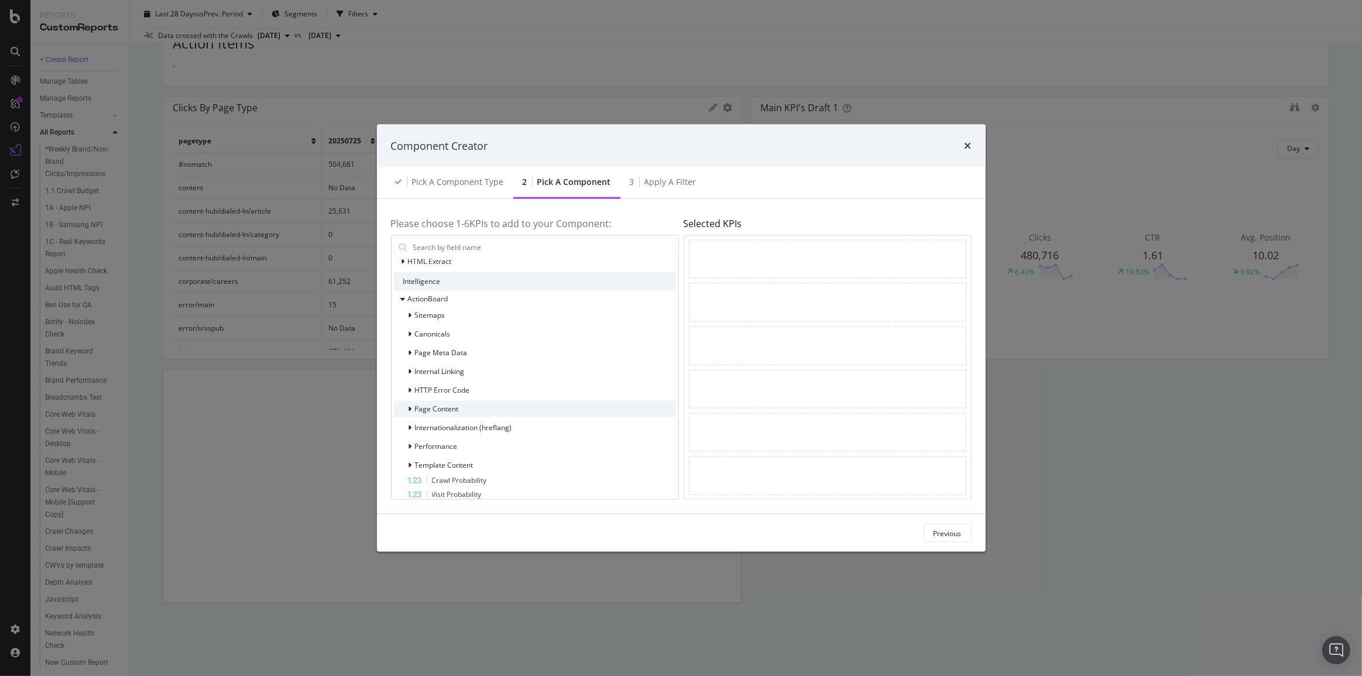
scroll to position [400, 0]
click at [430, 432] on span "Performance" at bounding box center [436, 436] width 43 height 10
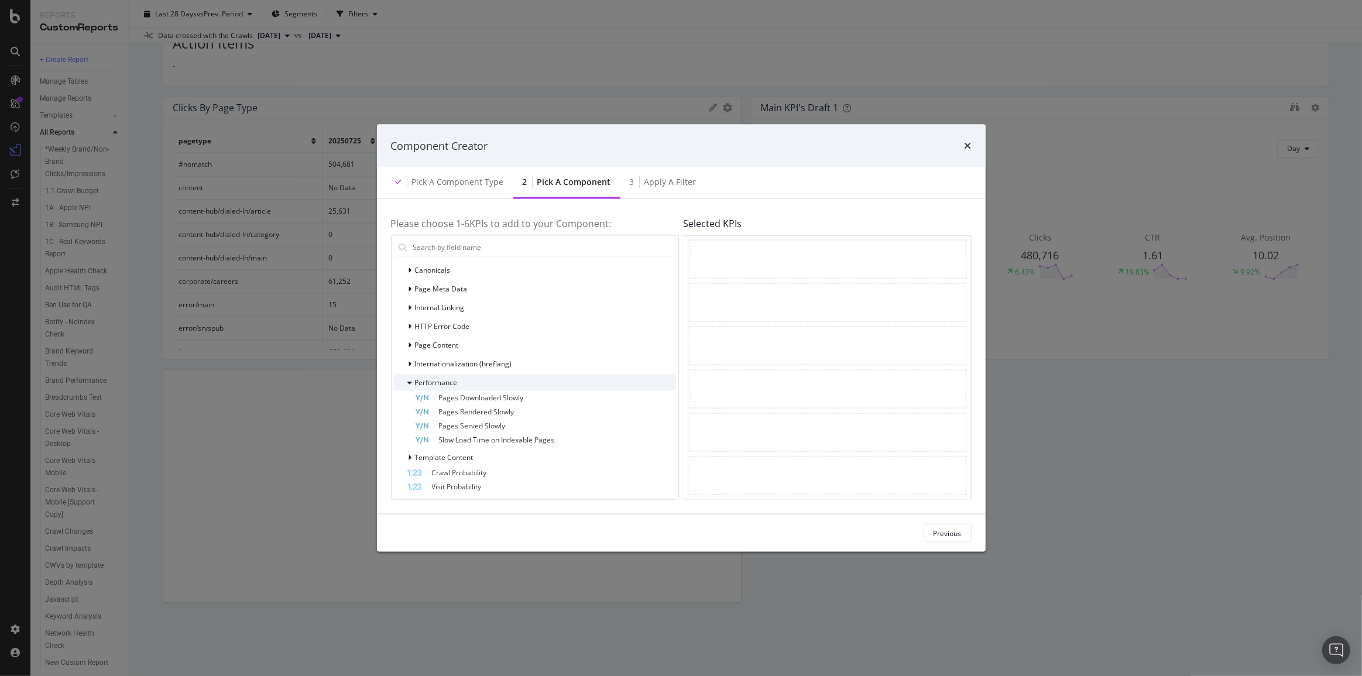
click at [514, 380] on div "Performance" at bounding box center [535, 382] width 282 height 16
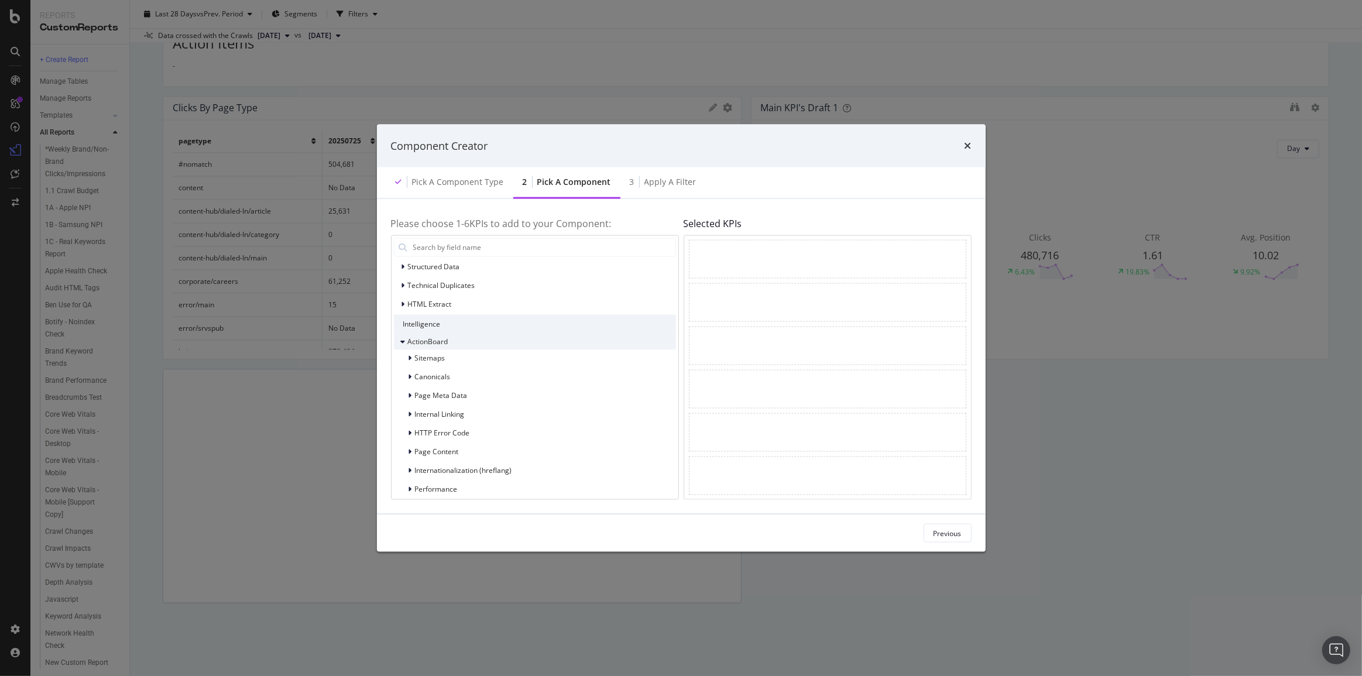
click at [403, 341] on icon "modal" at bounding box center [403, 341] width 5 height 7
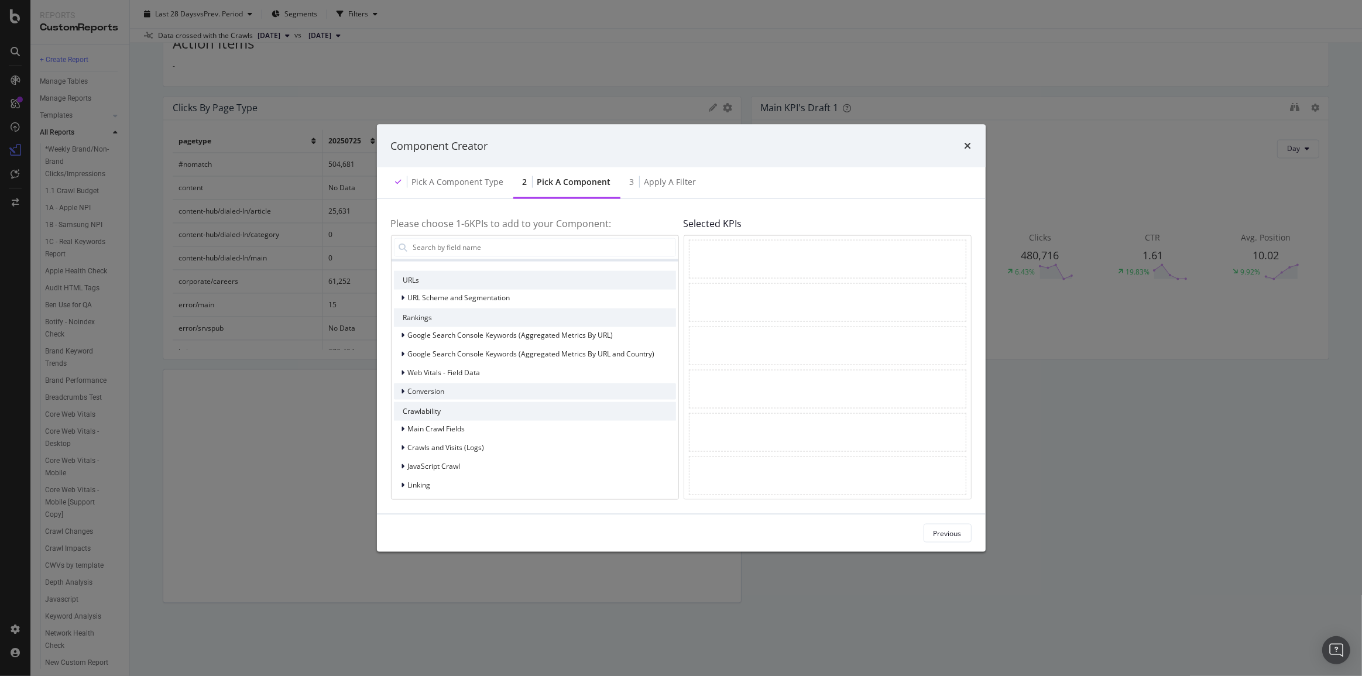
scroll to position [0, 0]
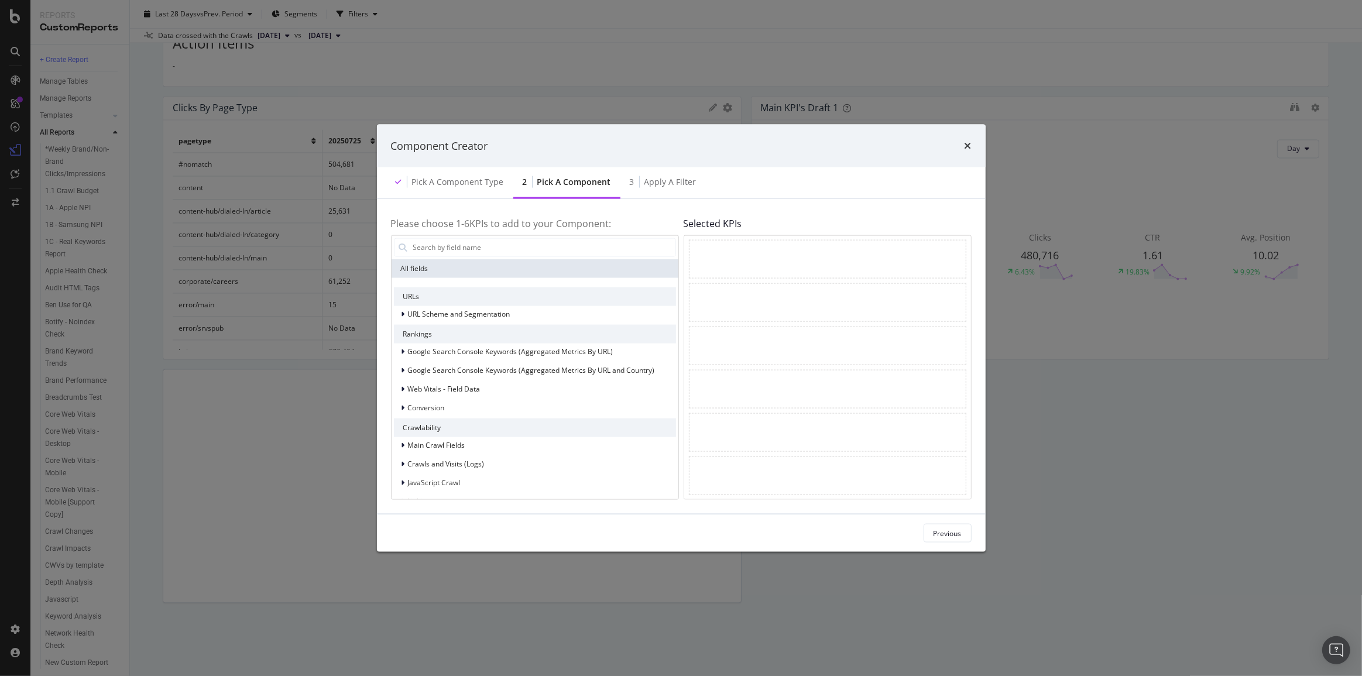
click at [449, 298] on div "URLs" at bounding box center [535, 296] width 282 height 19
click at [403, 312] on icon "modal" at bounding box center [403, 313] width 4 height 7
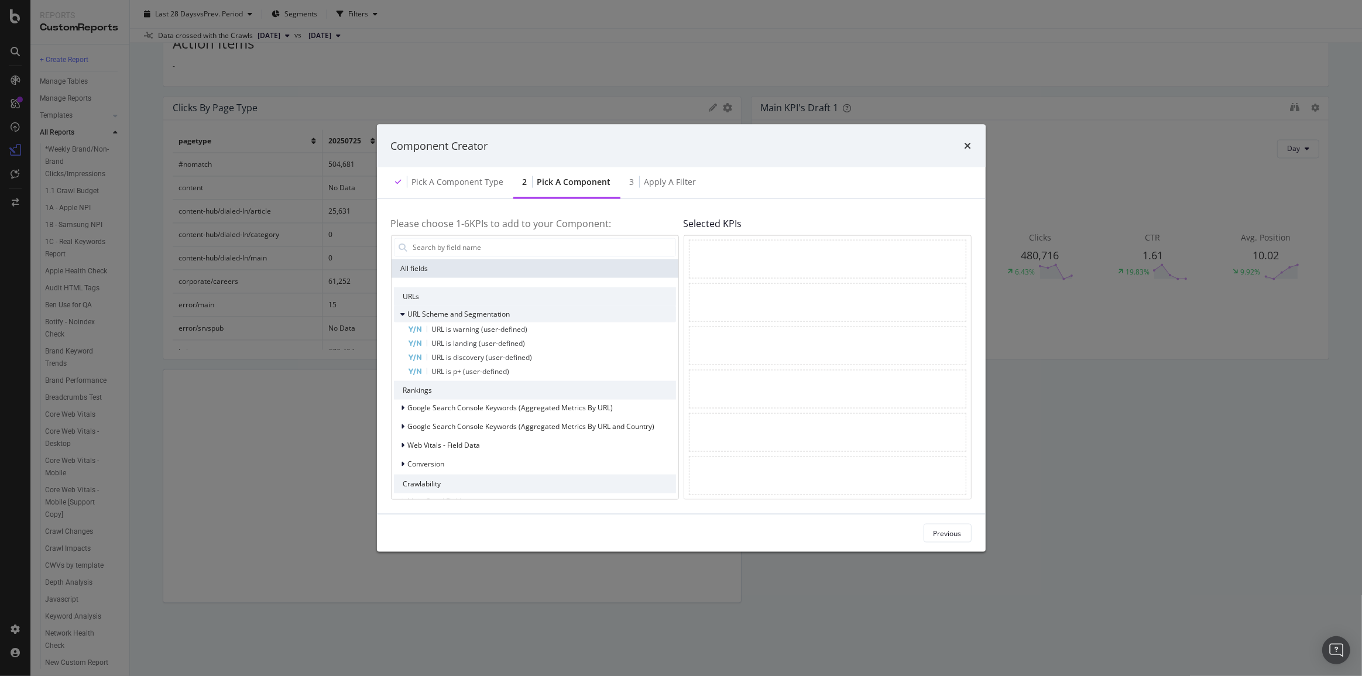
click at [403, 312] on icon "modal" at bounding box center [403, 313] width 5 height 7
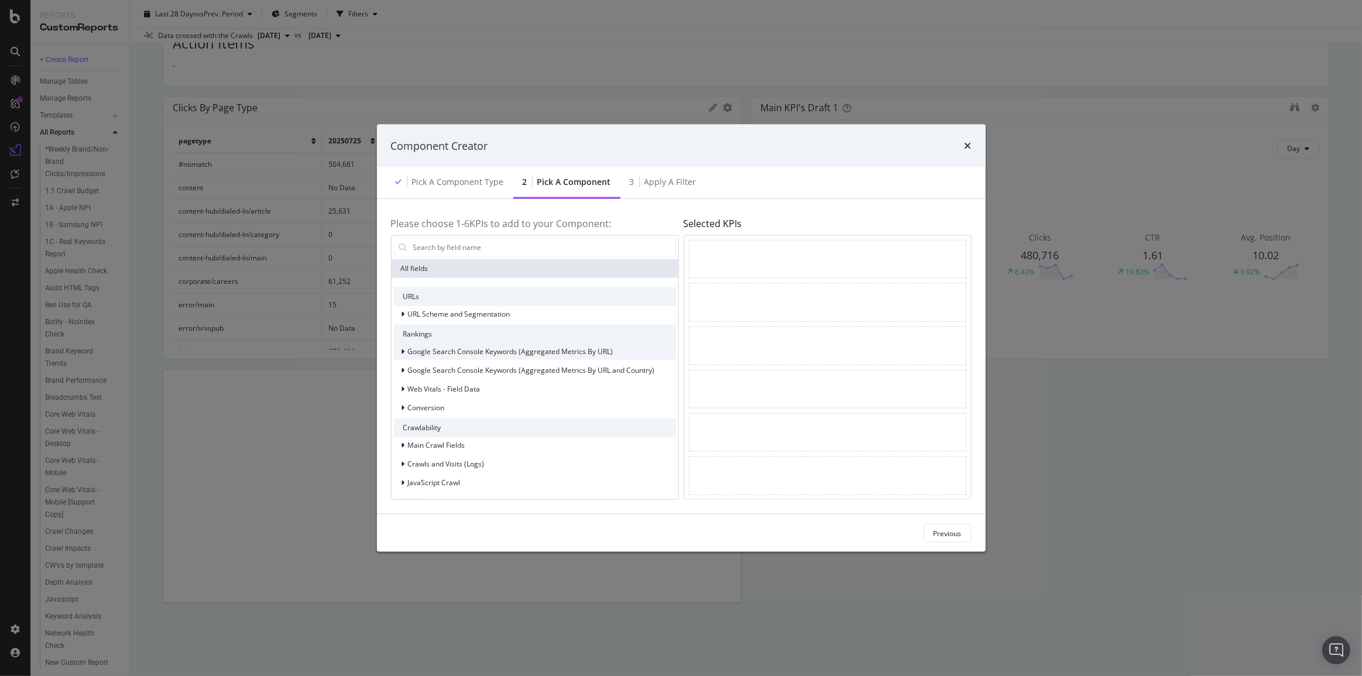
click at [401, 352] on icon "modal" at bounding box center [403, 351] width 4 height 7
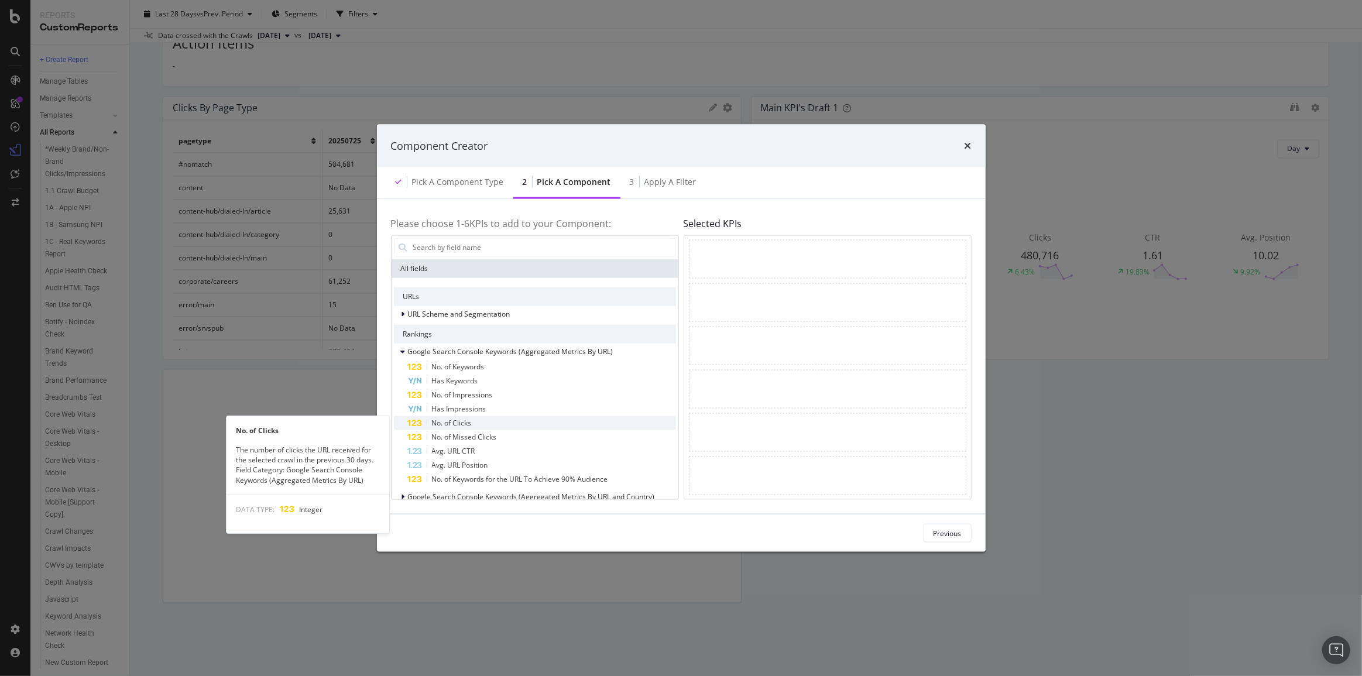
click at [461, 421] on span "No. of Clicks" at bounding box center [452, 422] width 40 height 10
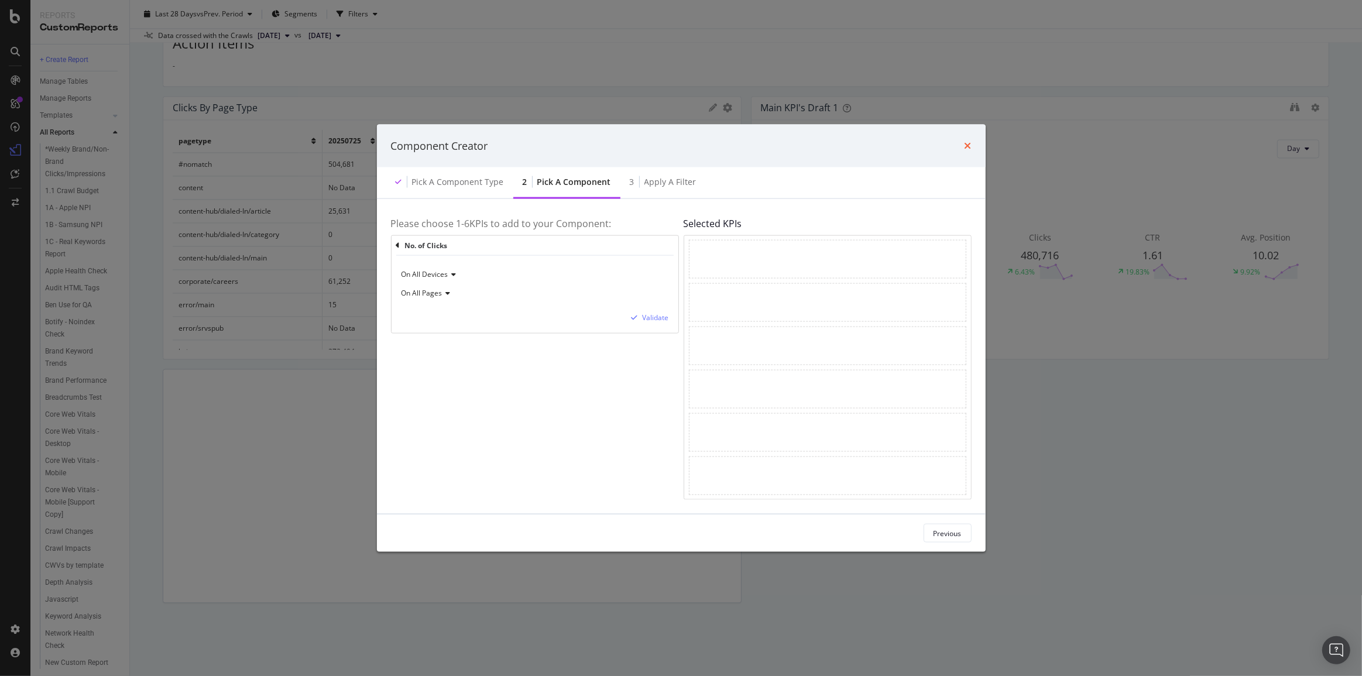
click at [966, 141] on icon "times" at bounding box center [967, 145] width 7 height 9
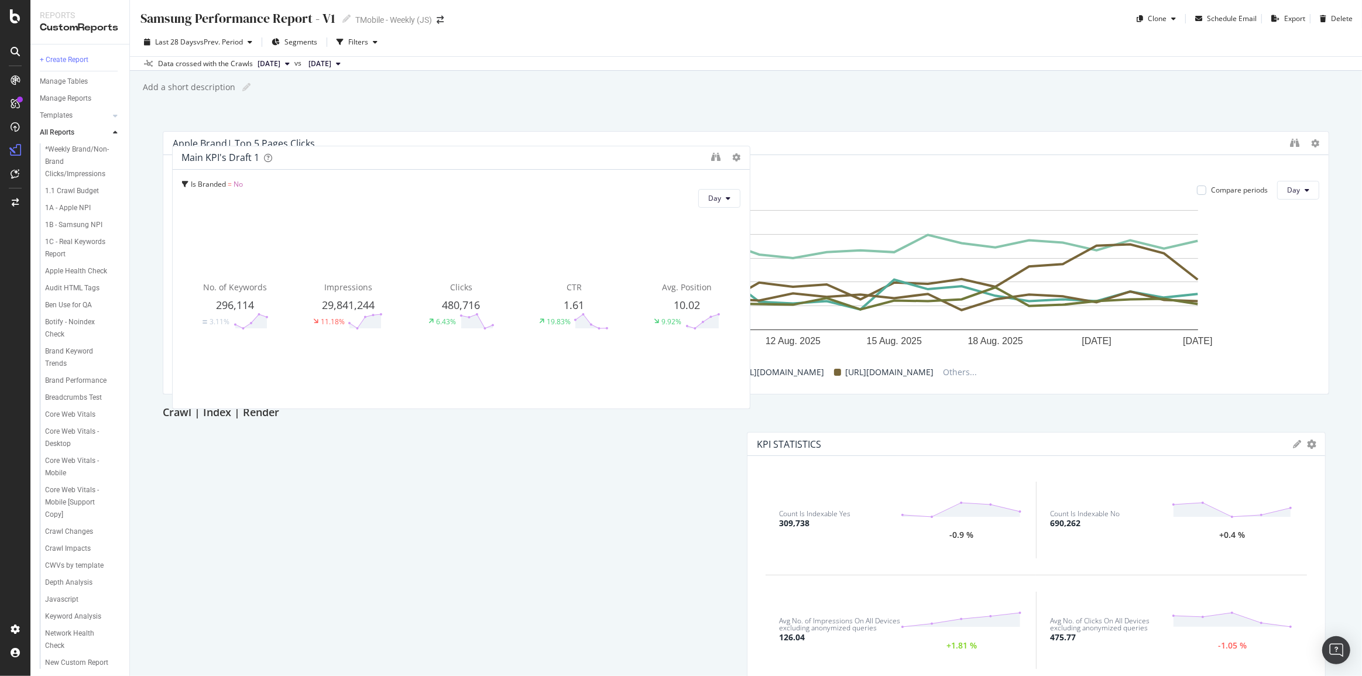
drag, startPoint x: 805, startPoint y: 270, endPoint x: 382, endPoint y: 444, distance: 457.1
click at [225, 162] on div "Main KPI's Draft 1" at bounding box center [221, 158] width 78 height 12
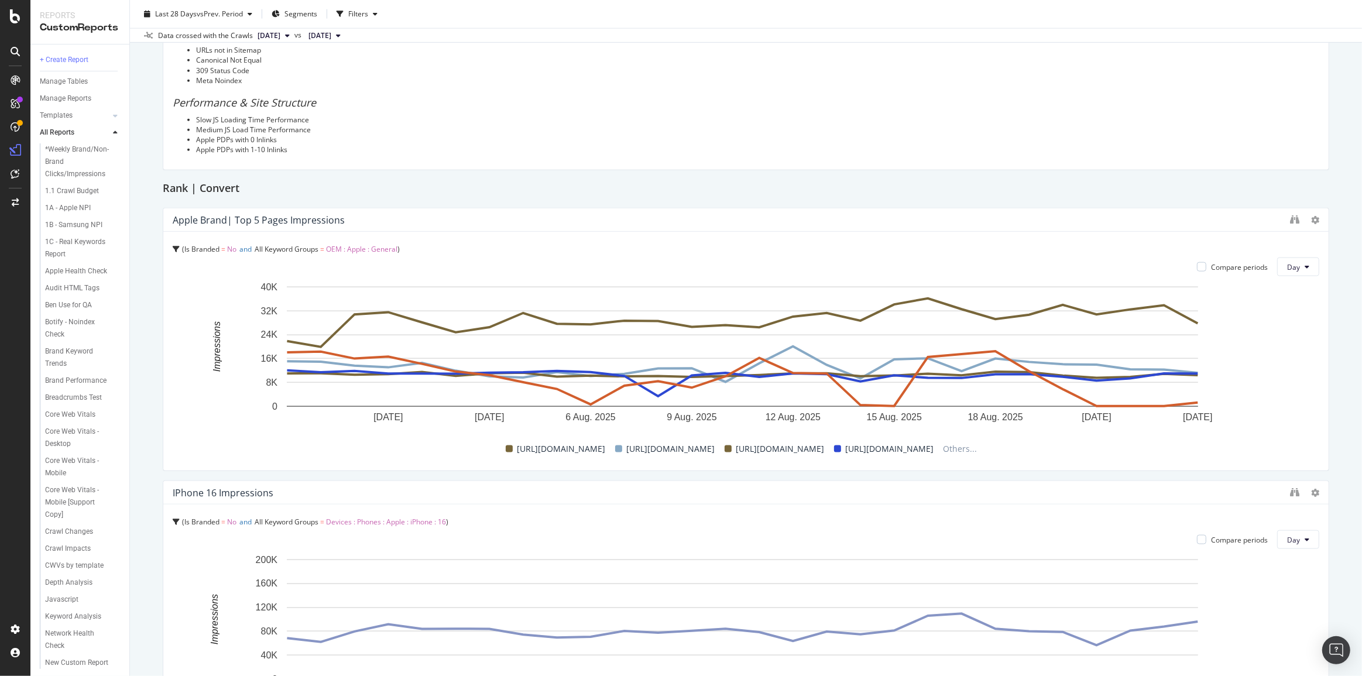
scroll to position [1543, 0]
click at [1290, 222] on icon "binoculars" at bounding box center [1294, 218] width 9 height 9
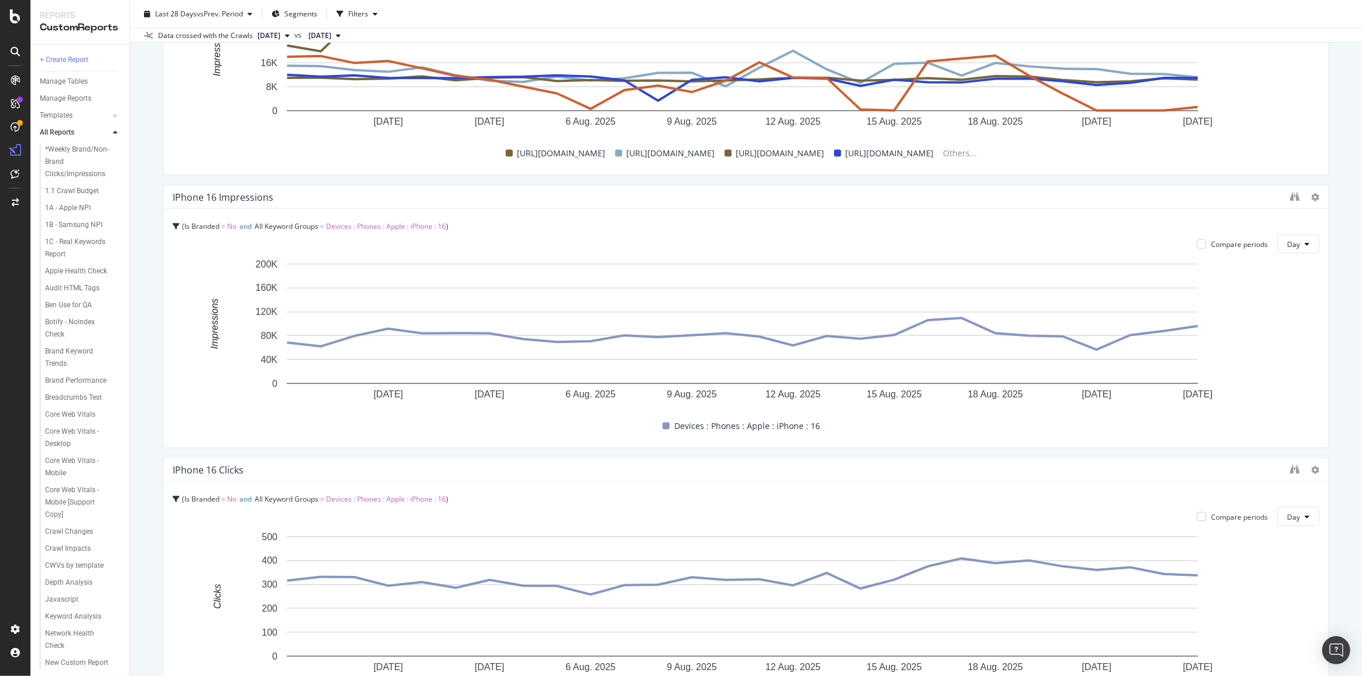
scroll to position [1861, 0]
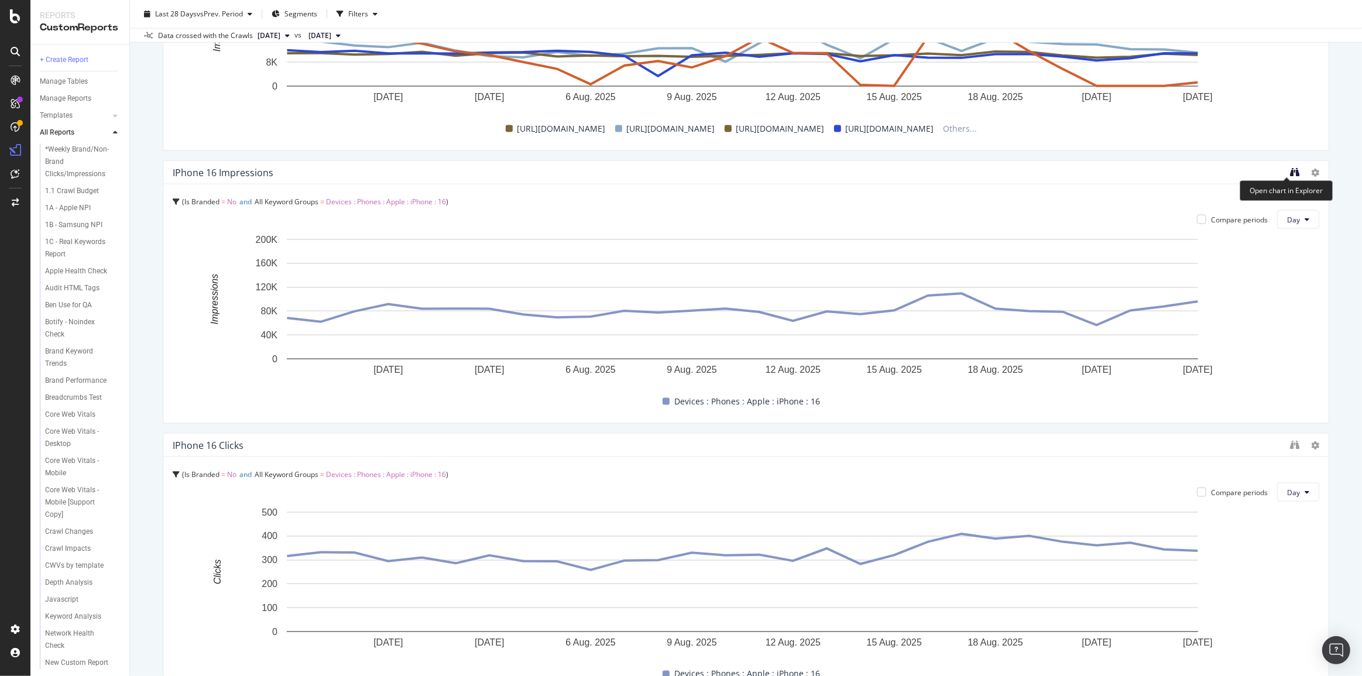
click at [1290, 167] on icon "binoculars" at bounding box center [1294, 171] width 9 height 9
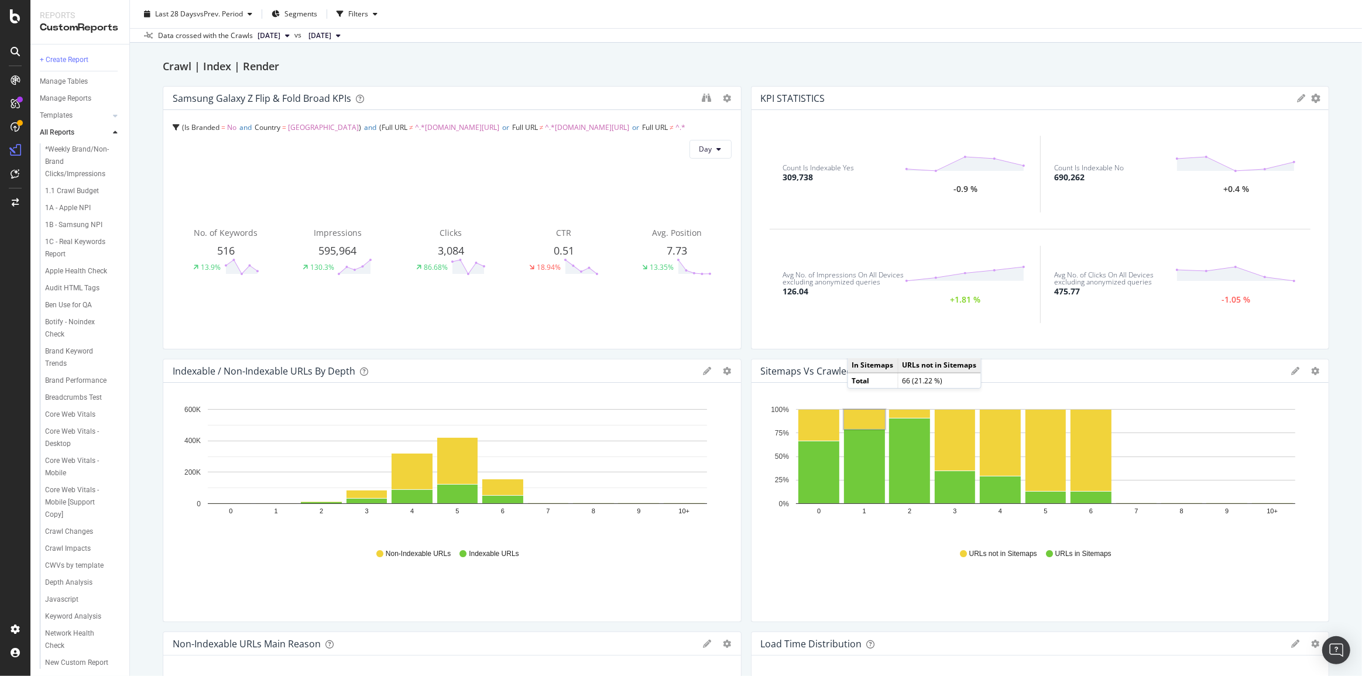
scroll to position [0, 0]
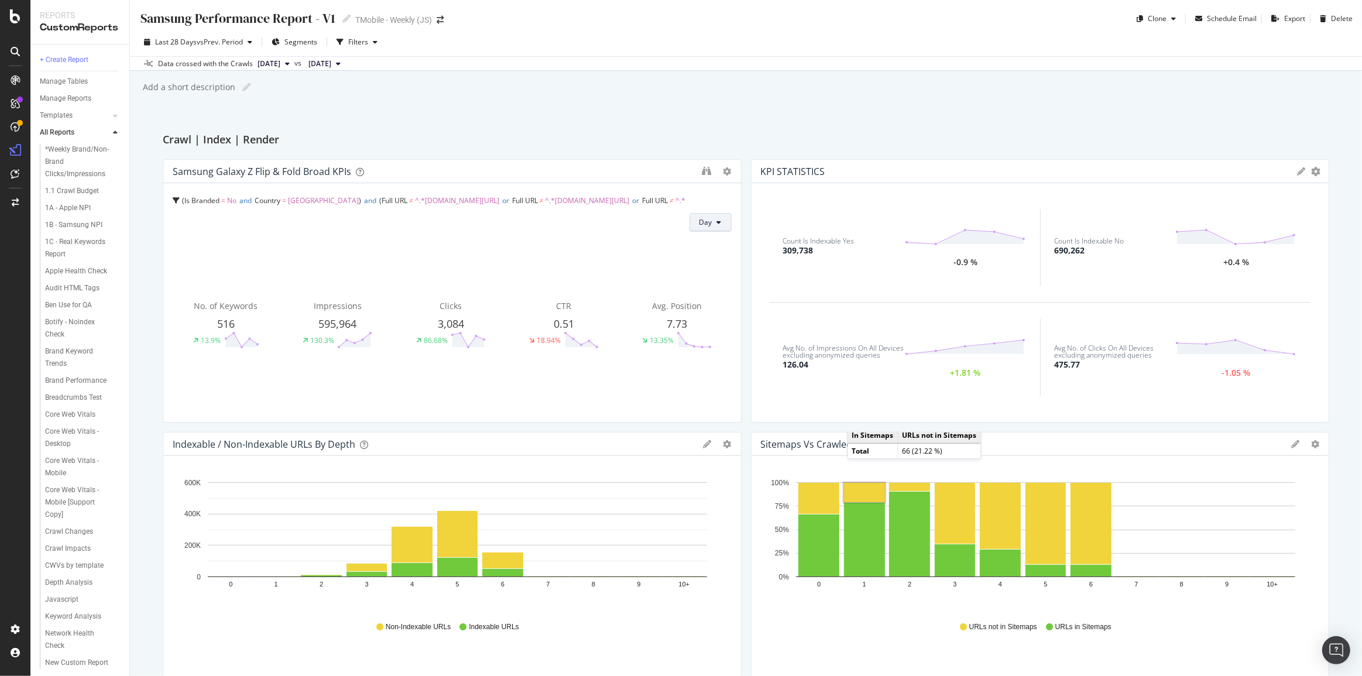
click at [719, 221] on button "Day" at bounding box center [710, 222] width 42 height 19
click at [706, 264] on span "Week" at bounding box center [706, 267] width 21 height 11
click at [702, 221] on span "Week" at bounding box center [703, 222] width 18 height 10
click at [702, 244] on span "Day" at bounding box center [701, 245] width 21 height 11
click at [307, 173] on div "Samsung Galaxy Z Flip & Fold Broad KPIs" at bounding box center [262, 172] width 178 height 12
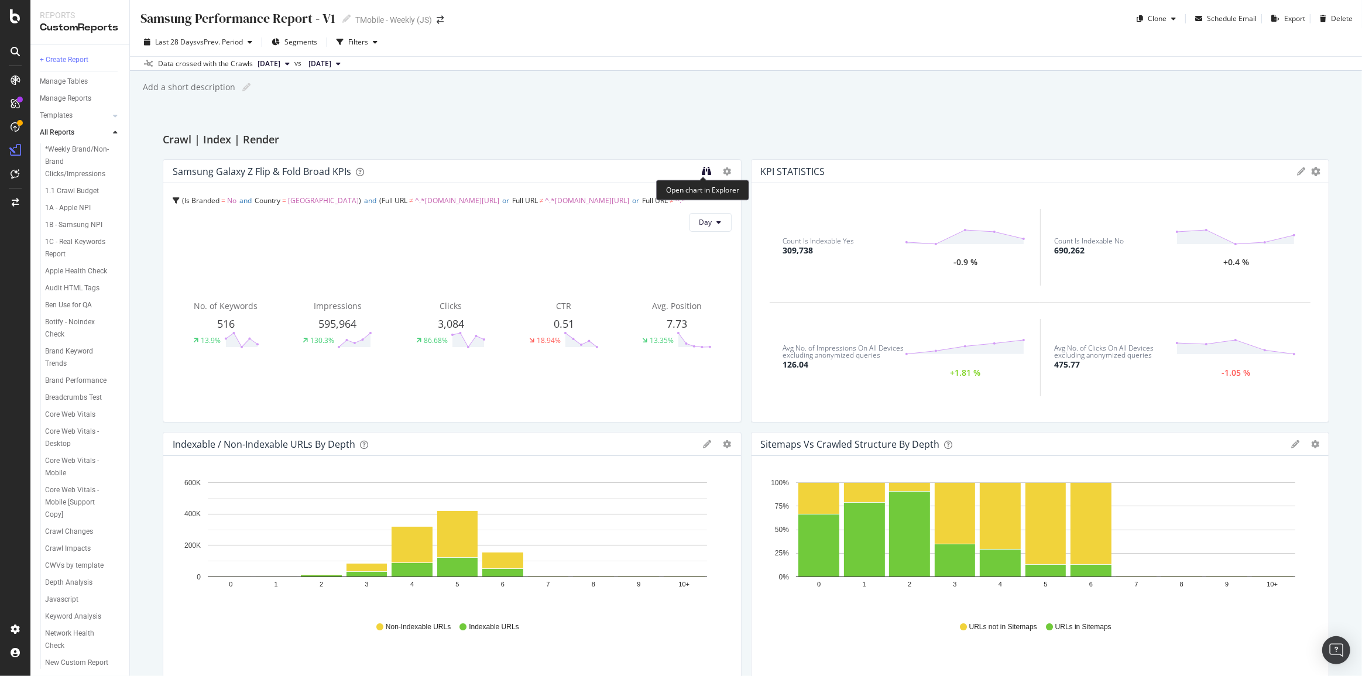
click at [702, 171] on icon "binoculars" at bounding box center [706, 170] width 9 height 9
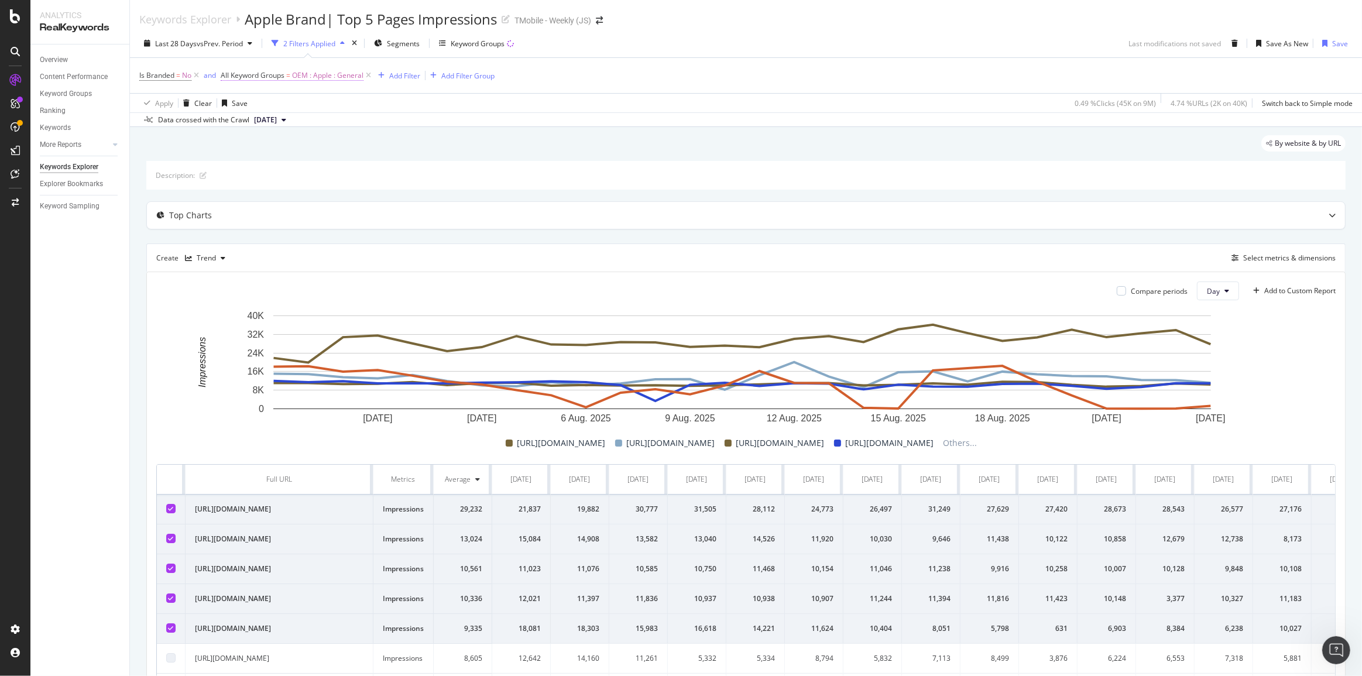
click at [338, 77] on span "OEM : Apple : General" at bounding box center [327, 75] width 71 height 16
click at [268, 89] on span "Any equal to" at bounding box center [248, 84] width 40 height 10
click at [700, 67] on div "Is Branded = No and All Keyword Groups = OEM : Apple : General Add Filter Add F…" at bounding box center [745, 75] width 1213 height 35
click at [315, 75] on span "OEM : Apple : General" at bounding box center [327, 75] width 71 height 16
click at [225, 71] on icon at bounding box center [224, 67] width 4 height 7
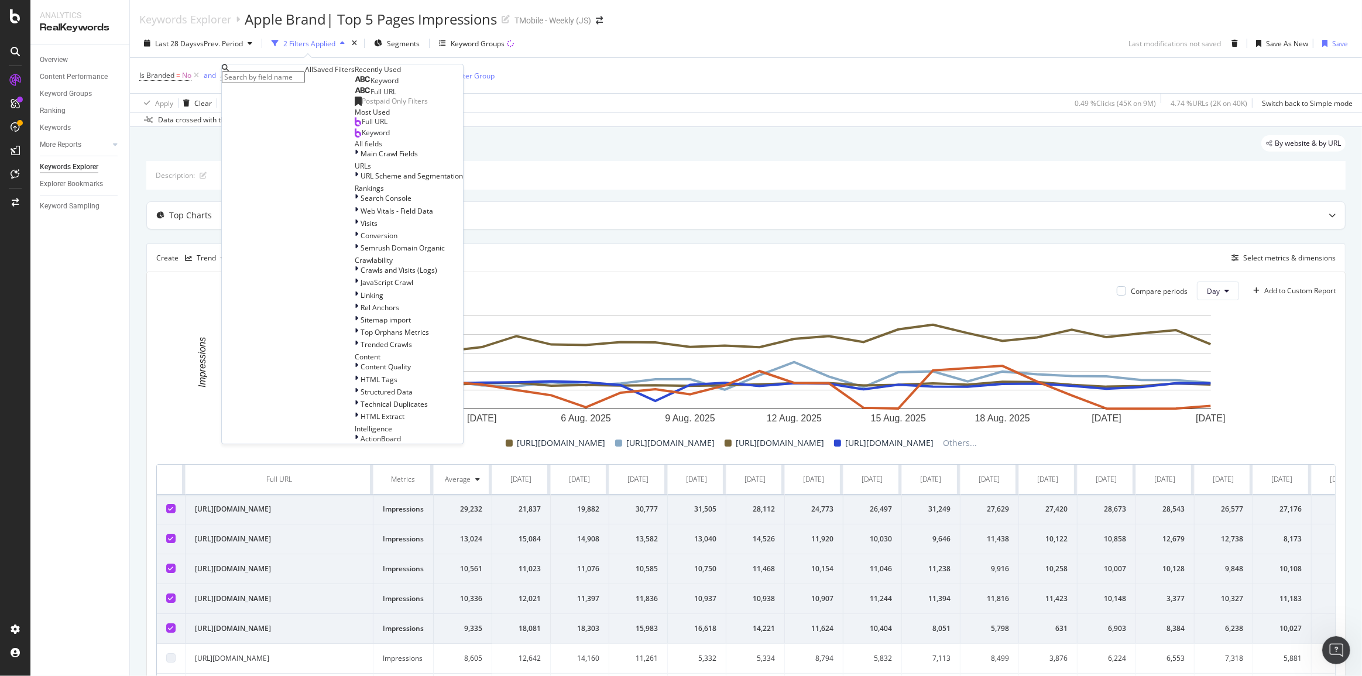
click at [305, 80] on input "text" at bounding box center [263, 77] width 83 height 12
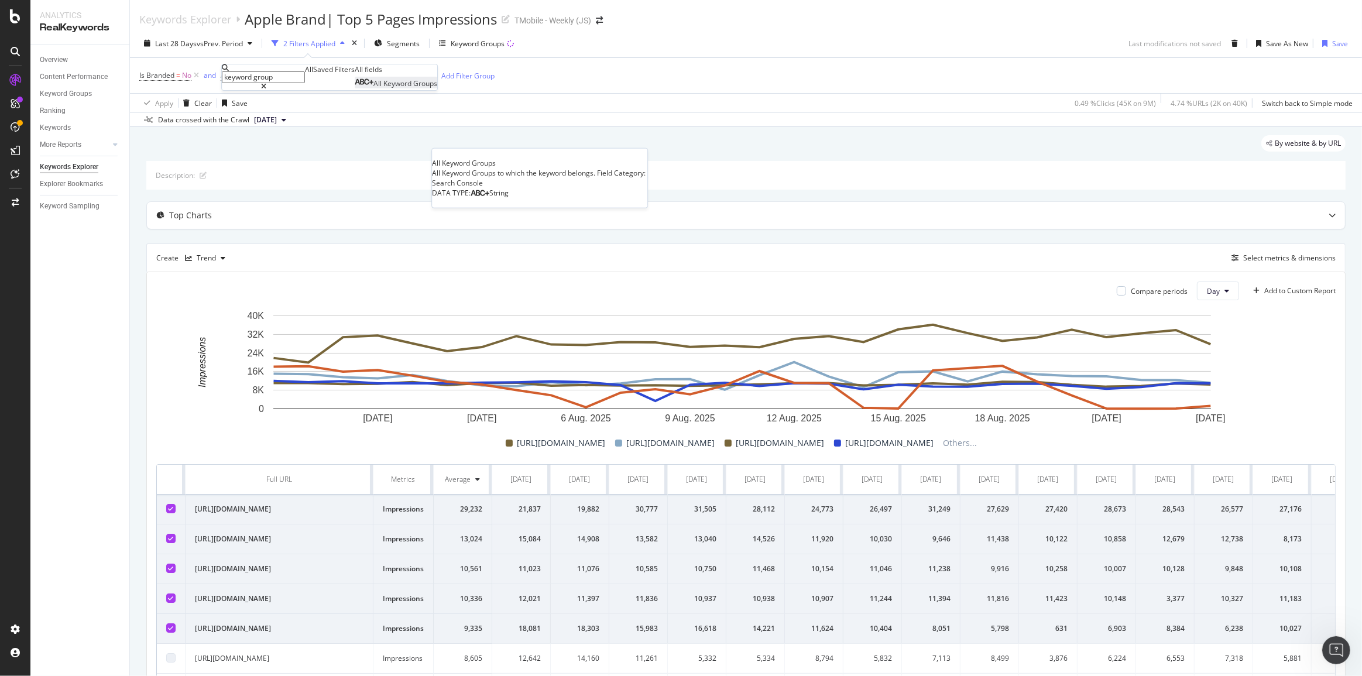
type input "keyword group"
click at [383, 88] on span "Keyword" at bounding box center [398, 83] width 30 height 10
click at [298, 105] on input "text" at bounding box center [263, 99] width 83 height 12
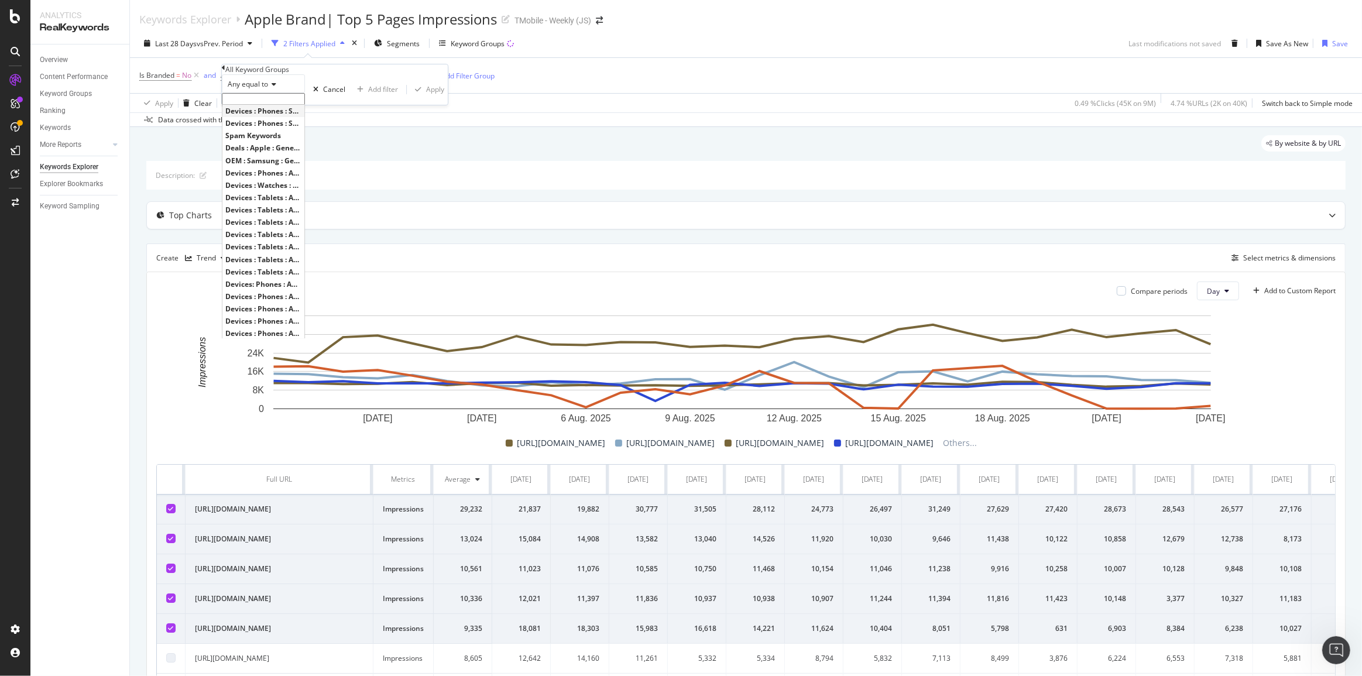
click at [301, 116] on span "Devices : Phones : Samsung : Z Flip : All" at bounding box center [263, 111] width 76 height 10
type input "Devices : Phones : Samsung : Z Flip : All"
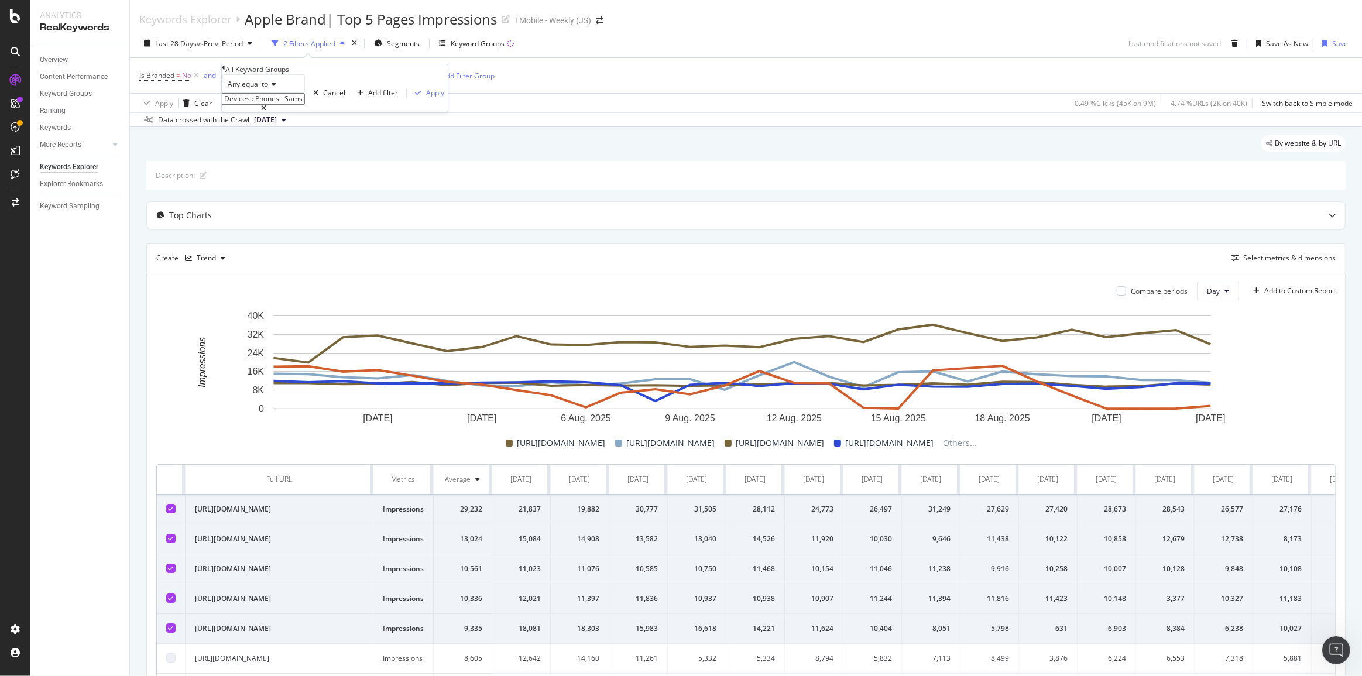
click at [250, 93] on div "Any equal to" at bounding box center [263, 83] width 83 height 19
click at [318, 90] on div "Any equal to Devices : Phones : Samsung : Z Flip : All Devices : Phones : Samsu…" at bounding box center [335, 92] width 226 height 37
click at [256, 89] on span "Any equal to" at bounding box center [248, 84] width 40 height 10
click at [558, 82] on div "Is Branded = No and All Keyword Groups = OEM : Apple : General Add Filter Add F…" at bounding box center [745, 75] width 1213 height 35
click at [456, 75] on div "Add Filter Group" at bounding box center [467, 76] width 53 height 10
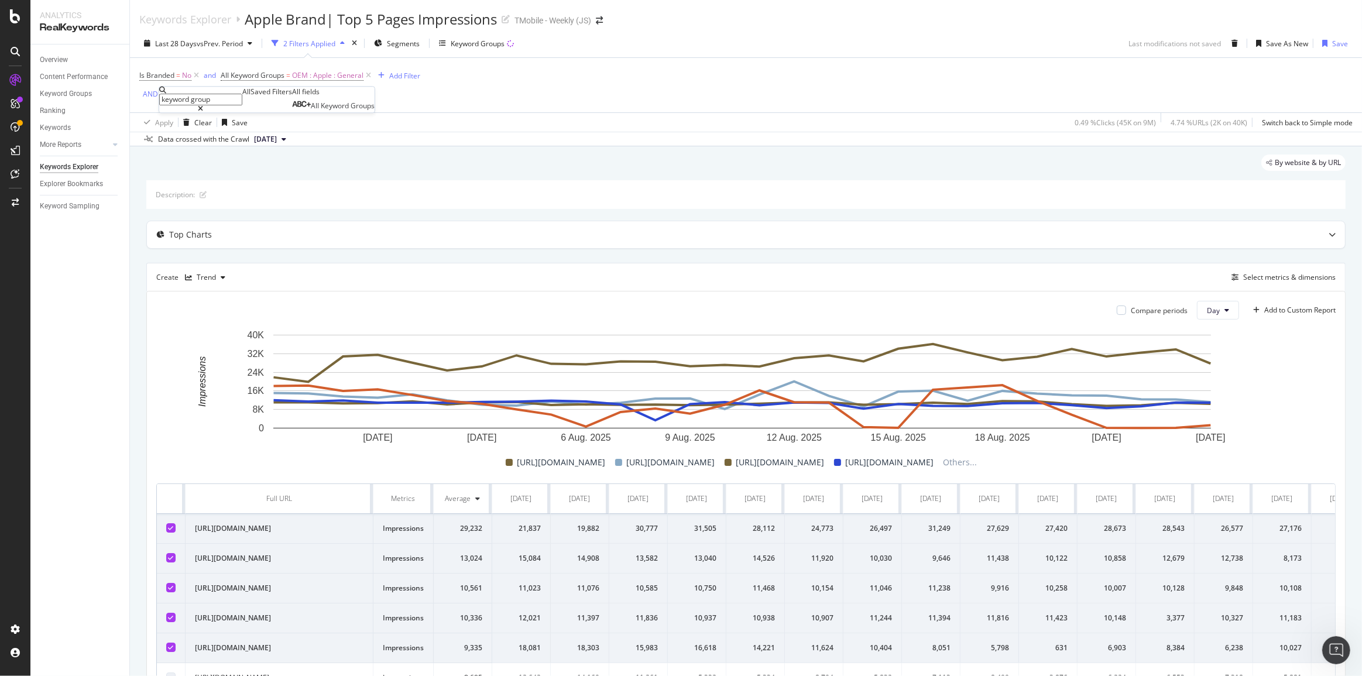
click at [242, 101] on input "keyword group" at bounding box center [200, 100] width 83 height 12
click at [351, 111] on span "Groups" at bounding box center [363, 106] width 24 height 10
click at [205, 111] on span "Any equal to" at bounding box center [185, 106] width 40 height 10
click at [259, 114] on div "Any equal to Cancel Add filter Apply" at bounding box center [272, 112] width 226 height 30
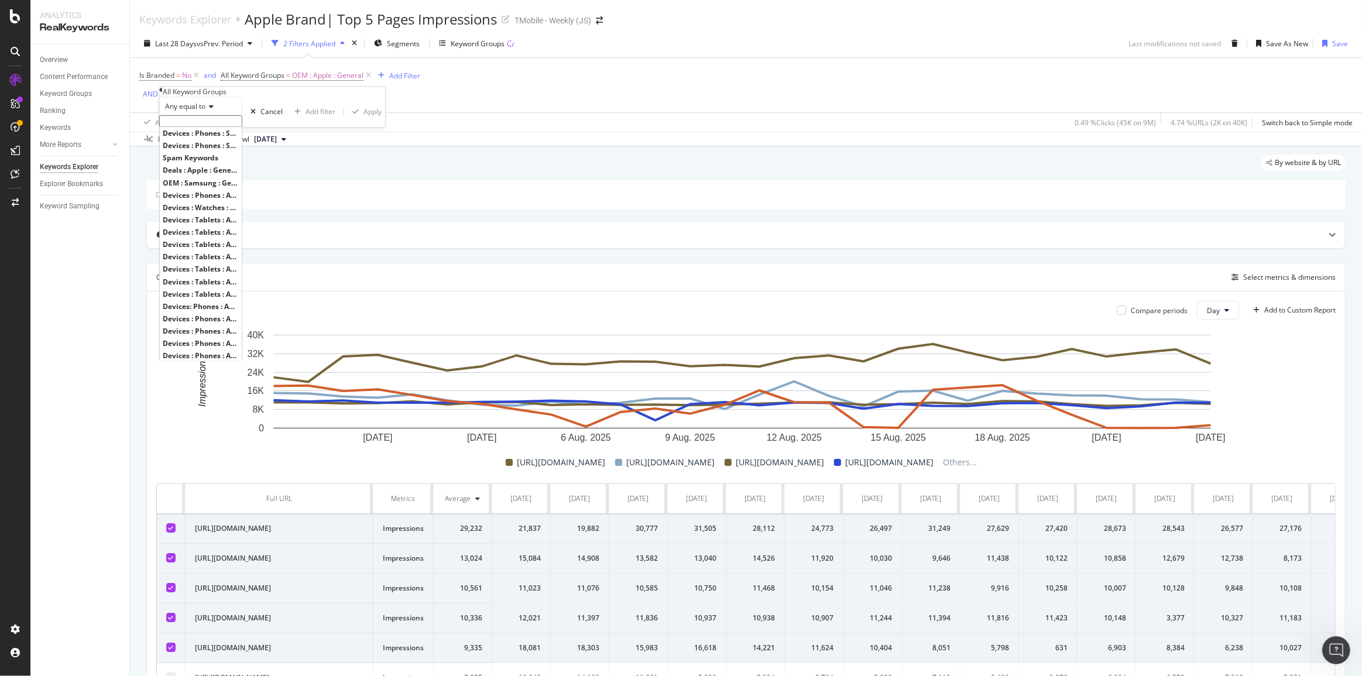
click at [242, 127] on input "text" at bounding box center [200, 121] width 83 height 12
click at [239, 138] on span "Devices : Phones : Samsung : Z Flip : All" at bounding box center [201, 133] width 76 height 10
type input "Devices : Phones : Samsung : Z Flip : All"
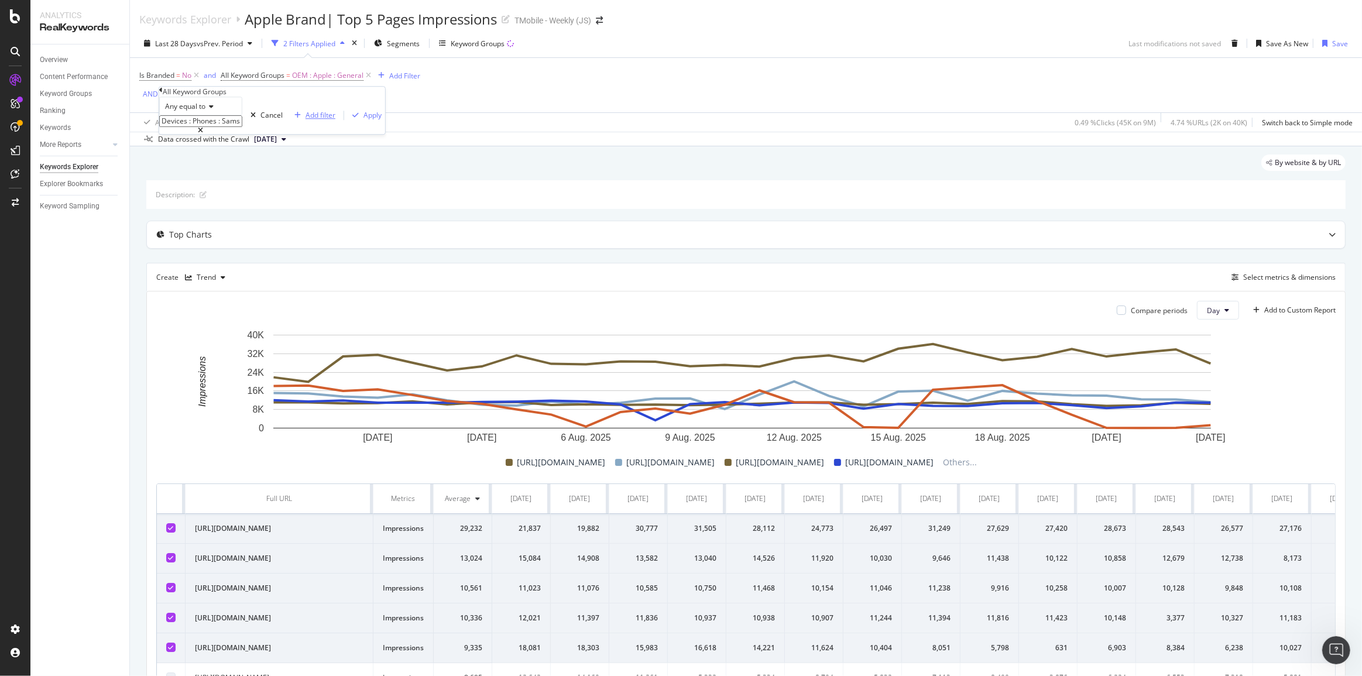
click at [305, 121] on div "Add filter" at bounding box center [320, 116] width 30 height 10
click at [375, 97] on icon "button" at bounding box center [377, 96] width 6 height 7
click at [530, 112] on span "Keyword" at bounding box center [545, 107] width 30 height 10
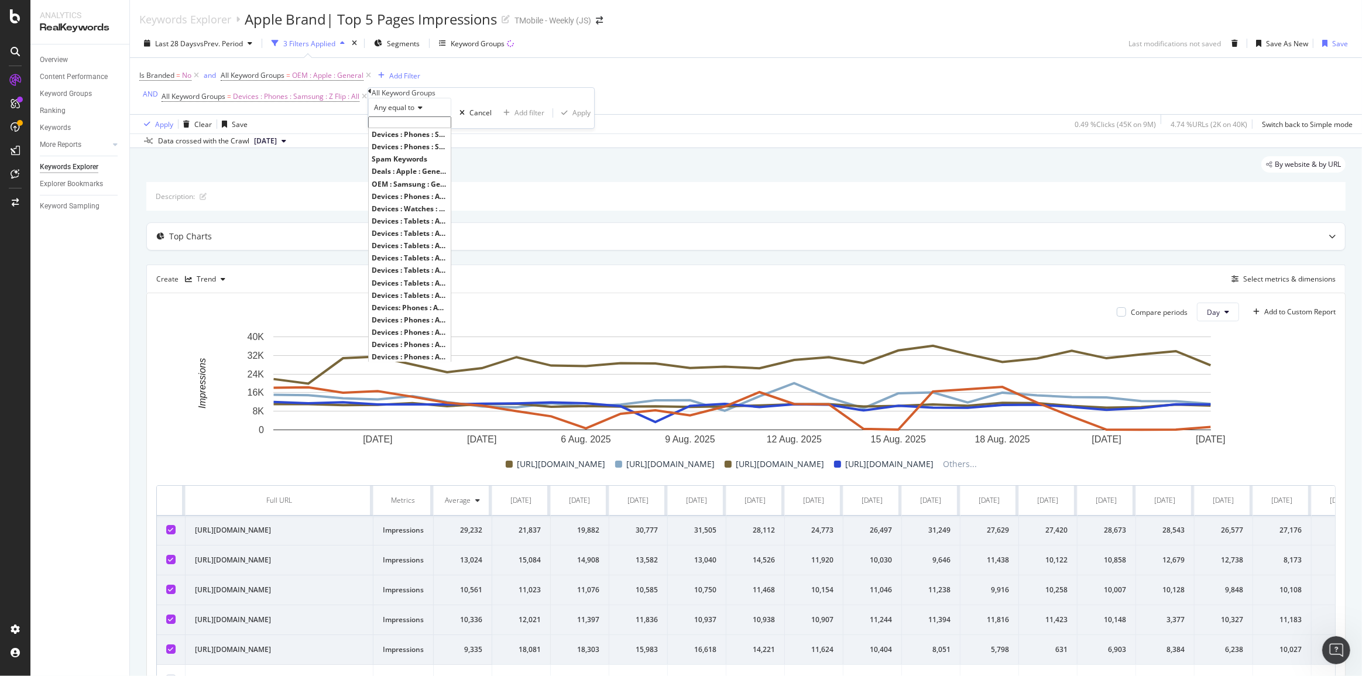
click at [422, 128] on input "text" at bounding box center [409, 122] width 83 height 12
click at [434, 152] on span "Devices : Phones : Samsung : Z Fold: All" at bounding box center [410, 147] width 76 height 10
type input "Devices : Phones : Samsung : Z Fold: All"
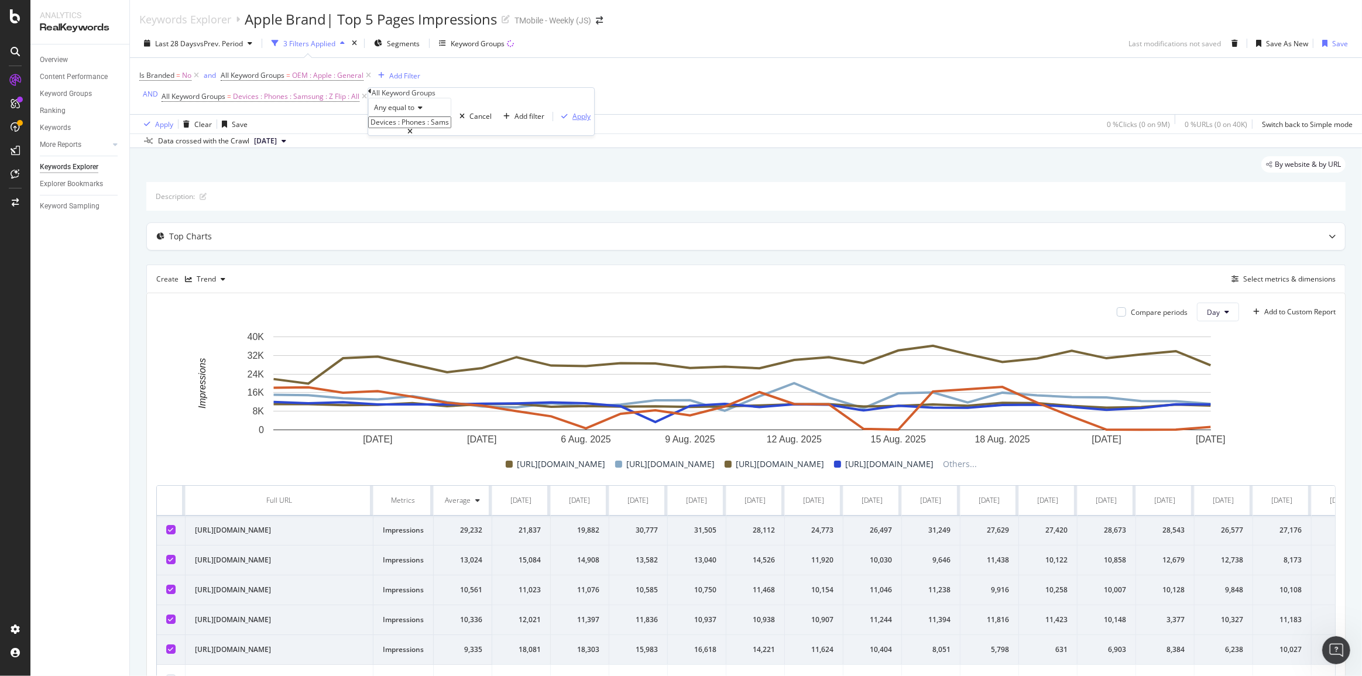
click at [572, 122] on div "Apply" at bounding box center [581, 117] width 18 height 10
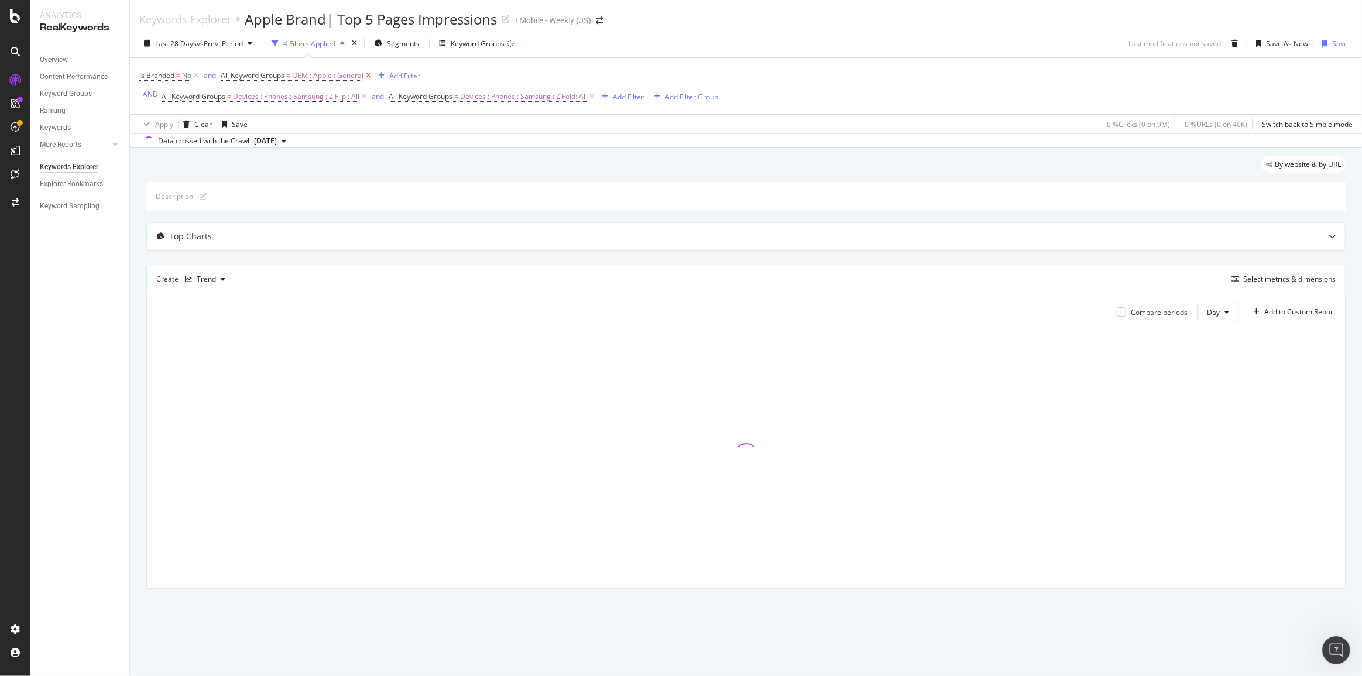
click at [369, 75] on icon at bounding box center [368, 76] width 10 height 12
click at [376, 97] on div "and" at bounding box center [378, 96] width 12 height 10
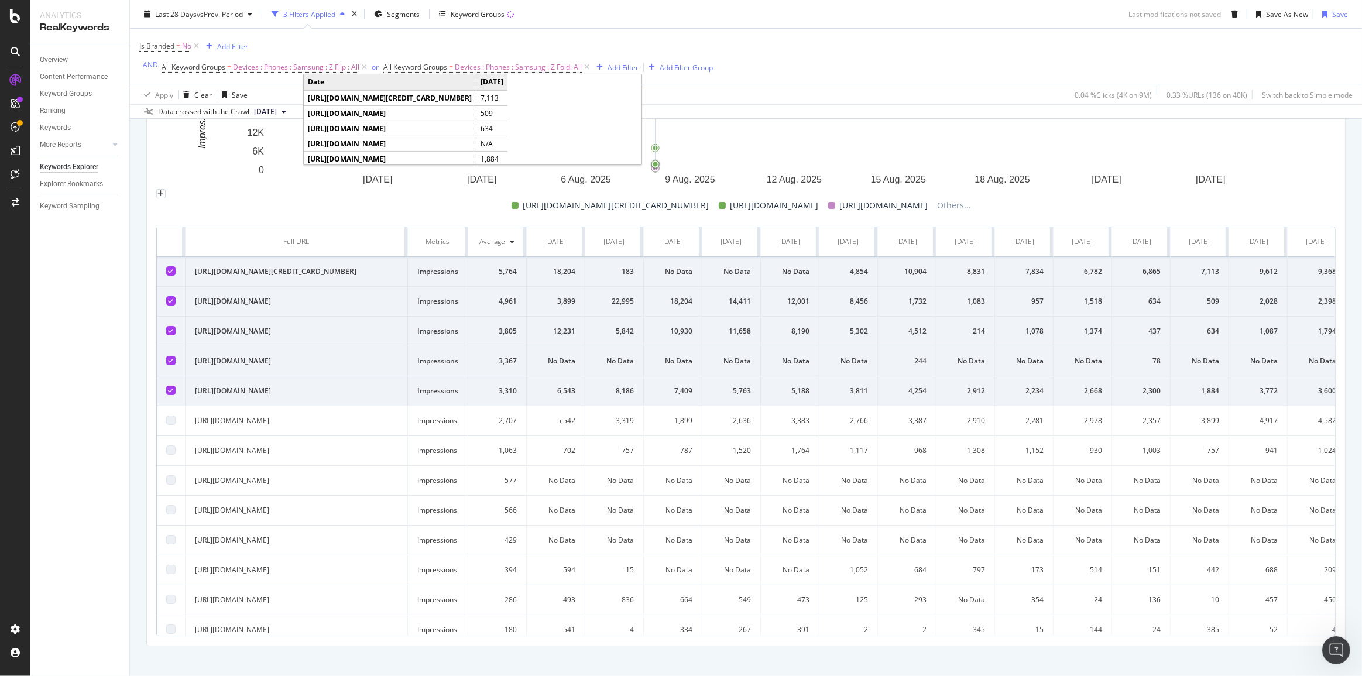
scroll to position [270, 0]
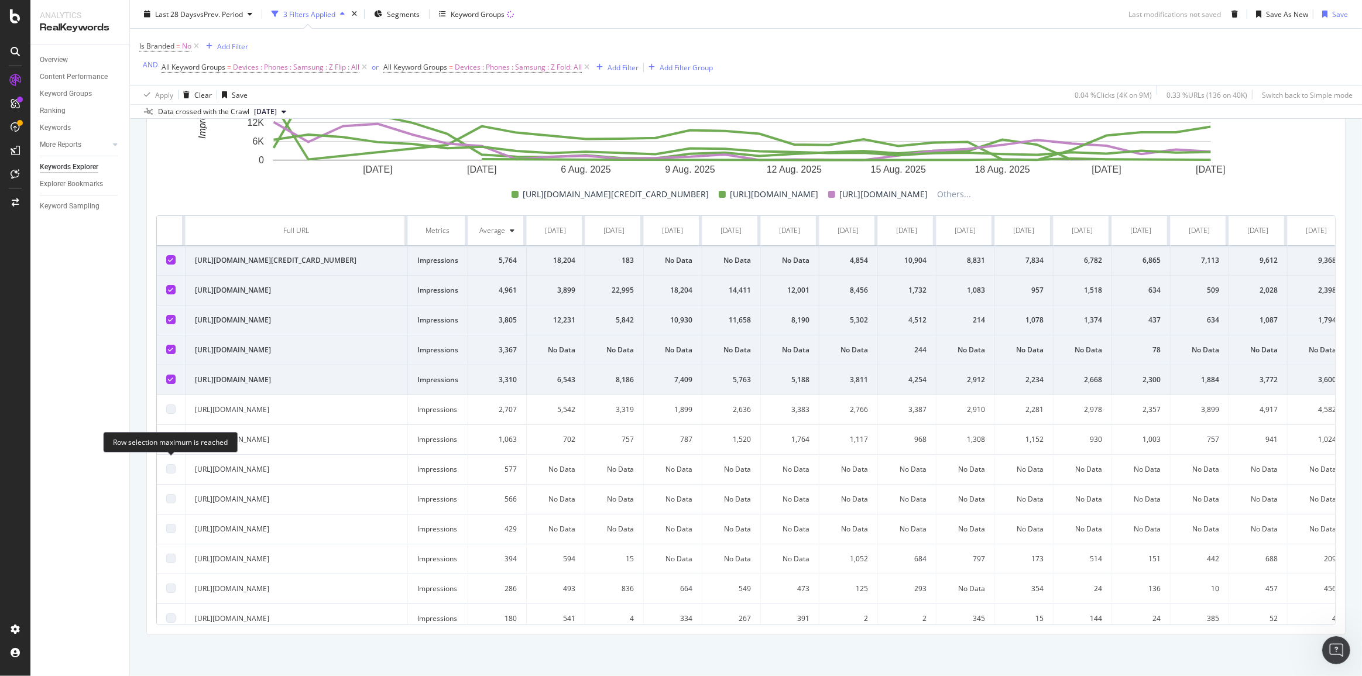
click at [168, 414] on div at bounding box center [170, 408] width 9 height 9
click at [167, 384] on div at bounding box center [170, 379] width 9 height 9
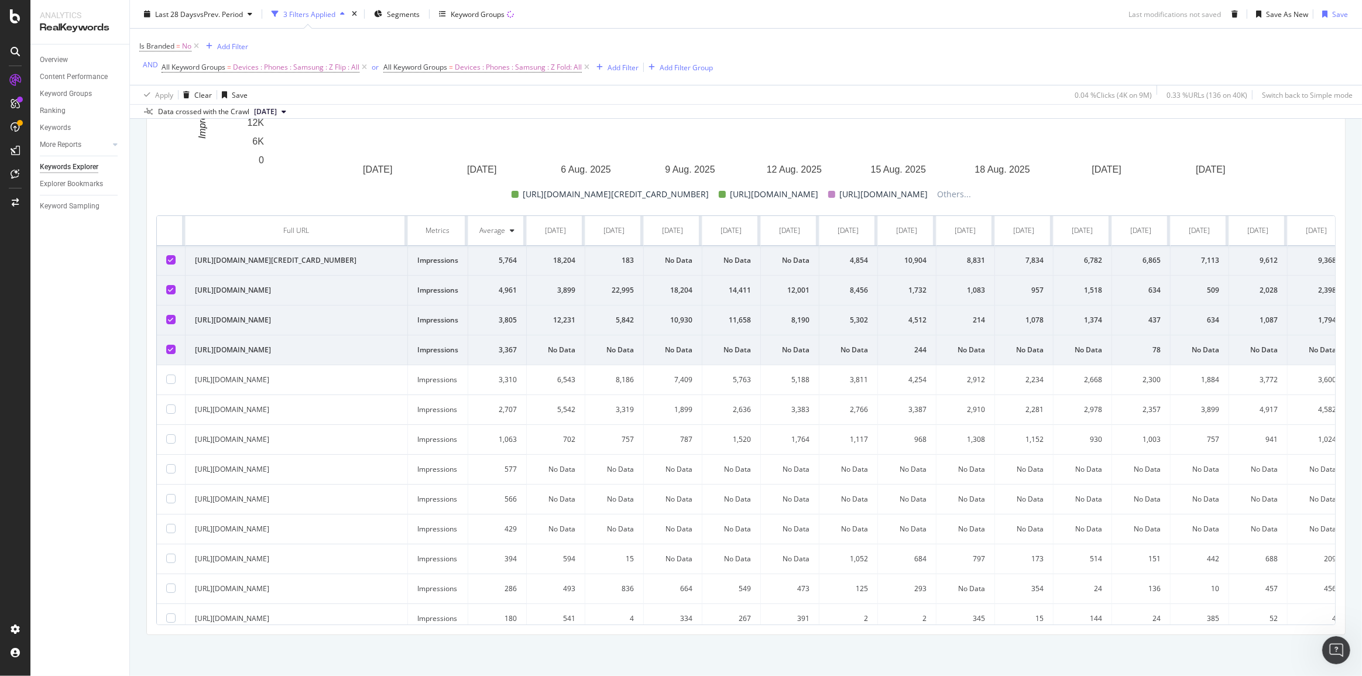
click at [170, 425] on td at bounding box center [171, 410] width 29 height 30
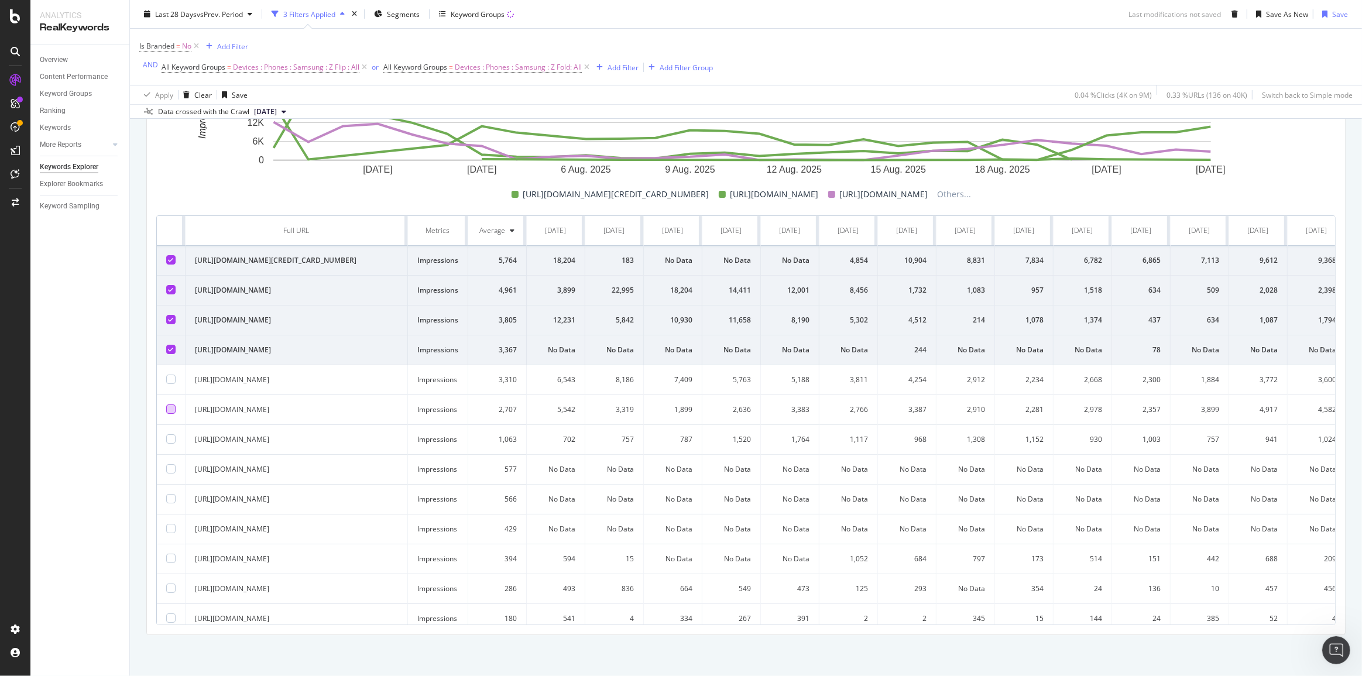
click at [170, 414] on div at bounding box center [170, 408] width 9 height 9
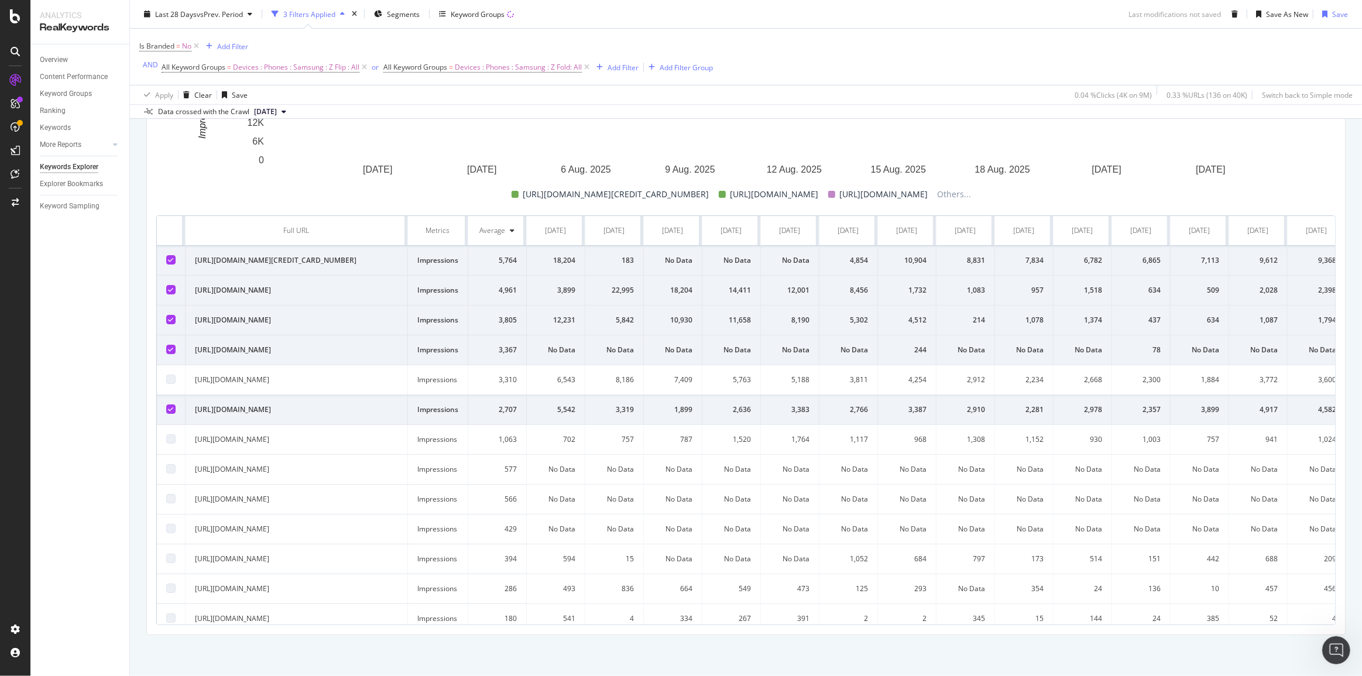
click at [169, 412] on icon at bounding box center [171, 409] width 5 height 6
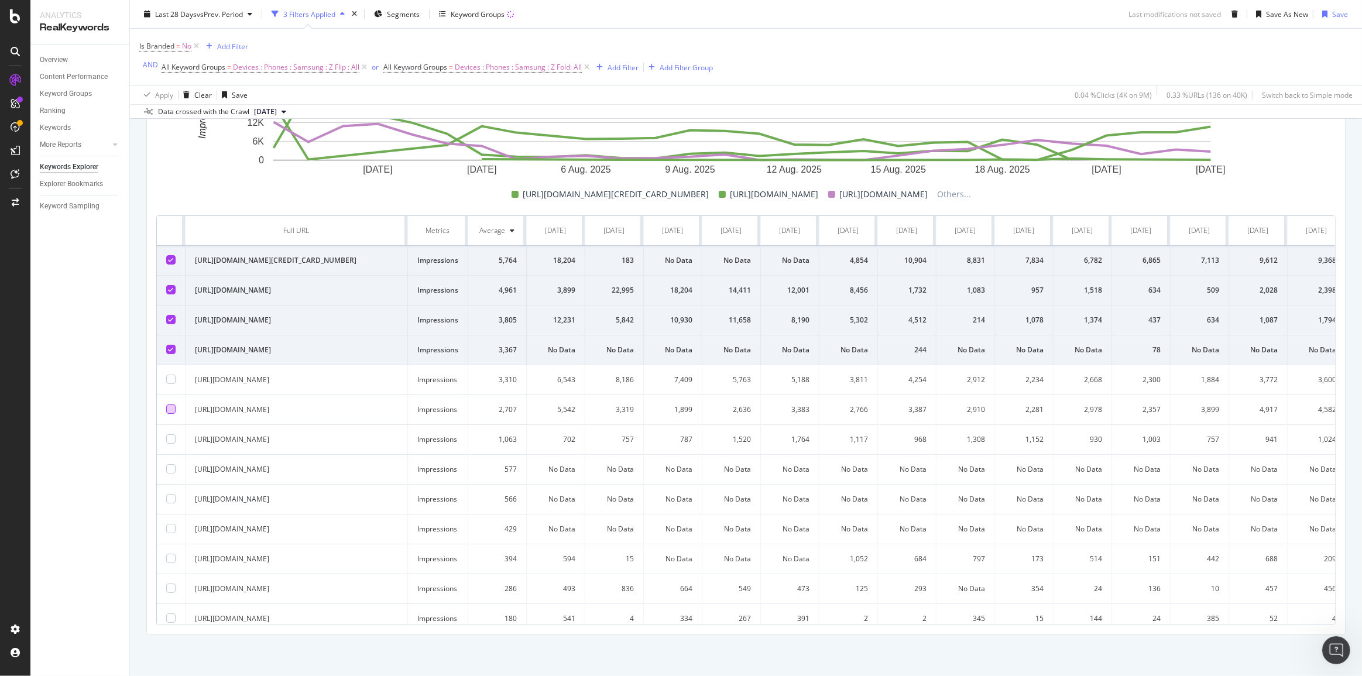
click at [170, 352] on icon at bounding box center [171, 349] width 5 height 6
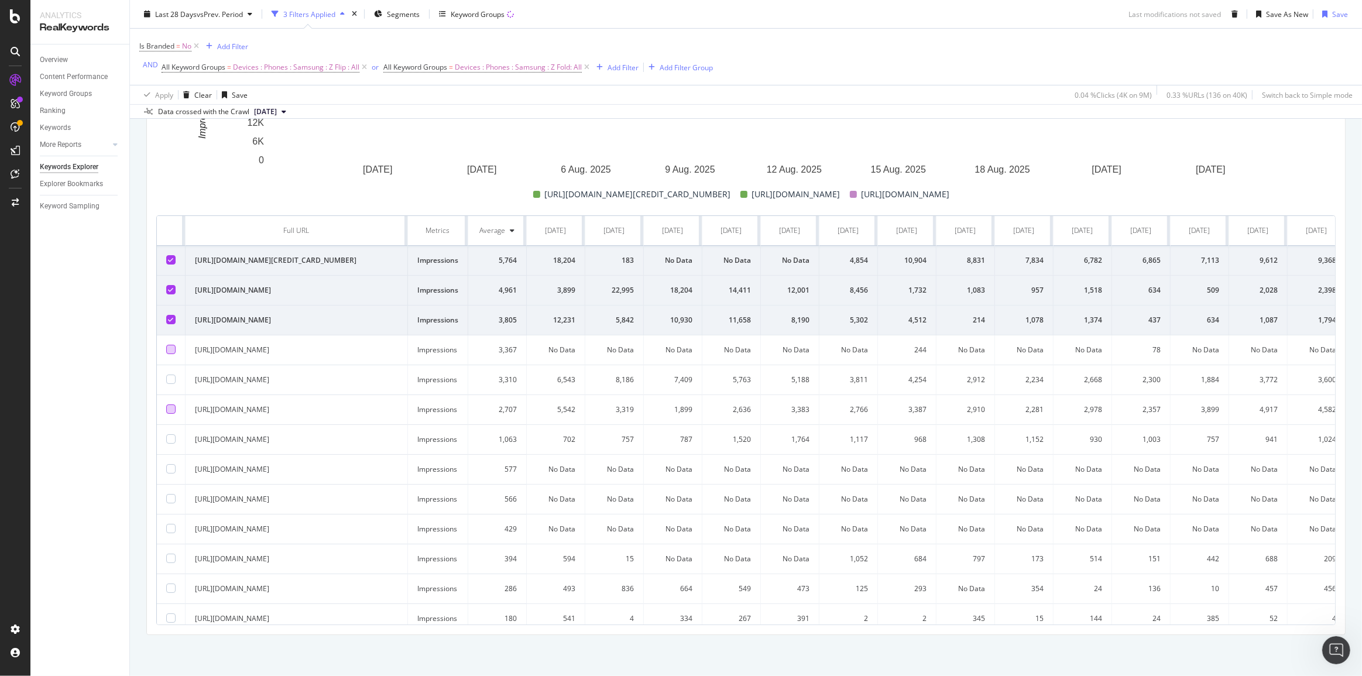
click at [167, 324] on div at bounding box center [170, 319] width 9 height 9
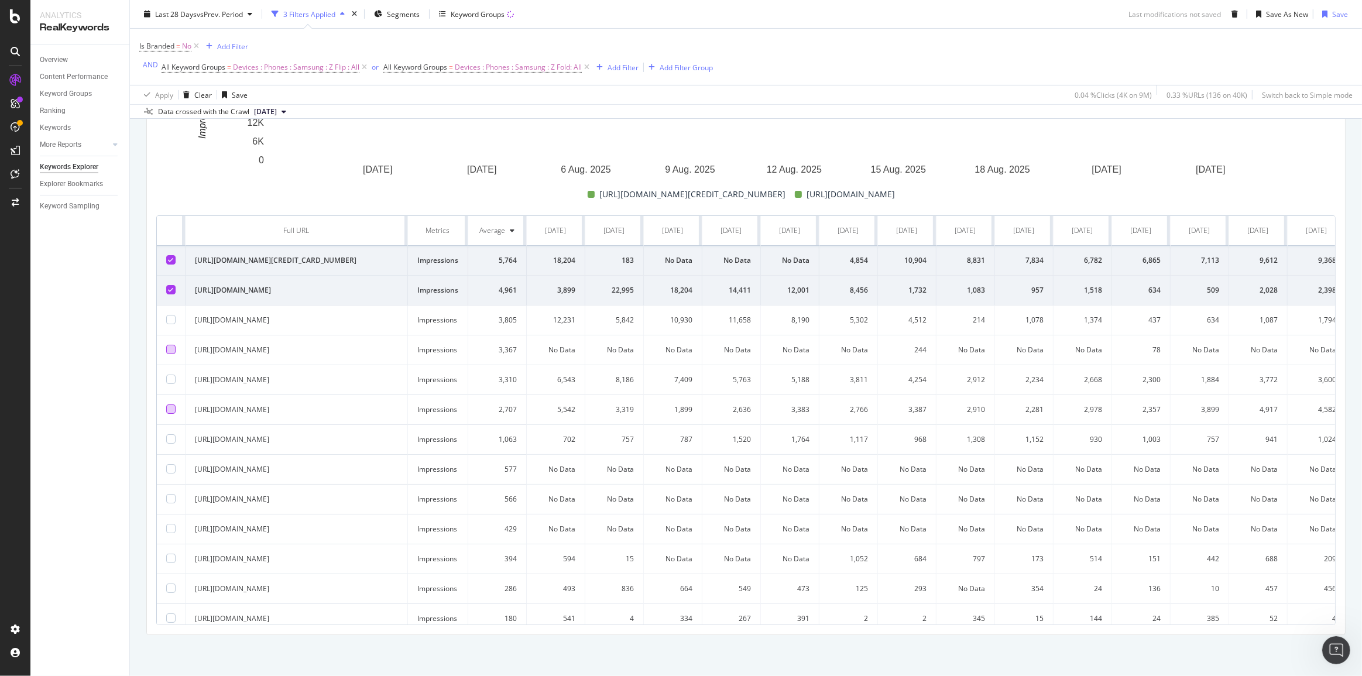
click at [167, 294] on div at bounding box center [170, 289] width 9 height 9
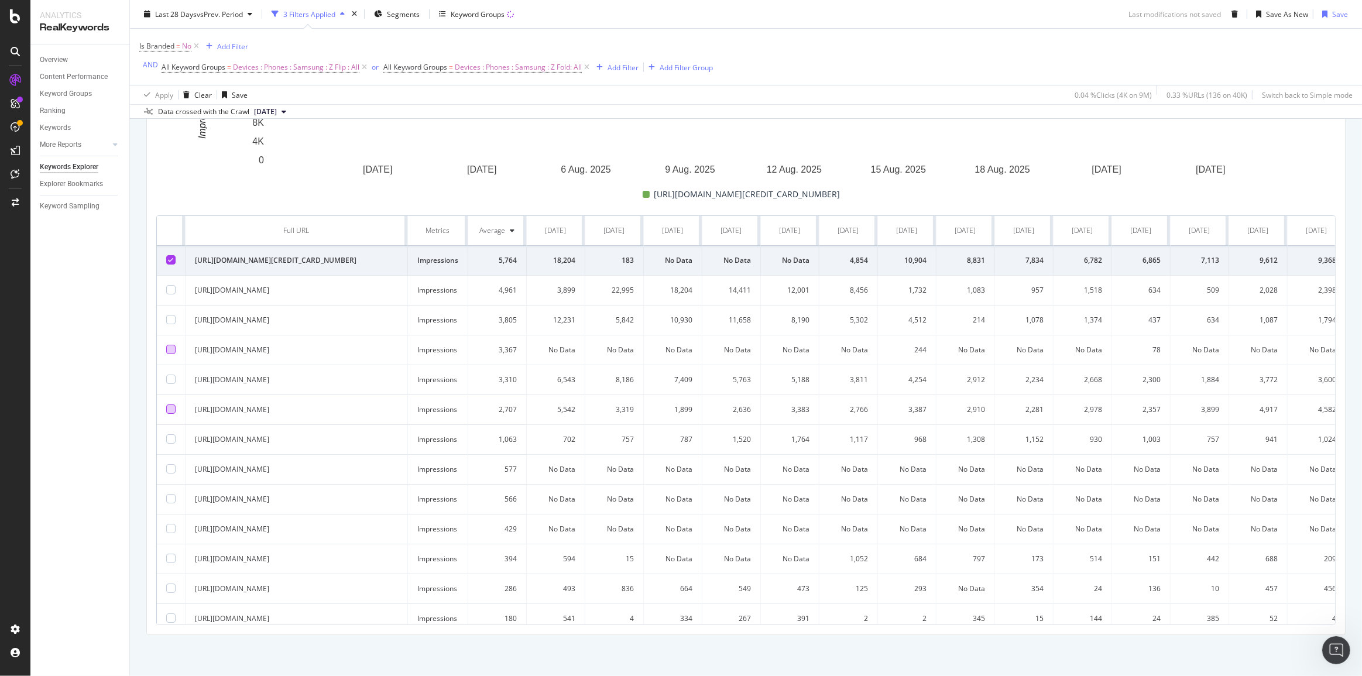
click at [170, 264] on div at bounding box center [170, 259] width 9 height 9
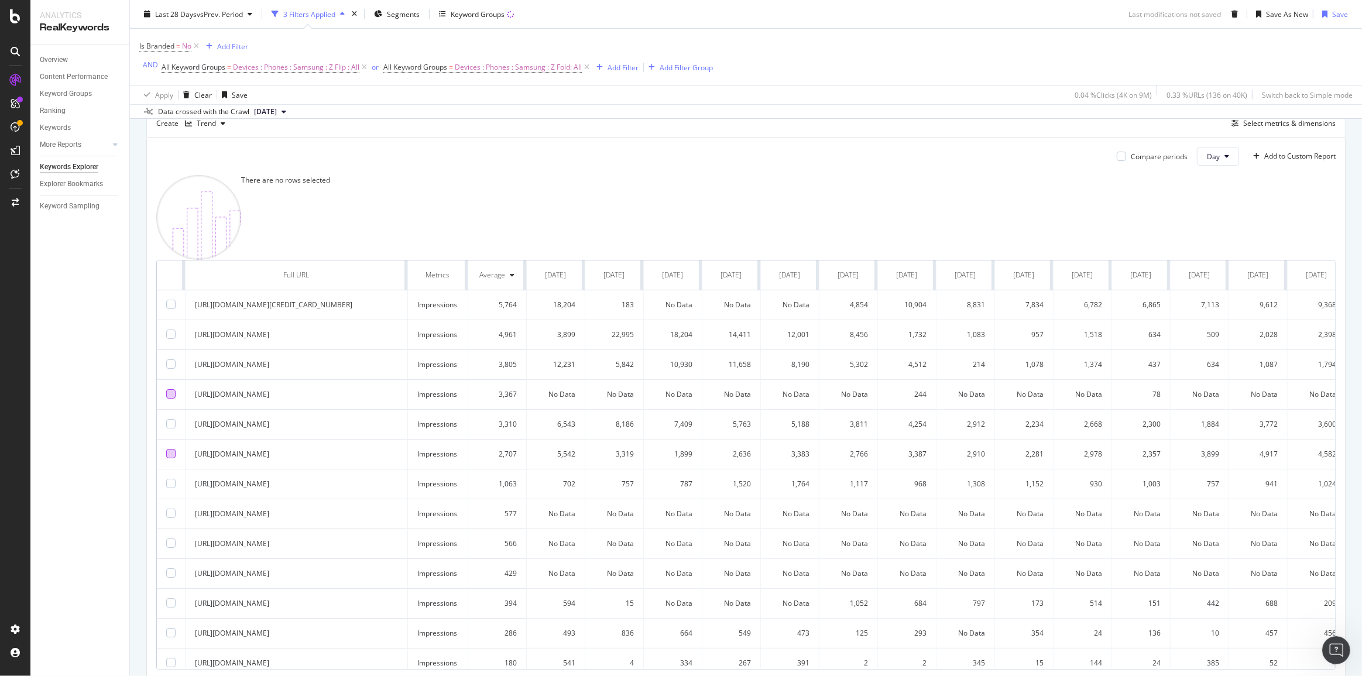
scroll to position [150, 0]
click at [169, 315] on div at bounding box center [170, 309] width 9 height 9
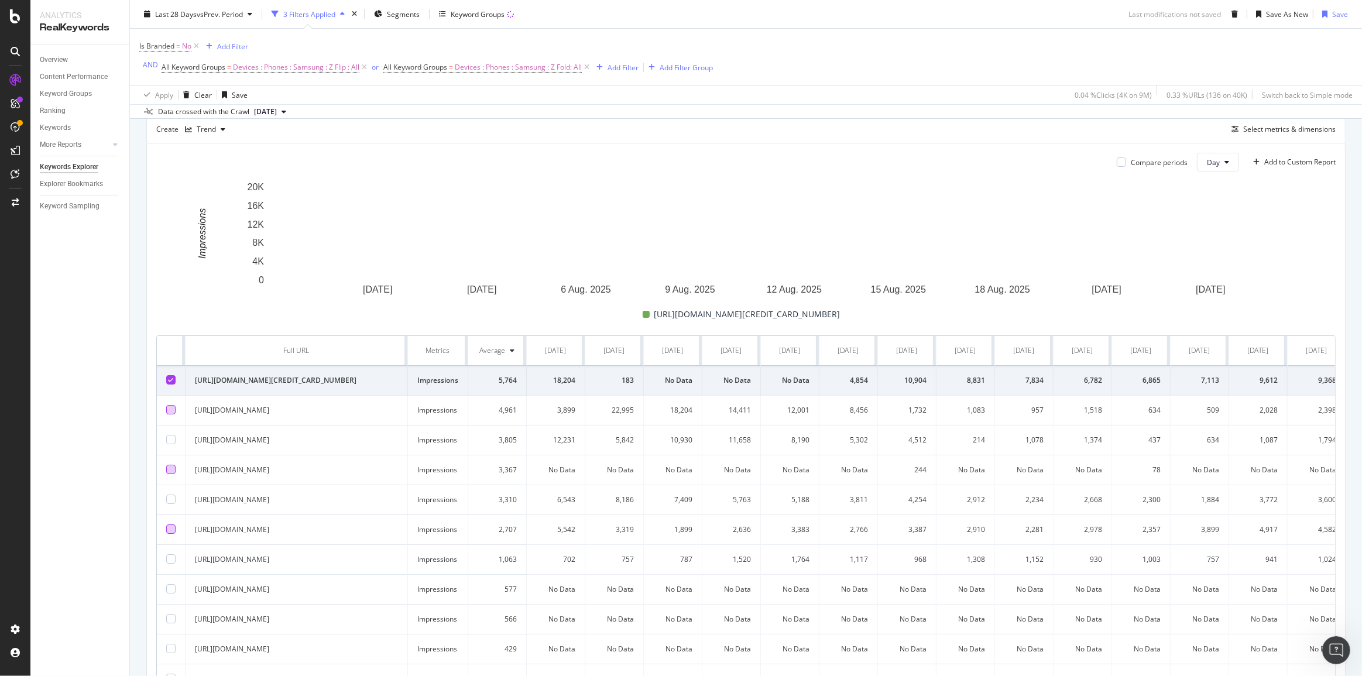
click at [166, 414] on div at bounding box center [170, 409] width 9 height 9
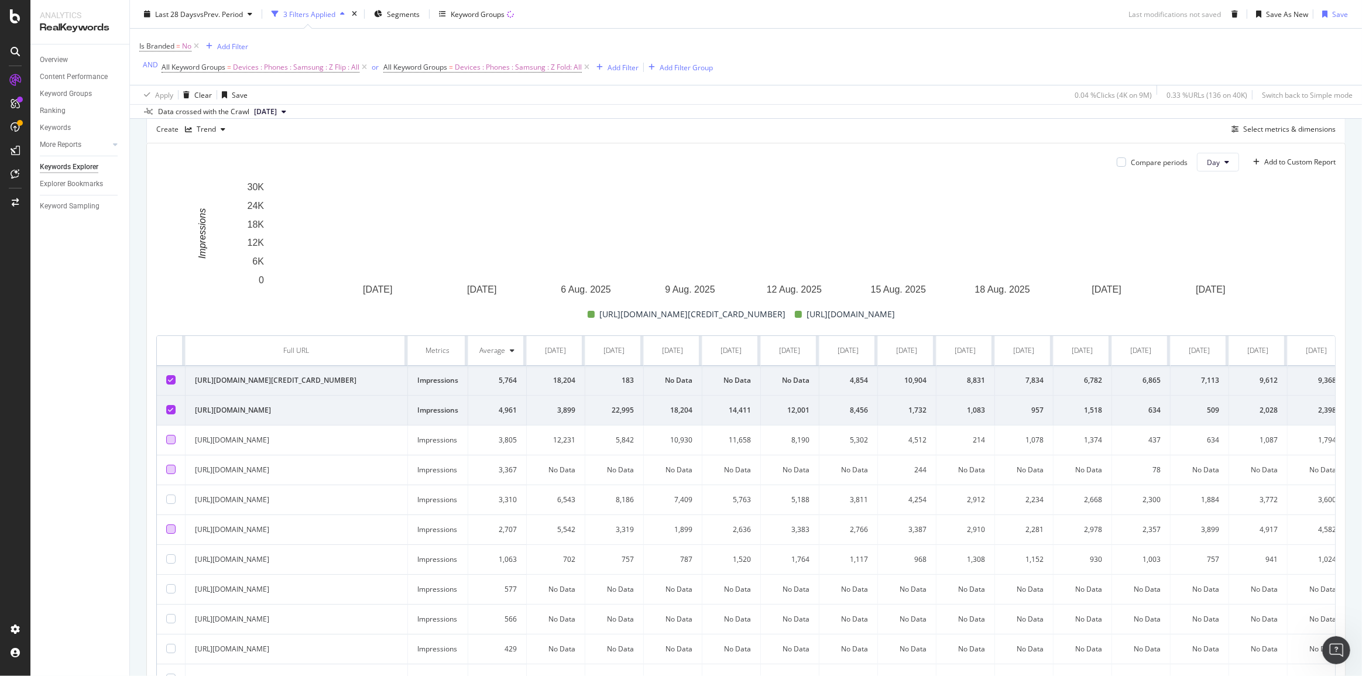
click at [166, 444] on div at bounding box center [170, 439] width 9 height 9
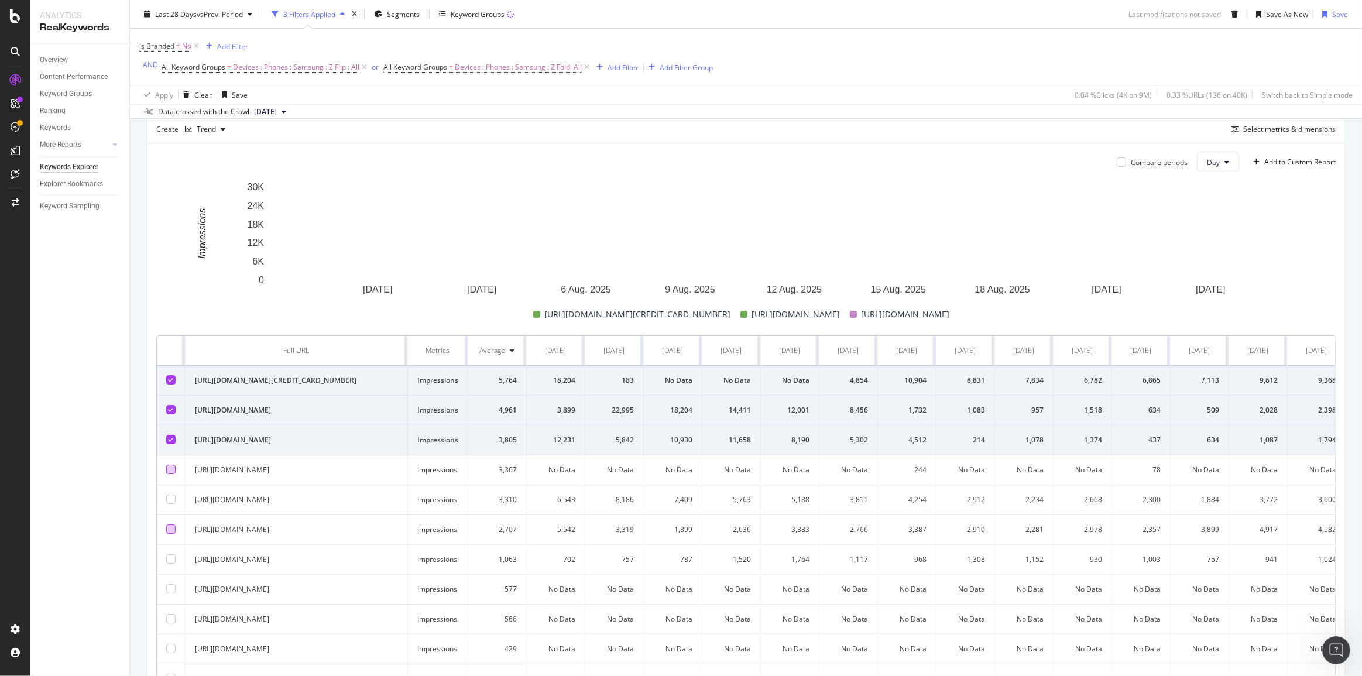
click at [169, 485] on td at bounding box center [171, 470] width 29 height 30
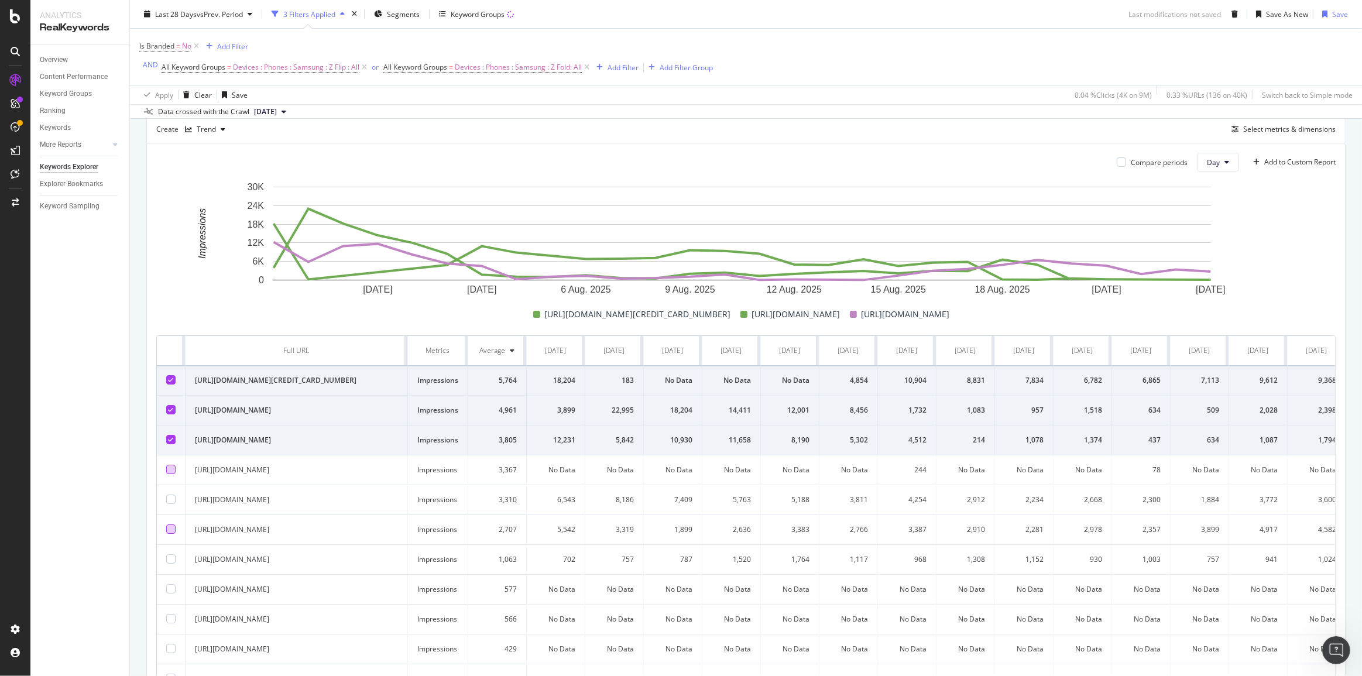
click at [170, 474] on div at bounding box center [170, 469] width 9 height 9
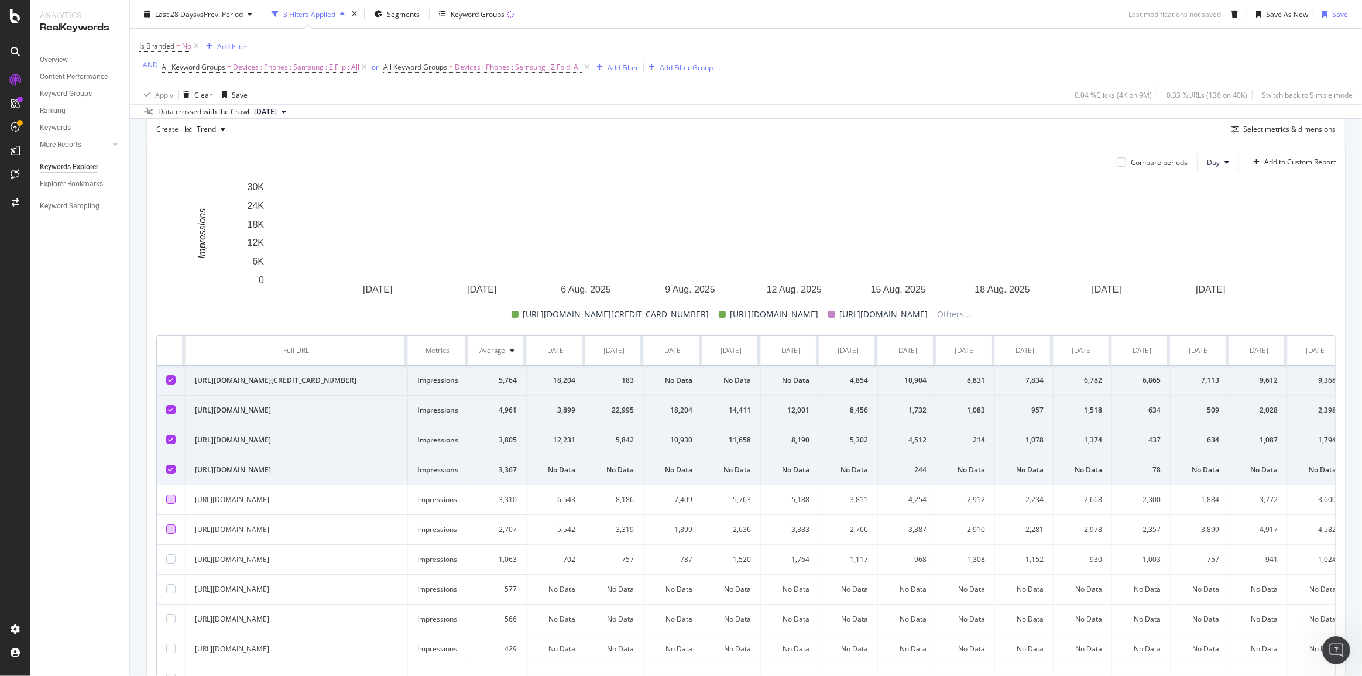
click at [171, 504] on div at bounding box center [170, 498] width 9 height 9
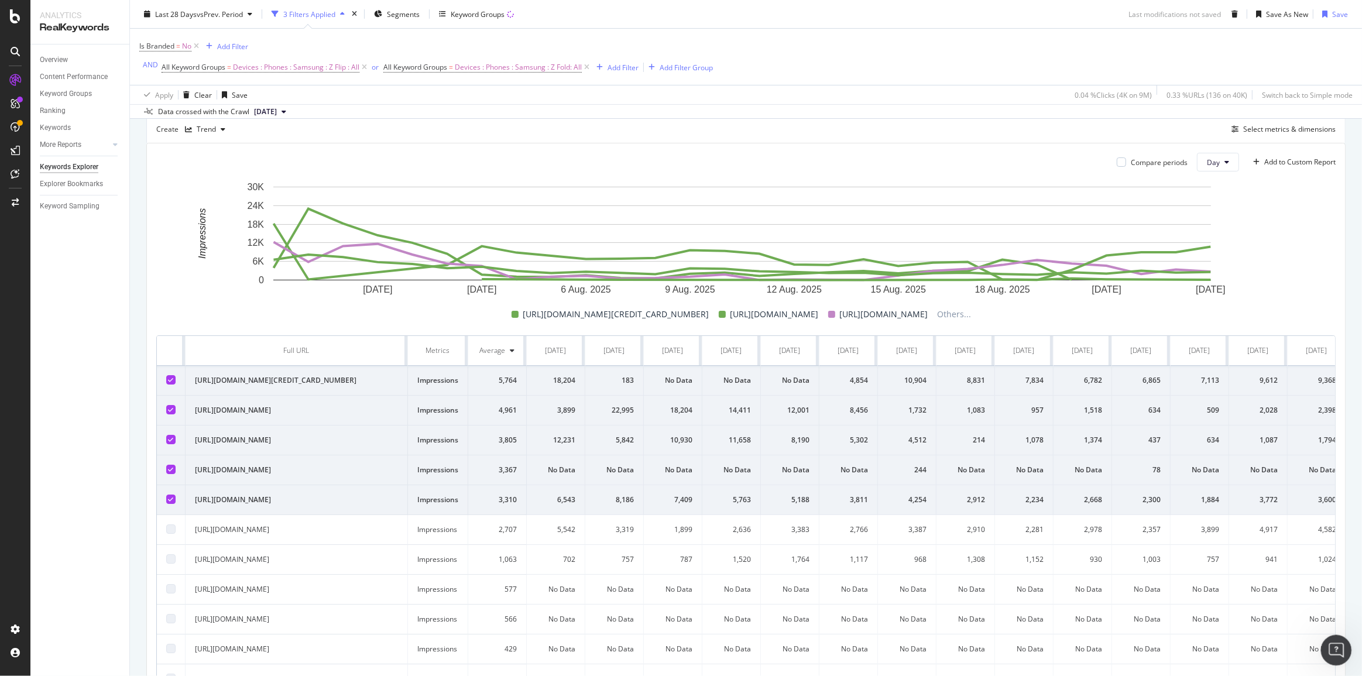
click at [1327, 643] on div "Open Intercom Messenger" at bounding box center [1334, 648] width 39 height 39
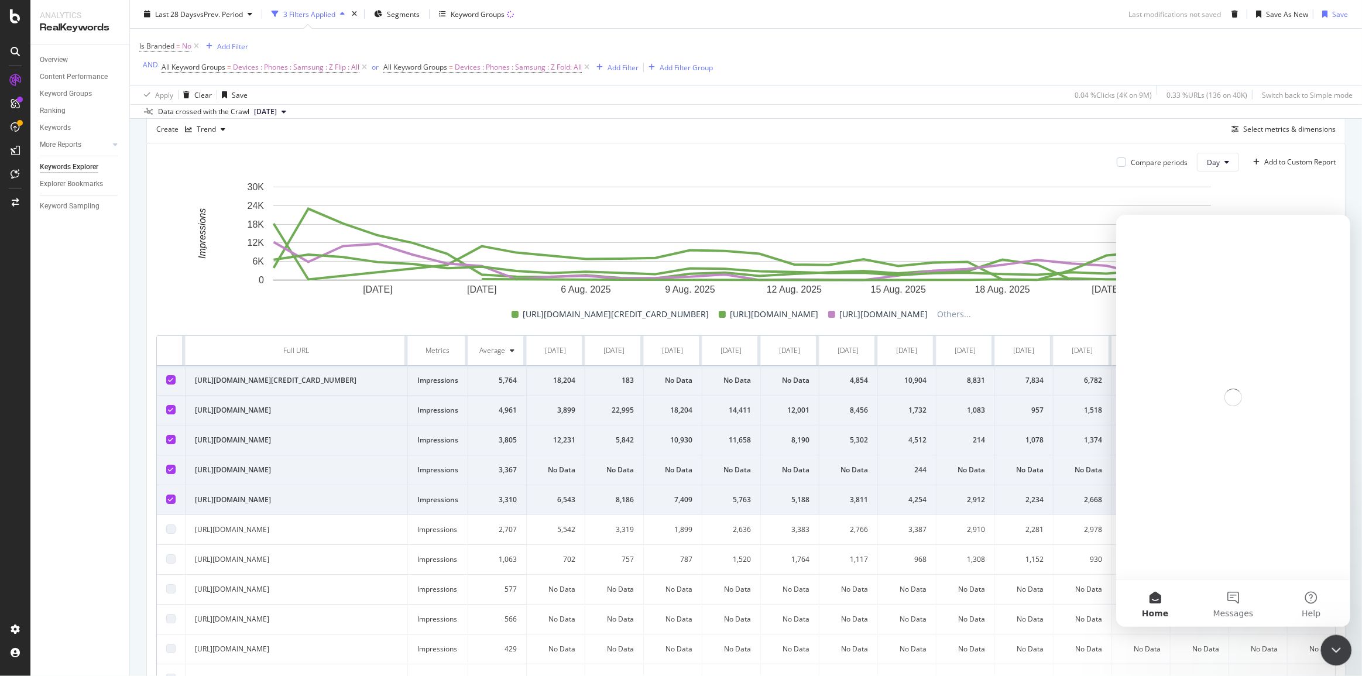
scroll to position [0, 0]
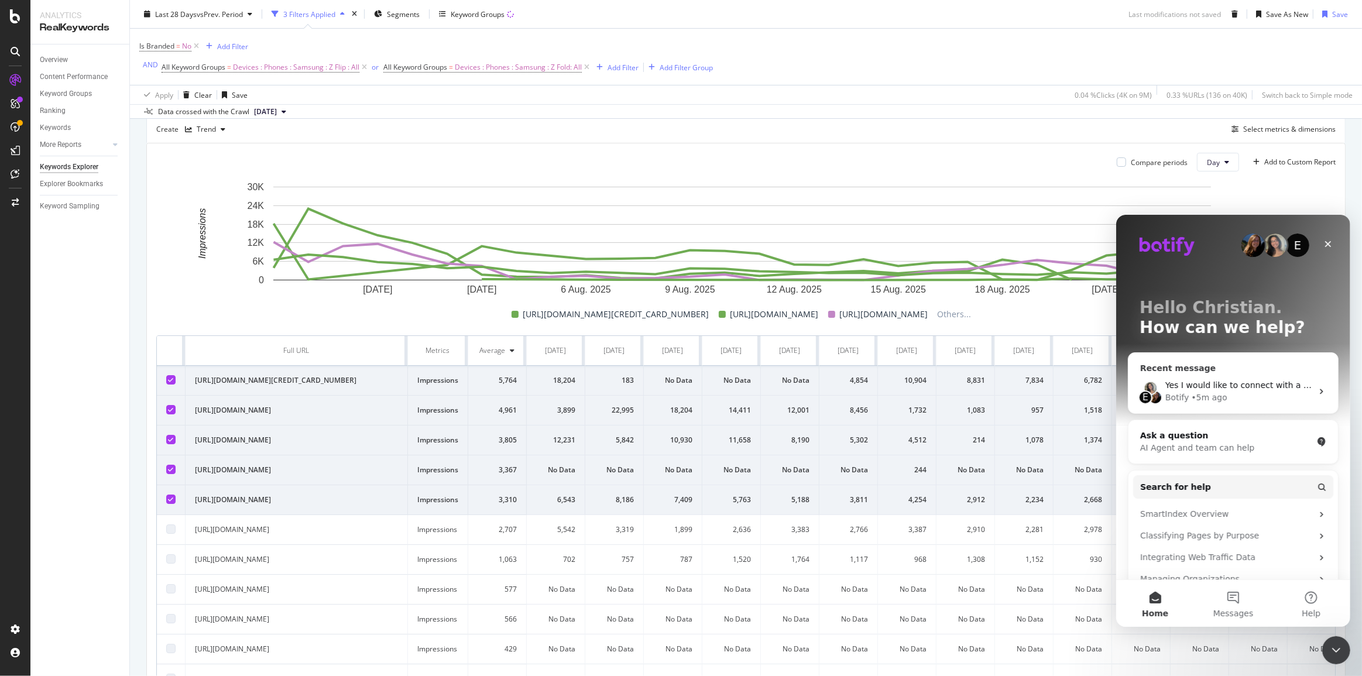
click at [1260, 389] on span "Yes I would like to connect with a human agent" at bounding box center [1261, 384] width 193 height 9
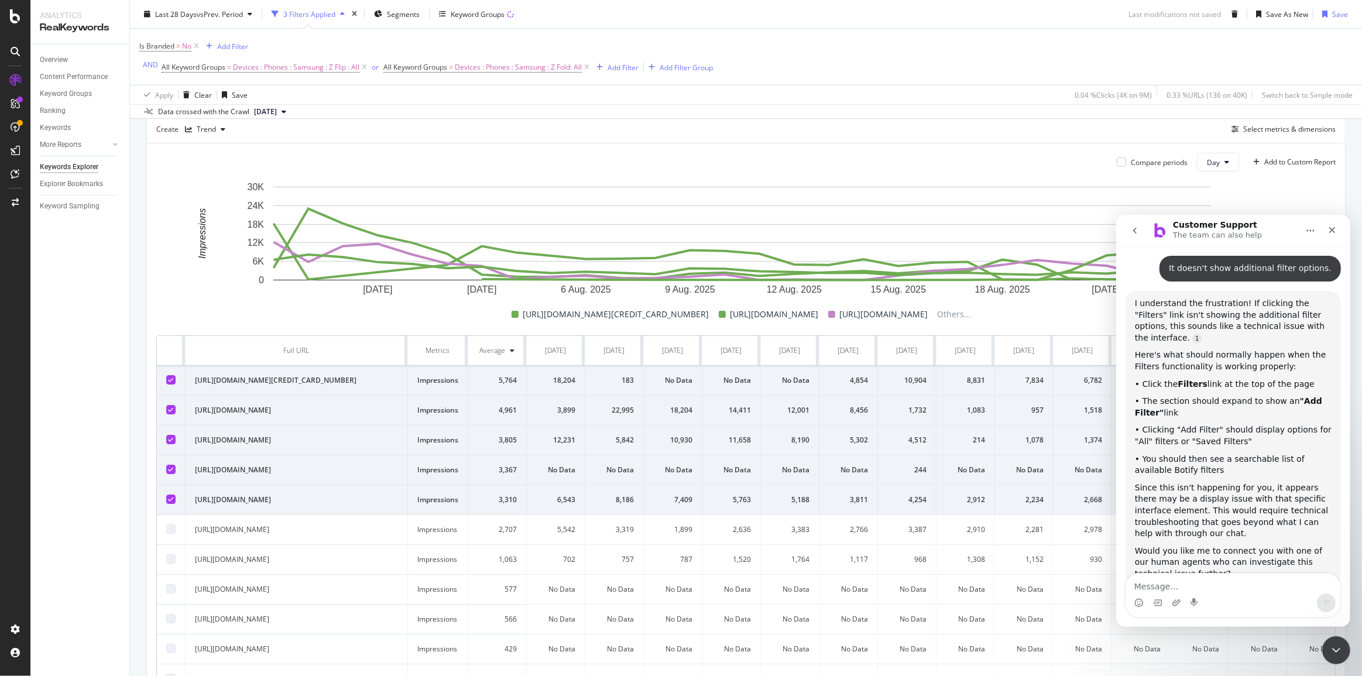
scroll to position [1296, 0]
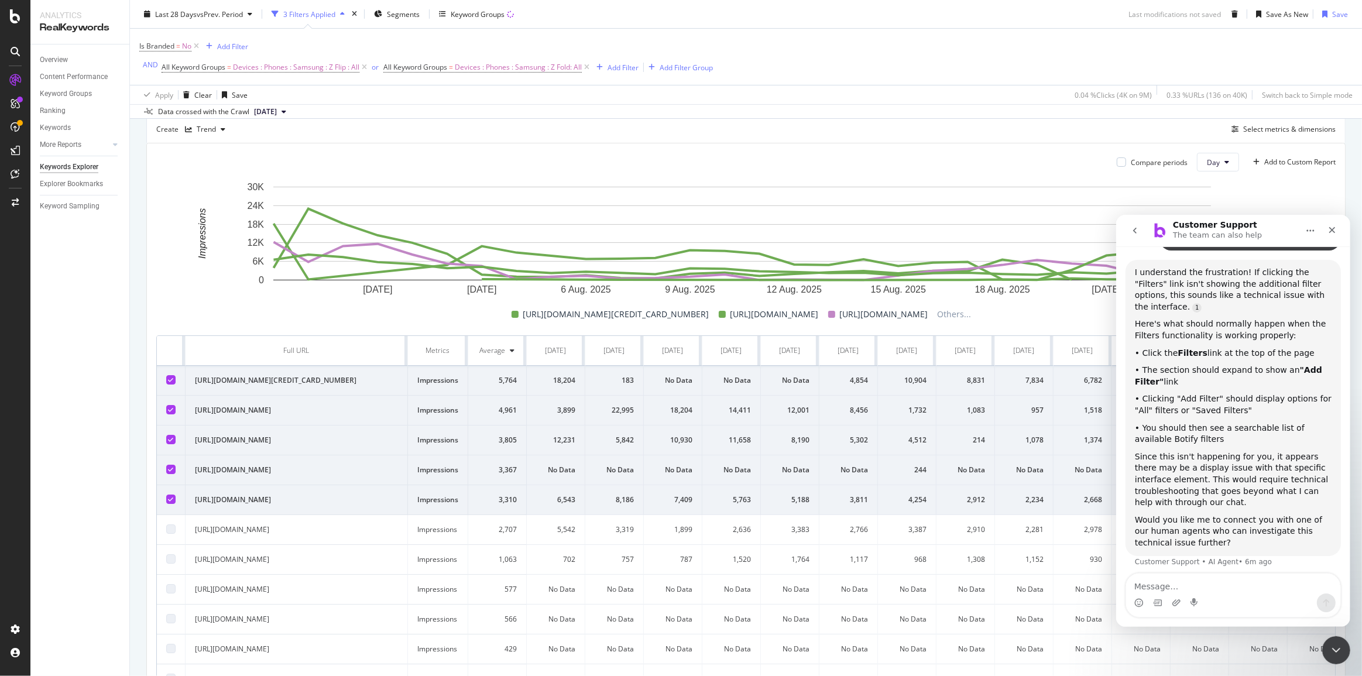
click at [1128, 228] on button "go back" at bounding box center [1134, 230] width 22 height 22
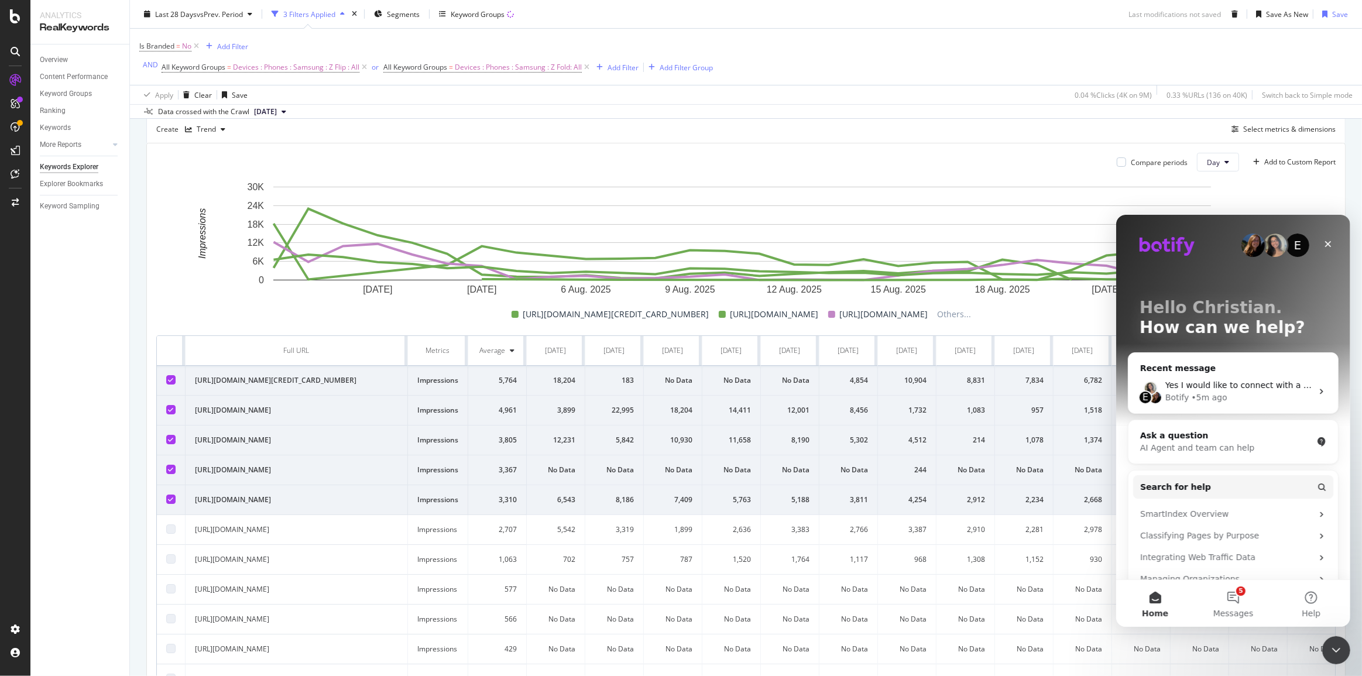
click at [870, 56] on div "Is Branded = No Add Filter AND All Keyword Groups = Devices : Phones : Samsung …" at bounding box center [745, 57] width 1213 height 56
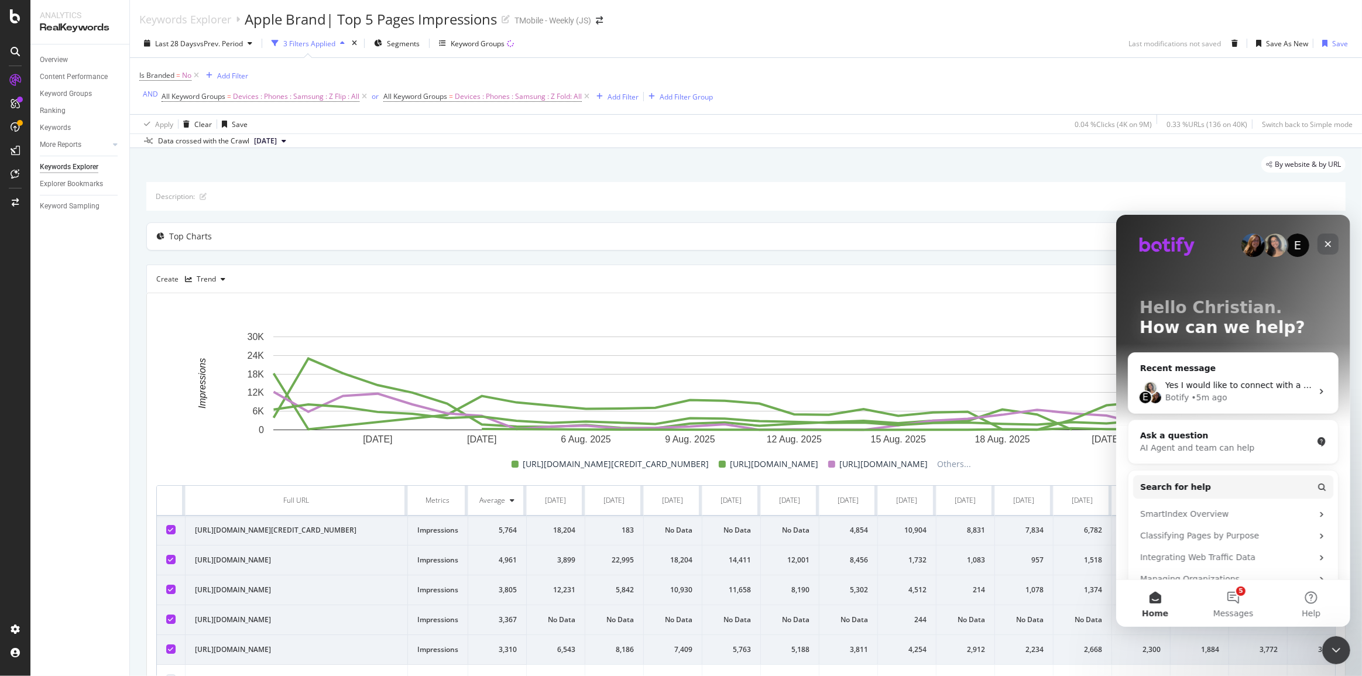
click at [1326, 239] on icon "Close" at bounding box center [1327, 243] width 9 height 9
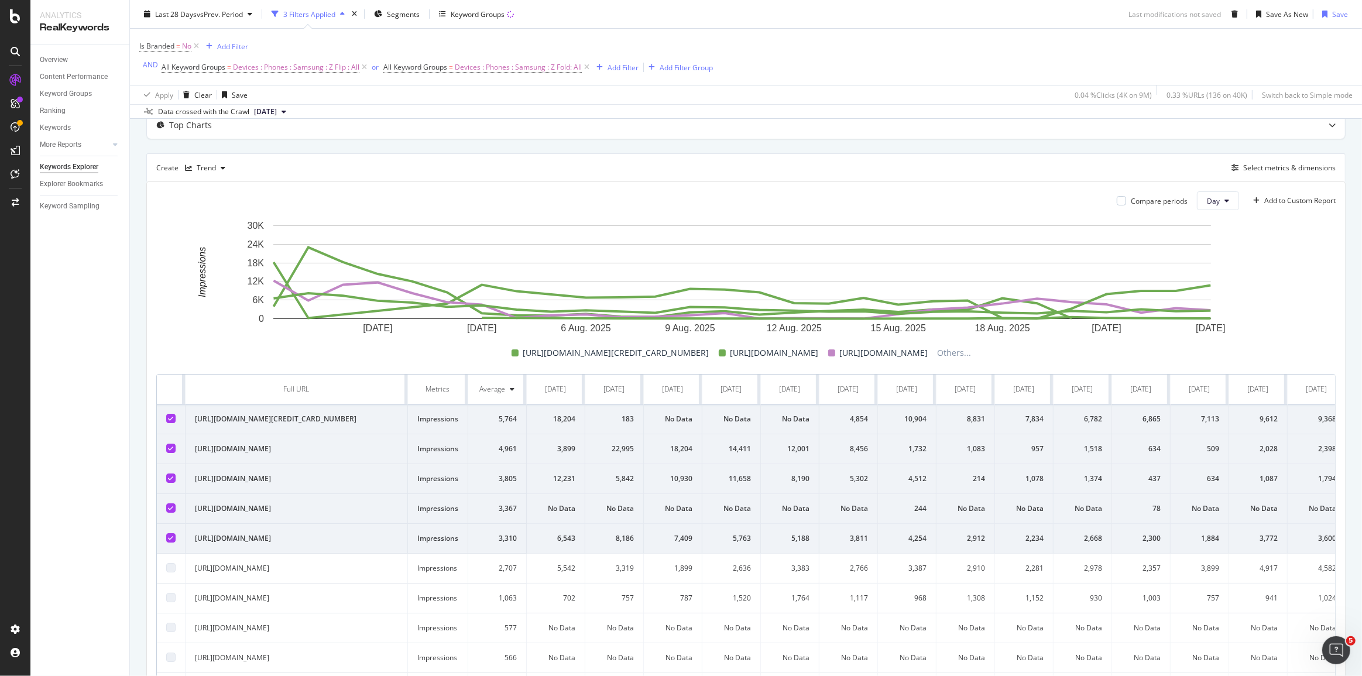
scroll to position [111, 0]
click at [1271, 167] on div "Select metrics & dimensions" at bounding box center [1289, 168] width 92 height 10
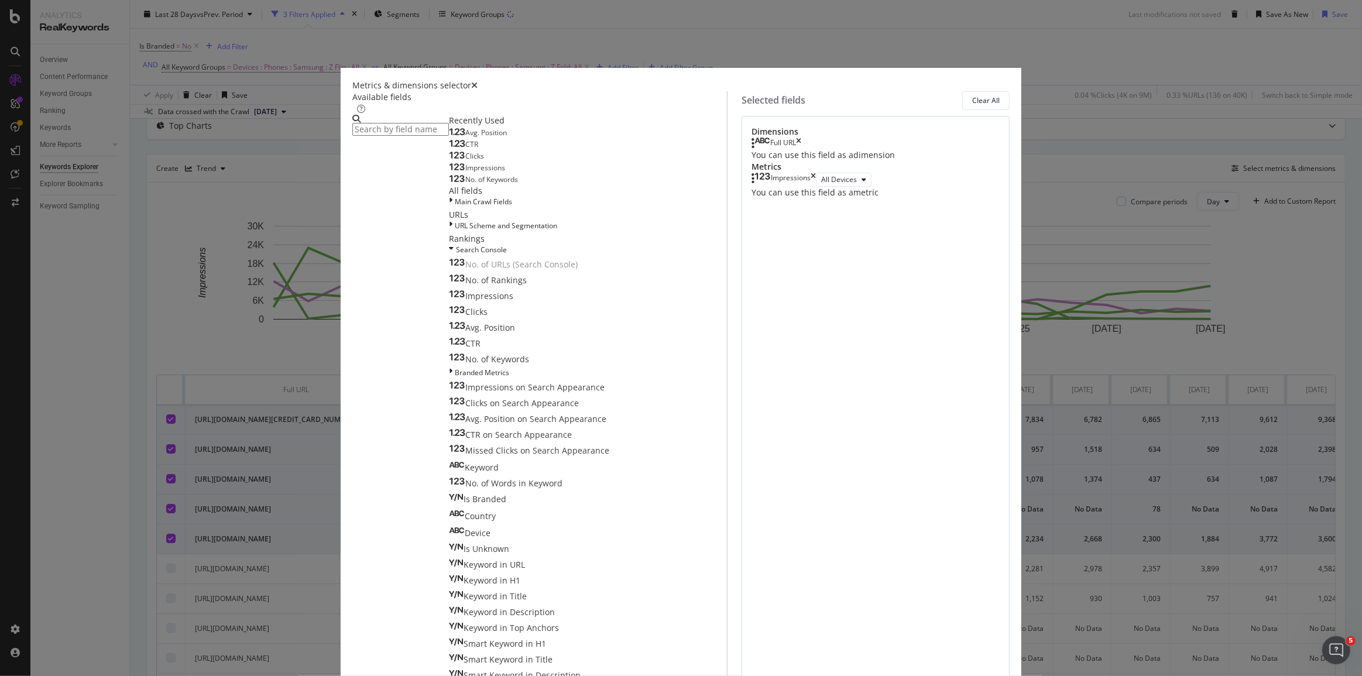
click at [478, 90] on icon "times" at bounding box center [474, 85] width 6 height 8
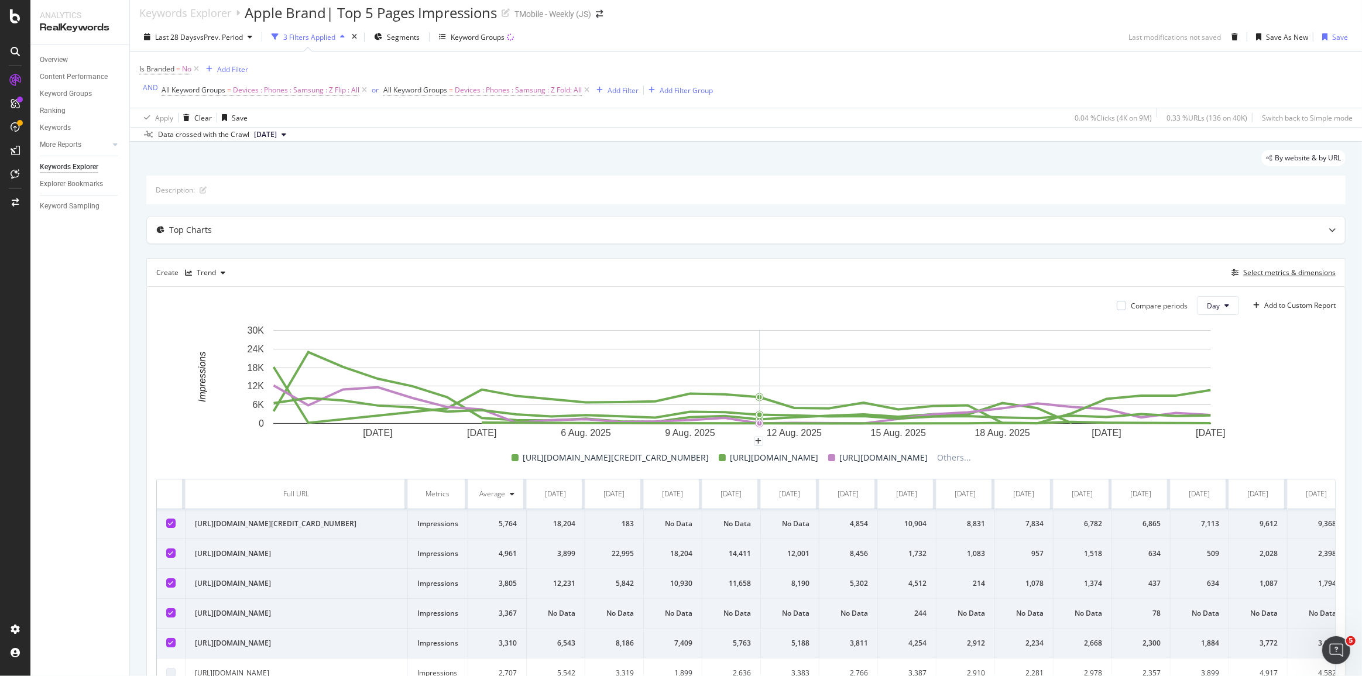
scroll to position [0, 0]
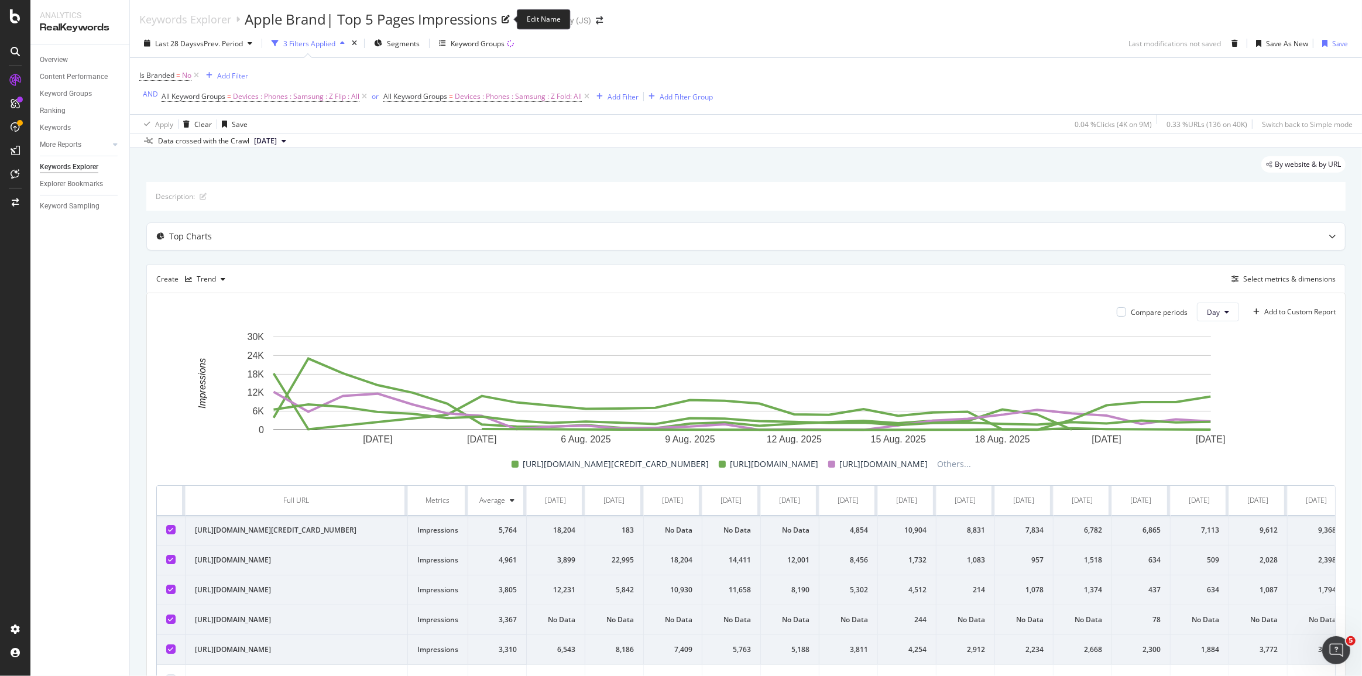
click at [352, 18] on div "Apple Brand| Top 5 Pages Impressions" at bounding box center [371, 19] width 252 height 20
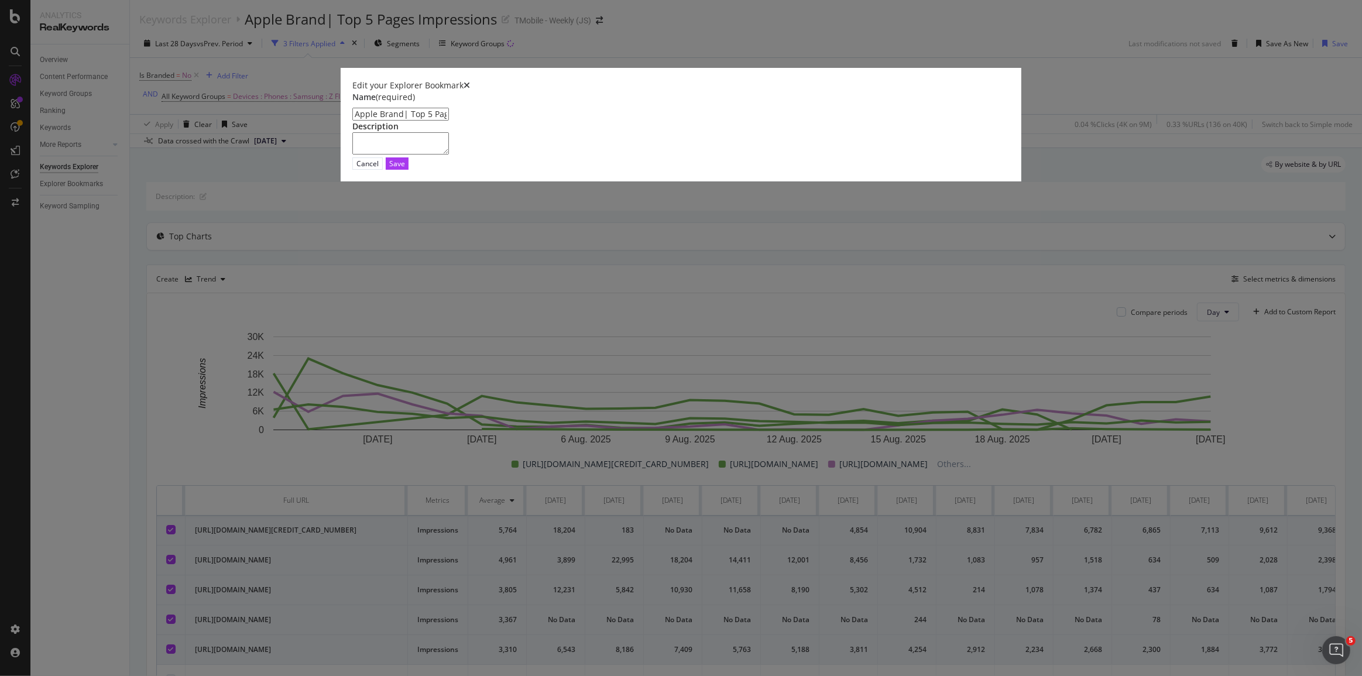
drag, startPoint x: 528, startPoint y: 279, endPoint x: 754, endPoint y: 269, distance: 225.5
click at [754, 121] on div "Name (required) Apple Brand| Top 5 Pages Impressions" at bounding box center [681, 105] width 658 height 29
click at [449, 121] on input "Apple Brand| Top Flip and Fold Pages" at bounding box center [400, 114] width 97 height 13
type input "Samsung Brand| Top Flip and Fold Pages"
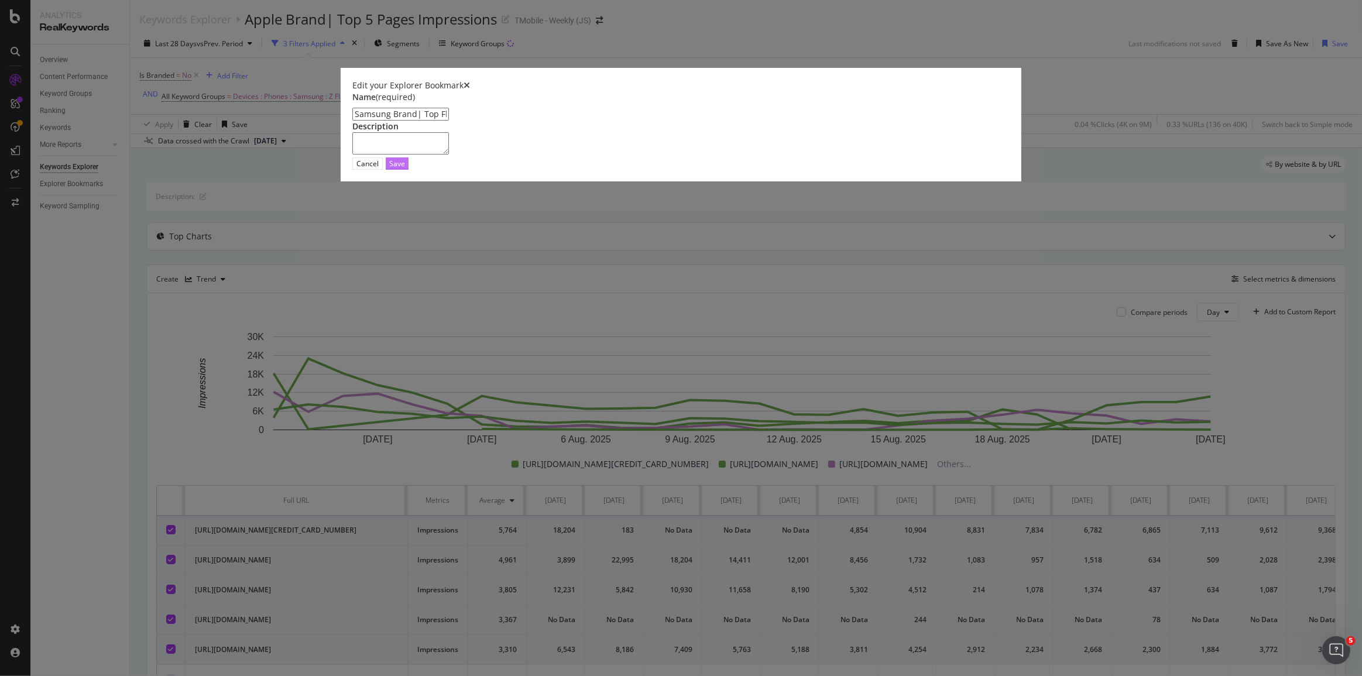
click at [405, 169] on div "Save" at bounding box center [397, 164] width 16 height 10
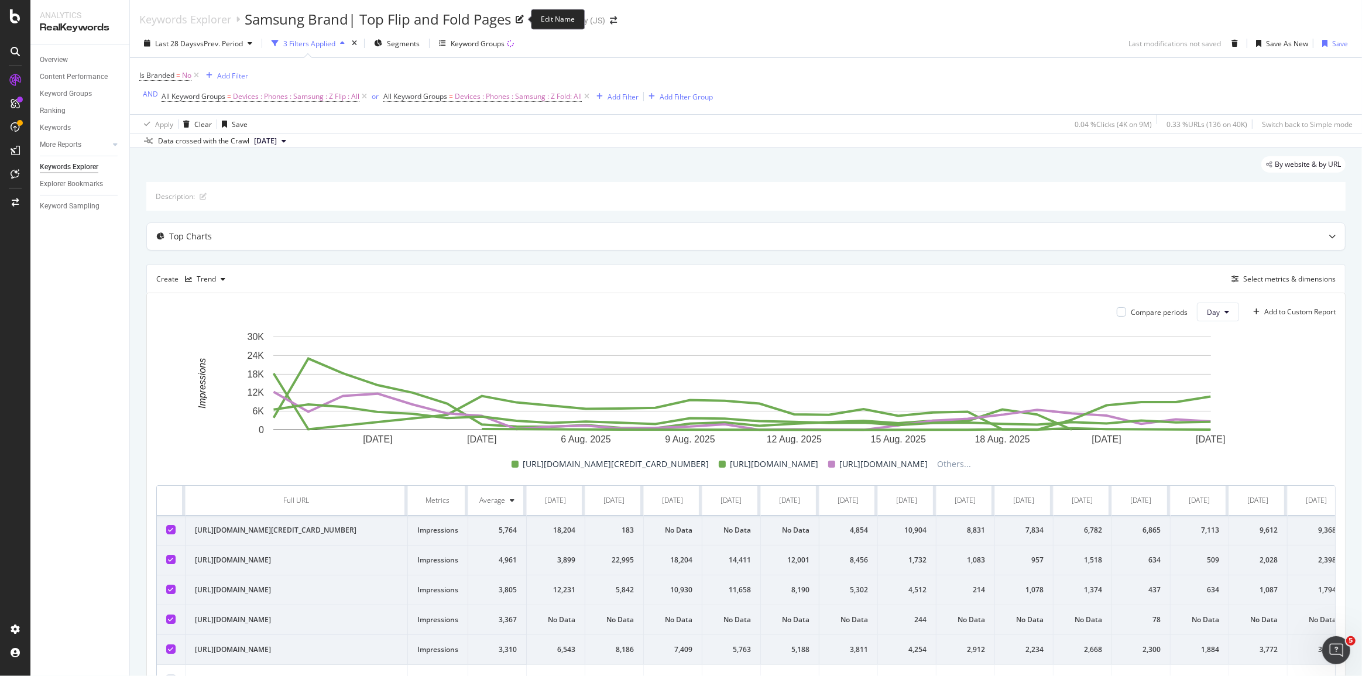
click at [518, 18] on icon at bounding box center [520, 19] width 8 height 8
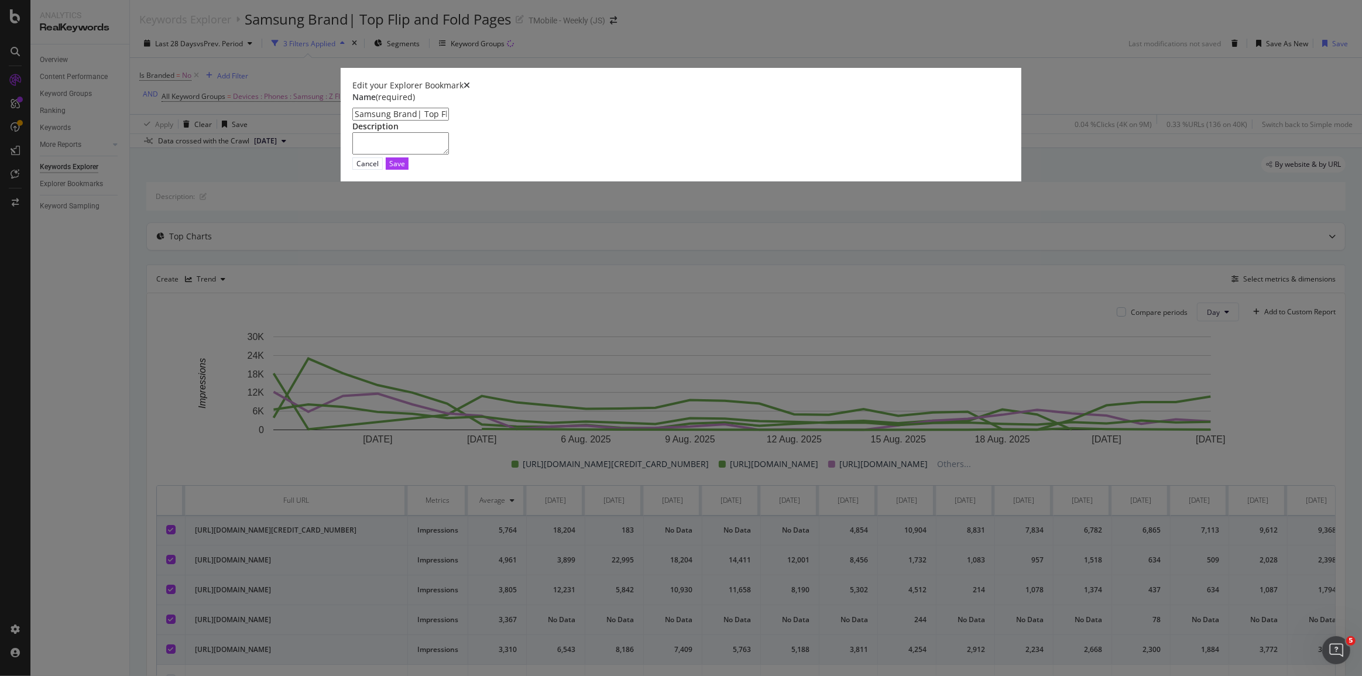
click at [449, 121] on input "Samsung Brand| Top Flip and Fold Pages" at bounding box center [400, 114] width 97 height 13
drag, startPoint x: 494, startPoint y: 278, endPoint x: 415, endPoint y: 276, distance: 79.0
click at [417, 276] on div "Edit your Explorer Bookmark Name (required) Samsung Brand| Top Flip and Fold Pa…" at bounding box center [681, 338] width 1362 height 676
drag, startPoint x: 527, startPoint y: 279, endPoint x: 571, endPoint y: 279, distance: 43.9
click at [449, 121] on input "Apple Brand| Top Flip and Fold Pages" at bounding box center [400, 114] width 97 height 13
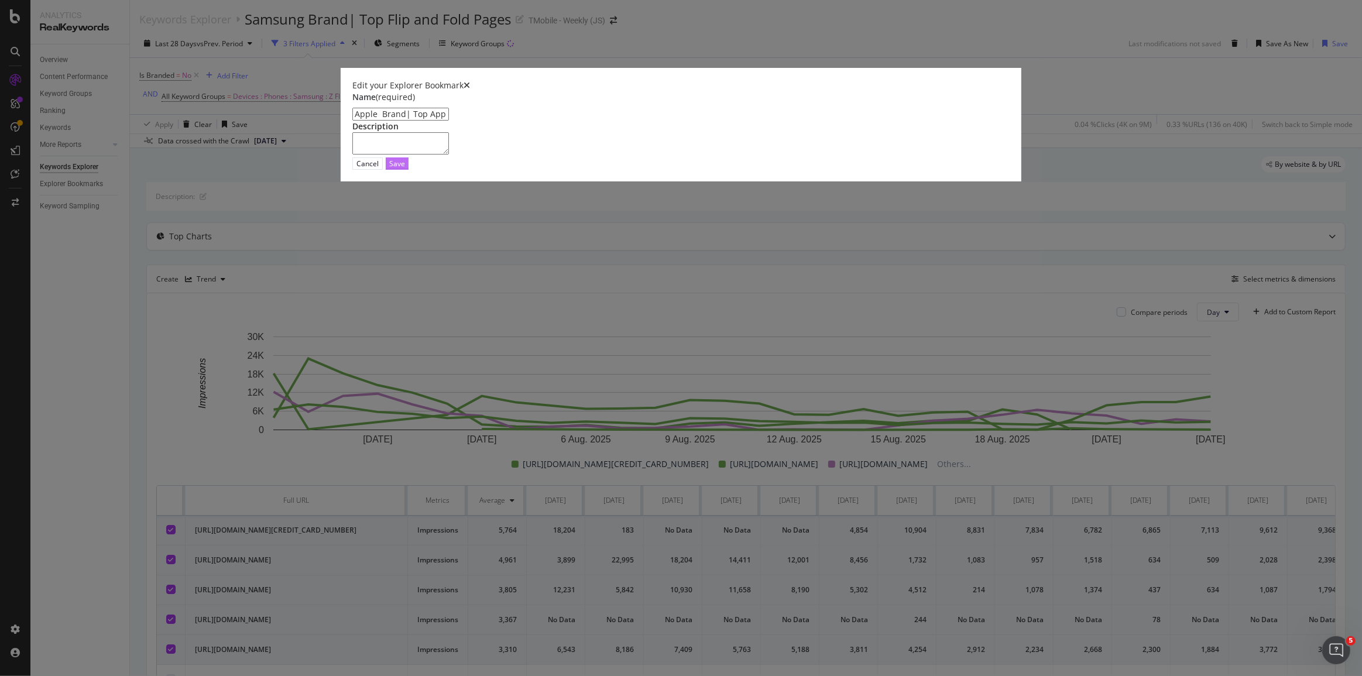
drag, startPoint x: 843, startPoint y: 459, endPoint x: 874, endPoint y: 459, distance: 30.4
click at [408, 170] on div "Cancel Save" at bounding box center [380, 163] width 56 height 12
click at [449, 121] on input "Apple Brand| Top Apple Pages" at bounding box center [400, 114] width 97 height 13
click at [449, 121] on input "Apple Brand| Top iPhone 16 Pages" at bounding box center [400, 114] width 97 height 13
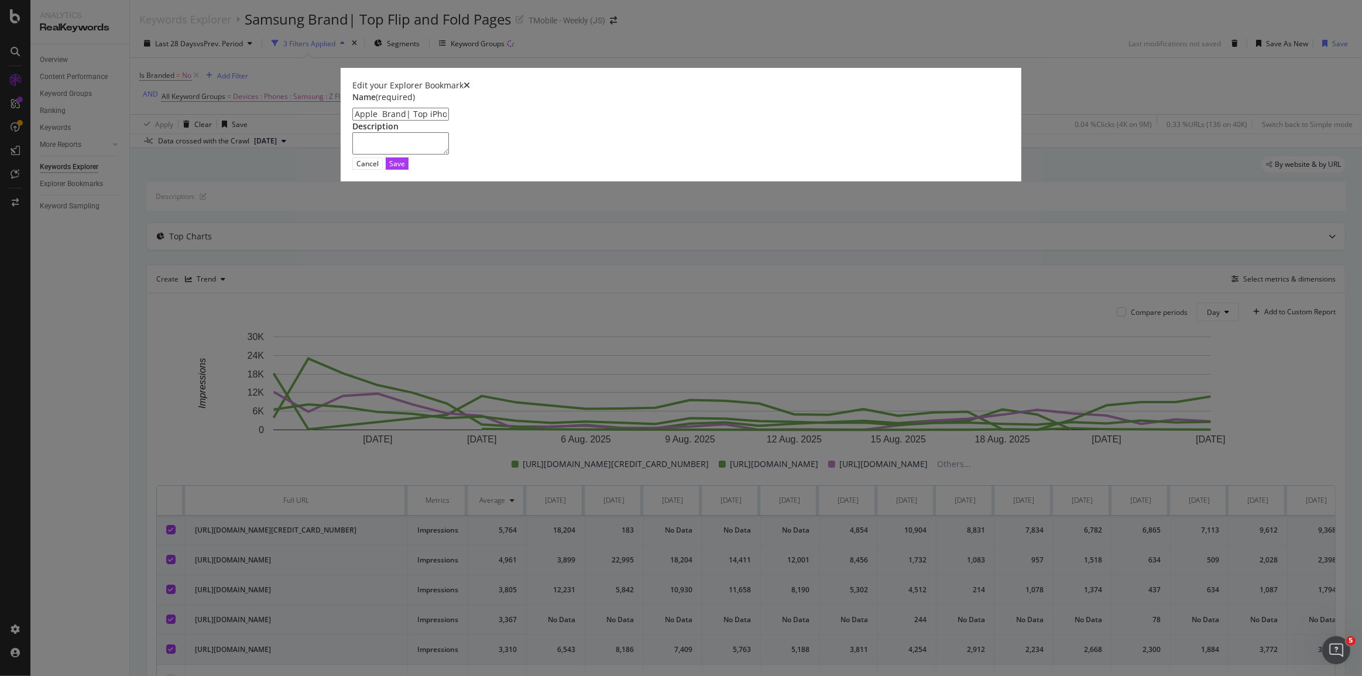
click at [449, 121] on input "Apple Brand| Top iPhone 16 Pages" at bounding box center [400, 114] width 97 height 13
type input "Apple Brand| Top 5 Flip Fold Pages"
click at [405, 169] on div "Save" at bounding box center [397, 163] width 16 height 11
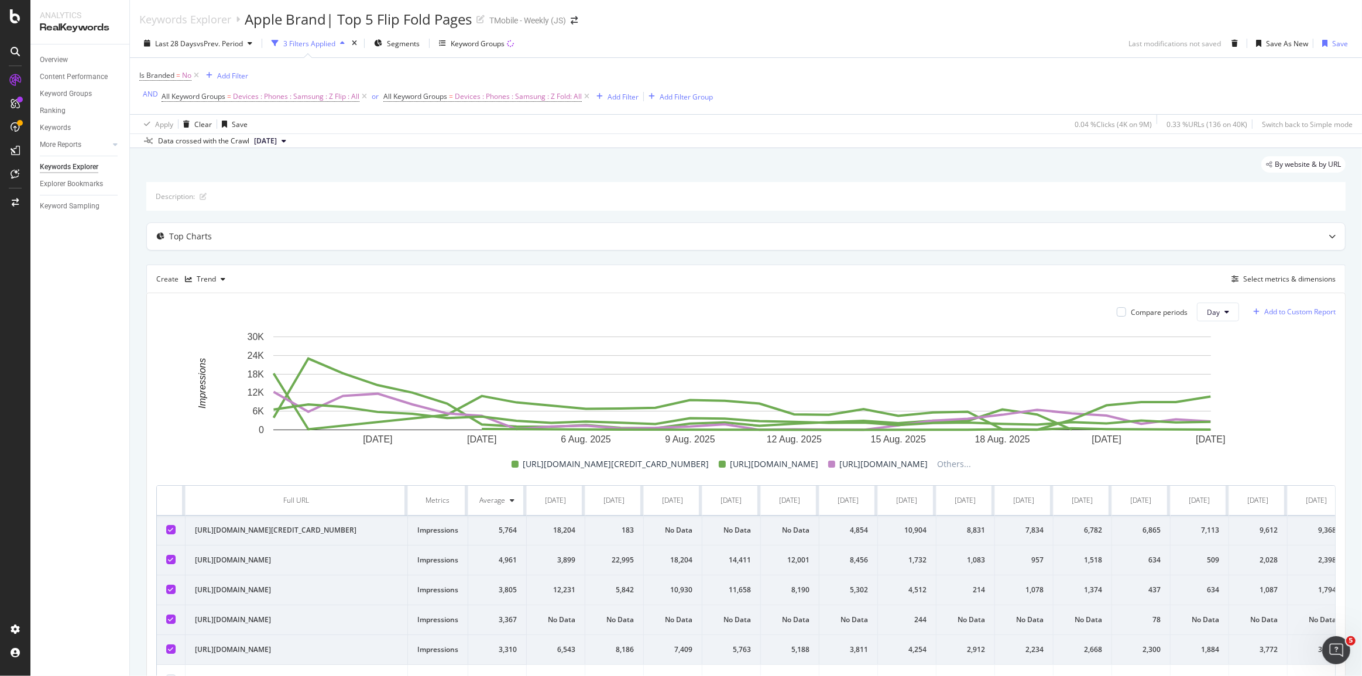
click at [1266, 313] on div "Add to Custom Report" at bounding box center [1299, 311] width 71 height 7
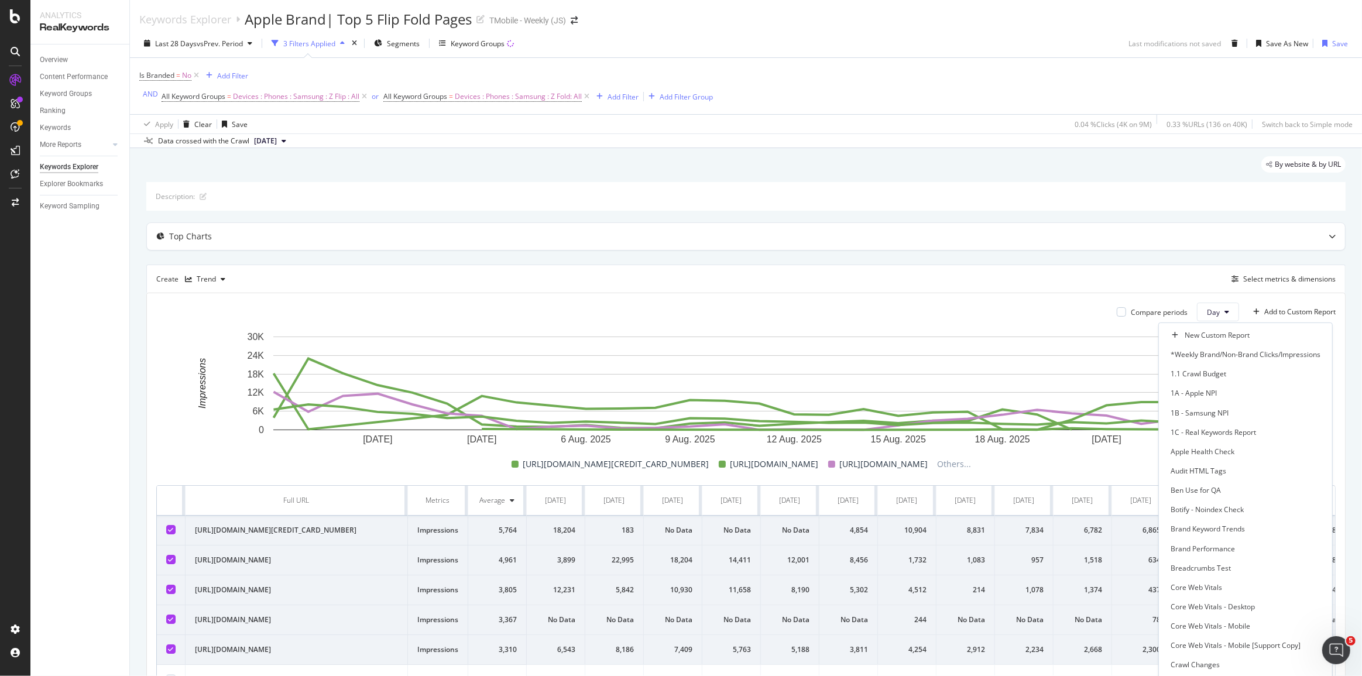
scroll to position [518, 0]
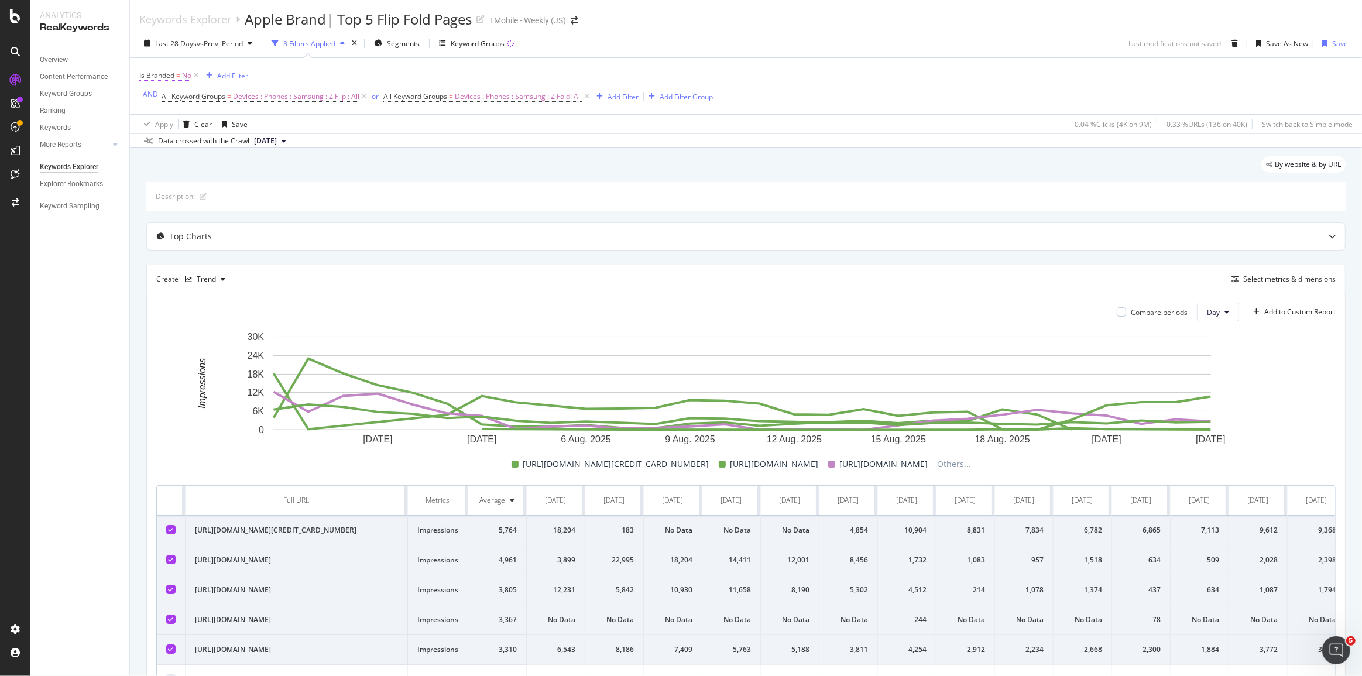
click at [183, 76] on span "No" at bounding box center [186, 75] width 9 height 16
click at [162, 88] on icon at bounding box center [159, 84] width 8 height 7
click at [535, 68] on div "Is Branded = No Add Filter AND All Keyword Groups = Devices : Phones : Samsung …" at bounding box center [425, 85] width 573 height 37
click at [198, 74] on icon at bounding box center [196, 76] width 10 height 12
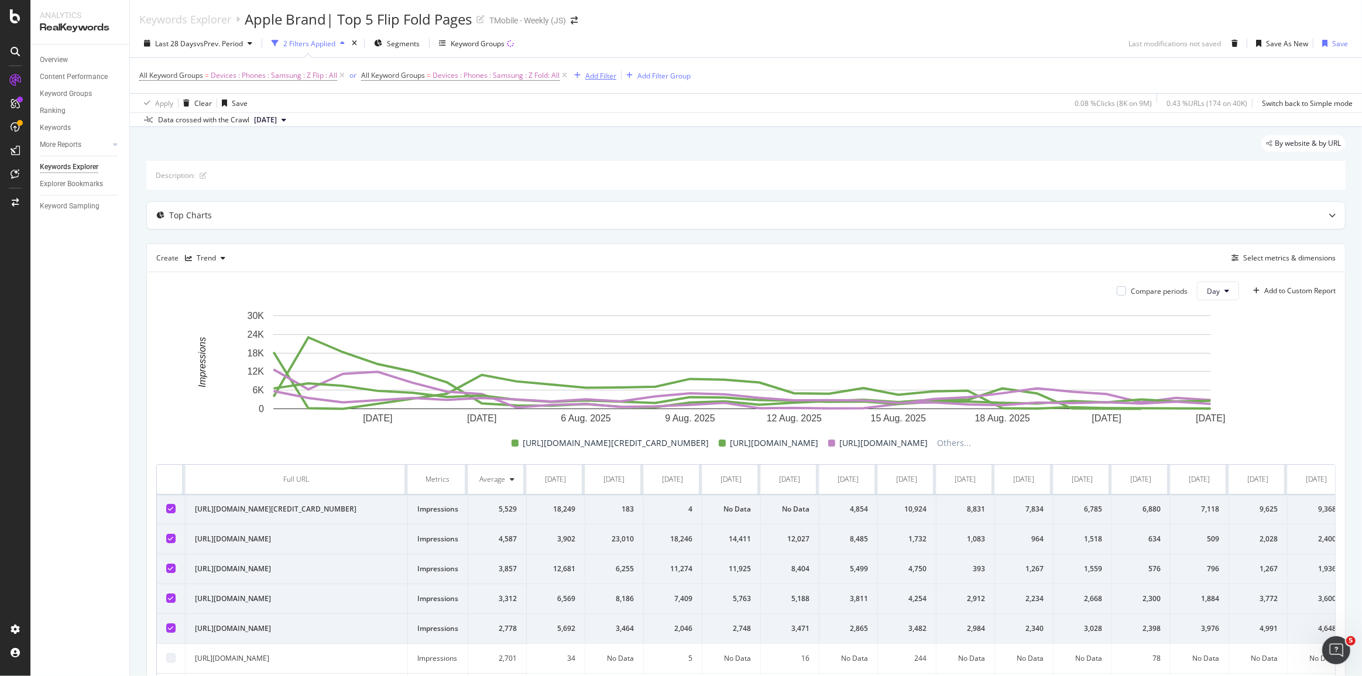
click at [603, 74] on div "Add Filter" at bounding box center [600, 76] width 31 height 10
click at [663, 77] on div "Saved Filters" at bounding box center [684, 72] width 42 height 10
click at [655, 77] on div "All" at bounding box center [659, 72] width 8 height 10
click at [616, 85] on icon at bounding box center [613, 88] width 5 height 7
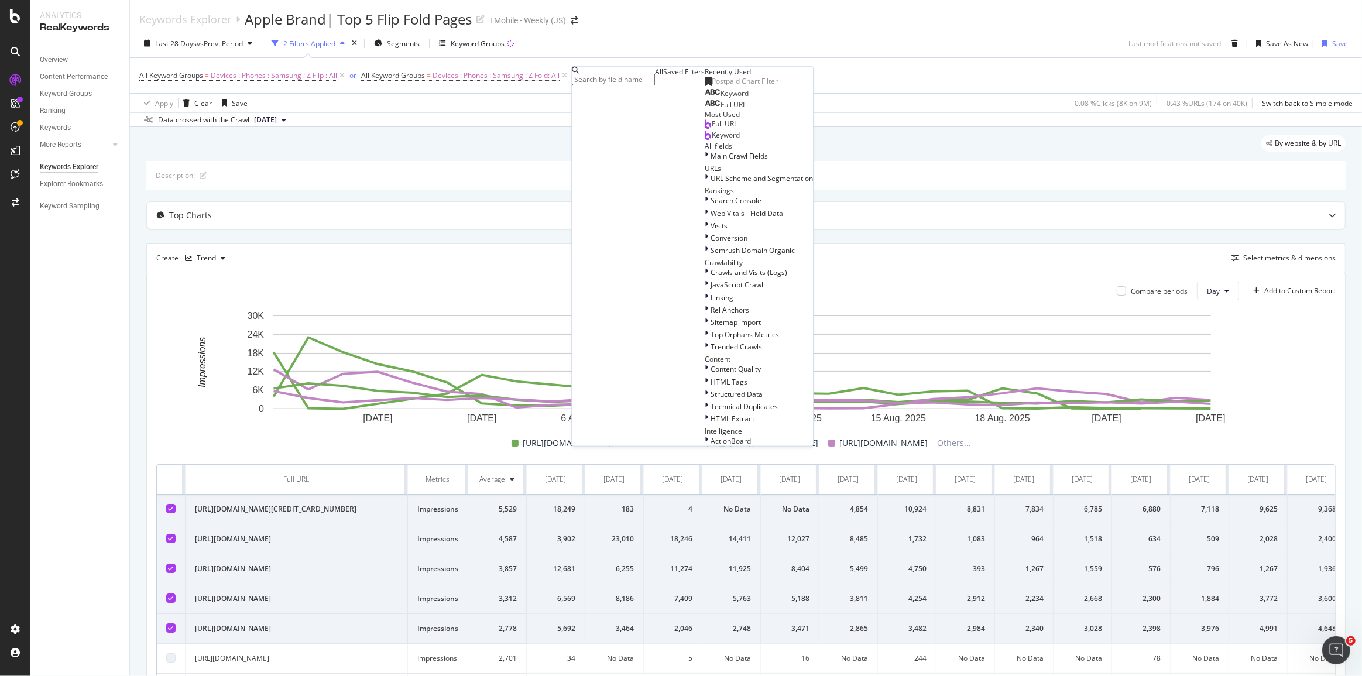
click at [663, 77] on div "Saved Filters" at bounding box center [684, 72] width 42 height 10
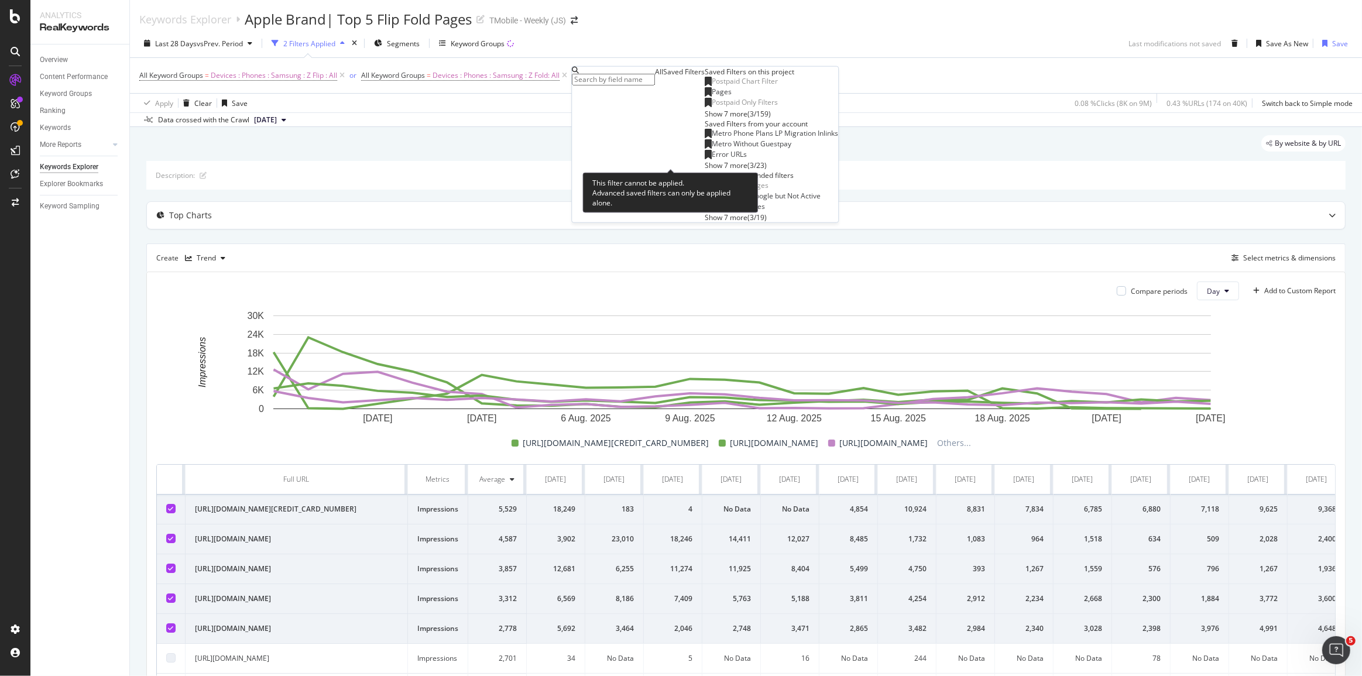
click at [712, 86] on span "Postpaid Chart Filter" at bounding box center [745, 81] width 66 height 10
click at [481, 104] on div "Apply Clear Save 0.08 % Clicks ( 8K on 9M ) 0.43 % URLs ( 174 on 40K ) Switch b…" at bounding box center [746, 102] width 1232 height 19
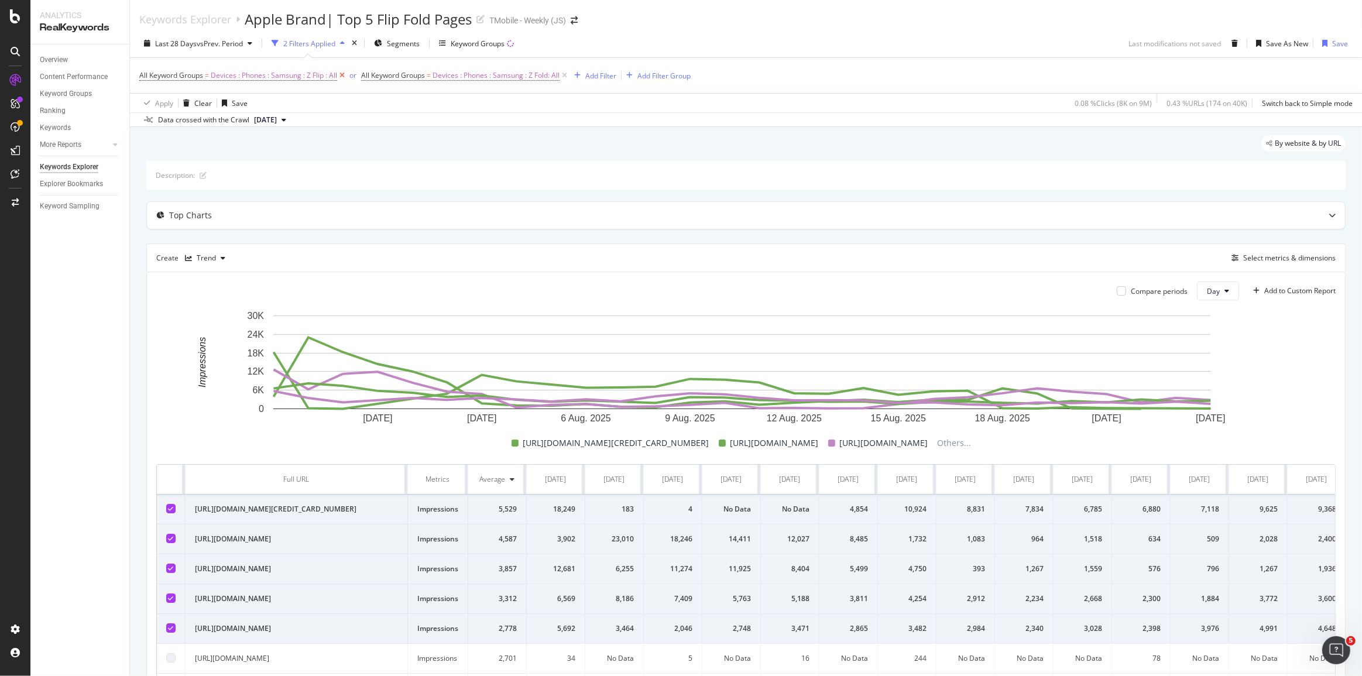
click at [342, 76] on icon at bounding box center [342, 76] width 10 height 12
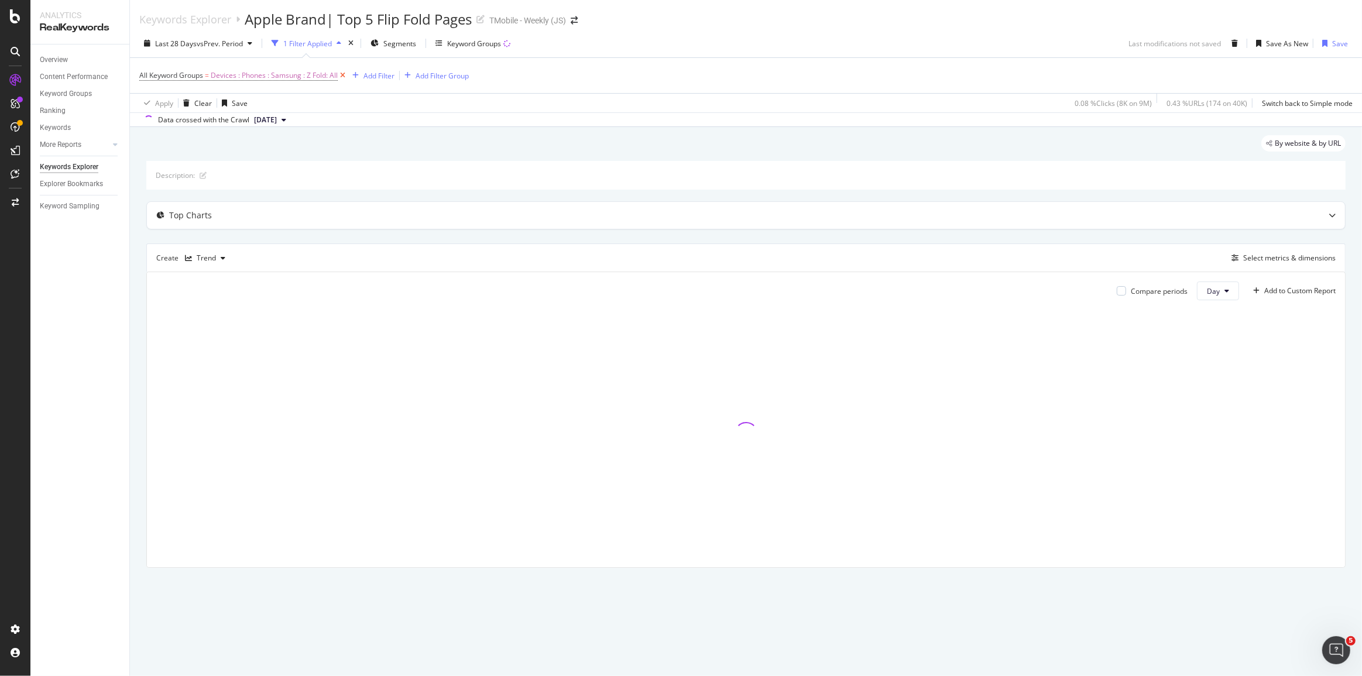
click at [342, 76] on icon at bounding box center [343, 76] width 10 height 12
click at [176, 76] on div "Add Filter" at bounding box center [170, 75] width 31 height 10
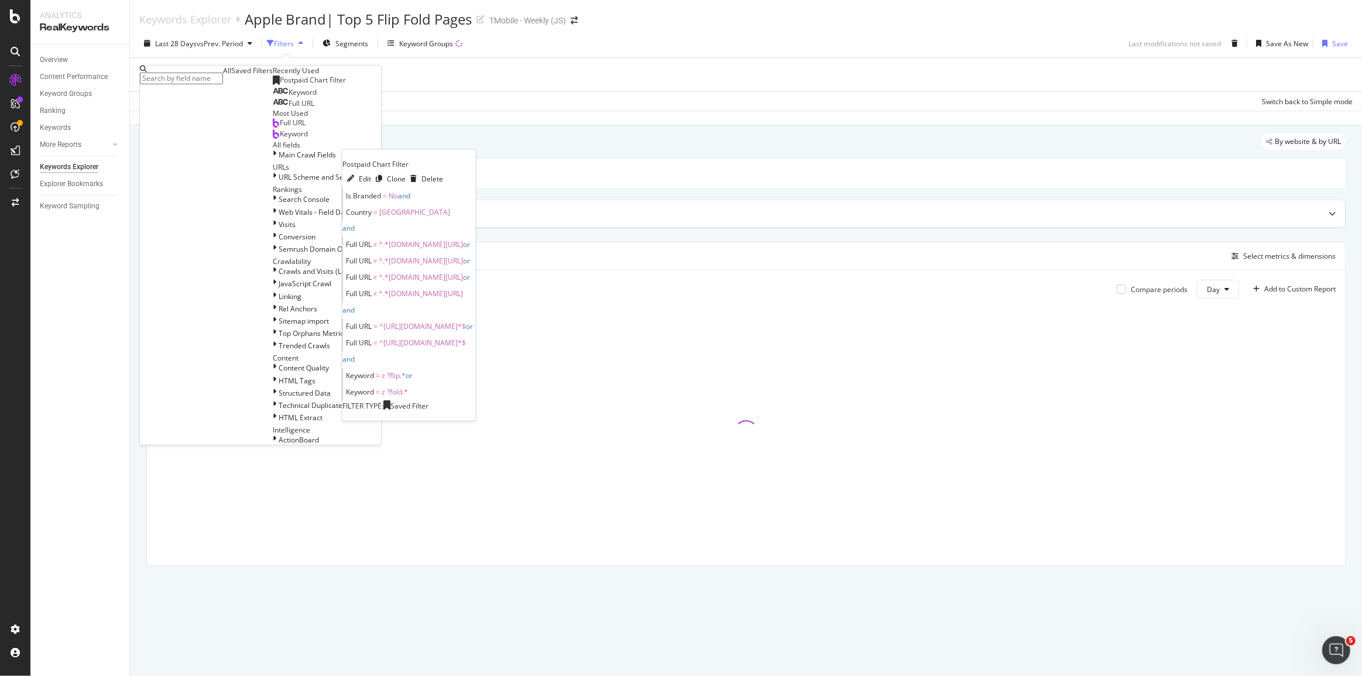
click at [280, 85] on span "Postpaid Chart Filter" at bounding box center [313, 80] width 66 height 10
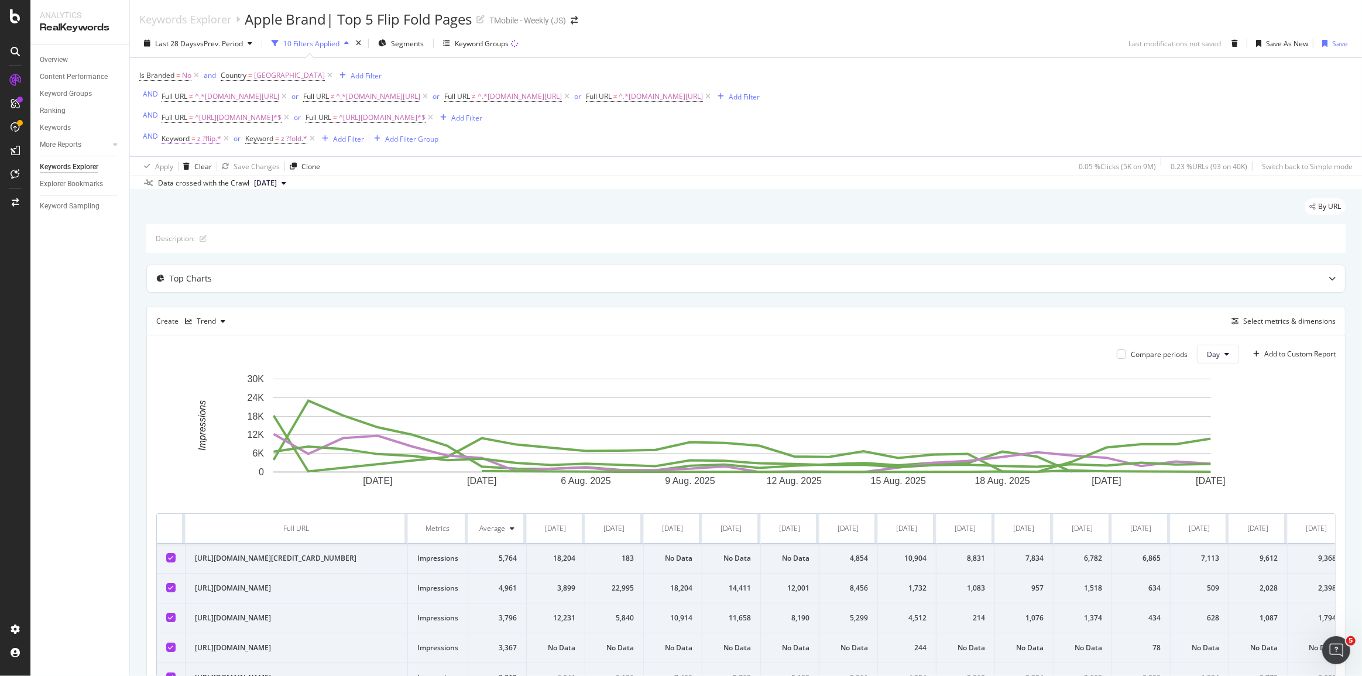
click at [208, 140] on span "z ?flip.*" at bounding box center [209, 138] width 24 height 16
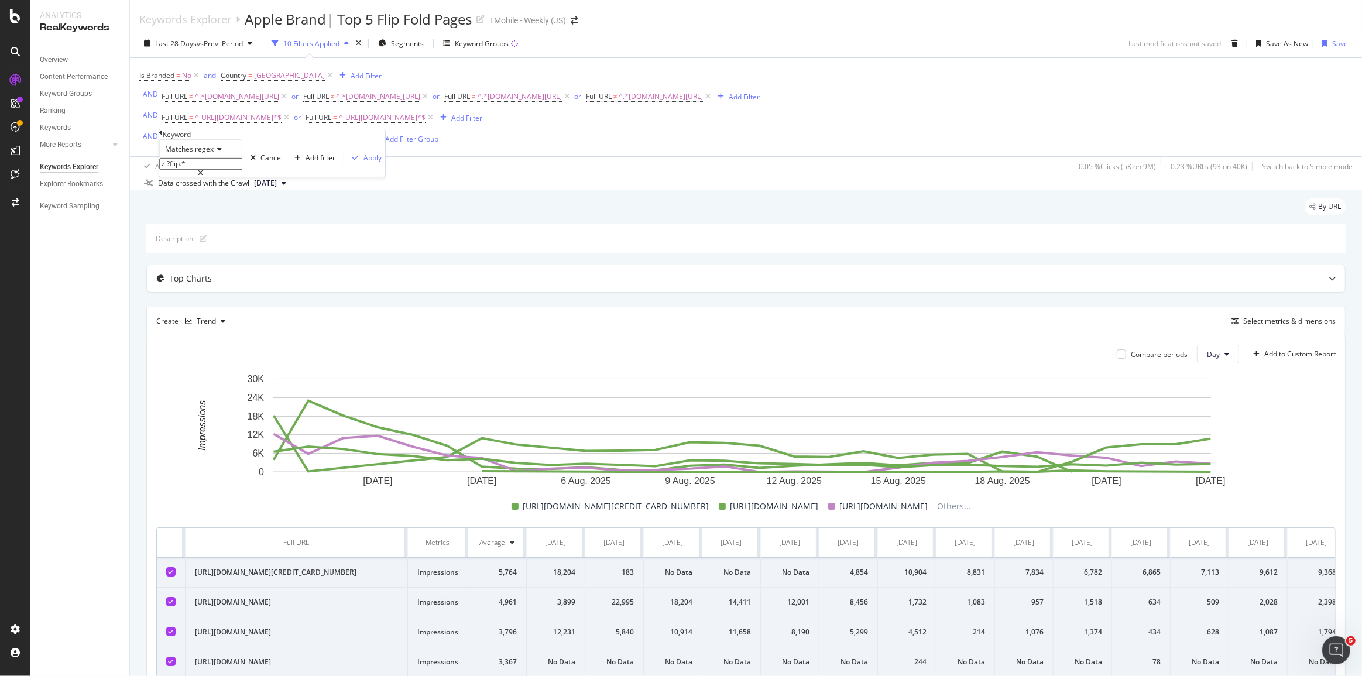
click at [603, 135] on div "Is Branded = No and Country = United States of America Add Filter AND Full URL …" at bounding box center [449, 107] width 620 height 80
click at [195, 74] on icon at bounding box center [196, 76] width 10 height 12
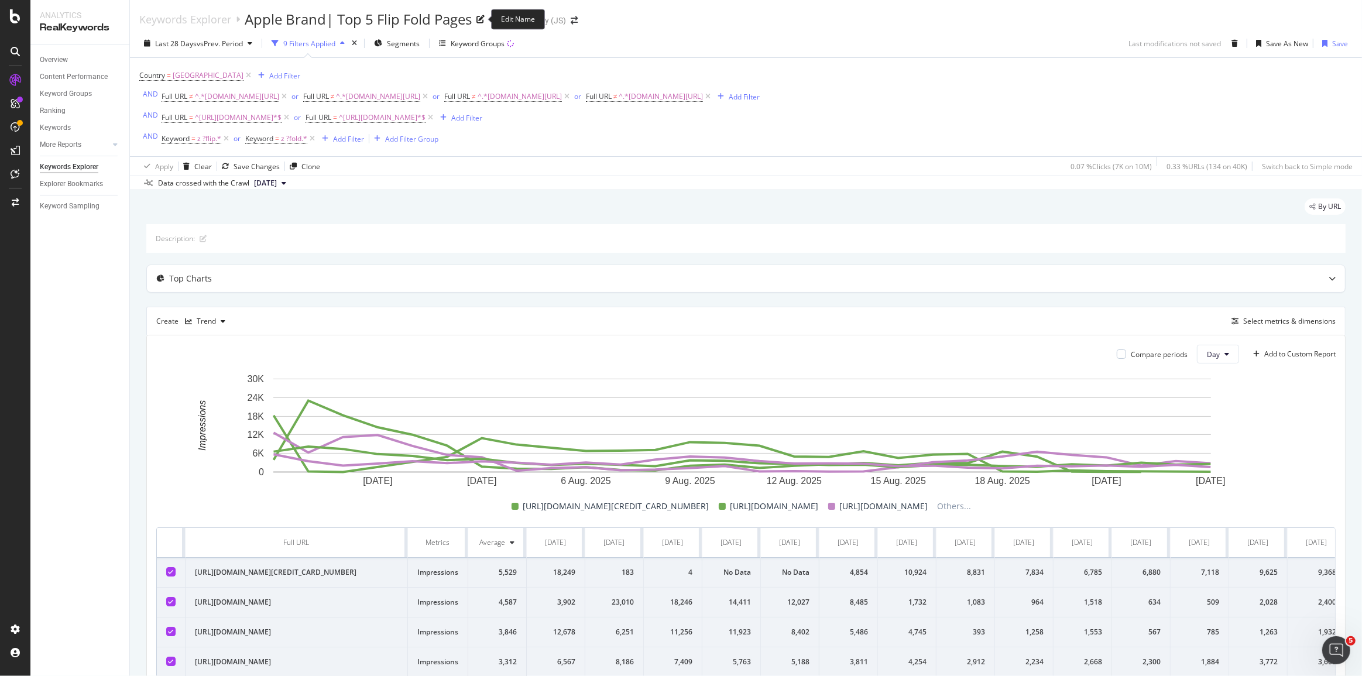
click at [478, 16] on icon at bounding box center [480, 19] width 8 height 8
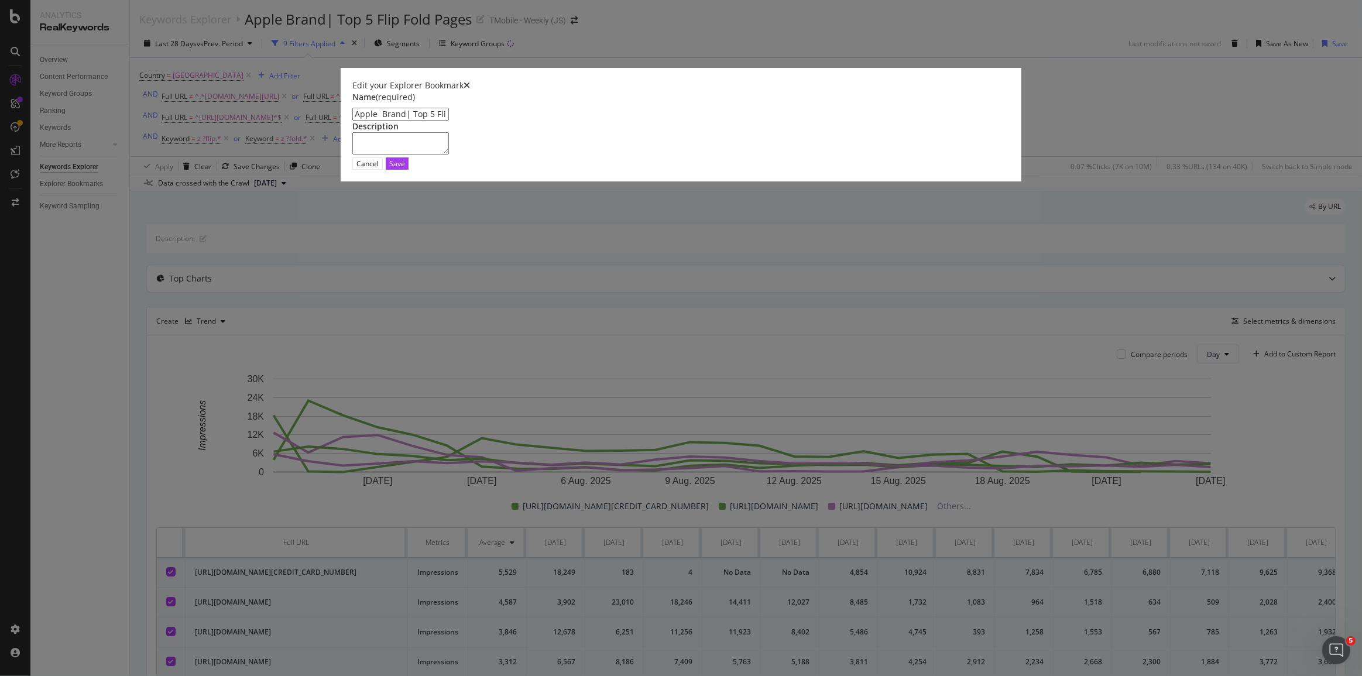
click at [449, 121] on input "Apple Brand| Top 5 Flip Fold Pages" at bounding box center [400, 114] width 97 height 13
type input "Samsung Brand| Top 5 Flip Fold Pages"
click at [405, 169] on div "Save" at bounding box center [397, 164] width 16 height 10
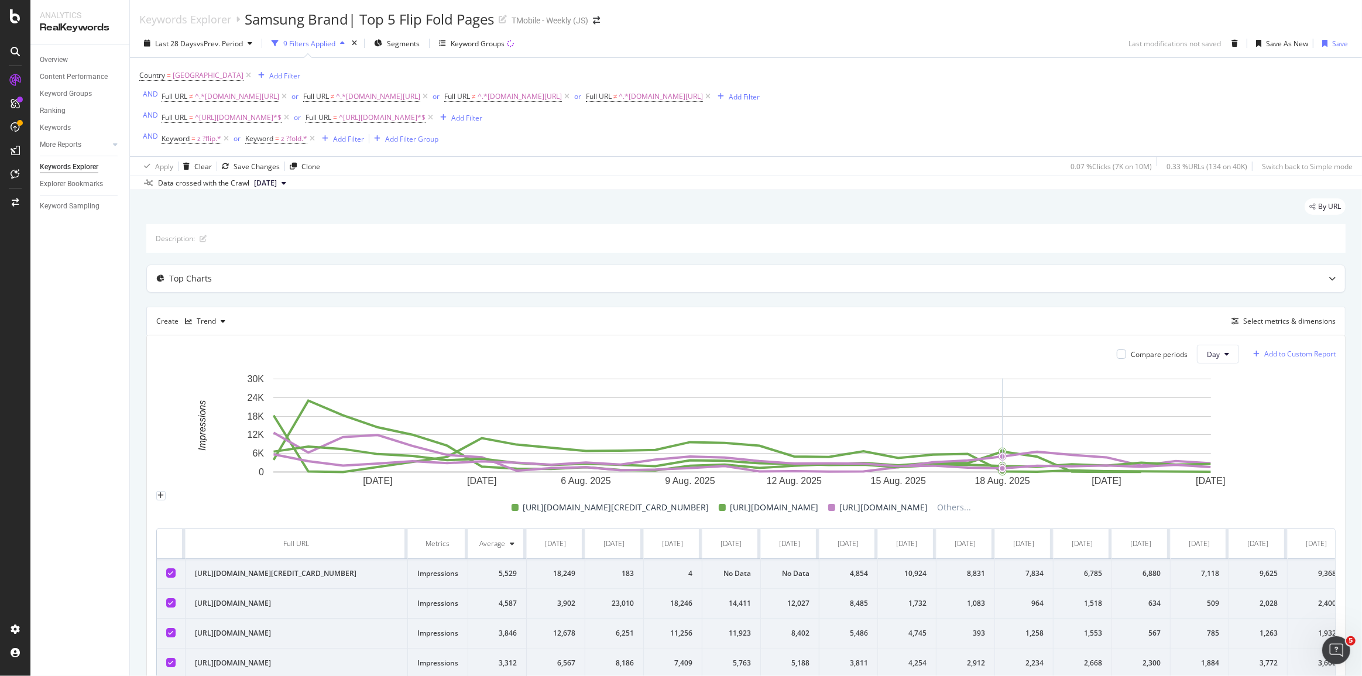
click at [1282, 355] on div "Add to Custom Report" at bounding box center [1299, 354] width 71 height 7
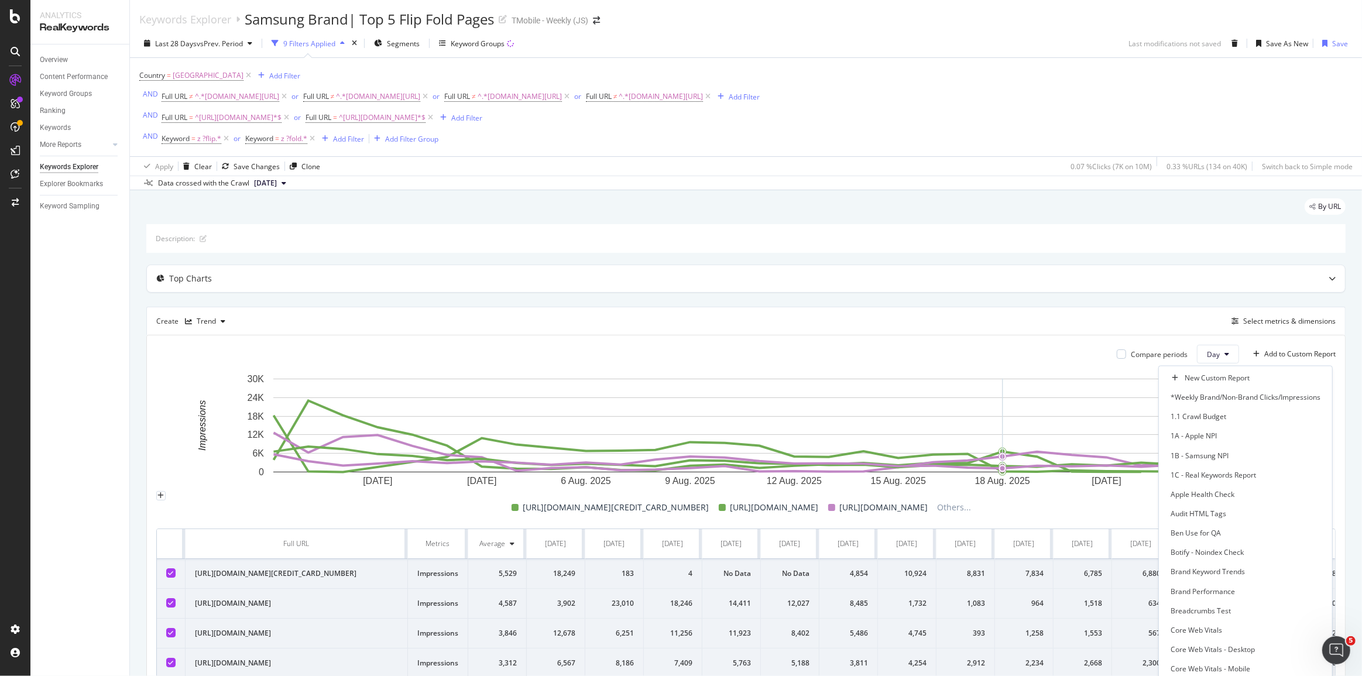
scroll to position [571, 0]
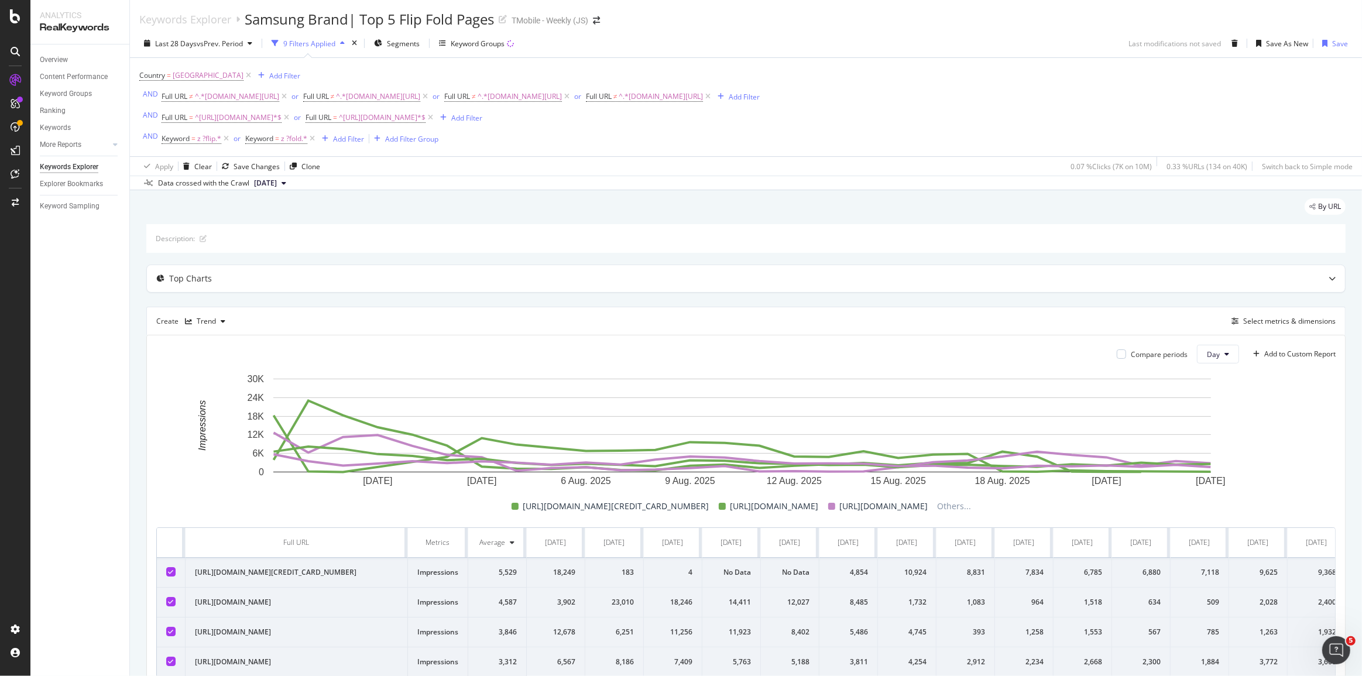
click at [737, 208] on div "By URL" at bounding box center [745, 211] width 1199 height 26
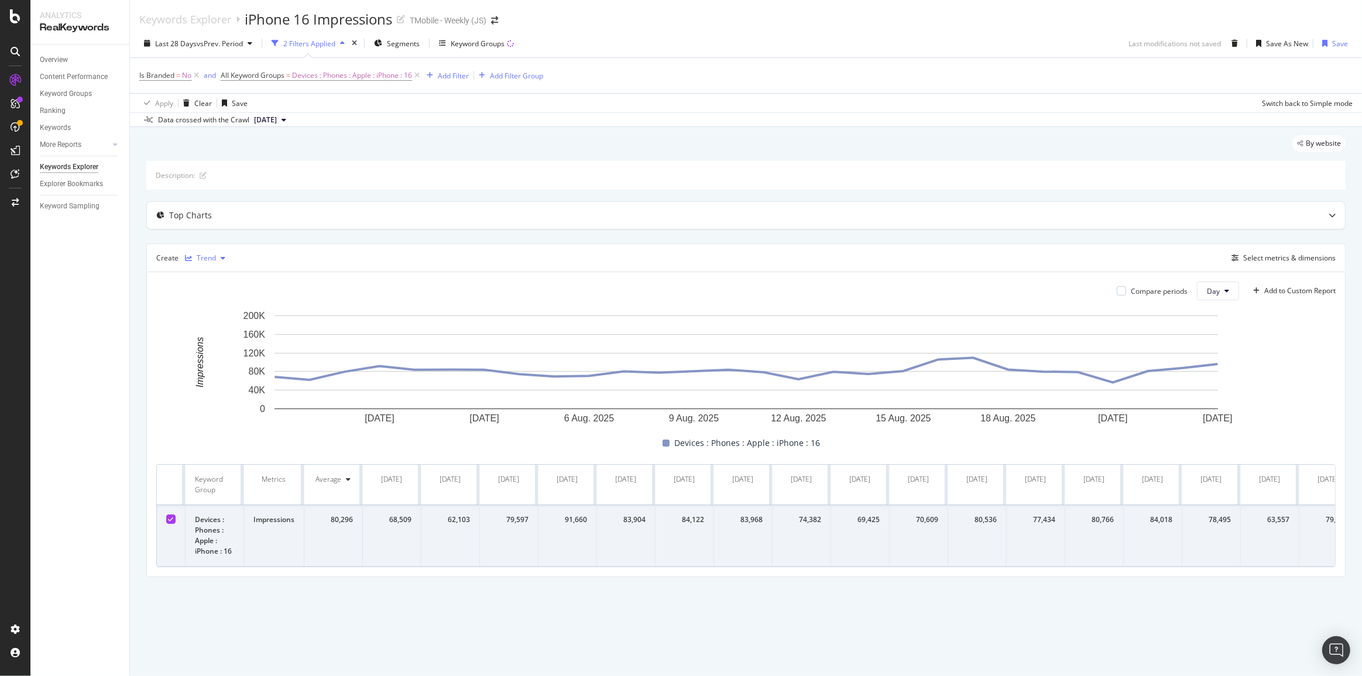
click at [209, 256] on div "Trend" at bounding box center [206, 258] width 19 height 7
click at [1334, 653] on icon "Open Intercom Messenger" at bounding box center [1334, 648] width 19 height 19
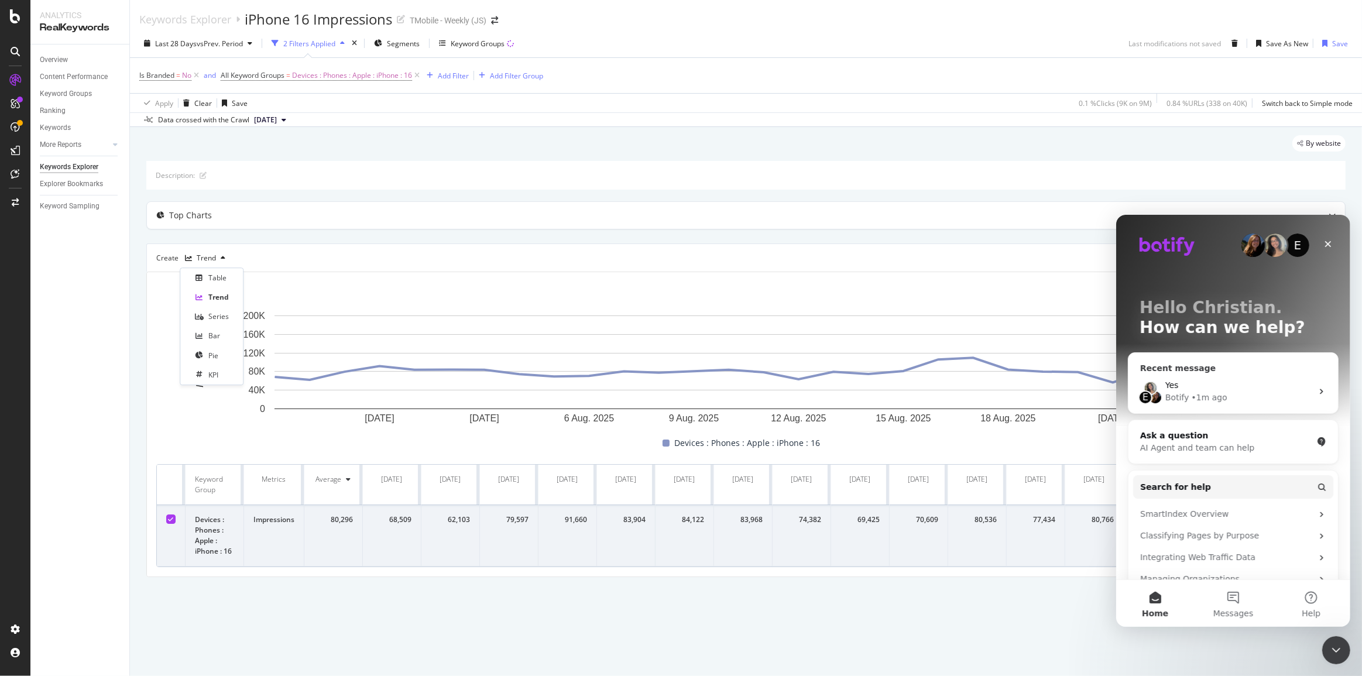
click at [1236, 391] on div "Botify • 1m ago" at bounding box center [1238, 397] width 147 height 12
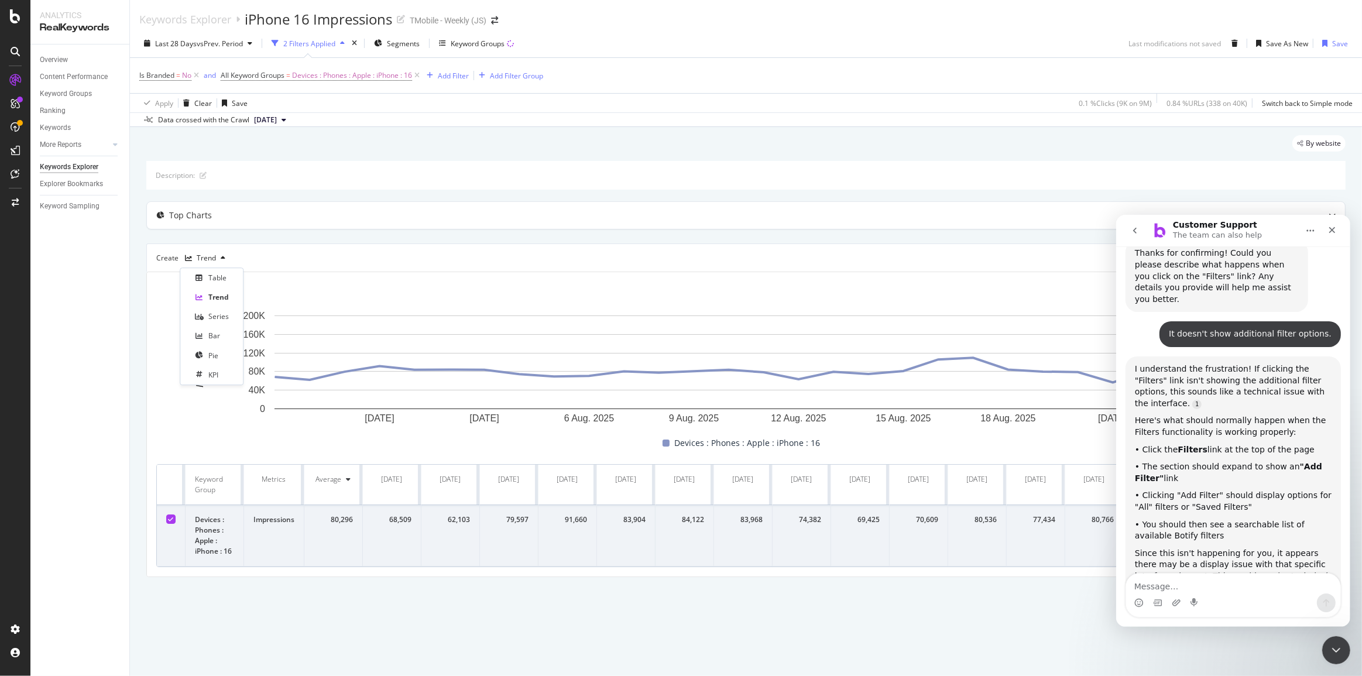
scroll to position [1258, 0]
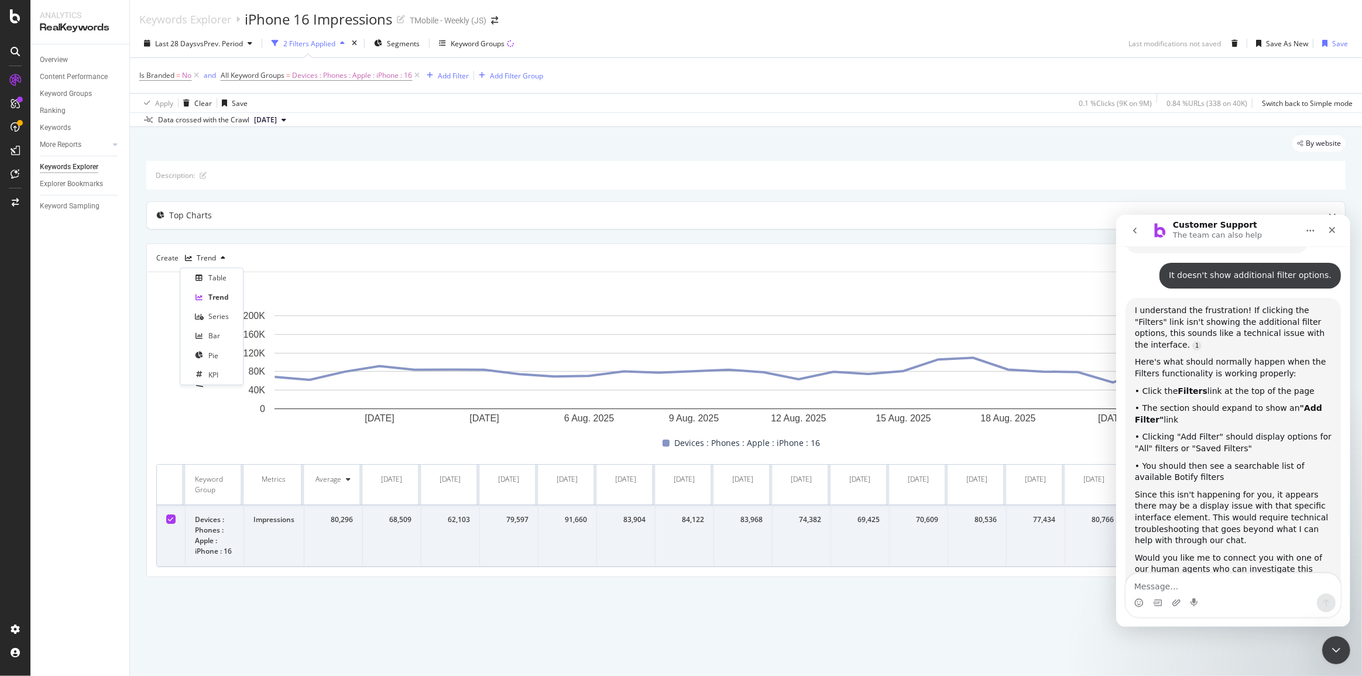
click at [1206, 587] on textarea "Message…" at bounding box center [1232, 583] width 214 height 20
type textarea "Yes I would like to connect with a human agent"
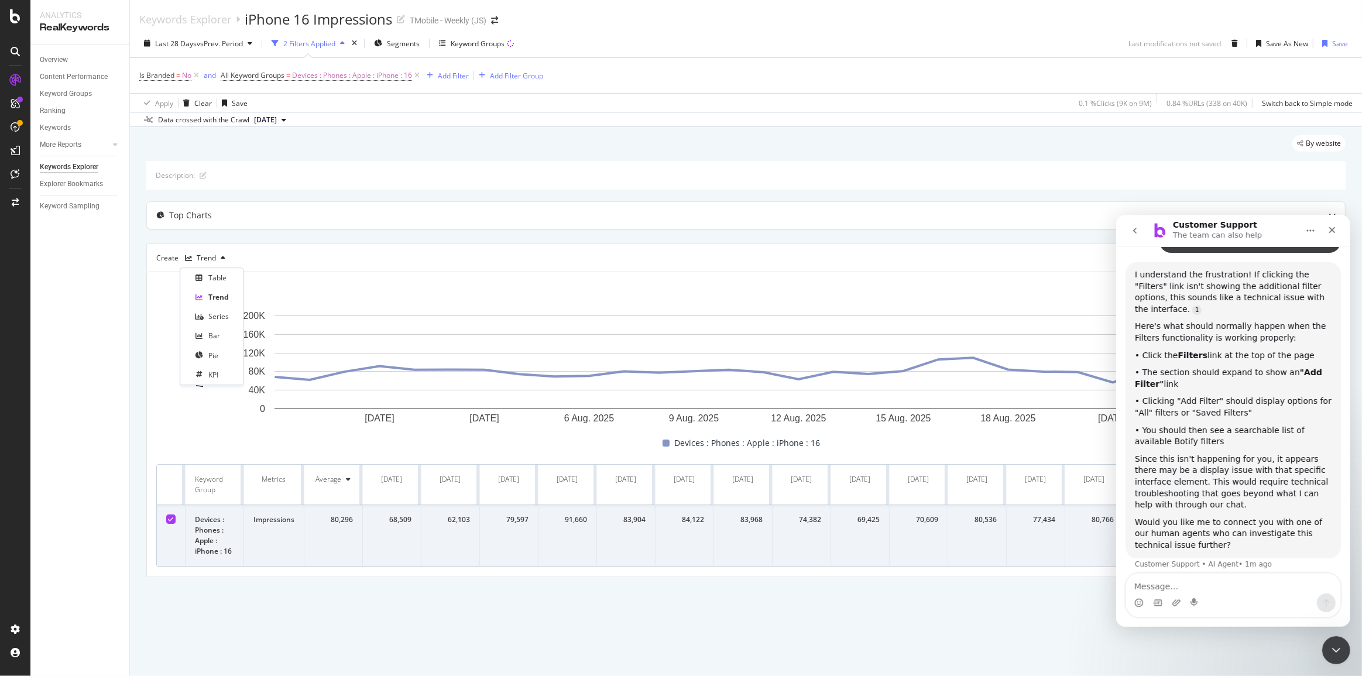
scroll to position [1296, 0]
click at [1138, 231] on icon "go back" at bounding box center [1133, 229] width 9 height 9
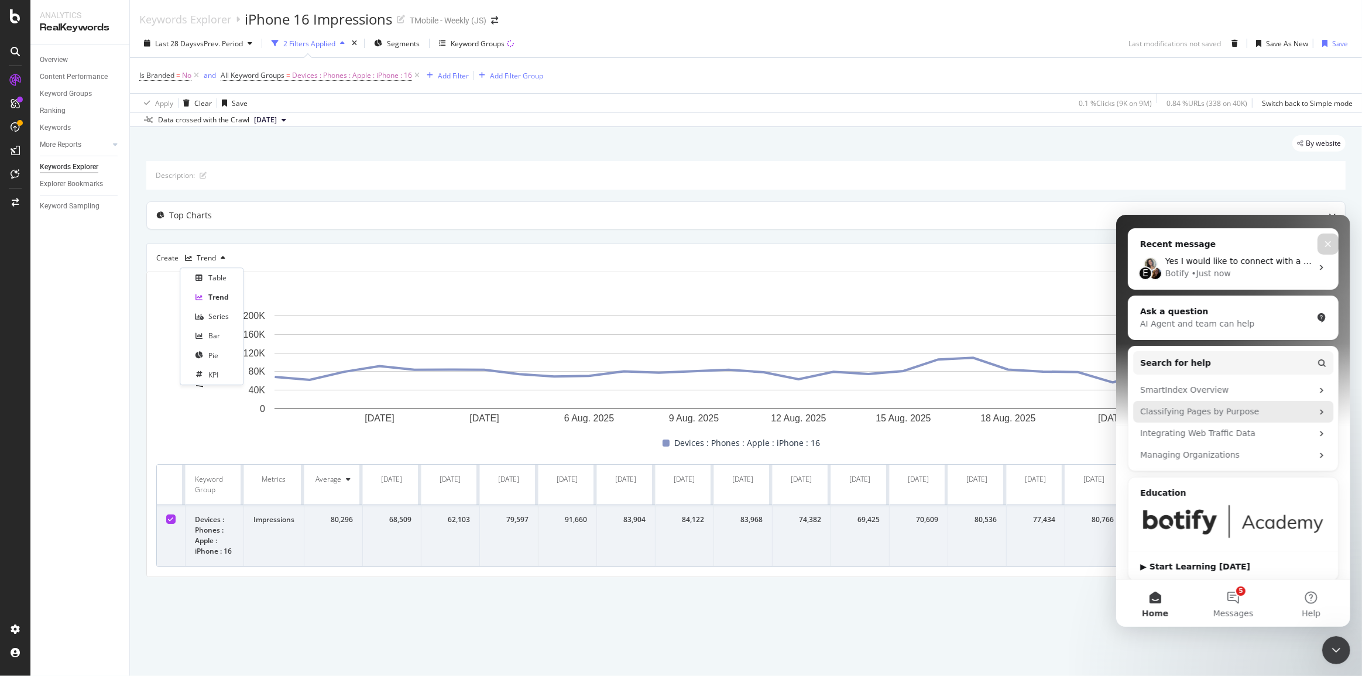
scroll to position [131, 0]
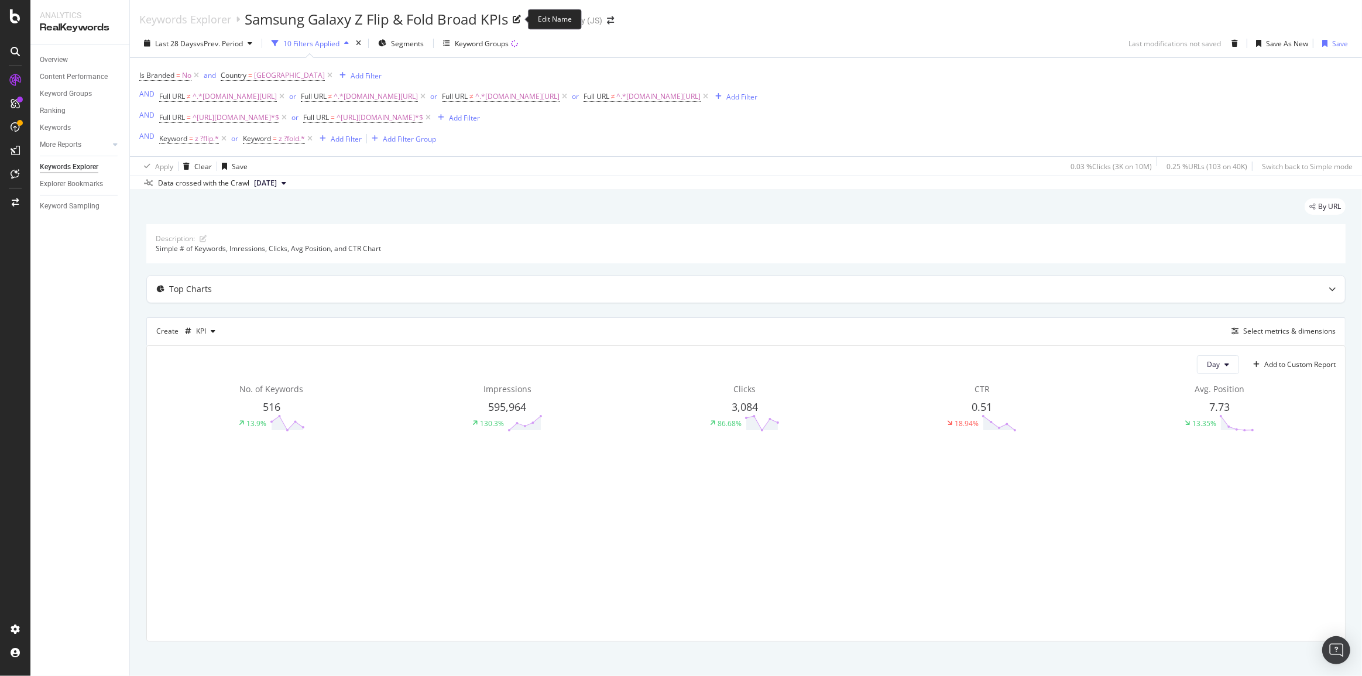
click at [515, 18] on icon at bounding box center [517, 19] width 8 height 8
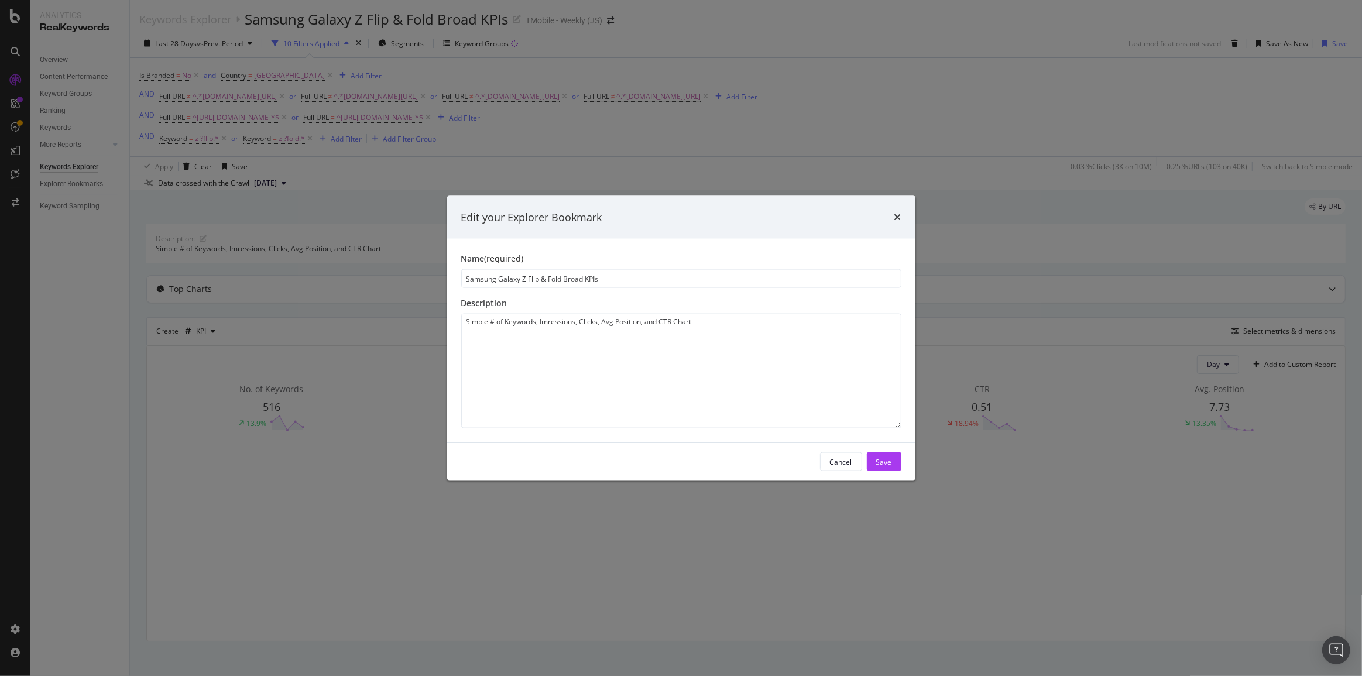
click at [467, 278] on input "Samsung Galaxy Z Flip & Fold Broad KPIs" at bounding box center [681, 278] width 440 height 19
type input "Non-Brand - Samsung Galaxy Z Flip & Fold Broad KPIs"
click at [885, 456] on div "Save" at bounding box center [884, 462] width 16 height 18
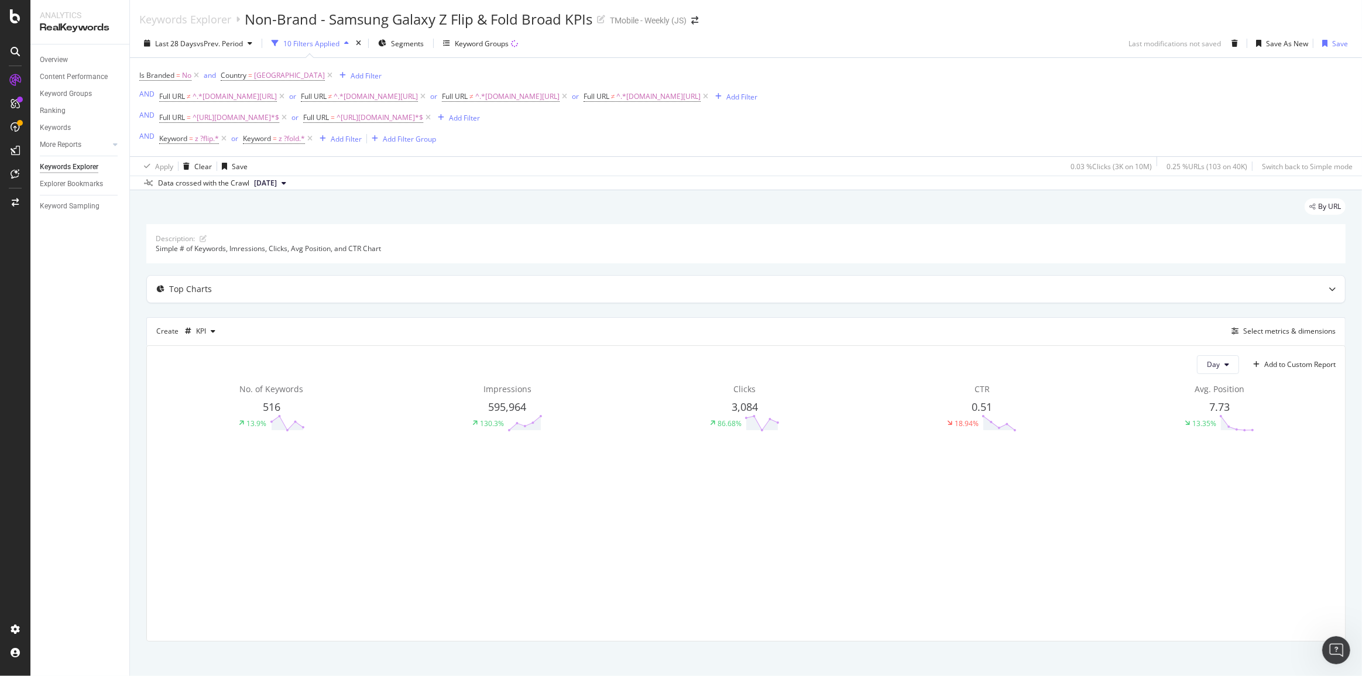
scroll to position [7, 0]
click at [1208, 359] on span "Day" at bounding box center [1213, 358] width 13 height 10
click at [178, 326] on div "Create KPI" at bounding box center [188, 324] width 64 height 19
click at [191, 325] on div "button" at bounding box center [188, 324] width 16 height 7
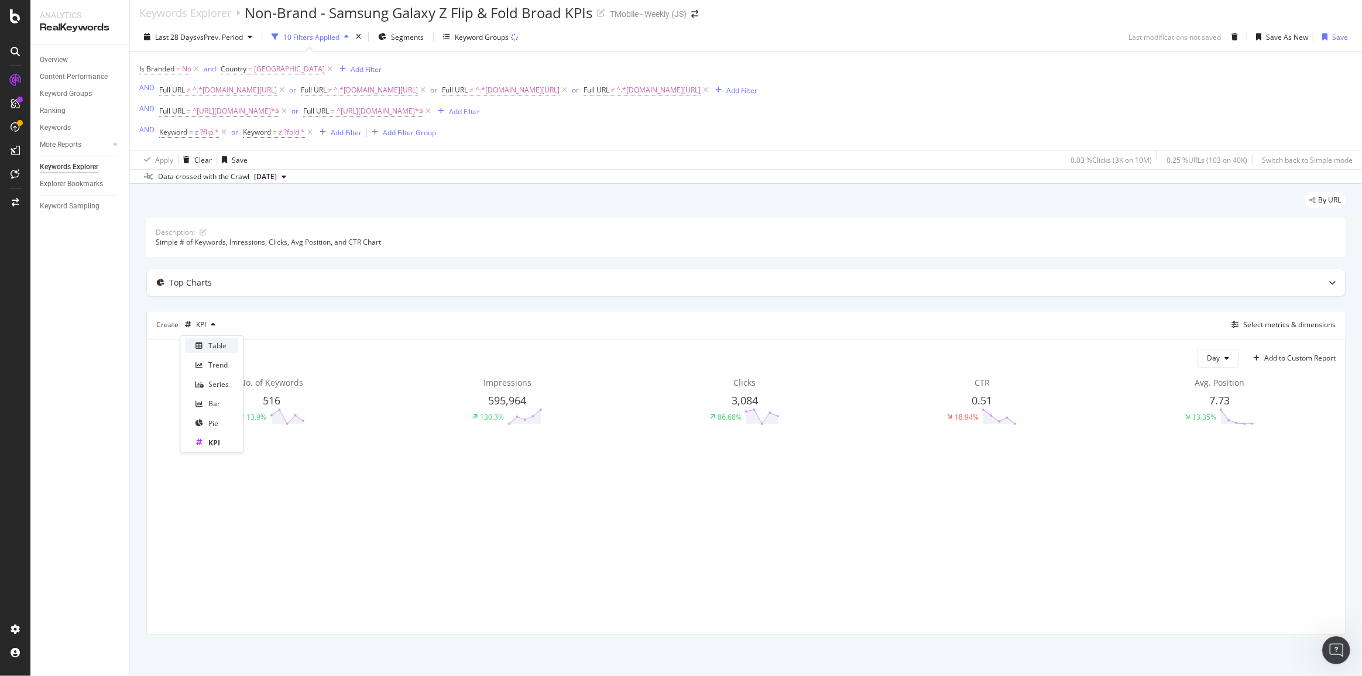
click at [214, 350] on div "Table" at bounding box center [217, 346] width 18 height 10
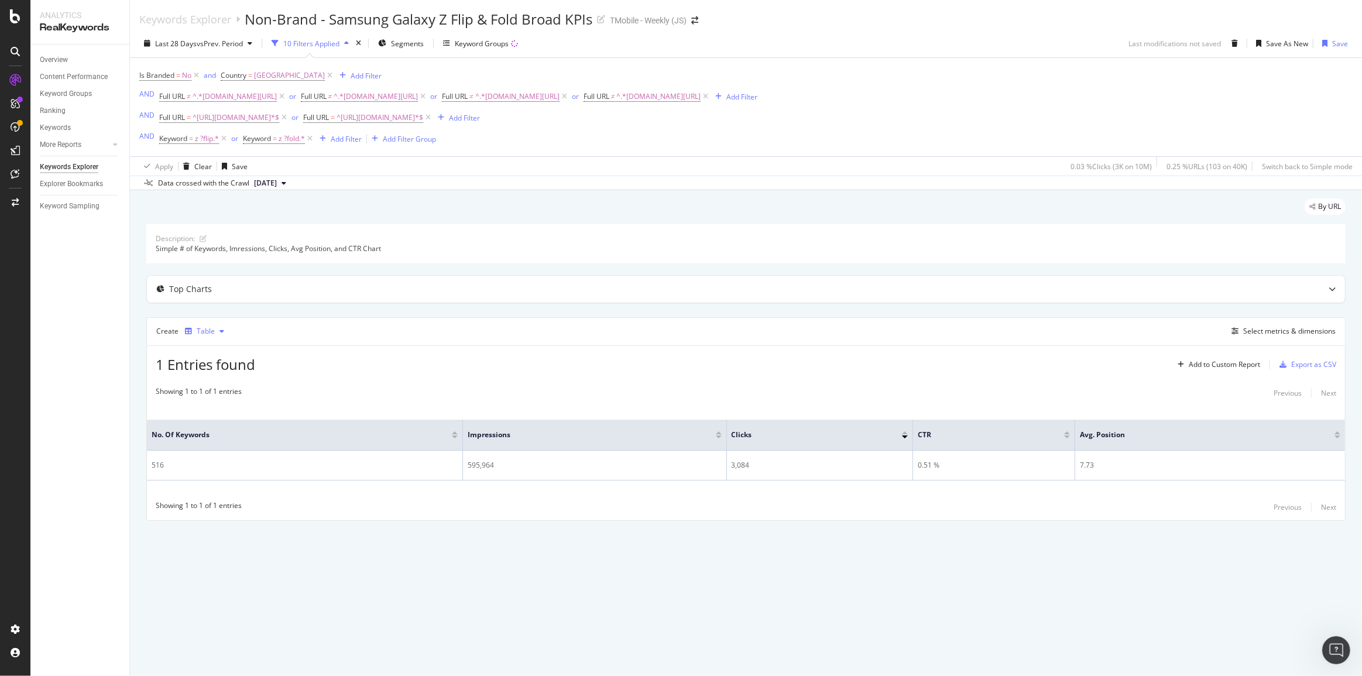
click at [200, 334] on div "Table" at bounding box center [206, 331] width 18 height 7
click at [204, 370] on div "Trend" at bounding box center [211, 372] width 53 height 15
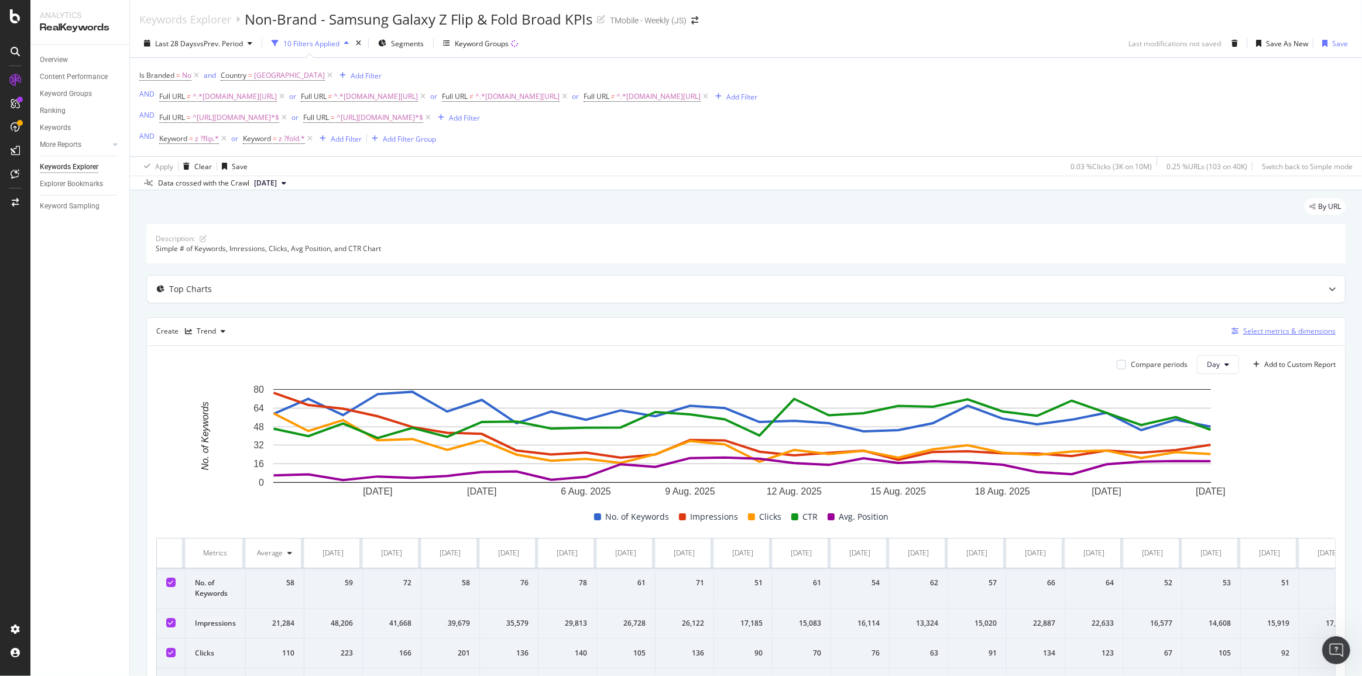
click at [1265, 332] on div "Select metrics & dimensions" at bounding box center [1289, 331] width 92 height 10
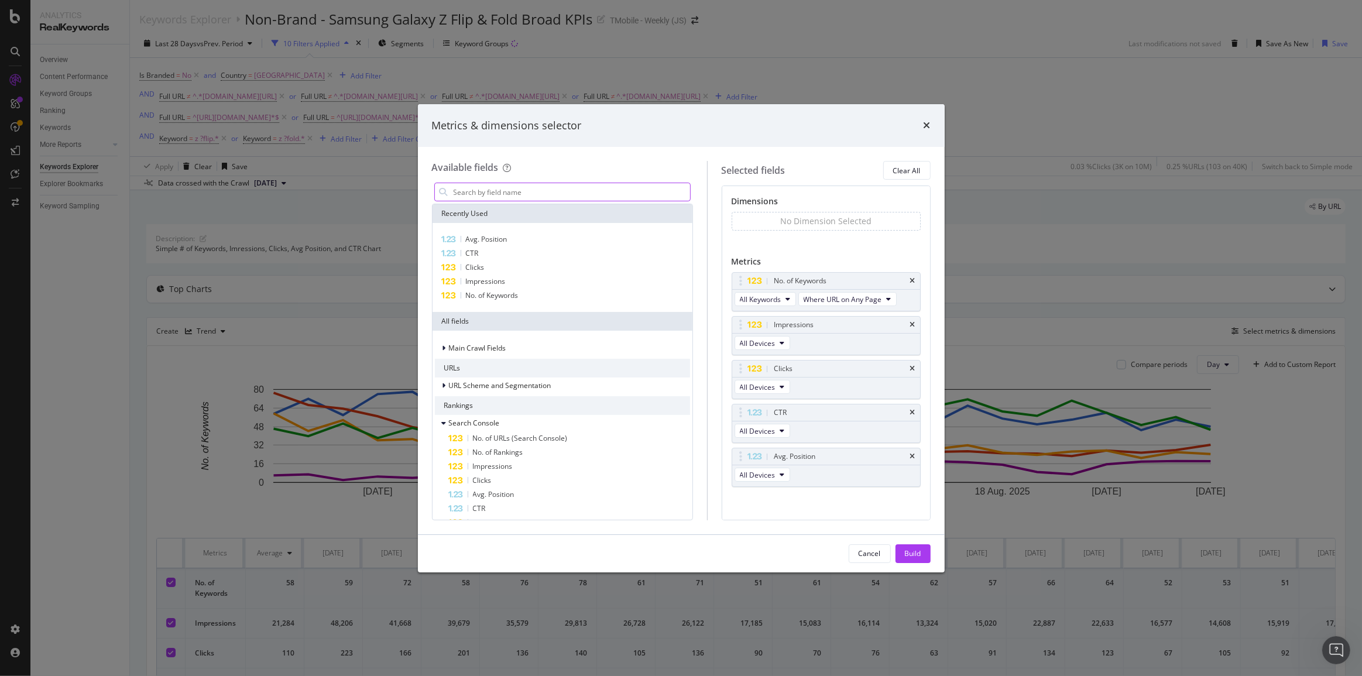
click at [520, 190] on input "modal" at bounding box center [571, 192] width 238 height 18
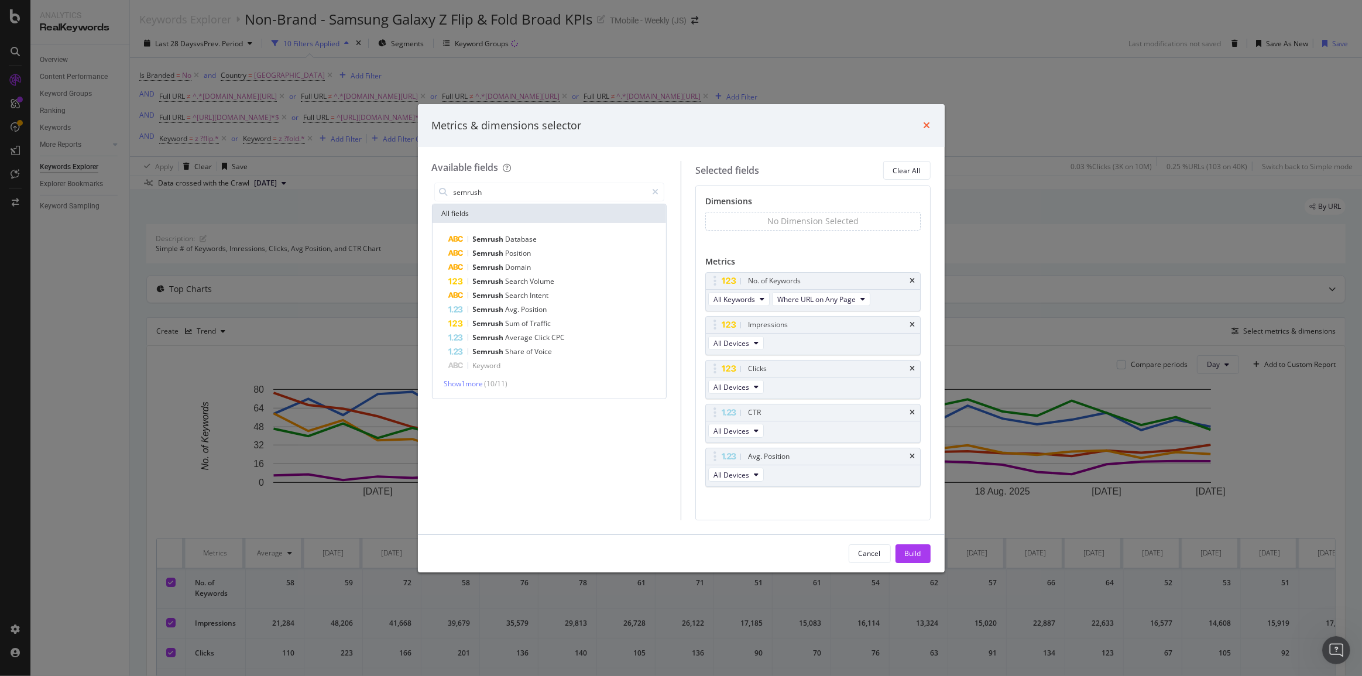
type input "semrush"
click at [928, 123] on icon "times" at bounding box center [926, 125] width 7 height 9
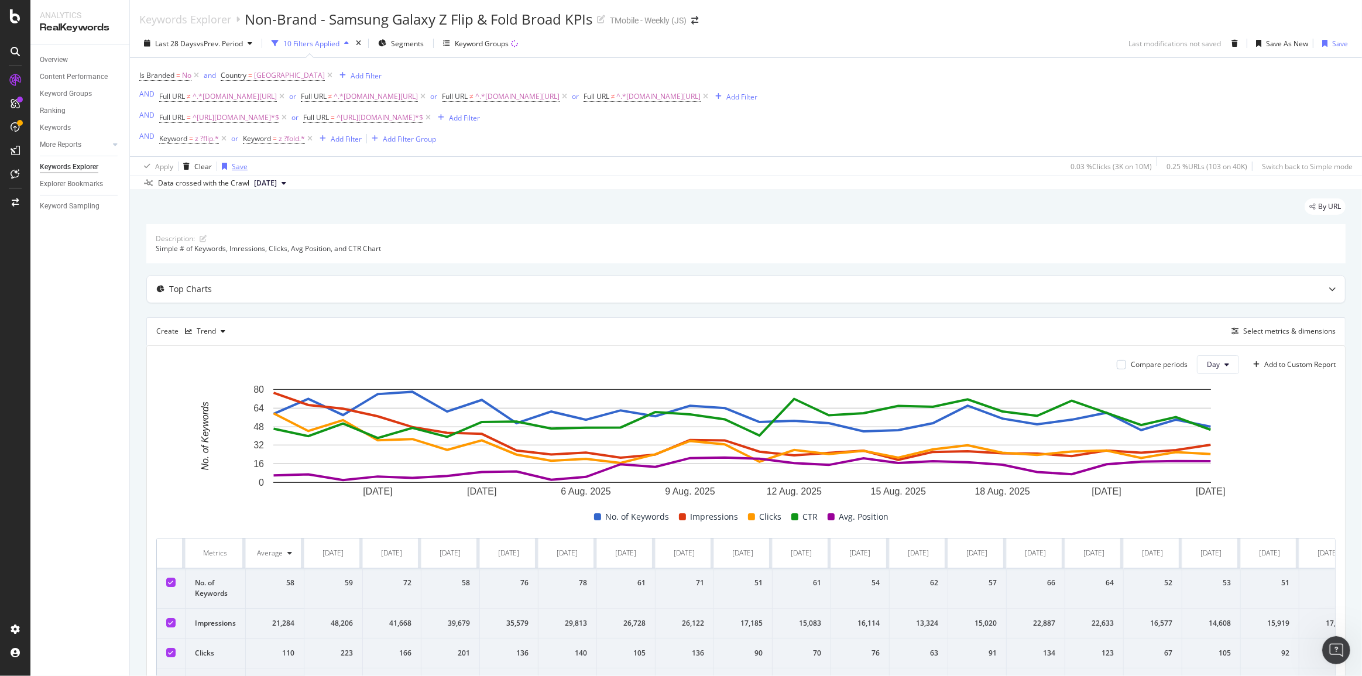
click at [233, 170] on div "Save" at bounding box center [240, 167] width 16 height 10
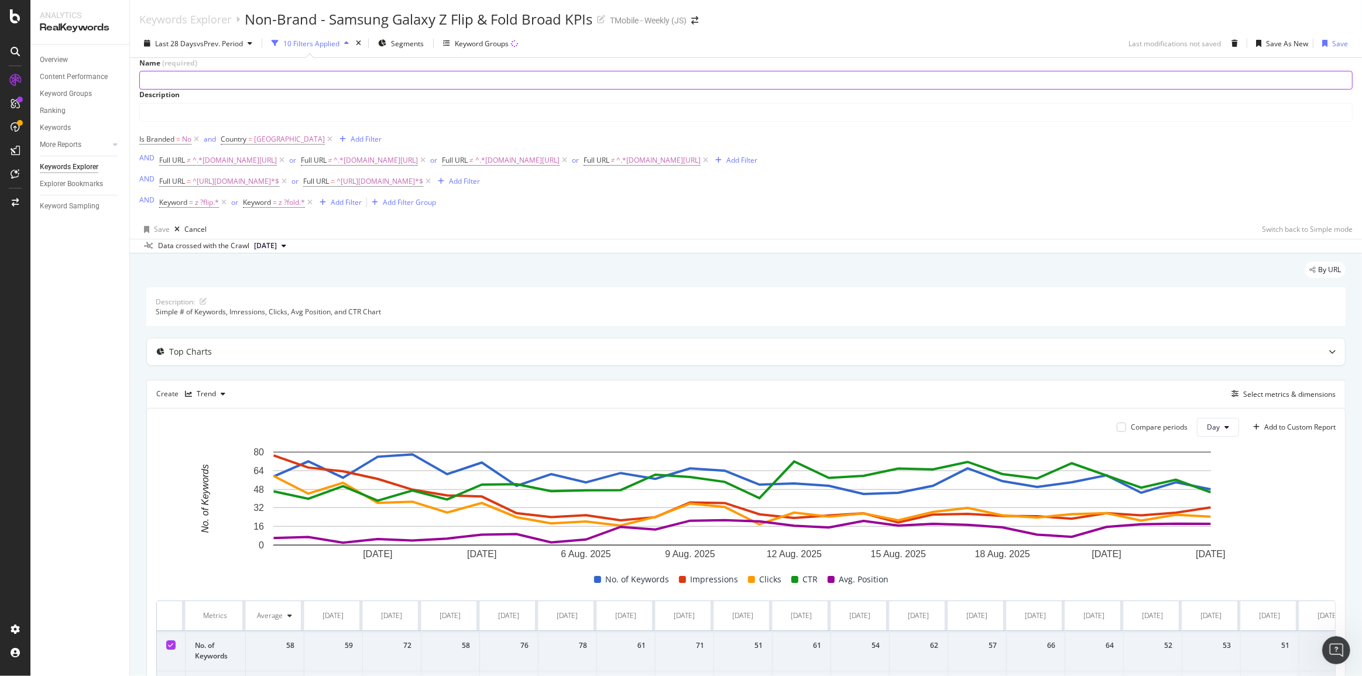
click at [256, 77] on input "text" at bounding box center [746, 80] width 1212 height 18
type input "Postpaid Chart Filter"
click at [157, 234] on div "Save" at bounding box center [162, 229] width 16 height 10
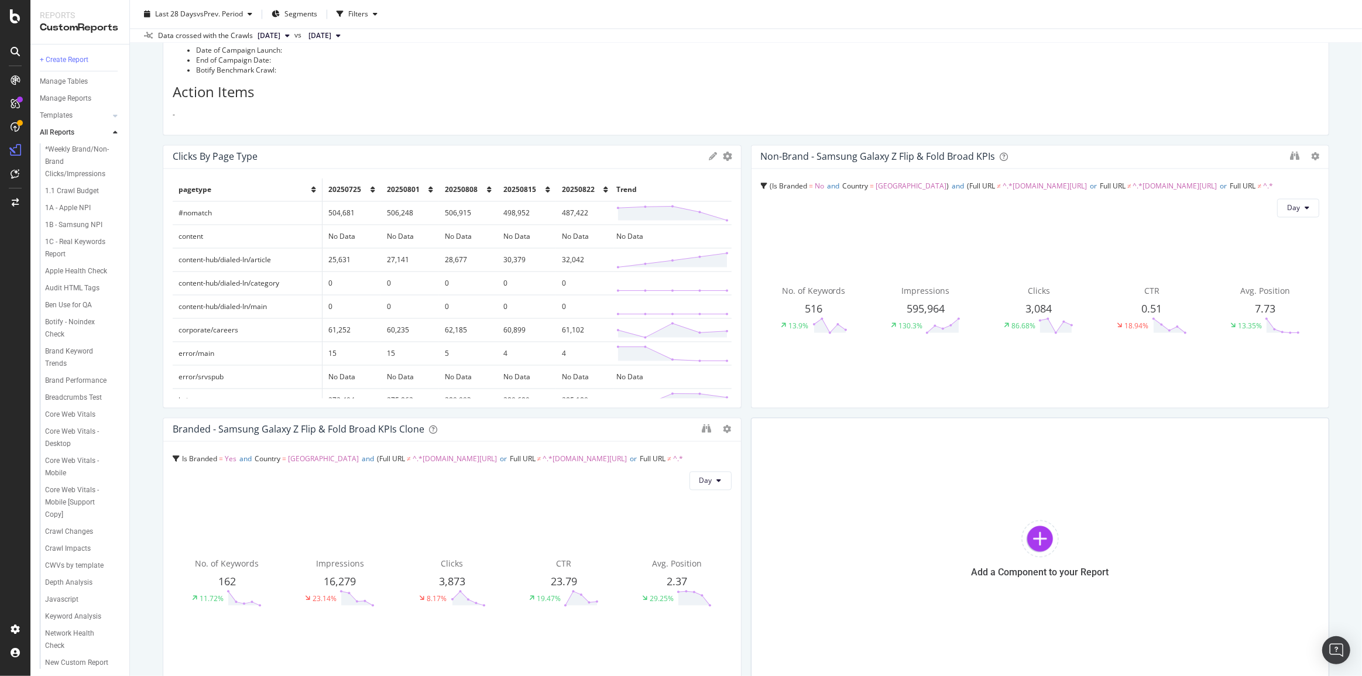
scroll to position [2673, 0]
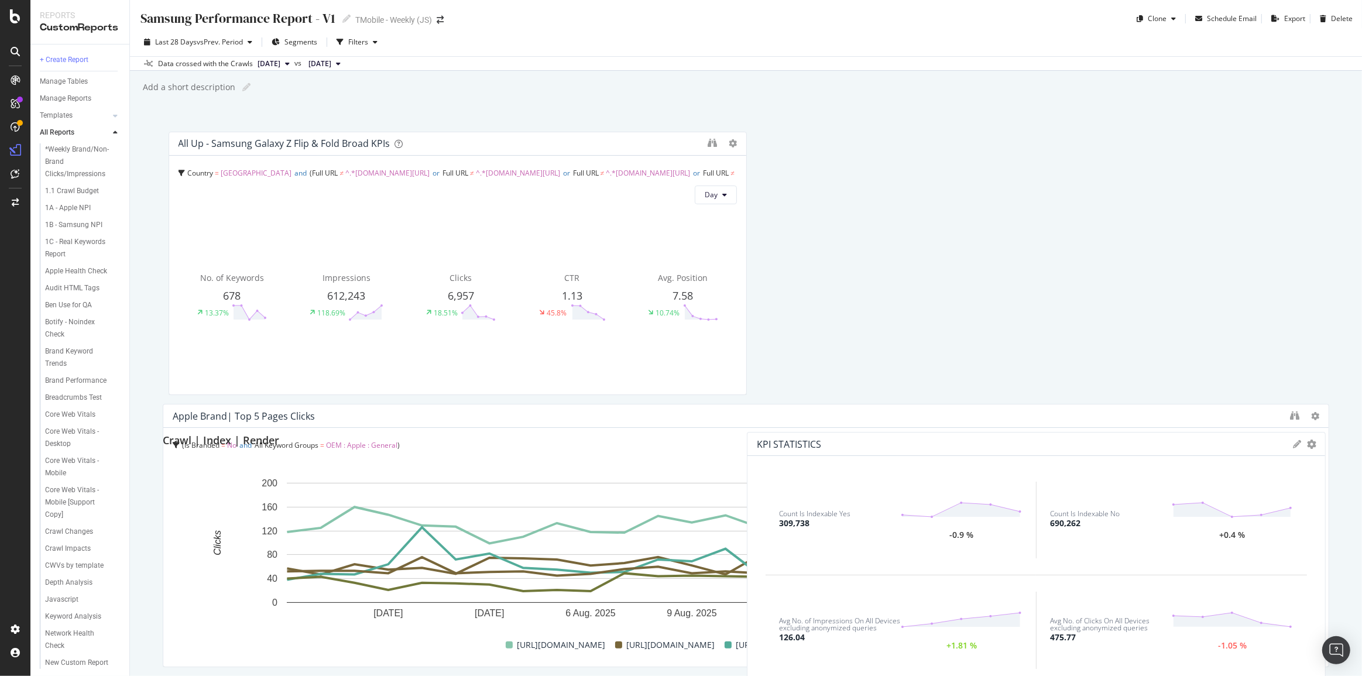
drag, startPoint x: 848, startPoint y: 350, endPoint x: 266, endPoint y: 139, distance: 619.2
click at [266, 139] on div "All Up - Samsung Galaxy Z Flip & Fold Broad KPIs" at bounding box center [284, 144] width 212 height 12
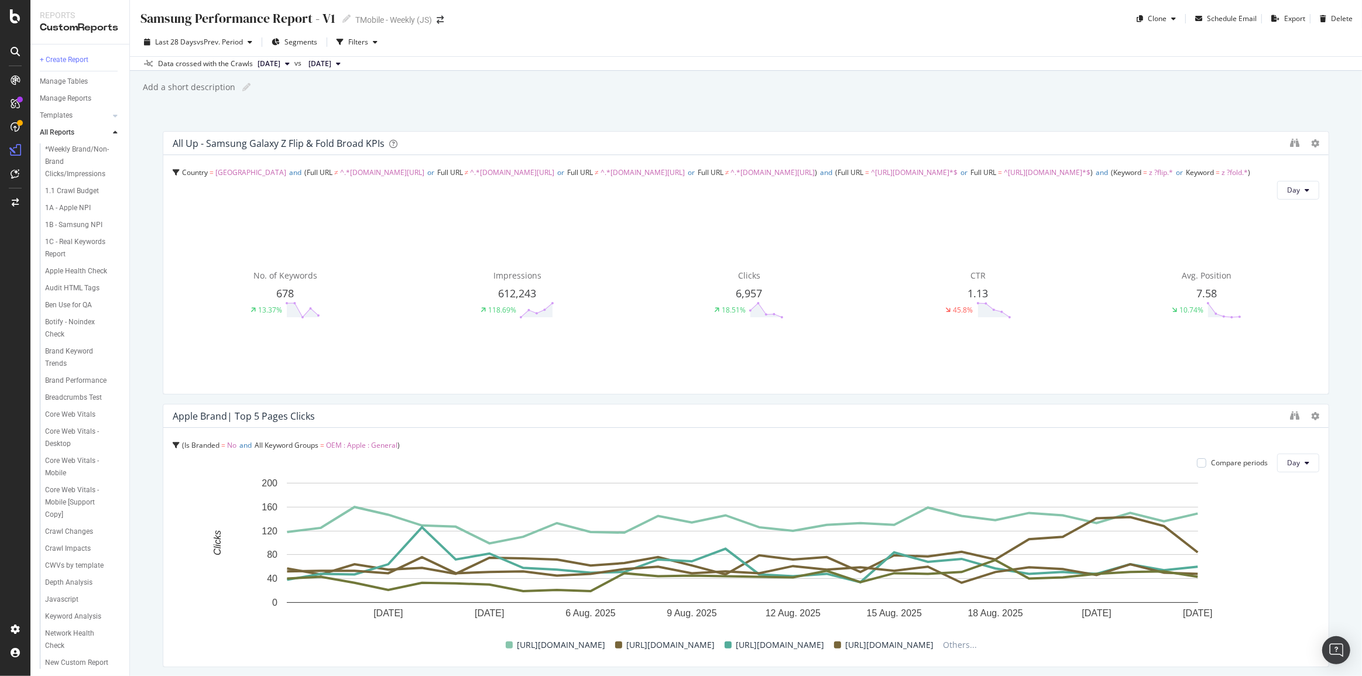
drag, startPoint x: 737, startPoint y: 391, endPoint x: 1297, endPoint y: 376, distance: 560.8
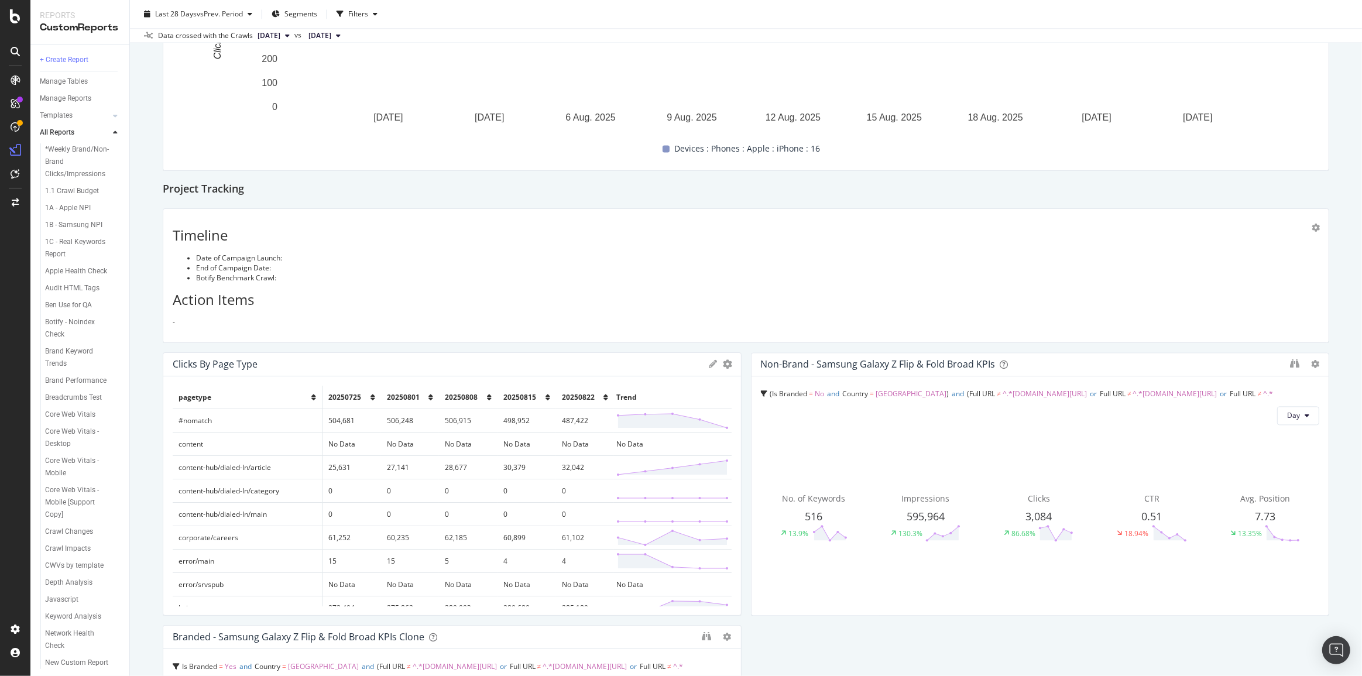
scroll to position [2945, 0]
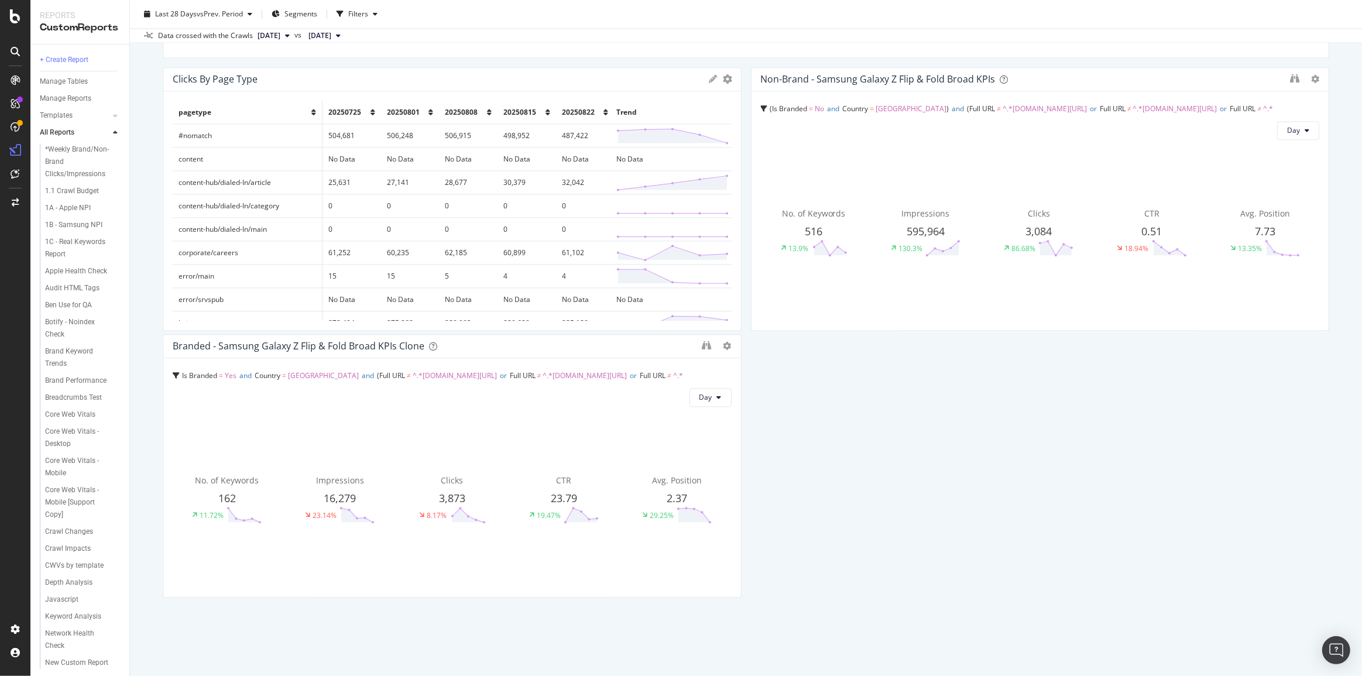
drag, startPoint x: 476, startPoint y: 352, endPoint x: 475, endPoint y: 346, distance: 6.0
click at [475, 346] on div "Branded - Samsung Galaxy Z Flip & Fold Broad KPIs Clone" at bounding box center [435, 346] width 524 height 12
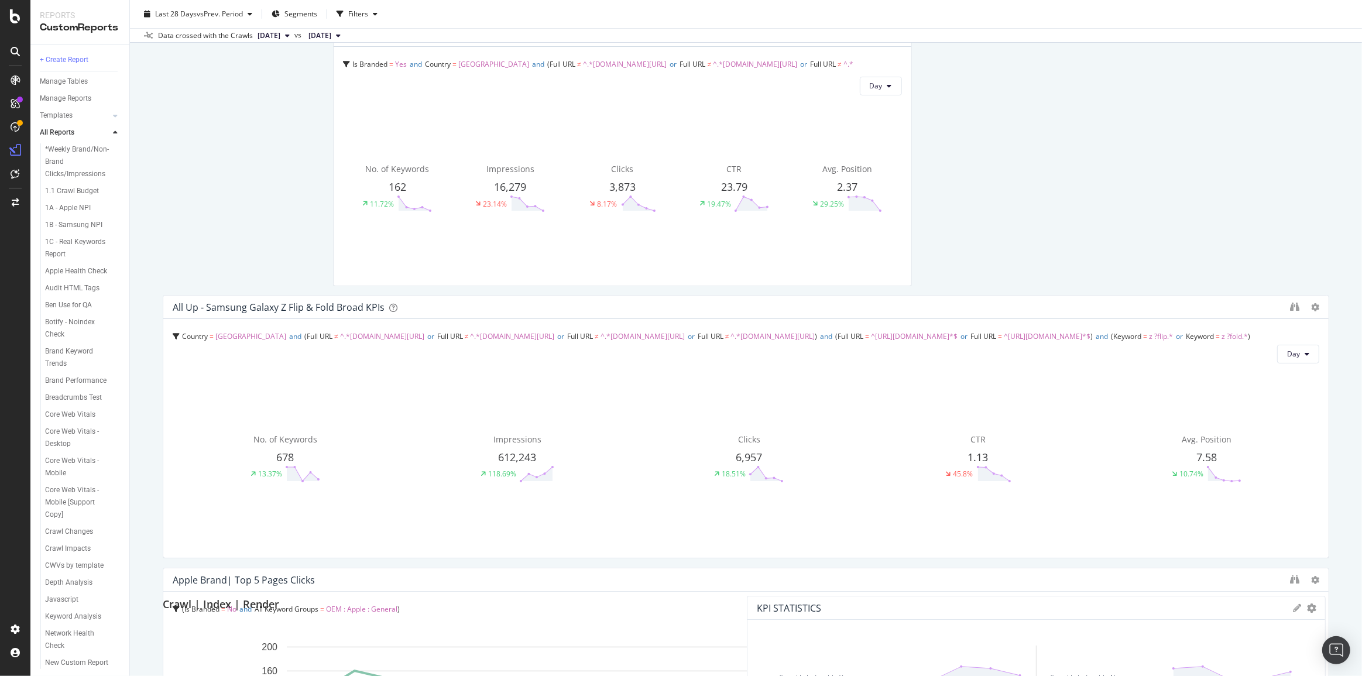
scroll to position [0, 0]
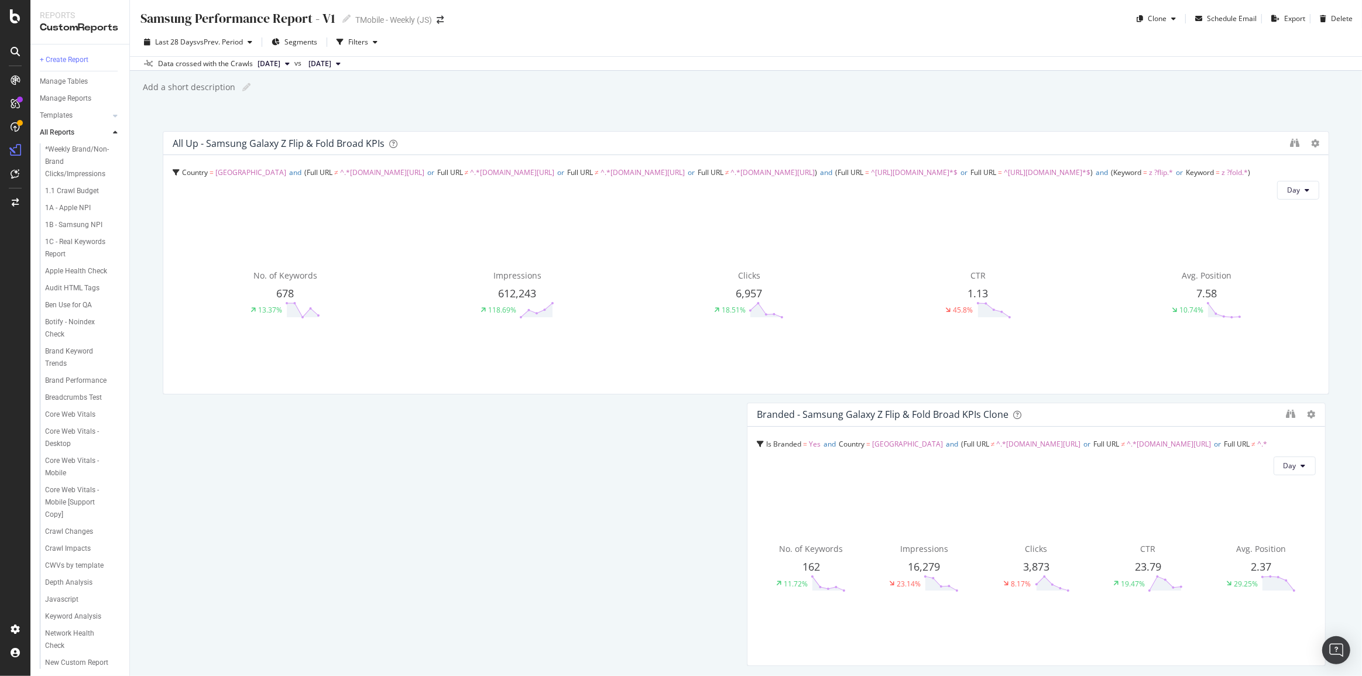
drag, startPoint x: 471, startPoint y: 348, endPoint x: 1095, endPoint y: 410, distance: 626.8
click at [1095, 410] on div "Branded - Samsung Galaxy Z Flip & Fold Broad KPIs Clone" at bounding box center [1019, 414] width 524 height 12
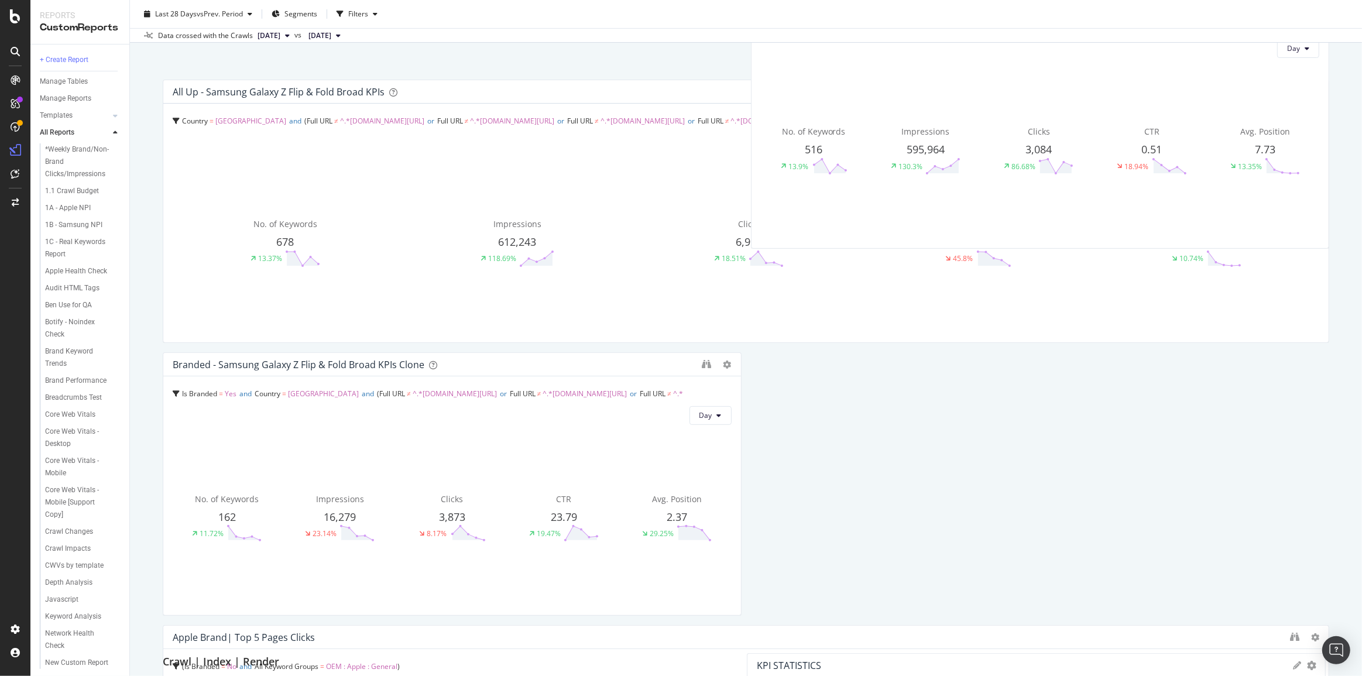
scroll to position [192, 0]
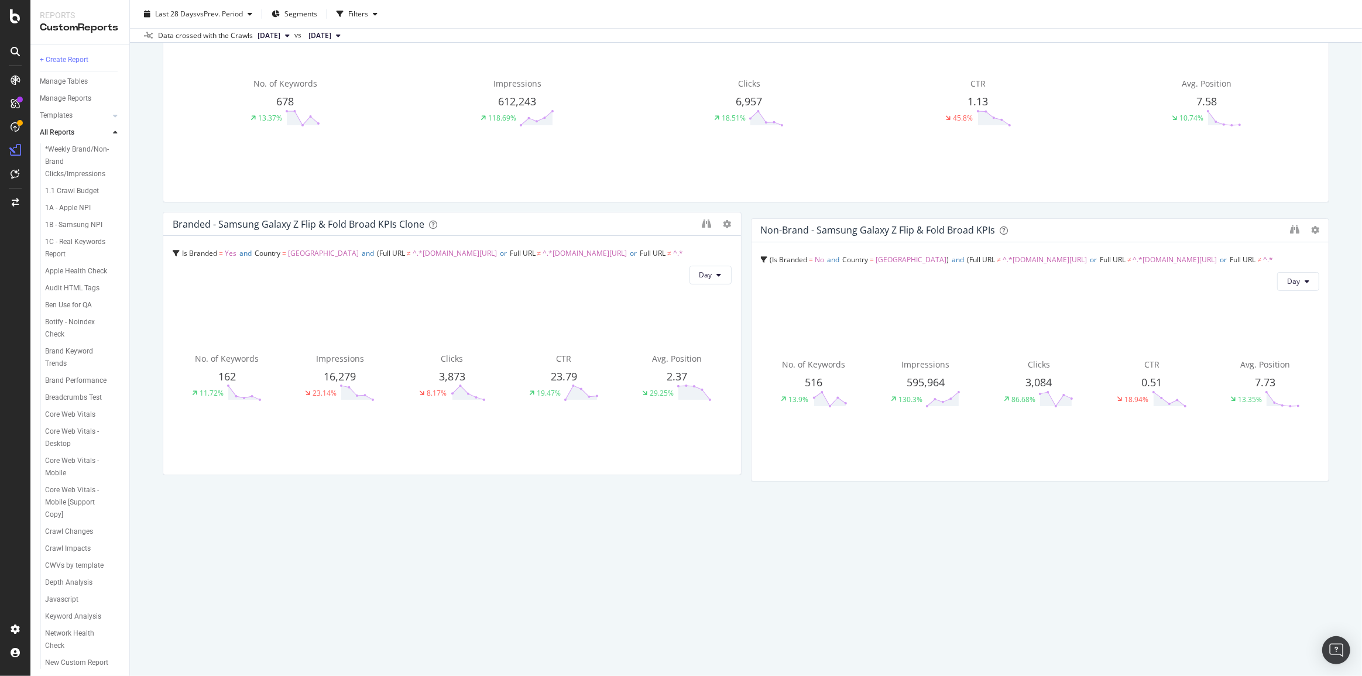
drag, startPoint x: 854, startPoint y: 334, endPoint x: 863, endPoint y: 226, distance: 107.5
click at [863, 226] on div "Non-Brand - Samsung Galaxy Z Flip & Fold Broad KPIs" at bounding box center [878, 230] width 235 height 12
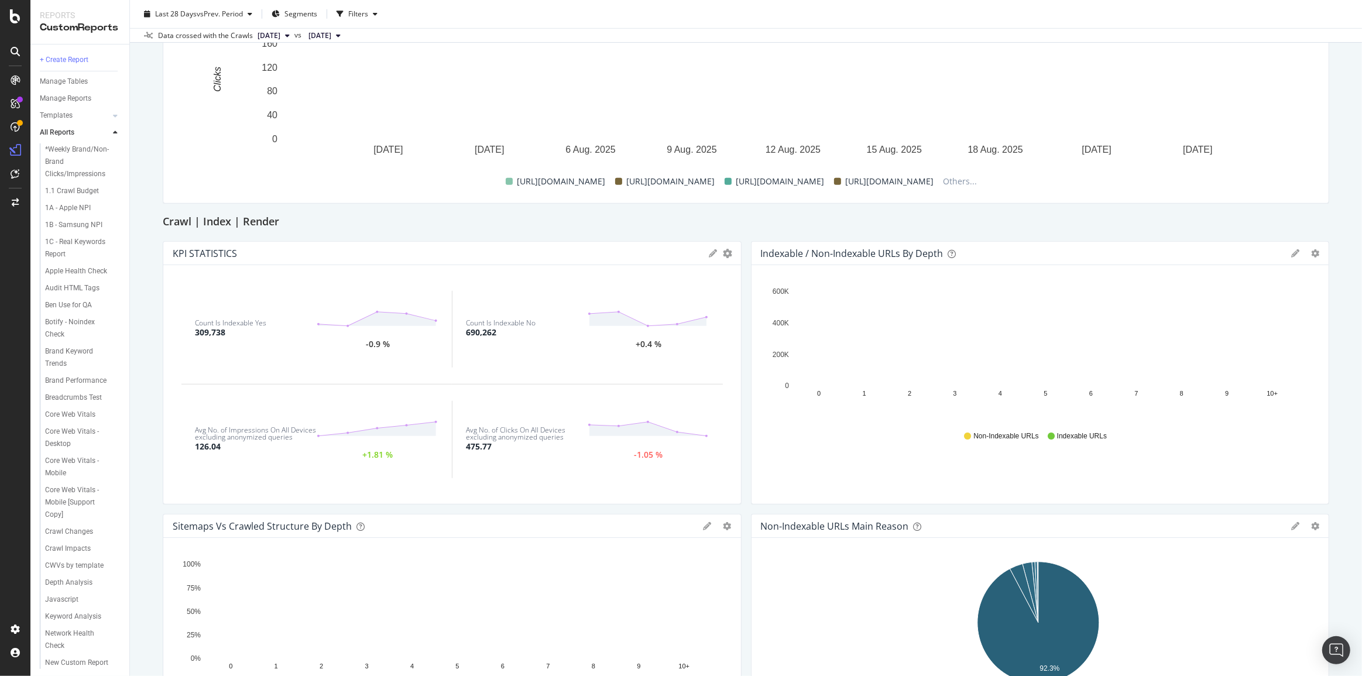
scroll to position [798, 0]
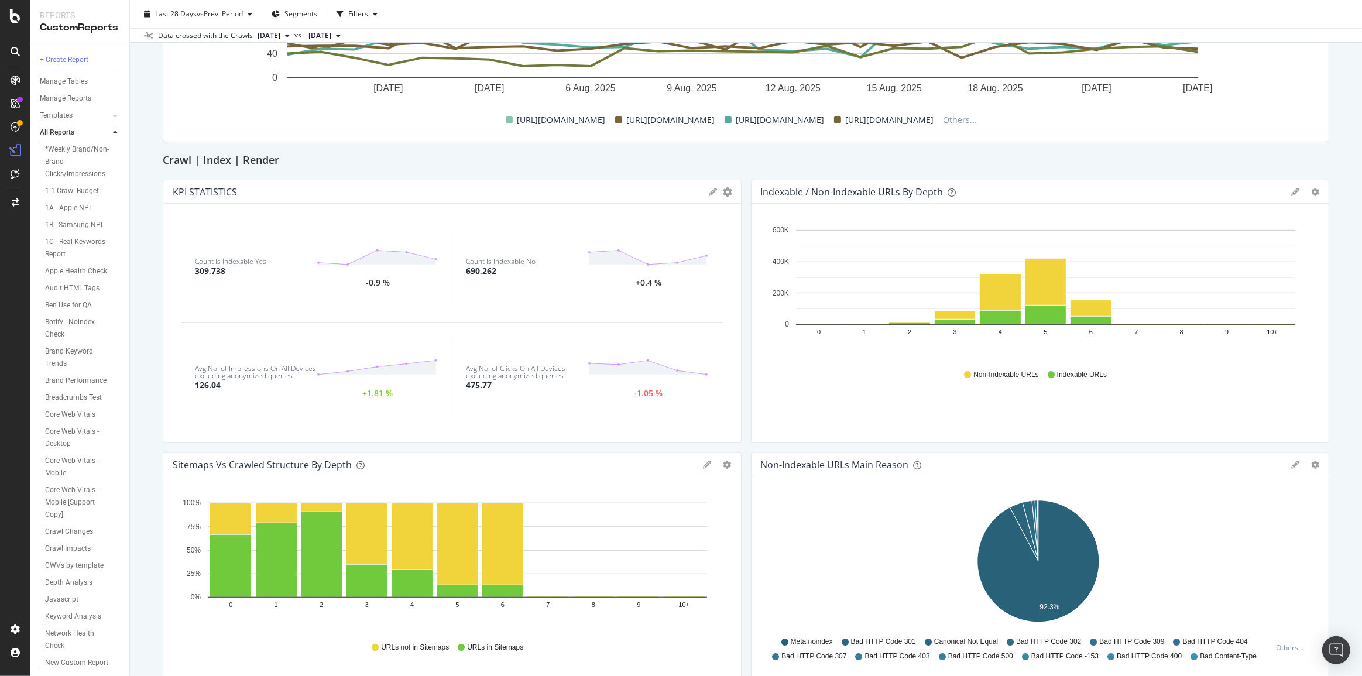
click at [709, 188] on icon at bounding box center [713, 192] width 8 height 8
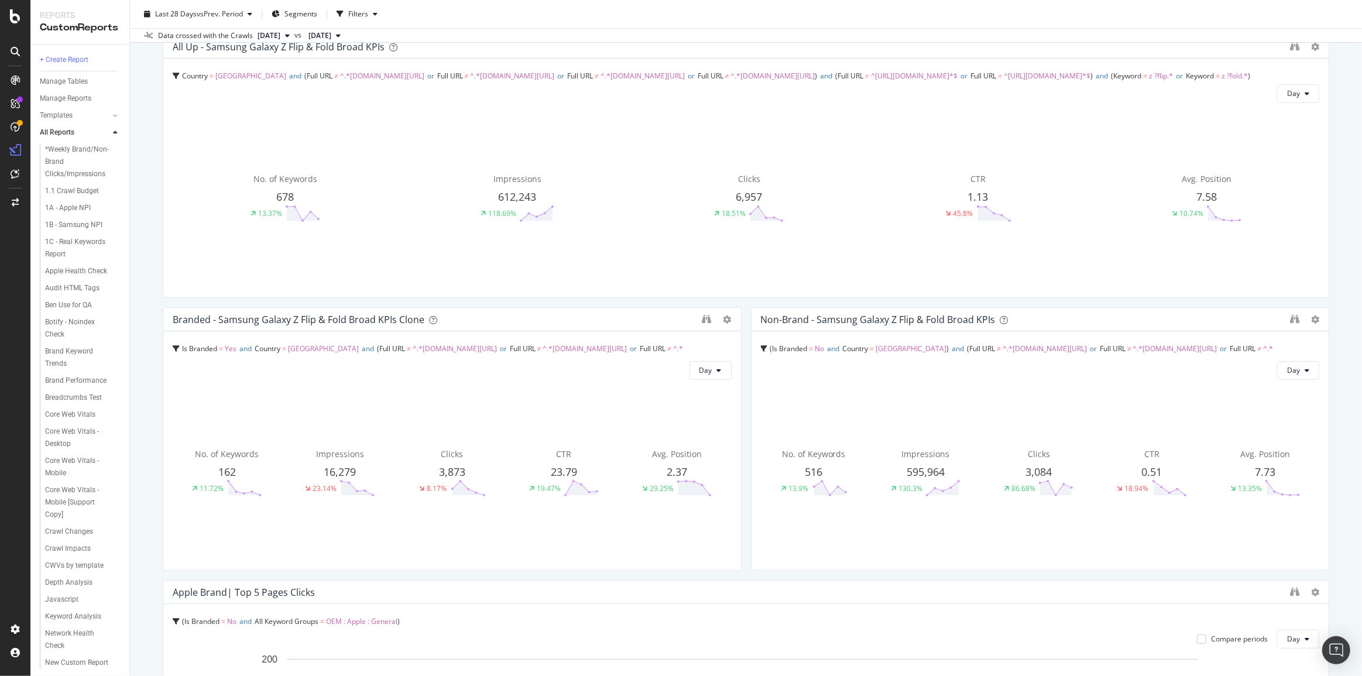
scroll to position [0, 0]
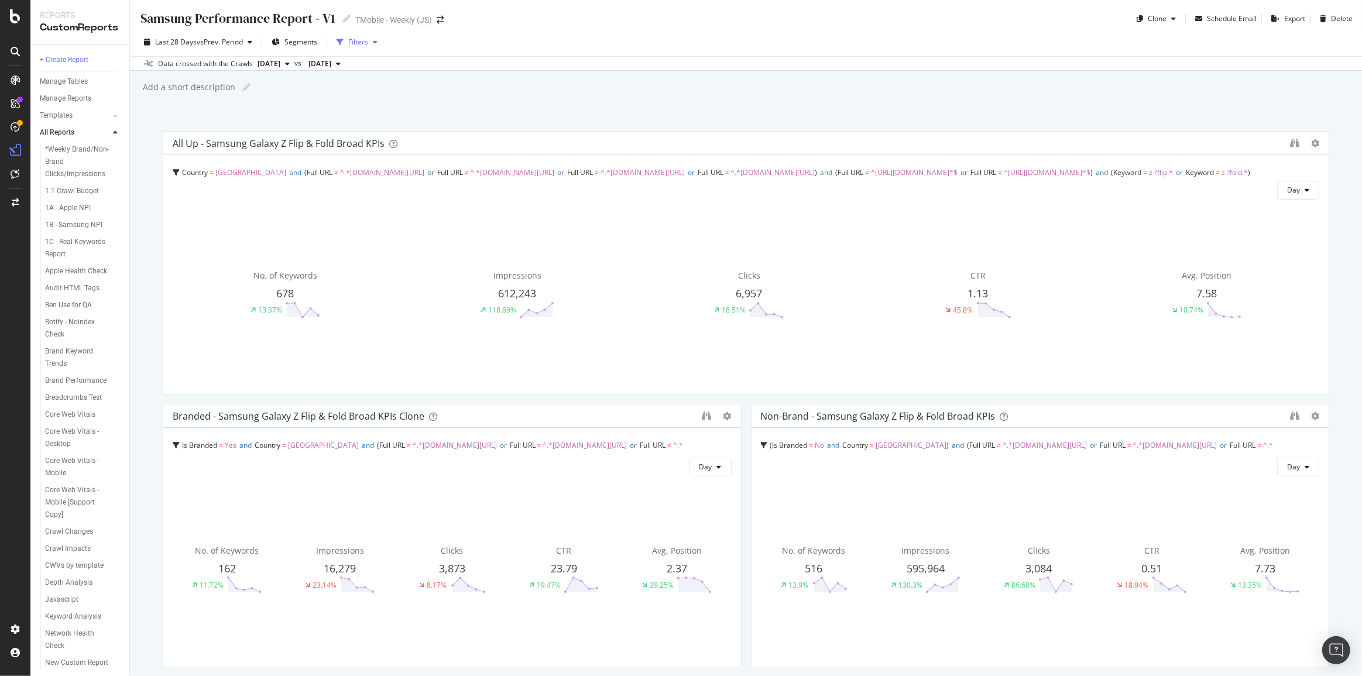
click at [355, 44] on div "Filters" at bounding box center [358, 42] width 20 height 10
click at [355, 42] on div "Filters" at bounding box center [358, 42] width 20 height 10
click at [366, 44] on div "Filters" at bounding box center [358, 42] width 20 height 10
drag, startPoint x: 351, startPoint y: 62, endPoint x: 427, endPoint y: 64, distance: 76.7
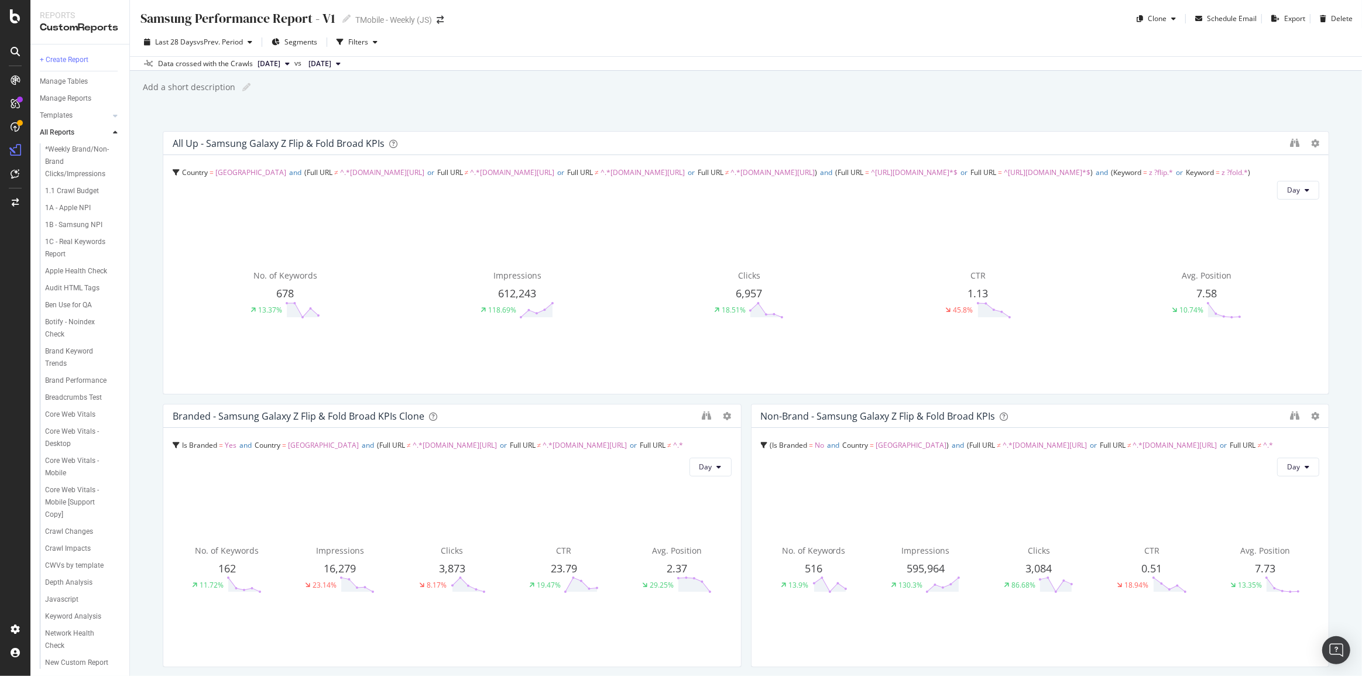
click at [420, 64] on div "Data crossed with the Crawls 2025 Aug. 22nd vs 2025 Jul. 25th" at bounding box center [746, 63] width 1232 height 14
drag, startPoint x: 456, startPoint y: 63, endPoint x: 374, endPoint y: 57, distance: 82.1
click at [441, 63] on div "Data crossed with the Crawls 2025 Aug. 22nd vs 2025 Jul. 25th" at bounding box center [746, 63] width 1232 height 14
click at [342, 41] on icon "button" at bounding box center [339, 42] width 7 height 7
click at [362, 42] on div "Filters" at bounding box center [358, 42] width 20 height 10
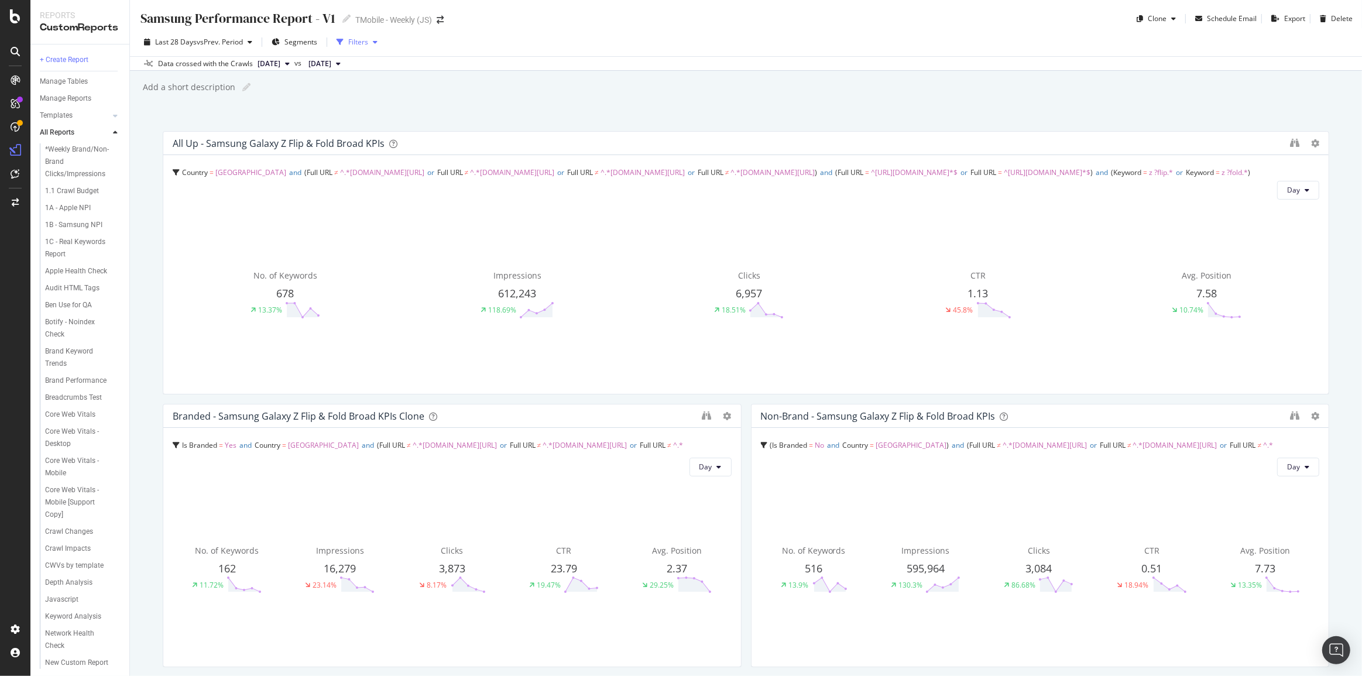
click at [377, 42] on icon "button" at bounding box center [375, 42] width 5 height 7
drag, startPoint x: 152, startPoint y: 63, endPoint x: 152, endPoint y: 72, distance: 9.4
click at [152, 72] on div "Reports CustomReports + Create Report Manage Tables Manage Reports Templates AI…" at bounding box center [681, 338] width 1362 height 676
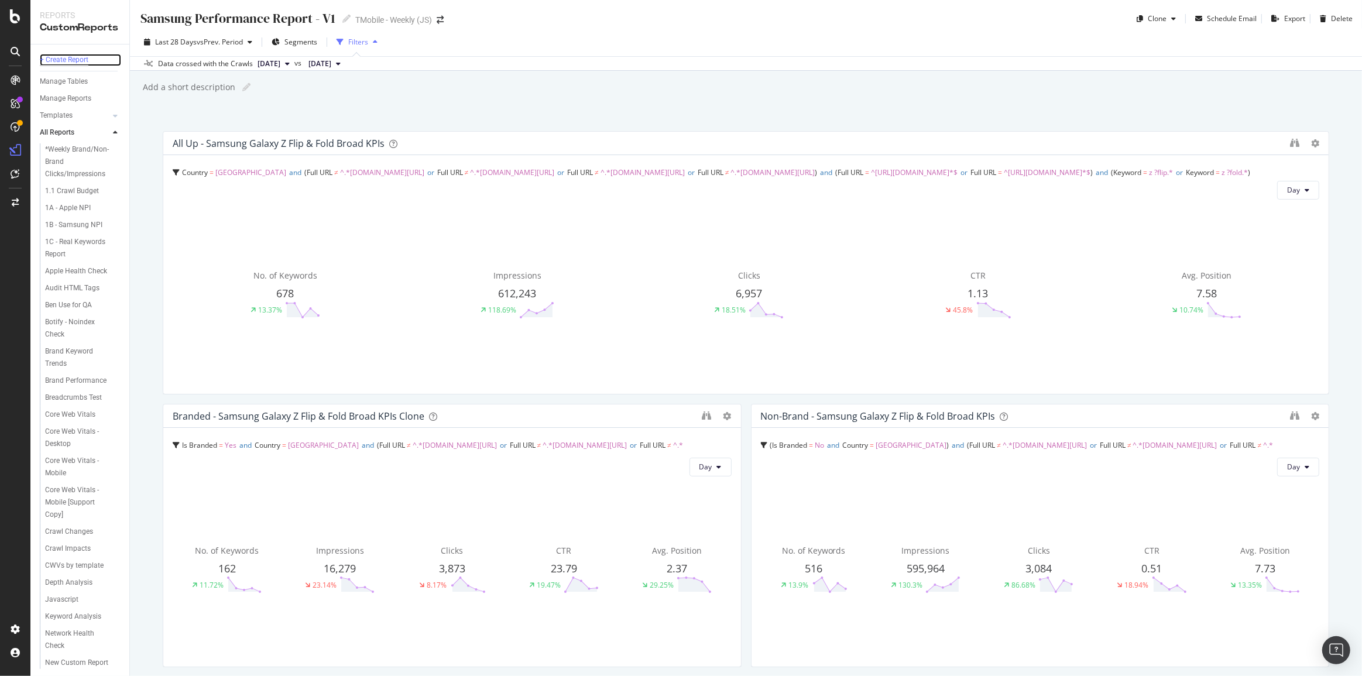
click at [70, 59] on div "+ Create Report" at bounding box center [64, 60] width 49 height 12
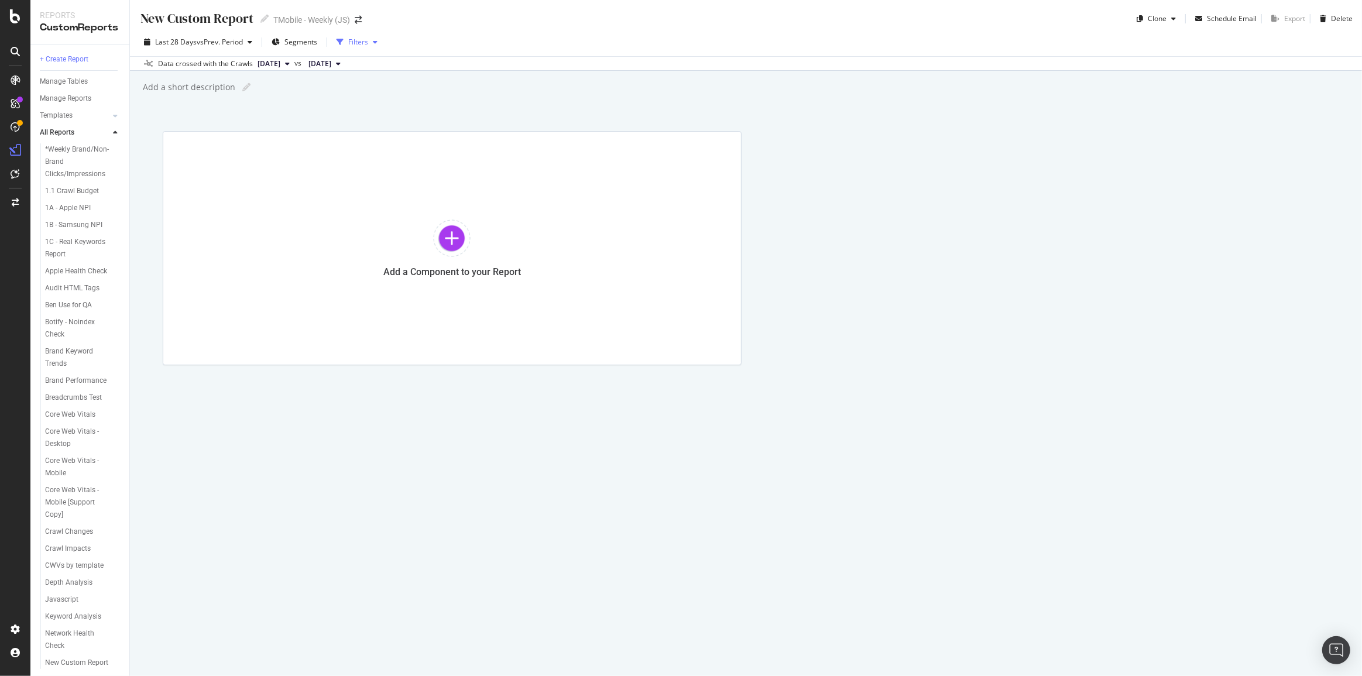
click at [347, 39] on div "button" at bounding box center [340, 42] width 16 height 16
click at [348, 39] on div "button" at bounding box center [340, 42] width 16 height 16
click at [357, 46] on div "Filters" at bounding box center [358, 42] width 20 height 10
click at [368, 46] on div "Filters" at bounding box center [358, 42] width 20 height 10
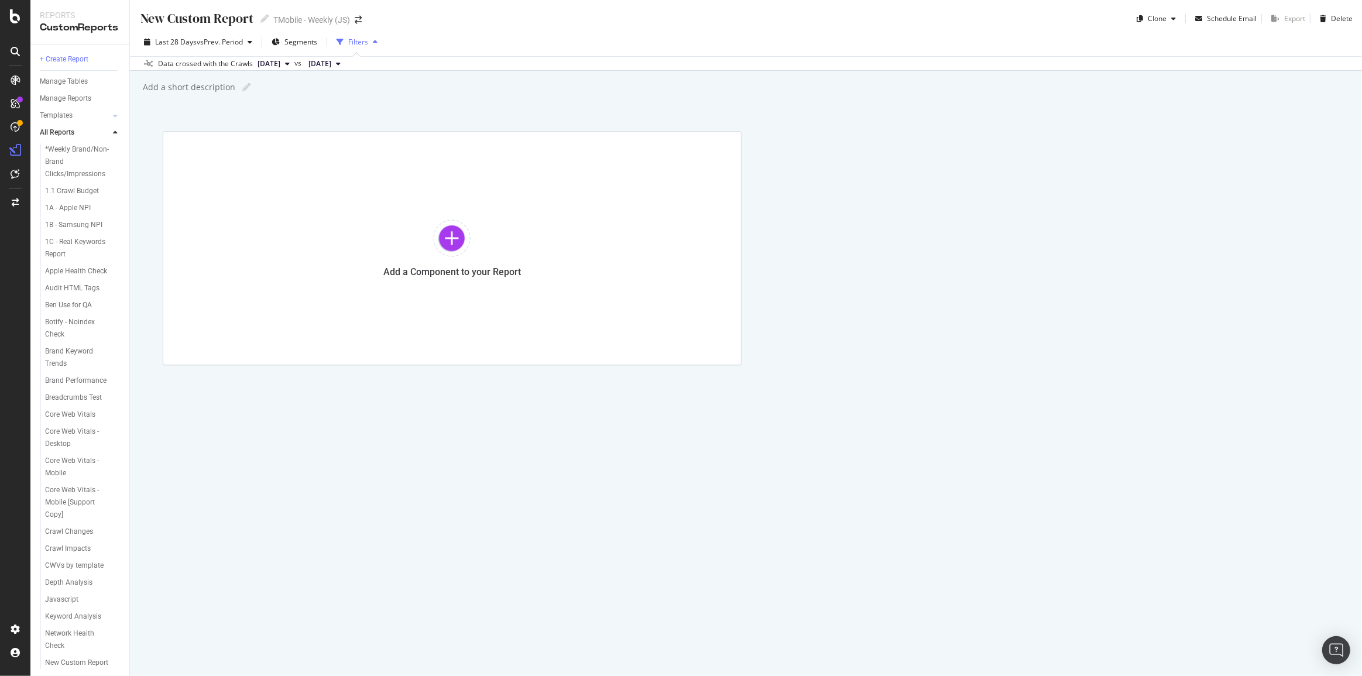
click at [369, 44] on div "button" at bounding box center [375, 42] width 14 height 7
click at [1328, 650] on div "Open Intercom Messenger" at bounding box center [1336, 650] width 31 height 31
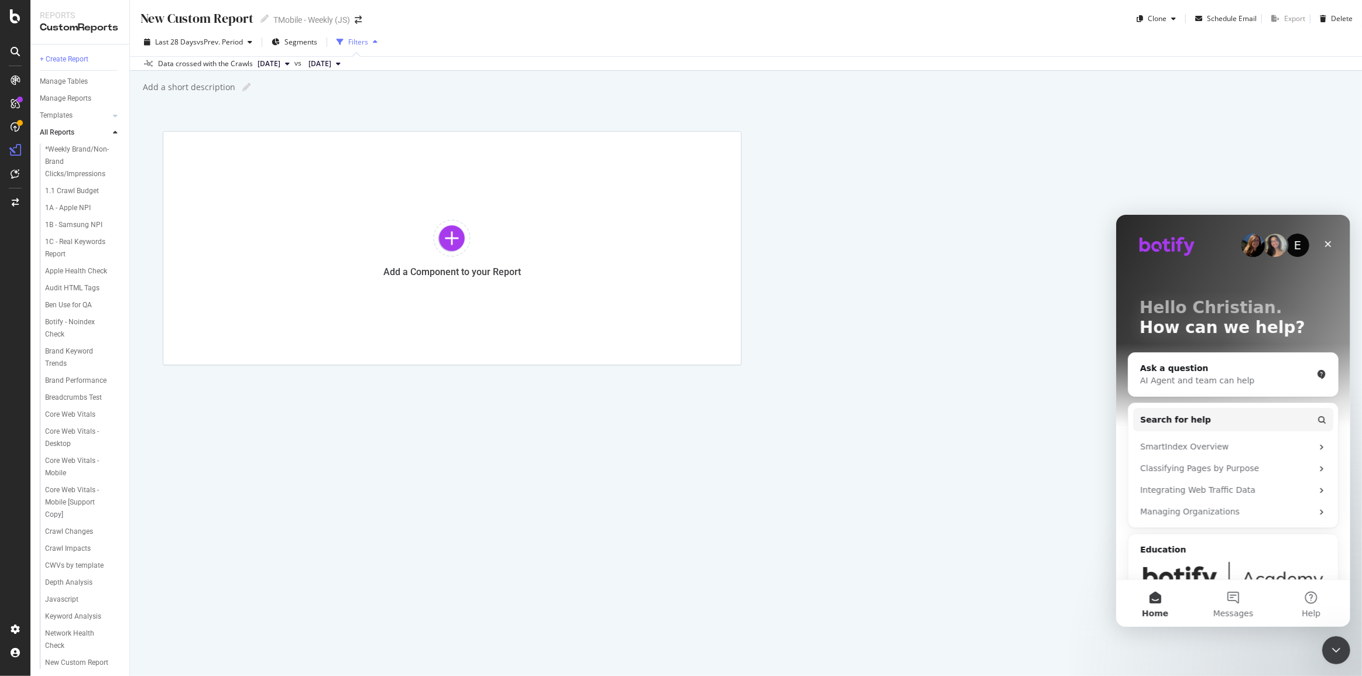
click at [357, 41] on div "Filters" at bounding box center [358, 42] width 20 height 10
click at [359, 40] on div "Filters" at bounding box center [358, 42] width 20 height 10
click at [355, 44] on div "Filters" at bounding box center [358, 42] width 20 height 10
click at [373, 39] on div "button" at bounding box center [375, 42] width 14 height 7
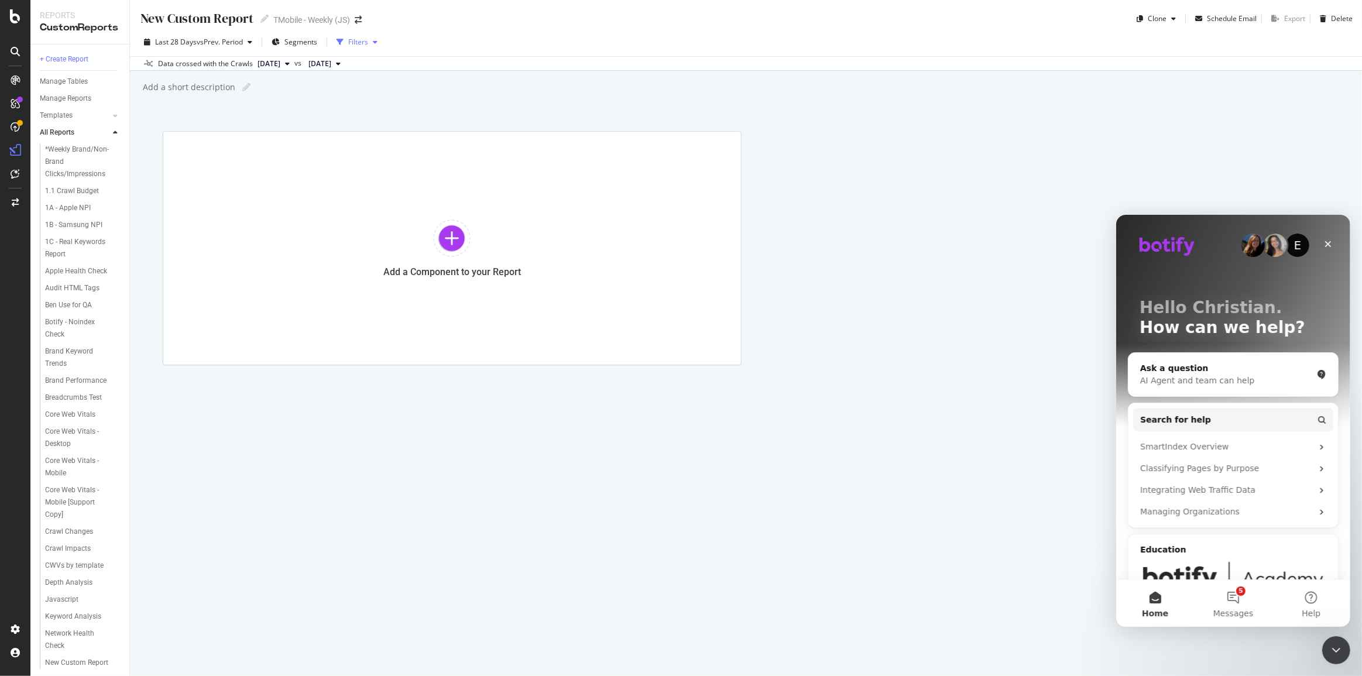
click at [379, 43] on div "button" at bounding box center [375, 42] width 14 height 7
click at [1238, 614] on span "Messages" at bounding box center [1233, 613] width 40 height 8
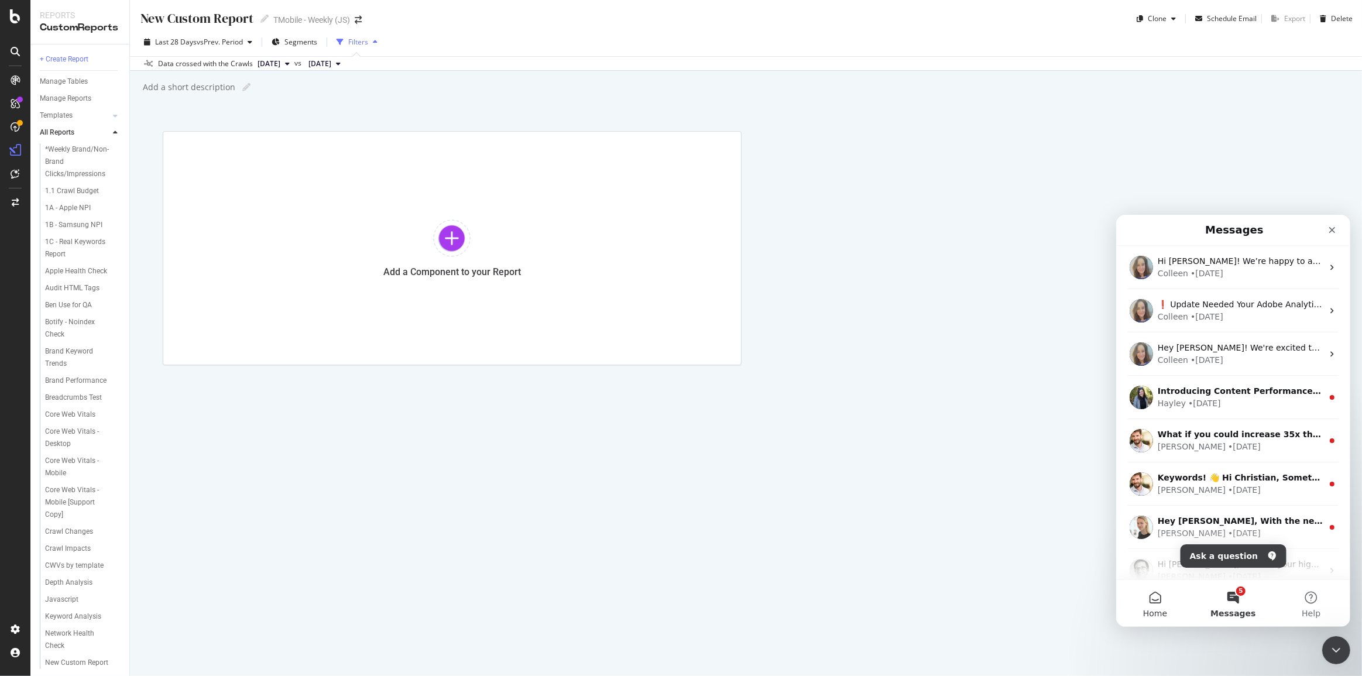
click at [1155, 609] on span "Home" at bounding box center [1154, 613] width 24 height 8
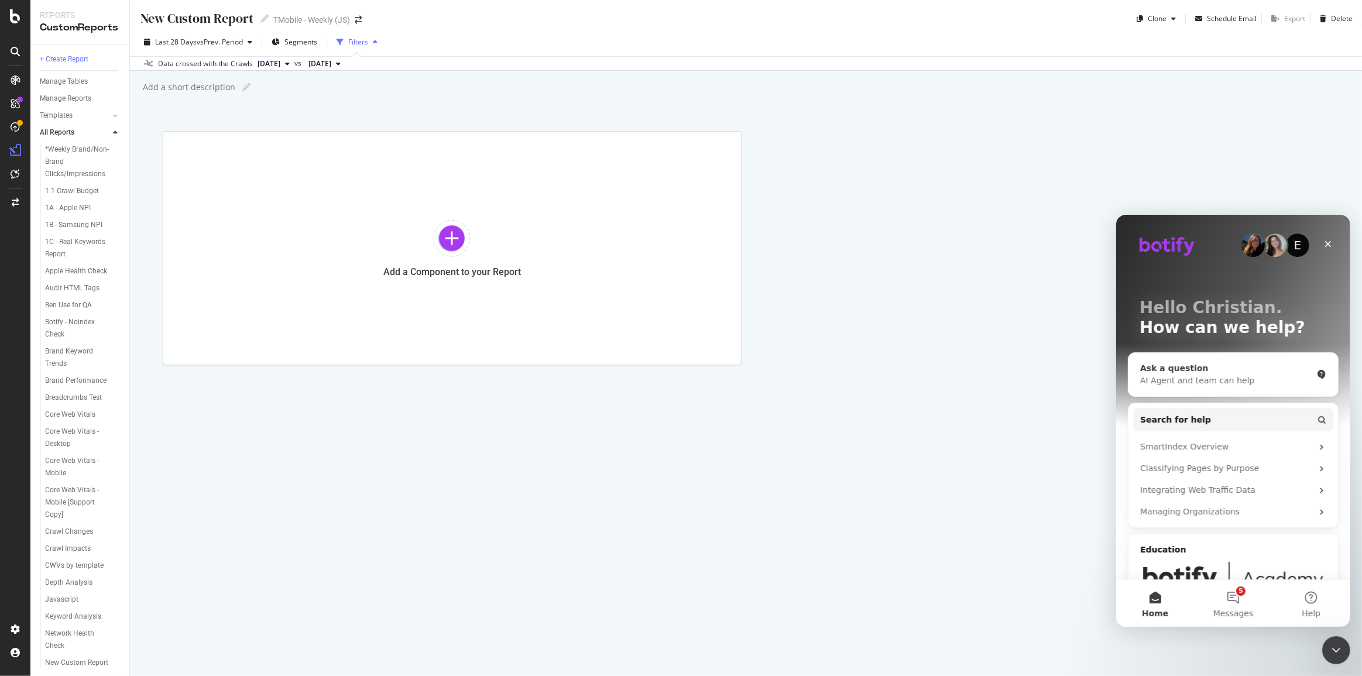
click at [1205, 387] on div "Ask a question AI Agent and team can help" at bounding box center [1232, 373] width 209 height 43
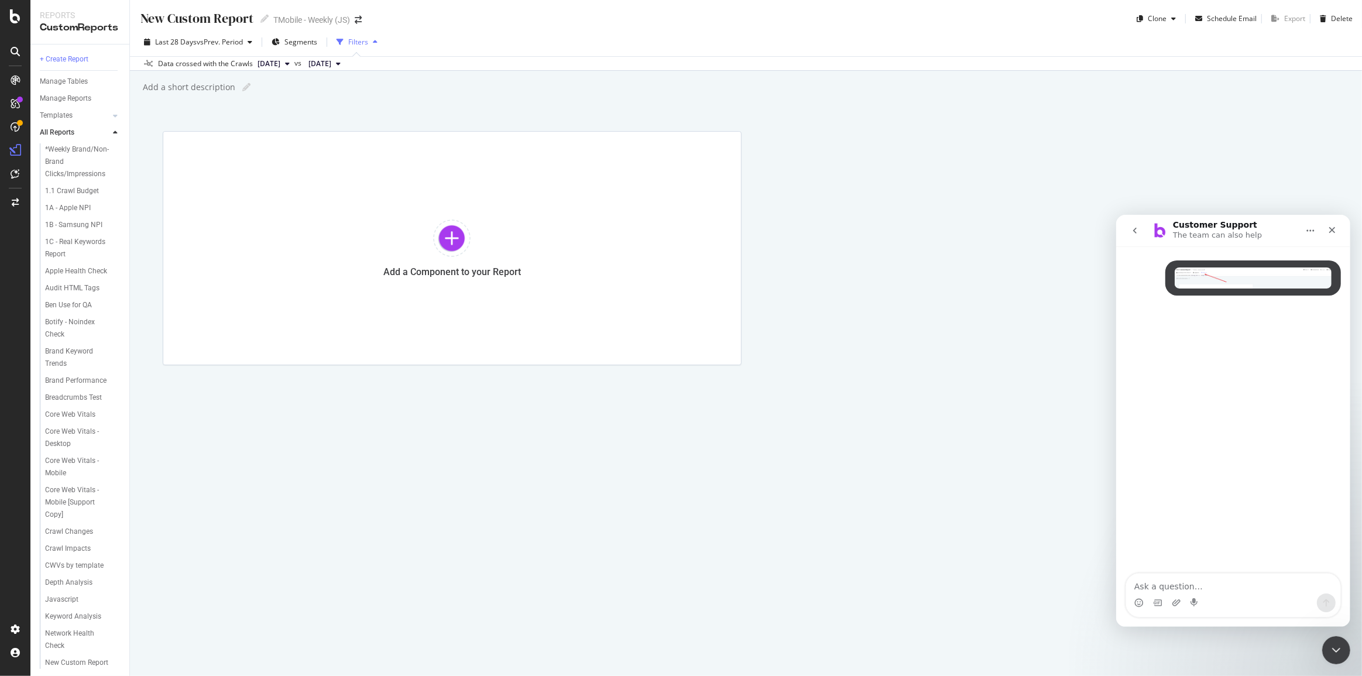
click at [1211, 587] on textarea "Ask a question…" at bounding box center [1232, 583] width 214 height 20
type textarea "Is t"
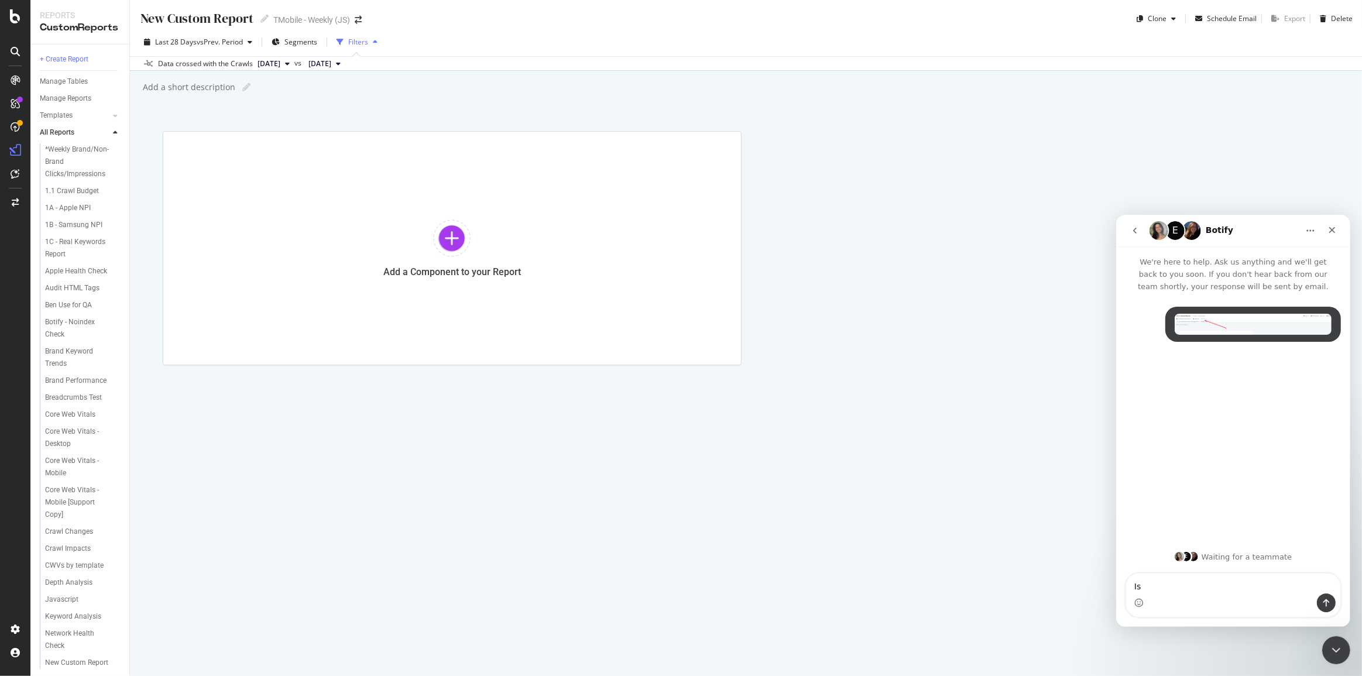
type textarea "I"
type textarea "Kind of a random question but is that Filters carrot supposed to show me additi…"
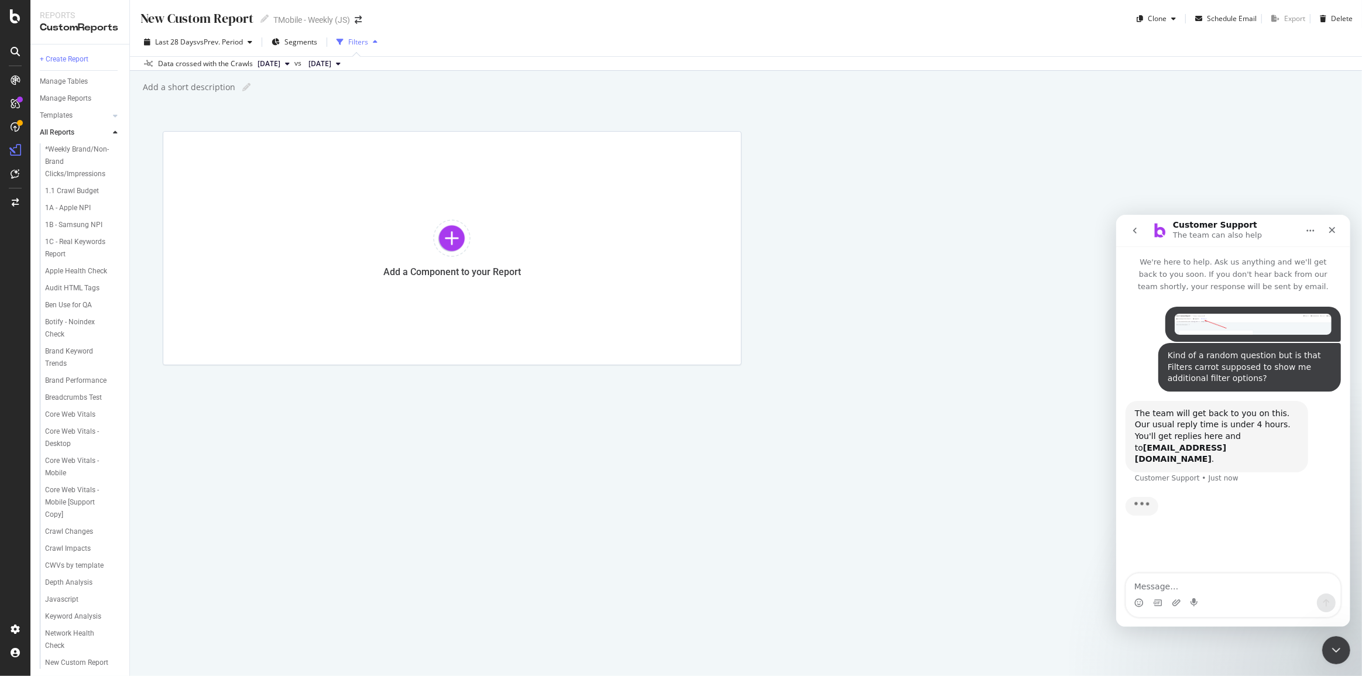
click at [1245, 329] on img "Christian says…" at bounding box center [1252, 323] width 157 height 21
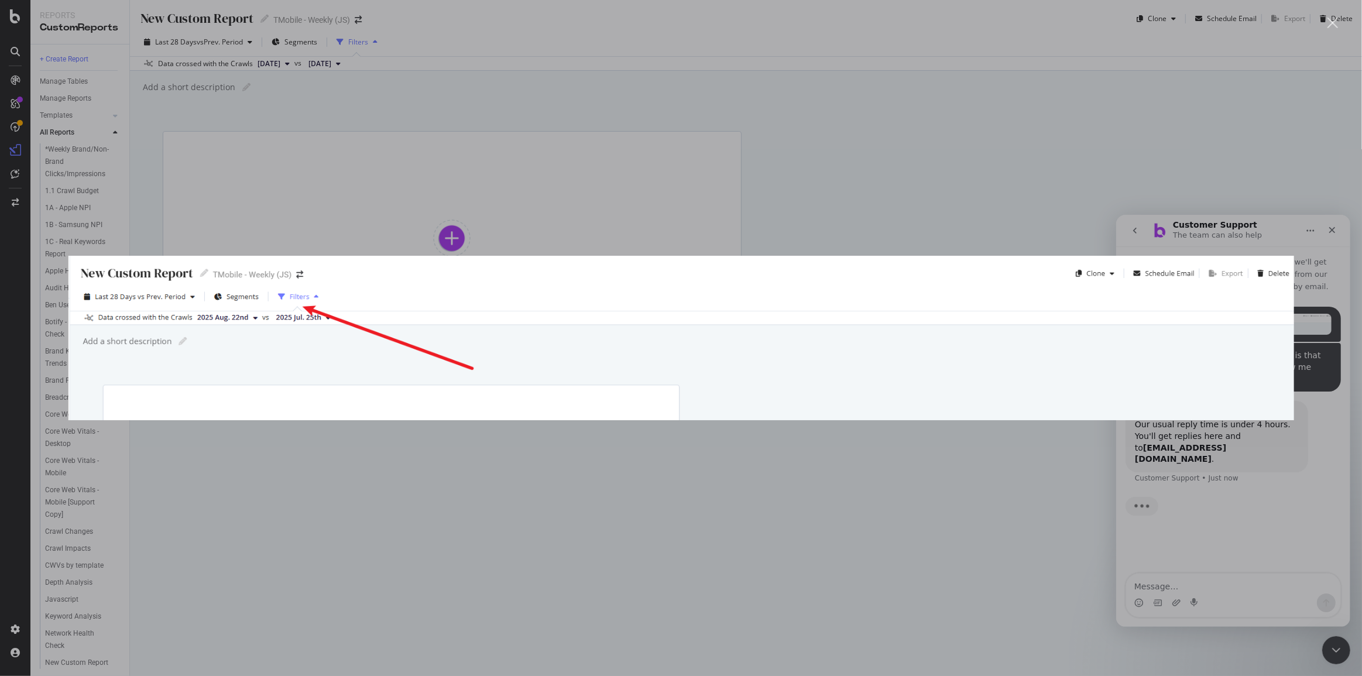
click at [1205, 586] on div "Intercom messenger" at bounding box center [681, 338] width 1362 height 676
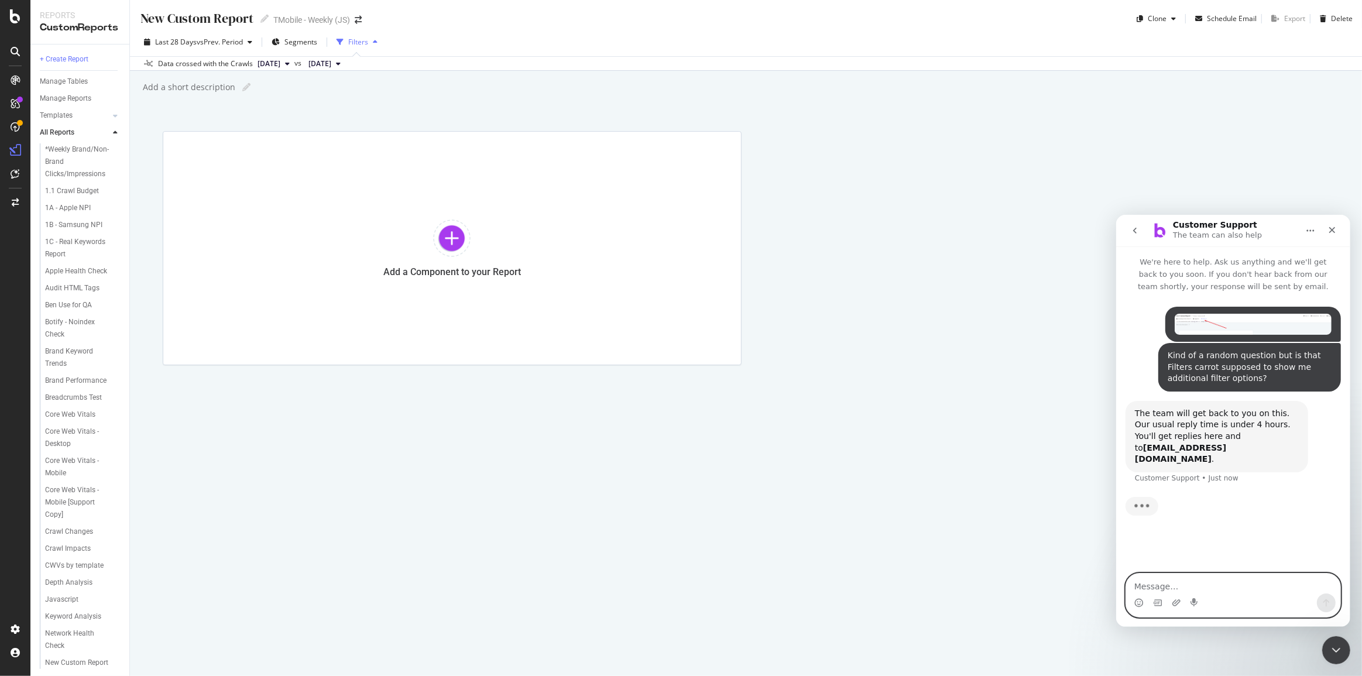
click at [1205, 582] on textarea "Message…" at bounding box center [1232, 583] width 214 height 20
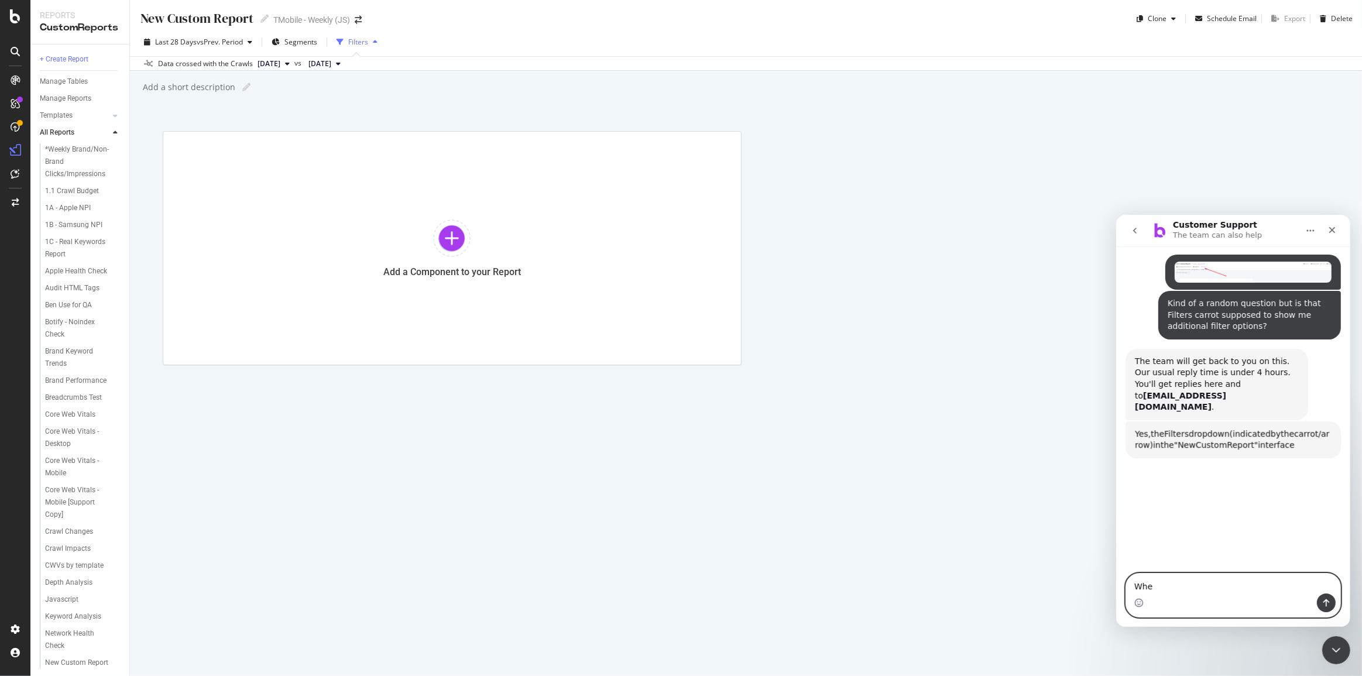
scroll to position [88, 0]
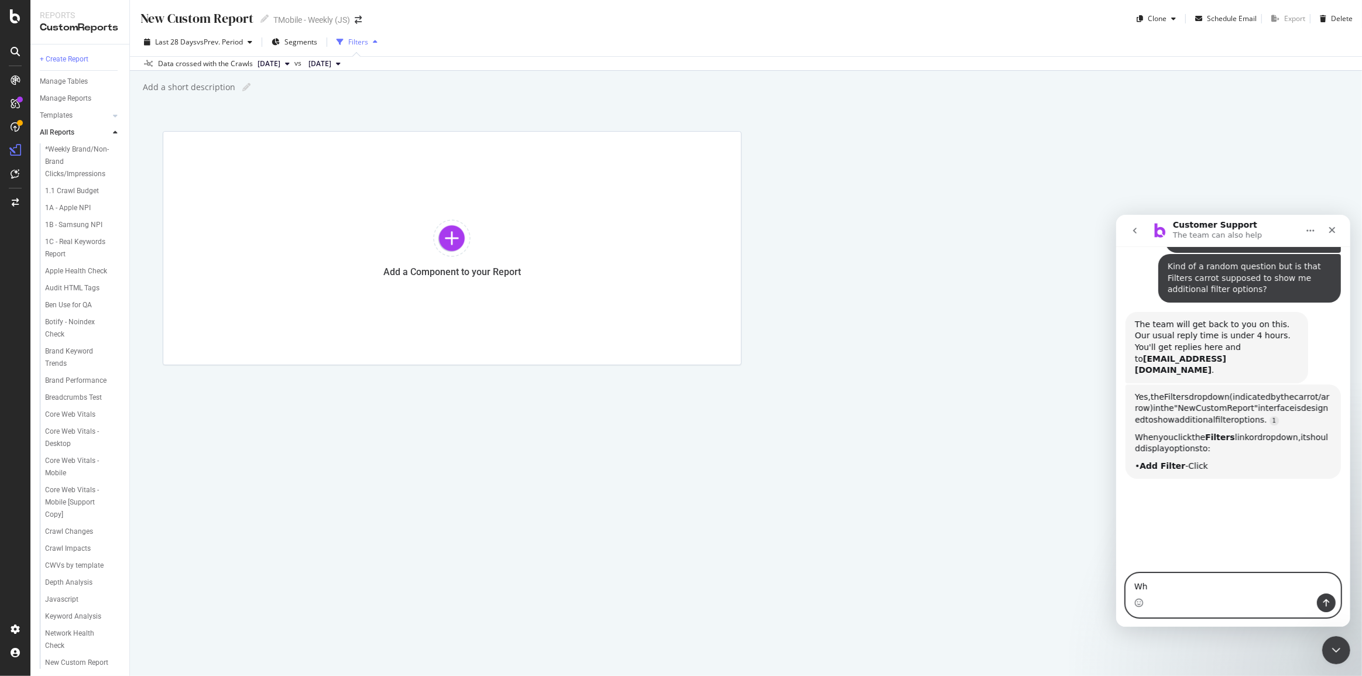
type textarea "W"
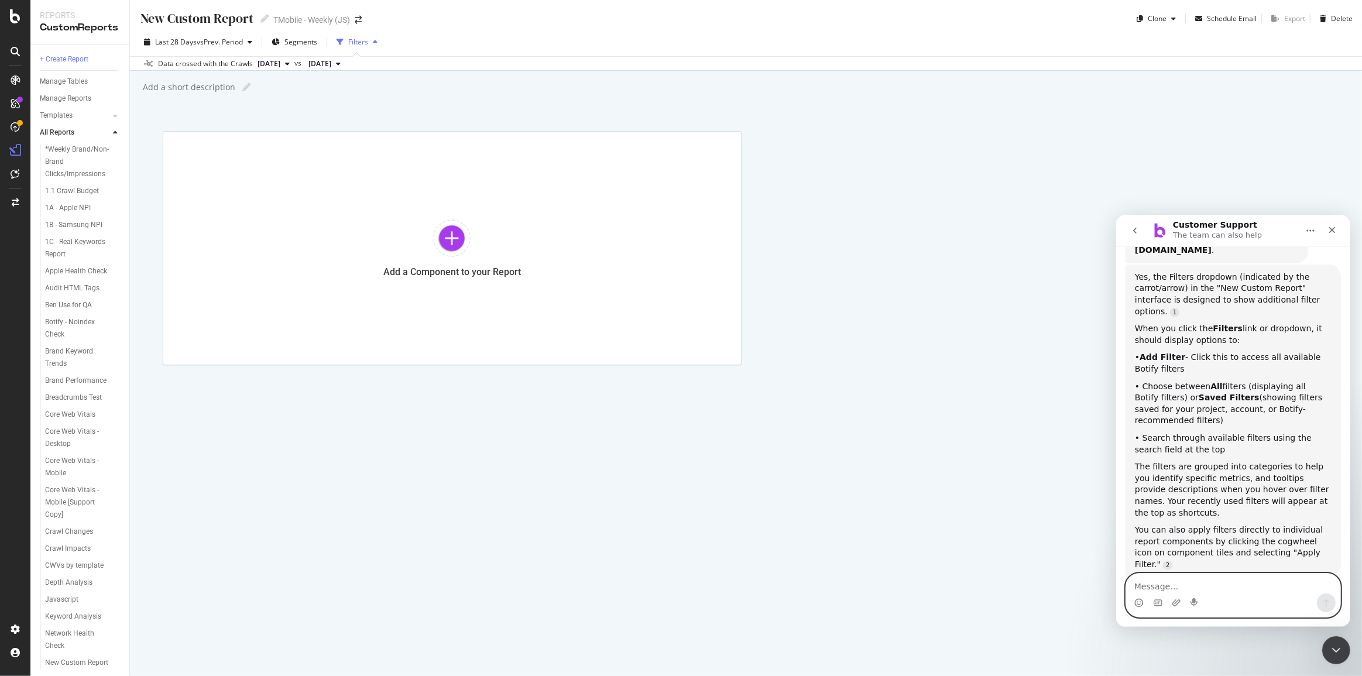
scroll to position [229, 0]
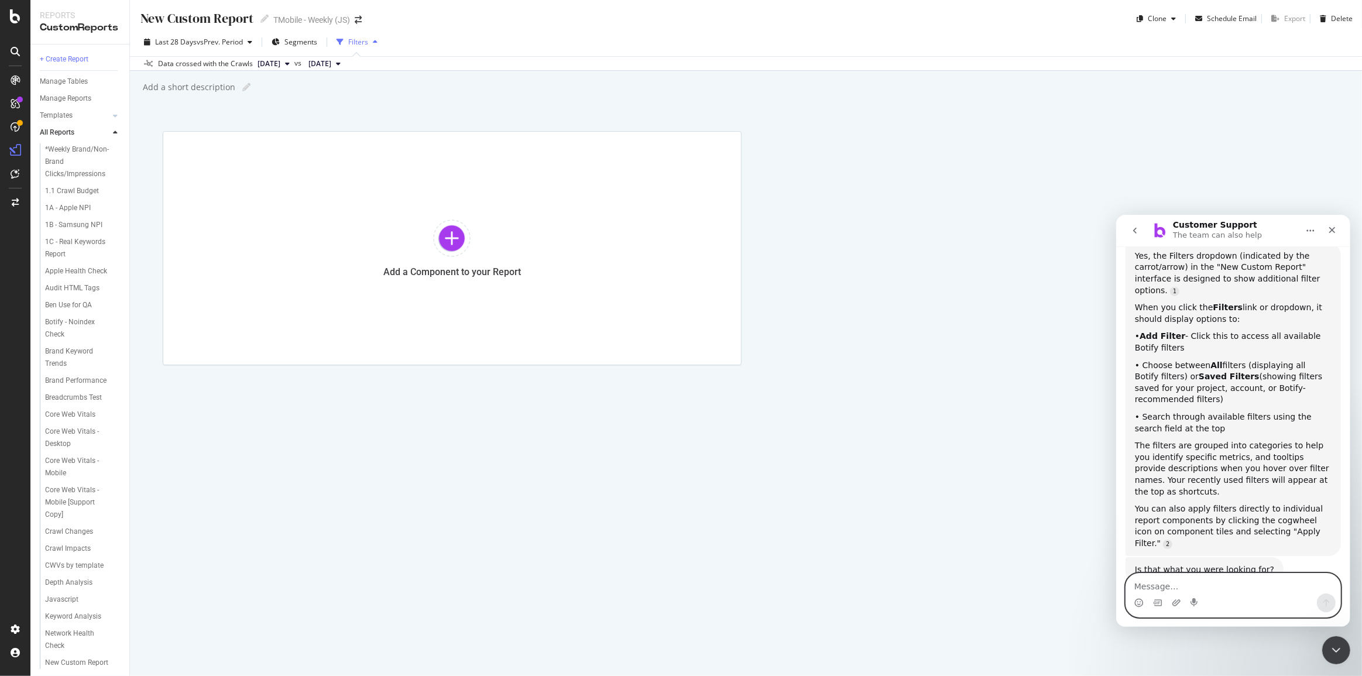
click at [1173, 582] on textarea "Message…" at bounding box center [1232, 583] width 214 height 20
click at [375, 44] on icon "button" at bounding box center [375, 42] width 5 height 7
click at [1253, 586] on textarea "It's not giving me that option." at bounding box center [1232, 583] width 214 height 20
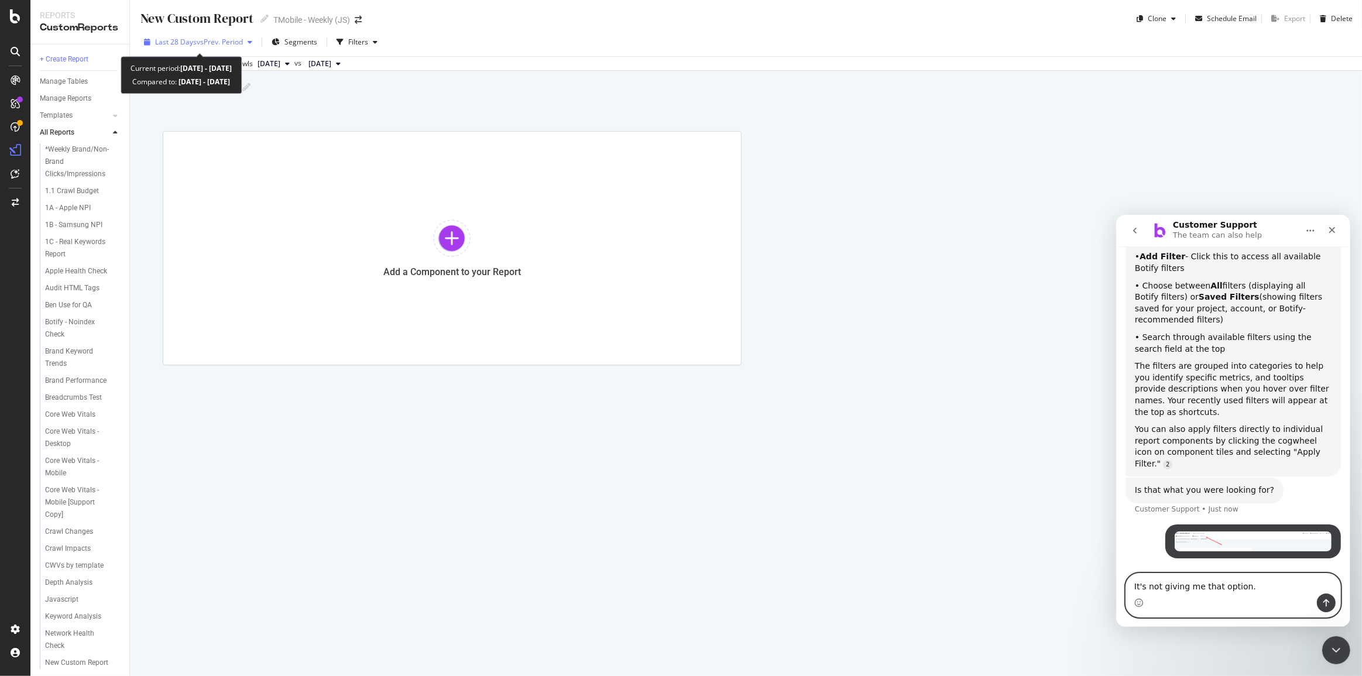
scroll to position [310, 0]
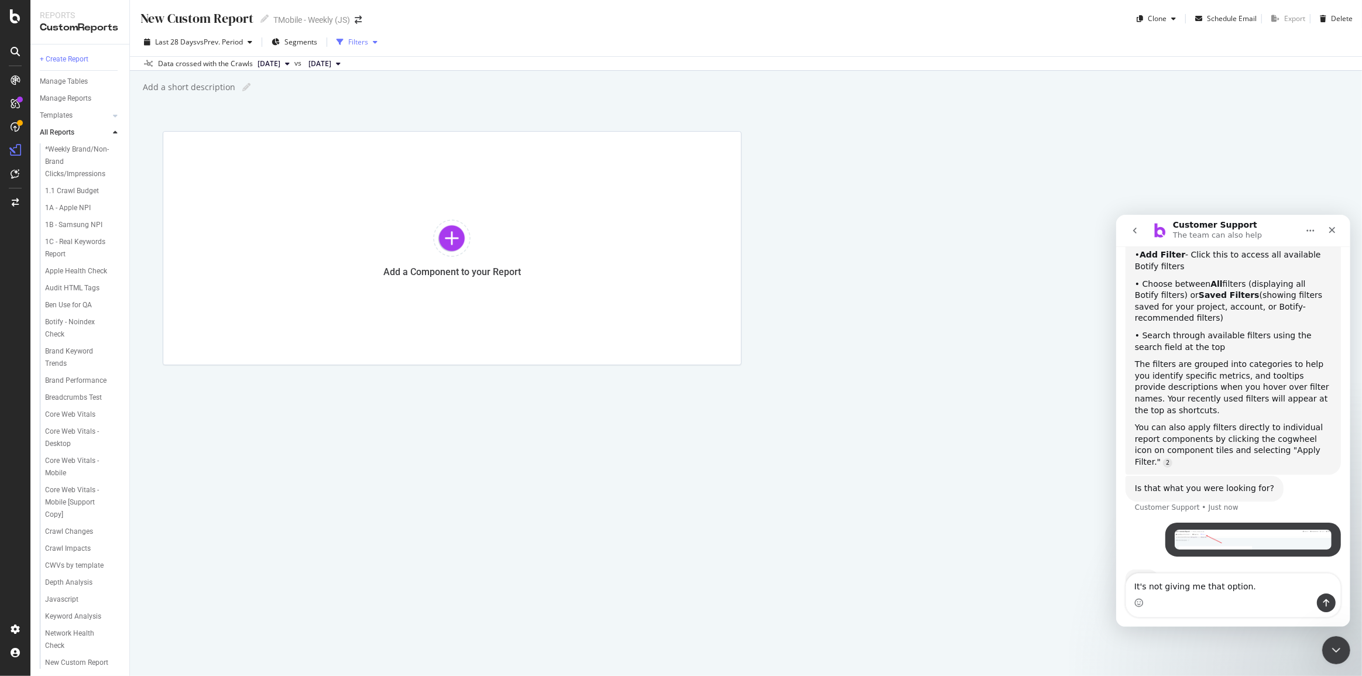
click at [372, 40] on div "button" at bounding box center [375, 42] width 14 height 7
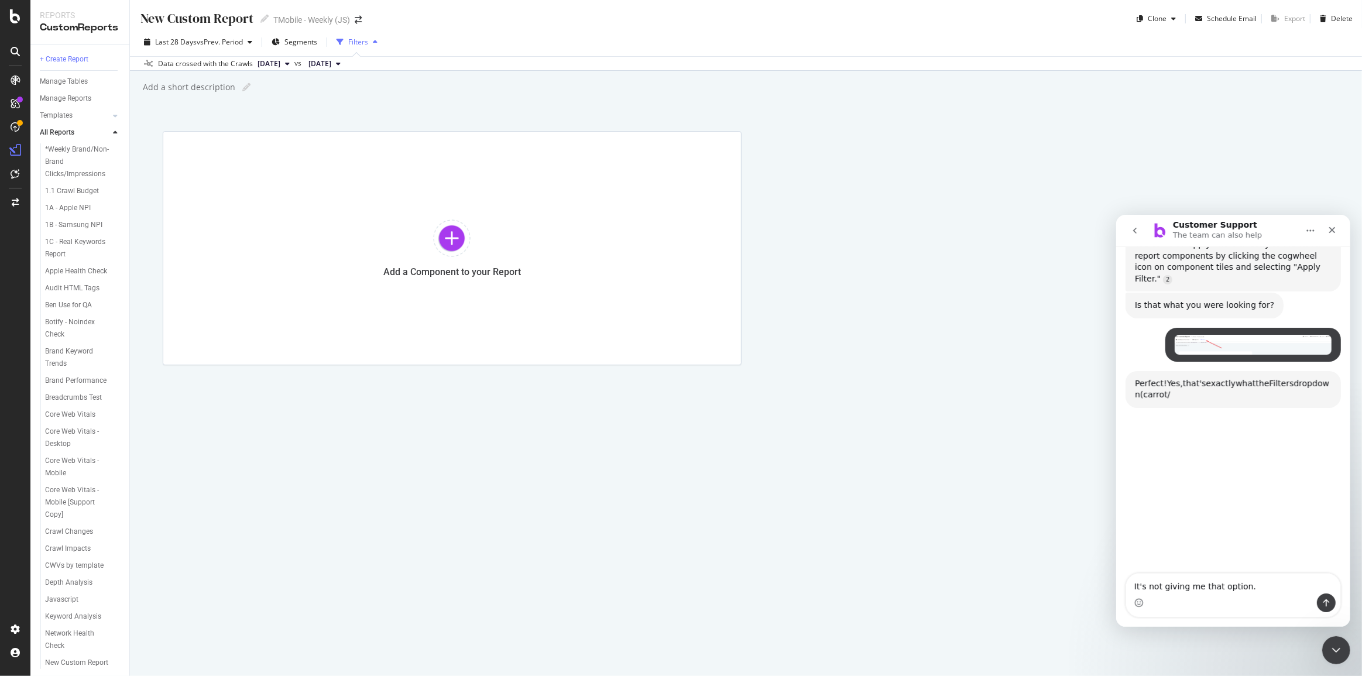
scroll to position [544, 0]
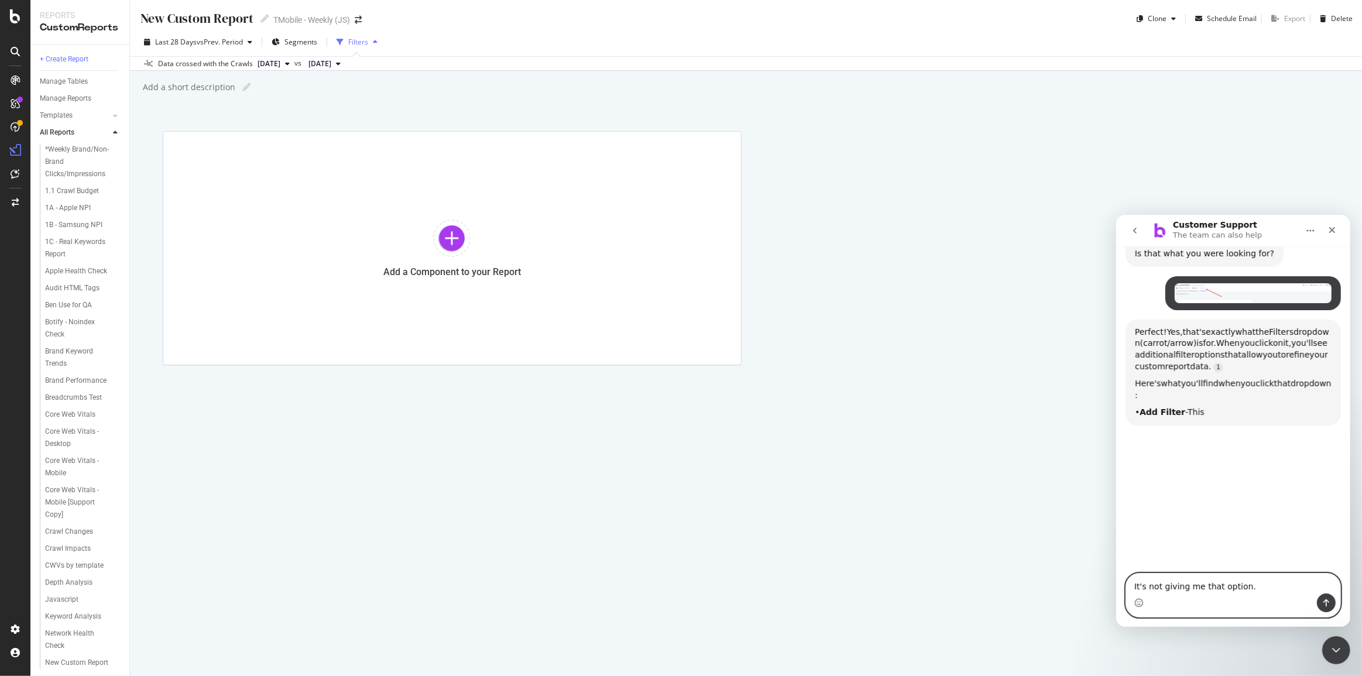
click at [1263, 588] on textarea "It's not giving me that option." at bounding box center [1232, 583] width 214 height 20
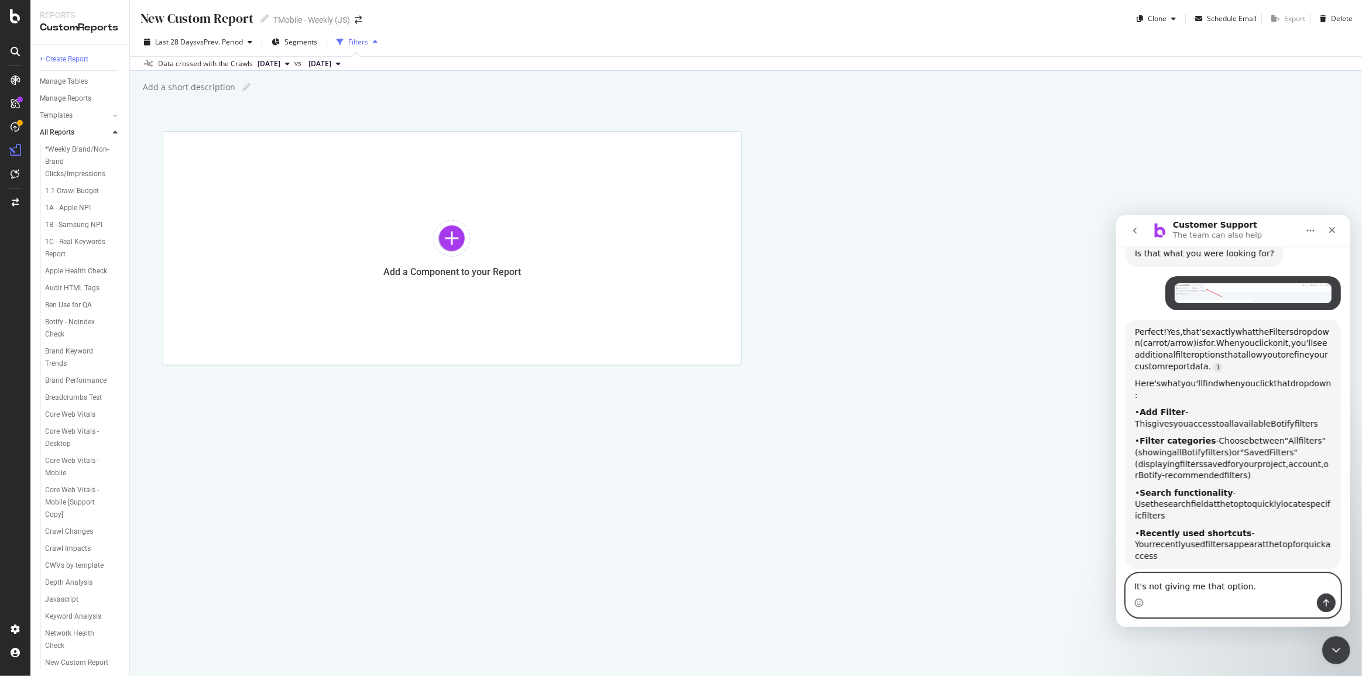
click at [1263, 587] on textarea "It's not giving me that option." at bounding box center [1232, 583] width 214 height 20
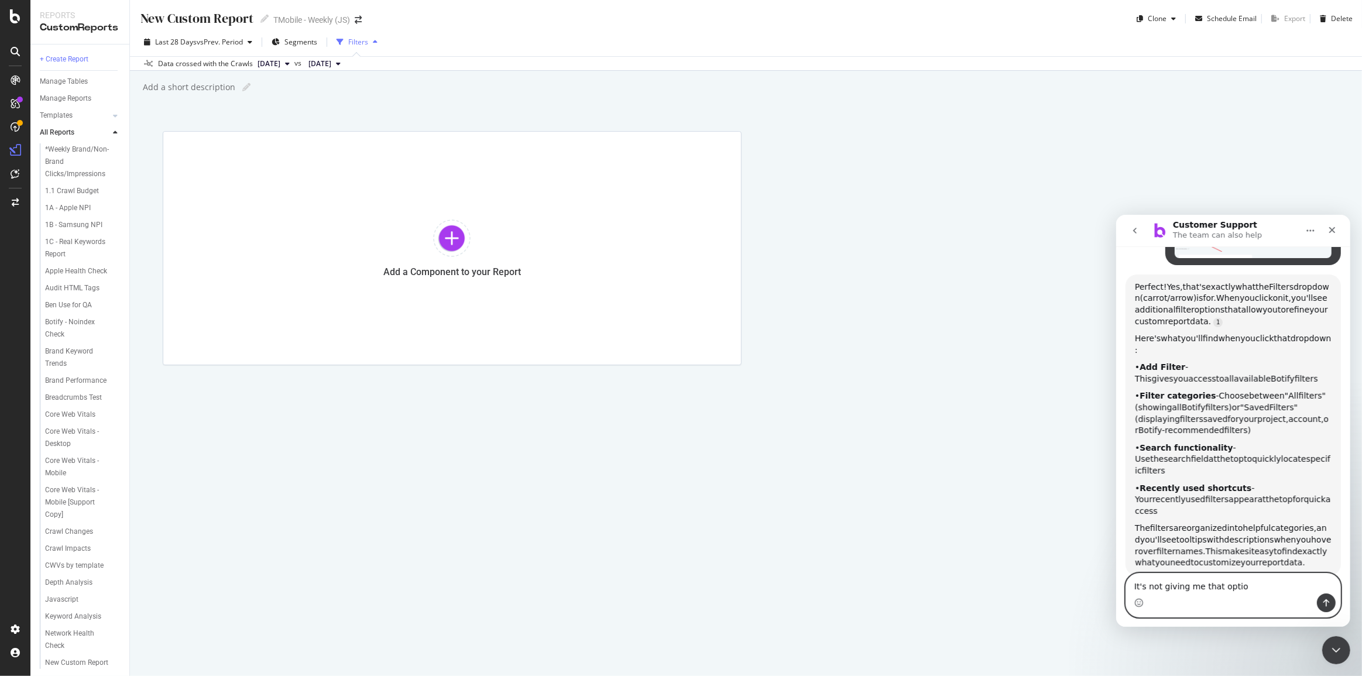
scroll to position [590, 0]
type textarea "It's not giving me additional filter options"
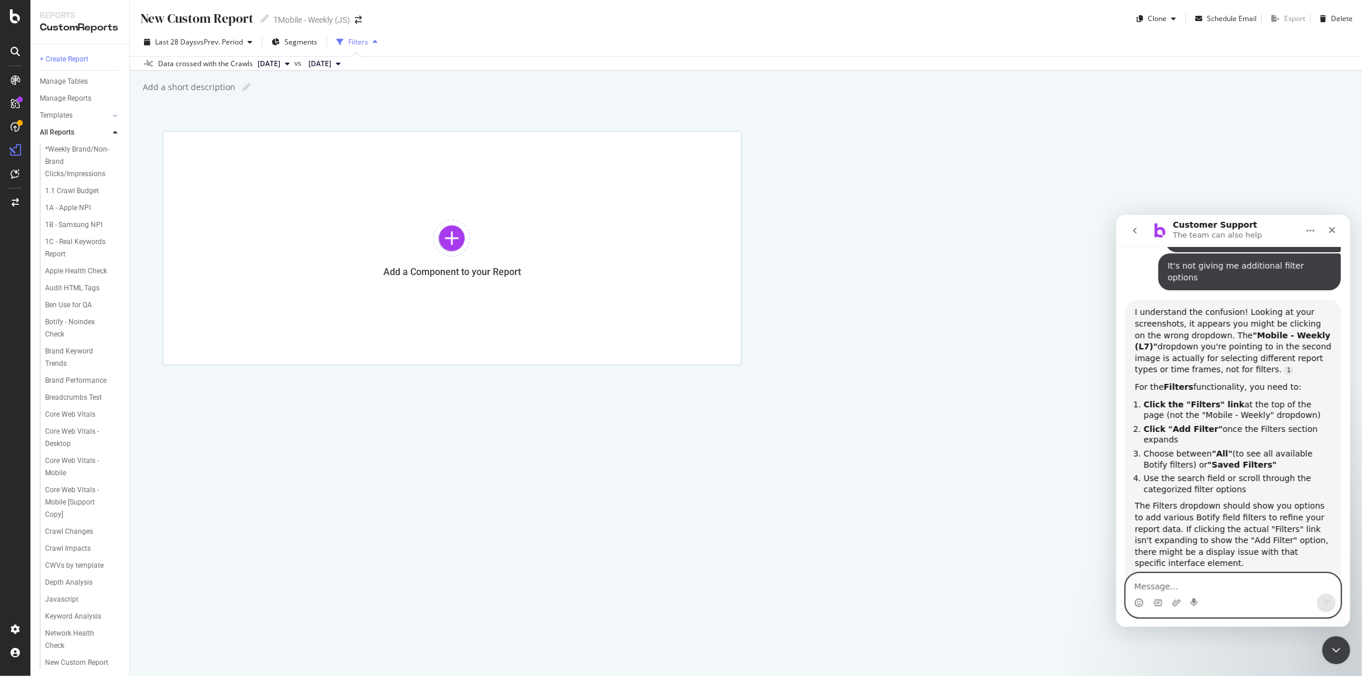
scroll to position [637, 0]
click at [374, 40] on icon "button" at bounding box center [375, 42] width 5 height 7
click at [376, 40] on icon "button" at bounding box center [375, 42] width 5 height 7
click at [321, 39] on button "Segments" at bounding box center [294, 42] width 55 height 19
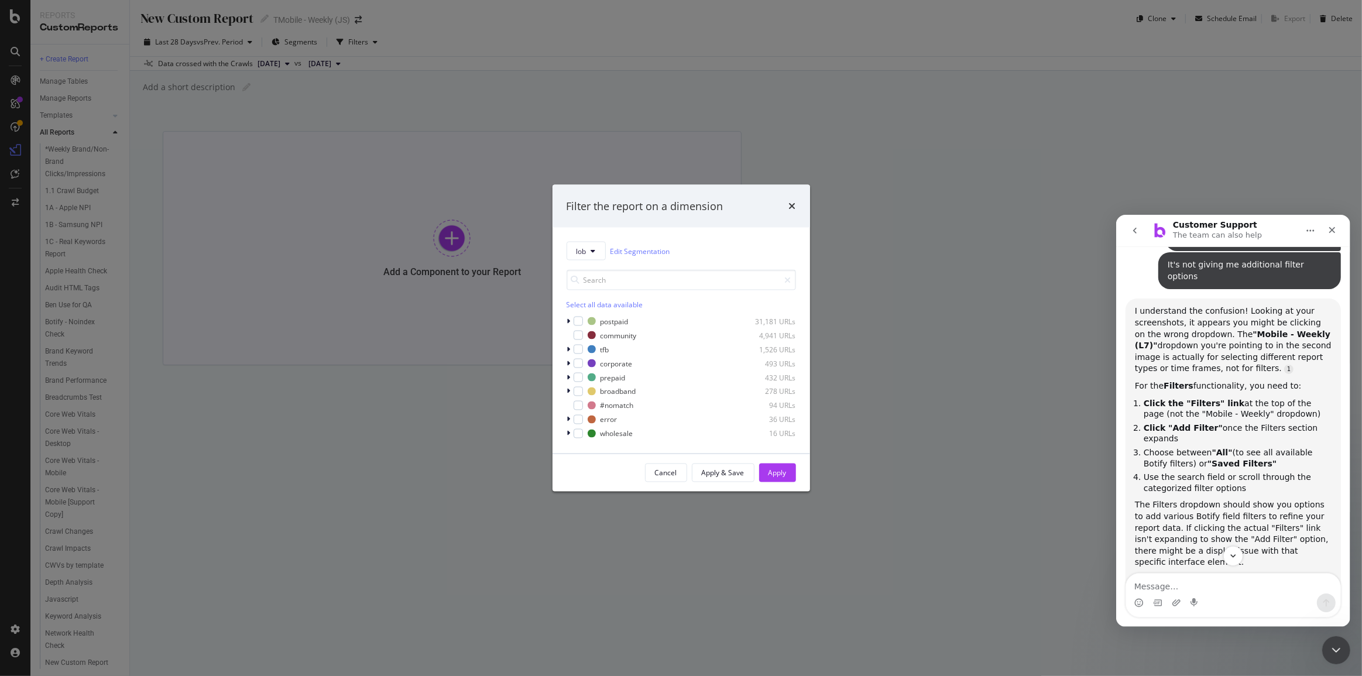
click at [795, 201] on icon "times" at bounding box center [792, 205] width 7 height 9
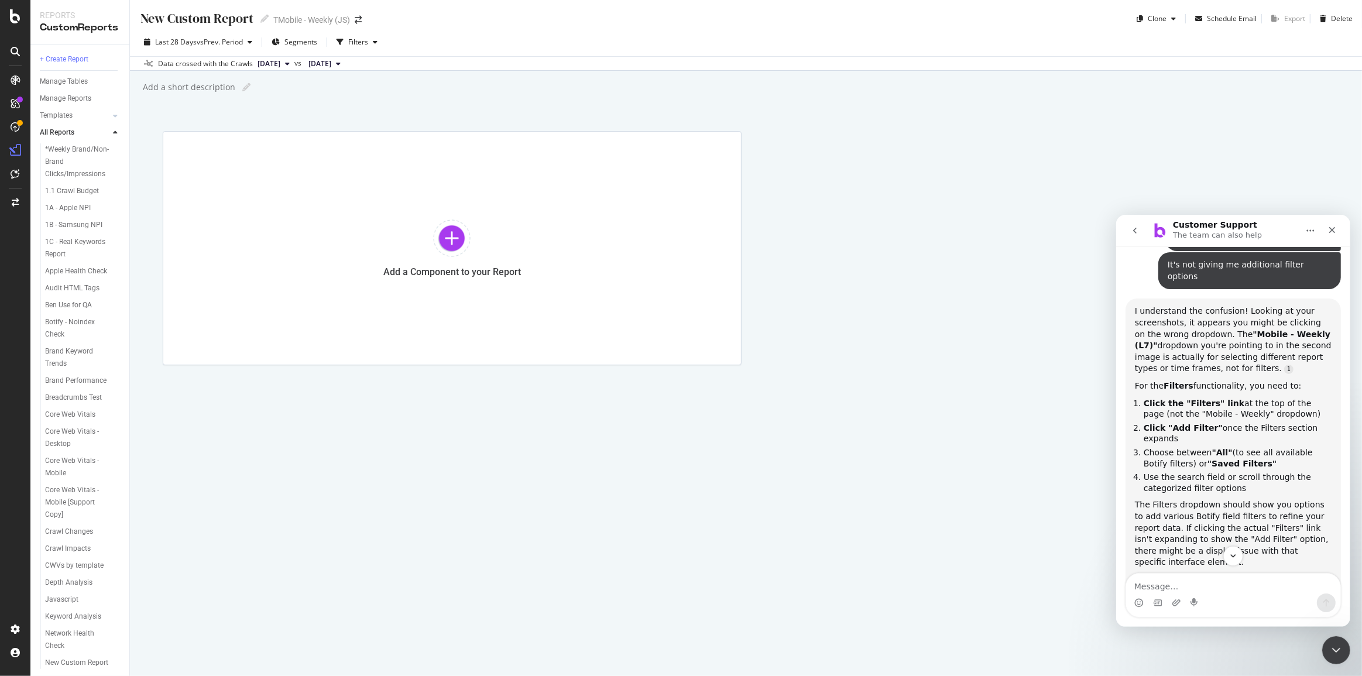
click at [341, 63] on icon at bounding box center [338, 63] width 5 height 7
click at [339, 40] on icon "button" at bounding box center [339, 42] width 7 height 7
click at [341, 40] on icon "button" at bounding box center [339, 42] width 7 height 7
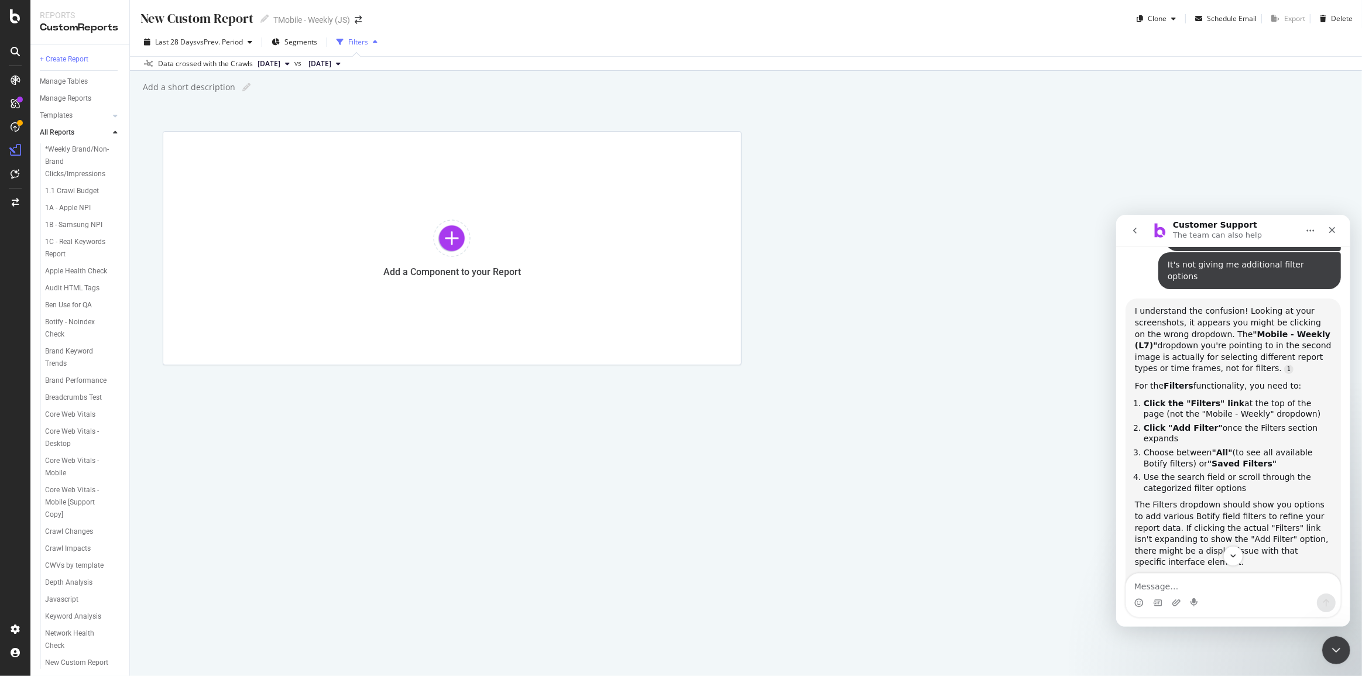
click at [341, 40] on icon "button" at bounding box center [339, 42] width 7 height 7
click at [375, 43] on icon "button" at bounding box center [375, 42] width 5 height 7
click at [344, 41] on icon "button" at bounding box center [339, 42] width 7 height 7
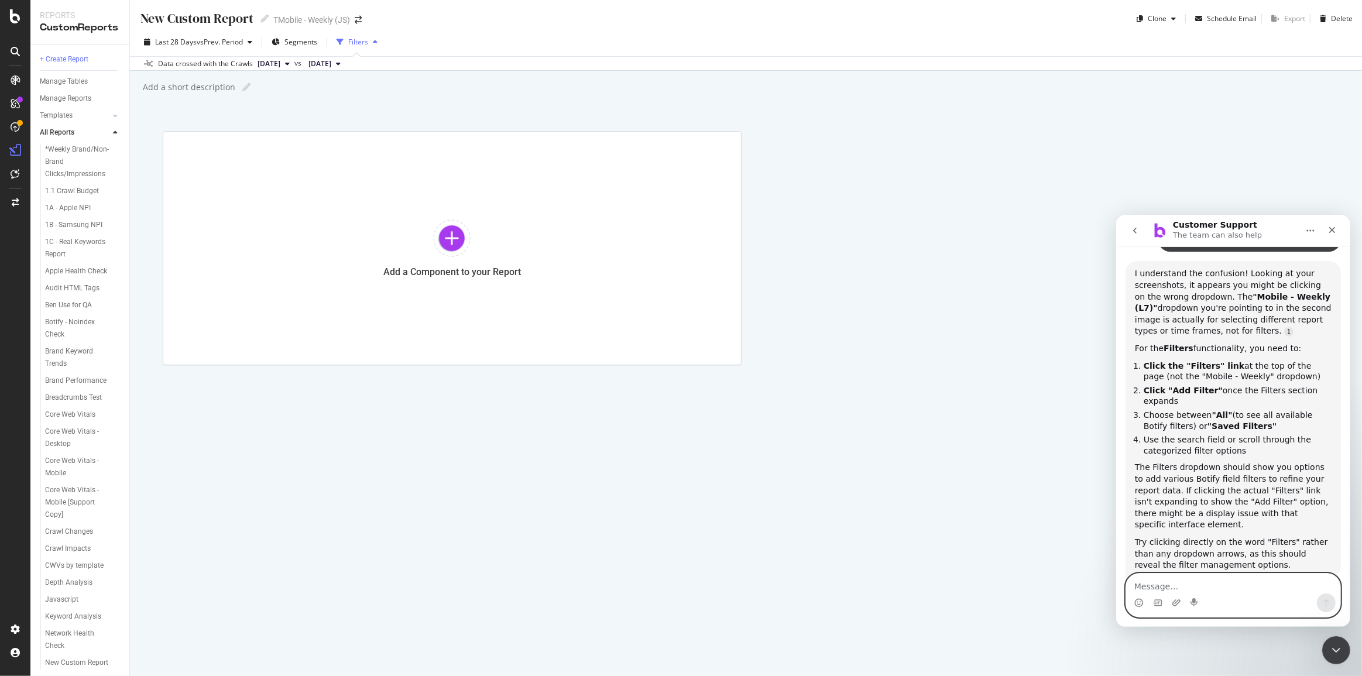
click at [1201, 586] on textarea "Message…" at bounding box center [1232, 583] width 214 height 20
type textarea "No"
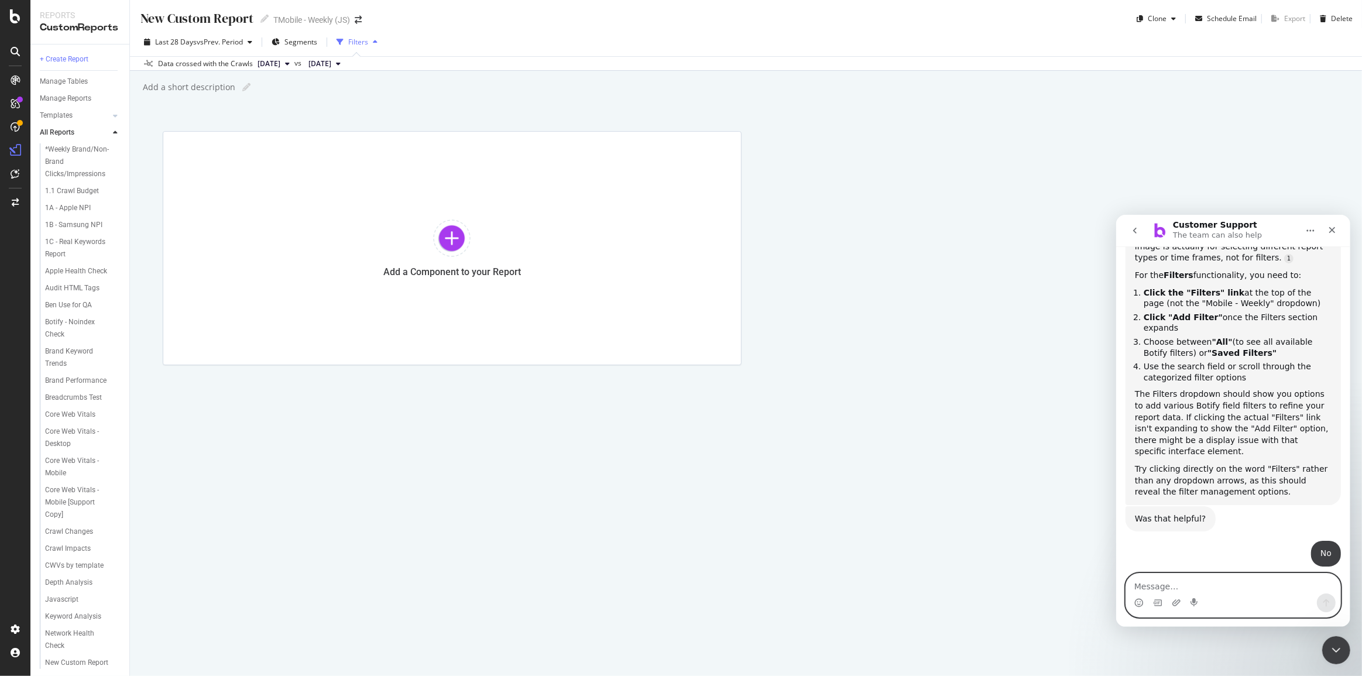
scroll to position [790, 0]
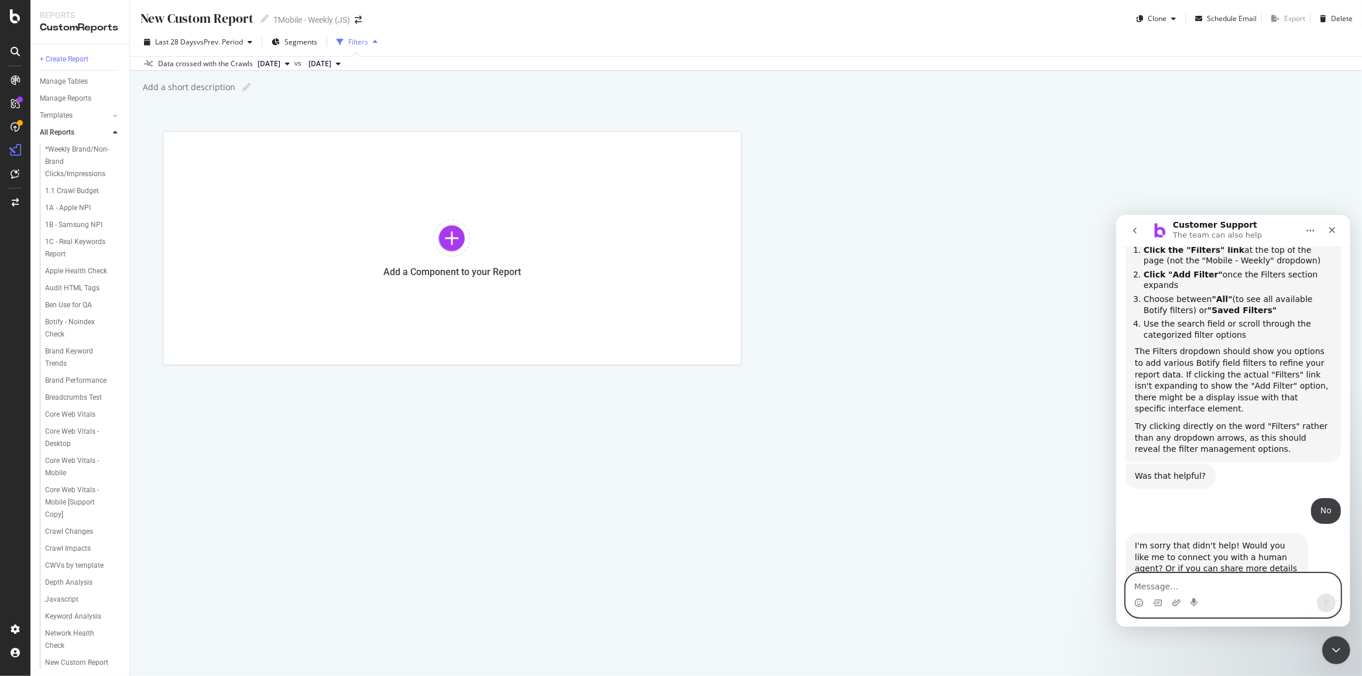
click at [1211, 587] on textarea "Message…" at bounding box center [1232, 583] width 214 height 20
type textarea "Yes"
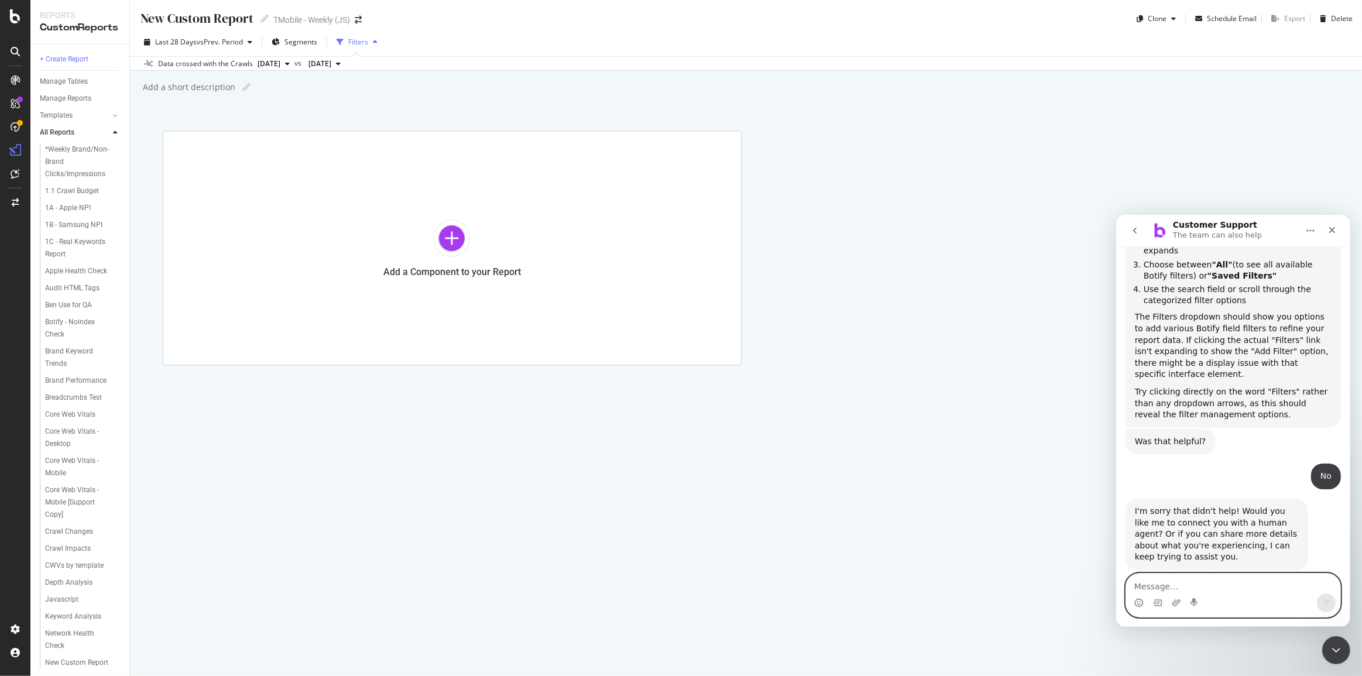
scroll to position [863, 0]
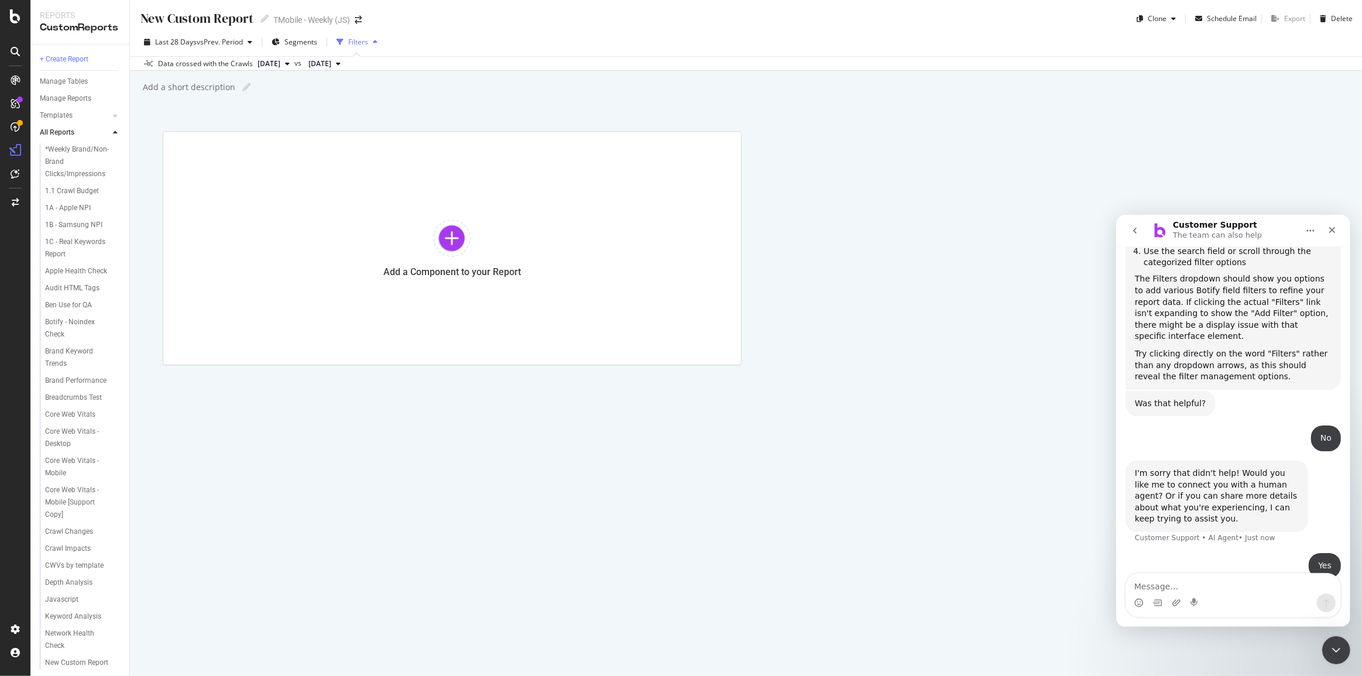
click at [379, 44] on div "button" at bounding box center [375, 42] width 14 height 7
click at [374, 41] on icon "button" at bounding box center [375, 42] width 5 height 7
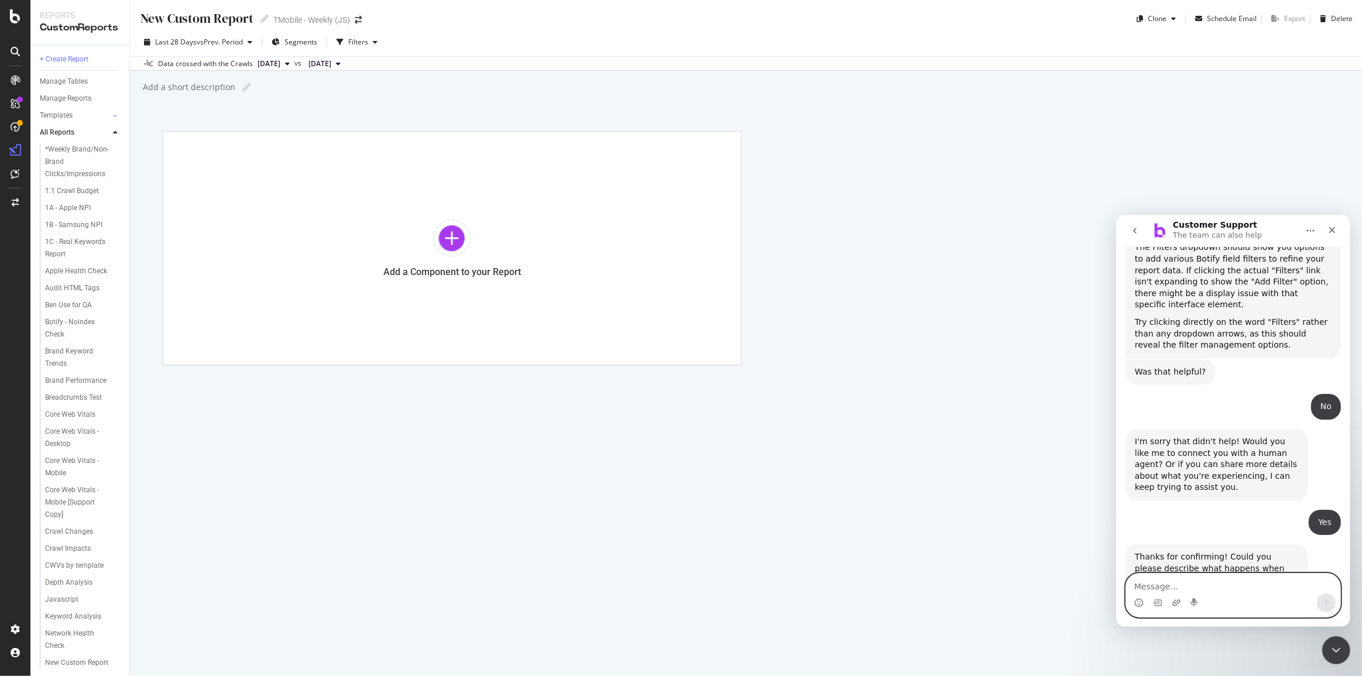
click at [1189, 586] on textarea "Message…" at bounding box center [1232, 583] width 214 height 20
click at [1189, 581] on textarea "Message…" at bounding box center [1232, 583] width 214 height 20
type textarea "It doesn't show additional filter options."
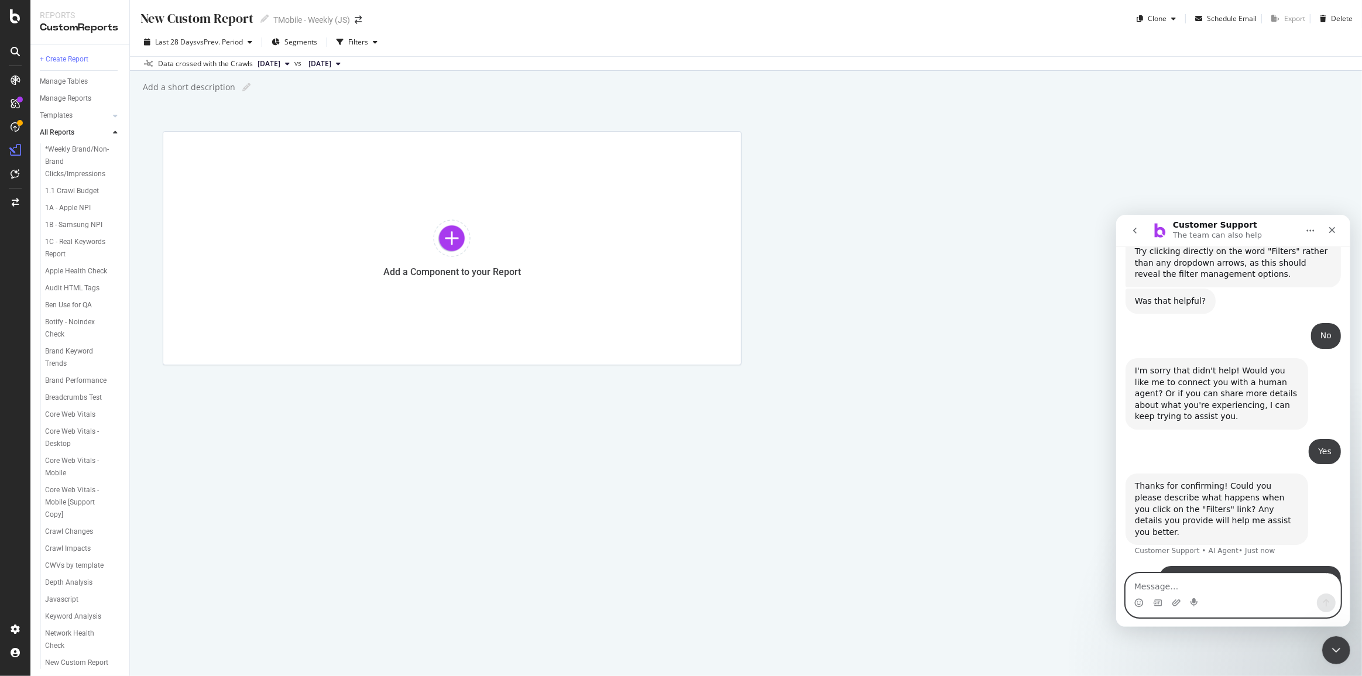
scroll to position [967, 0]
click at [375, 39] on icon "button" at bounding box center [375, 42] width 5 height 7
click at [375, 40] on icon "button" at bounding box center [375, 42] width 5 height 7
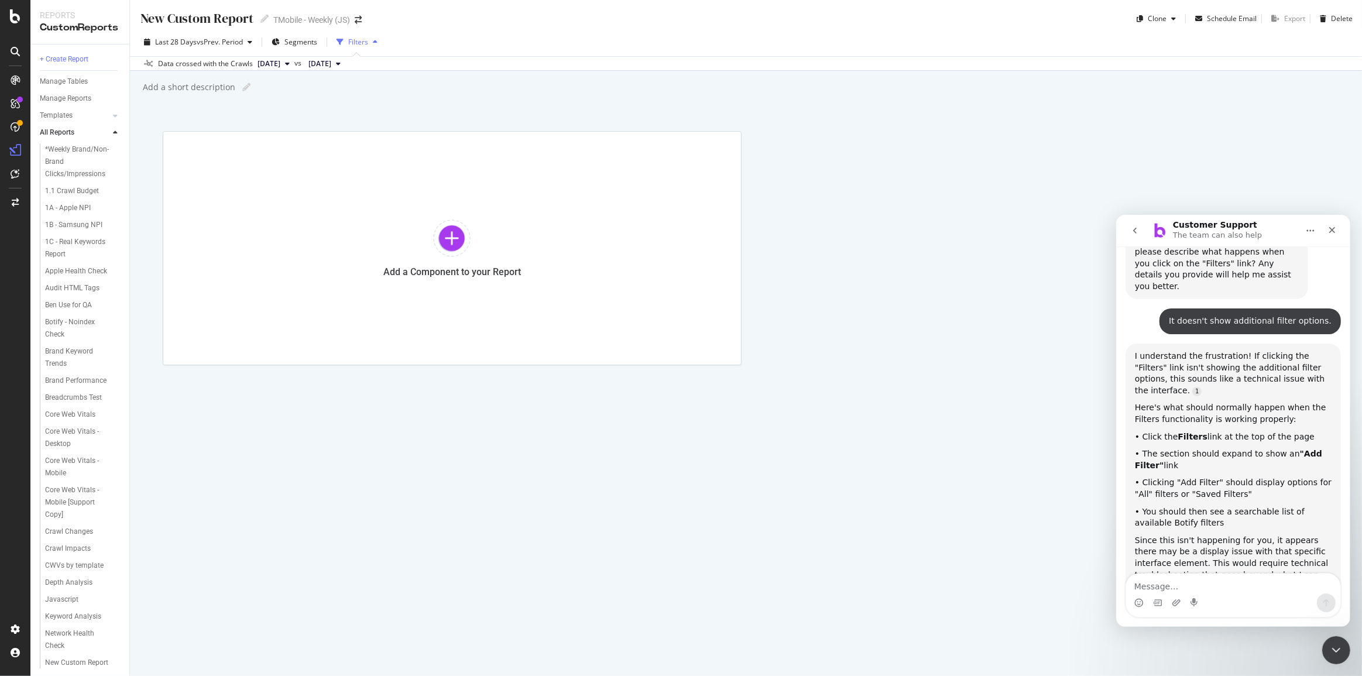
scroll to position [1222, 0]
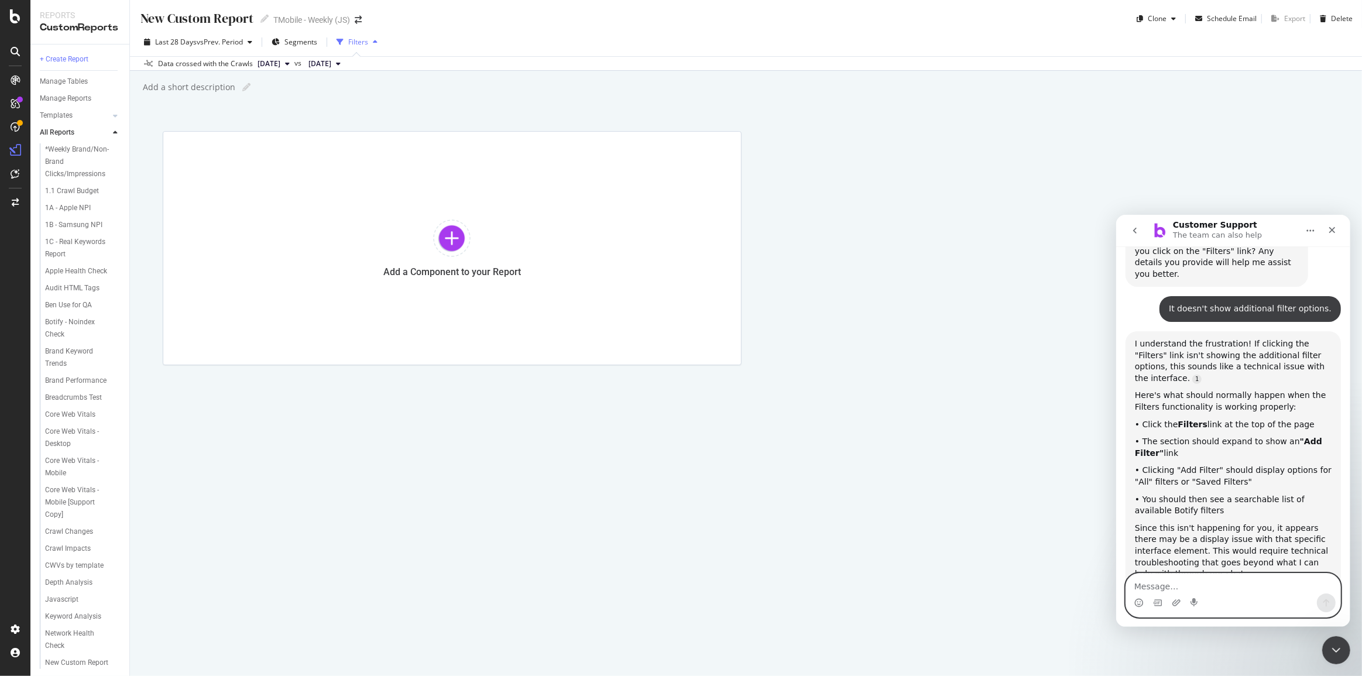
click at [1215, 583] on textarea "Message…" at bounding box center [1232, 583] width 214 height 20
type textarea "Yes"
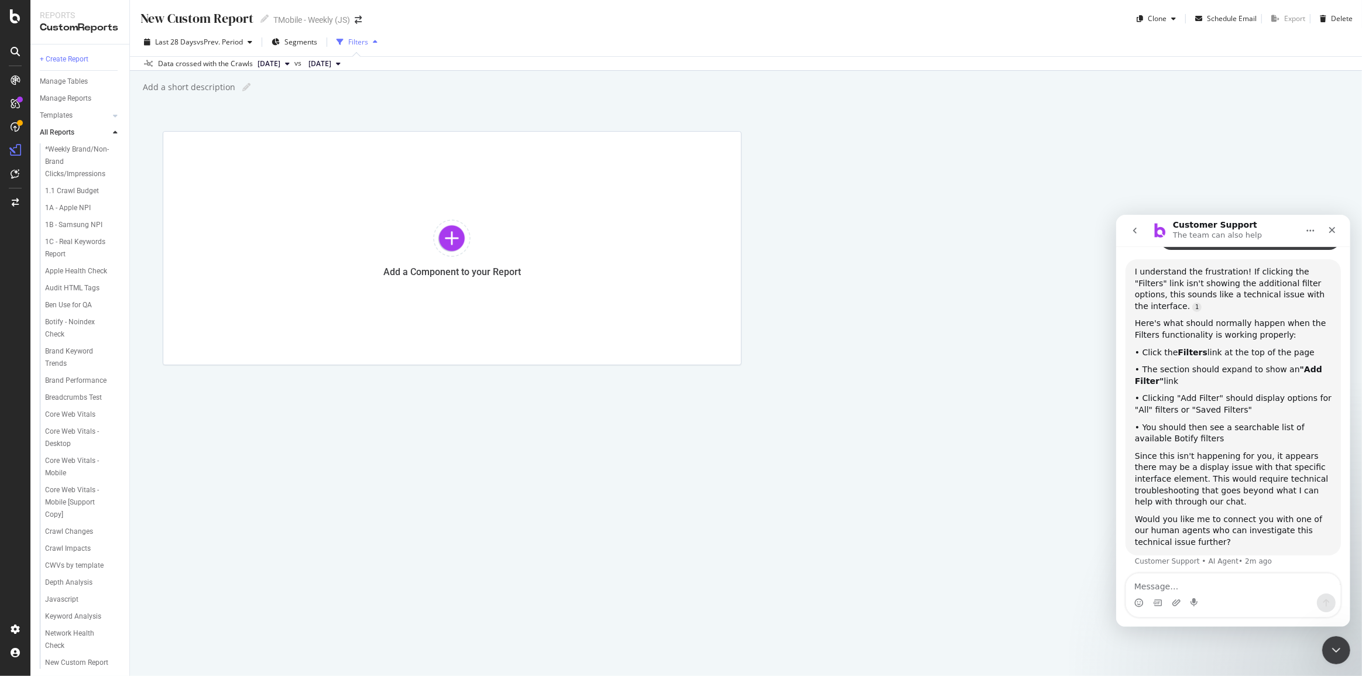
scroll to position [1296, 0]
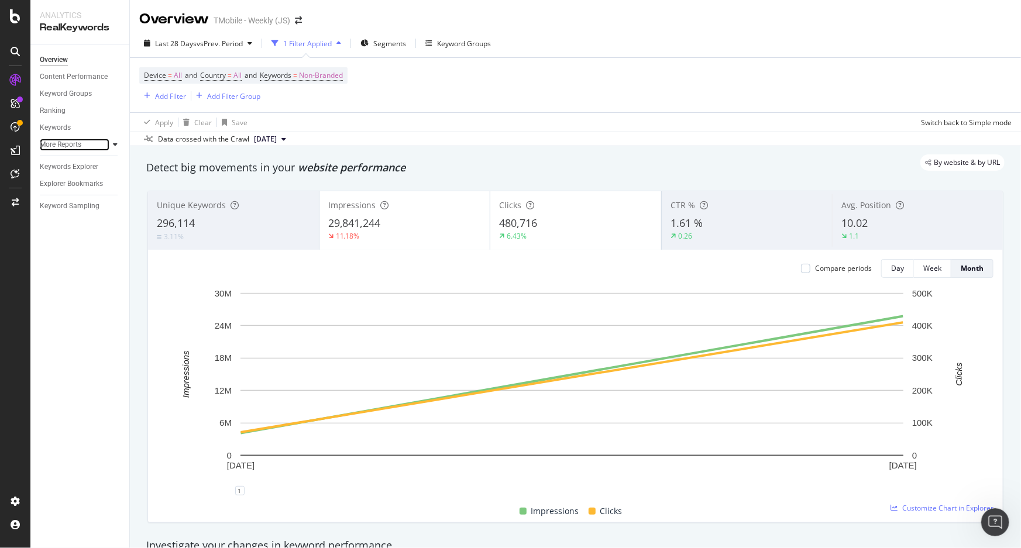
drag, startPoint x: 81, startPoint y: 143, endPoint x: 116, endPoint y: 145, distance: 34.6
click at [81, 143] on div "More Reports" at bounding box center [61, 145] width 42 height 12
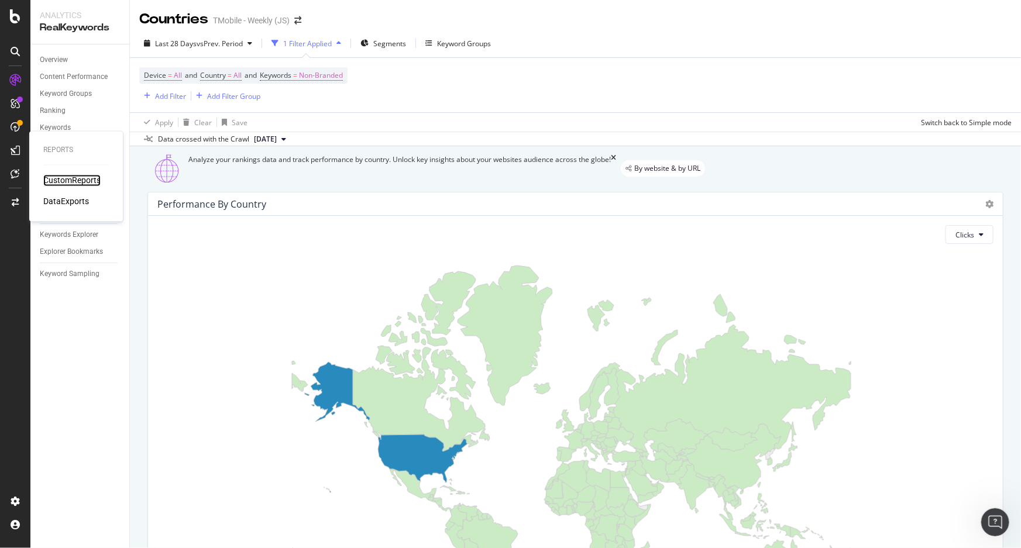
click at [61, 184] on div "CustomReports" at bounding box center [71, 181] width 57 height 12
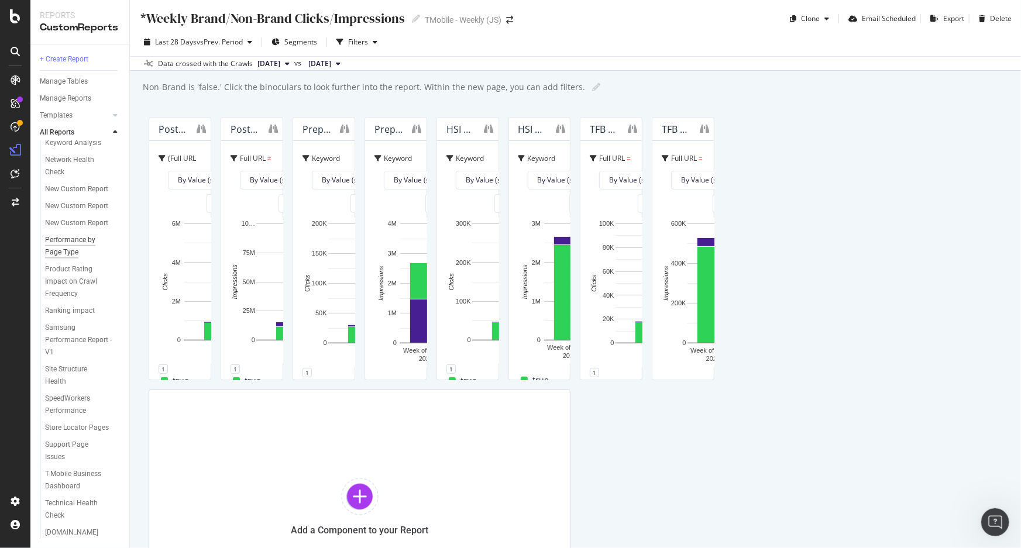
scroll to position [583, 0]
click at [59, 322] on div "Samsung Performance Report - V1" at bounding box center [79, 340] width 68 height 37
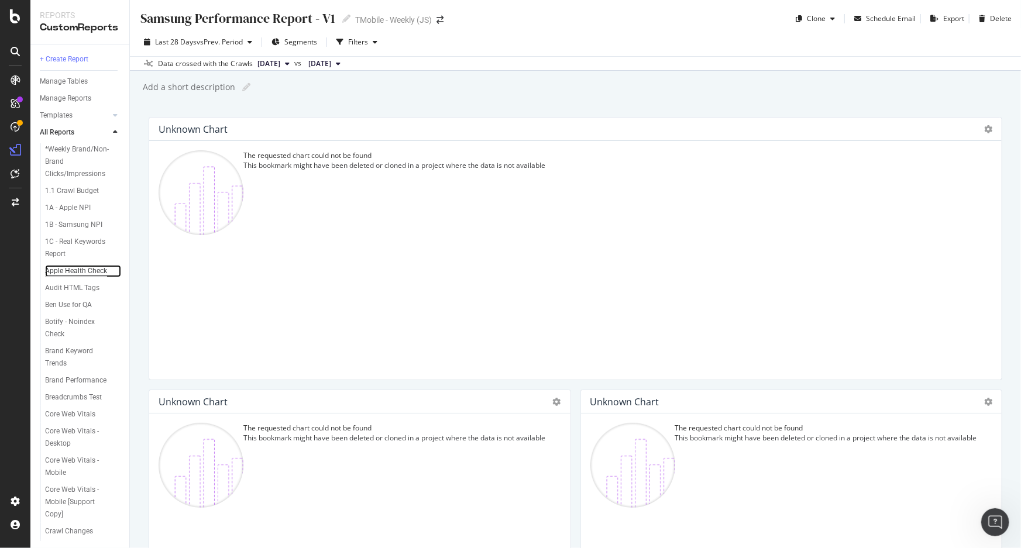
click at [65, 272] on div "Apple Health Check" at bounding box center [76, 271] width 62 height 12
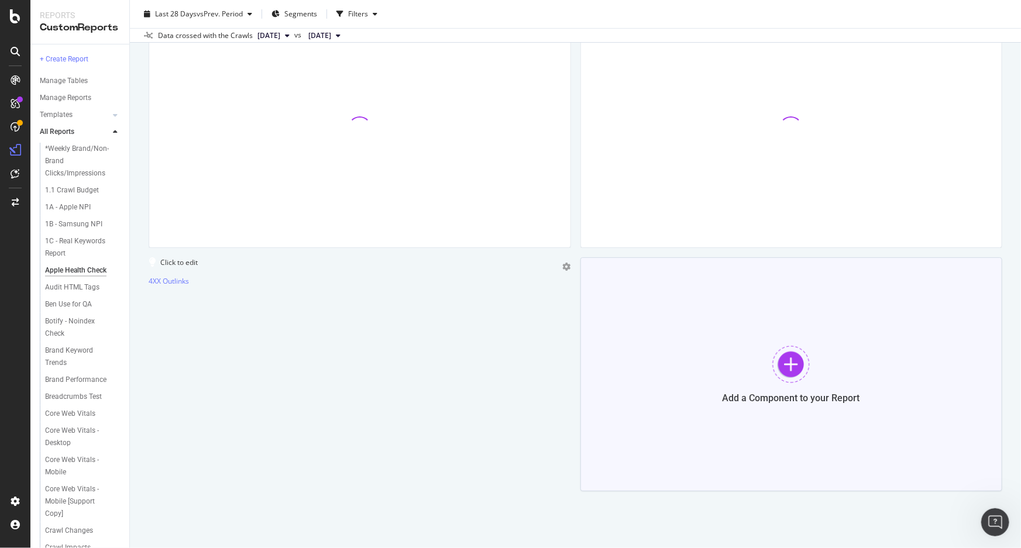
scroll to position [135, 0]
click at [73, 204] on div "1A - Apple NPI" at bounding box center [68, 207] width 46 height 12
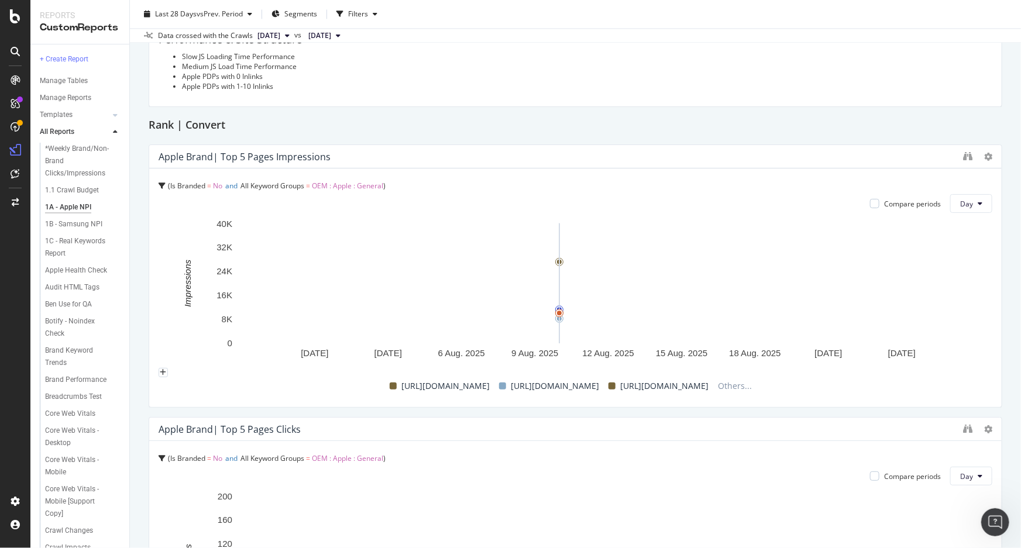
scroll to position [1299, 0]
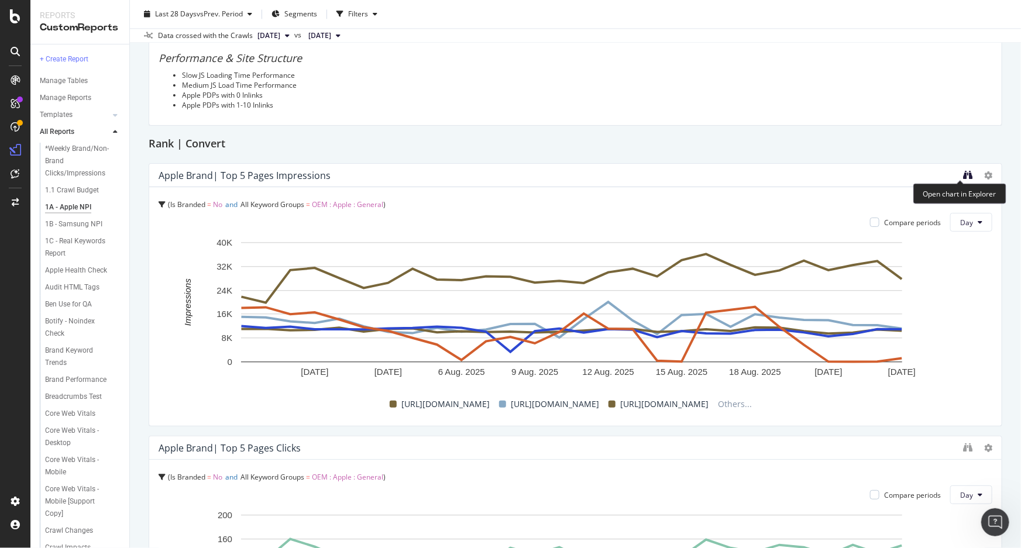
click at [963, 175] on icon "binoculars" at bounding box center [967, 174] width 9 height 9
